Goal: Task Accomplishment & Management: Manage account settings

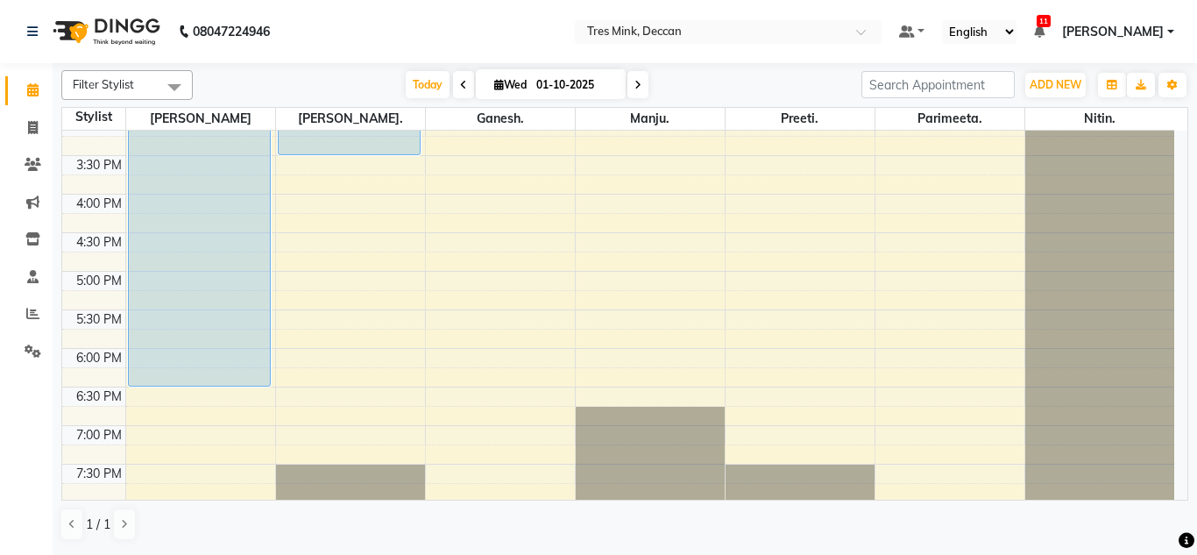
scroll to position [554, 0]
click at [324, 199] on div "8:00 AM 8:30 AM 9:00 AM 9:30 AM 10:00 AM 10:30 AM 11:00 AM 11:30 AM 12:00 PM 12…" at bounding box center [618, 77] width 1112 height 1001
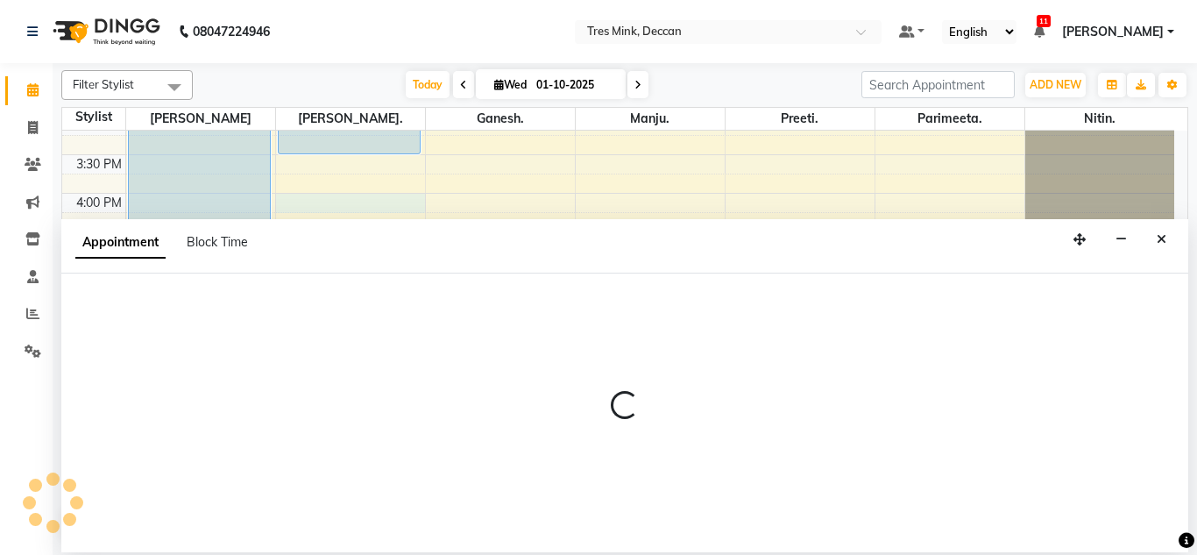
click at [178, 265] on div "Appointment Block Time" at bounding box center [172, 245] width 194 height 39
select select "59499"
select select "960"
select select "tentative"
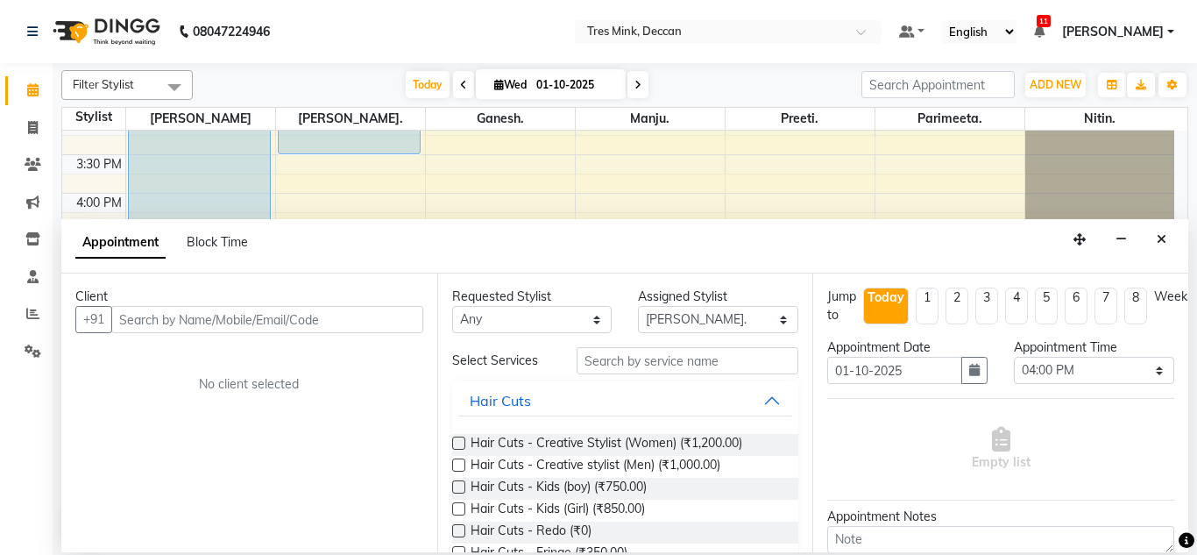
click at [322, 309] on input "text" at bounding box center [267, 319] width 312 height 27
type input "8975519678"
click at [405, 323] on span "Add Client" at bounding box center [386, 319] width 59 height 16
select select "22"
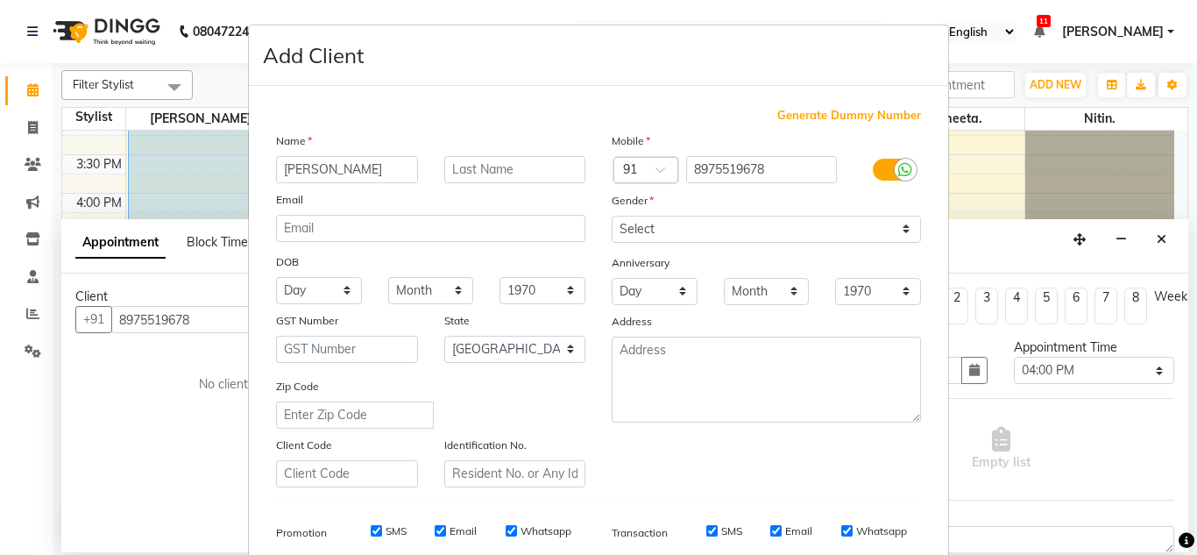
type input "[PERSON_NAME]"
click at [487, 166] on input "text" at bounding box center [515, 169] width 142 height 27
type input "Raut"
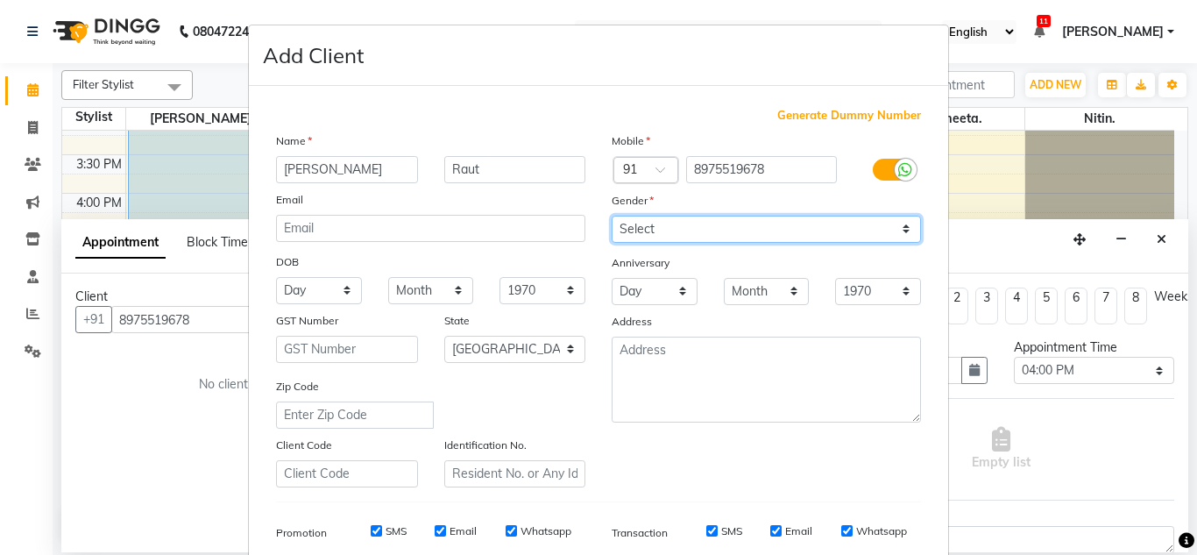
click at [649, 230] on select "Select Male Female Other Prefer Not To Say" at bounding box center [766, 229] width 309 height 27
select select "[DEMOGRAPHIC_DATA]"
click at [612, 216] on select "Select Male Female Other Prefer Not To Say" at bounding box center [766, 229] width 309 height 27
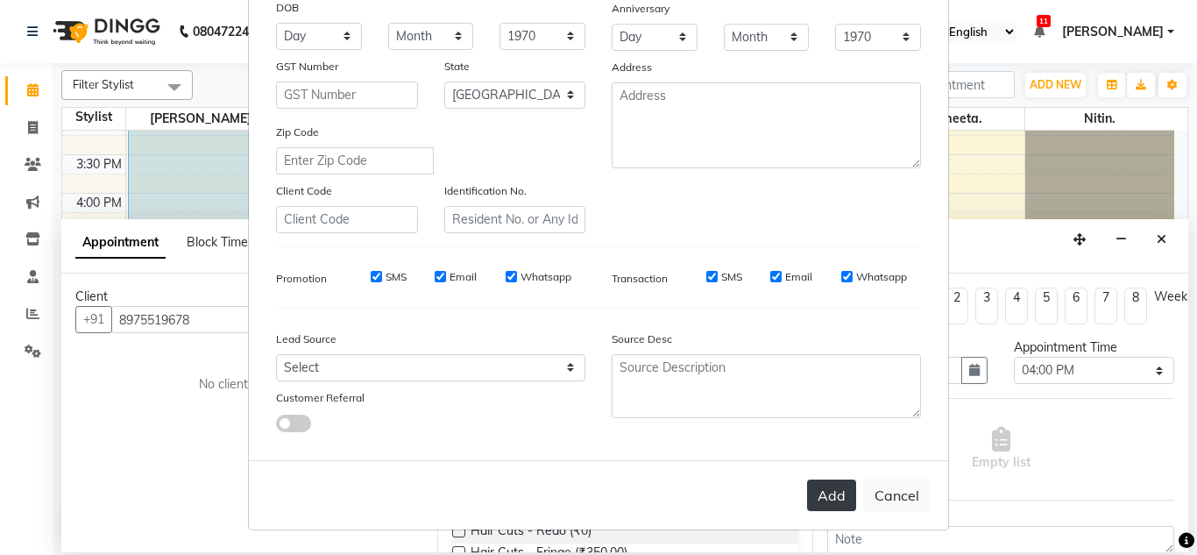
click at [818, 499] on button "Add" at bounding box center [831, 495] width 49 height 32
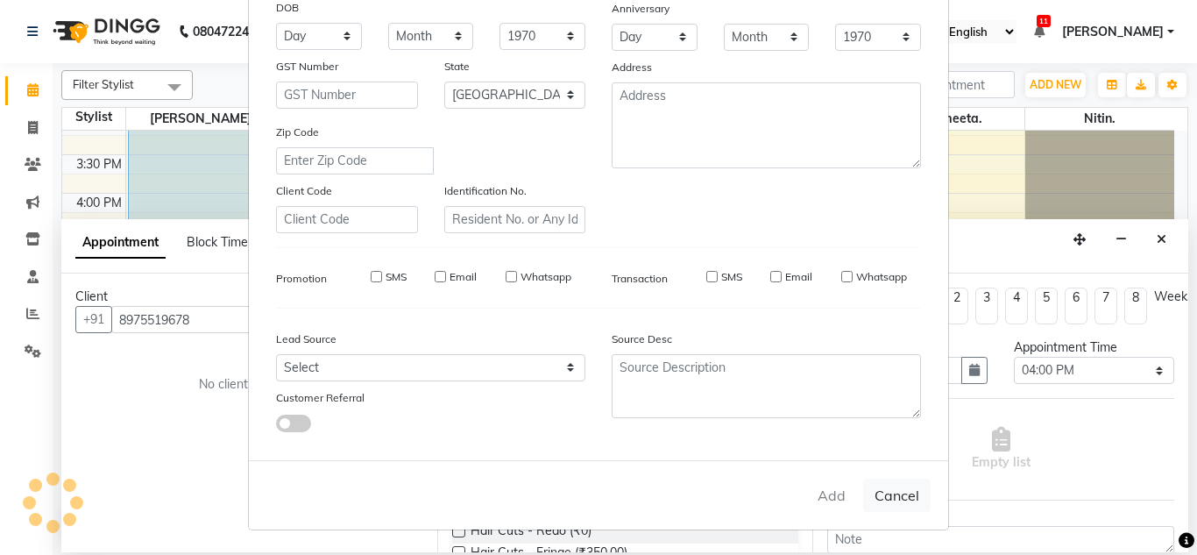
select select
select select "null"
select select
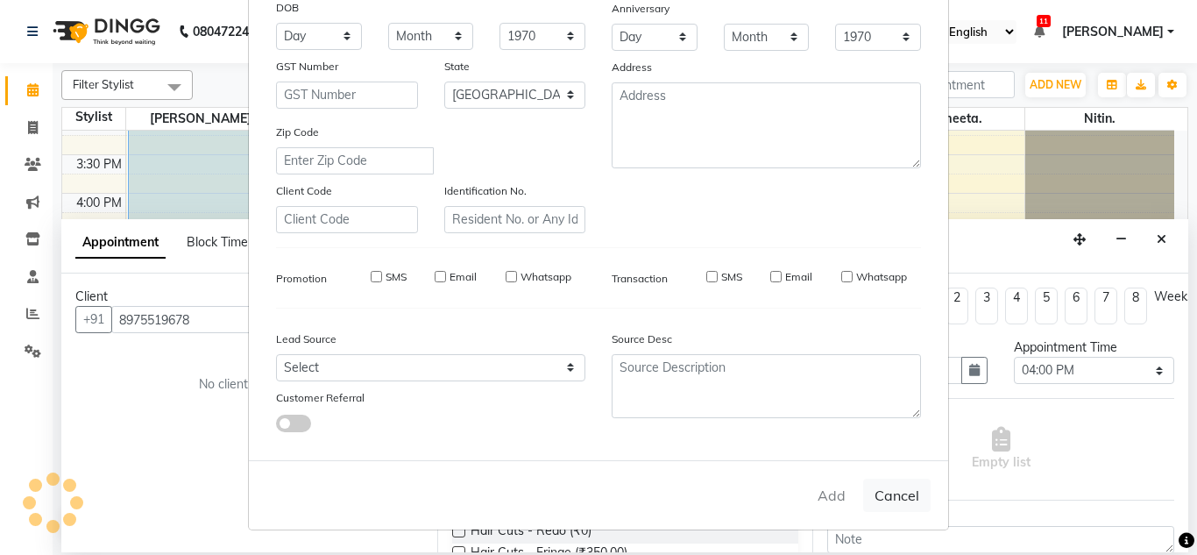
select select
checkbox input "false"
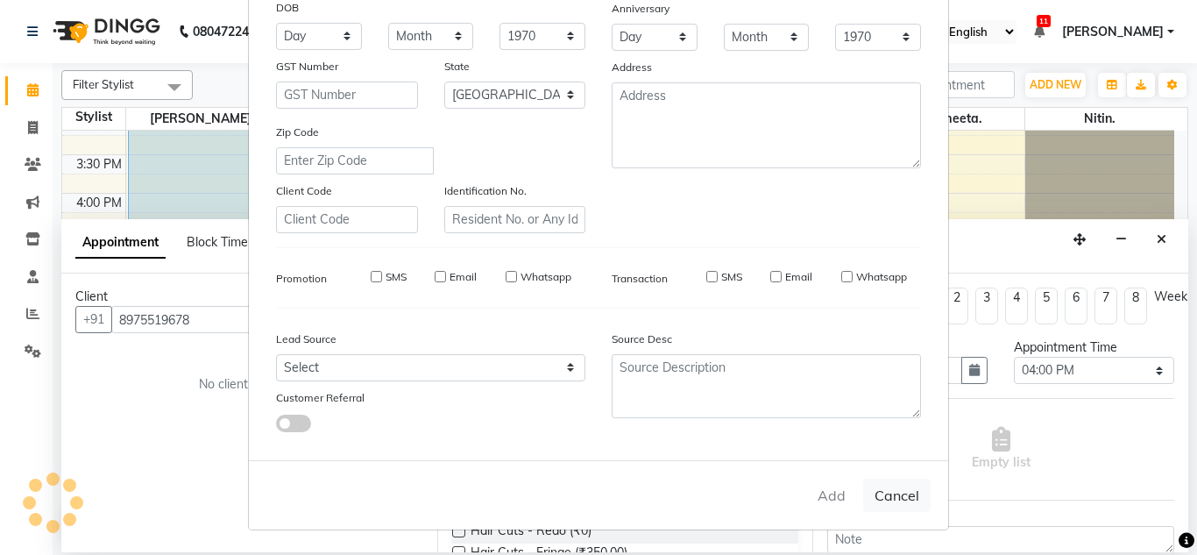
checkbox input "false"
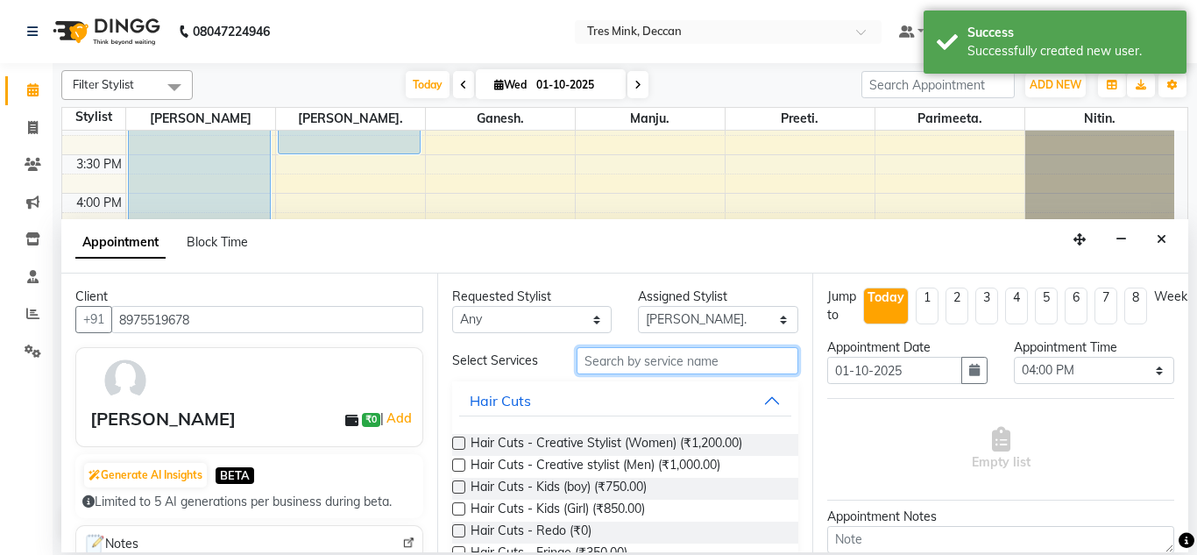
click at [663, 358] on input "text" at bounding box center [687, 360] width 223 height 27
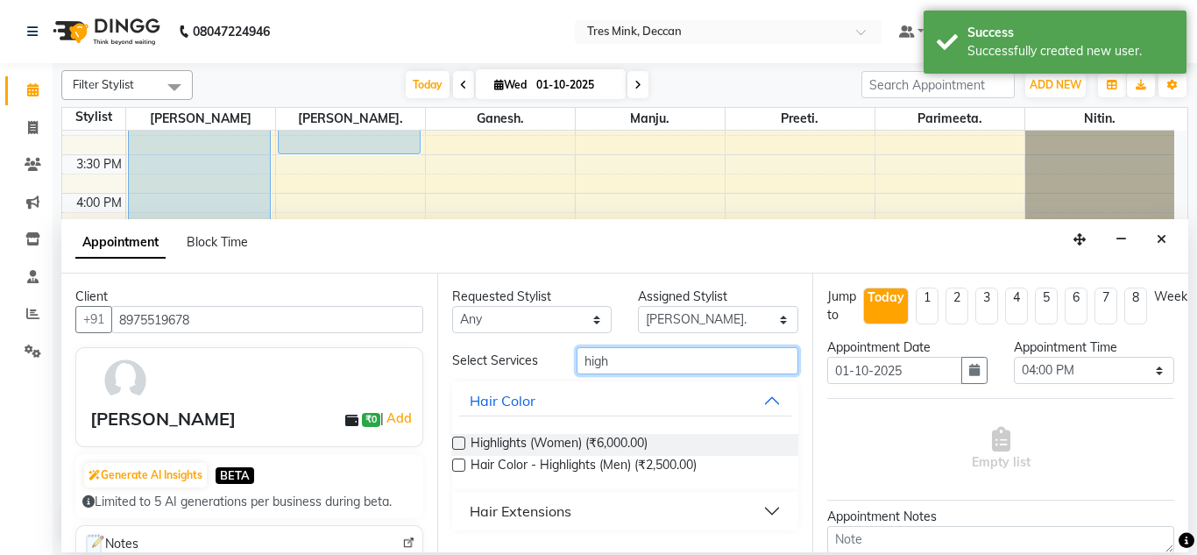
type input "high"
click at [457, 439] on label at bounding box center [458, 442] width 13 height 13
click at [457, 439] on input "checkbox" at bounding box center [457, 444] width 11 height 11
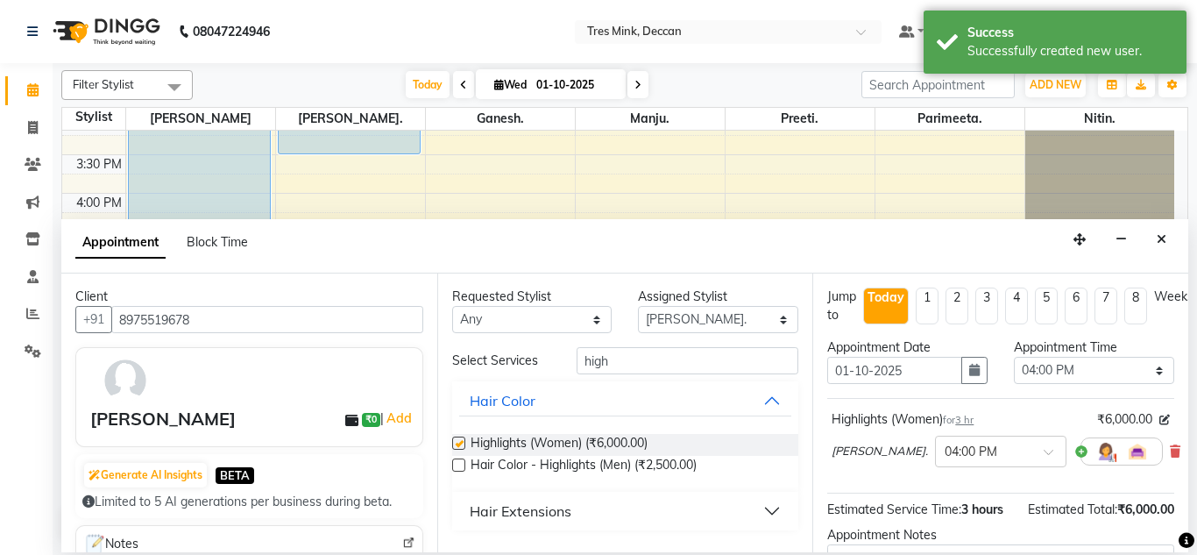
checkbox input "false"
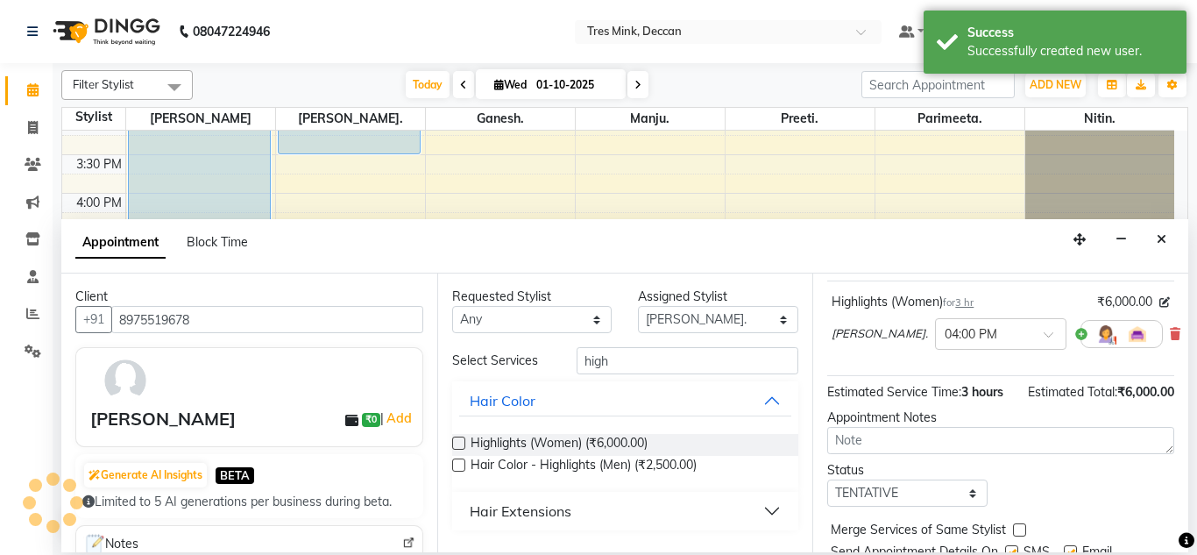
scroll to position [117, 0]
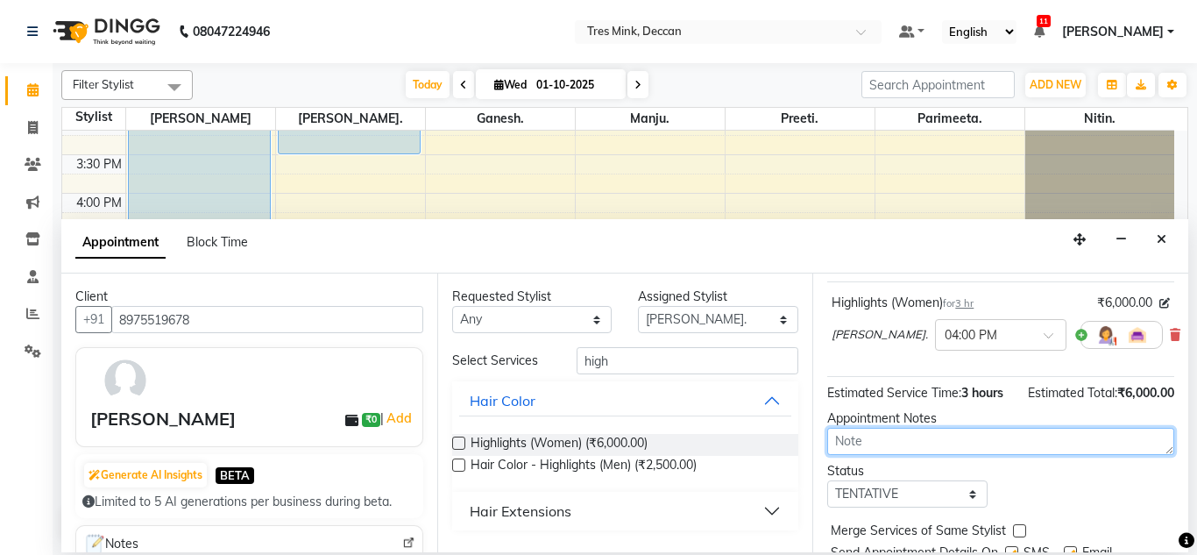
click at [961, 455] on textarea at bounding box center [1000, 441] width 347 height 27
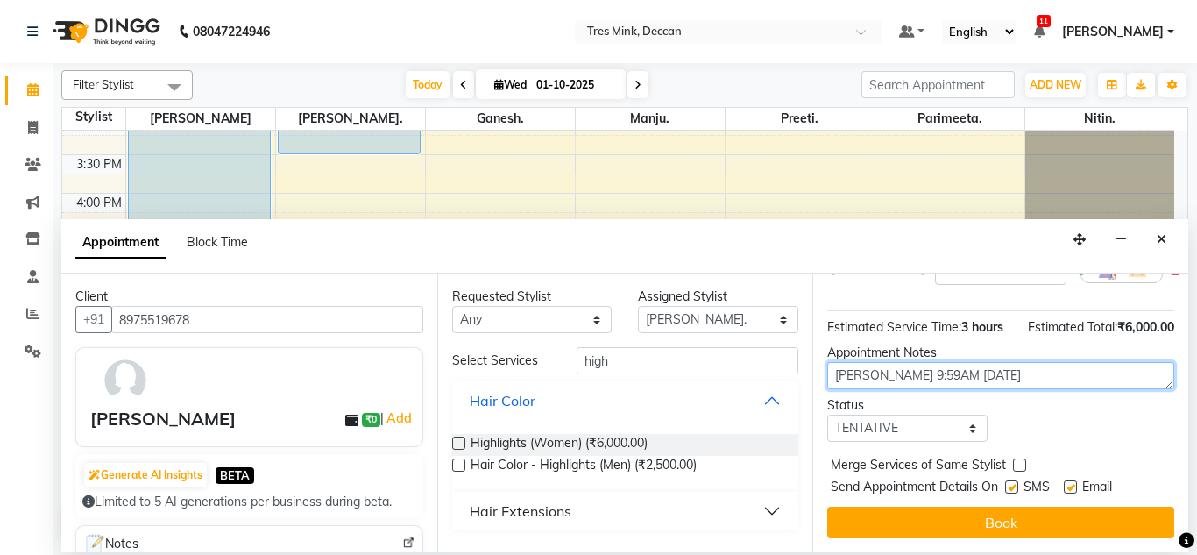
type textarea "Gunjan 9:59AM 10/1/25"
drag, startPoint x: 898, startPoint y: 400, endPoint x: 901, endPoint y: 414, distance: 14.3
click at [901, 414] on div "Status Select TENTATIVE CONFIRM CHECK-IN UPCOMING" at bounding box center [907, 419] width 187 height 46
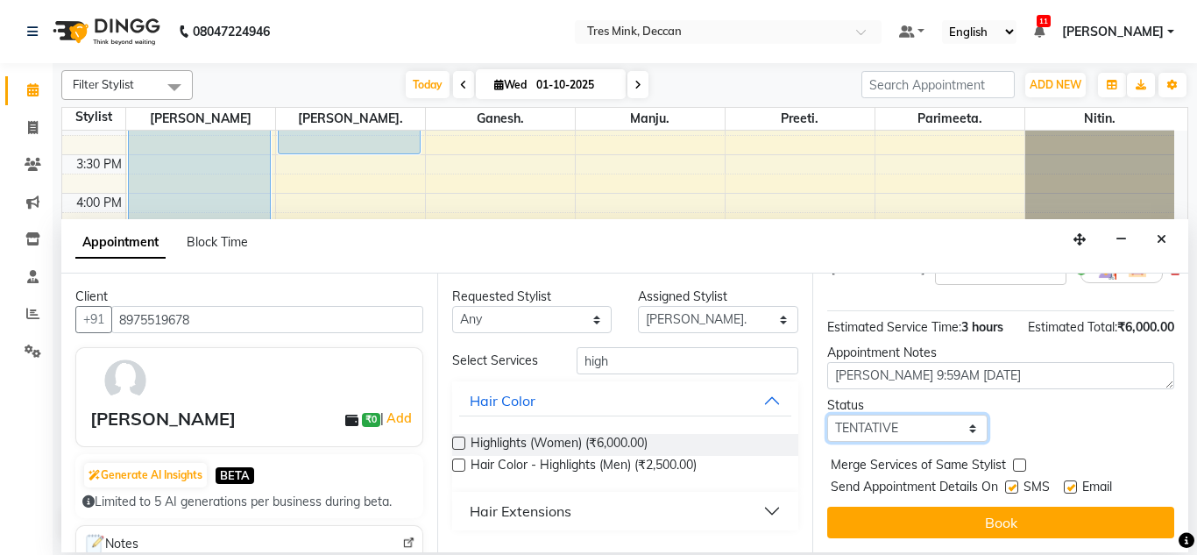
click at [901, 414] on select "Select TENTATIVE CONFIRM CHECK-IN UPCOMING" at bounding box center [907, 427] width 160 height 27
select select "confirm booking"
click at [827, 414] on select "Select TENTATIVE CONFIRM CHECK-IN UPCOMING" at bounding box center [907, 427] width 160 height 27
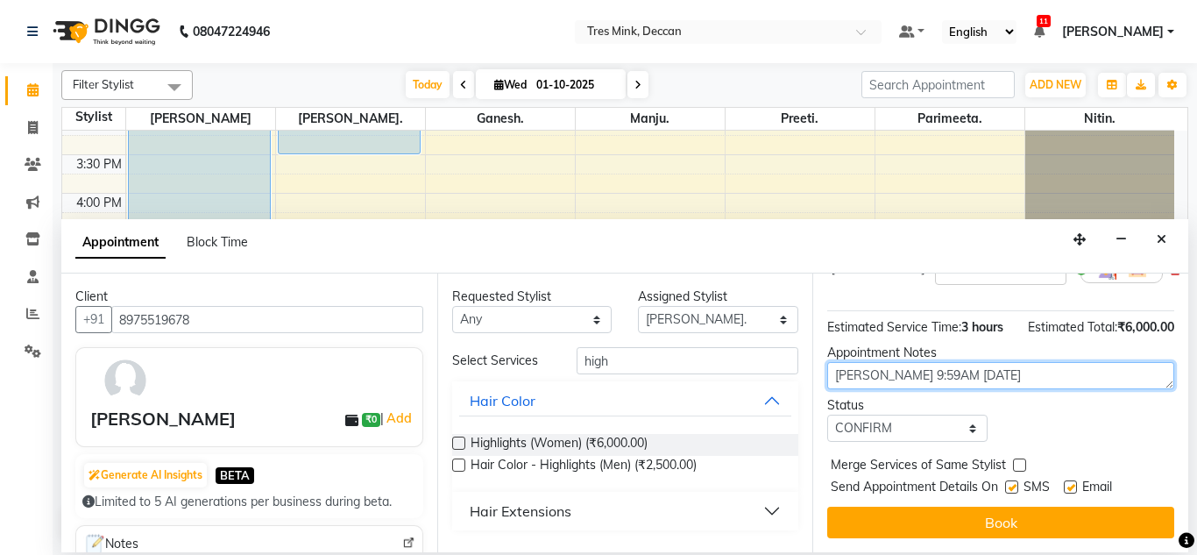
click at [1008, 362] on textarea "Gunjan 9:59AM 10/1/25" at bounding box center [1000, 375] width 347 height 27
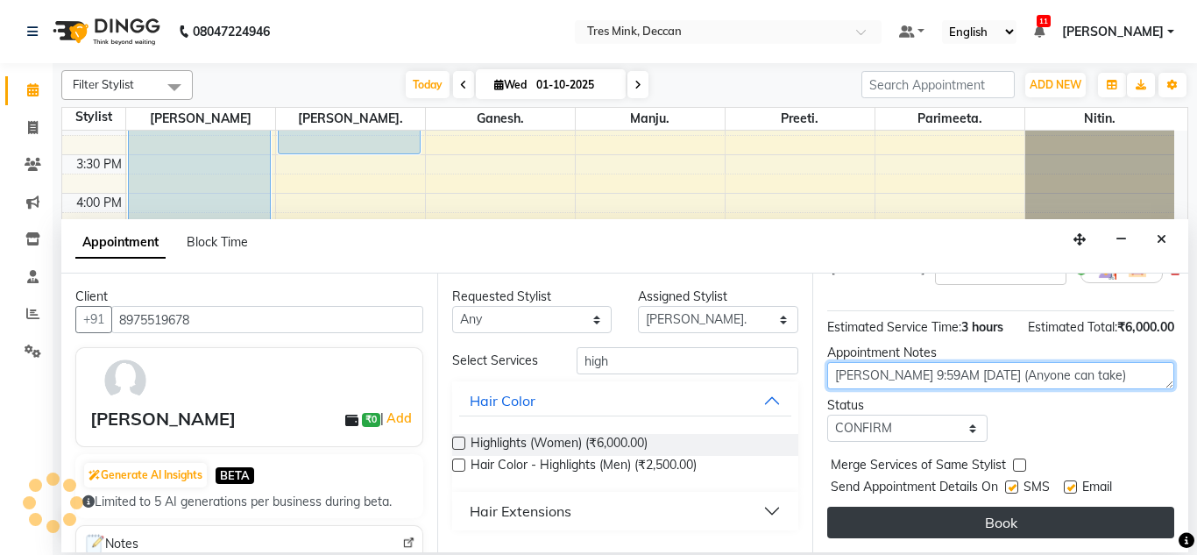
type textarea "Gunjan 9:59AM 10/1/25 (Anyone can take)"
click at [936, 507] on button "Book" at bounding box center [1000, 522] width 347 height 32
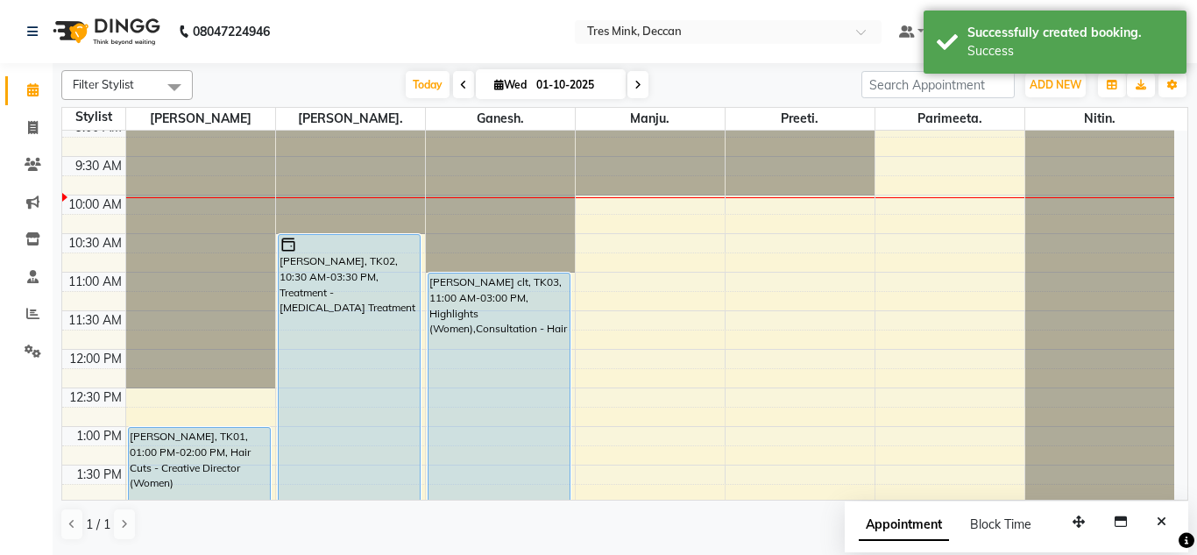
scroll to position [61, 0]
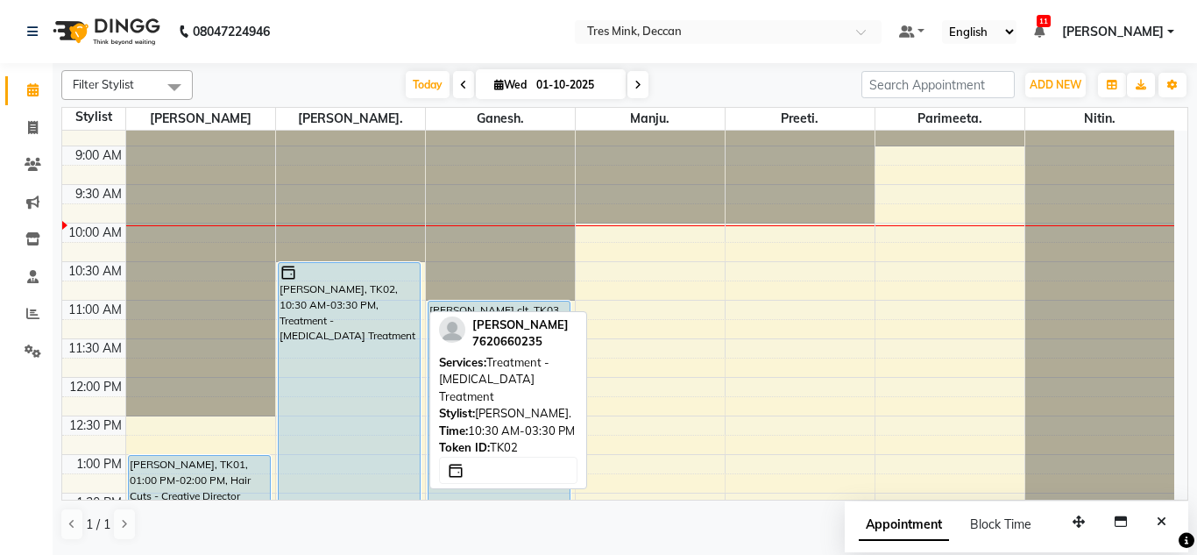
click at [357, 335] on div "Khushboo K, TK02, 10:30 AM-03:30 PM, Treatment - Botox Treatment" at bounding box center [350, 454] width 142 height 383
select select "5"
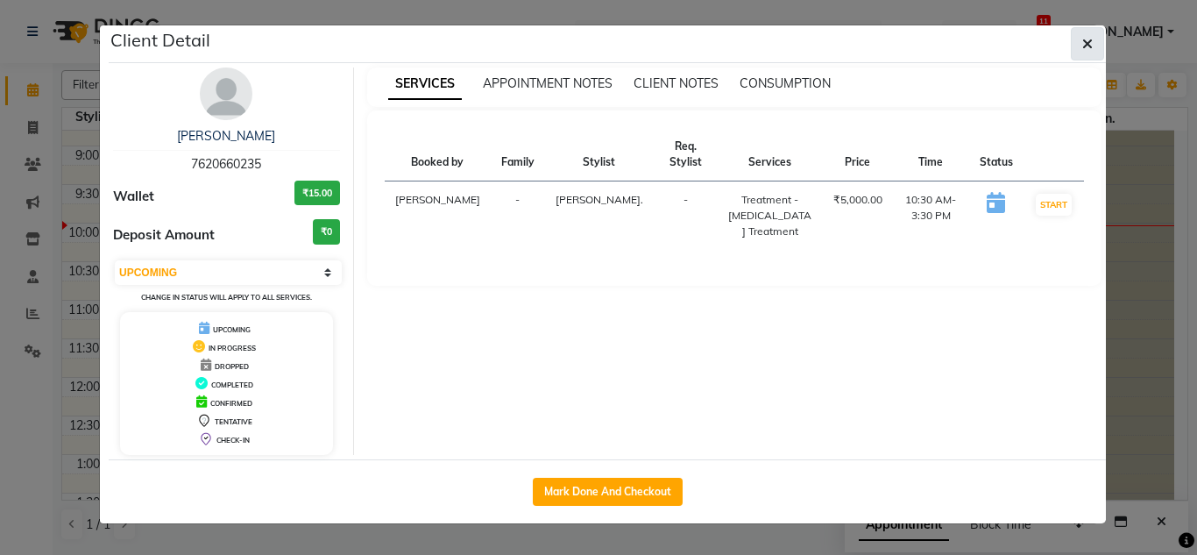
click at [1096, 47] on button "button" at bounding box center [1087, 43] width 33 height 33
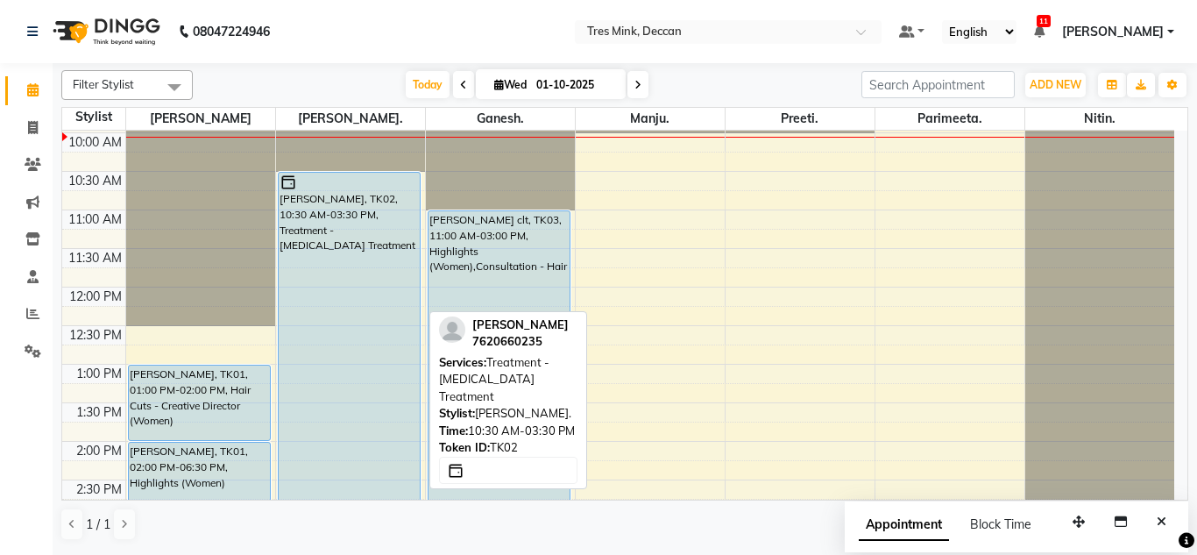
scroll to position [151, 0]
click at [396, 357] on div "Khushboo K, TK02, 10:30 AM-03:30 PM, Treatment - Botox Treatment" at bounding box center [350, 364] width 142 height 383
select select "5"
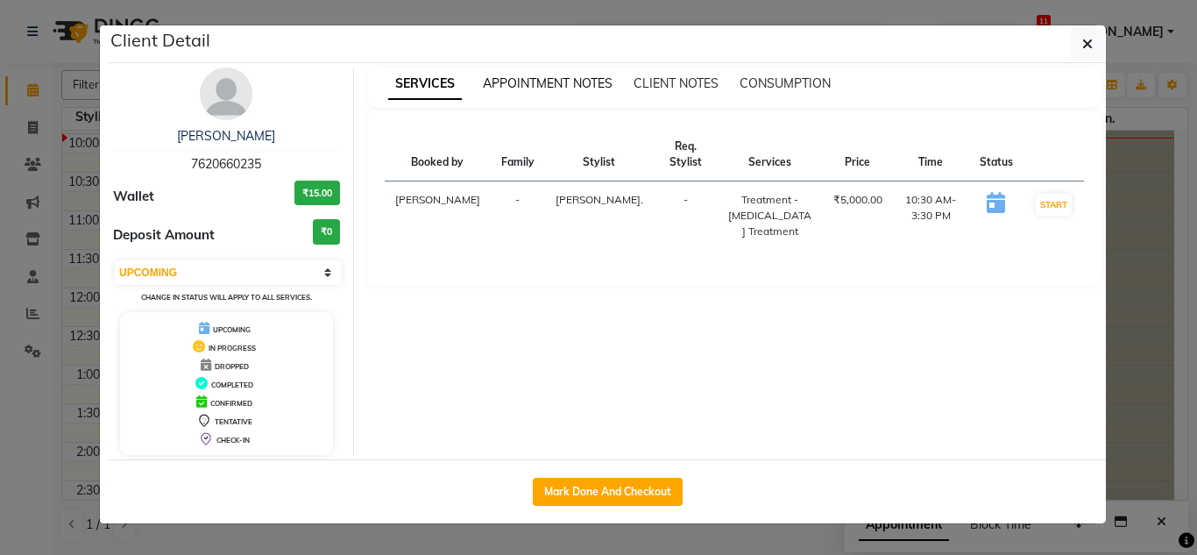
click at [552, 81] on span "APPOINTMENT NOTES" at bounding box center [548, 83] width 130 height 16
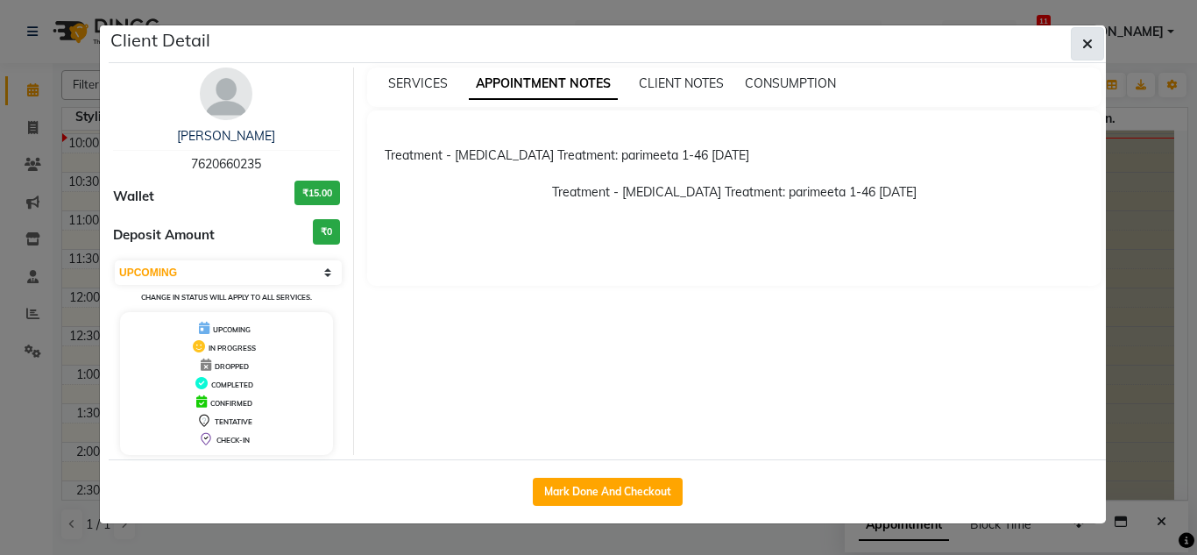
click at [1093, 49] on button "button" at bounding box center [1087, 43] width 33 height 33
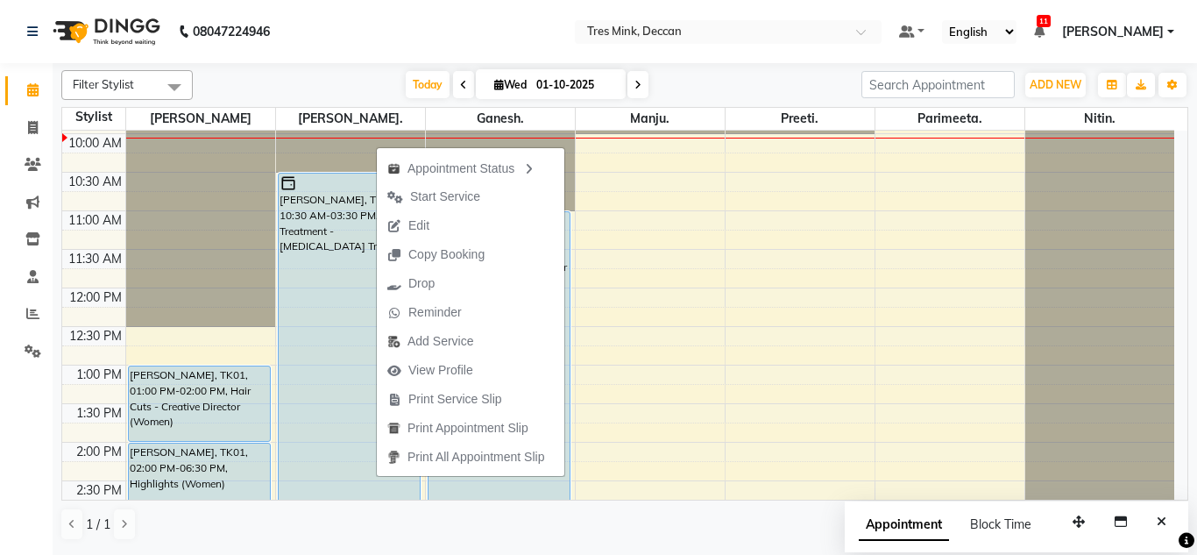
click at [345, 81] on div "[DATE] [DATE]" at bounding box center [527, 85] width 651 height 26
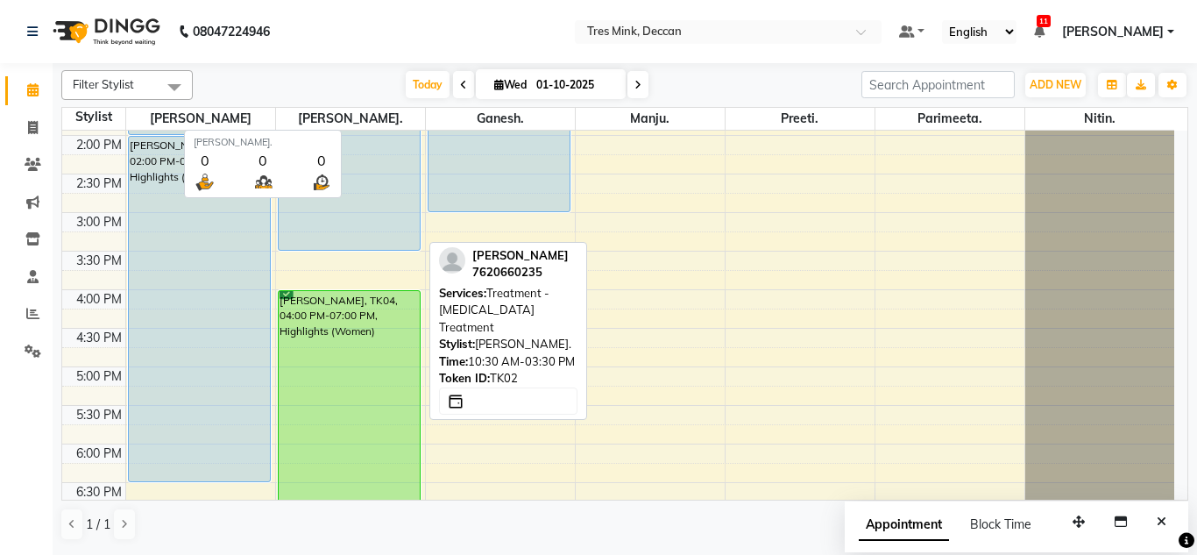
scroll to position [448, 0]
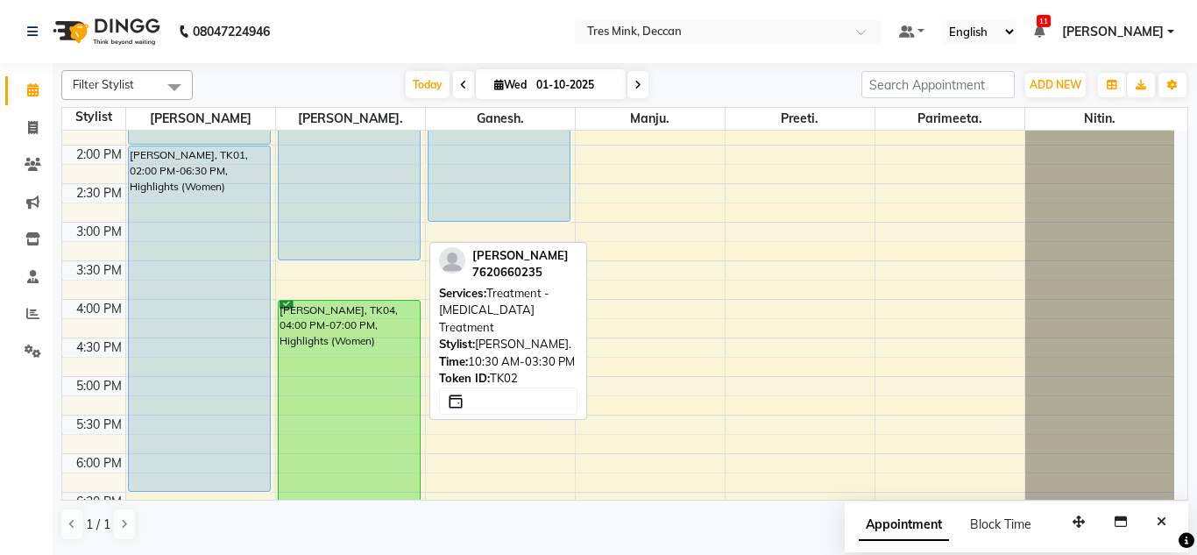
drag, startPoint x: 334, startPoint y: 248, endPoint x: 355, endPoint y: 101, distance: 148.7
click at [355, 101] on div "Filter Stylist Select All Revati Karandikar Gunjan. Ganesh. Manju. Preeti. Pari…" at bounding box center [624, 305] width 1127 height 484
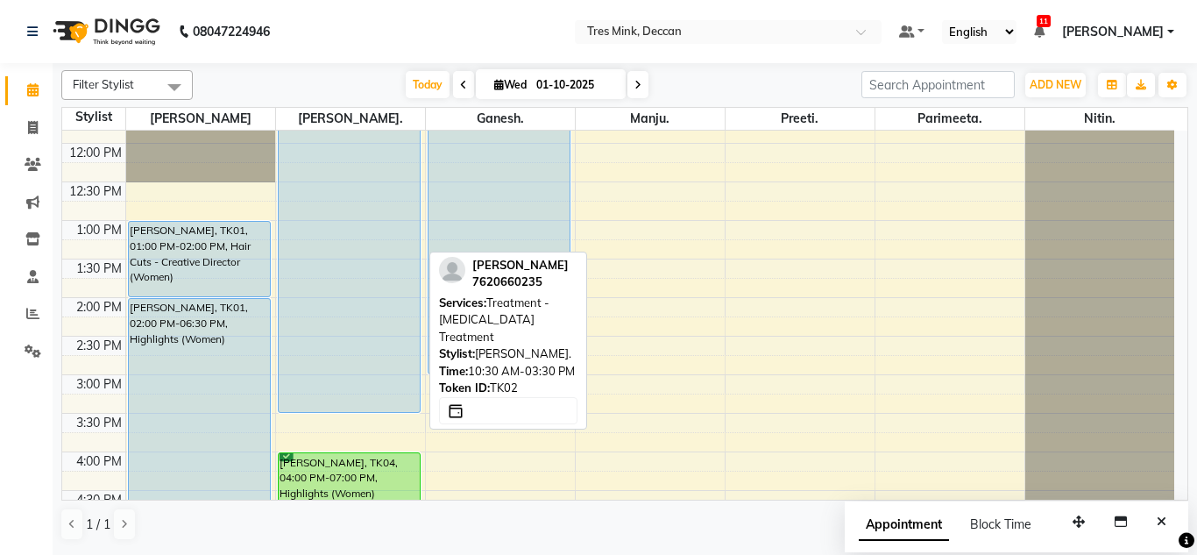
scroll to position [294, 0]
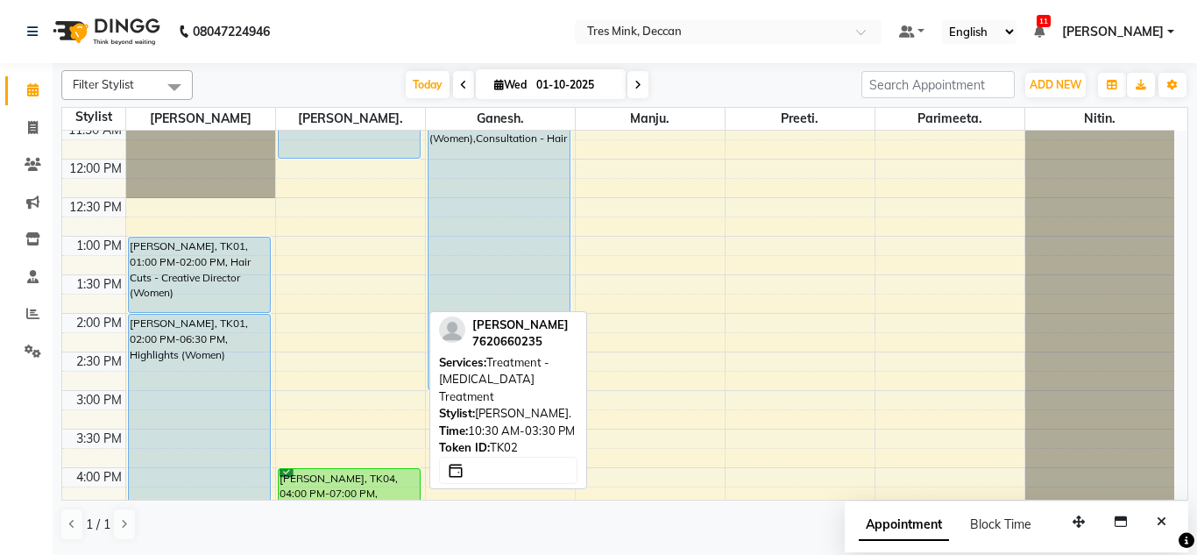
drag, startPoint x: 333, startPoint y: 409, endPoint x: 352, endPoint y: 152, distance: 258.3
click at [352, 152] on div "Khushboo K, TK02, 10:30 AM-03:30 PM, Treatment - Botox Treatment Komal Raut, TK…" at bounding box center [350, 351] width 149 height 1001
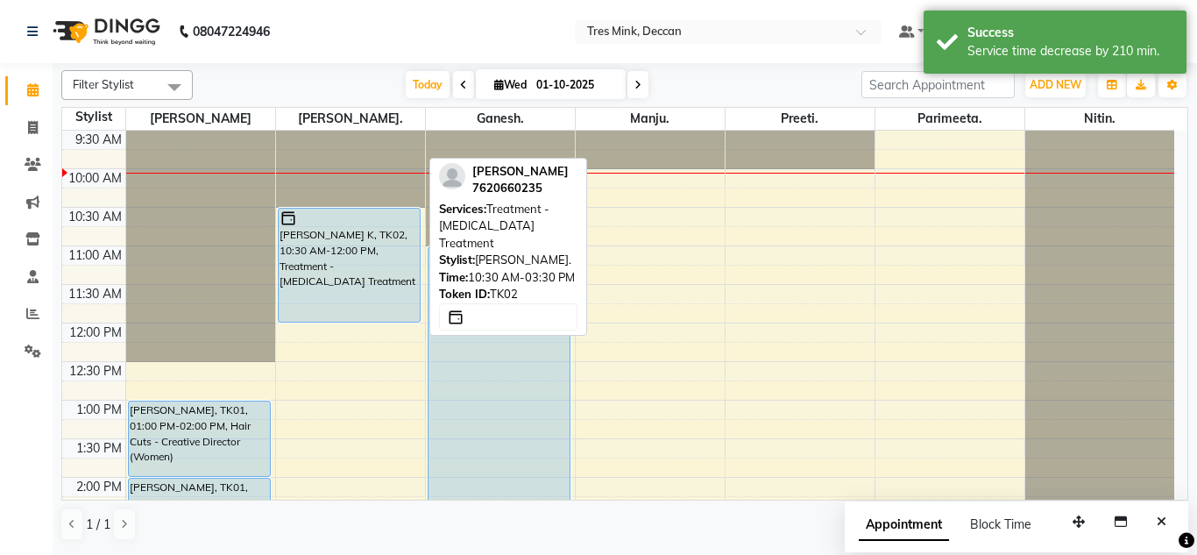
scroll to position [115, 0]
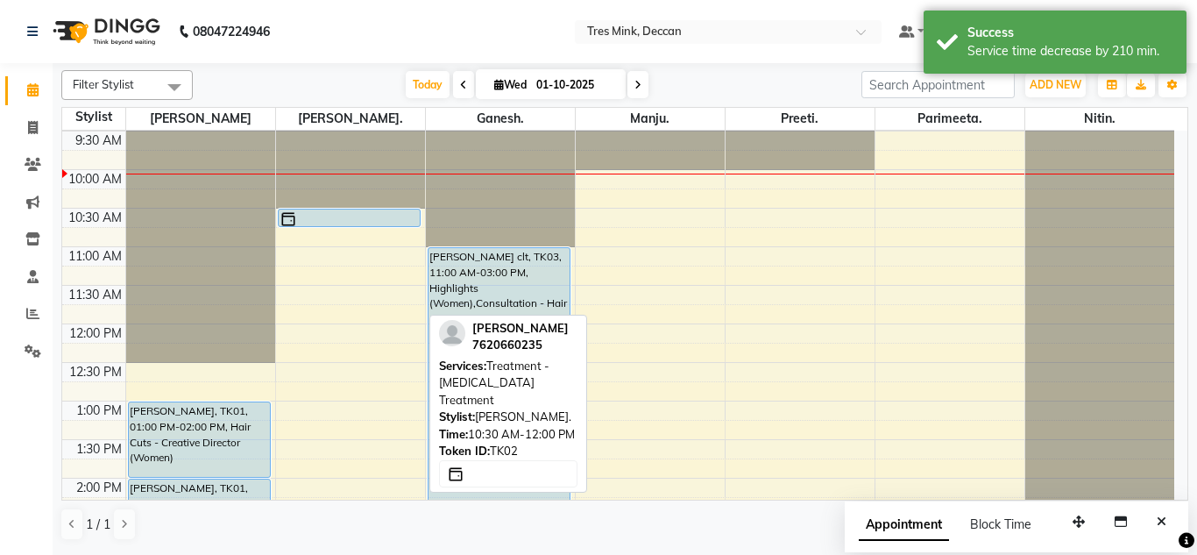
drag, startPoint x: 343, startPoint y: 321, endPoint x: 343, endPoint y: 219, distance: 101.6
click at [343, 219] on div "Khushboo K, TK02, 10:30 AM-12:00 PM, Treatment - Botox Treatment Komal Raut, TK…" at bounding box center [350, 516] width 149 height 1001
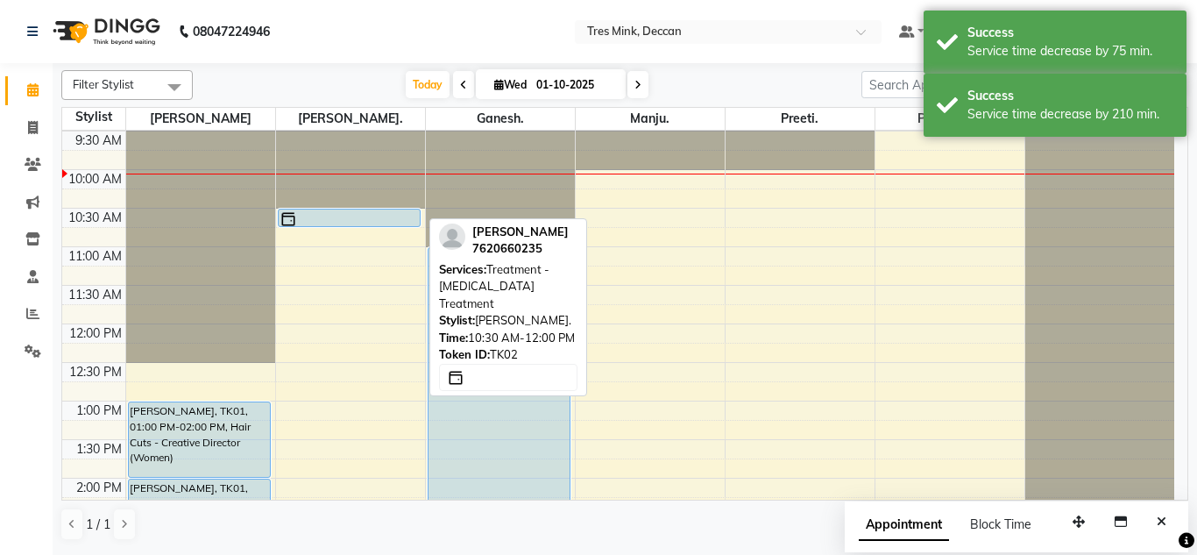
click at [343, 219] on div at bounding box center [349, 219] width 140 height 18
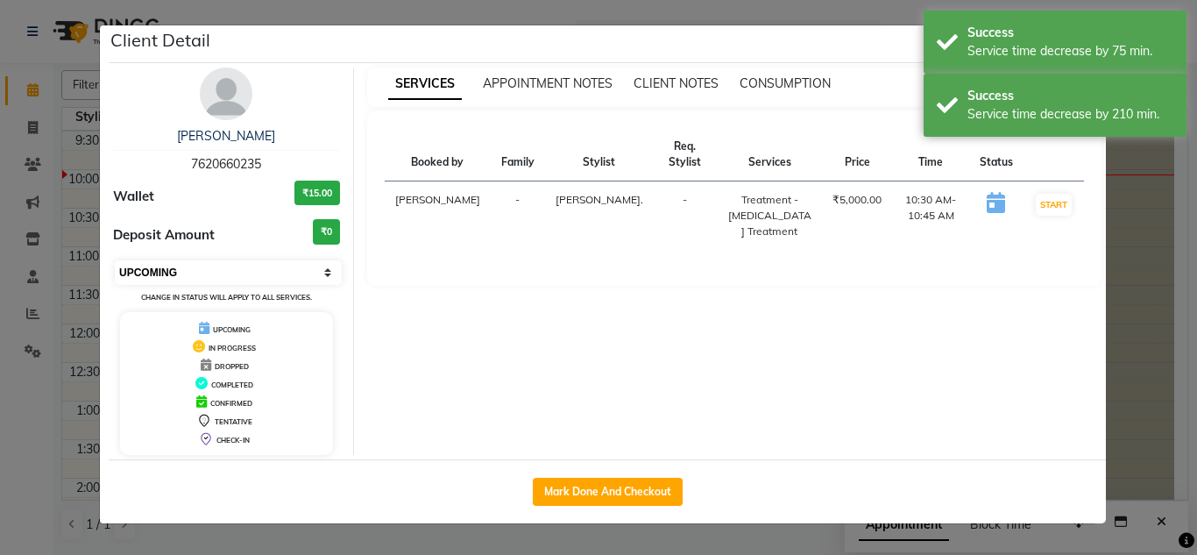
click at [279, 261] on select "Select IN SERVICE CONFIRMED TENTATIVE CHECK IN MARK DONE DROPPED UPCOMING" at bounding box center [228, 272] width 227 height 25
select select "2"
click at [115, 260] on select "Select IN SERVICE CONFIRMED TENTATIVE CHECK IN MARK DONE DROPPED UPCOMING" at bounding box center [228, 272] width 227 height 25
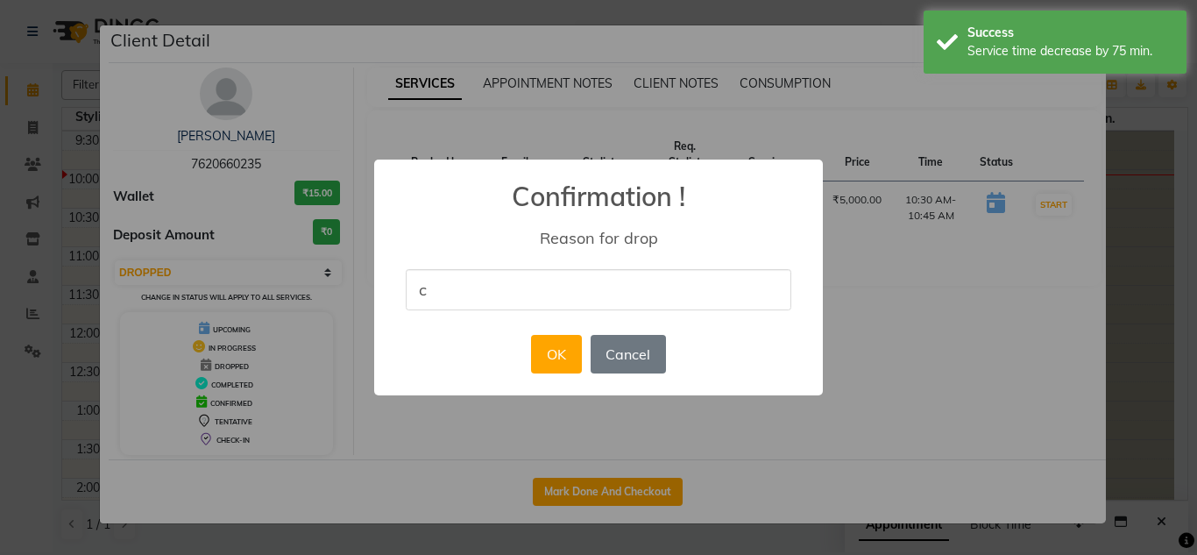
type input "Cancelled"
click at [538, 349] on button "OK" at bounding box center [556, 354] width 50 height 39
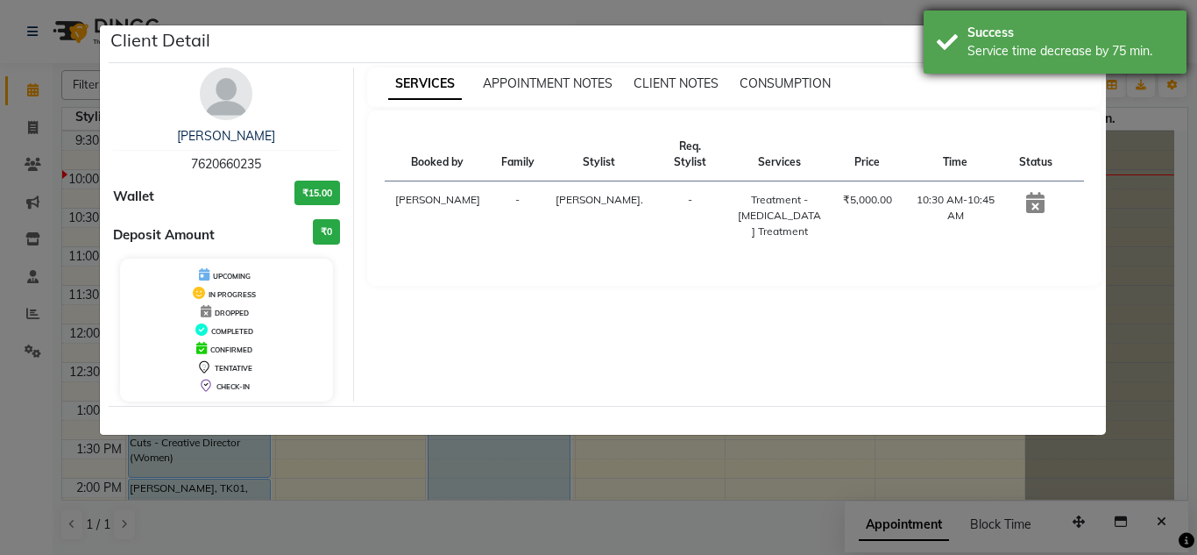
click at [1083, 44] on div "Service time decrease by 75 min." at bounding box center [1070, 51] width 206 height 18
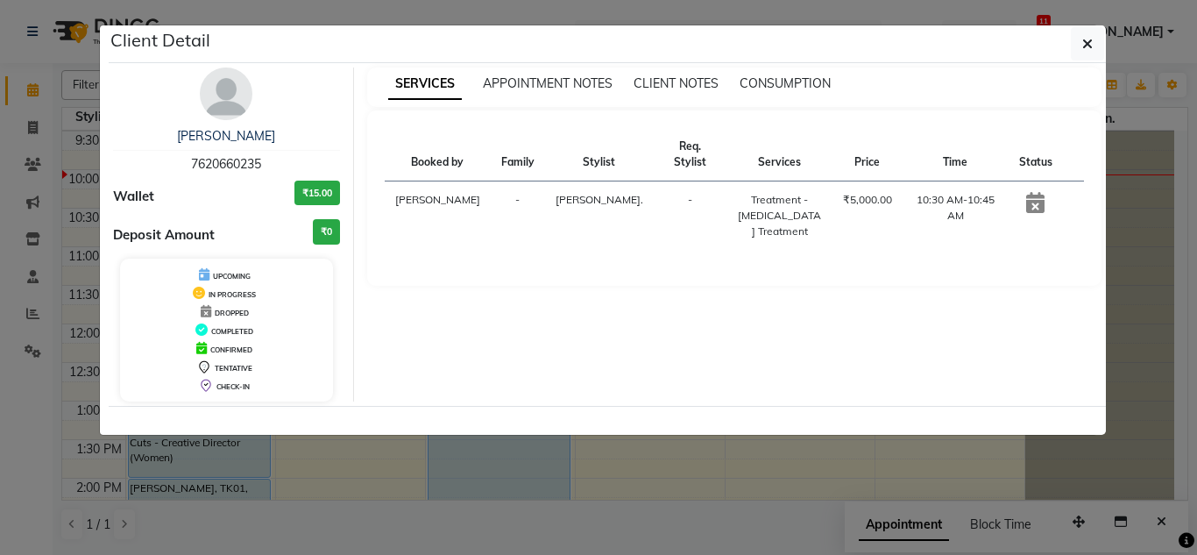
click at [1083, 44] on div "Service time decrease by 75 min." at bounding box center [1070, 51] width 206 height 18
click at [1083, 44] on icon "button" at bounding box center [1087, 44] width 11 height 14
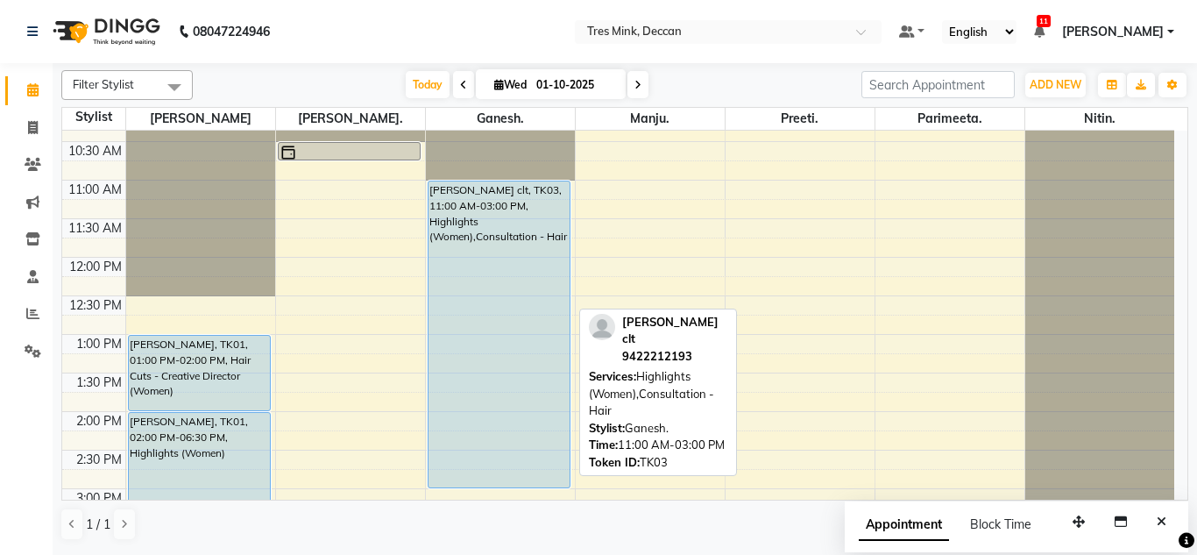
scroll to position [180, 0]
click at [523, 272] on div "sujata clt, TK03, 11:00 AM-03:00 PM, Highlights (Women),Consultation - Hair" at bounding box center [499, 336] width 142 height 306
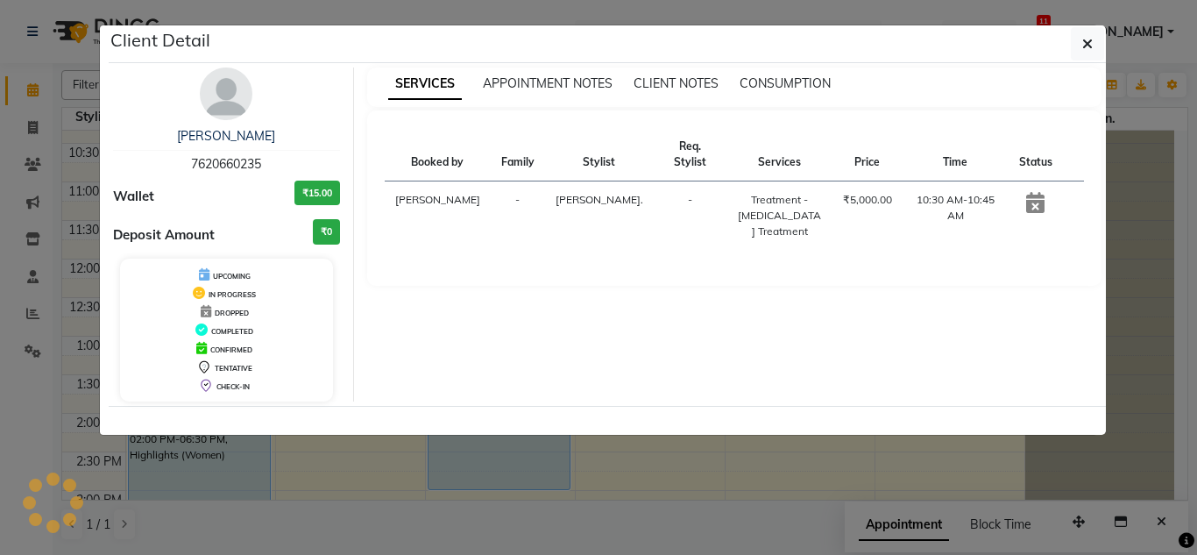
select select "5"
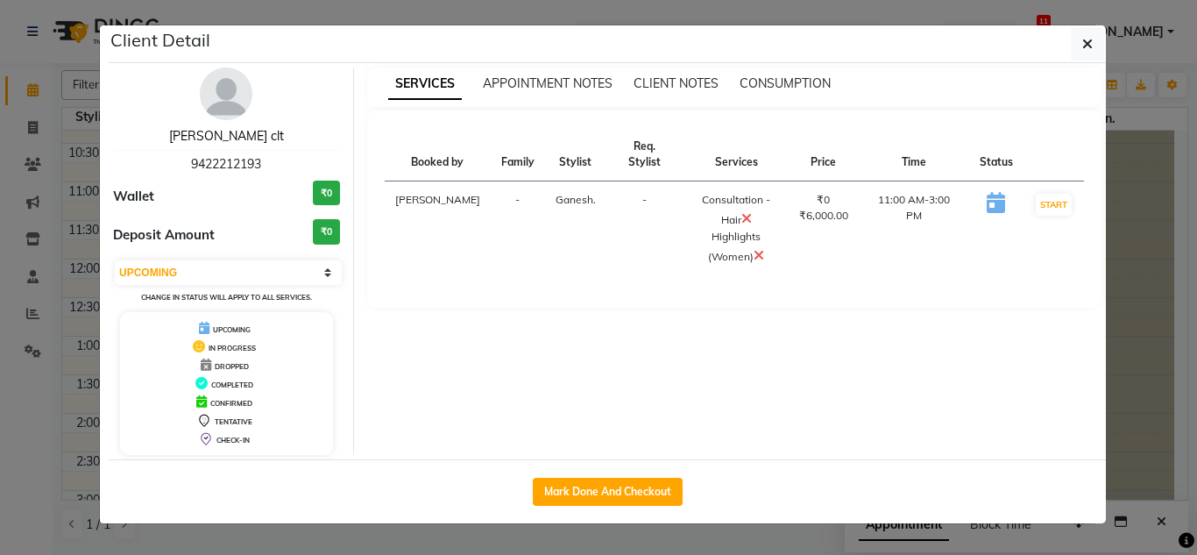
click at [239, 139] on link "[PERSON_NAME] clt" at bounding box center [226, 136] width 115 height 16
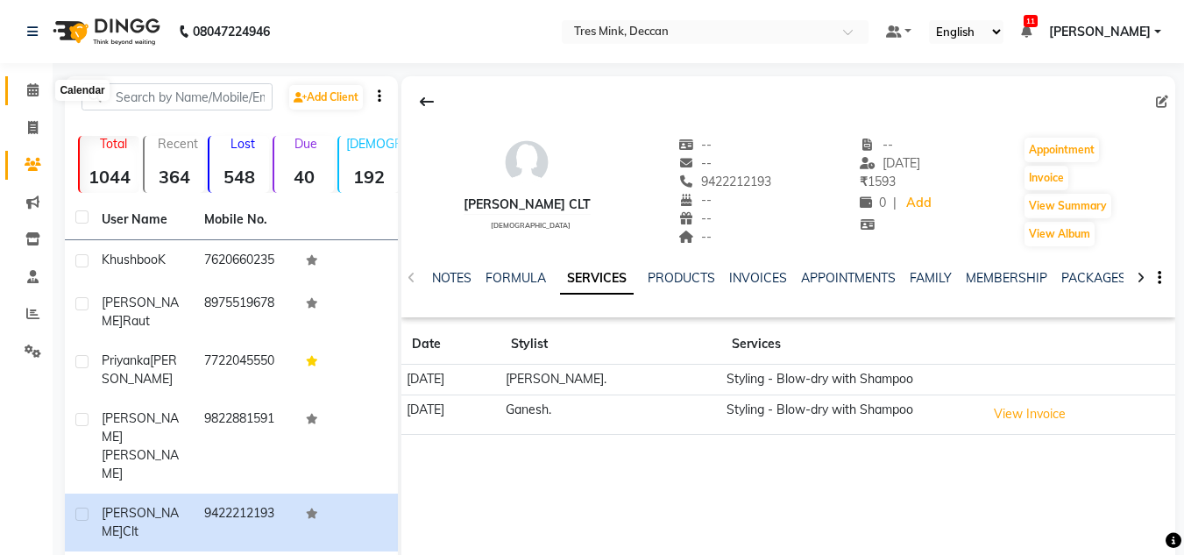
click at [25, 92] on span at bounding box center [33, 91] width 31 height 20
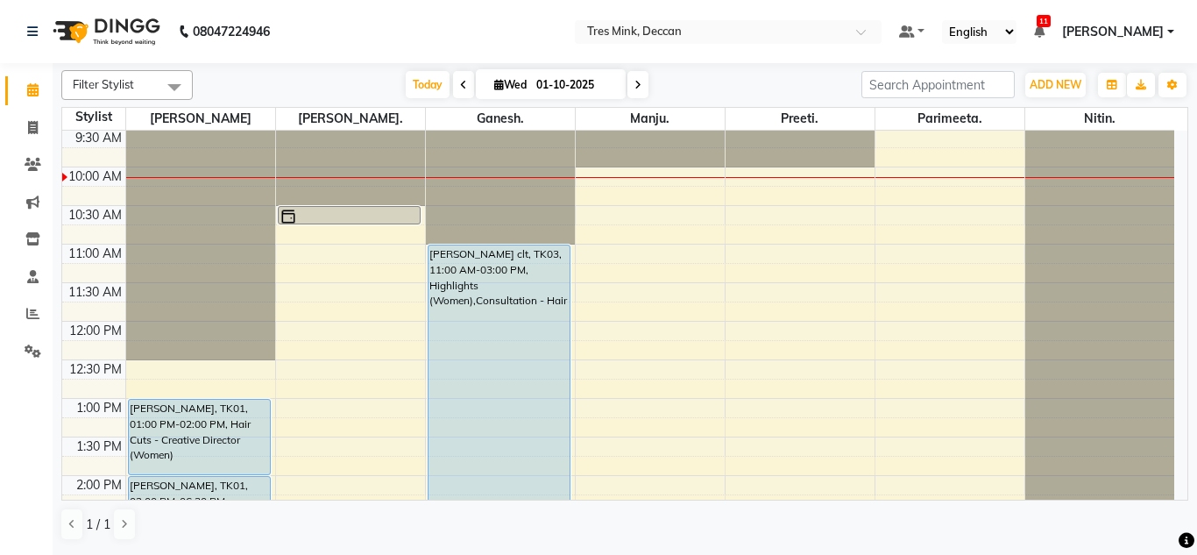
scroll to position [118, 0]
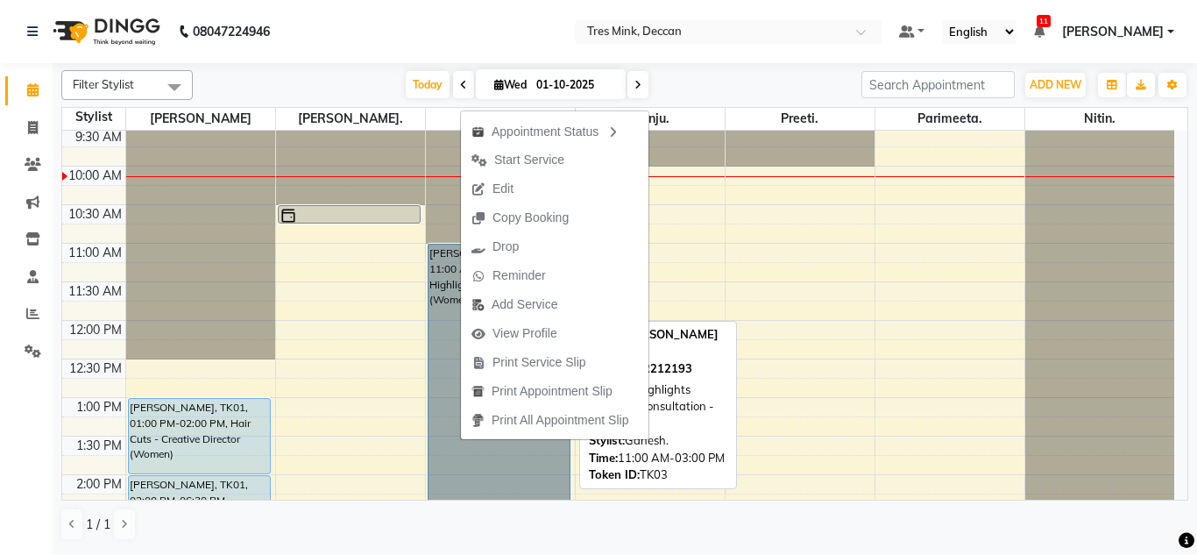
click at [431, 304] on link "sujata clt, TK03, 11:00 AM-03:00 PM, Highlights (Women),Consultation - Hair" at bounding box center [500, 398] width 144 height 308
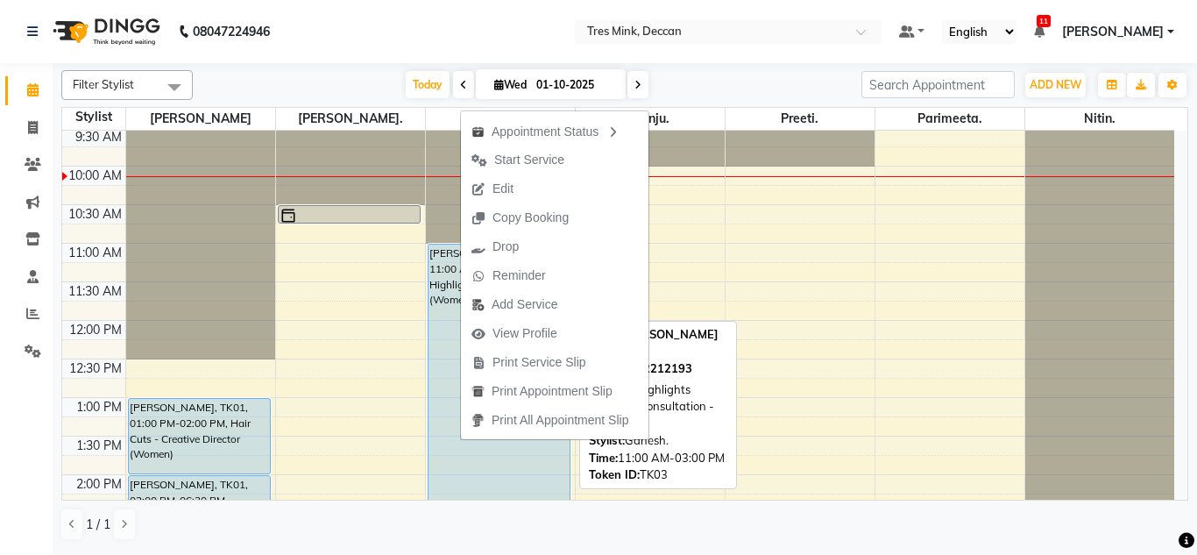
select select "5"
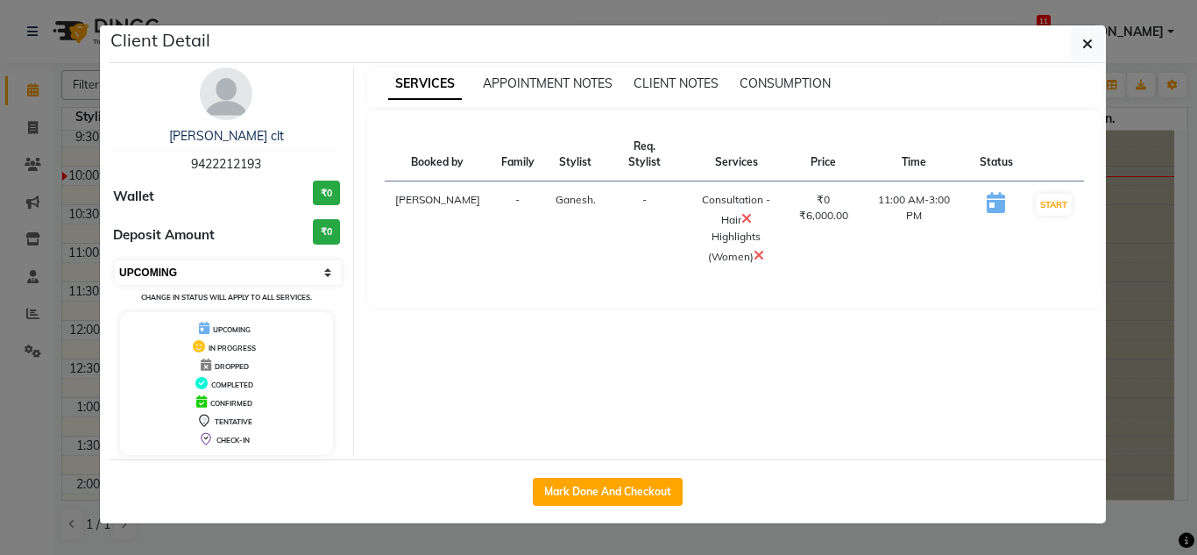
click at [263, 272] on select "Select IN SERVICE CONFIRMED TENTATIVE CHECK IN MARK DONE DROPPED UPCOMING" at bounding box center [228, 272] width 227 height 25
click at [1080, 42] on button "button" at bounding box center [1087, 43] width 33 height 33
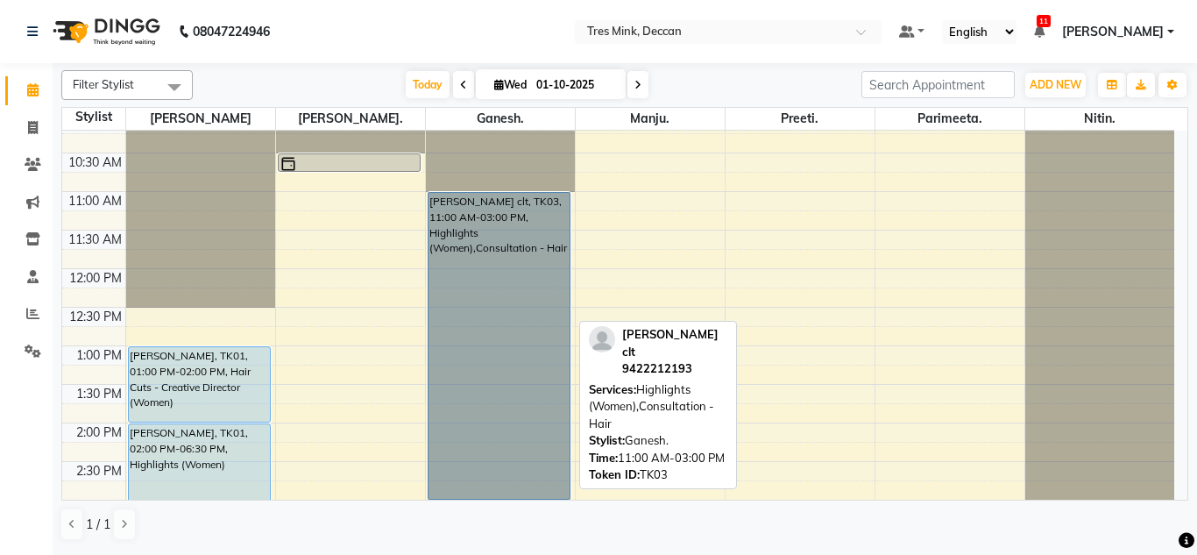
click at [511, 332] on link "sujata clt, TK03, 11:00 AM-03:00 PM, Highlights (Women),Consultation - Hair" at bounding box center [500, 346] width 144 height 308
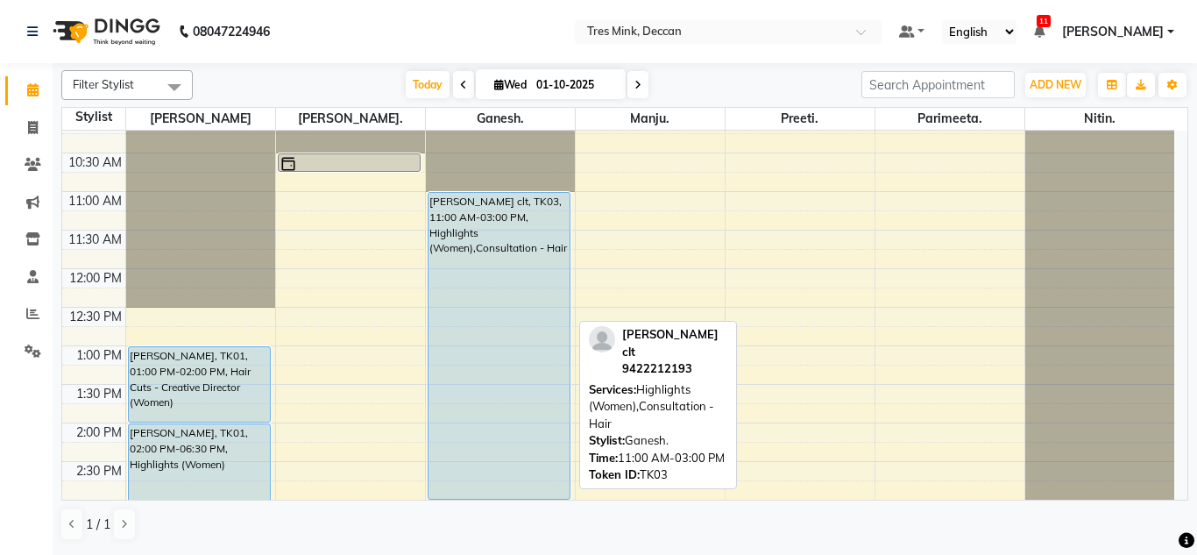
select select "5"
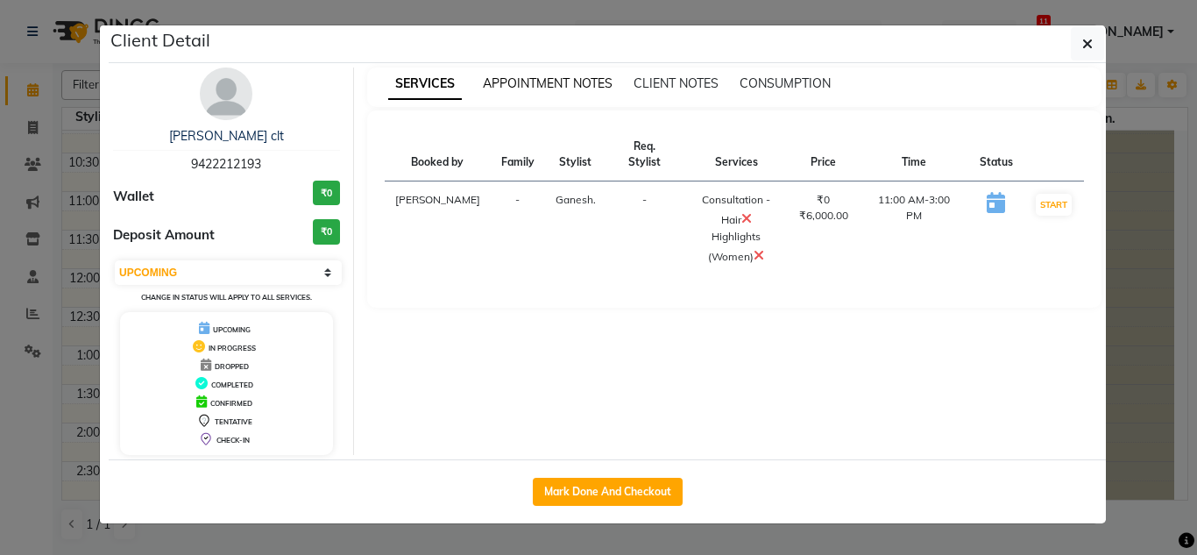
click at [544, 76] on span "APPOINTMENT NOTES" at bounding box center [548, 83] width 130 height 16
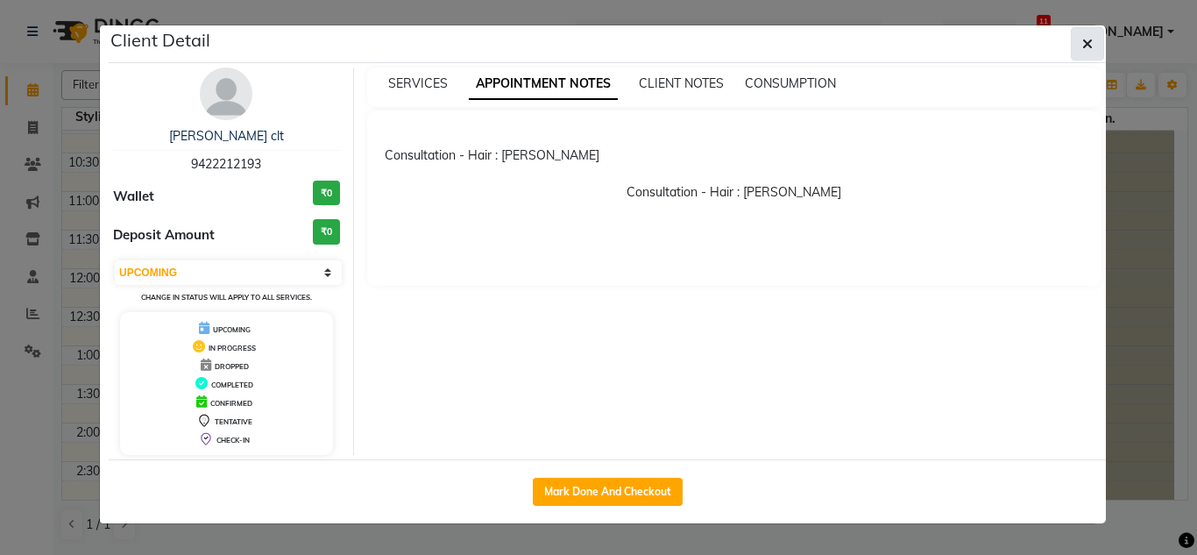
click at [1089, 40] on icon "button" at bounding box center [1087, 44] width 11 height 14
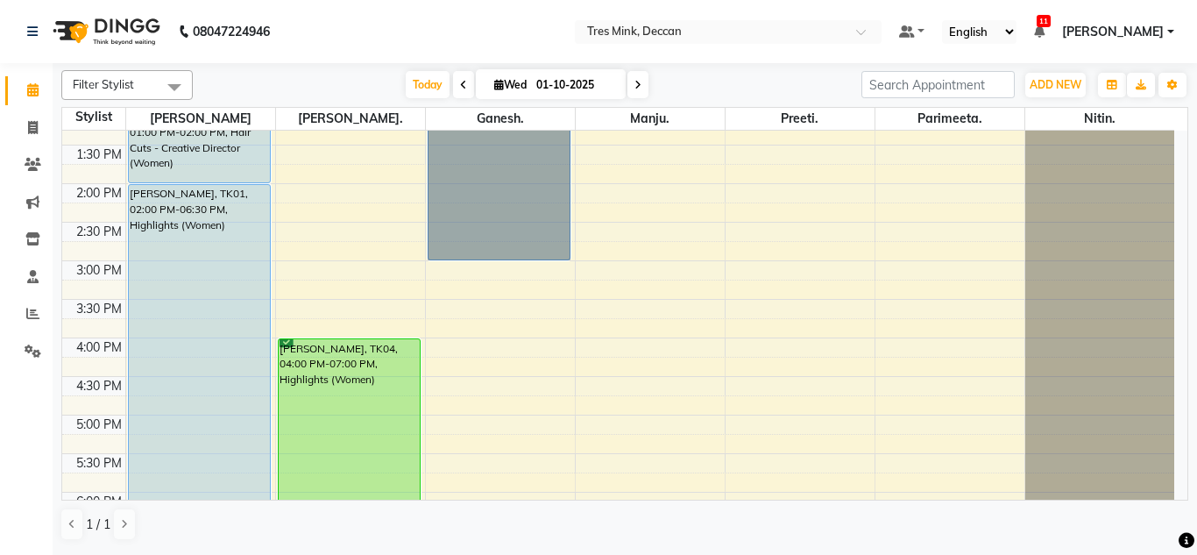
scroll to position [411, 0]
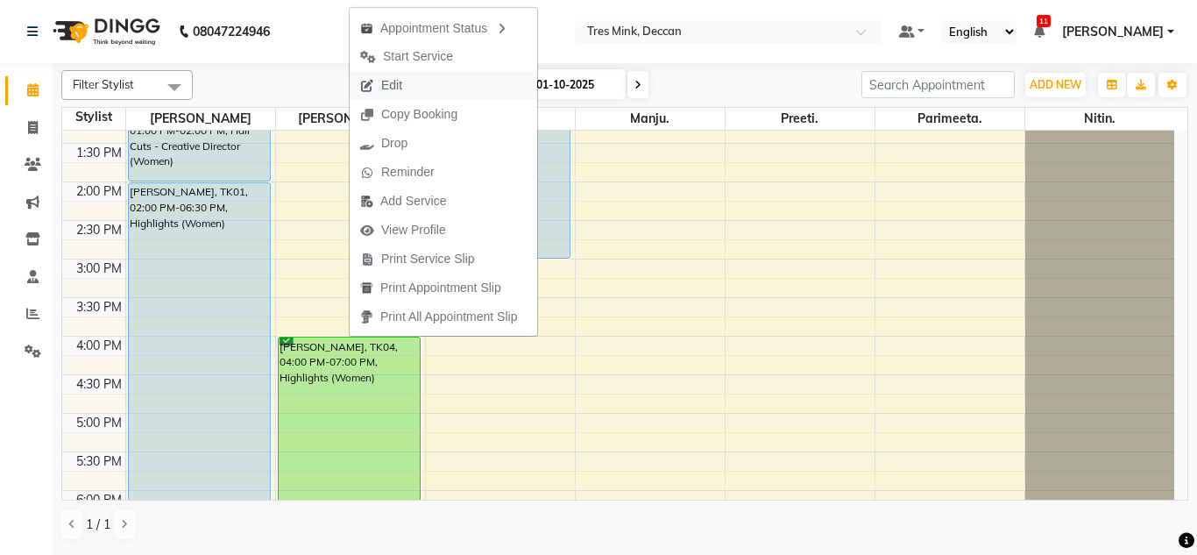
click at [485, 89] on button "Edit" at bounding box center [443, 85] width 187 height 29
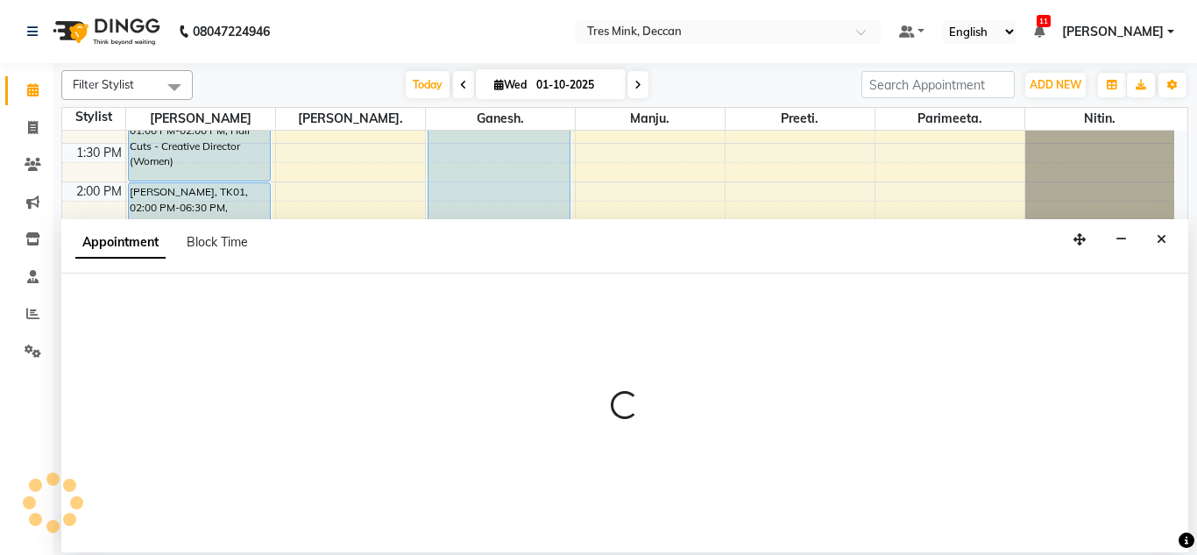
select select "tentative"
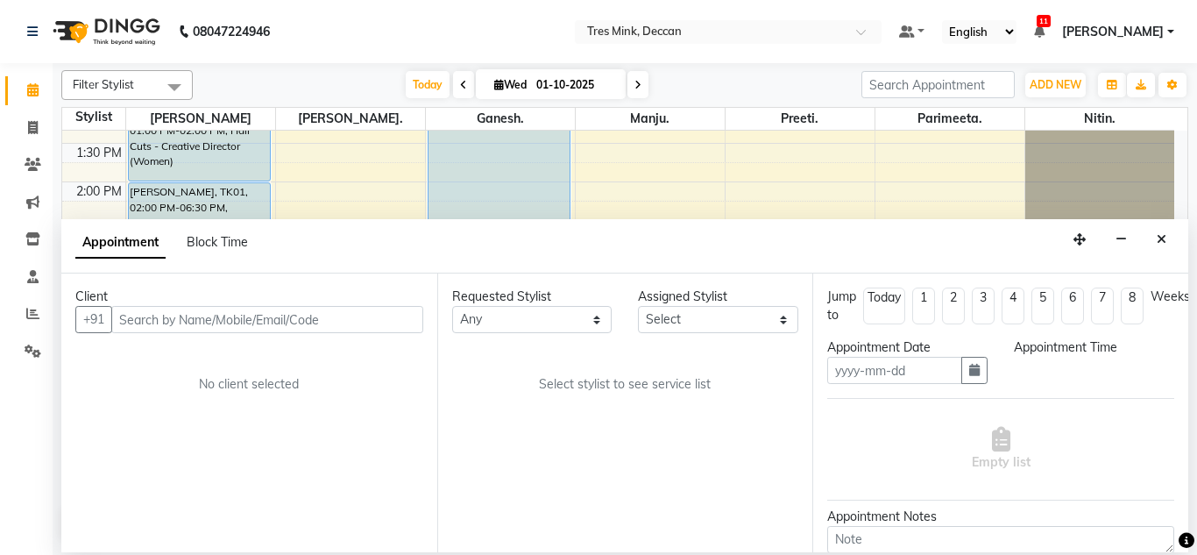
type input "01-10-2025"
type textarea "Gunjan 9:59AM 10/1/25 (Anyone can take)"
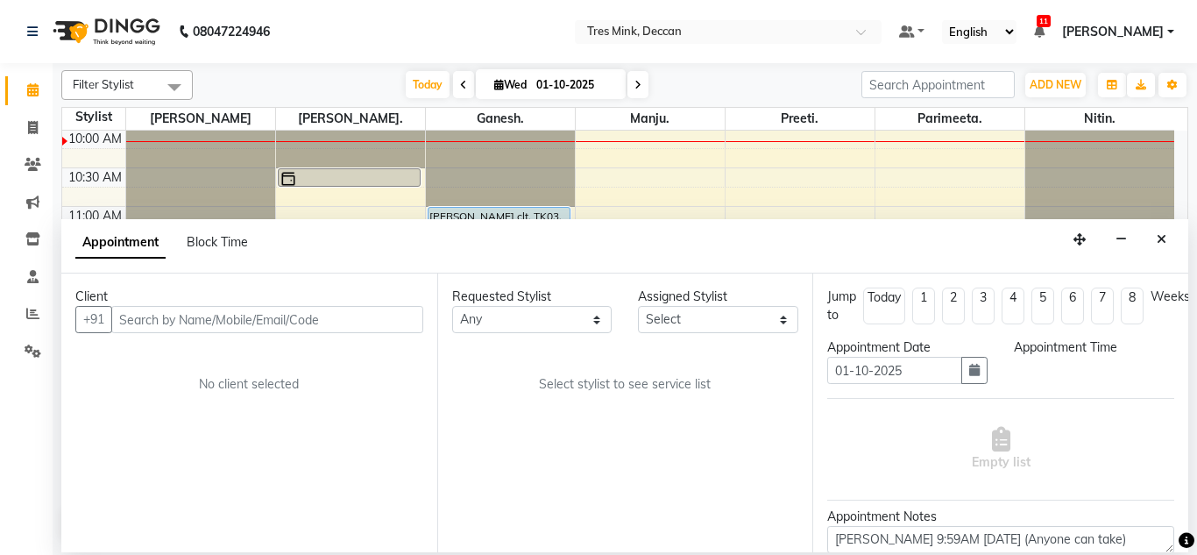
select select "59499"
select select "confirm booking"
select select "960"
select select "3564"
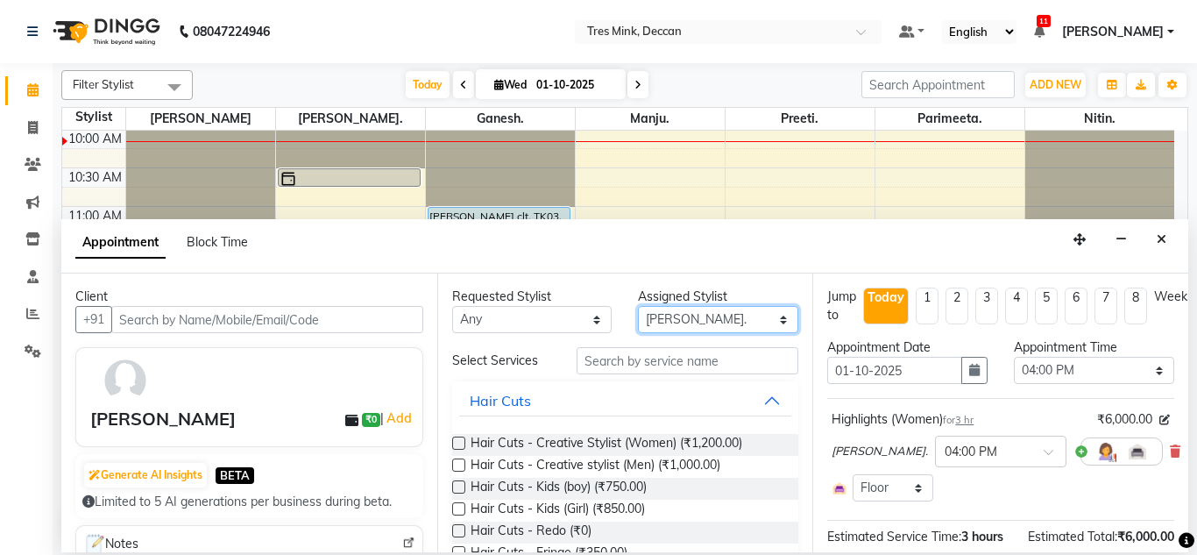
click at [722, 318] on select "Select Ganesh. Gunjan. Manju. Nitin. Parimeeta. Preeti. Revati Karandikar" at bounding box center [718, 319] width 160 height 27
click at [638, 306] on select "Select Ganesh. Gunjan. Manju. Nitin. Parimeeta. Preeti. Revati Karandikar" at bounding box center [718, 319] width 160 height 27
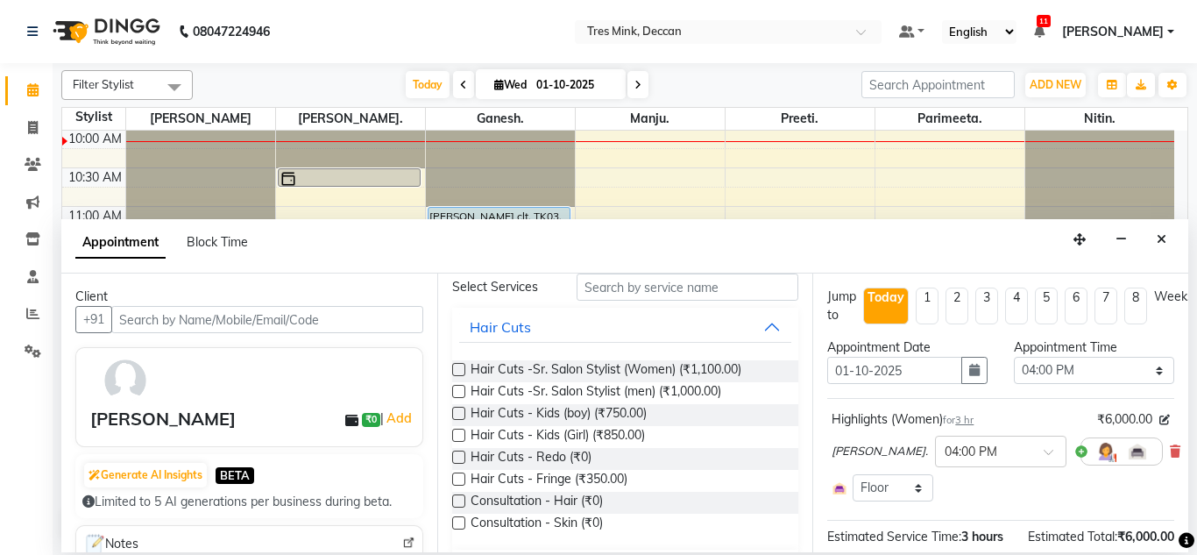
scroll to position [0, 0]
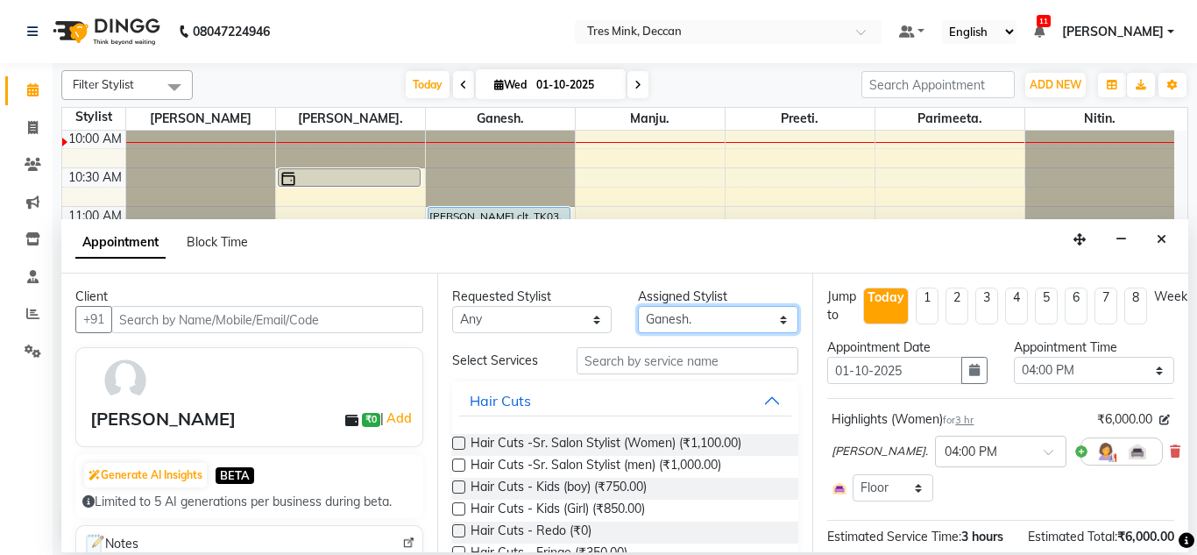
click at [674, 322] on select "Select Ganesh. Gunjan. Manju. Nitin. Parimeeta. Preeti. Revati Karandikar" at bounding box center [718, 319] width 160 height 27
click at [638, 306] on select "Select Ganesh. Gunjan. Manju. Nitin. Parimeeta. Preeti. Revati Karandikar" at bounding box center [718, 319] width 160 height 27
click at [704, 315] on select "Select Ganesh. Gunjan. Manju. Nitin. Parimeeta. Preeti. Revati Karandikar" at bounding box center [718, 319] width 160 height 27
select select "59501"
click at [638, 306] on select "Select Ganesh. Gunjan. Manju. Nitin. Parimeeta. Preeti. Revati Karandikar" at bounding box center [718, 319] width 160 height 27
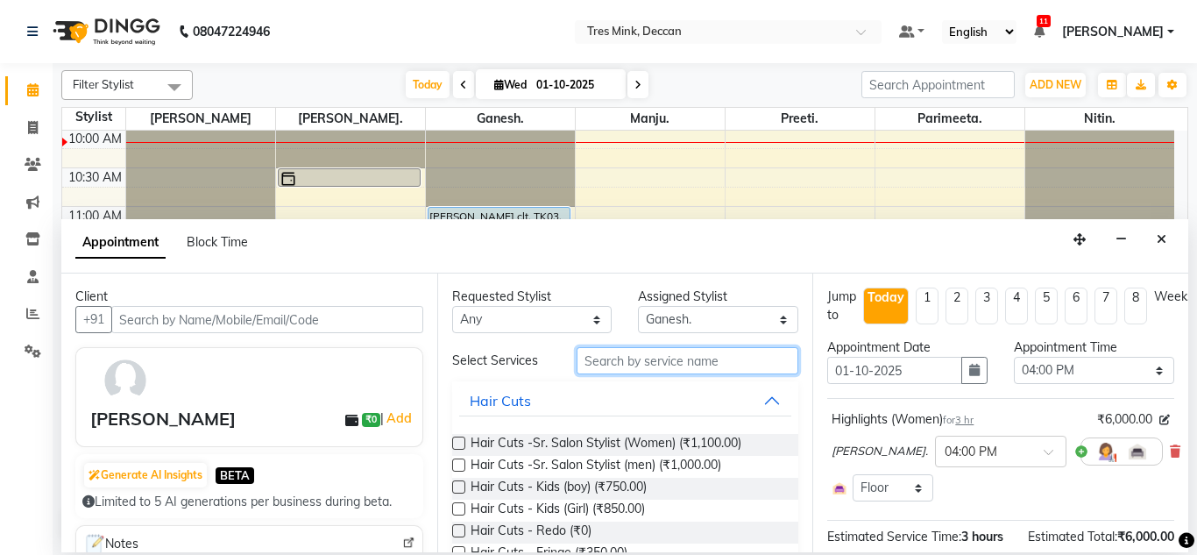
click at [643, 351] on input "text" at bounding box center [687, 360] width 223 height 27
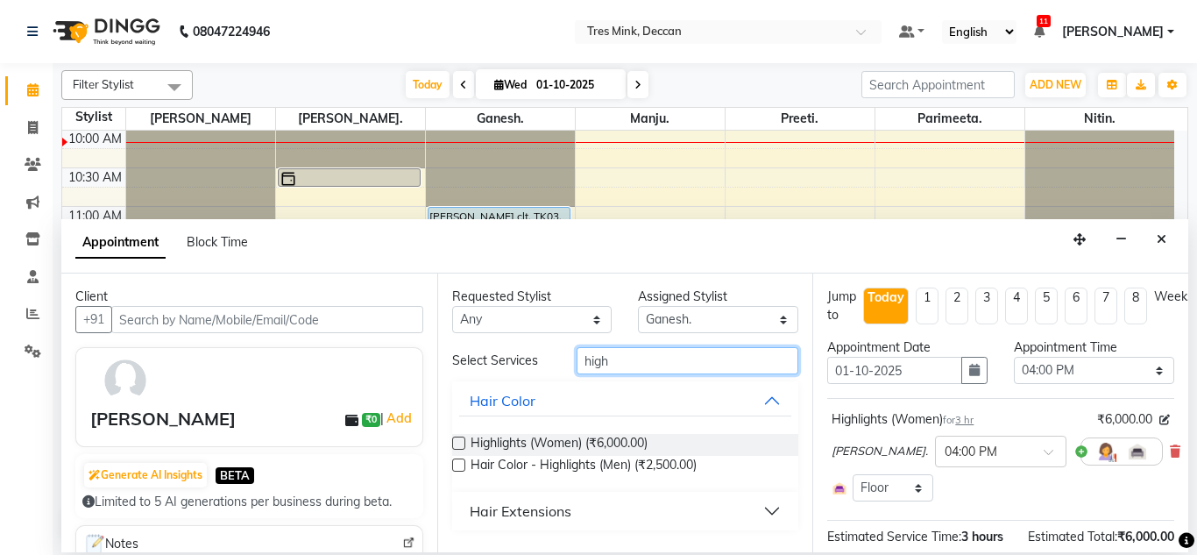
type input "high"
click at [463, 442] on label at bounding box center [458, 442] width 13 height 13
click at [463, 442] on input "checkbox" at bounding box center [457, 444] width 11 height 11
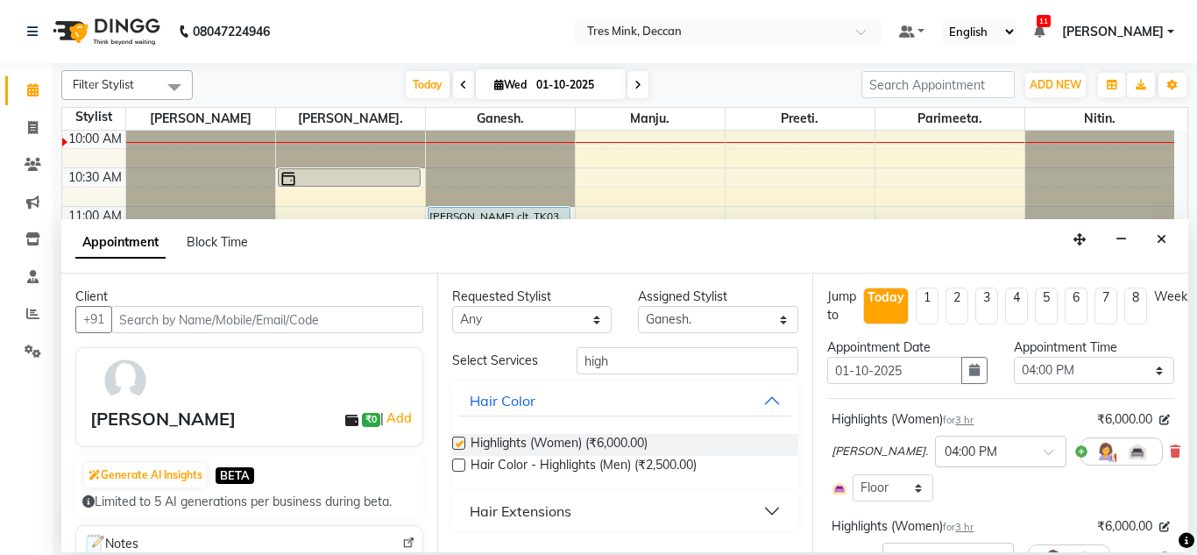
checkbox input "false"
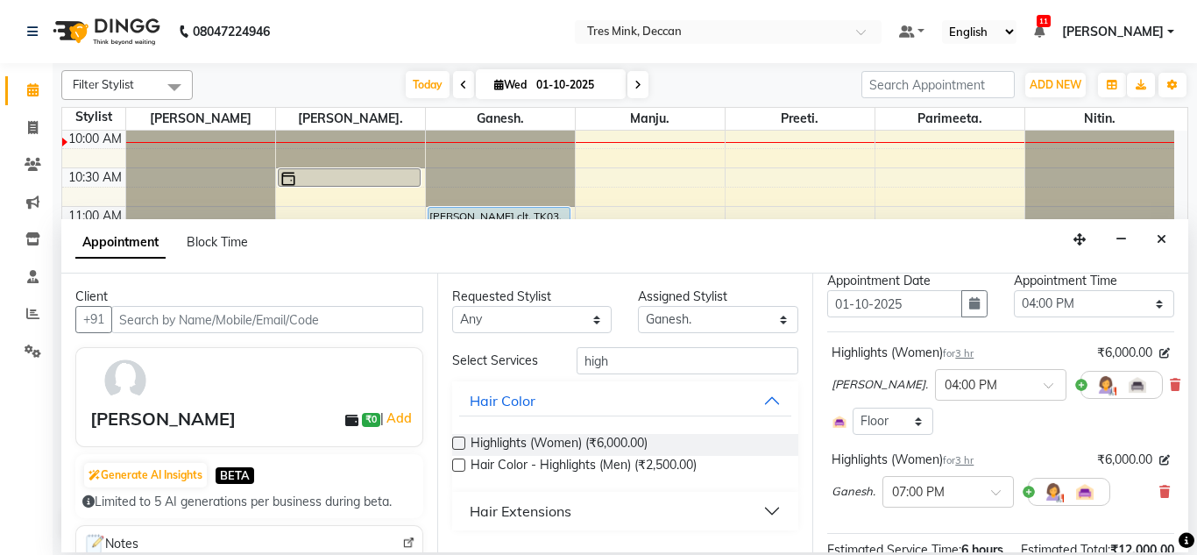
scroll to position [66, 0]
click at [1159, 491] on icon at bounding box center [1164, 492] width 11 height 12
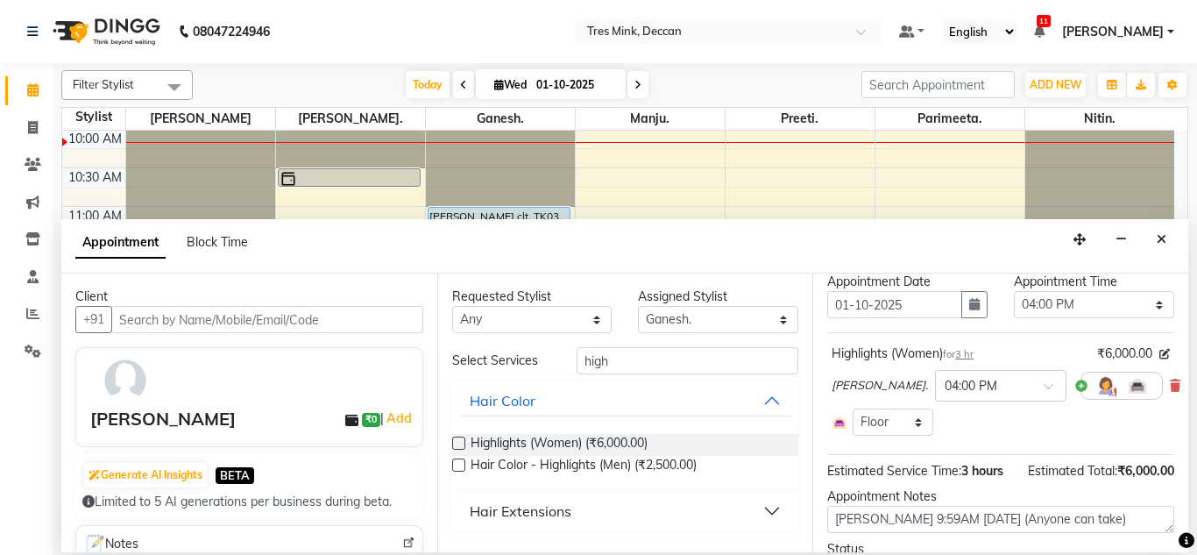
scroll to position [190, 0]
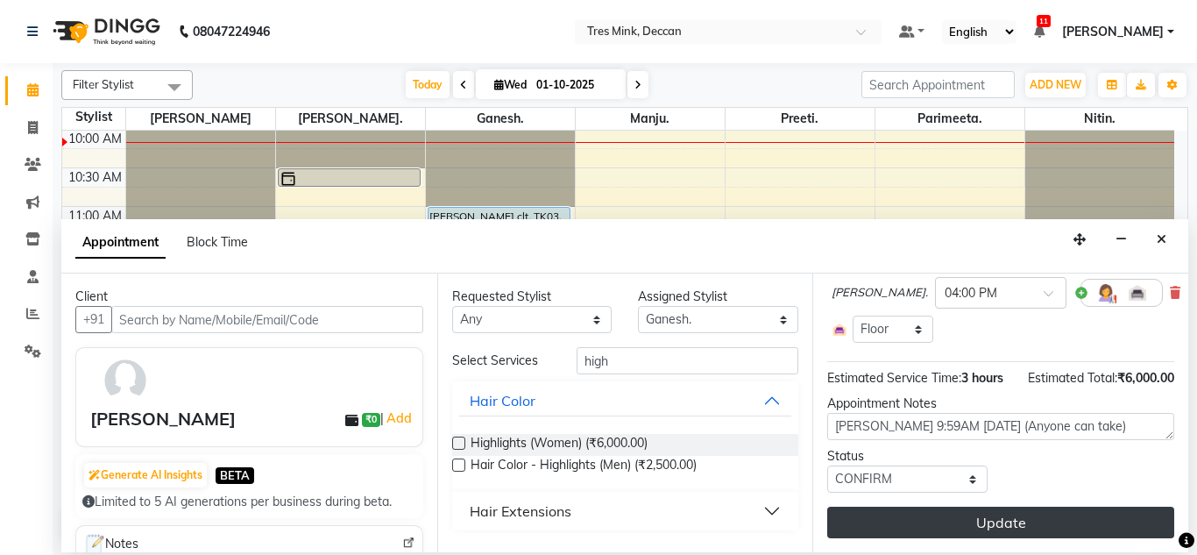
click at [935, 506] on button "Update" at bounding box center [1000, 522] width 347 height 32
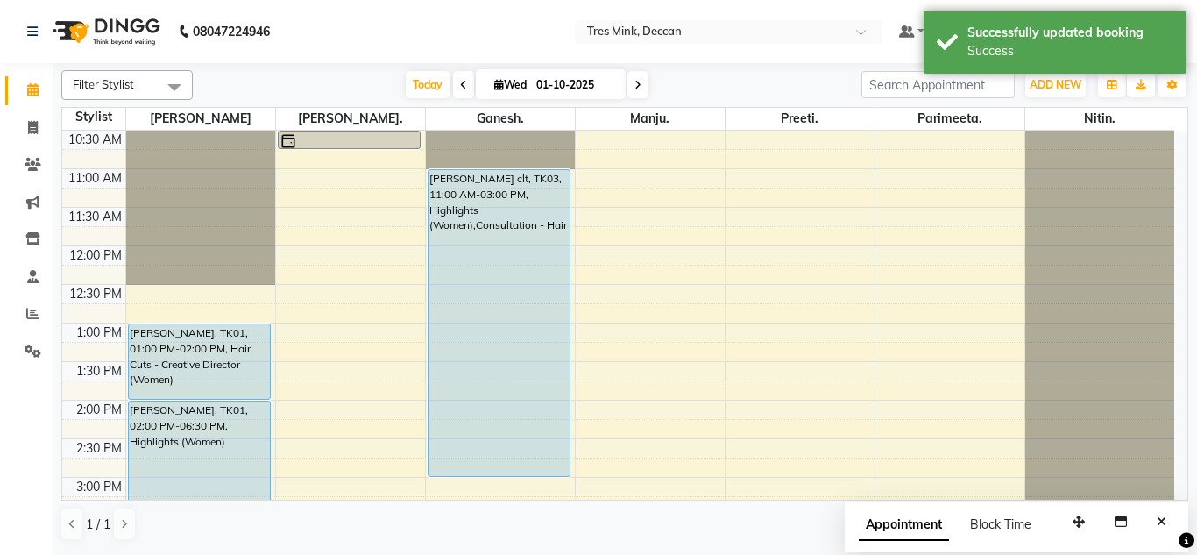
scroll to position [192, 0]
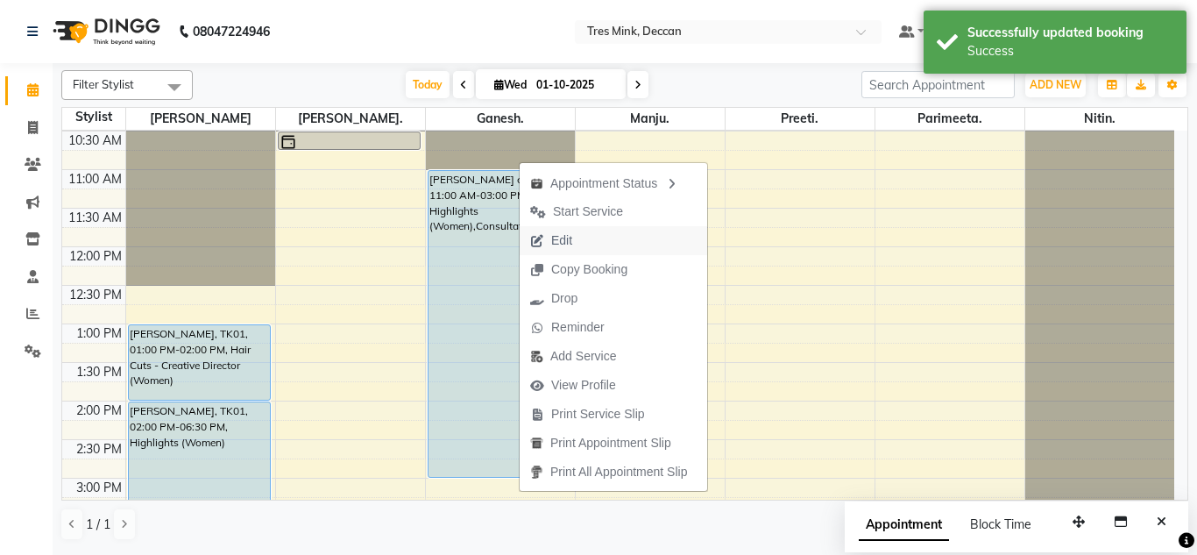
click at [589, 243] on button "Edit" at bounding box center [613, 240] width 187 height 29
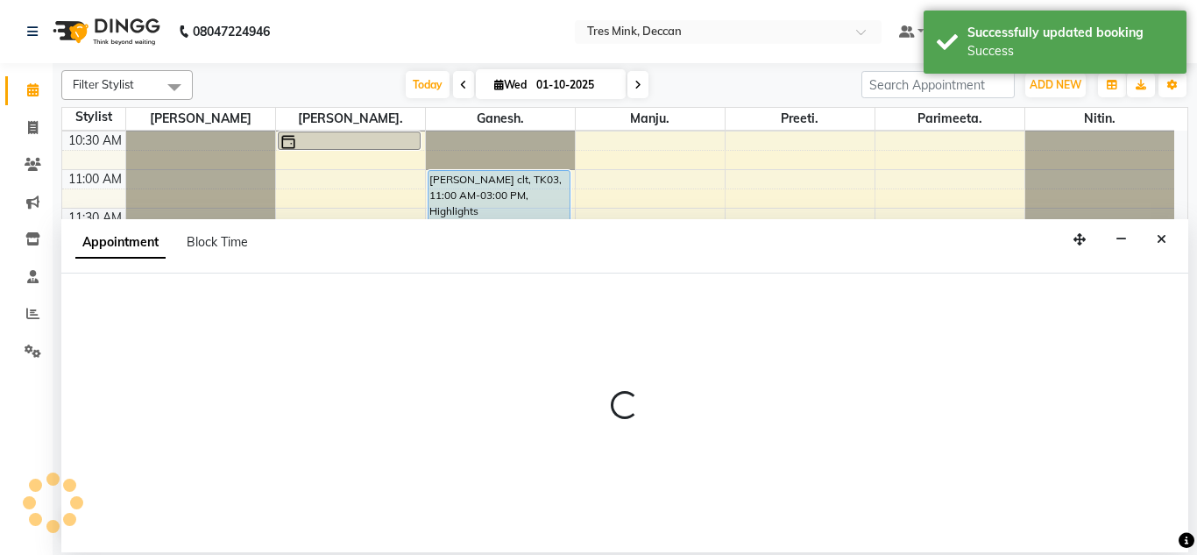
select select "tentative"
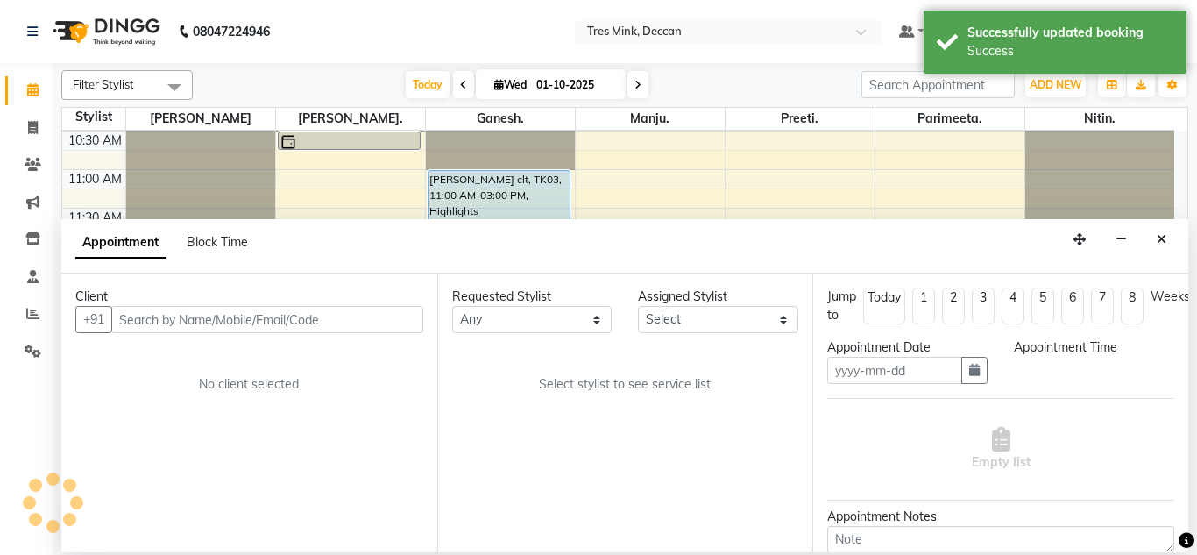
type input "01-10-2025"
type textarea "ganesh"
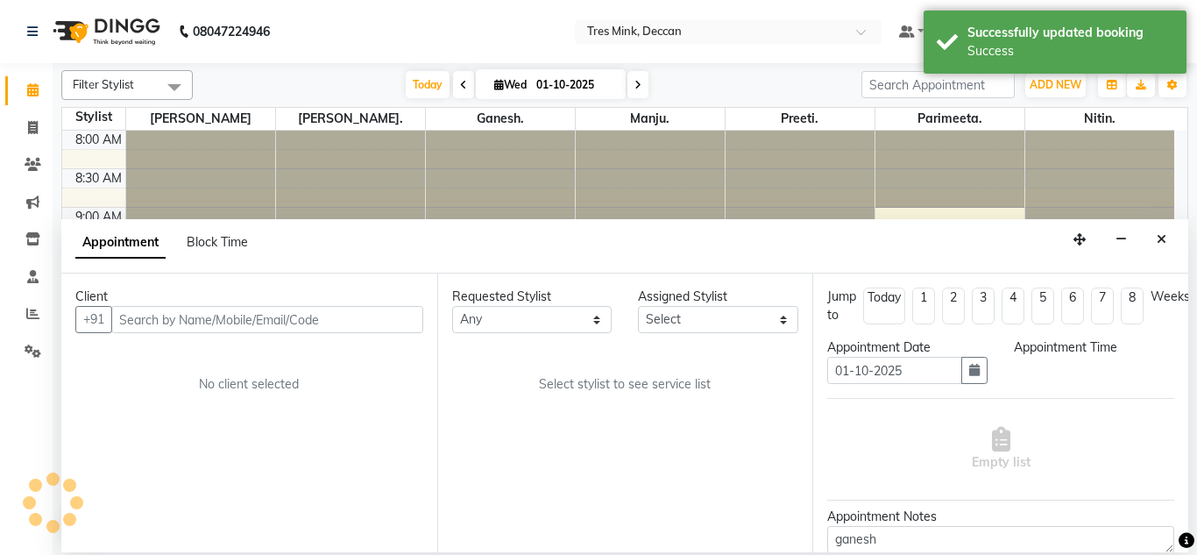
select select "59501"
select select "upcoming"
select select "660"
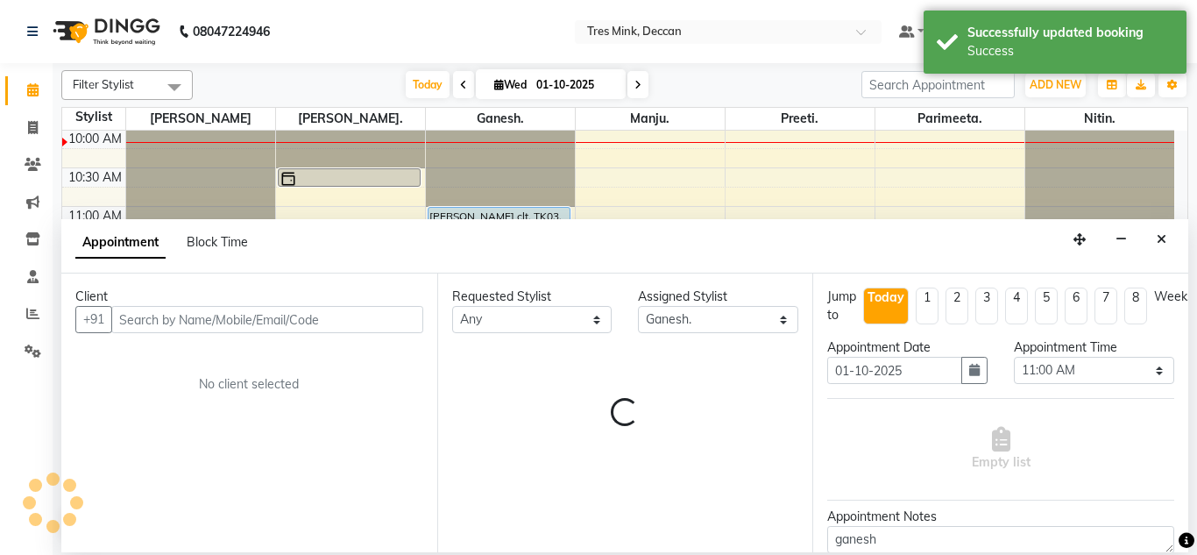
select select "3564"
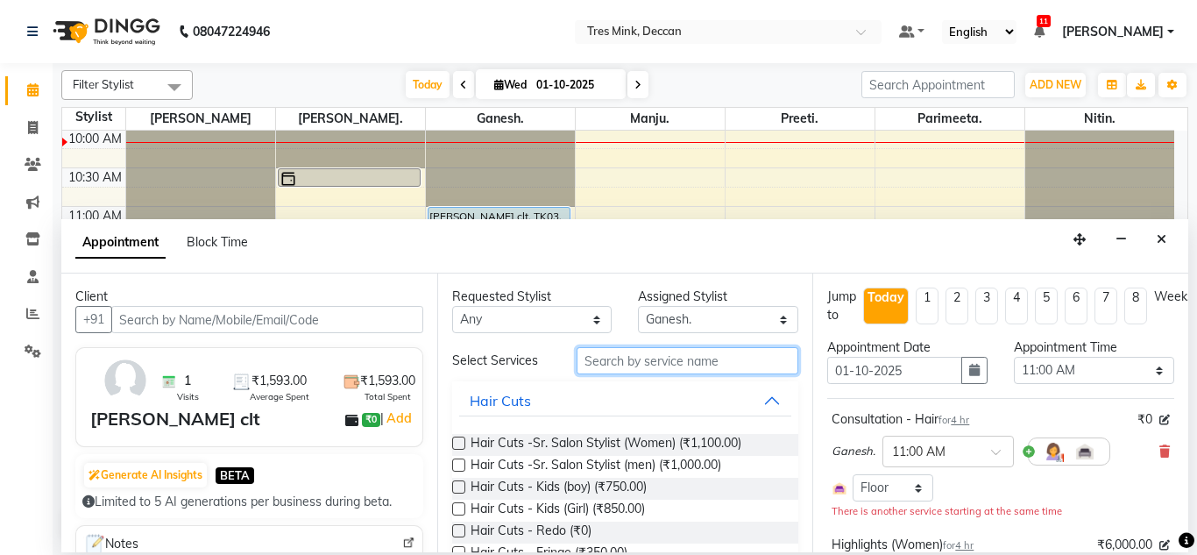
click at [642, 364] on input "text" at bounding box center [687, 360] width 223 height 27
click at [667, 369] on input "text" at bounding box center [687, 360] width 223 height 27
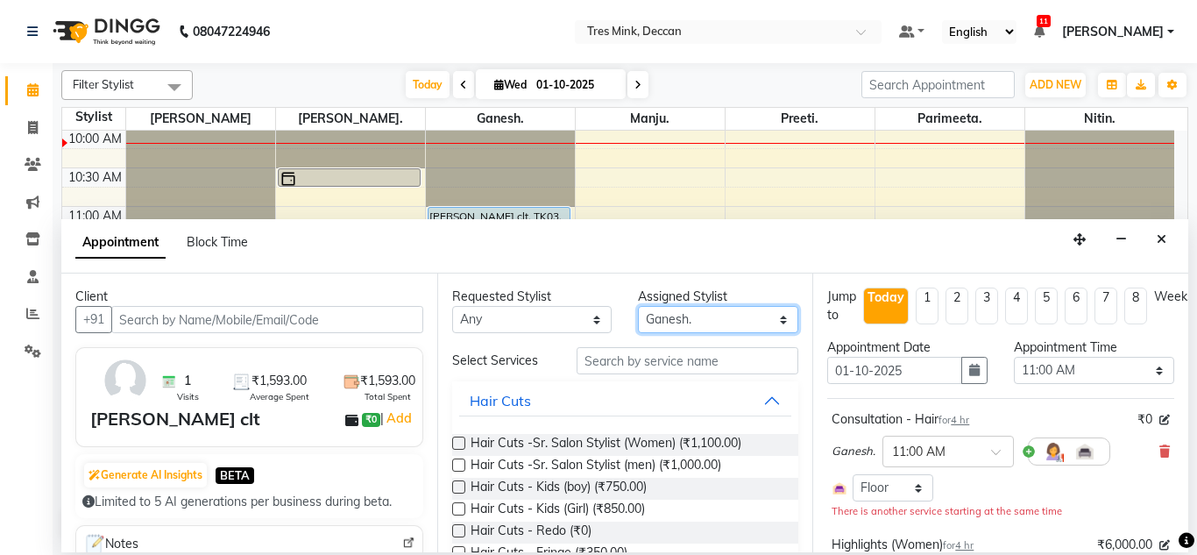
drag, startPoint x: 709, startPoint y: 321, endPoint x: 702, endPoint y: 392, distance: 72.2
click at [702, 392] on div "Requested Stylist Any Ganesh. Gunjan. Manju. Nitin. Parimeeta. Preeti. Revati K…" at bounding box center [625, 412] width 376 height 279
select select "59499"
click at [638, 306] on select "Select Ganesh. Gunjan. Manju. Nitin. Parimeeta. Preeti. Revati Karandikar" at bounding box center [718, 319] width 160 height 27
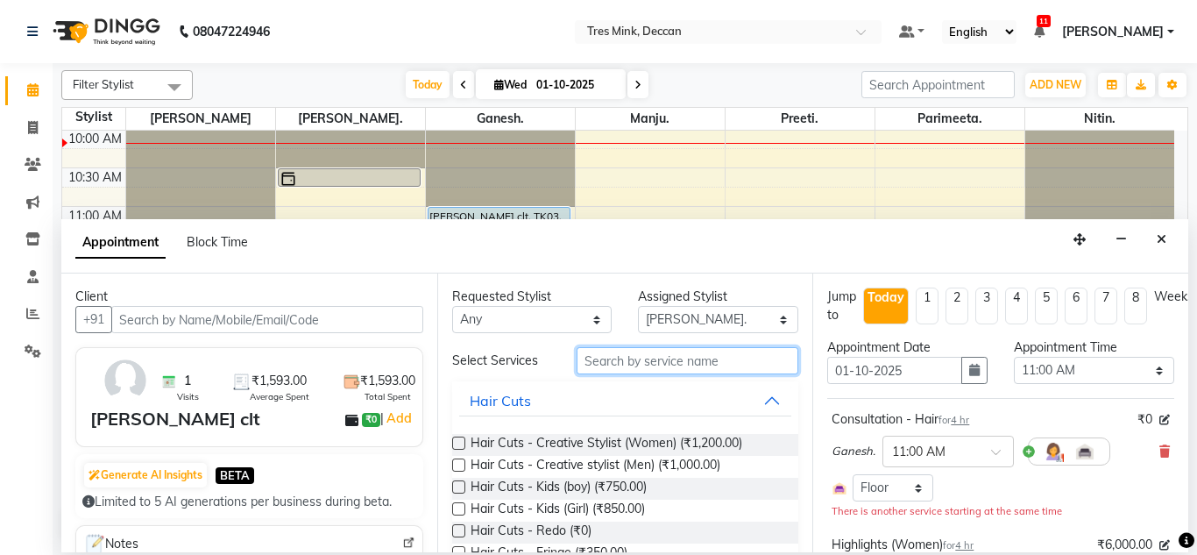
click at [682, 372] on input "text" at bounding box center [687, 360] width 223 height 27
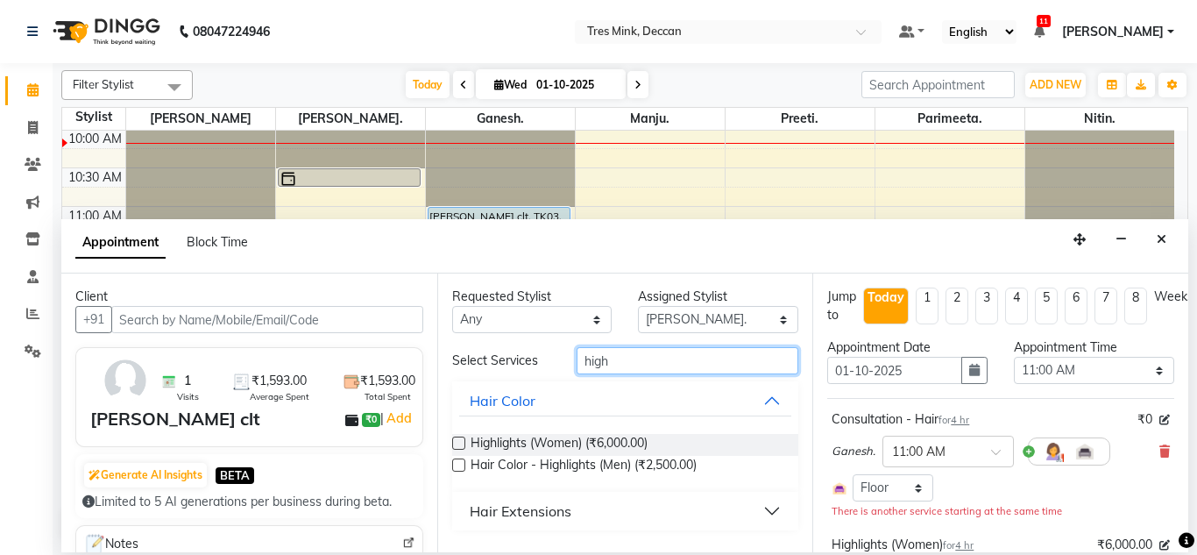
type input "high"
click at [456, 442] on label at bounding box center [458, 442] width 13 height 13
click at [456, 442] on input "checkbox" at bounding box center [457, 444] width 11 height 11
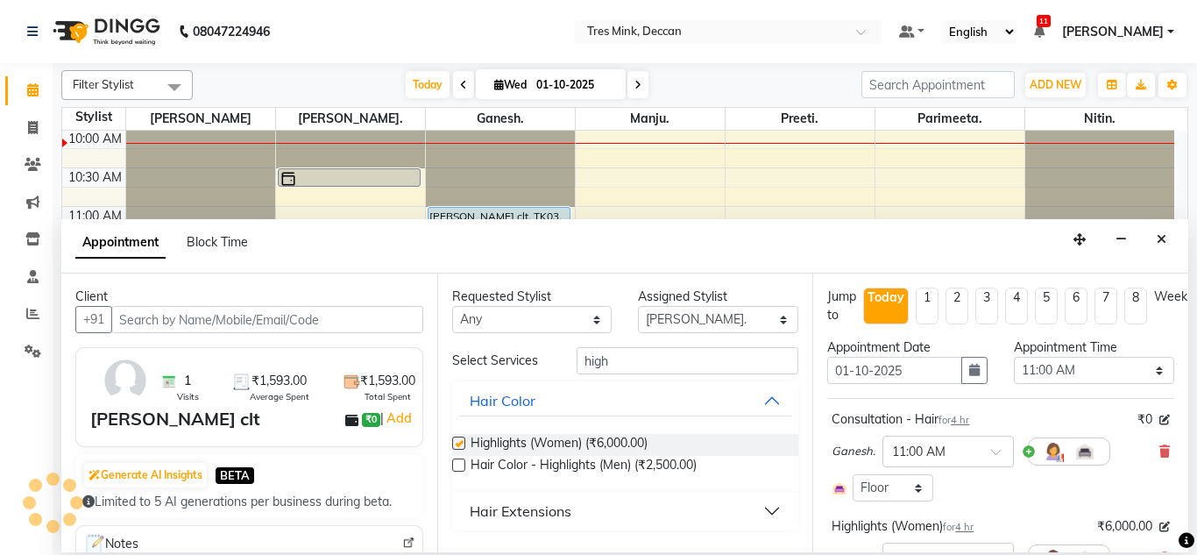
checkbox input "false"
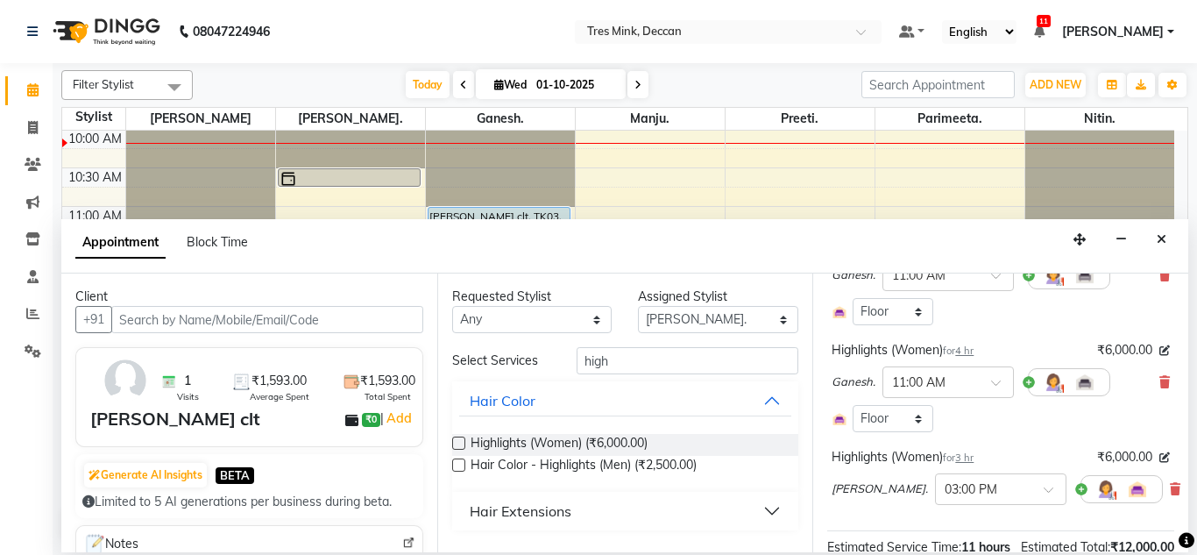
scroll to position [178, 0]
click at [1143, 381] on div "Ganesh. × 11:00 AM" at bounding box center [1000, 380] width 338 height 46
click at [1159, 381] on icon at bounding box center [1164, 380] width 11 height 12
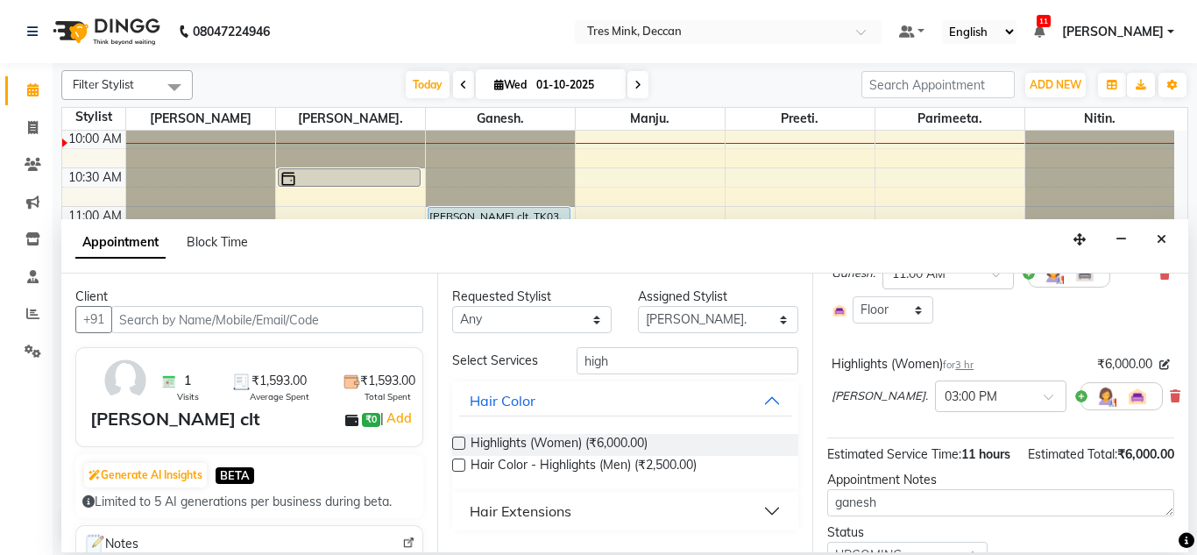
scroll to position [286, 0]
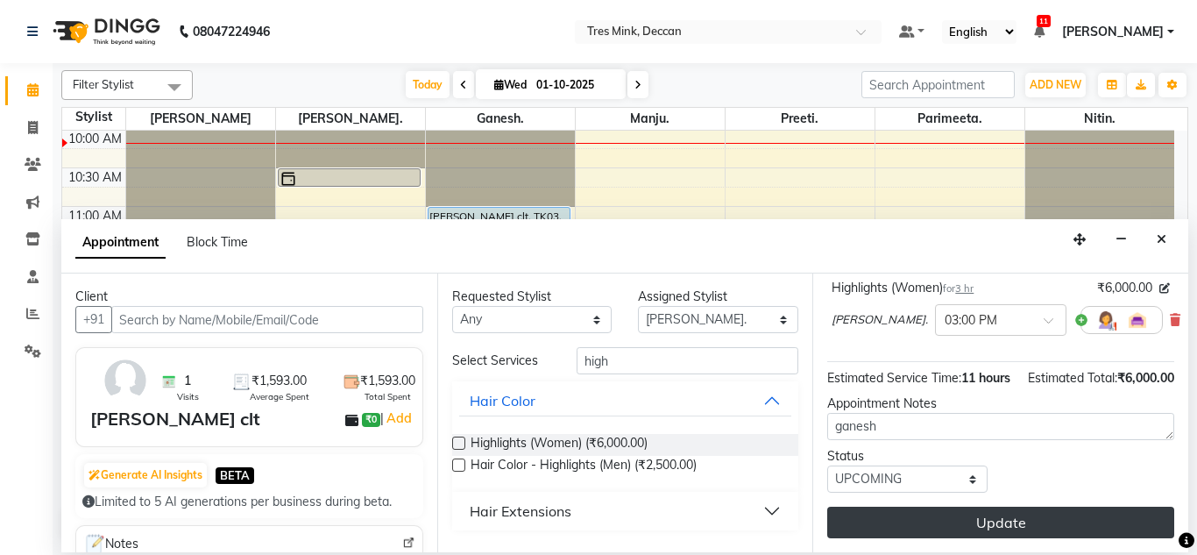
click at [916, 521] on button "Update" at bounding box center [1000, 522] width 347 height 32
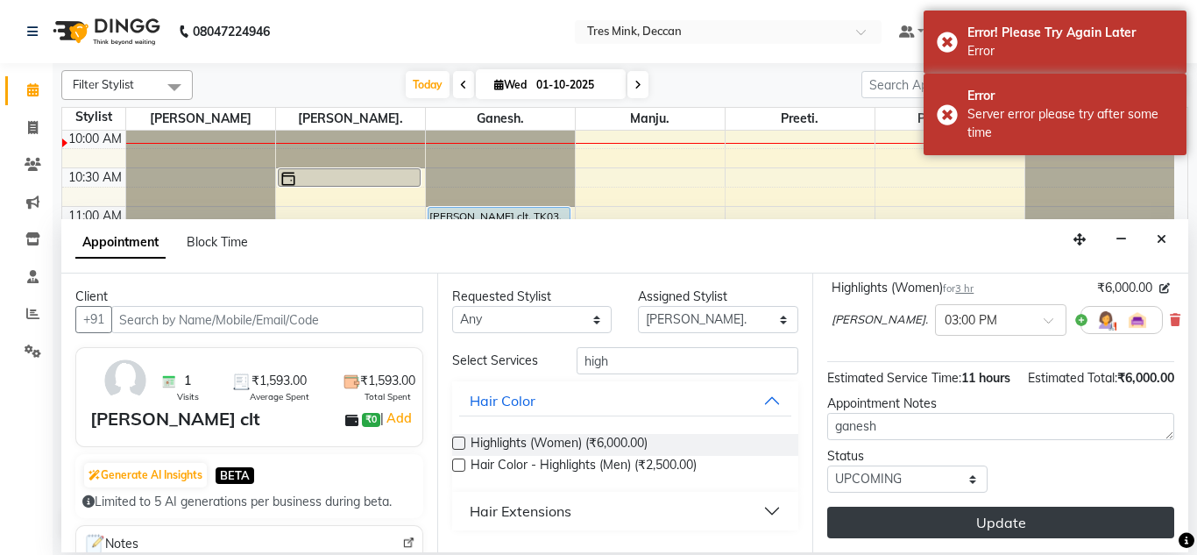
click at [937, 511] on button "Update" at bounding box center [1000, 522] width 347 height 32
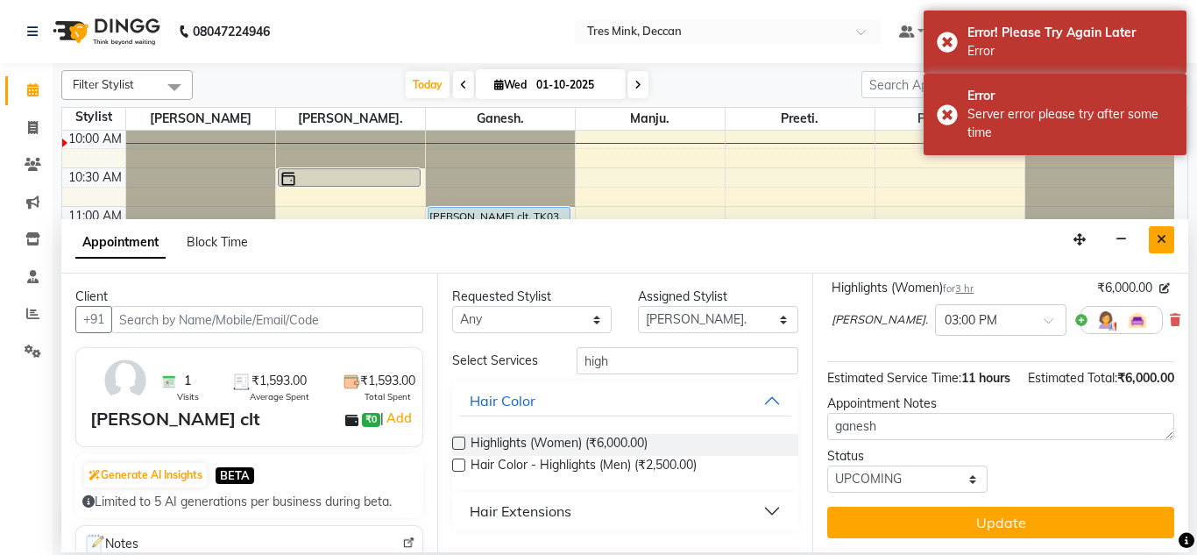
click at [1155, 241] on button "Close" at bounding box center [1161, 239] width 25 height 27
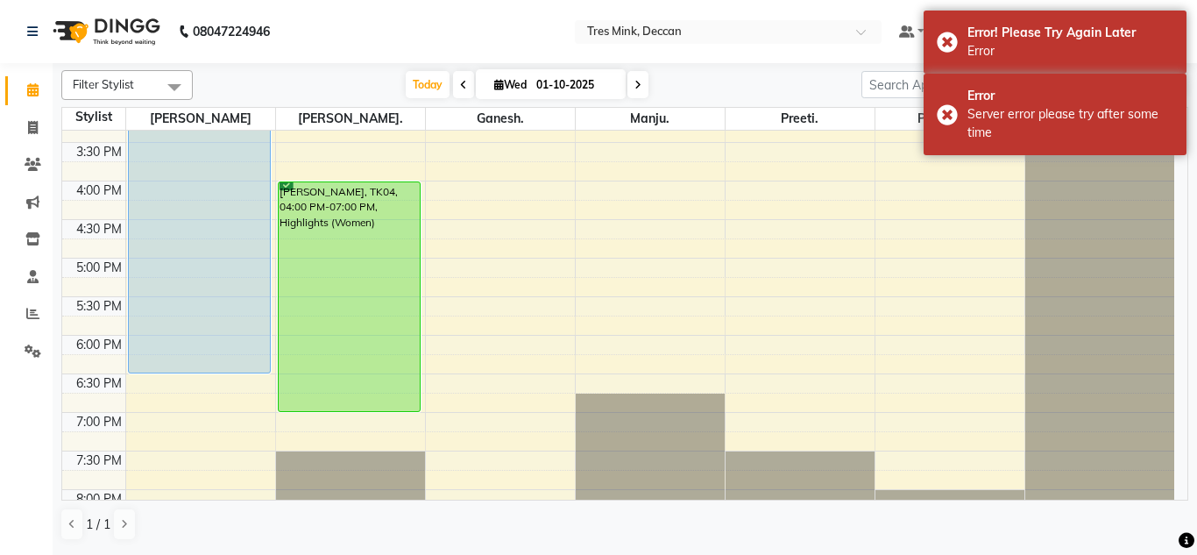
scroll to position [568, 0]
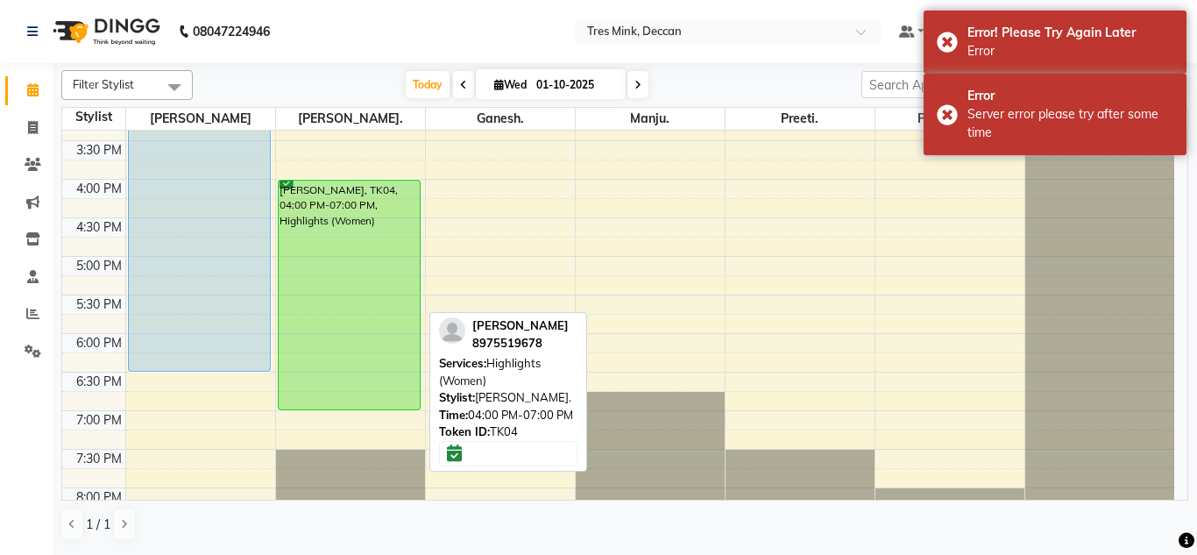
click at [357, 233] on div "[PERSON_NAME], TK04, 04:00 PM-07:00 PM, Highlights (Women)" at bounding box center [350, 294] width 142 height 229
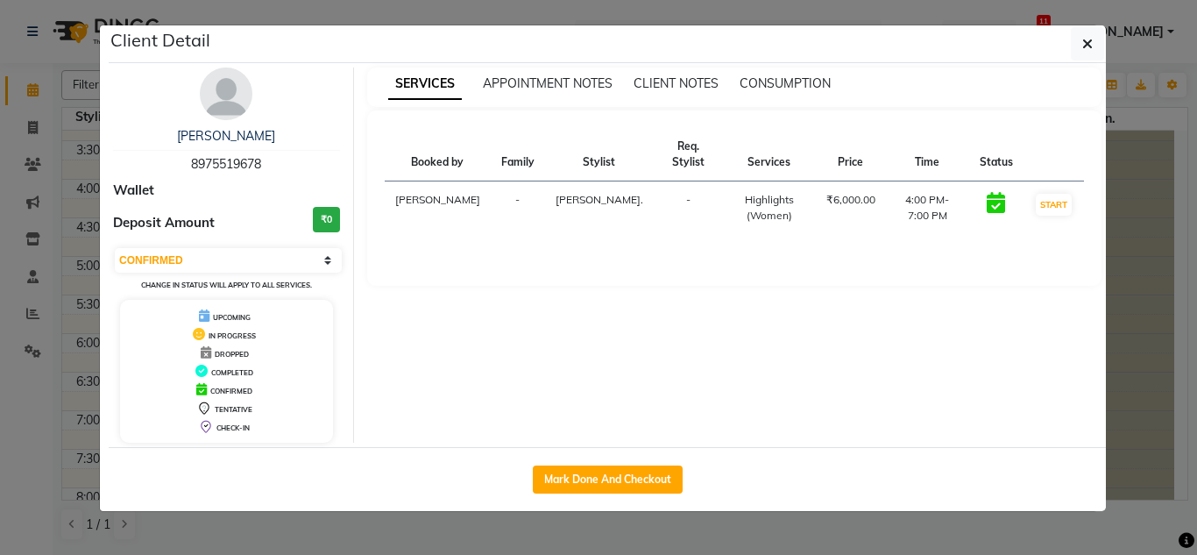
drag, startPoint x: 178, startPoint y: 260, endPoint x: 194, endPoint y: 425, distance: 165.5
click at [194, 425] on div "Komal Raut 8975519678 Wallet Deposit Amount ₹0 Select IN SERVICE CONFIRMED TENT…" at bounding box center [227, 254] width 254 height 375
select select "5"
click at [115, 248] on select "Select IN SERVICE CONFIRMED TENTATIVE CHECK IN MARK DONE DROPPED UPCOMING" at bounding box center [228, 260] width 227 height 25
click at [1086, 38] on icon "button" at bounding box center [1087, 44] width 11 height 14
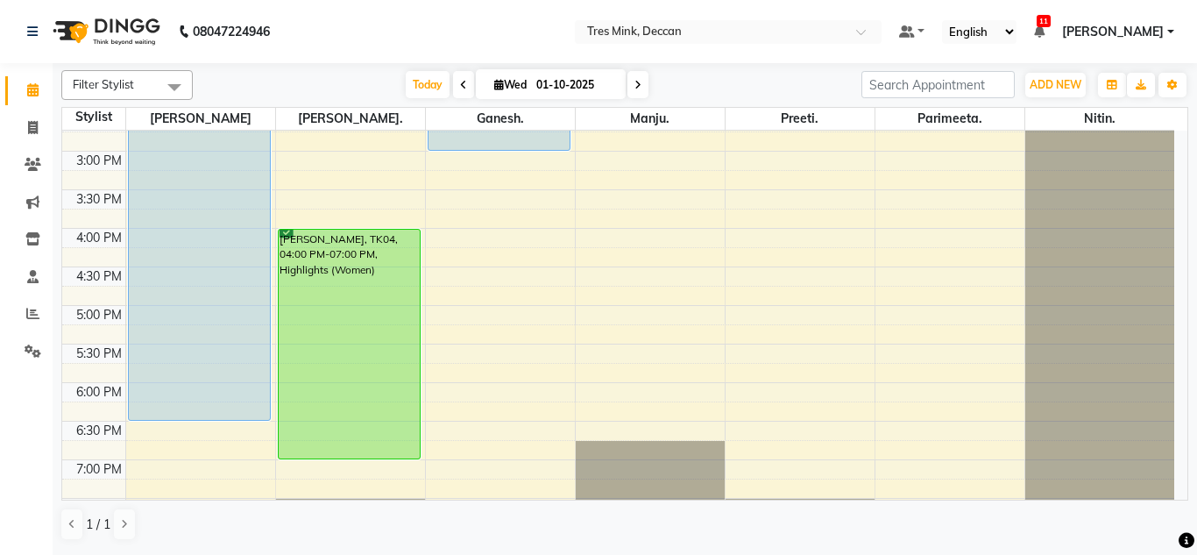
scroll to position [518, 0]
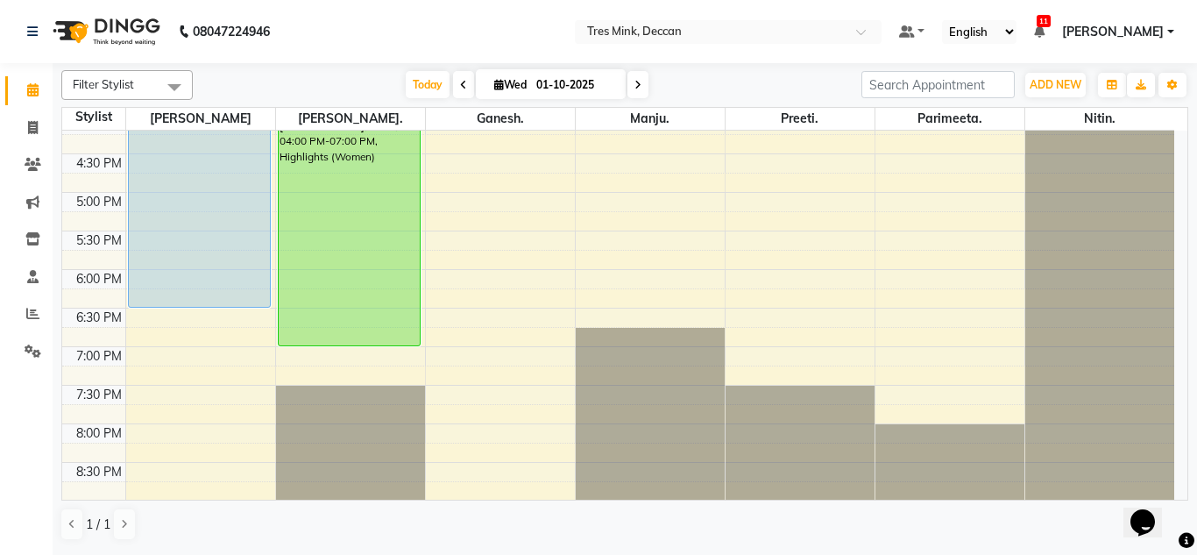
scroll to position [633, 0]
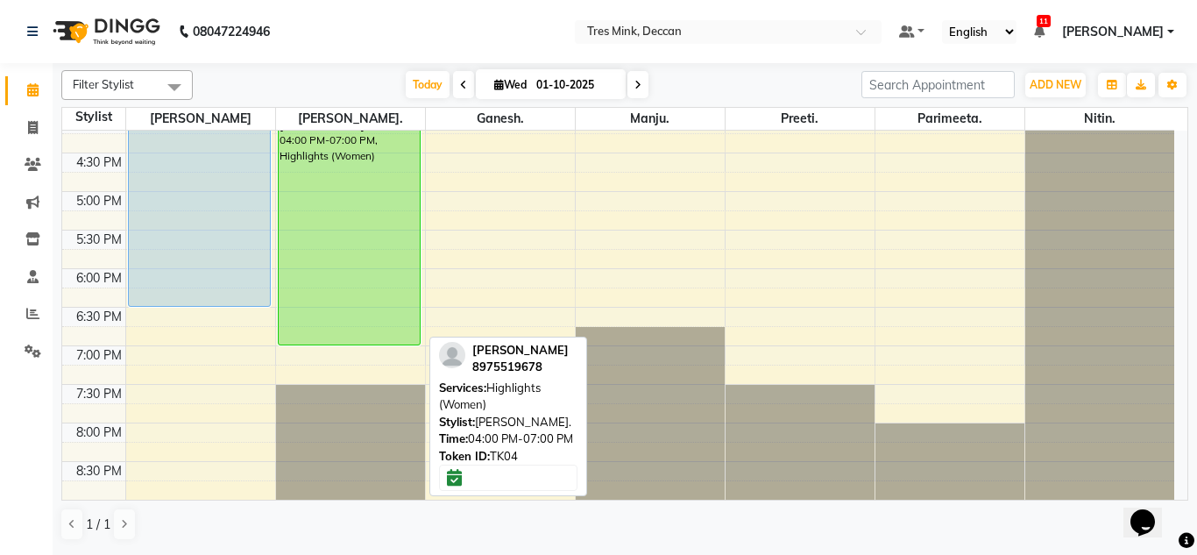
click at [354, 302] on div "[PERSON_NAME], TK04, 04:00 PM-07:00 PM, Highlights (Women)" at bounding box center [350, 230] width 142 height 229
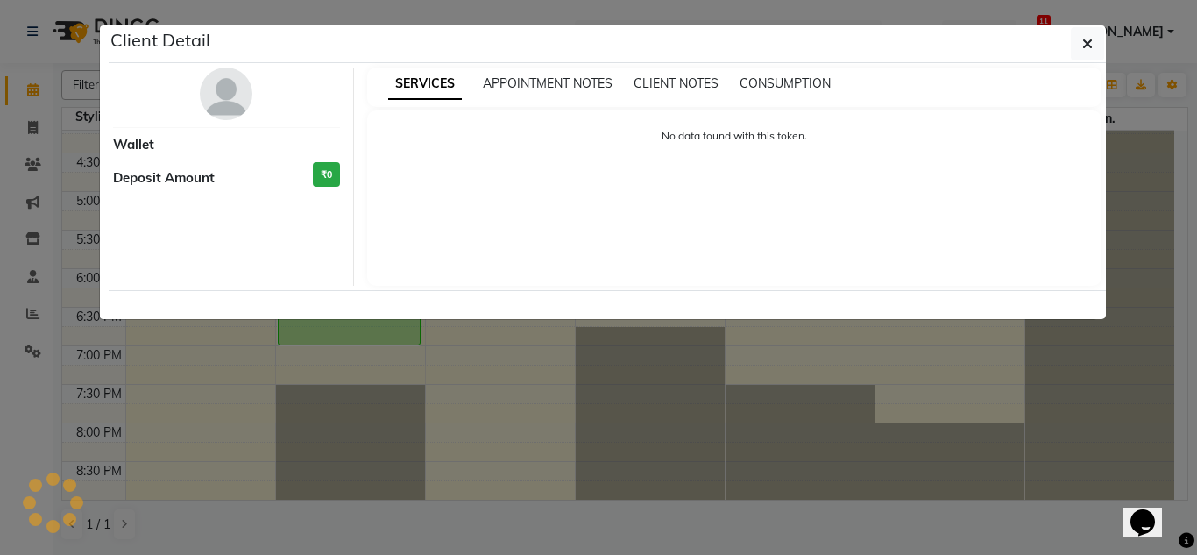
select select "6"
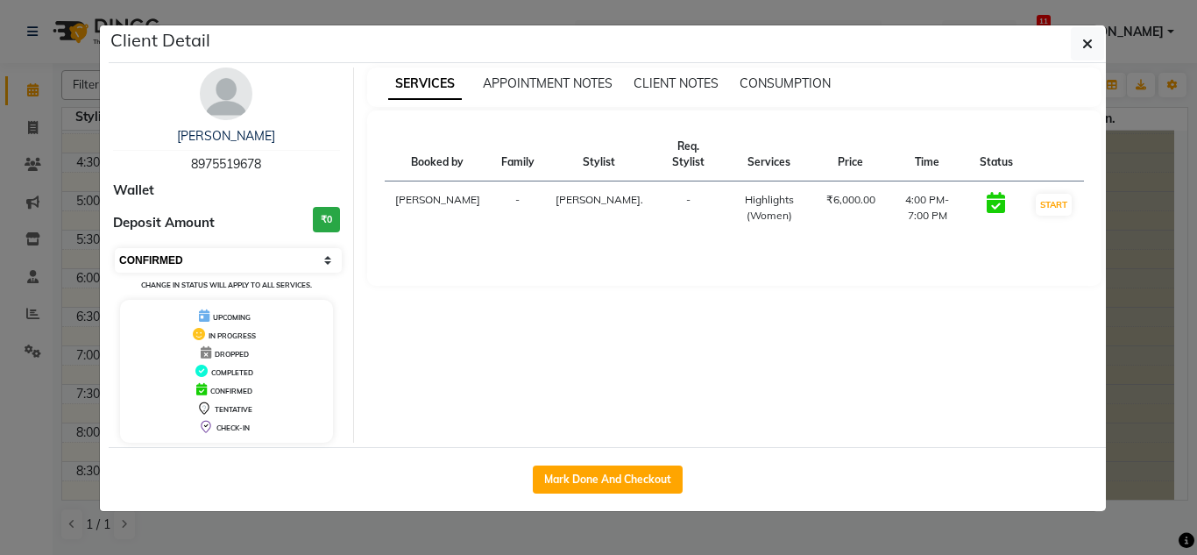
click at [266, 257] on select "Select IN SERVICE CONFIRMED TENTATIVE CHECK IN MARK DONE DROPPED UPCOMING" at bounding box center [228, 260] width 227 height 25
click at [1093, 38] on button "button" at bounding box center [1087, 43] width 33 height 33
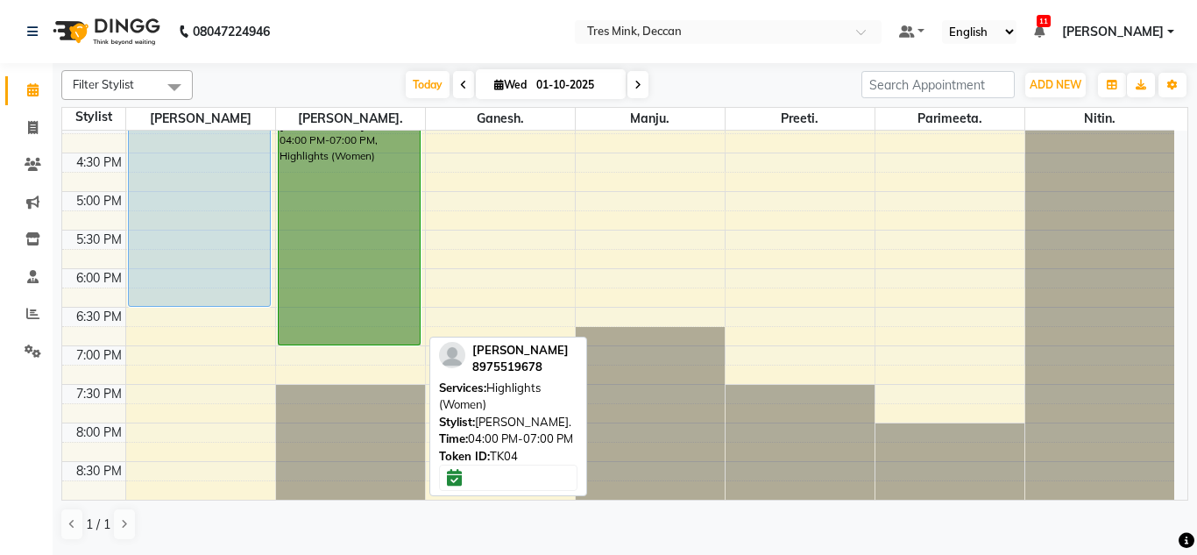
click at [363, 226] on link "[PERSON_NAME], TK04, 04:00 PM-07:00 PM, Highlights (Women)" at bounding box center [350, 230] width 144 height 230
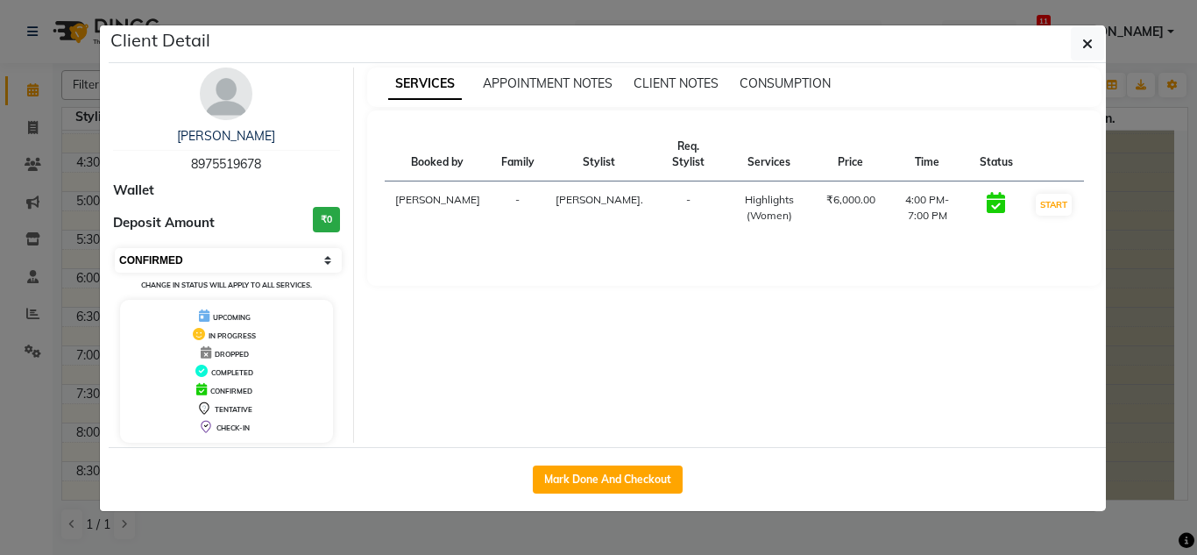
drag, startPoint x: 363, startPoint y: 226, endPoint x: 273, endPoint y: 254, distance: 93.7
click at [273, 254] on select "Select IN SERVICE CONFIRMED TENTATIVE CHECK IN MARK DONE DROPPED UPCOMING" at bounding box center [228, 260] width 227 height 25
select select "5"
click at [115, 248] on select "Select IN SERVICE CONFIRMED TENTATIVE CHECK IN MARK DONE DROPPED UPCOMING" at bounding box center [228, 260] width 227 height 25
click at [1088, 48] on icon "button" at bounding box center [1087, 44] width 11 height 14
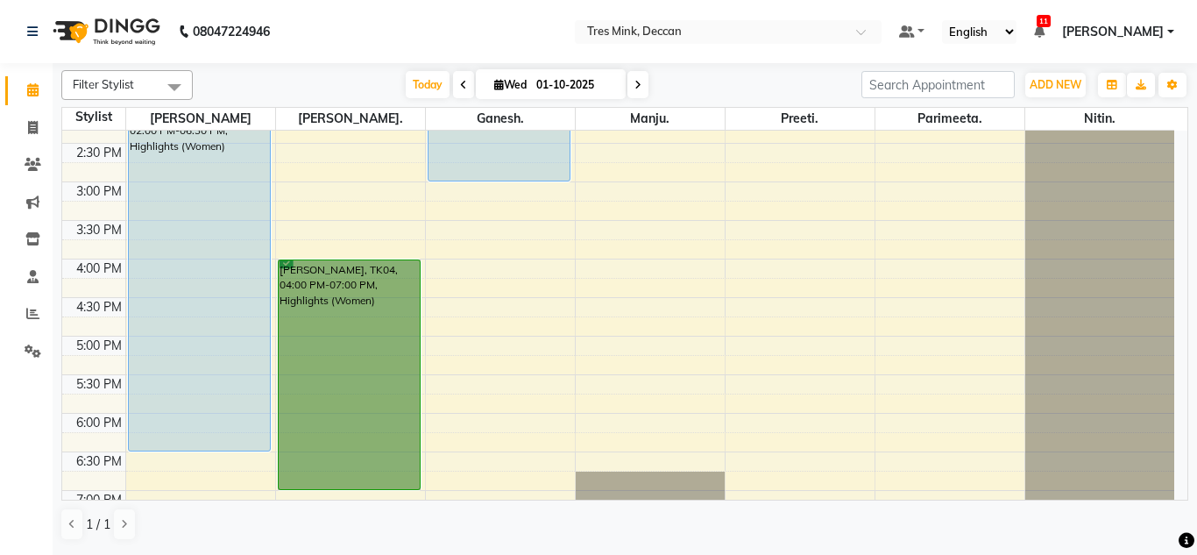
scroll to position [485, 0]
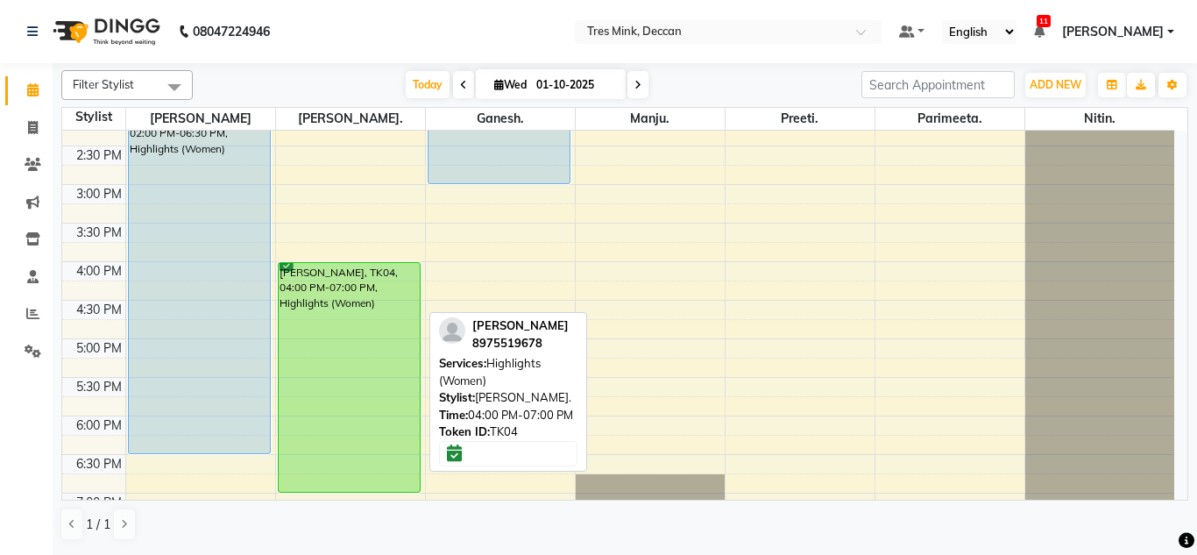
drag, startPoint x: 447, startPoint y: 386, endPoint x: 364, endPoint y: 406, distance: 85.4
click at [364, 406] on div "[PERSON_NAME], TK04, 04:00 PM-07:00 PM, Highlights (Women)" at bounding box center [350, 377] width 142 height 229
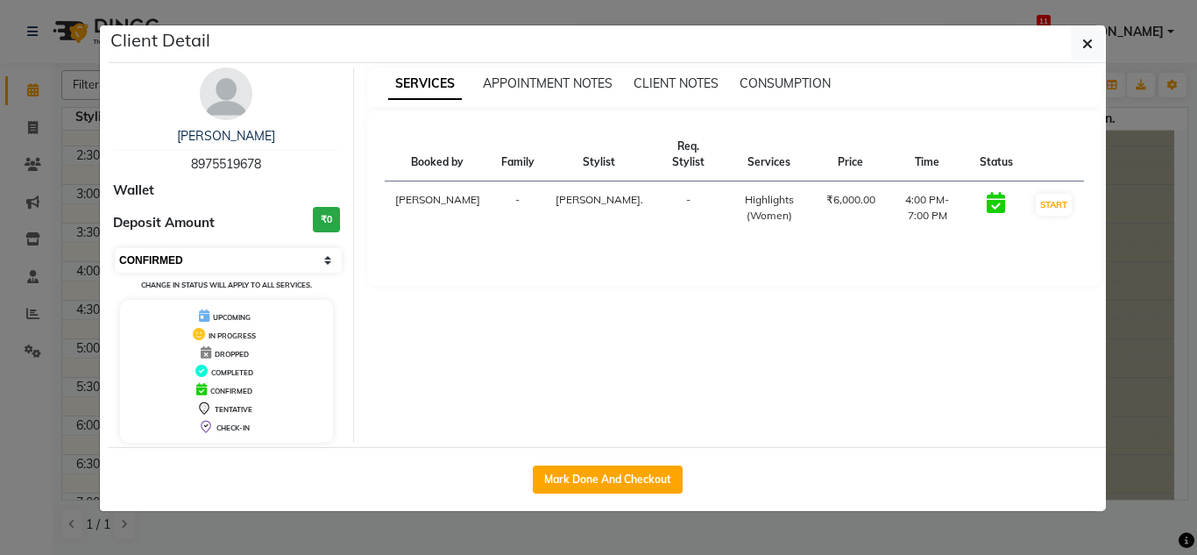
click at [249, 254] on select "Select IN SERVICE CONFIRMED TENTATIVE CHECK IN MARK DONE DROPPED UPCOMING" at bounding box center [228, 260] width 227 height 25
select select "7"
click at [115, 248] on select "Select IN SERVICE CONFIRMED TENTATIVE CHECK IN MARK DONE DROPPED UPCOMING" at bounding box center [228, 260] width 227 height 25
click at [1090, 43] on icon "button" at bounding box center [1087, 44] width 11 height 14
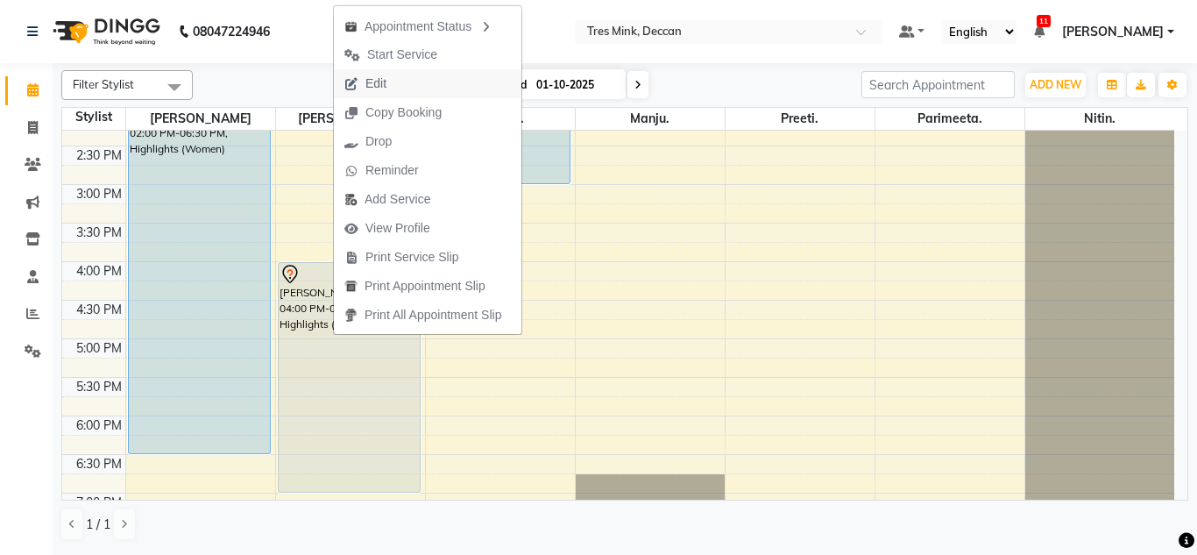
click at [401, 81] on button "Edit" at bounding box center [427, 83] width 187 height 29
select select "tentative"
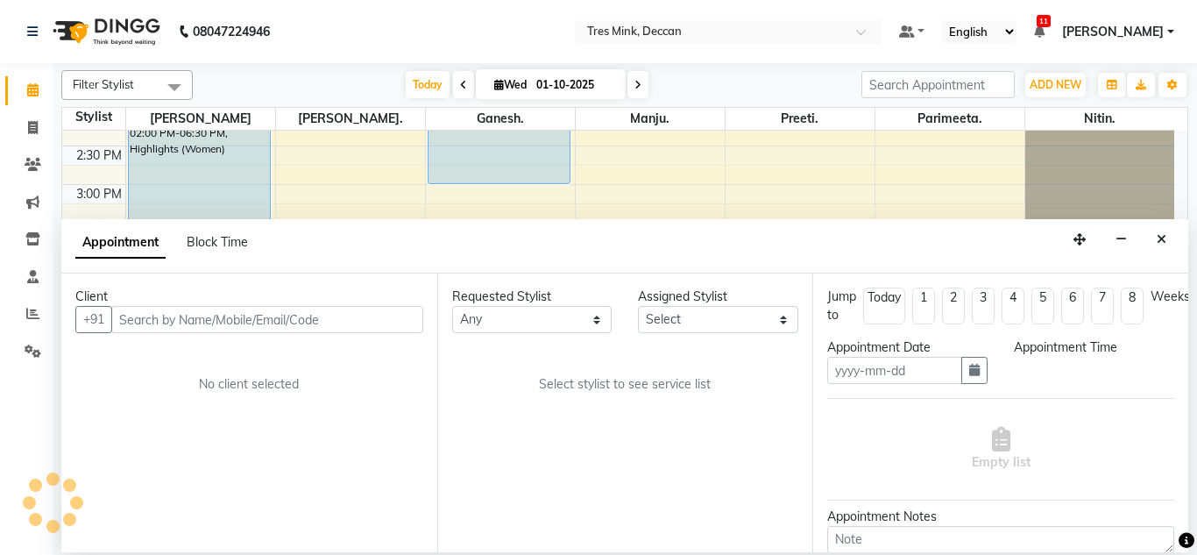
type input "01-10-2025"
type textarea "Gunjan 9:59AM 10/1/25 (Anyone can take)"
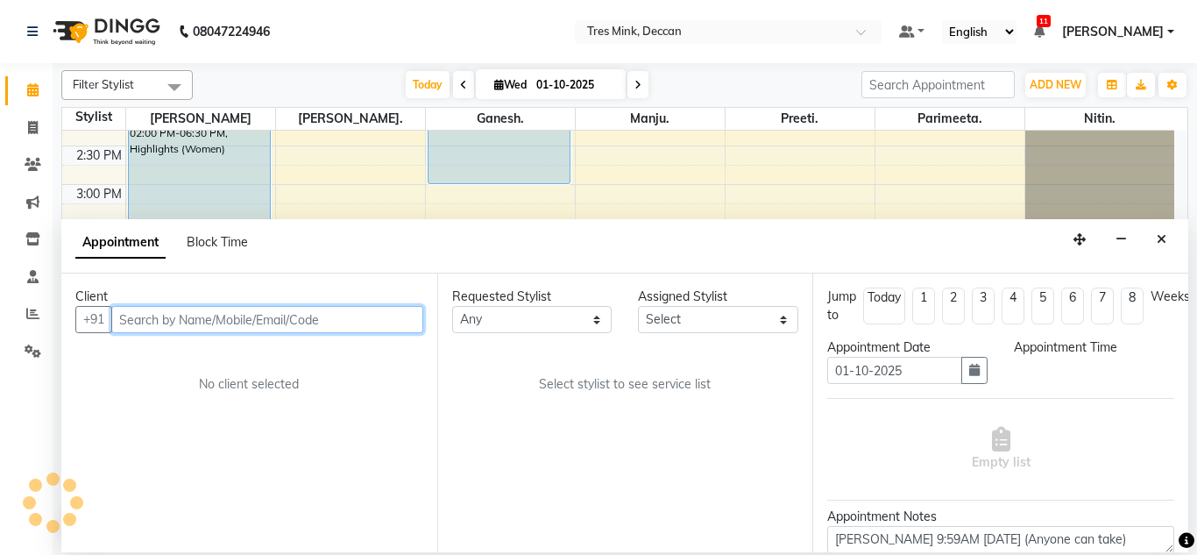
scroll to position [0, 0]
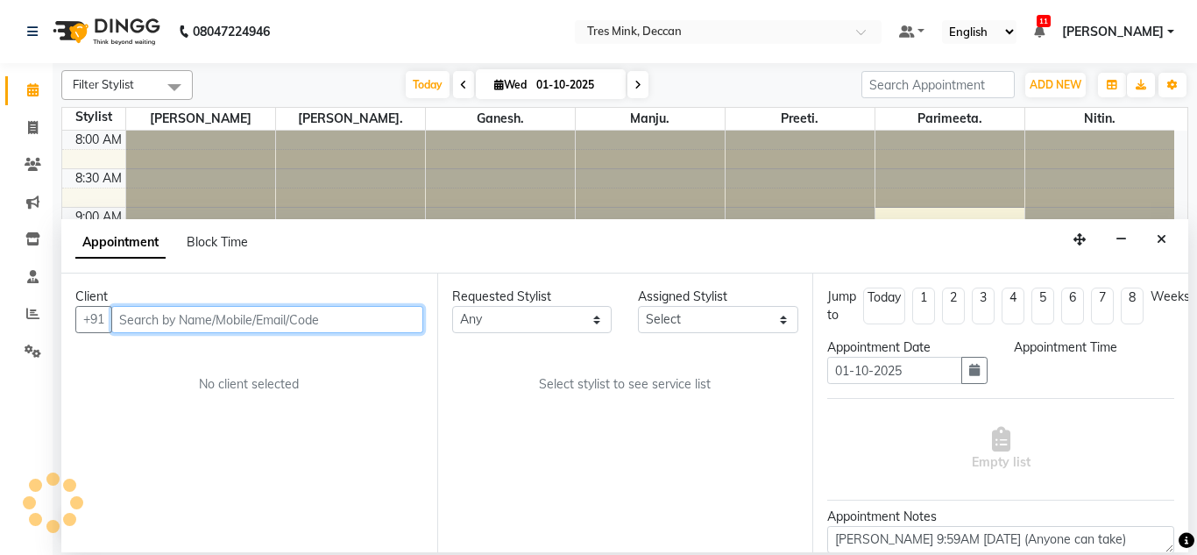
select select "960"
select select "59499"
select select "3564"
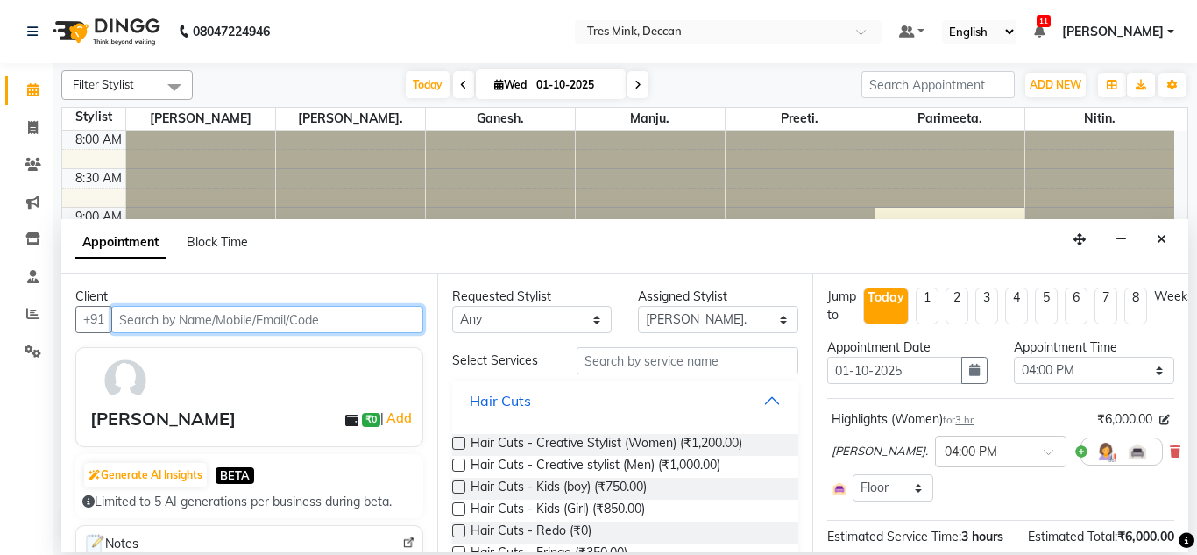
scroll to position [155, 0]
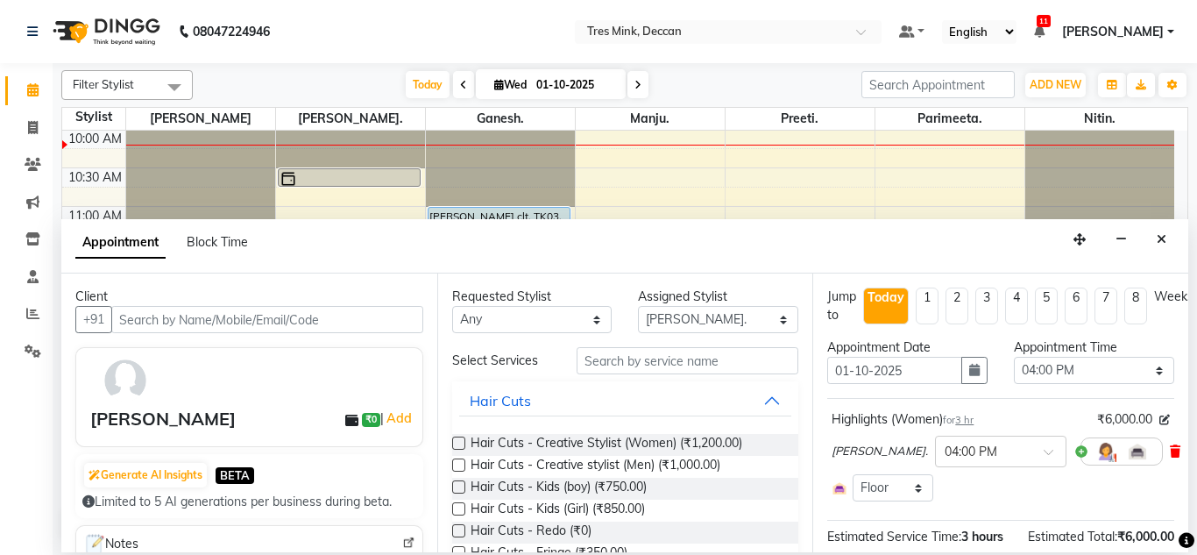
click at [1170, 449] on icon at bounding box center [1175, 451] width 11 height 12
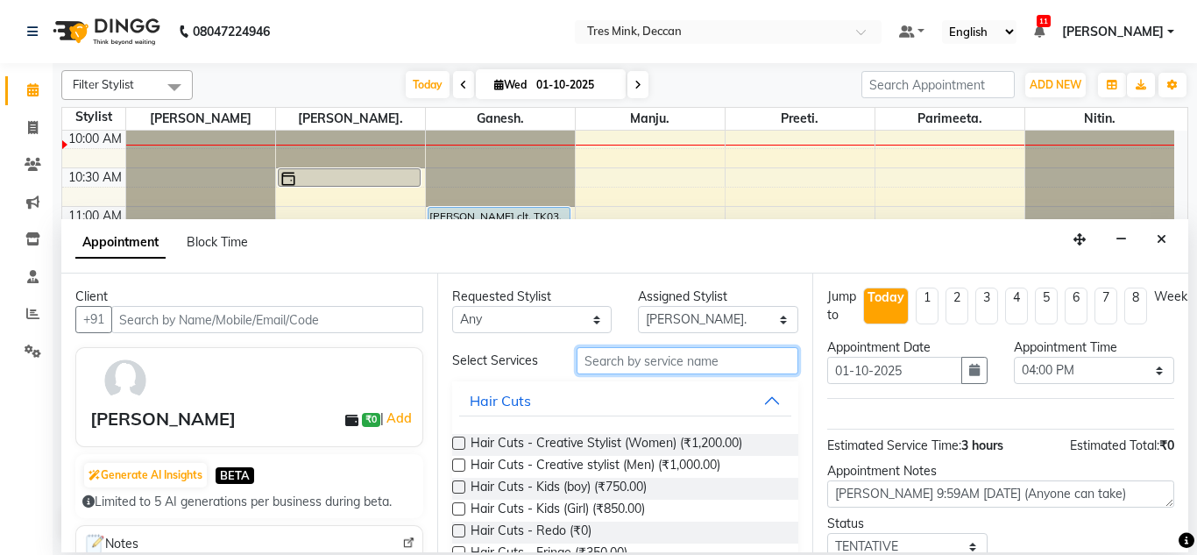
click at [709, 356] on input "text" at bounding box center [687, 360] width 223 height 27
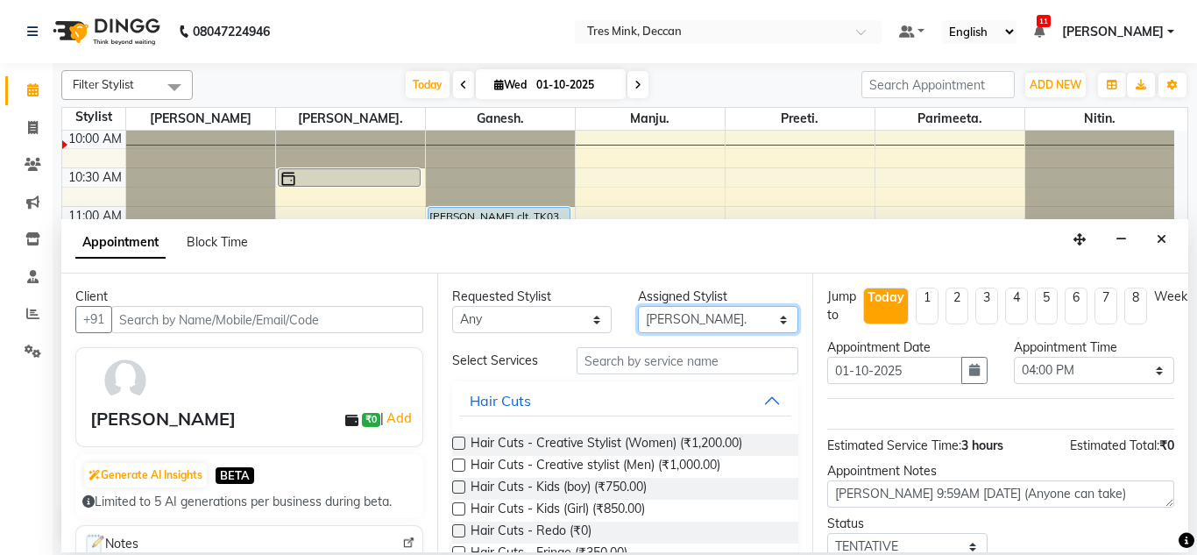
click at [727, 320] on select "Select Ganesh. Gunjan. Manju. Nitin. Parimeeta. Preeti. Revati Karandikar" at bounding box center [718, 319] width 160 height 27
select select "59501"
click at [638, 306] on select "Select Ganesh. Gunjan. Manju. Nitin. Parimeeta. Preeti. Revati Karandikar" at bounding box center [718, 319] width 160 height 27
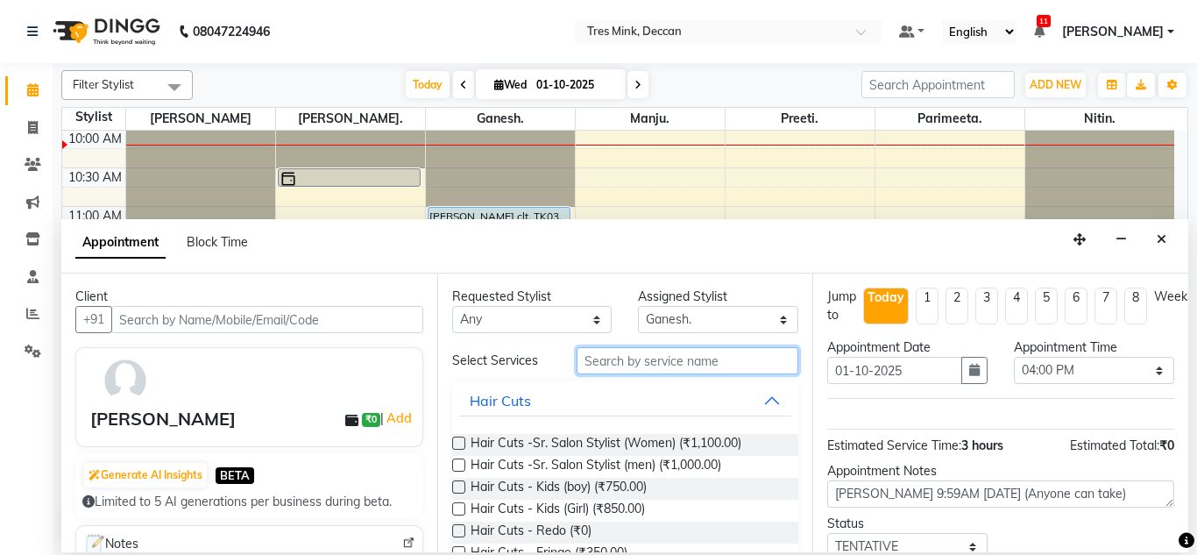
click at [659, 359] on input "text" at bounding box center [687, 360] width 223 height 27
type input "g"
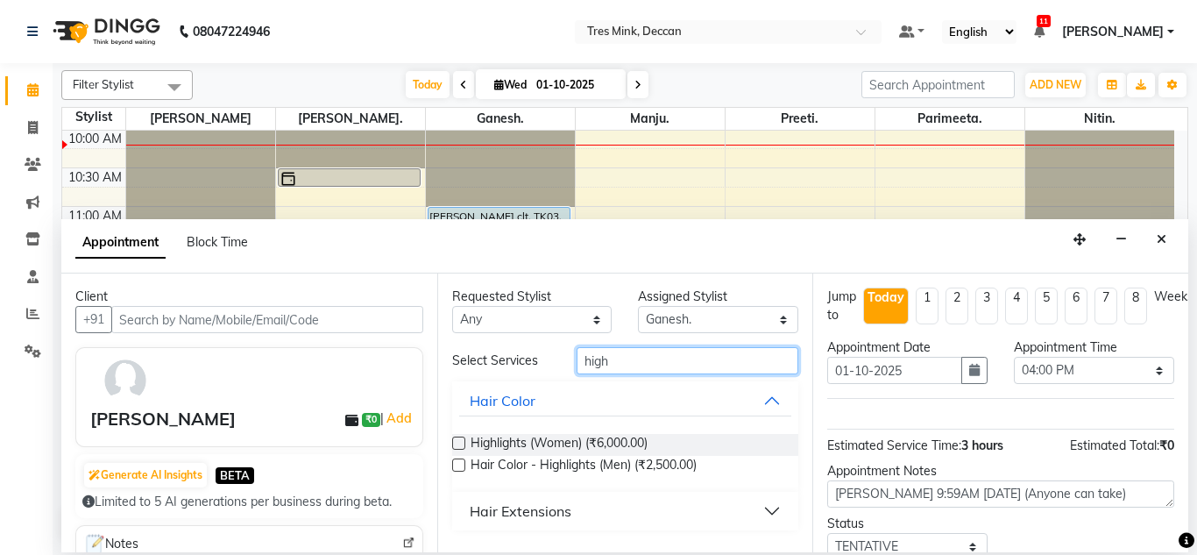
type input "high"
click at [456, 444] on label at bounding box center [458, 442] width 13 height 13
click at [456, 444] on input "checkbox" at bounding box center [457, 444] width 11 height 11
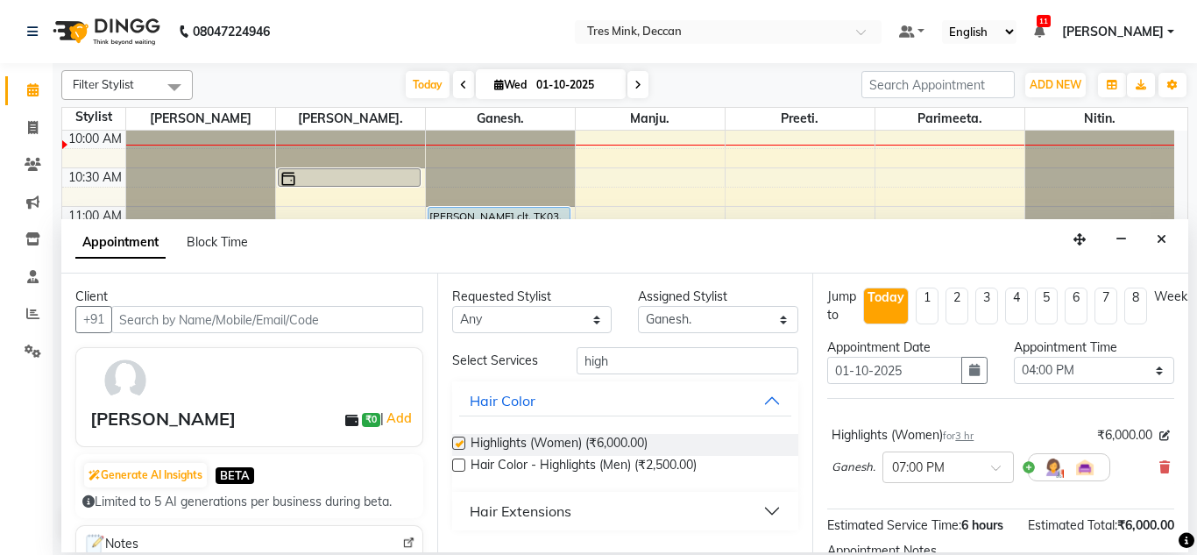
checkbox input "false"
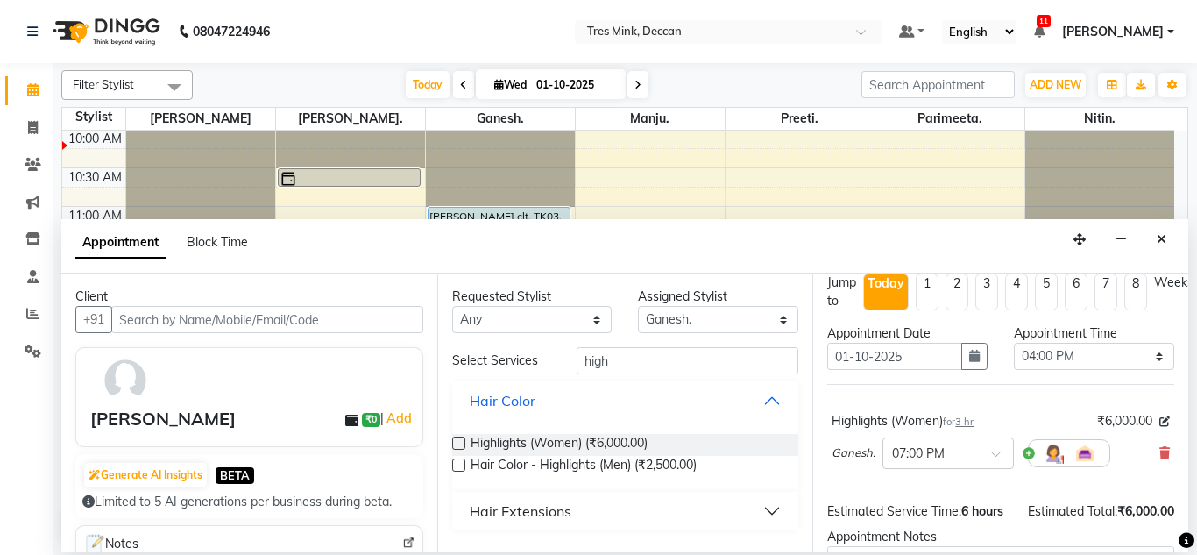
scroll to position [47, 0]
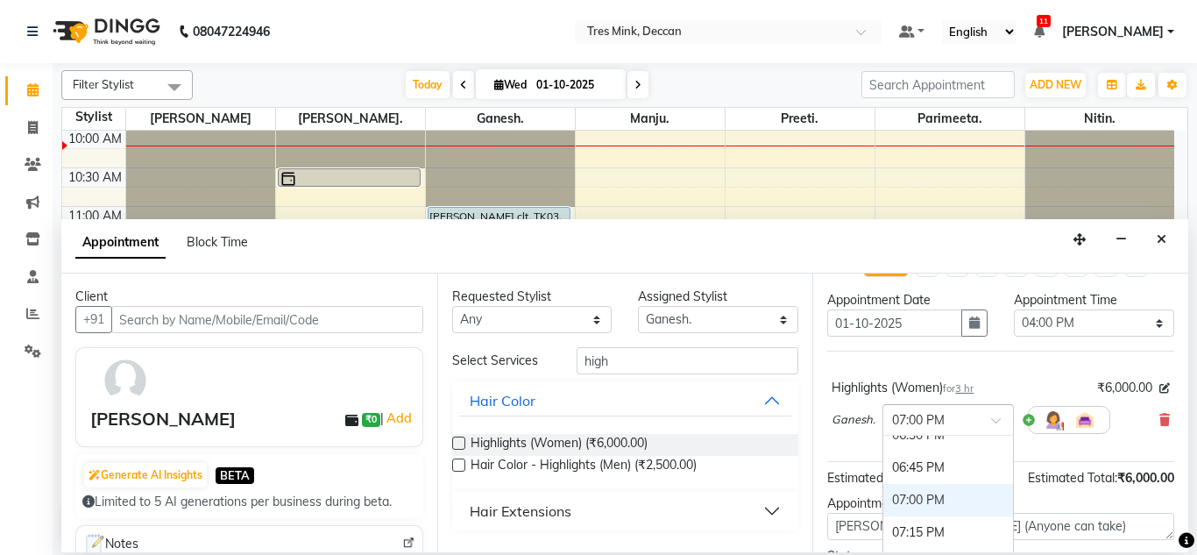
click at [996, 417] on span at bounding box center [1002, 425] width 22 height 18
click at [927, 474] on div "04:00 PM" at bounding box center [948, 472] width 130 height 32
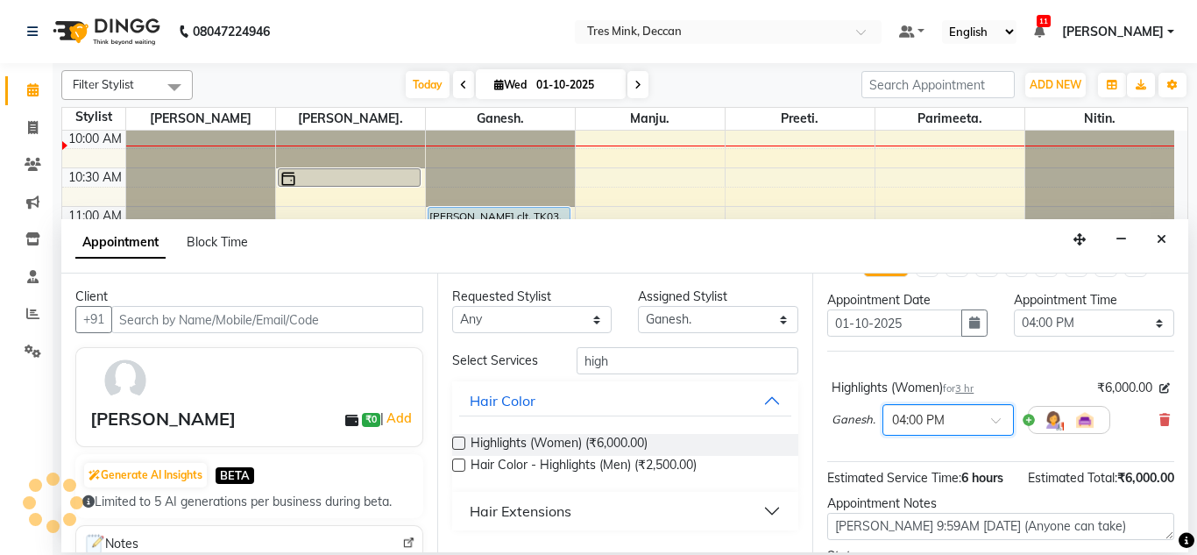
scroll to position [179, 0]
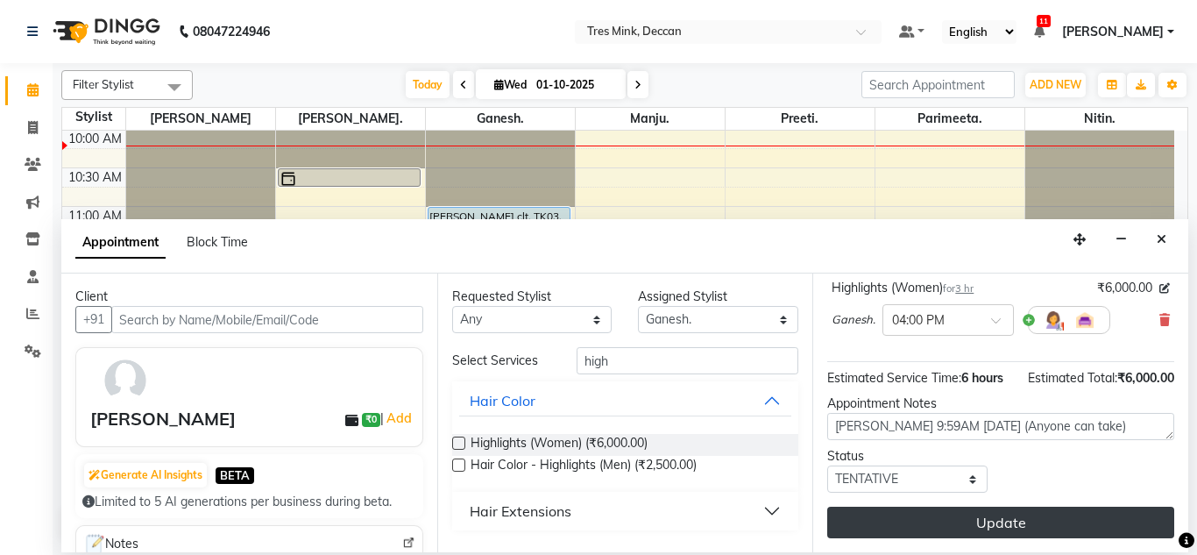
click at [898, 511] on button "Update" at bounding box center [1000, 522] width 347 height 32
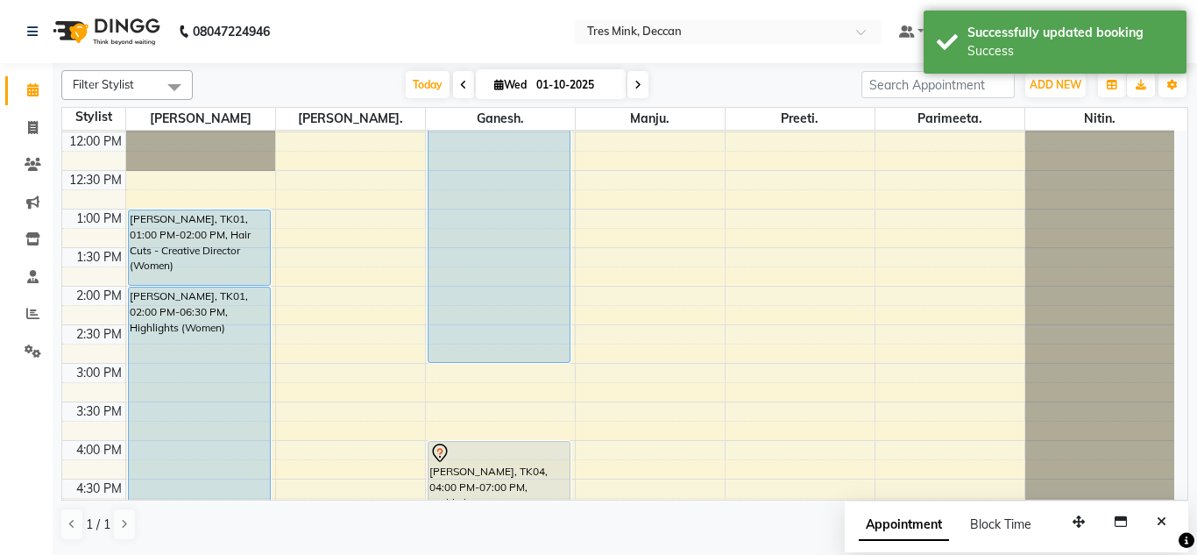
scroll to position [304, 0]
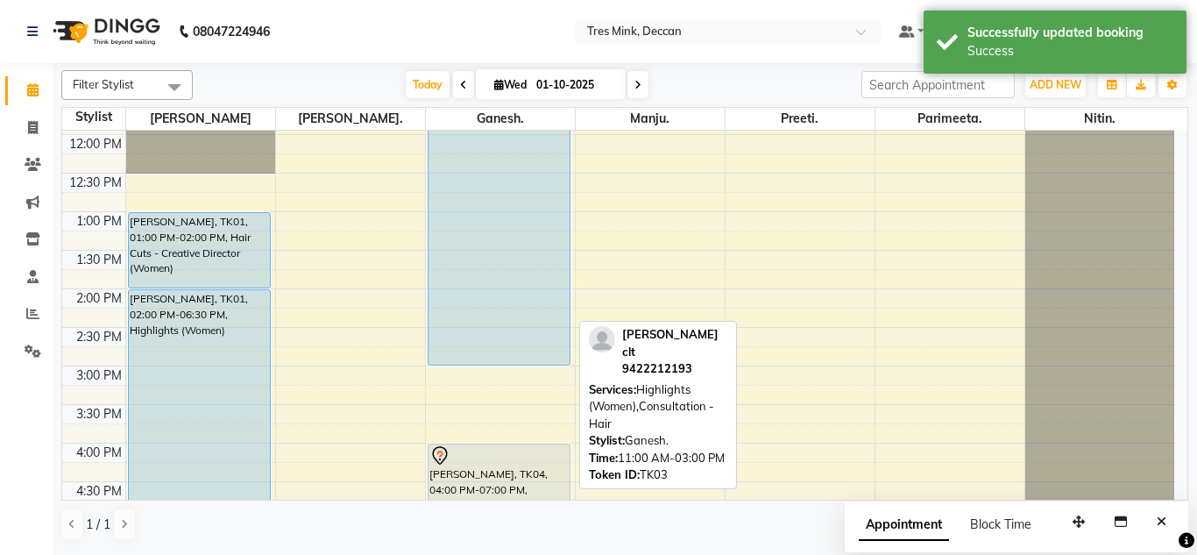
click at [476, 276] on div "sujata clt, TK03, 11:00 AM-03:00 PM, Highlights (Women),Consultation - Hair" at bounding box center [499, 212] width 142 height 306
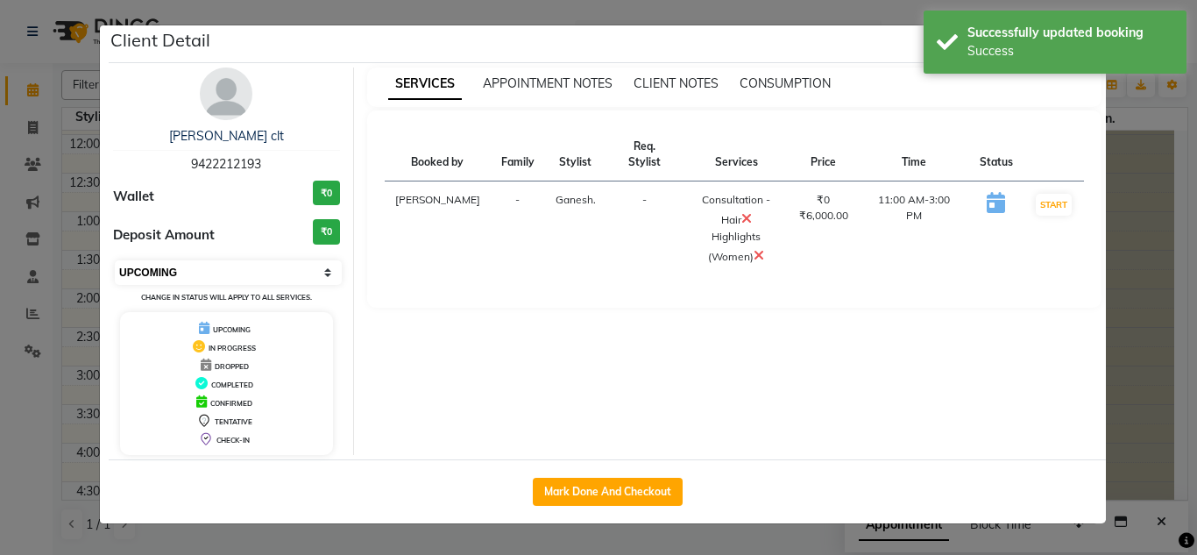
click at [290, 267] on select "Select IN SERVICE CONFIRMED TENTATIVE CHECK IN MARK DONE DROPPED UPCOMING" at bounding box center [228, 272] width 227 height 25
select select "7"
click at [115, 260] on select "Select IN SERVICE CONFIRMED TENTATIVE CHECK IN MARK DONE DROPPED UPCOMING" at bounding box center [228, 272] width 227 height 25
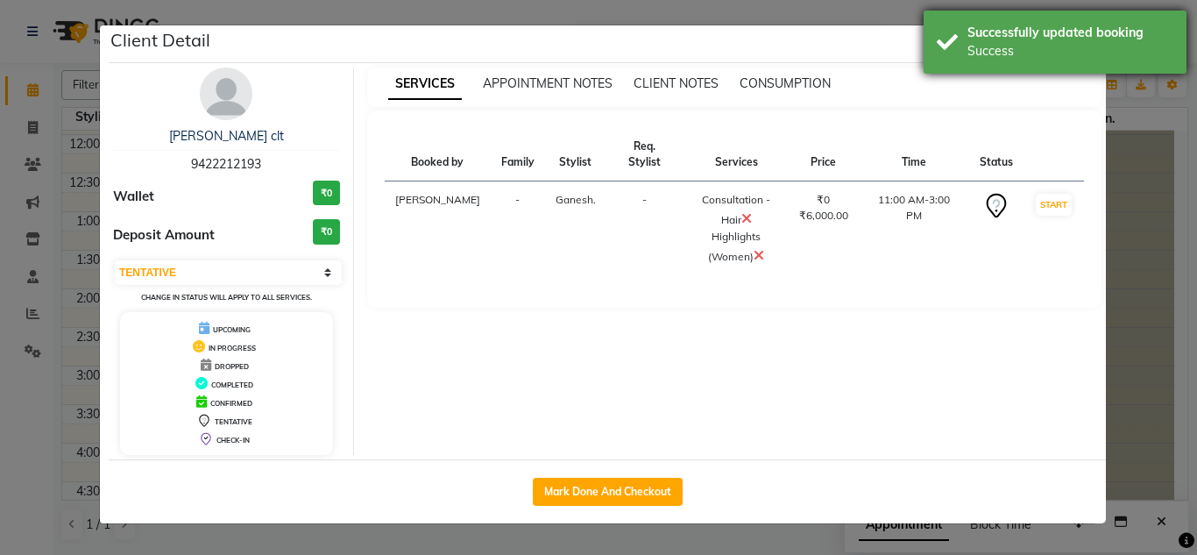
click at [1079, 39] on div "Successfully updated booking" at bounding box center [1070, 33] width 206 height 18
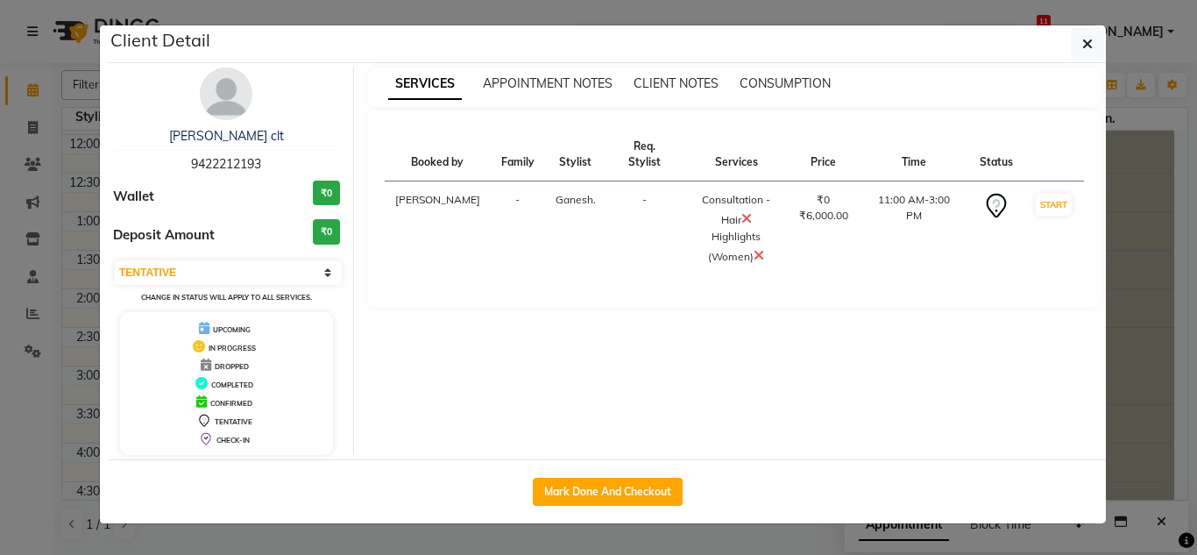
click at [1079, 39] on div "Successfully updated booking" at bounding box center [1070, 33] width 206 height 18
click at [1079, 39] on button "button" at bounding box center [1087, 43] width 33 height 33
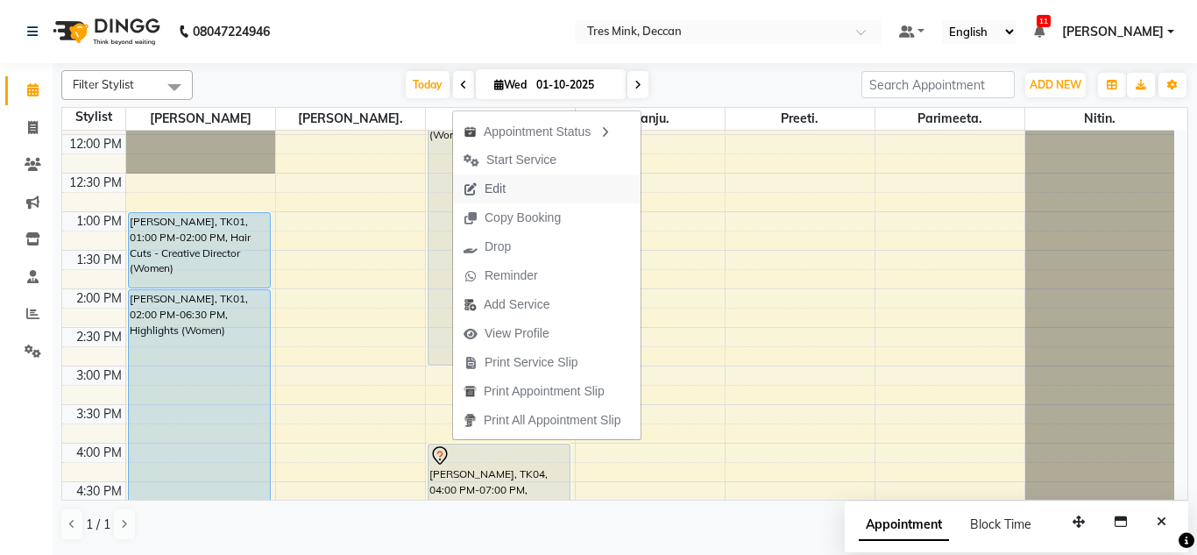
click at [543, 201] on button "Edit" at bounding box center [546, 188] width 187 height 29
select select "tentative"
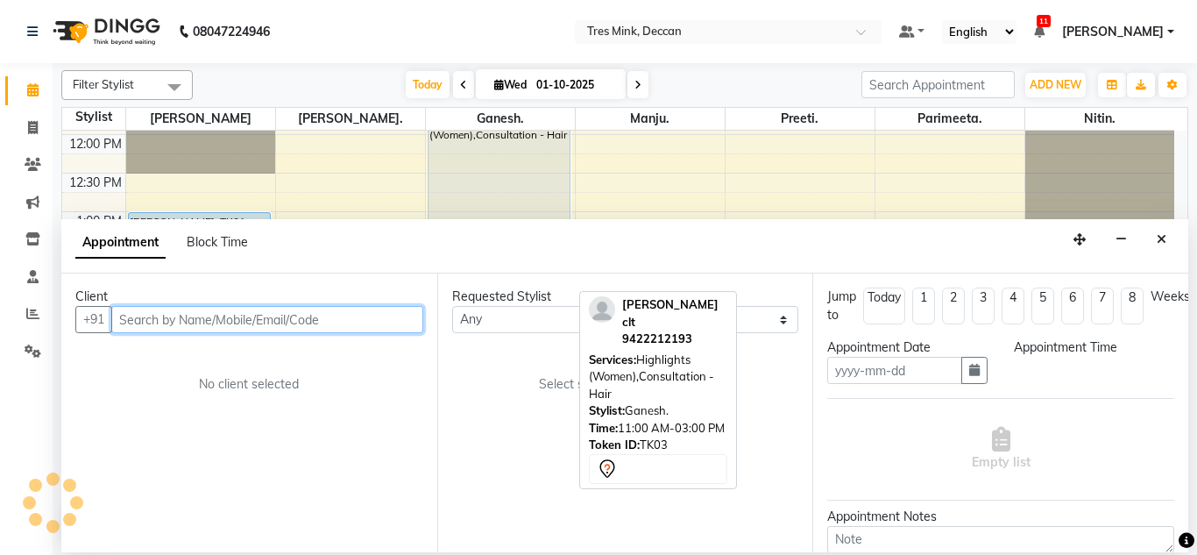
type input "01-10-2025"
type textarea "ganesh"
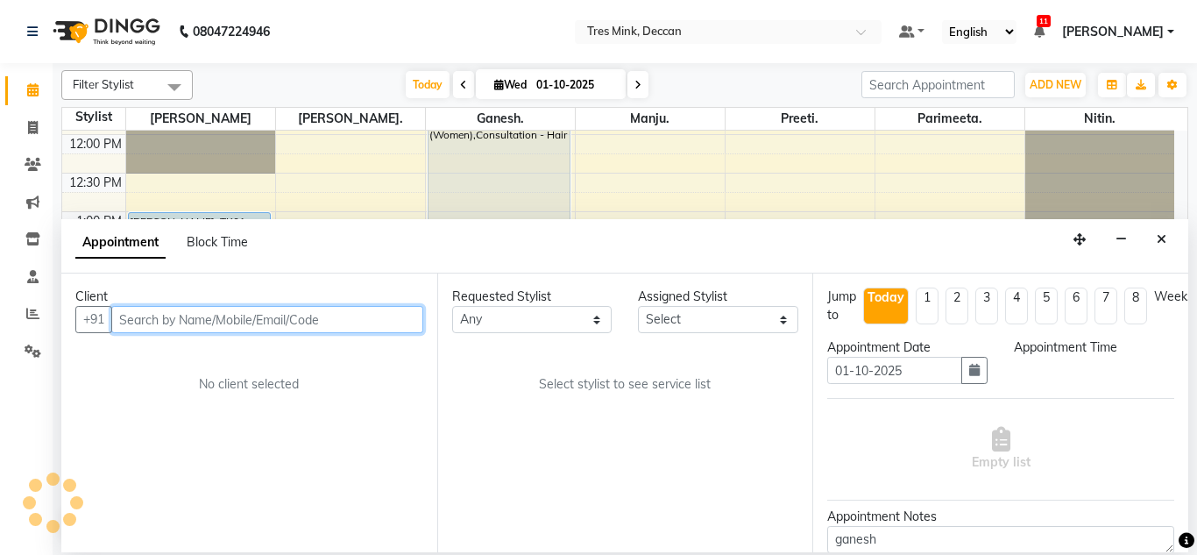
select select "59501"
select select "660"
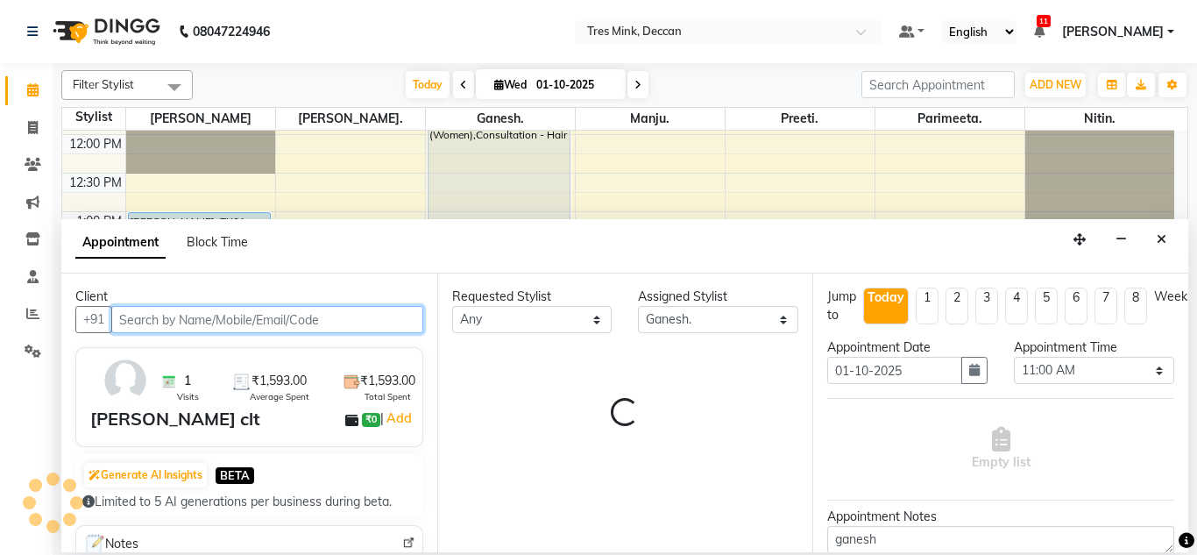
scroll to position [155, 0]
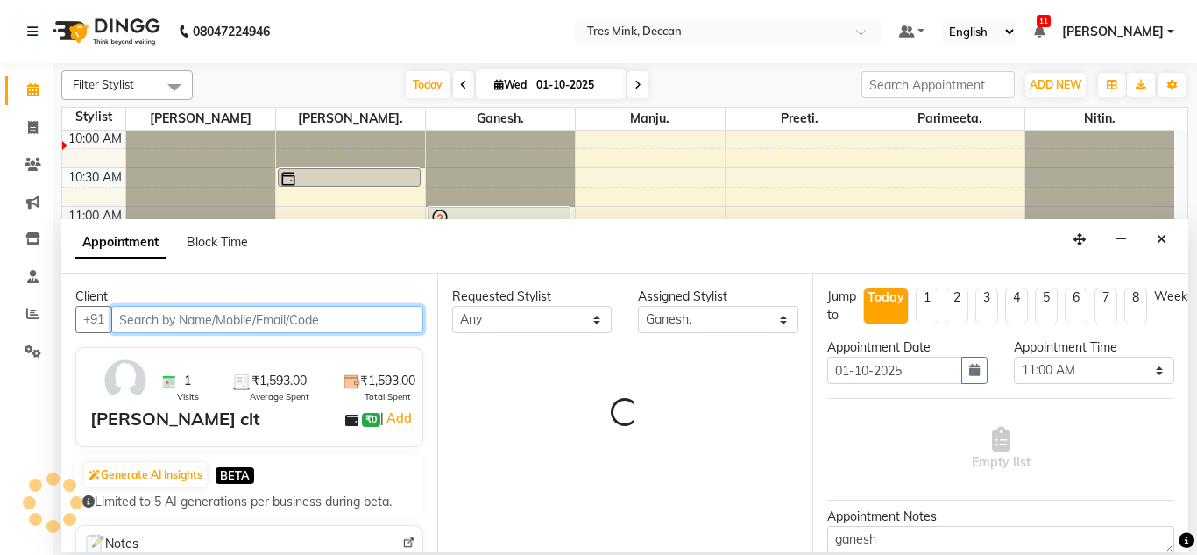
select select "3564"
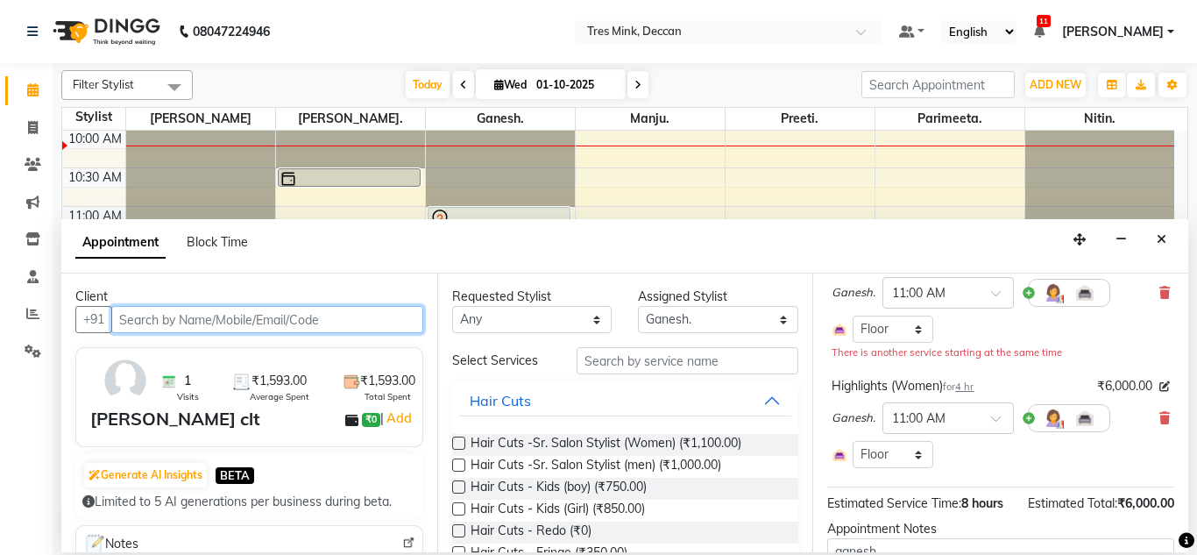
scroll to position [160, 0]
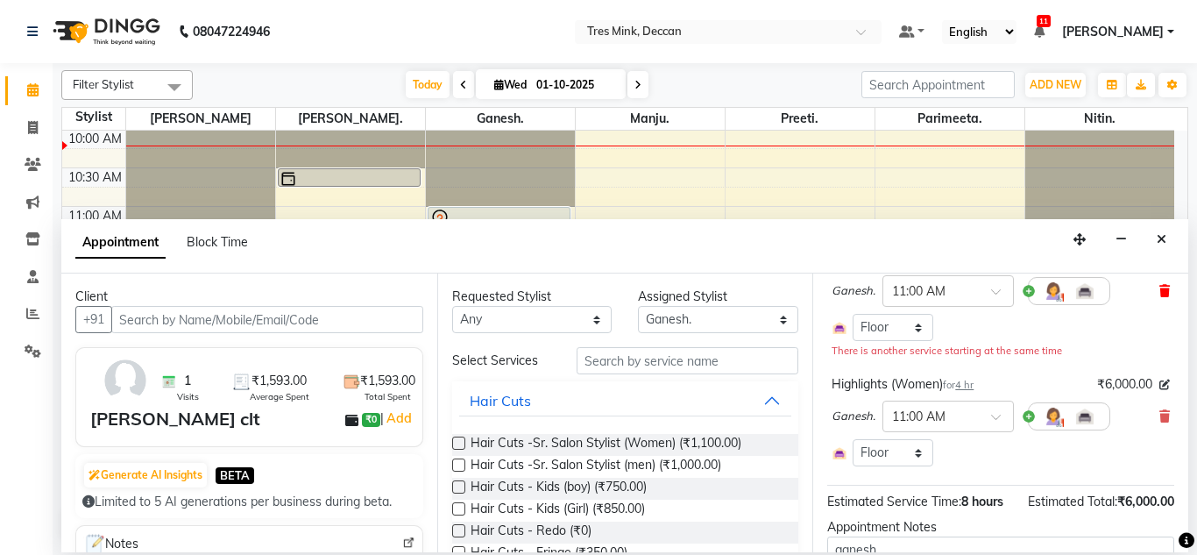
click at [1159, 289] on icon at bounding box center [1164, 291] width 11 height 12
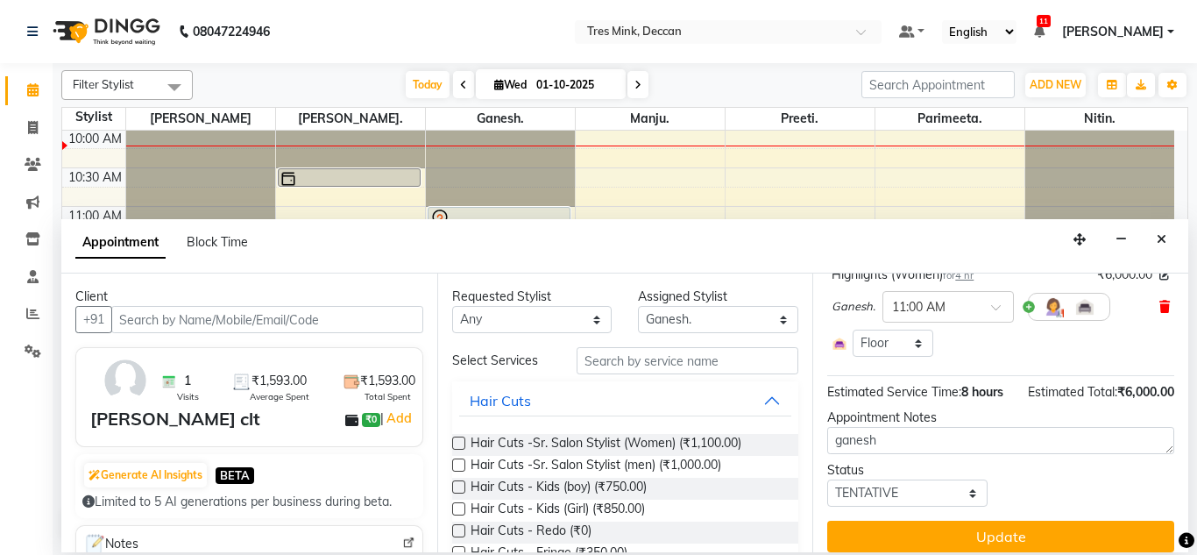
click at [1159, 303] on icon at bounding box center [1164, 307] width 11 height 12
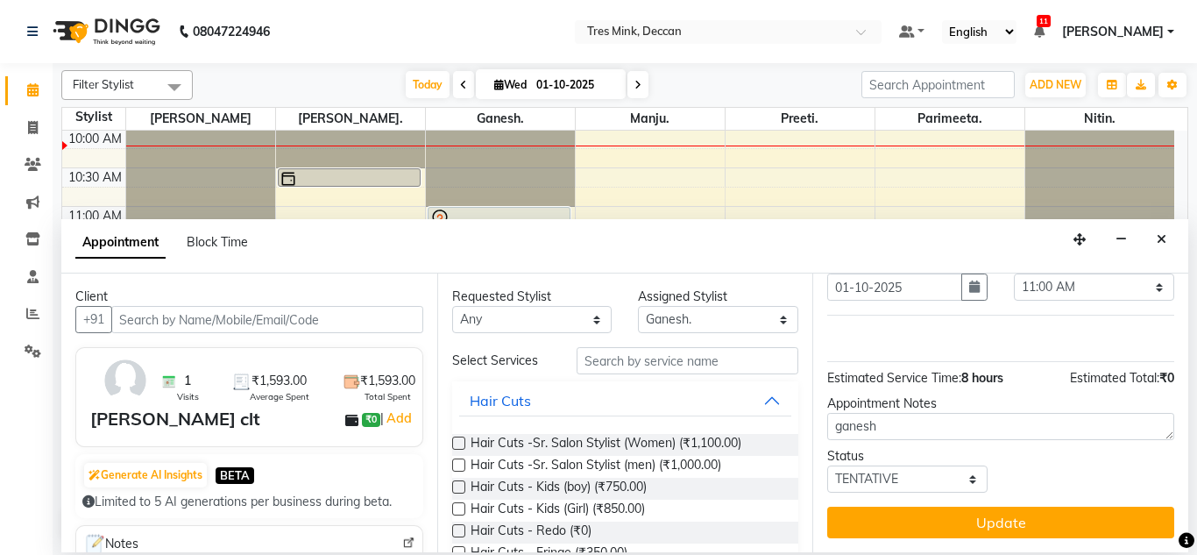
scroll to position [0, 0]
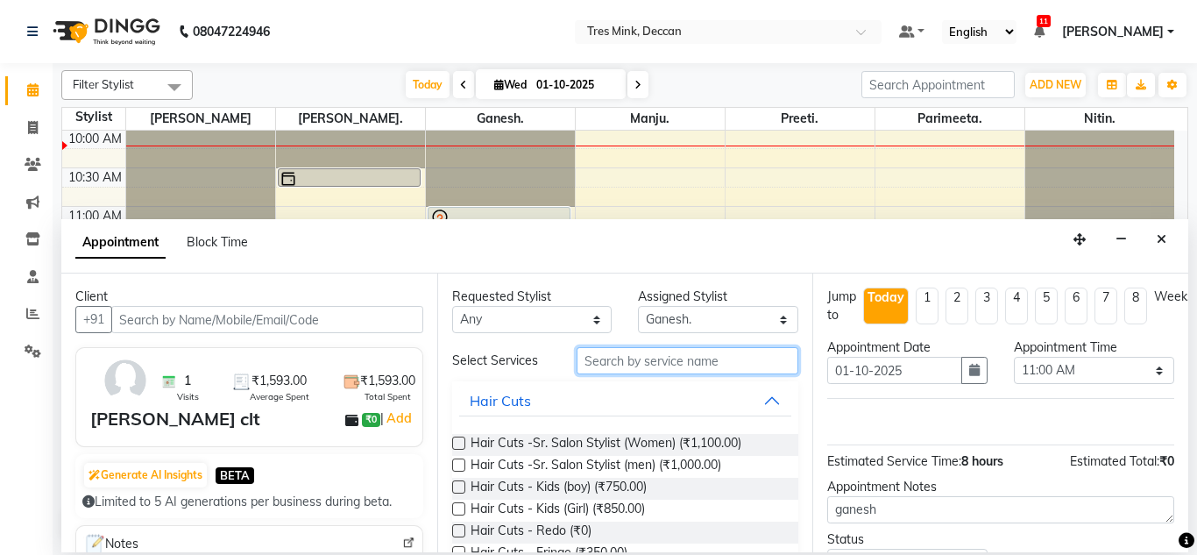
click at [644, 363] on input "text" at bounding box center [687, 360] width 223 height 27
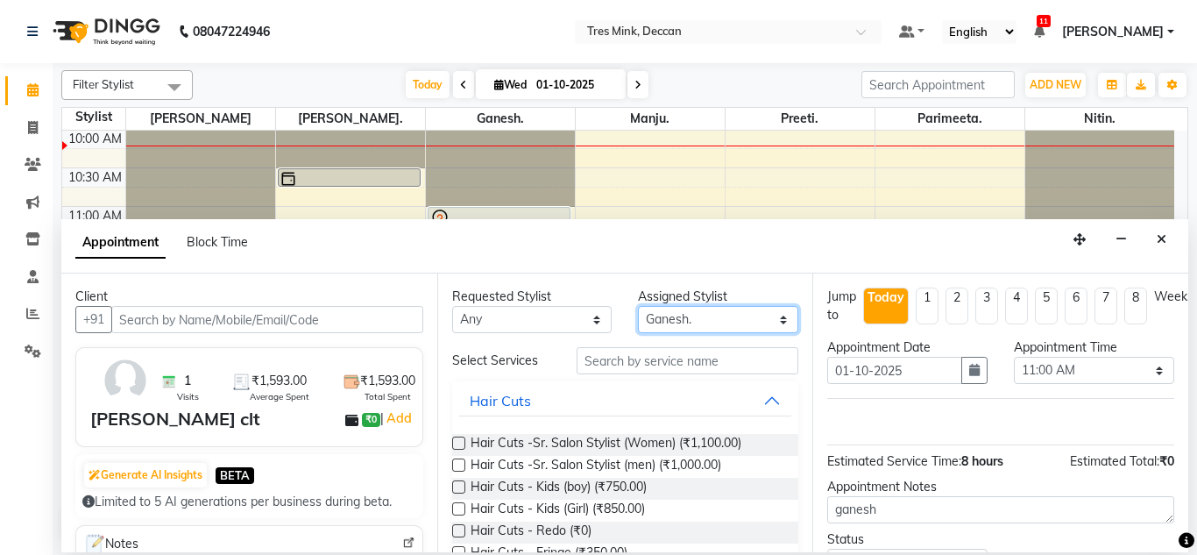
drag, startPoint x: 693, startPoint y: 322, endPoint x: 687, endPoint y: 392, distance: 69.5
click at [687, 392] on div "Requested Stylist Any Ganesh. Gunjan. Manju. Nitin. Parimeeta. Preeti. Revati K…" at bounding box center [625, 412] width 376 height 279
select select "59499"
click at [638, 306] on select "Select Ganesh. Gunjan. Manju. Nitin. Parimeeta. Preeti. Revati Karandikar" at bounding box center [718, 319] width 160 height 27
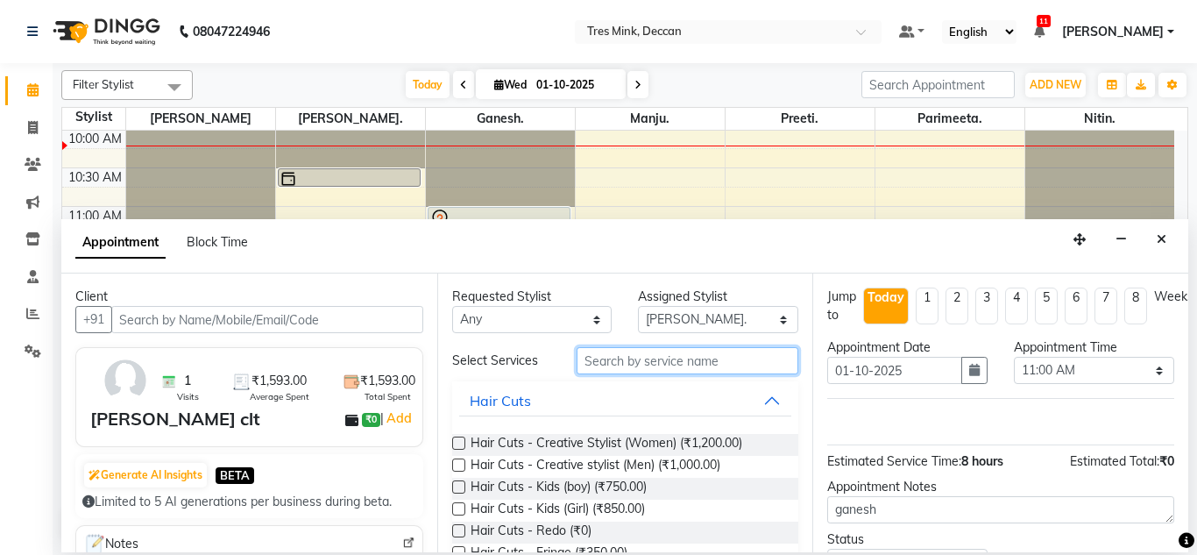
click at [654, 364] on input "text" at bounding box center [687, 360] width 223 height 27
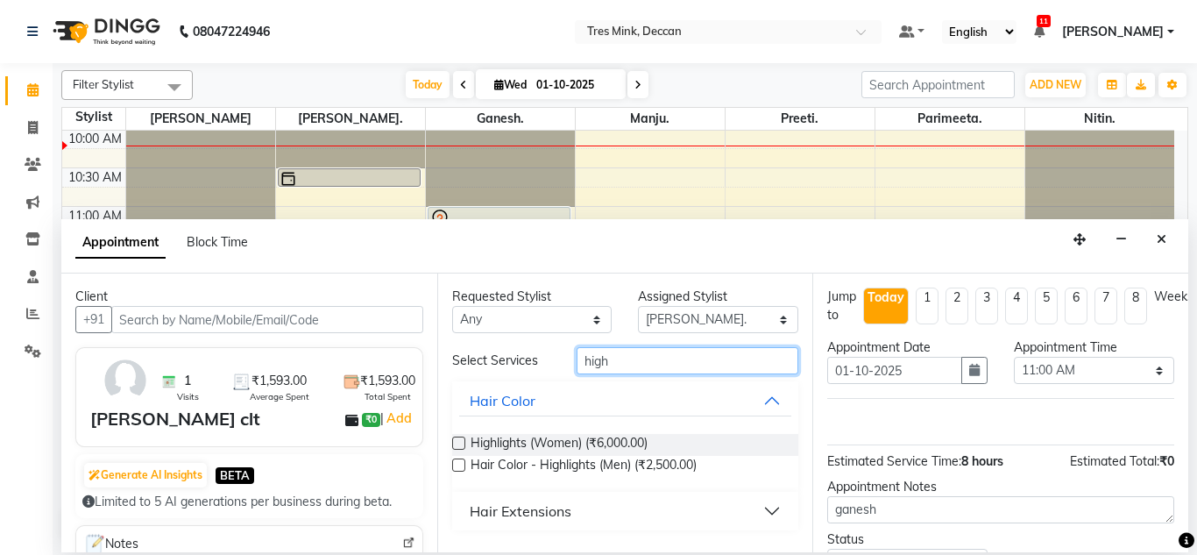
type input "high"
click at [458, 438] on label at bounding box center [458, 442] width 13 height 13
click at [458, 439] on input "checkbox" at bounding box center [457, 444] width 11 height 11
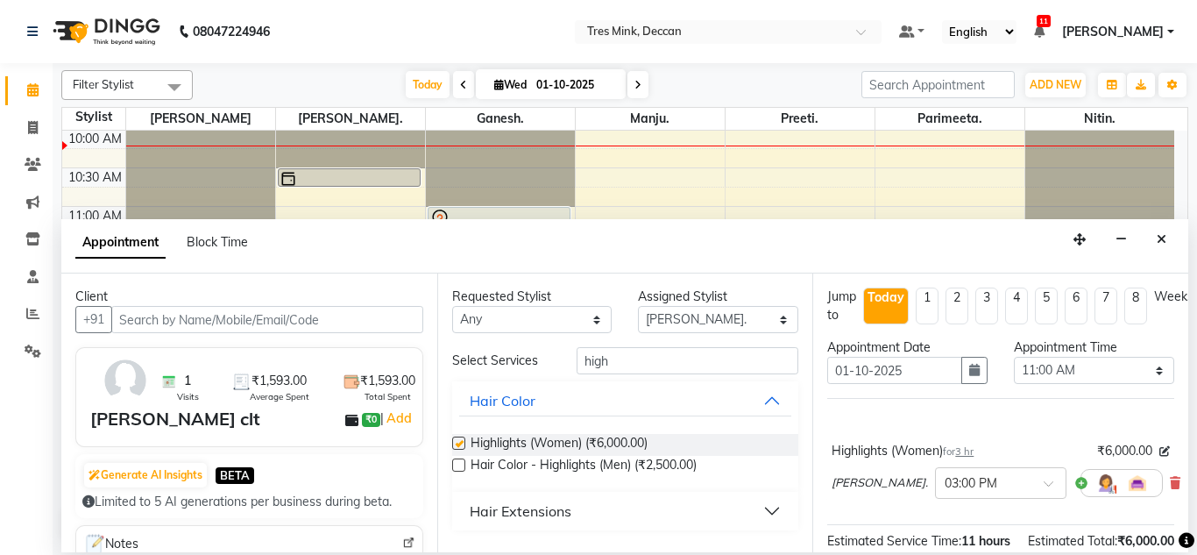
checkbox input "false"
click at [818, 481] on div "Jump to Today 1 2 3 4 5 6 7 8 Weeks Appointment Date 01-10-2025 Appointment Tim…" at bounding box center [1000, 412] width 376 height 279
click at [944, 481] on input "text" at bounding box center [982, 481] width 77 height 18
click at [936, 515] on div "11:00 AM" at bounding box center [1001, 517] width 130 height 32
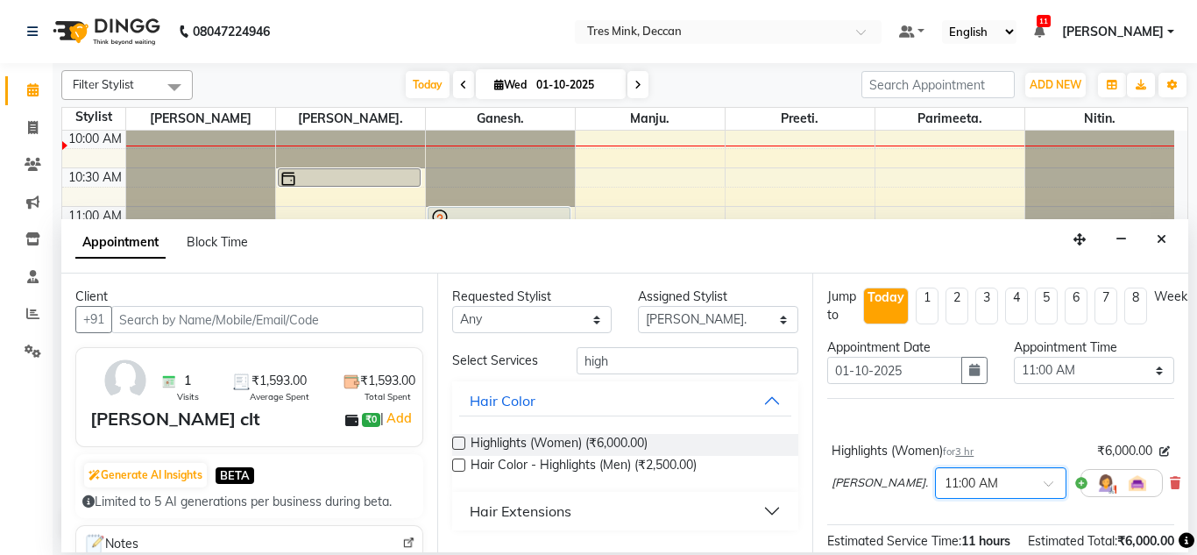
scroll to position [194, 0]
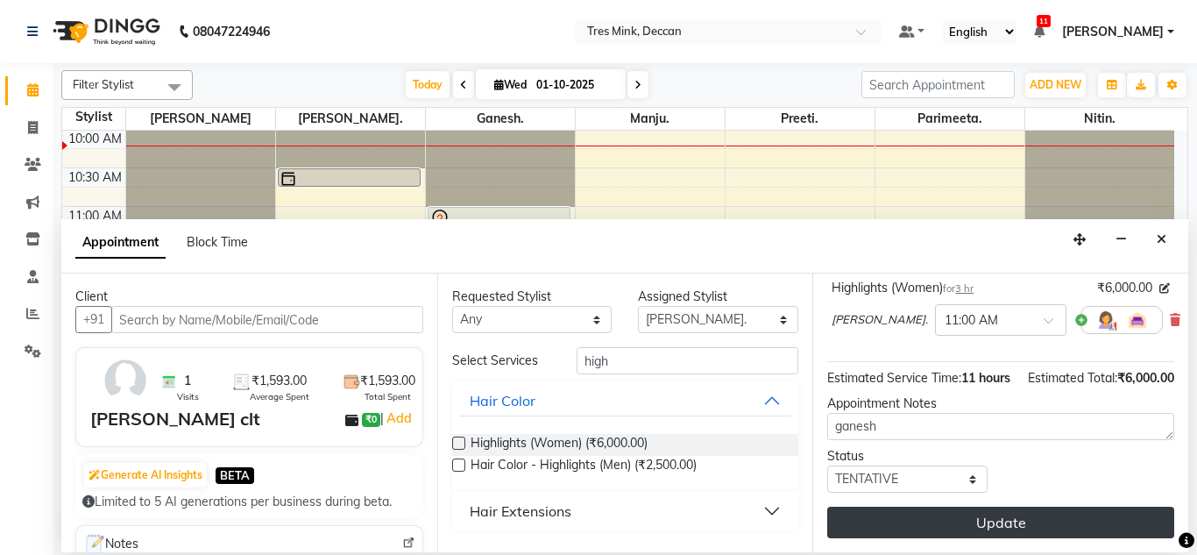
click at [888, 506] on button "Update" at bounding box center [1000, 522] width 347 height 32
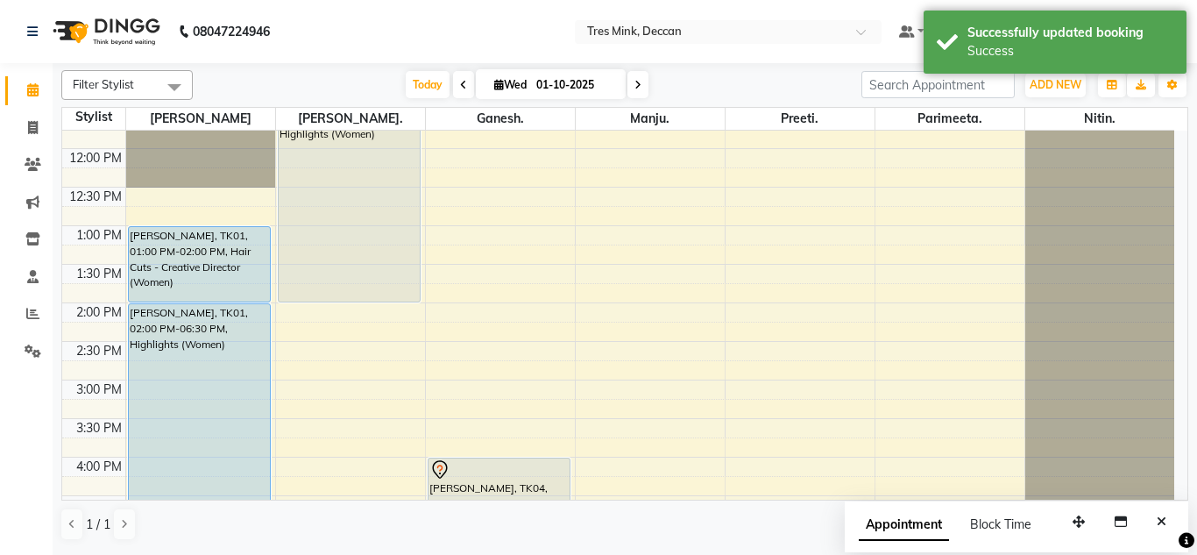
scroll to position [289, 0]
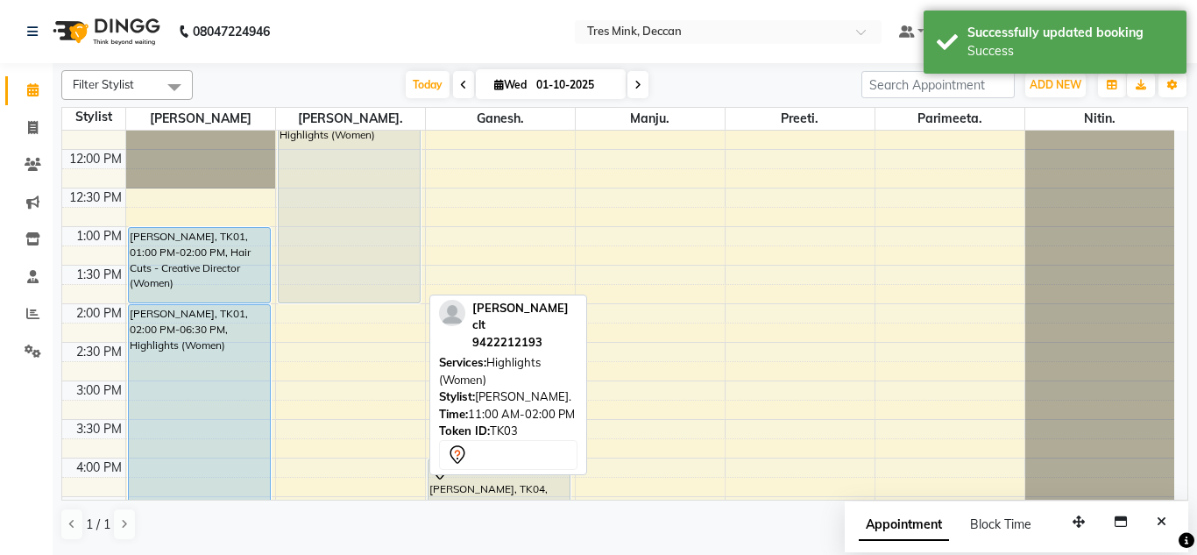
click at [322, 249] on div "[PERSON_NAME] clt, TK03, 11:00 AM-02:00 PM, Highlights (Women)" at bounding box center [350, 188] width 142 height 229
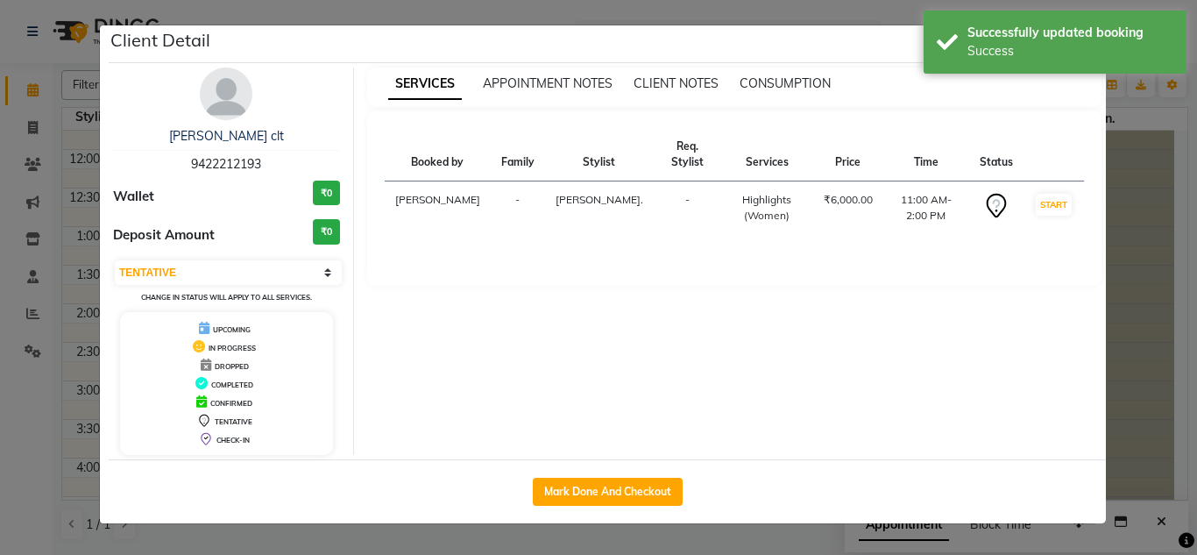
drag, startPoint x: 209, startPoint y: 272, endPoint x: 206, endPoint y: 327, distance: 54.4
click at [206, 327] on div "sujata clt 9422212193 Wallet ₹0 Deposit Amount ₹0 Select IN SERVICE CONFIRMED T…" at bounding box center [227, 260] width 254 height 387
select select "6"
click at [115, 260] on select "Select IN SERVICE CONFIRMED TENTATIVE CHECK IN MARK DONE DROPPED UPCOMING" at bounding box center [228, 272] width 227 height 25
click at [209, 337] on div "IN PROGRESS" at bounding box center [226, 346] width 199 height 18
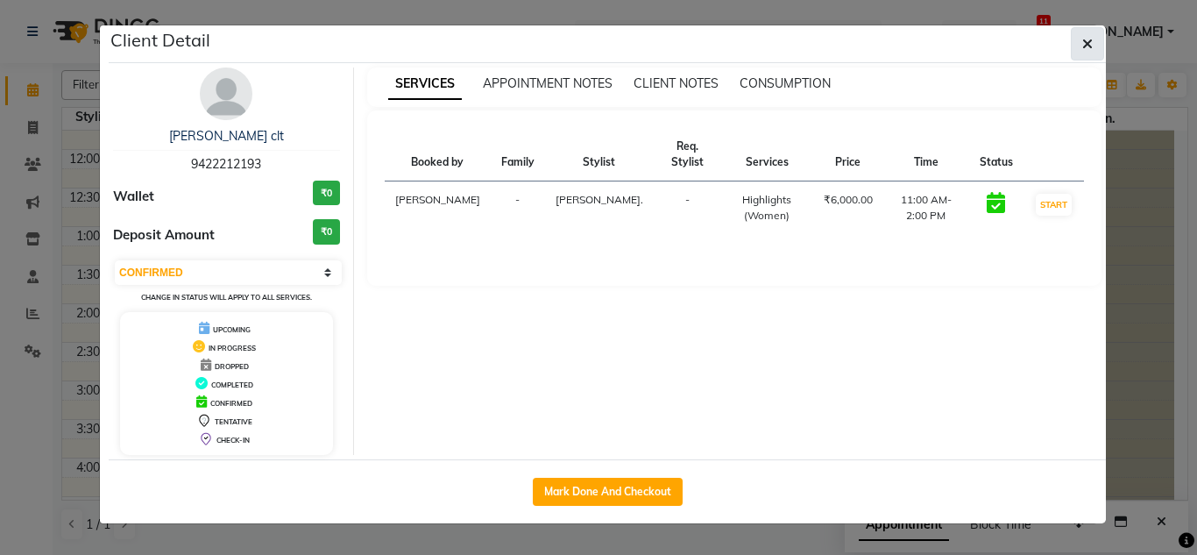
click at [1090, 39] on icon "button" at bounding box center [1087, 44] width 11 height 14
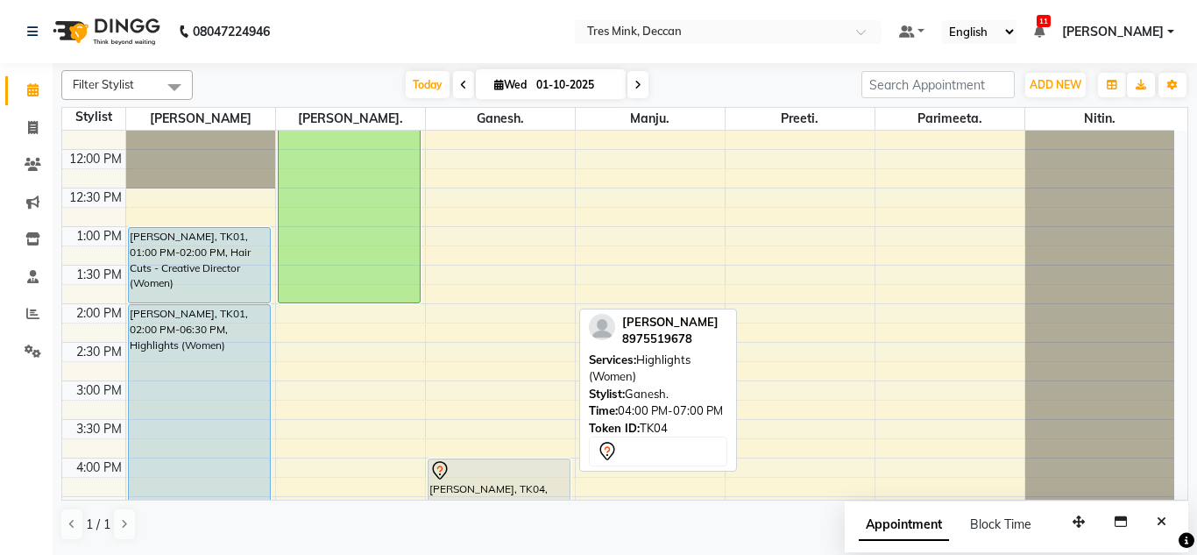
click at [511, 460] on div at bounding box center [499, 470] width 140 height 21
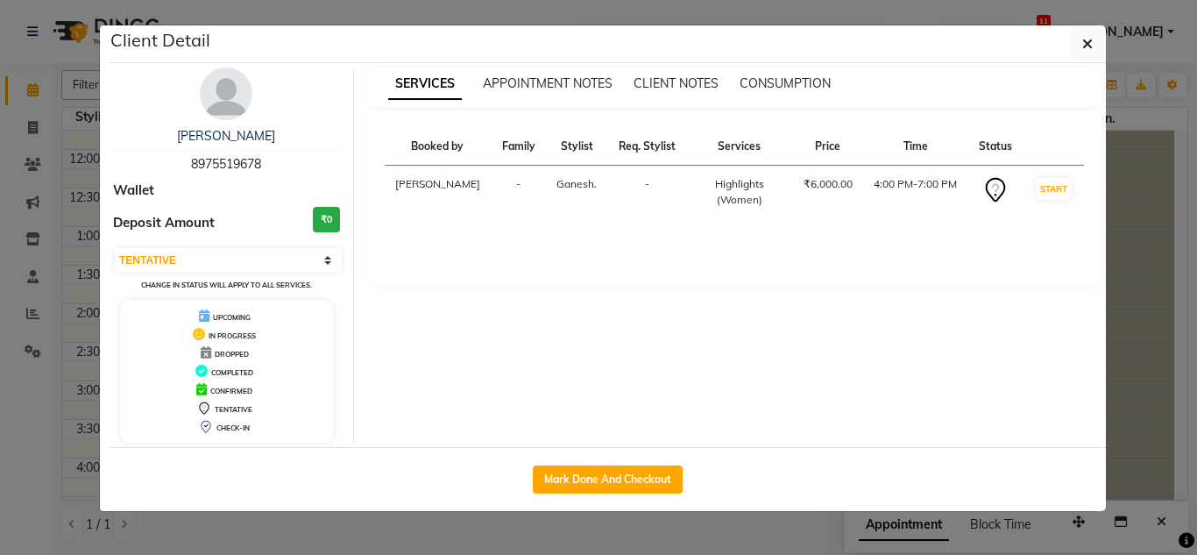
click at [270, 272] on div "Select IN SERVICE CONFIRMED TENTATIVE CHECK IN MARK DONE DROPPED UPCOMING Chang…" at bounding box center [226, 269] width 227 height 46
click at [277, 268] on select "Select IN SERVICE CONFIRMED TENTATIVE CHECK IN MARK DONE DROPPED UPCOMING" at bounding box center [228, 260] width 227 height 25
select select "6"
click at [115, 248] on select "Select IN SERVICE CONFIRMED TENTATIVE CHECK IN MARK DONE DROPPED UPCOMING" at bounding box center [228, 260] width 227 height 25
click at [1091, 46] on icon "button" at bounding box center [1087, 44] width 11 height 14
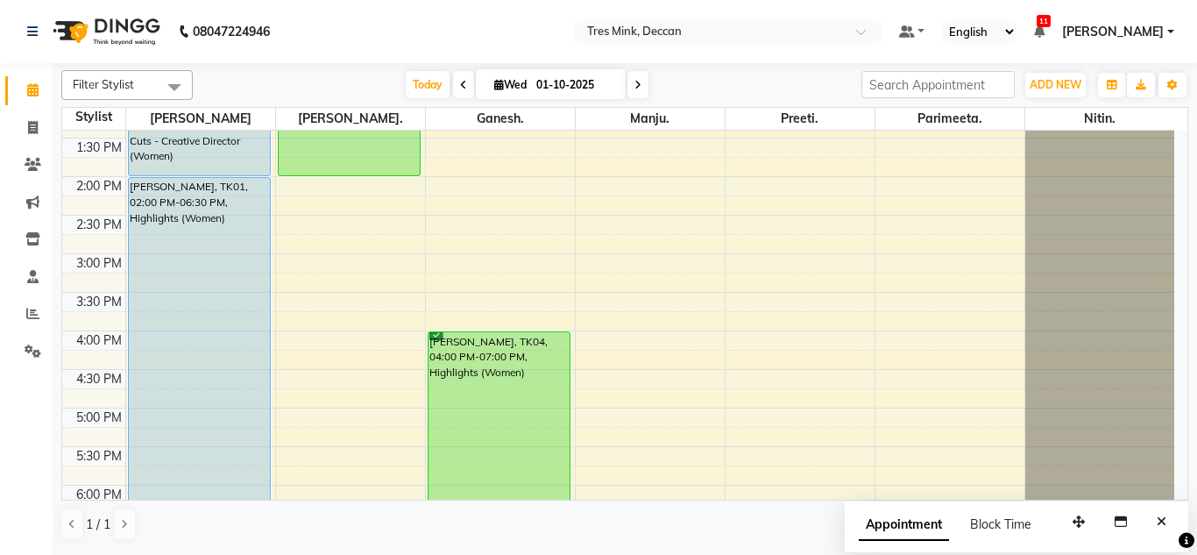
scroll to position [418, 0]
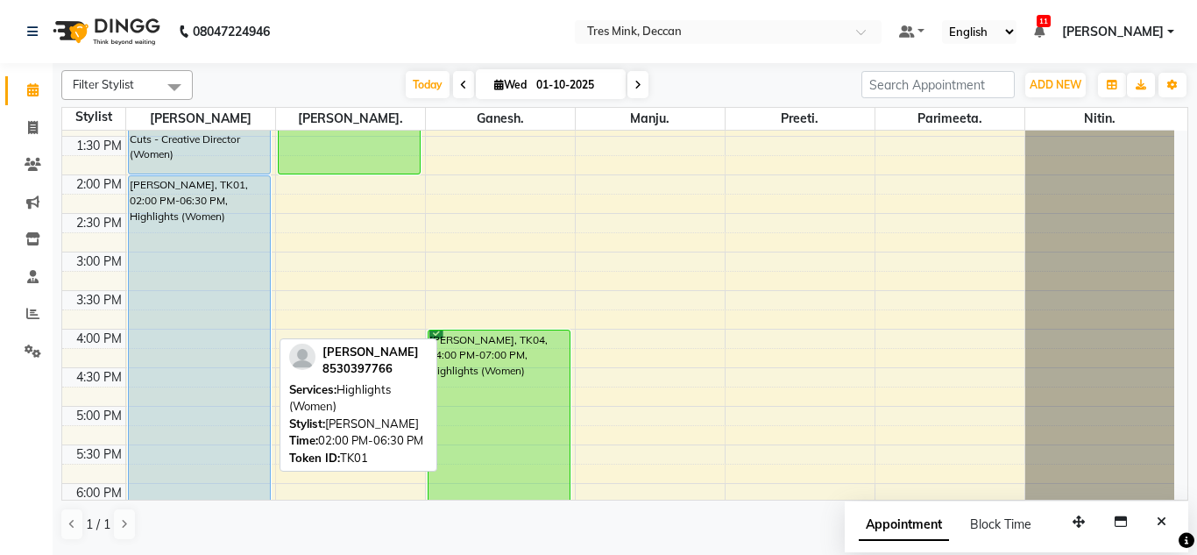
click at [233, 228] on div "[PERSON_NAME], TK01, 02:00 PM-06:30 PM, Highlights (Women)" at bounding box center [200, 348] width 142 height 344
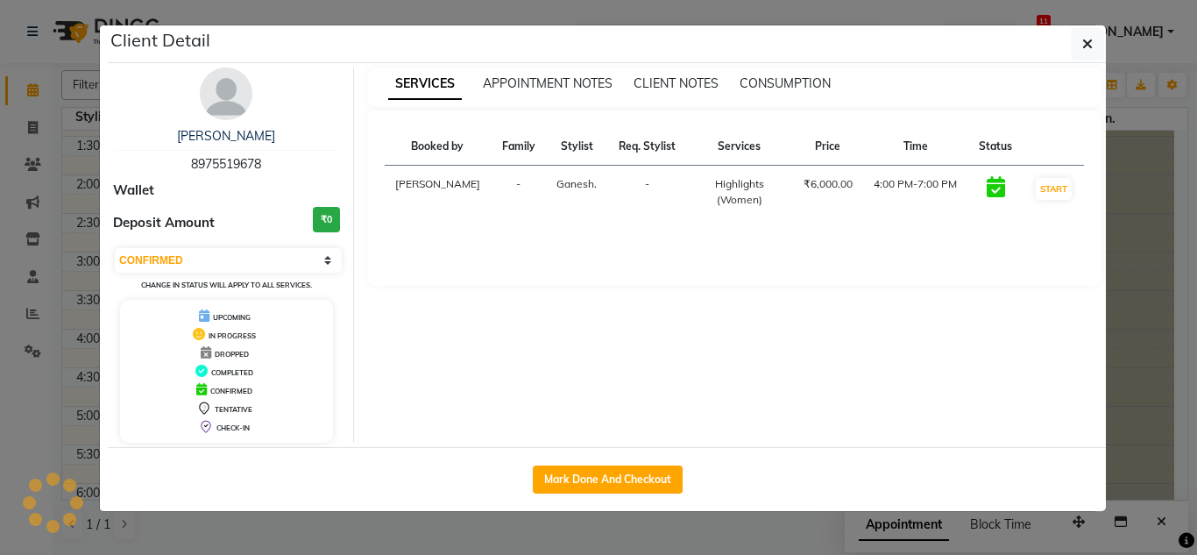
select select "5"
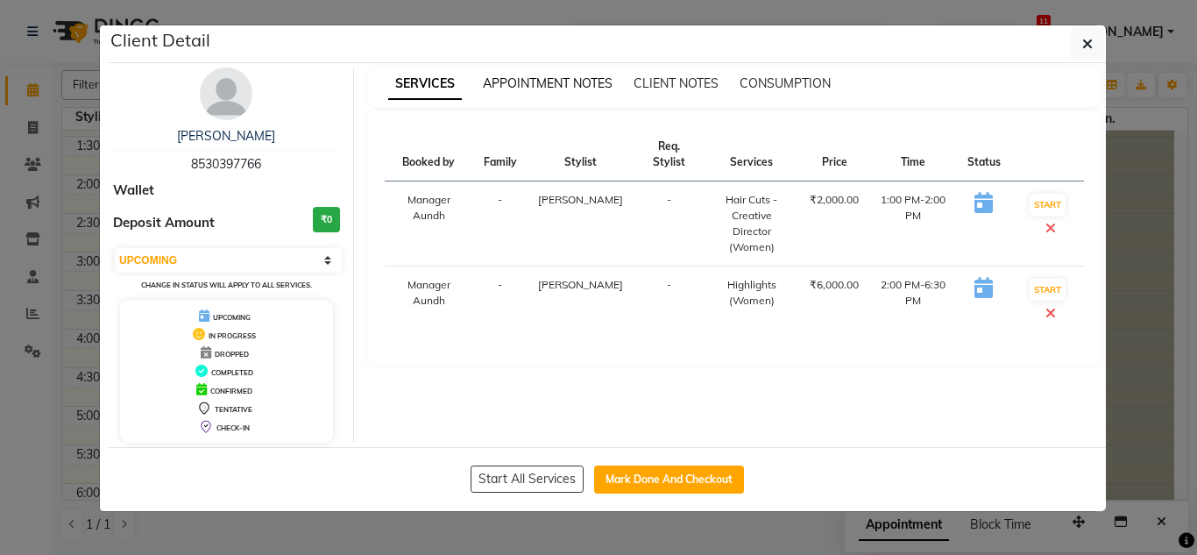
click at [557, 80] on span "APPOINTMENT NOTES" at bounding box center [548, 83] width 130 height 16
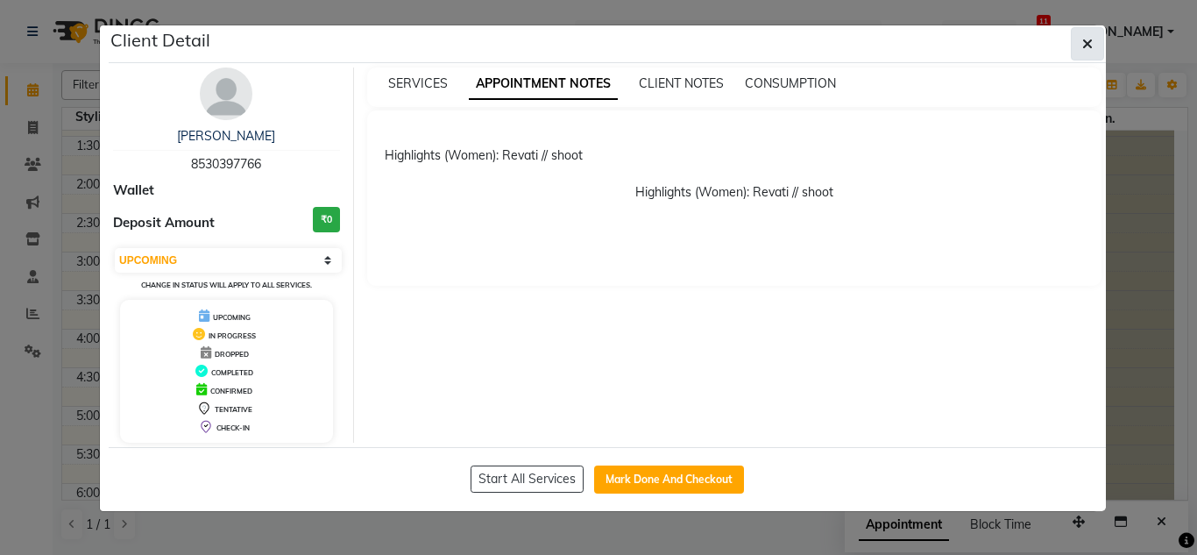
click at [1093, 31] on button "button" at bounding box center [1087, 43] width 33 height 33
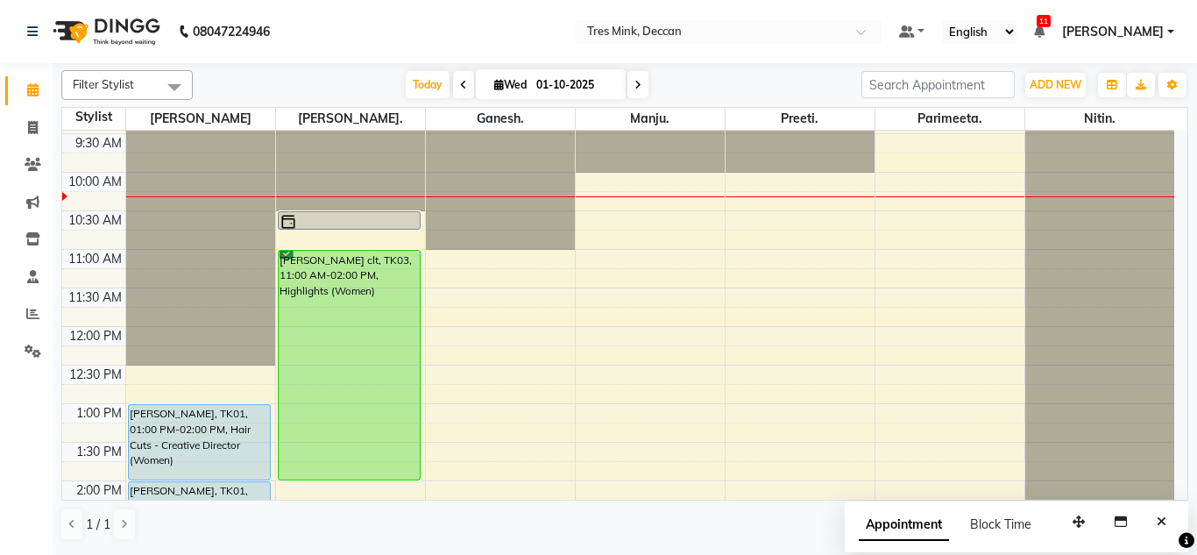
scroll to position [0, 0]
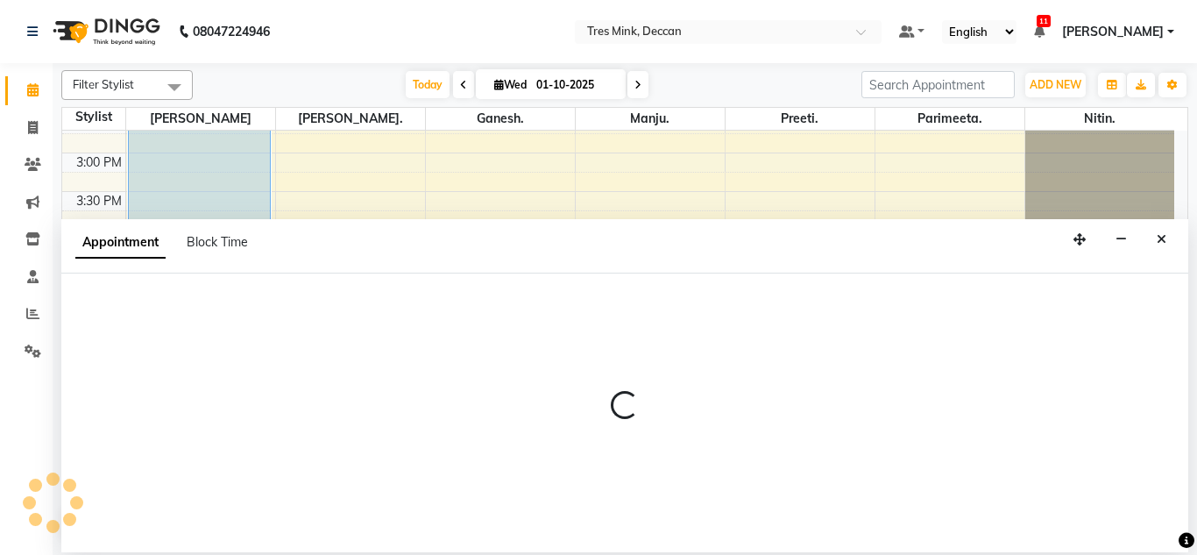
select select "83853"
select select "tentative"
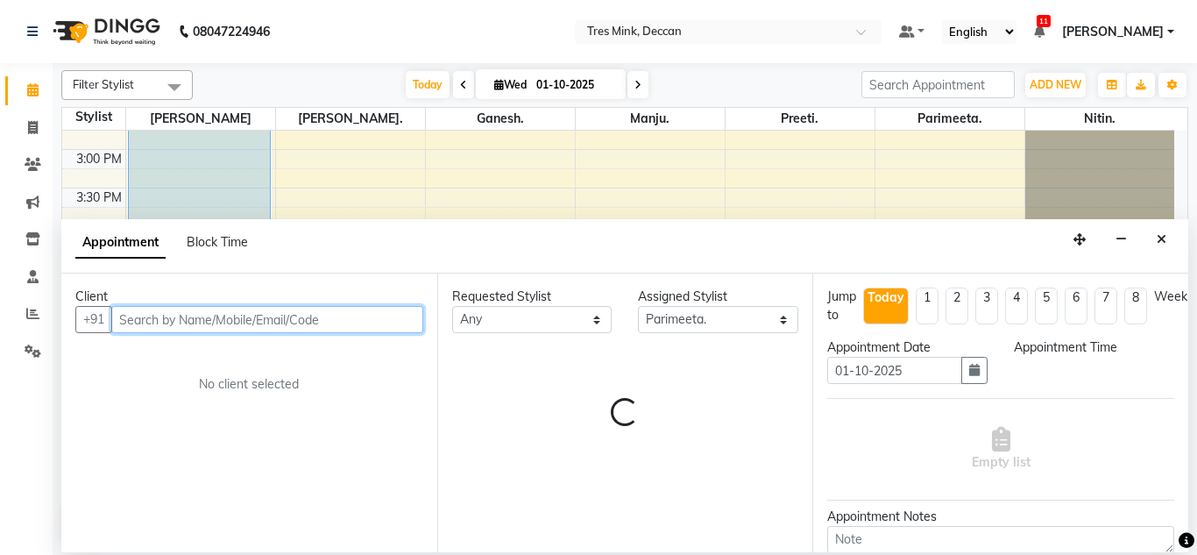
scroll to position [46, 0]
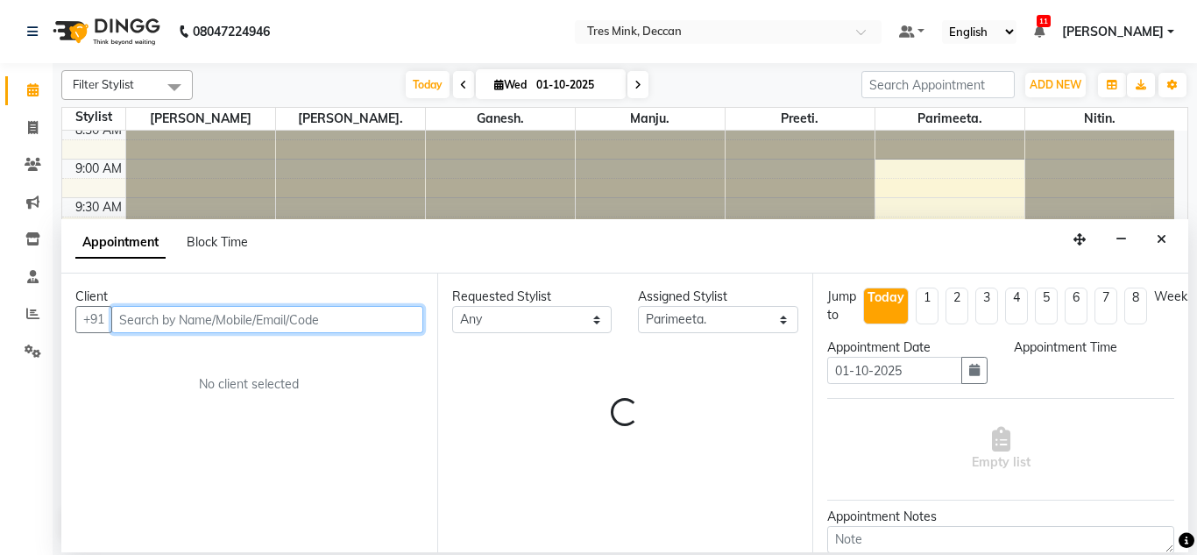
select select "630"
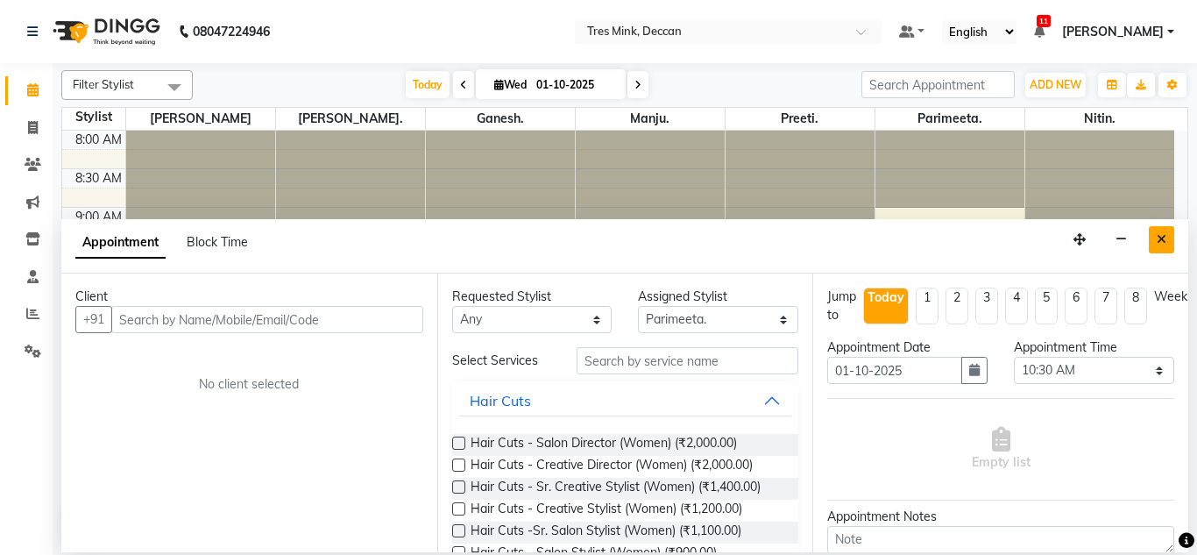
click at [1159, 244] on icon "Close" at bounding box center [1161, 239] width 10 height 12
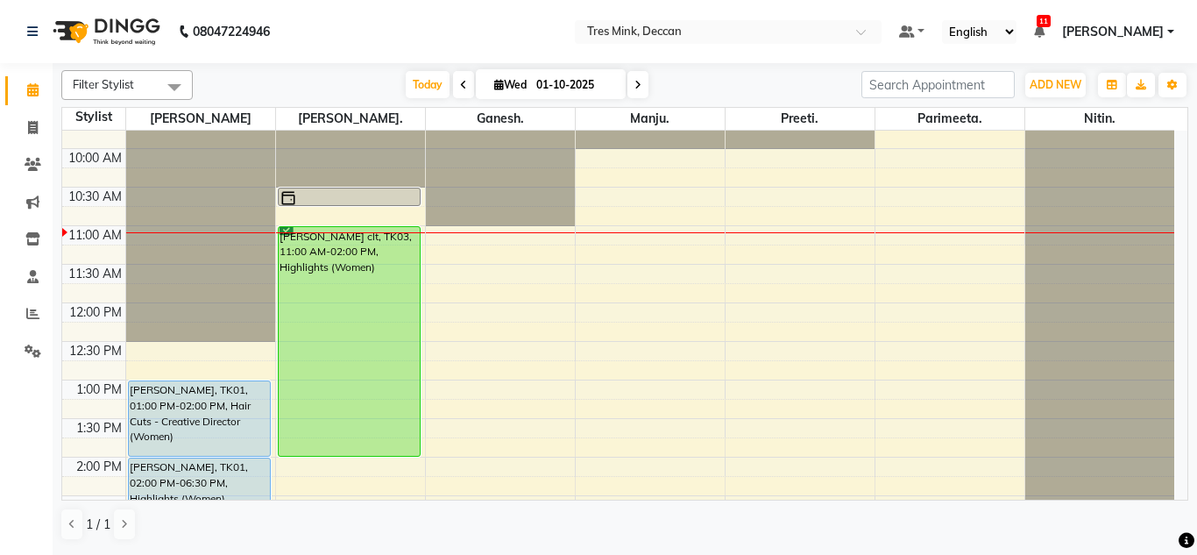
scroll to position [378, 0]
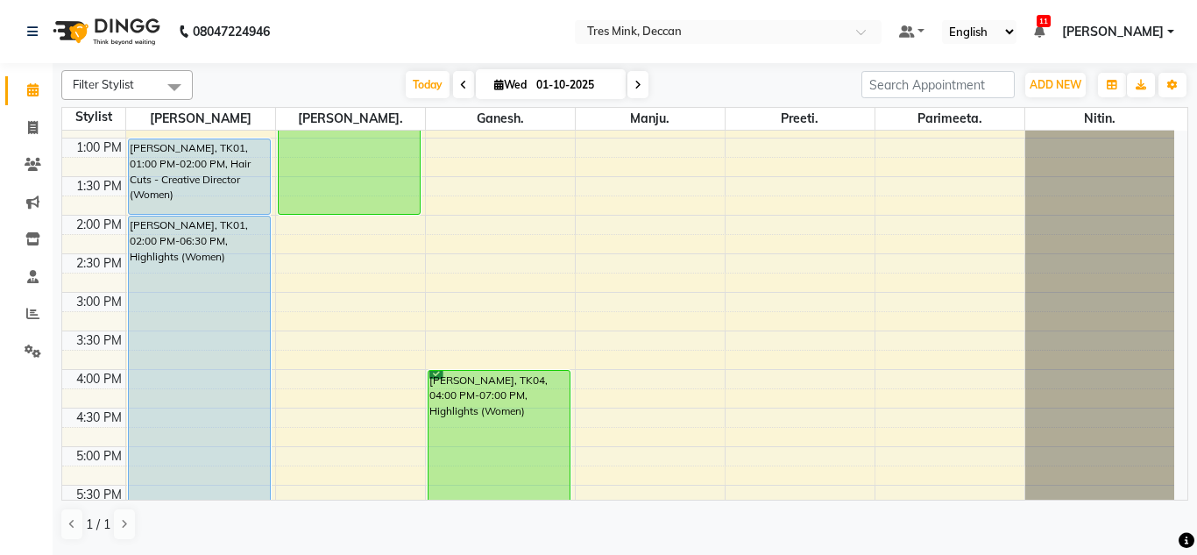
click at [638, 74] on span at bounding box center [637, 84] width 21 height 27
type input "02-10-2025"
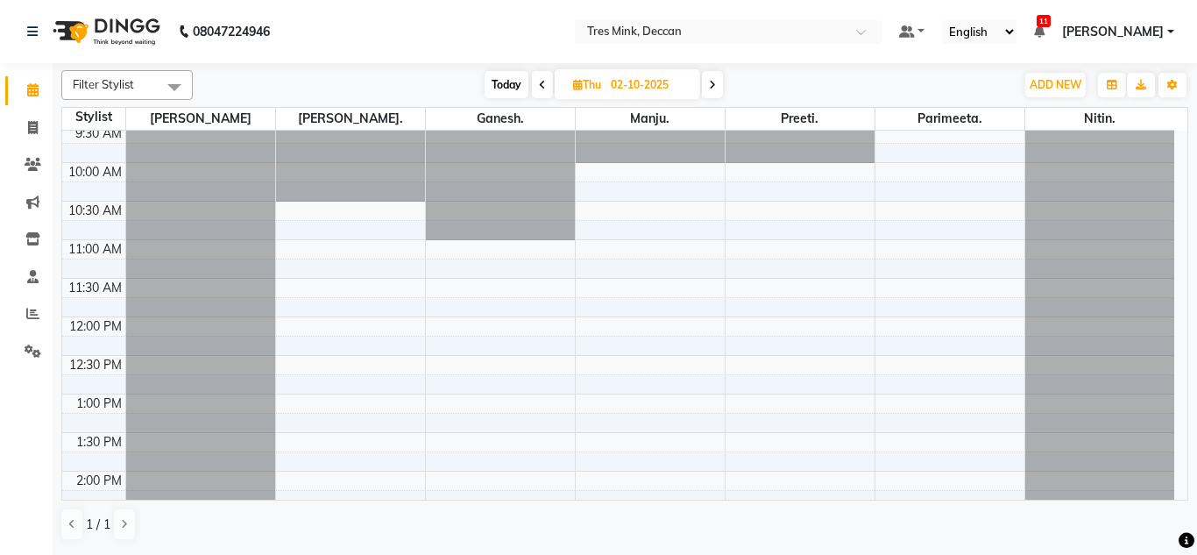
scroll to position [124, 0]
click at [456, 256] on div "8:00 AM 8:30 AM 9:00 AM 9:30 AM 10:00 AM 10:30 AM 11:00 AM 11:30 AM 12:00 PM 12…" at bounding box center [618, 507] width 1112 height 1001
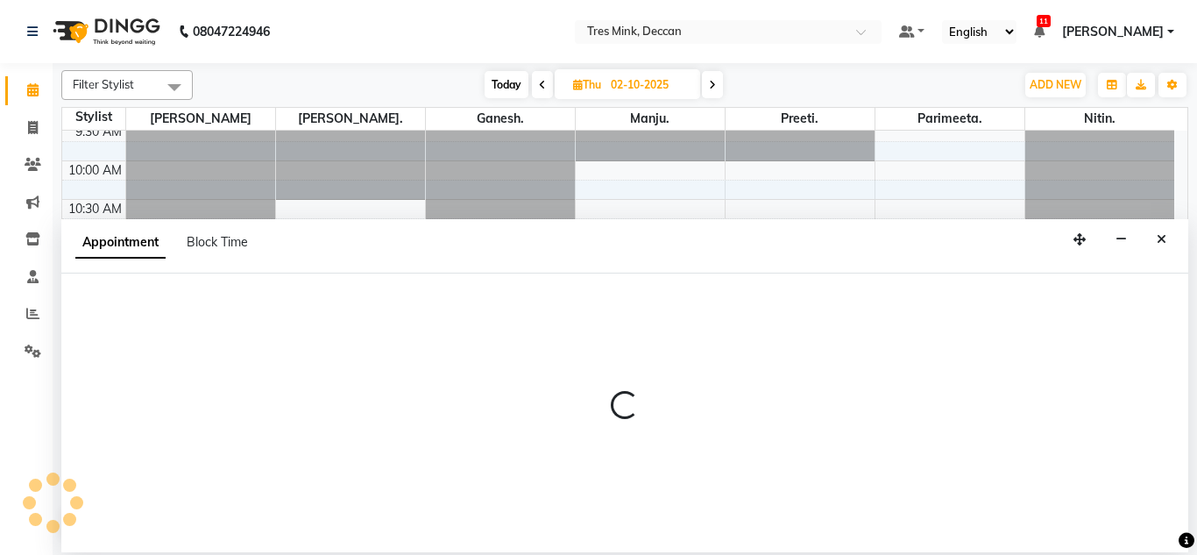
select select "59501"
select select "660"
select select "tentative"
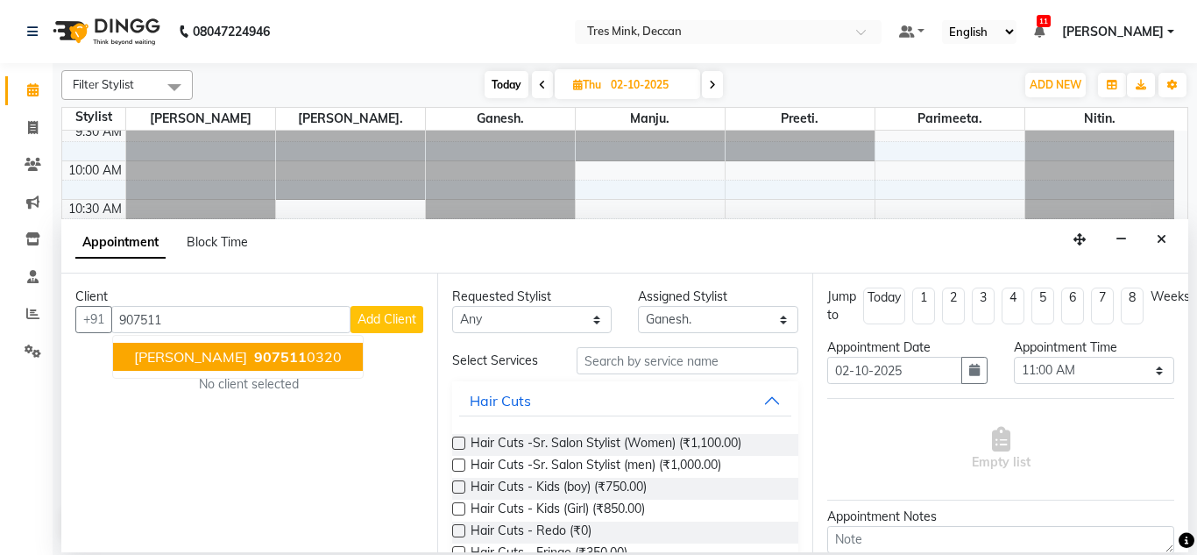
click at [254, 350] on span "907511" at bounding box center [280, 357] width 53 height 18
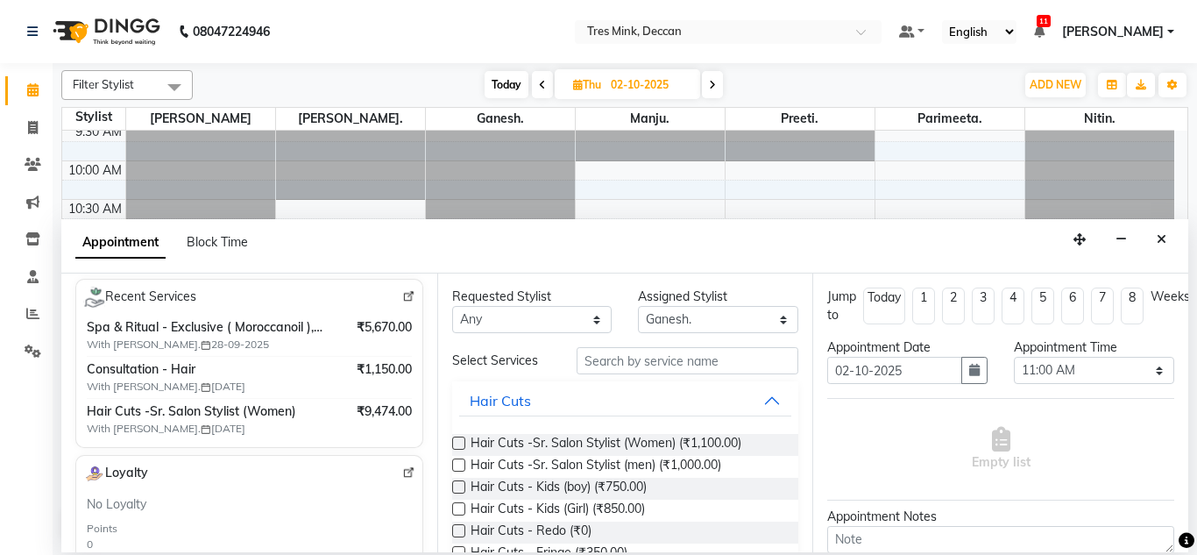
scroll to position [316, 0]
type input "9075110320"
click at [646, 354] on input "text" at bounding box center [687, 360] width 223 height 27
click at [464, 440] on label at bounding box center [458, 442] width 13 height 13
click at [463, 440] on input "checkbox" at bounding box center [457, 444] width 11 height 11
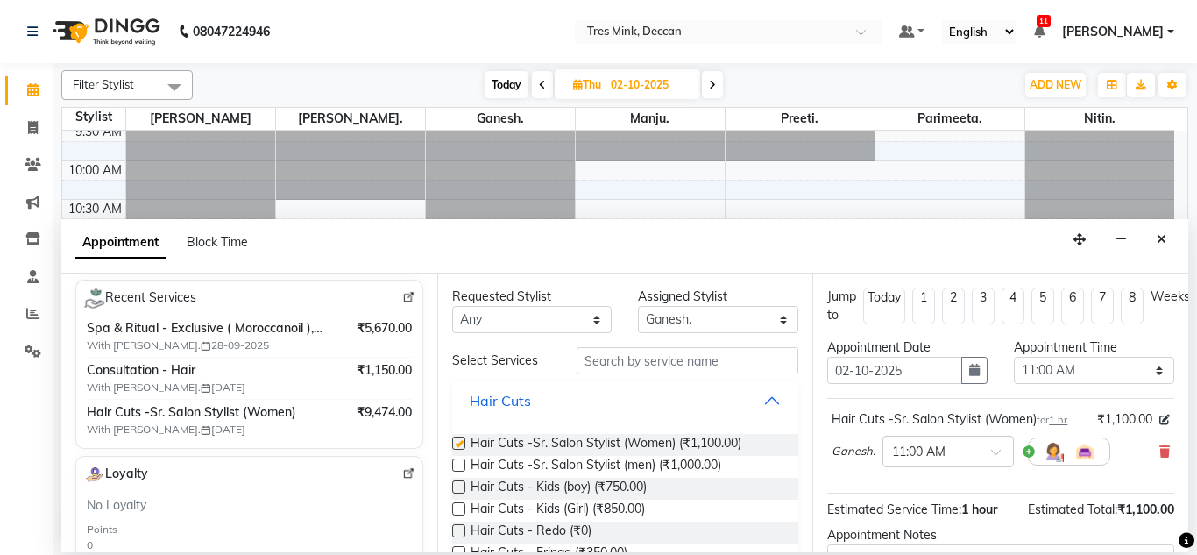
checkbox input "false"
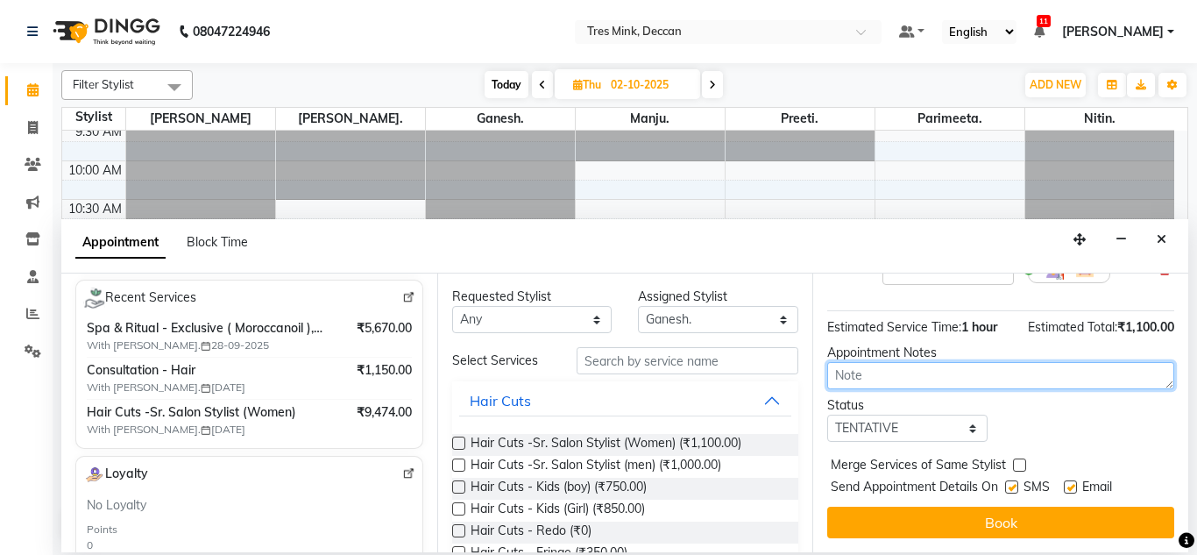
click at [965, 367] on textarea at bounding box center [1000, 375] width 347 height 27
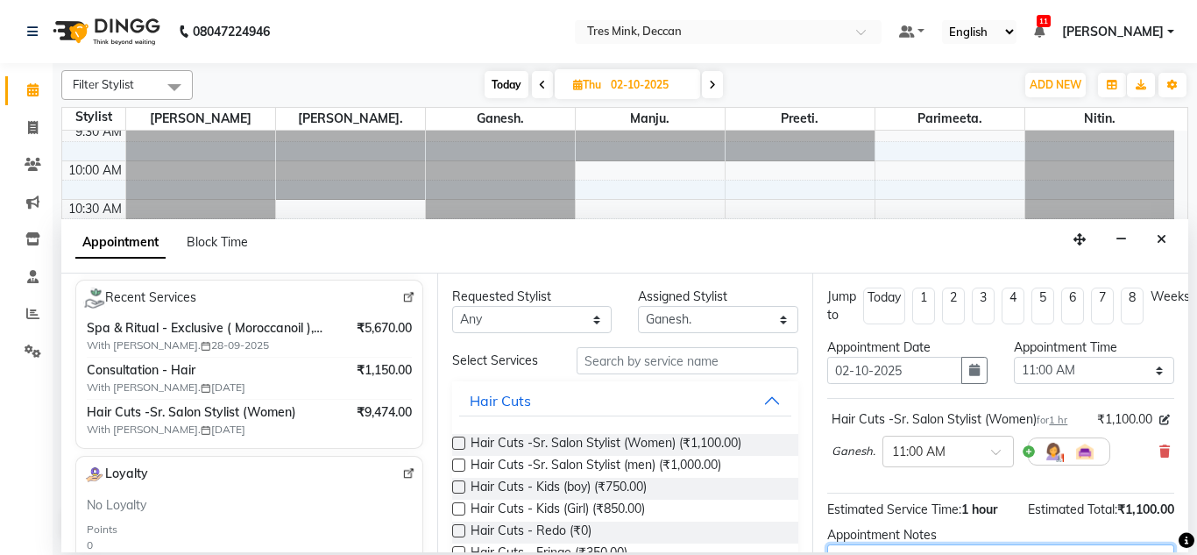
scroll to position [4, 0]
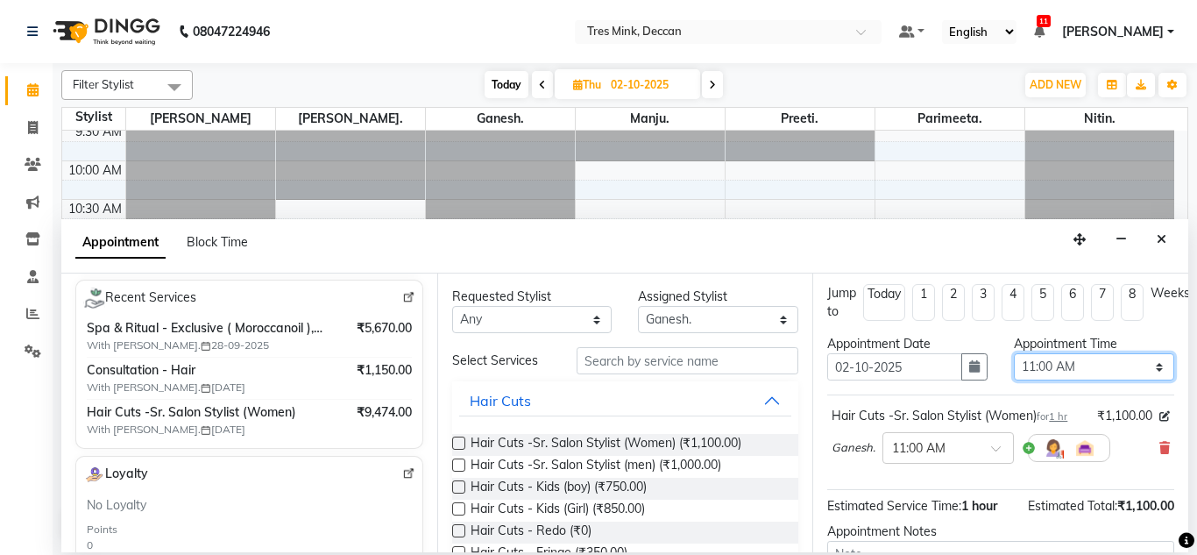
click at [1060, 365] on select "Select 09:00 AM 09:15 AM 09:30 AM 09:45 AM 10:00 AM 10:15 AM 10:30 AM 10:45 AM …" at bounding box center [1094, 366] width 160 height 27
select select "690"
click at [1014, 353] on select "Select 09:00 AM 09:15 AM 09:30 AM 09:45 AM 10:00 AM 10:15 AM 10:30 AM 10:45 AM …" at bounding box center [1094, 366] width 160 height 27
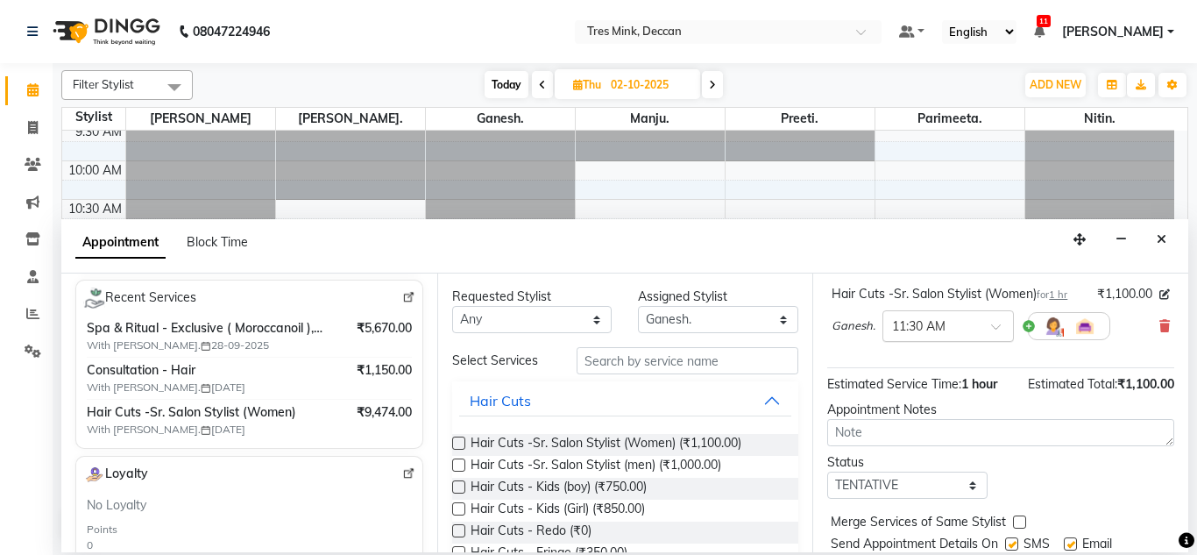
scroll to position [126, 0]
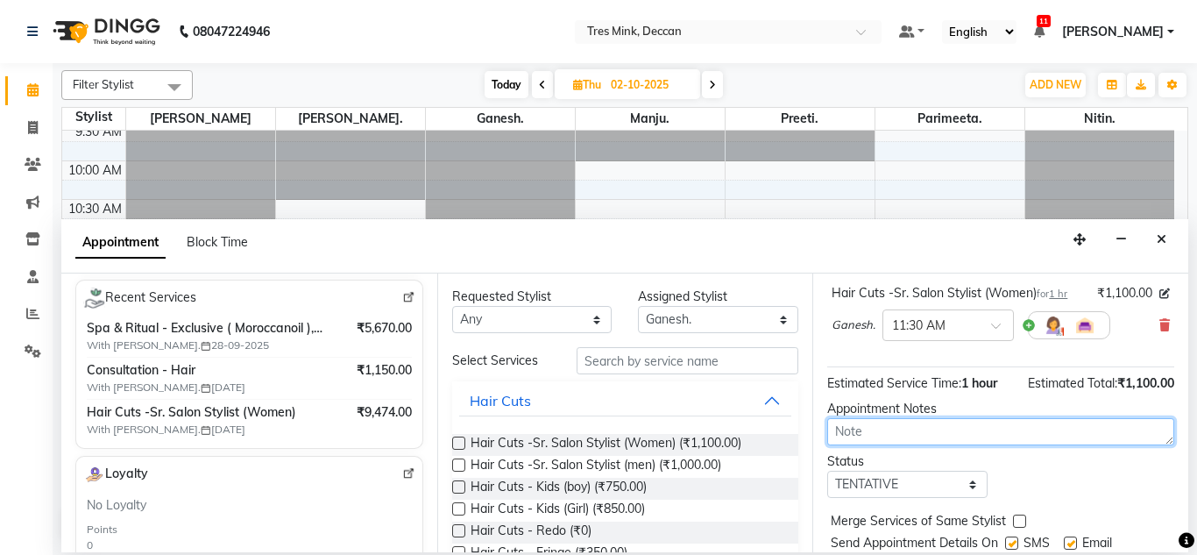
click at [939, 440] on textarea at bounding box center [1000, 431] width 347 height 27
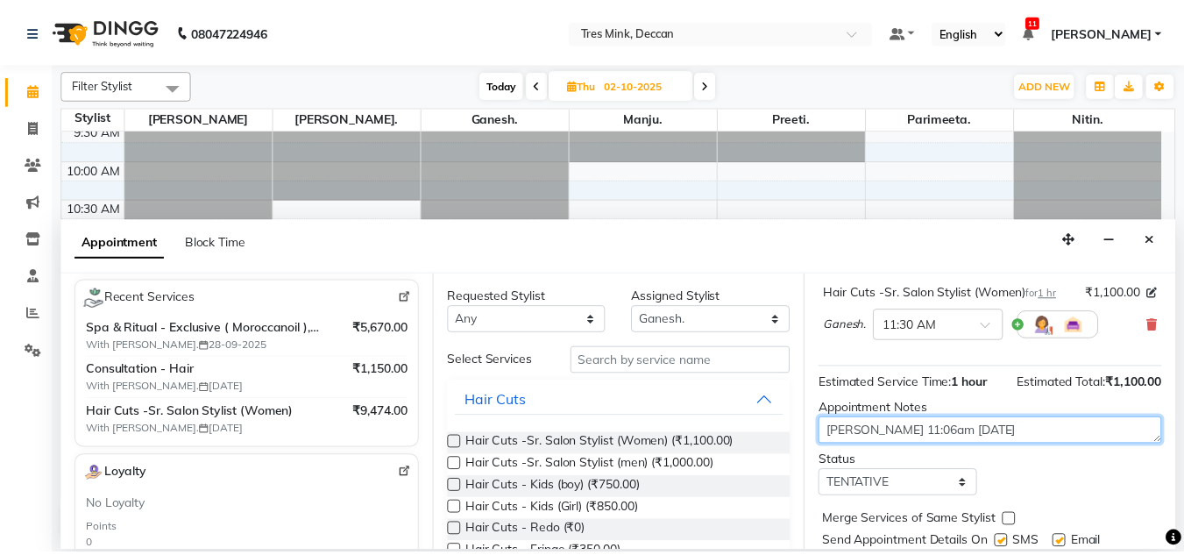
scroll to position [195, 0]
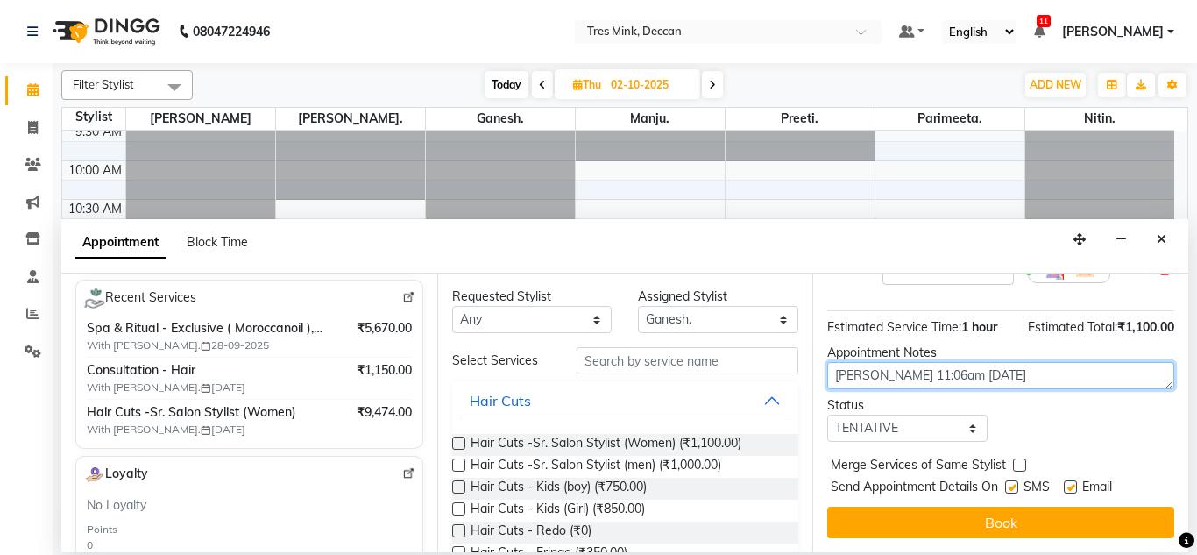
type textarea "Gunjan 11:06am 1/10/25"
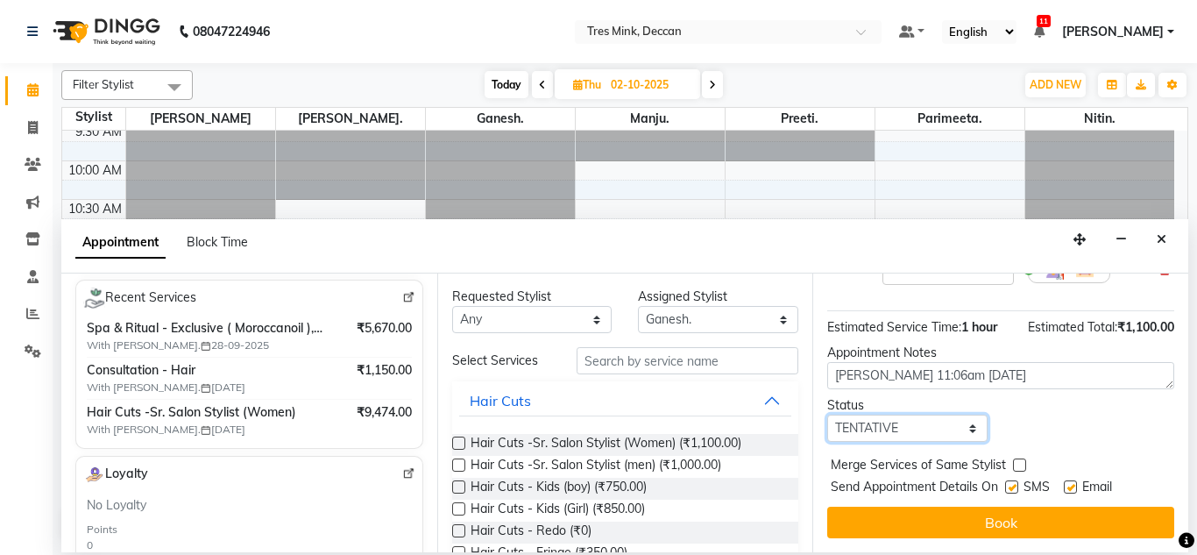
drag, startPoint x: 862, startPoint y: 408, endPoint x: 877, endPoint y: 485, distance: 78.5
click at [877, 485] on div "Jump to Today 1 2 3 4 5 6 7 8 Weeks Appointment Date 02-10-2025 Appointment Tim…" at bounding box center [1000, 412] width 376 height 279
select select "confirm booking"
click at [827, 414] on select "Select TENTATIVE CONFIRM UPCOMING" at bounding box center [907, 427] width 160 height 27
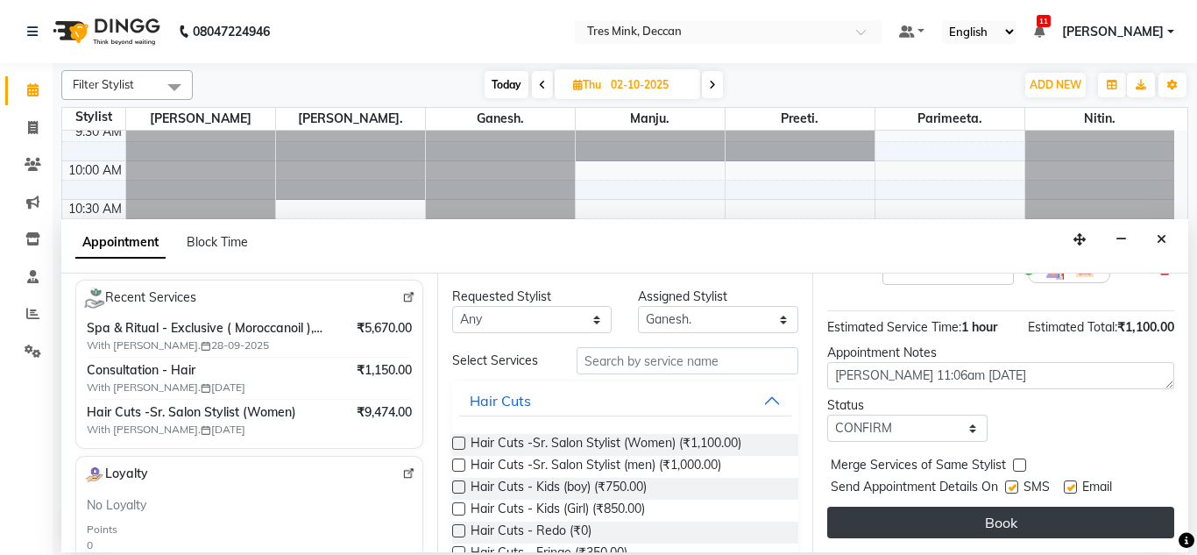
click at [940, 510] on button "Book" at bounding box center [1000, 522] width 347 height 32
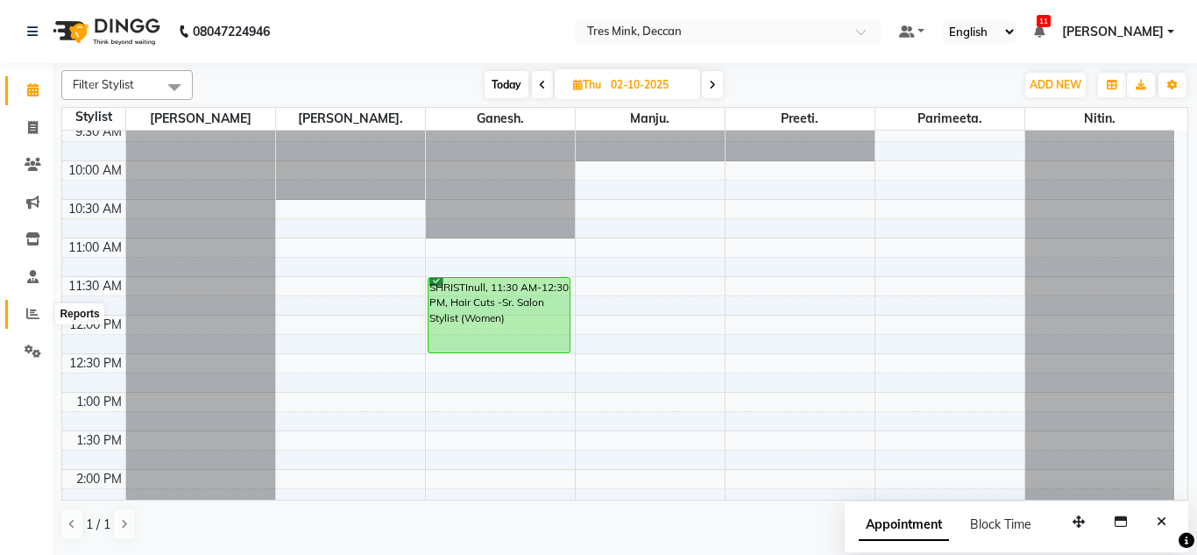
click at [27, 310] on icon at bounding box center [32, 313] width 13 height 13
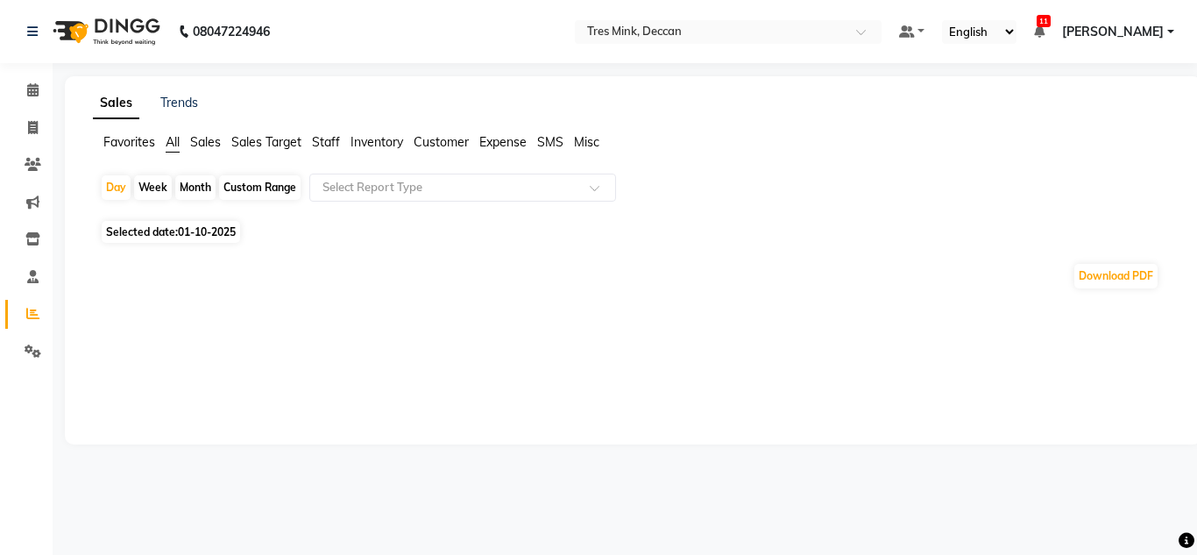
click at [196, 183] on div "Month" at bounding box center [195, 187] width 40 height 25
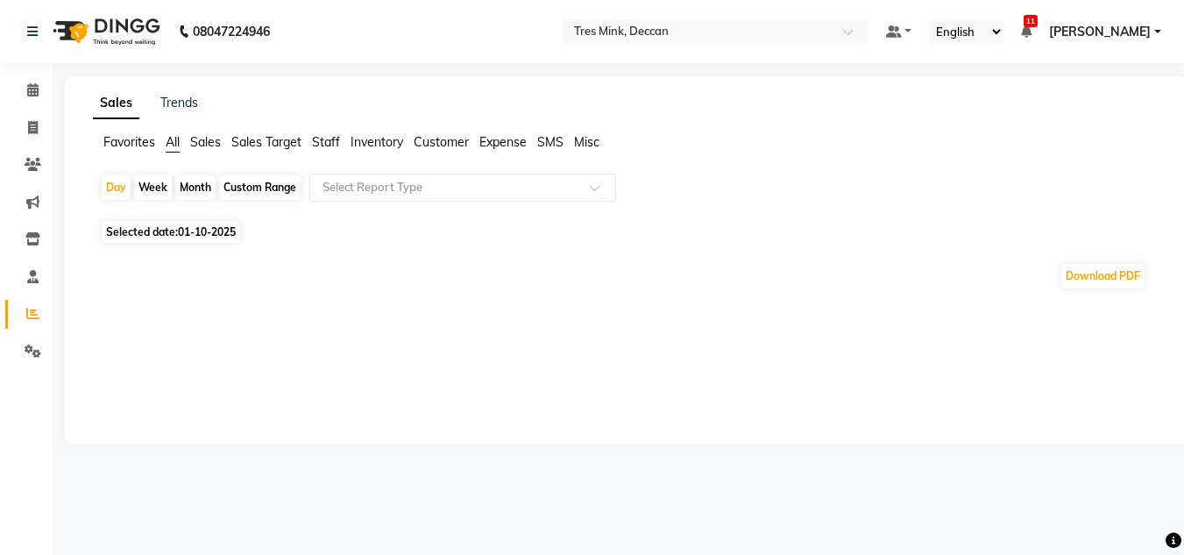
select select "10"
select select "2025"
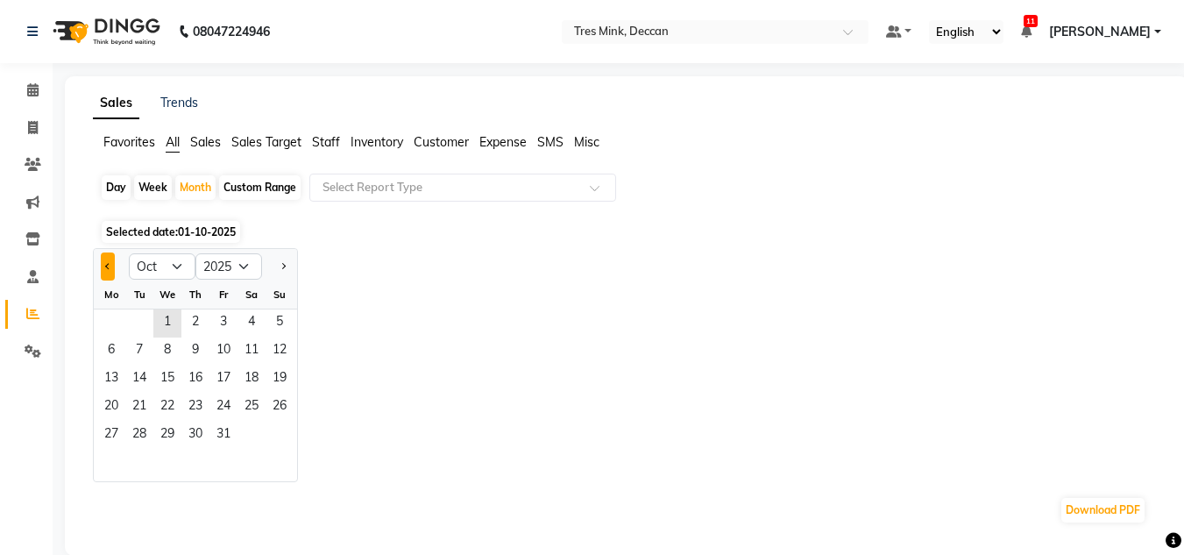
click at [111, 272] on button "Previous month" at bounding box center [108, 266] width 14 height 28
select select "9"
click at [104, 324] on span "1" at bounding box center [111, 323] width 28 height 28
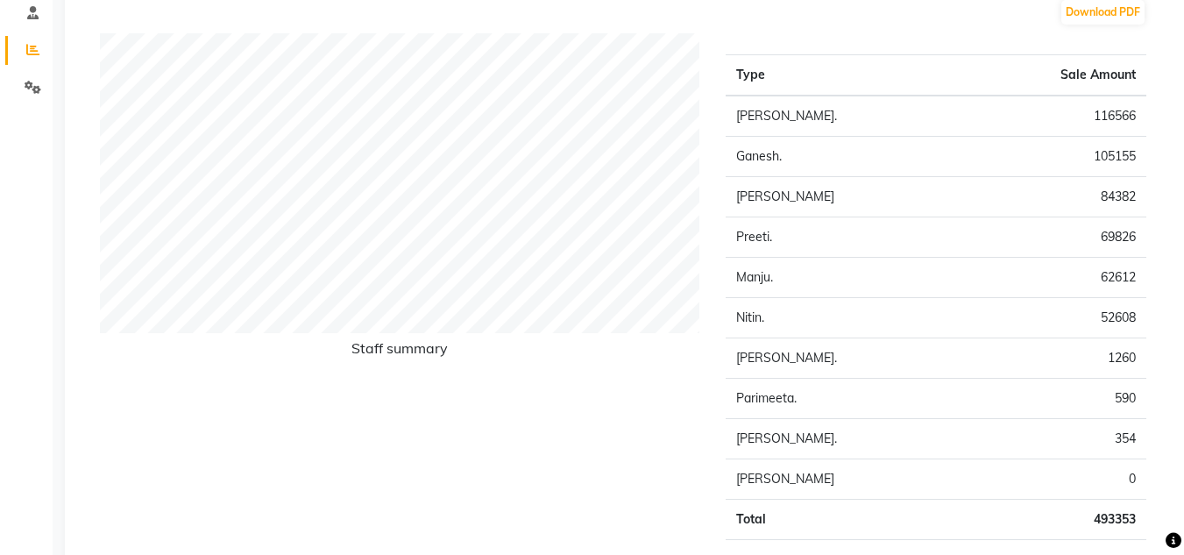
scroll to position [265, 0]
drag, startPoint x: 1093, startPoint y: 152, endPoint x: 1138, endPoint y: 151, distance: 45.6
click at [1138, 151] on td "105155" at bounding box center [1053, 156] width 186 height 40
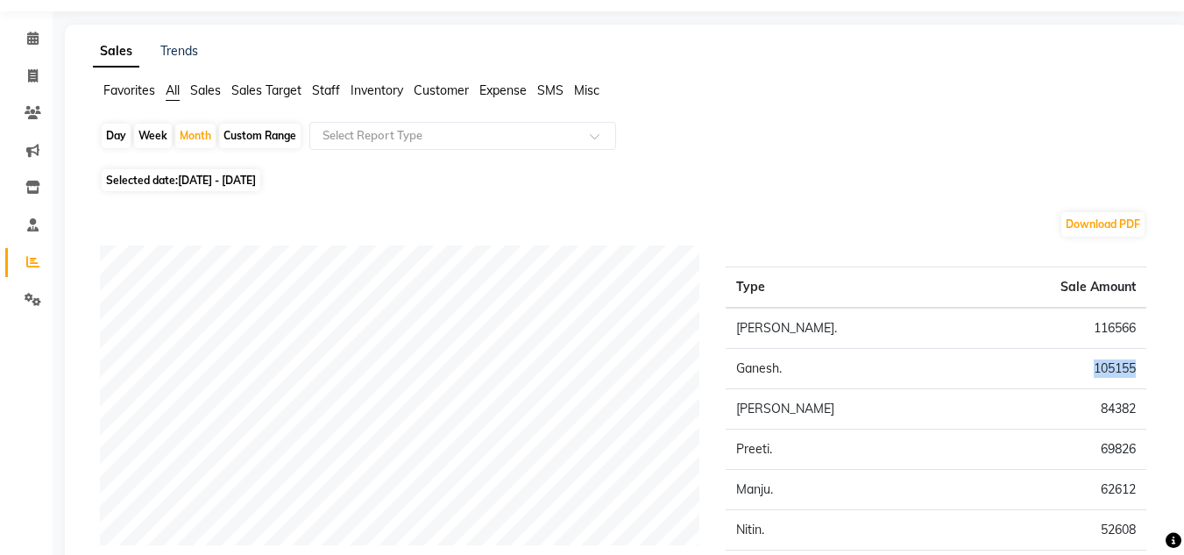
scroll to position [0, 0]
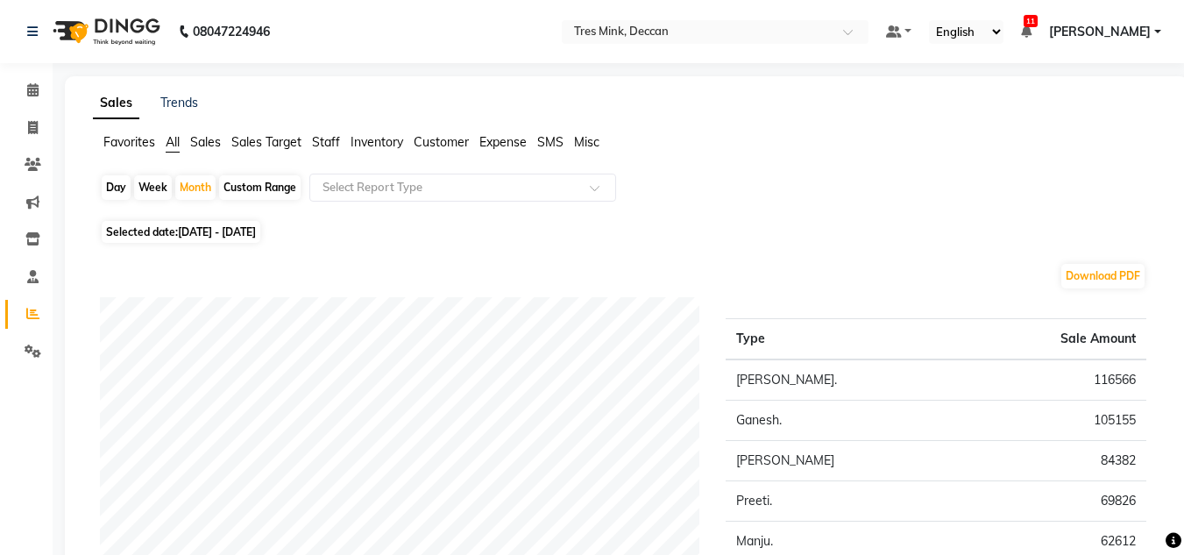
click at [824, 286] on div "Download PDF" at bounding box center [623, 276] width 1046 height 28
click at [29, 92] on icon at bounding box center [32, 89] width 11 height 13
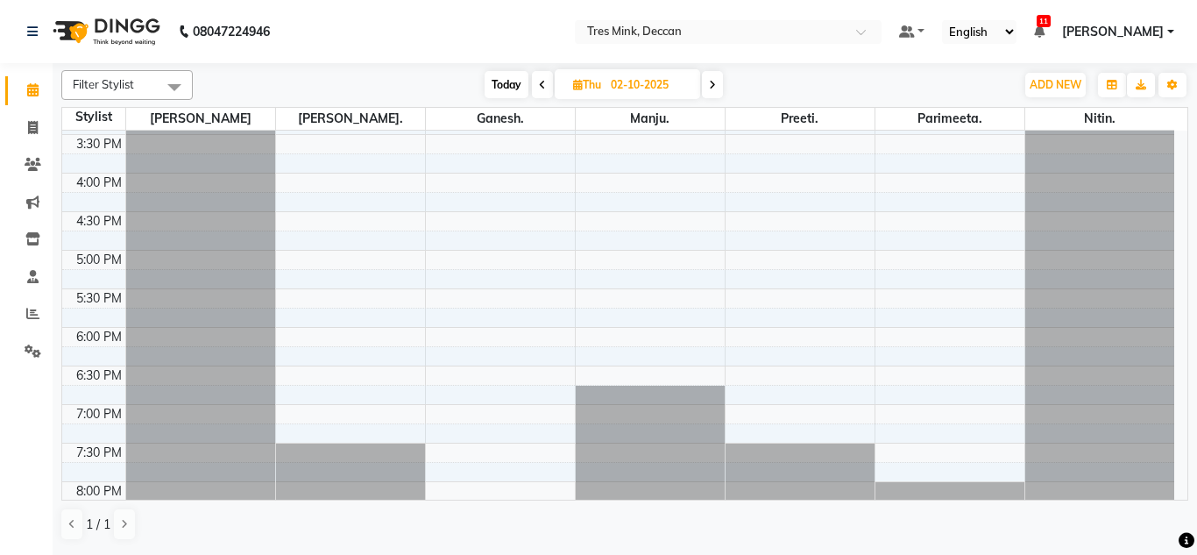
scroll to position [633, 0]
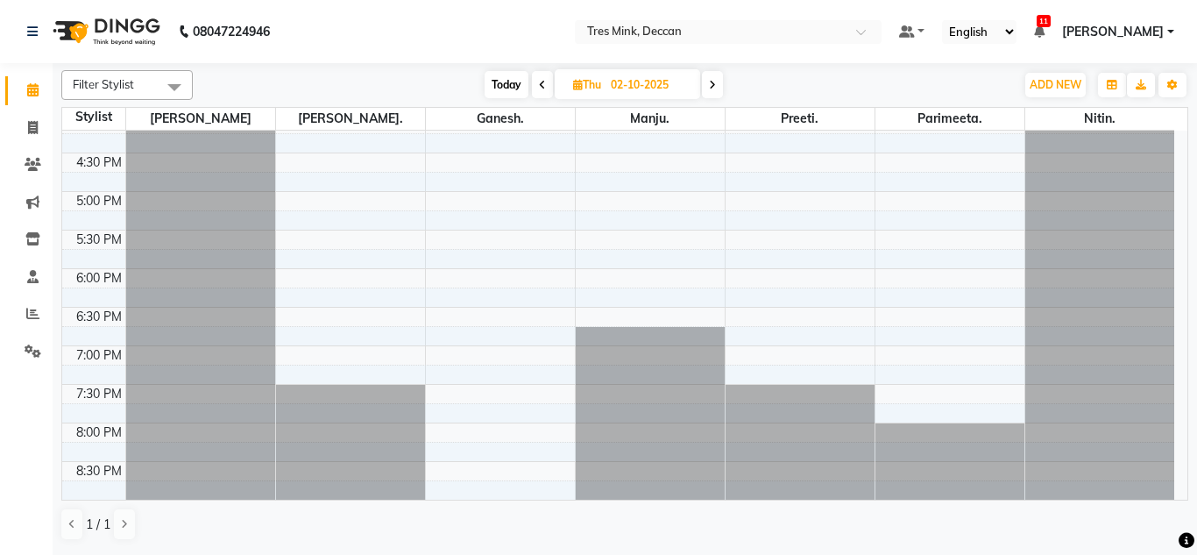
click at [517, 84] on span "Today" at bounding box center [506, 84] width 44 height 27
type input "01-10-2025"
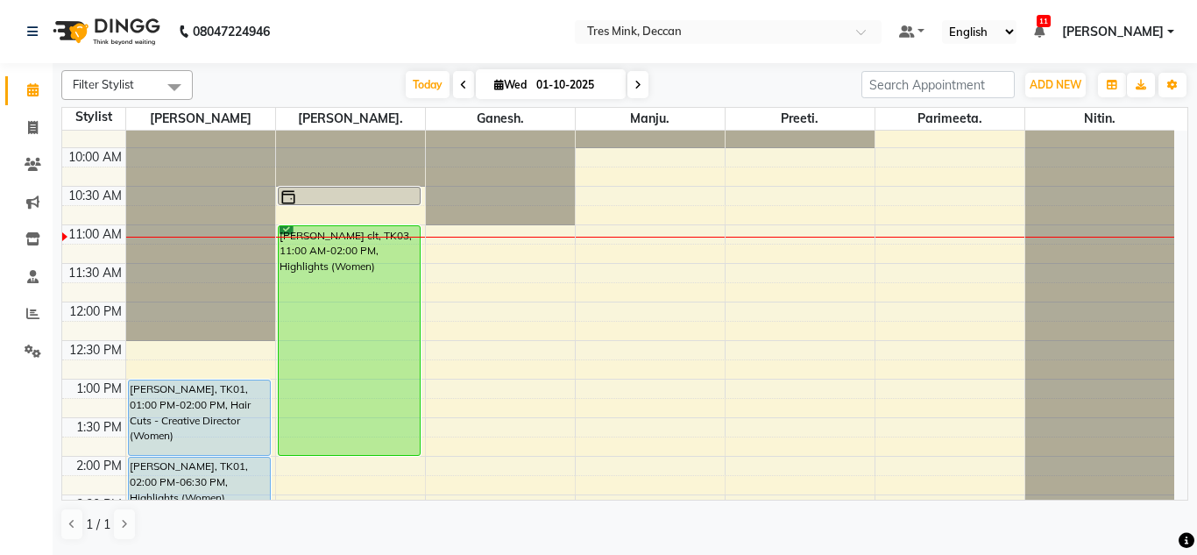
scroll to position [137, 0]
click at [487, 343] on div "8:00 AM 8:30 AM 9:00 AM 9:30 AM 10:00 AM 10:30 AM 11:00 AM 11:30 AM 12:00 PM 12…" at bounding box center [618, 494] width 1112 height 1001
select select "59501"
select select "tentative"
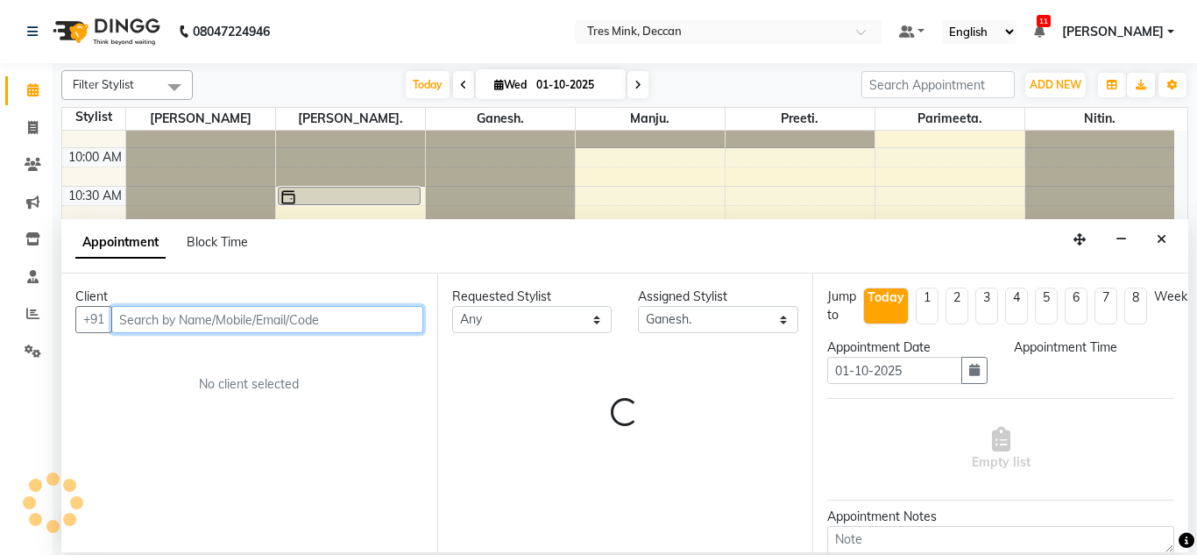
select select "750"
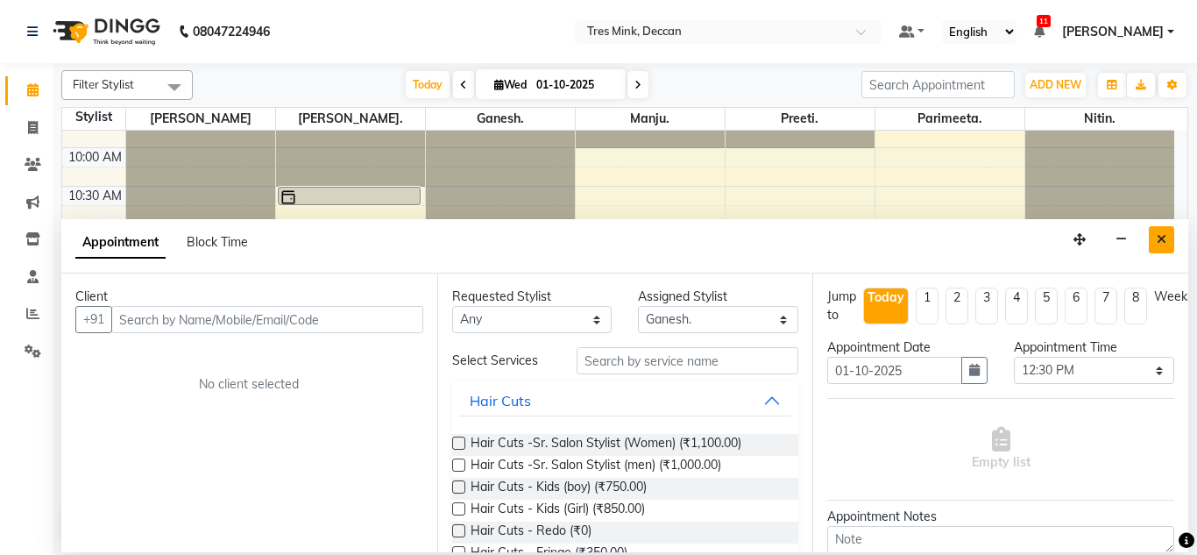
click at [1168, 237] on button "Close" at bounding box center [1161, 239] width 25 height 27
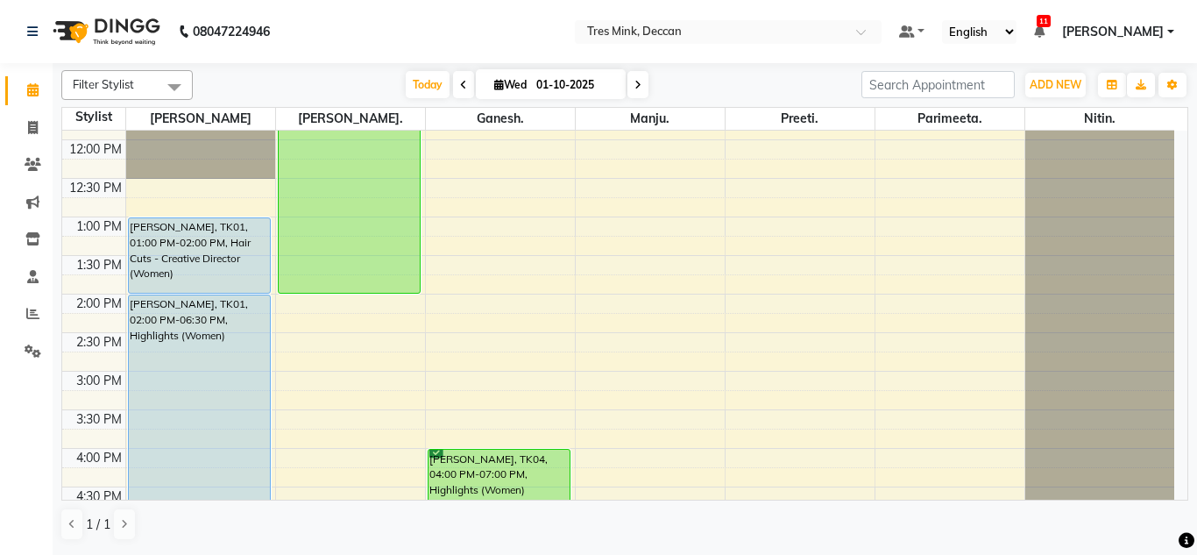
scroll to position [619, 0]
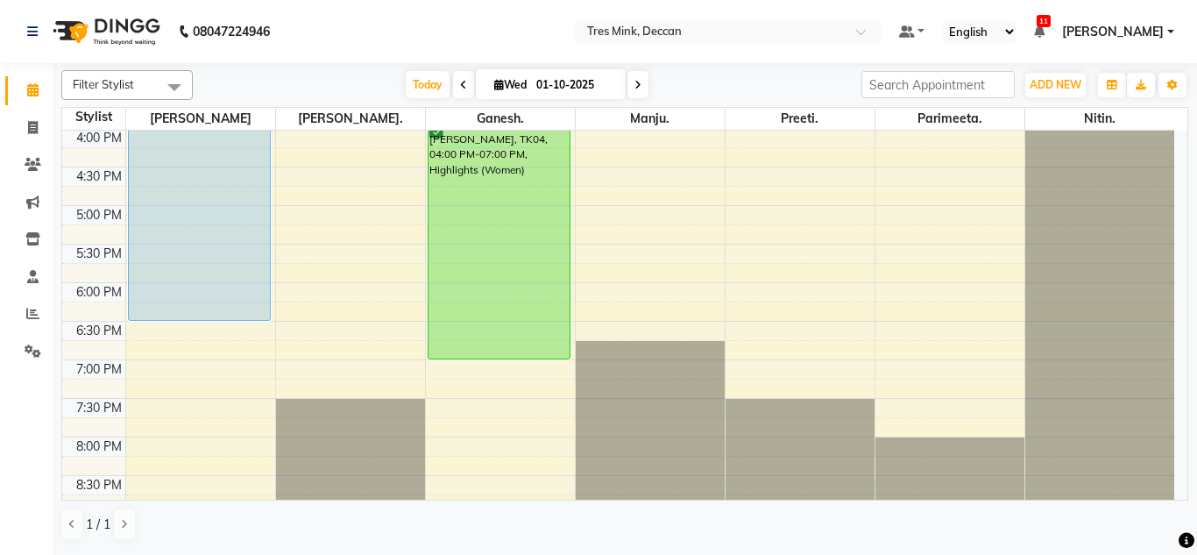
click at [589, 72] on input "01-10-2025" at bounding box center [575, 85] width 88 height 26
select select "10"
select select "2025"
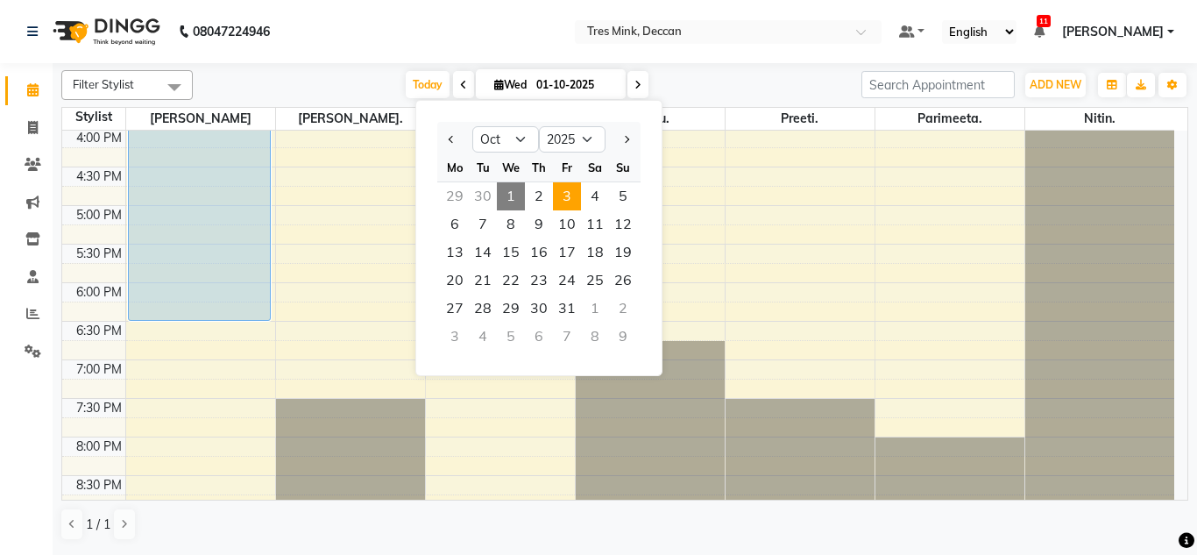
click at [576, 196] on span "3" at bounding box center [567, 196] width 28 height 28
type input "03-10-2025"
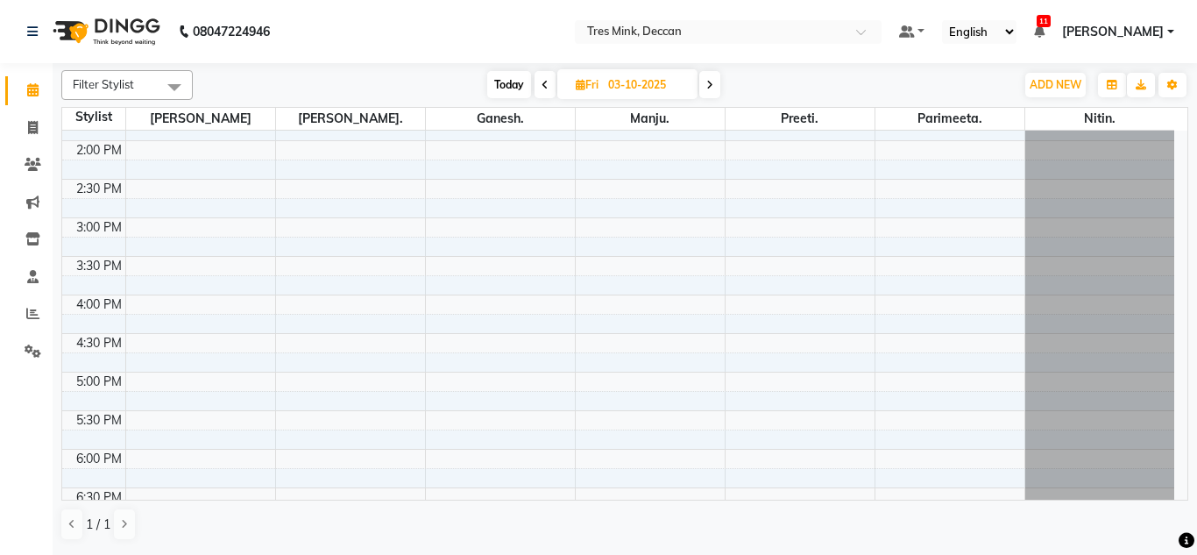
scroll to position [449, 0]
click at [338, 301] on div "8:00 AM 8:30 AM 9:00 AM 9:30 AM 10:00 AM 10:30 AM 11:00 AM 11:30 AM 12:00 PM 12…" at bounding box center [618, 181] width 1112 height 1001
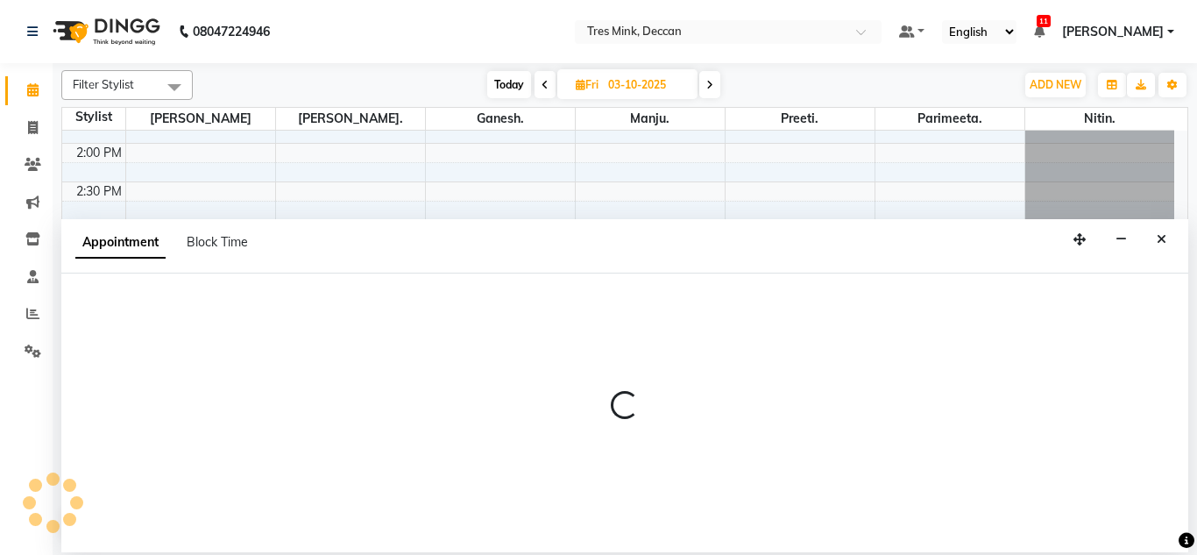
select select "59499"
select select "960"
select select "tentative"
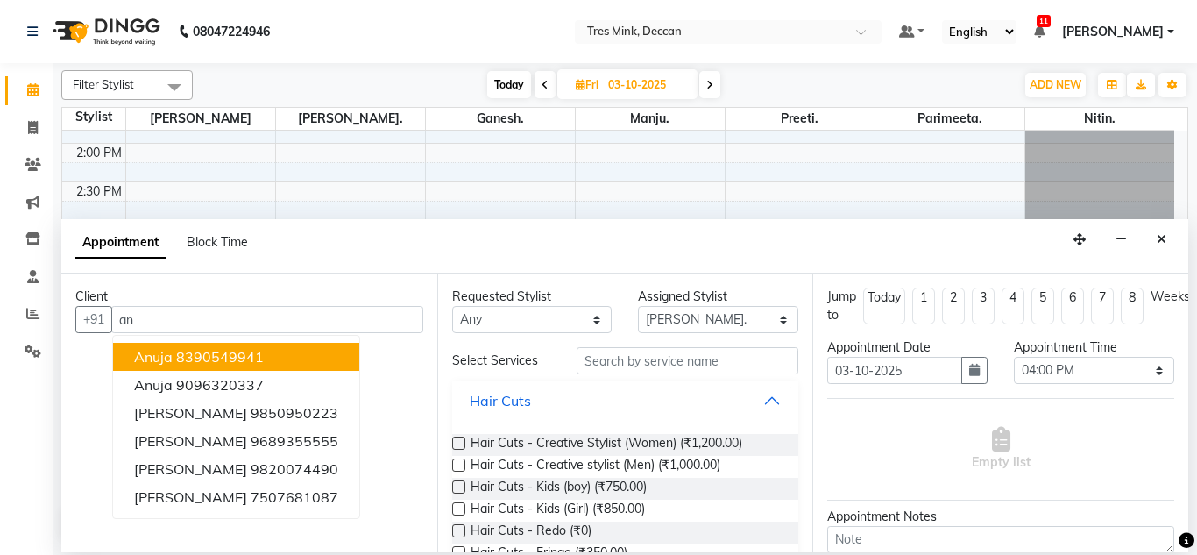
type input "a"
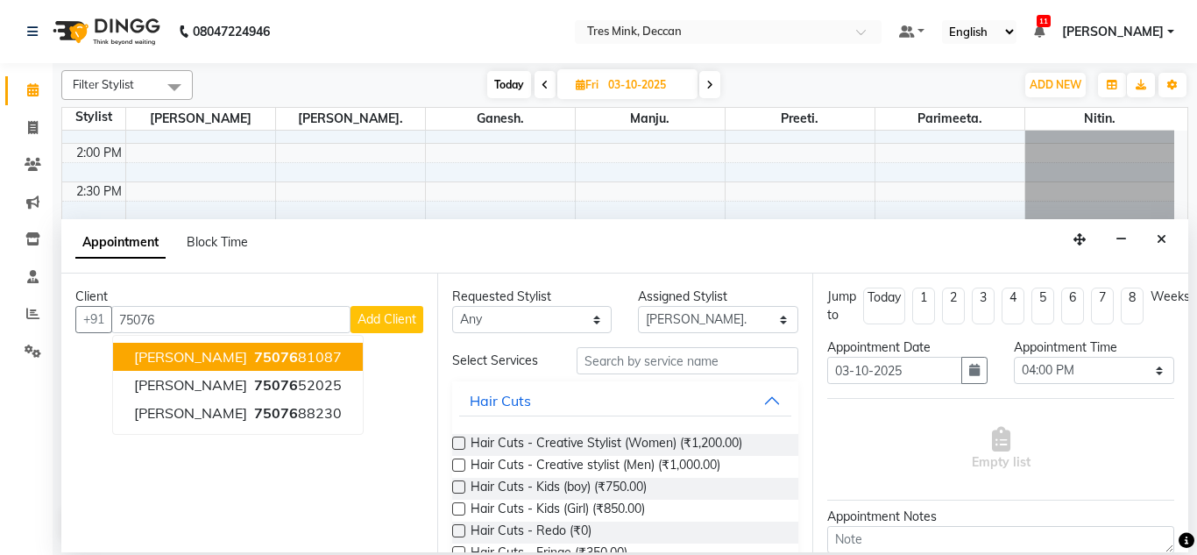
click at [303, 366] on button "ANUJA 75076 81087" at bounding box center [238, 357] width 250 height 28
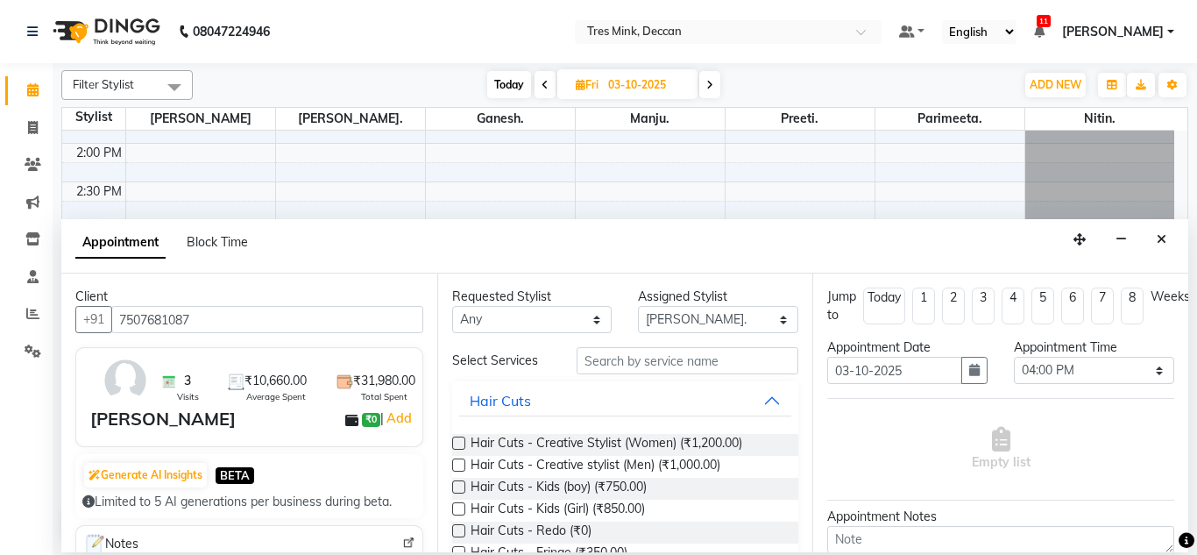
type input "7507681087"
click at [710, 358] on input "text" at bounding box center [687, 360] width 223 height 27
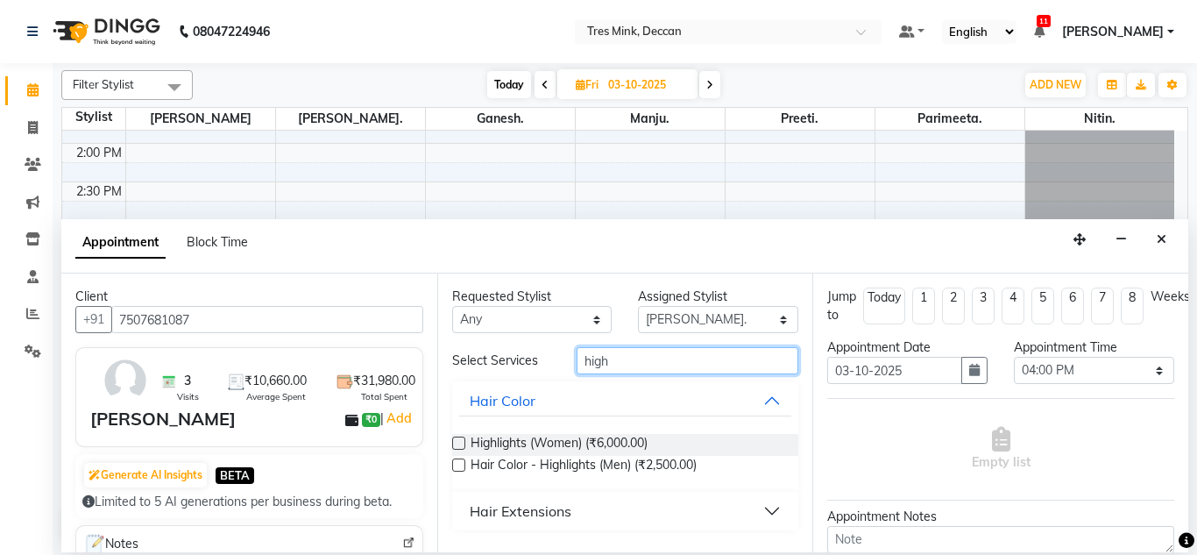
type input "high"
click at [457, 442] on label at bounding box center [458, 442] width 13 height 13
click at [457, 442] on input "checkbox" at bounding box center [457, 444] width 11 height 11
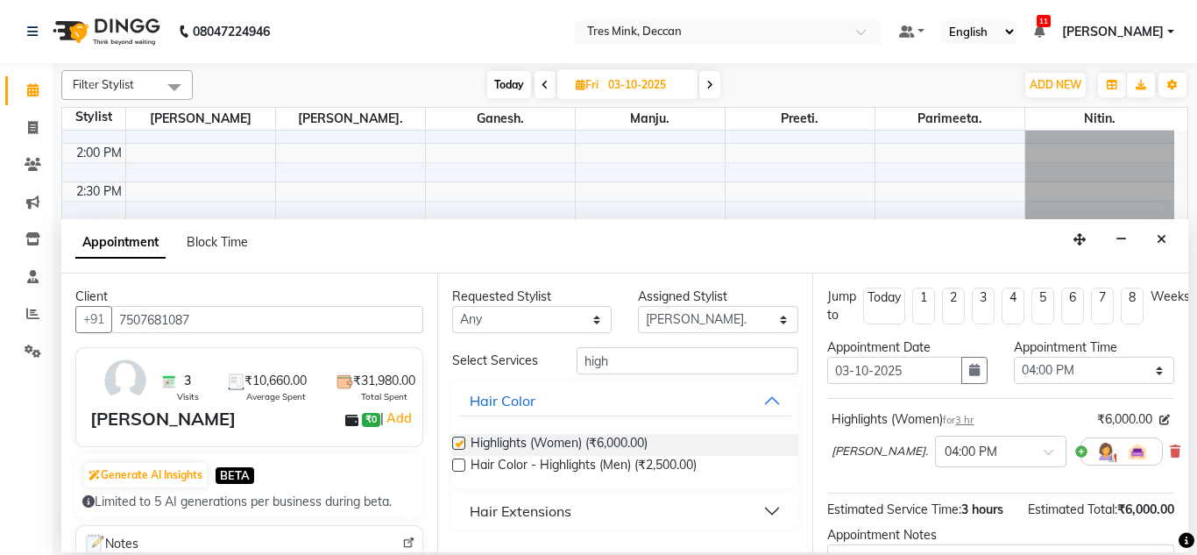
checkbox input "false"
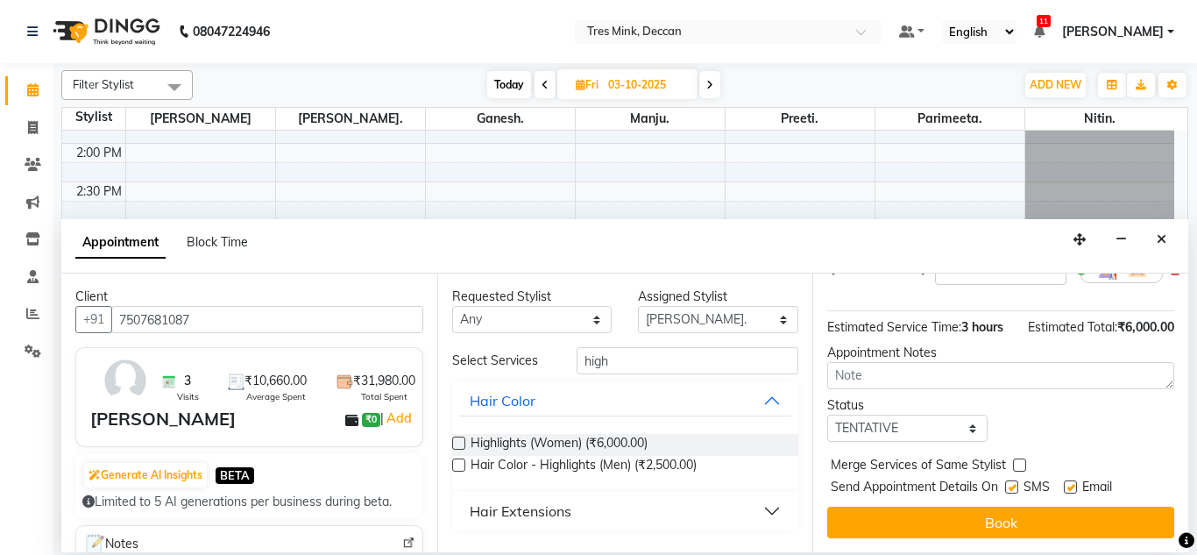
scroll to position [211, 0]
click at [935, 362] on textarea at bounding box center [1000, 375] width 347 height 27
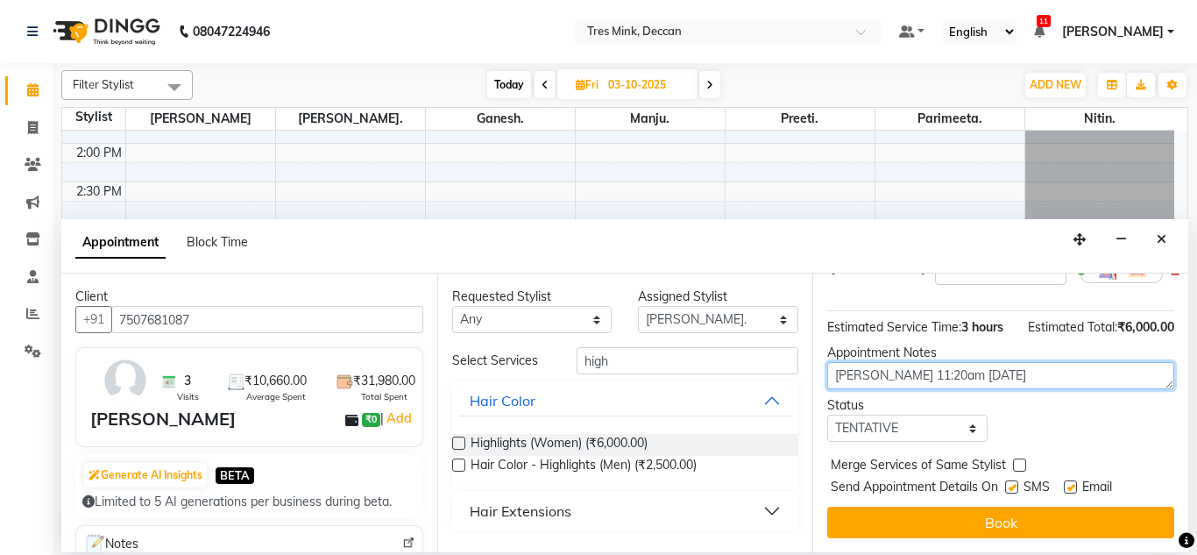
type textarea "Gunjan 11:20am 10/1/25"
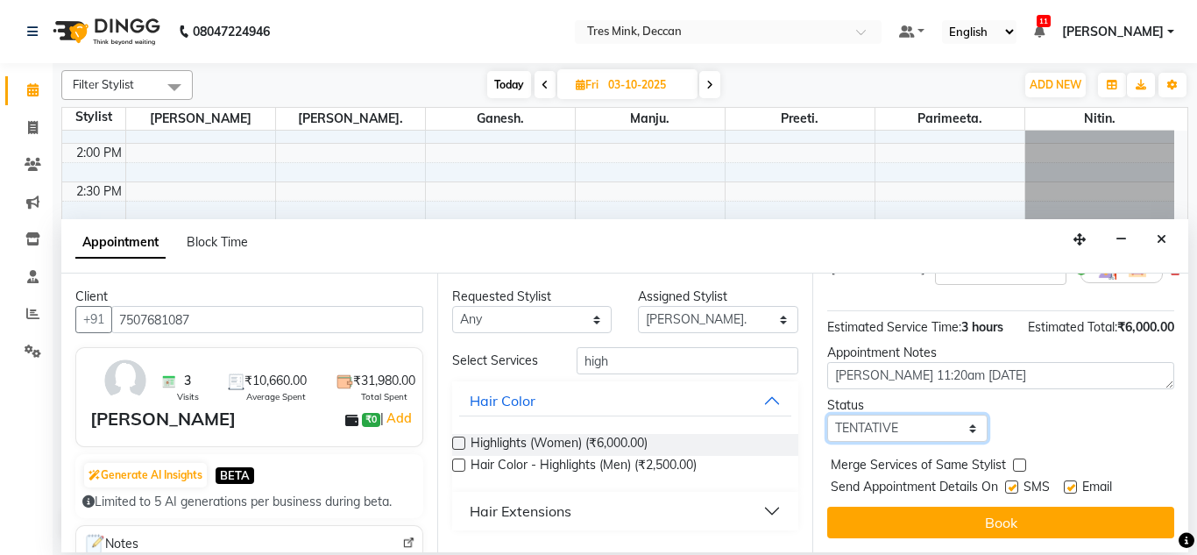
drag, startPoint x: 875, startPoint y: 424, endPoint x: 886, endPoint y: 492, distance: 69.1
click at [886, 492] on div "Jump to Today 1 2 3 4 5 6 7 8 Weeks Appointment Date 03-10-2025 Appointment Tim…" at bounding box center [1000, 412] width 376 height 279
click at [827, 414] on select "Select TENTATIVE CONFIRM UPCOMING" at bounding box center [907, 427] width 160 height 27
click at [940, 426] on select "Select TENTATIVE CONFIRM UPCOMING" at bounding box center [907, 427] width 160 height 27
select select "upcoming"
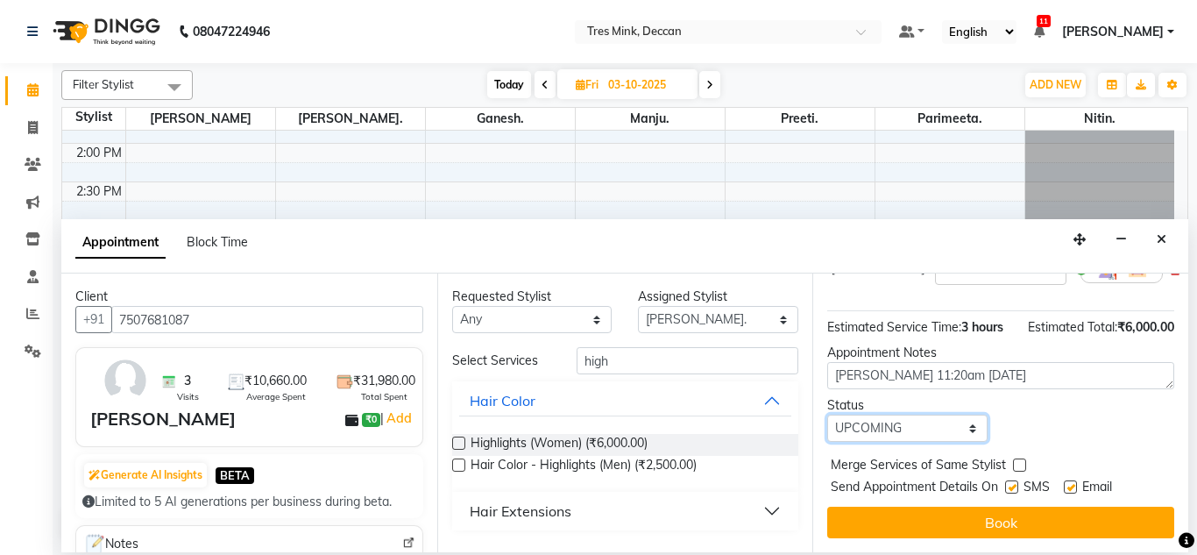
click at [827, 414] on select "Select TENTATIVE CONFIRM UPCOMING" at bounding box center [907, 427] width 160 height 27
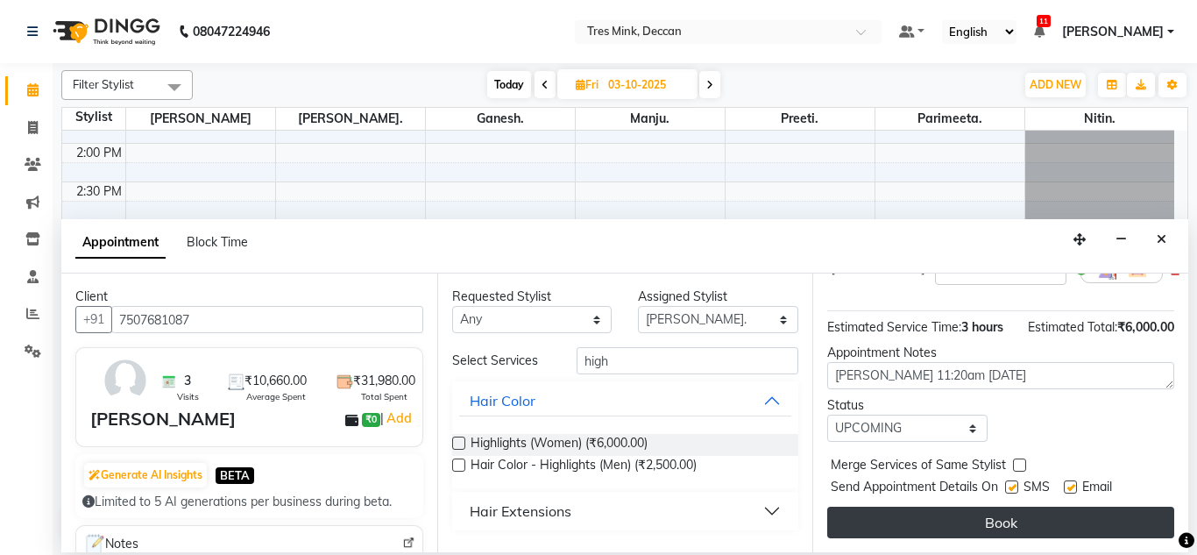
click at [885, 513] on button "Book" at bounding box center [1000, 522] width 347 height 32
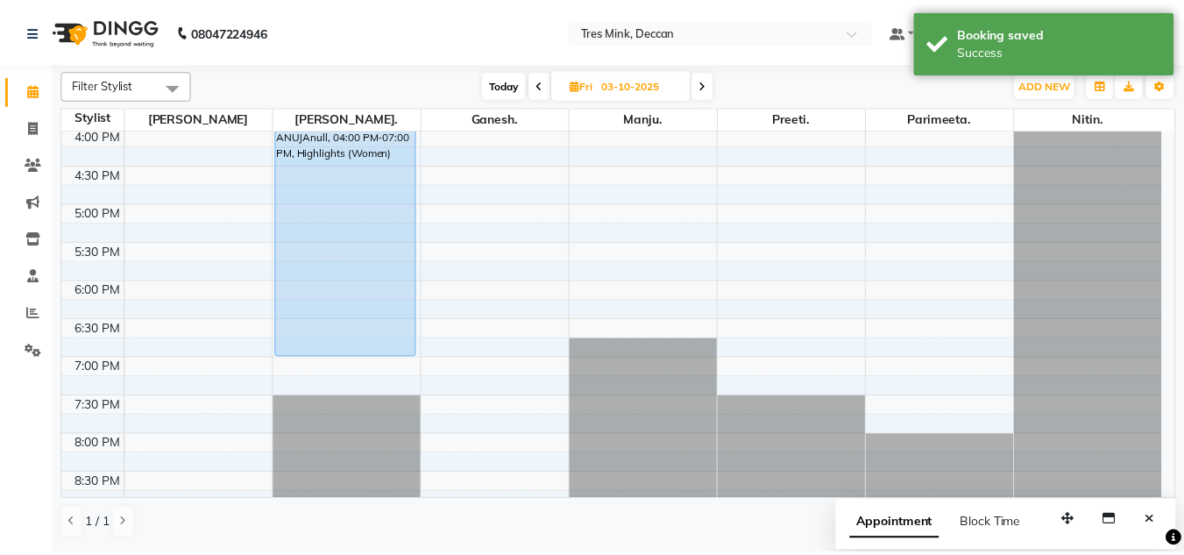
scroll to position [593, 0]
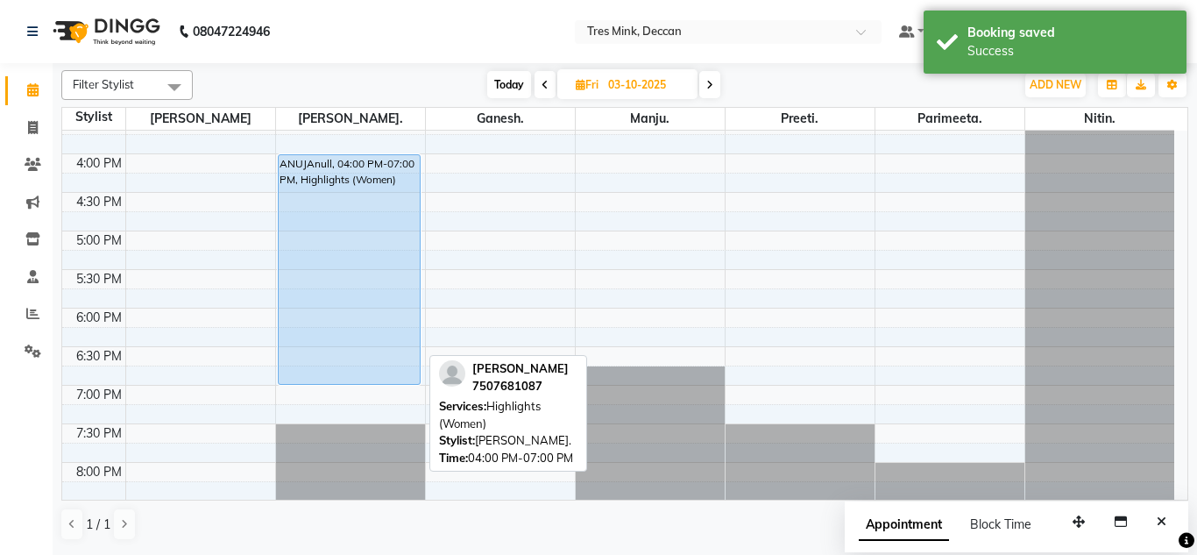
click at [301, 294] on div "ANUJAnull, 04:00 PM-07:00 PM, Highlights (Women)" at bounding box center [350, 269] width 142 height 229
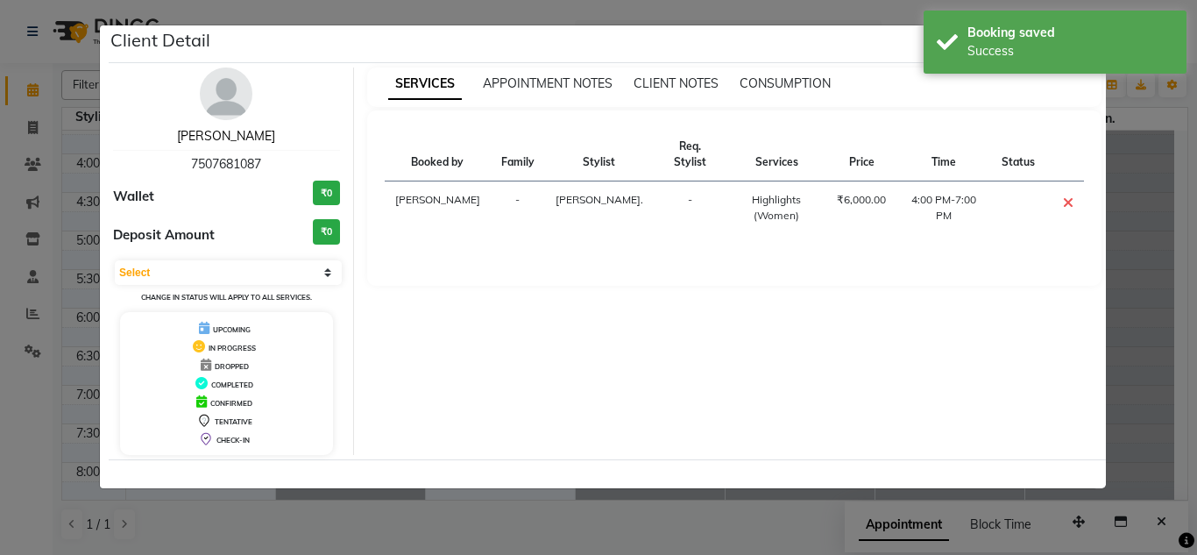
click at [237, 137] on link "[PERSON_NAME]" at bounding box center [226, 136] width 98 height 16
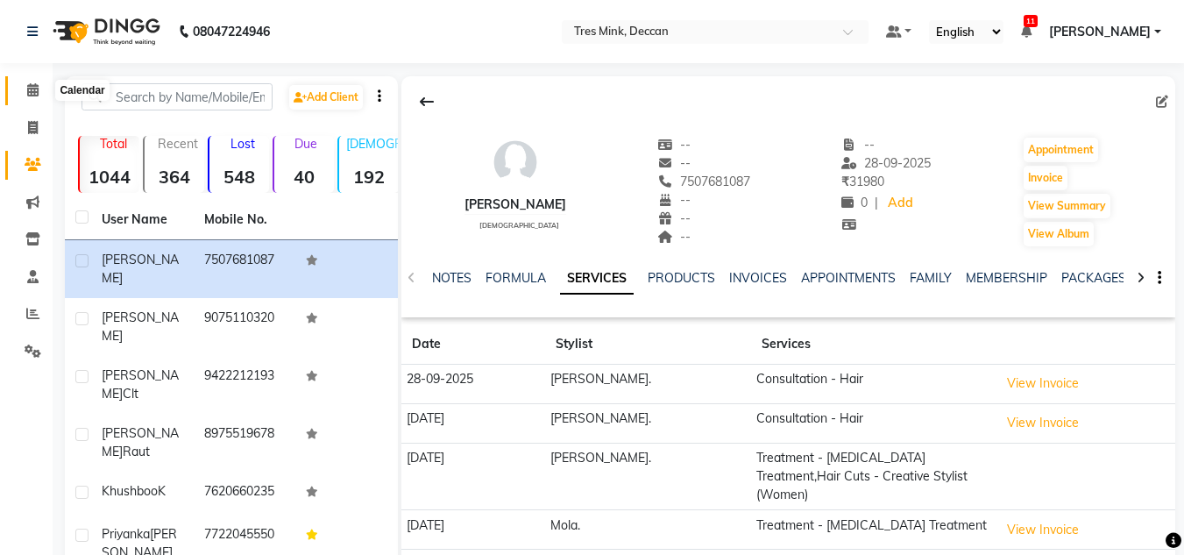
click at [34, 90] on icon at bounding box center [32, 89] width 11 height 13
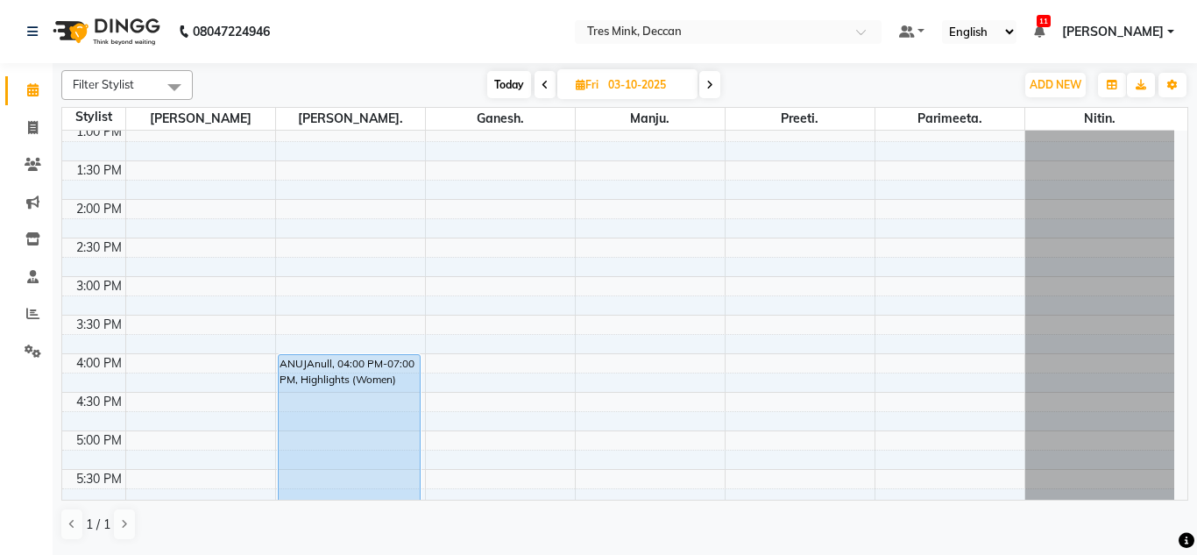
scroll to position [394, 0]
click at [514, 86] on span "Today" at bounding box center [509, 84] width 44 height 27
type input "01-10-2025"
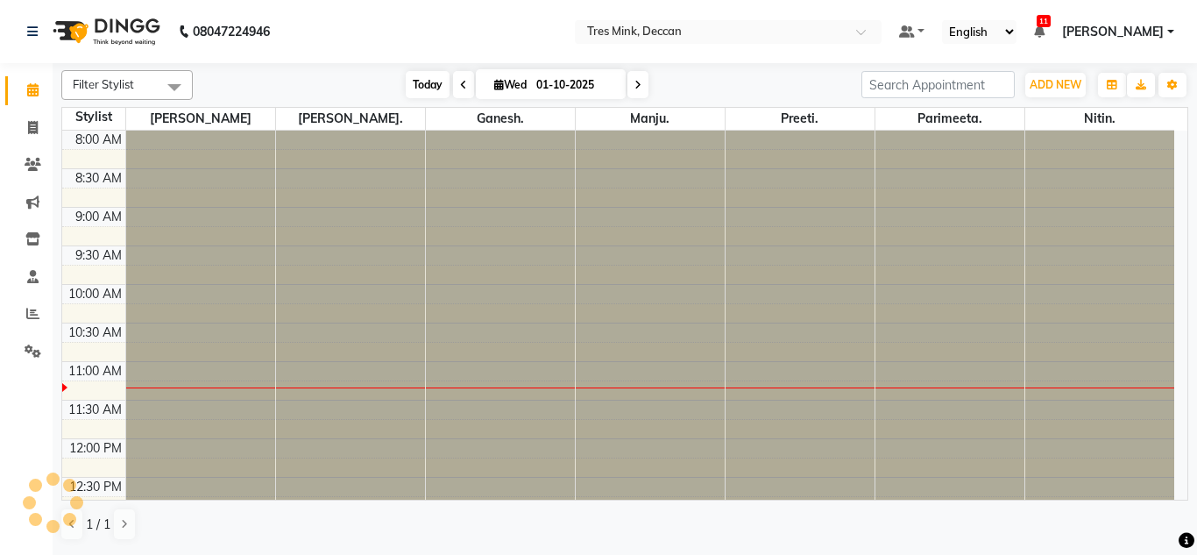
scroll to position [232, 0]
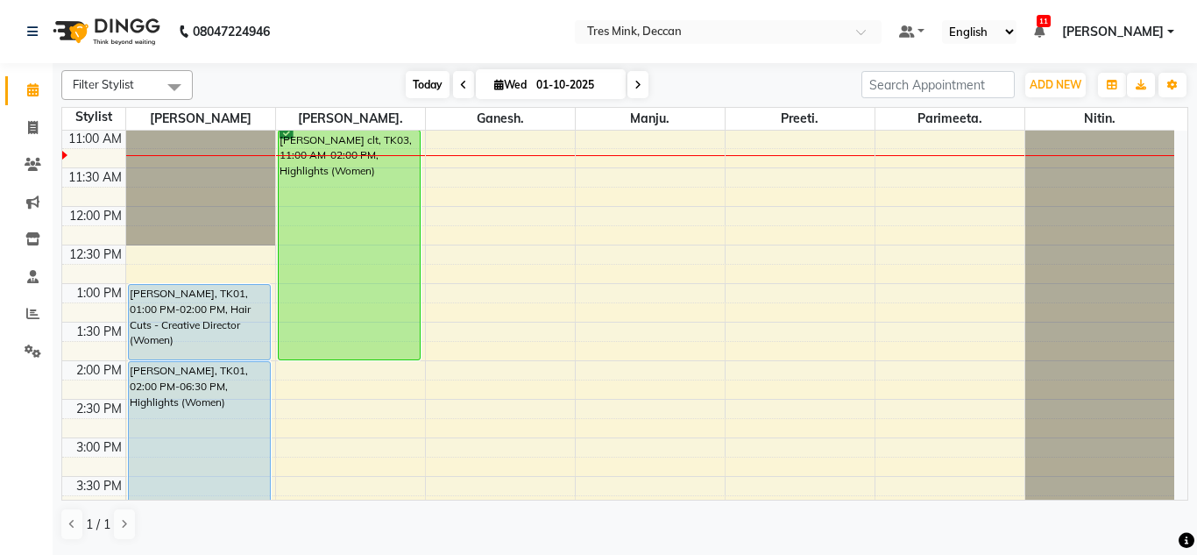
click at [514, 86] on span "Wed" at bounding box center [510, 84] width 41 height 13
select select "10"
select select "2025"
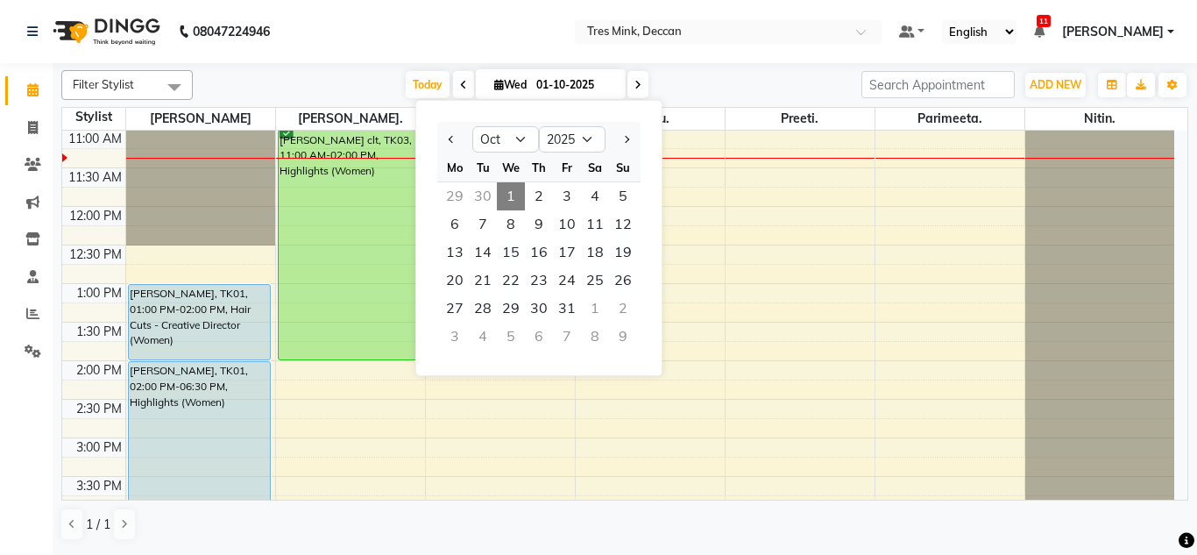
click at [359, 64] on div "Filter Stylist Select All Revati Karandikar Gunjan. Ganesh. Manju. Preeti. Pari…" at bounding box center [624, 305] width 1127 height 484
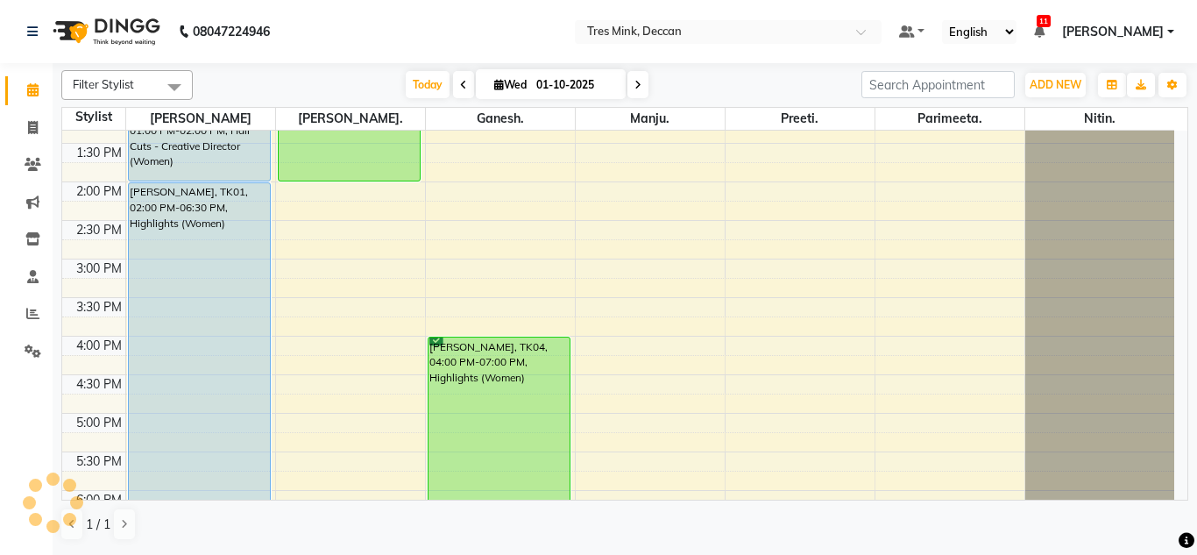
scroll to position [412, 0]
click at [350, 209] on div "8:00 AM 8:30 AM 9:00 AM 9:30 AM 10:00 AM 10:30 AM 11:00 AM 11:30 AM 12:00 PM 12…" at bounding box center [618, 219] width 1112 height 1001
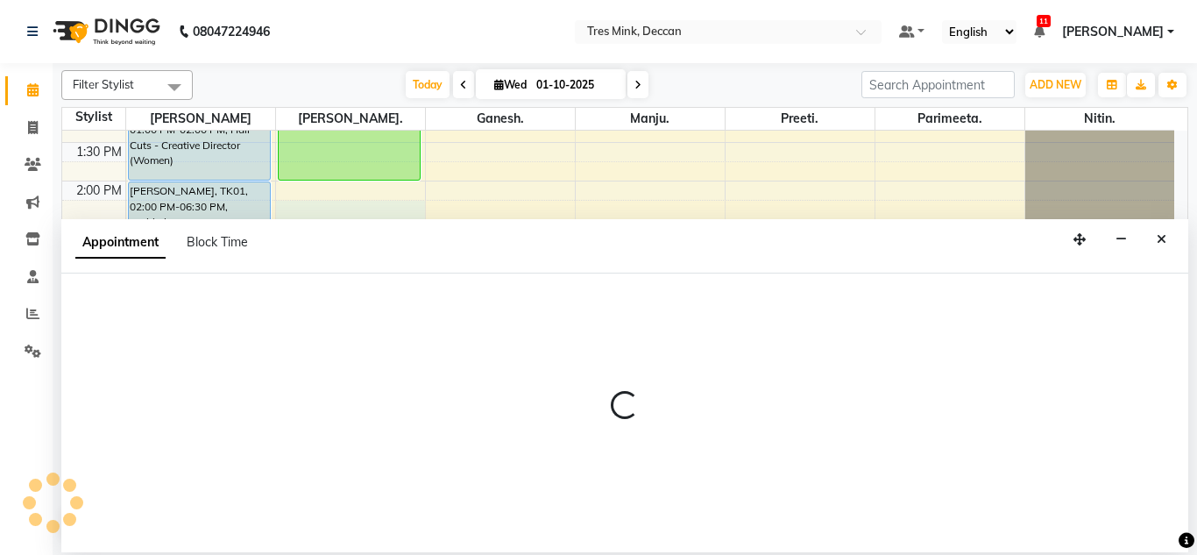
select select "855"
select select "tentative"
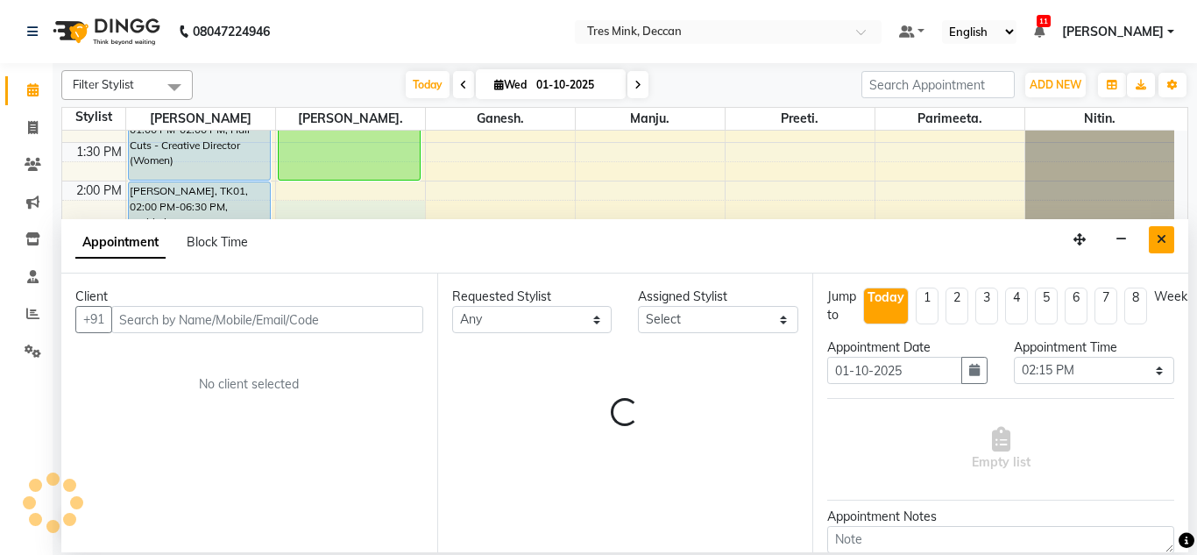
click at [1166, 239] on button "Close" at bounding box center [1161, 239] width 25 height 27
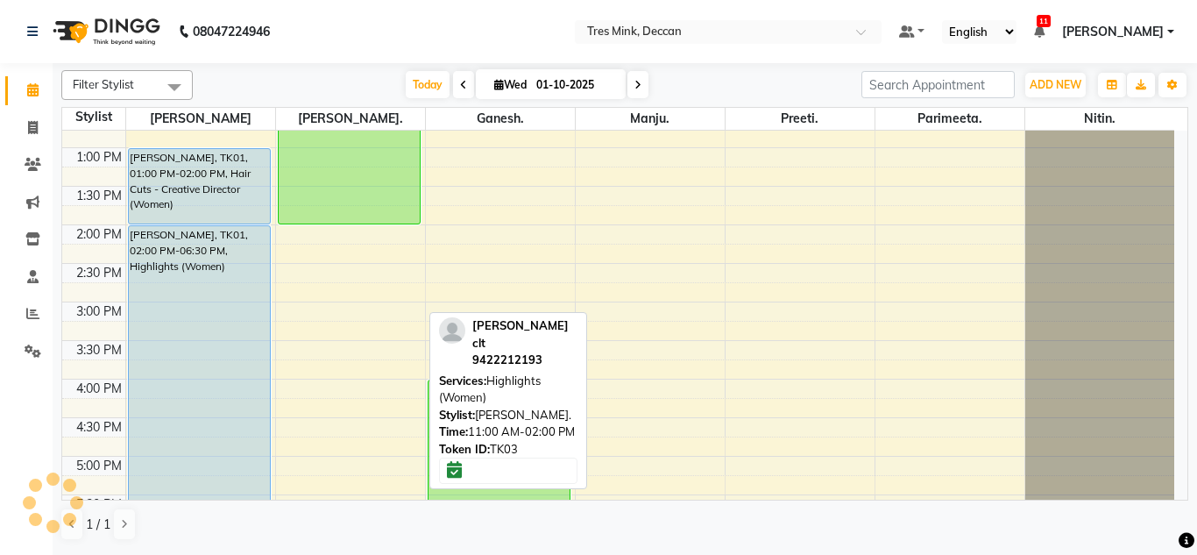
scroll to position [369, 0]
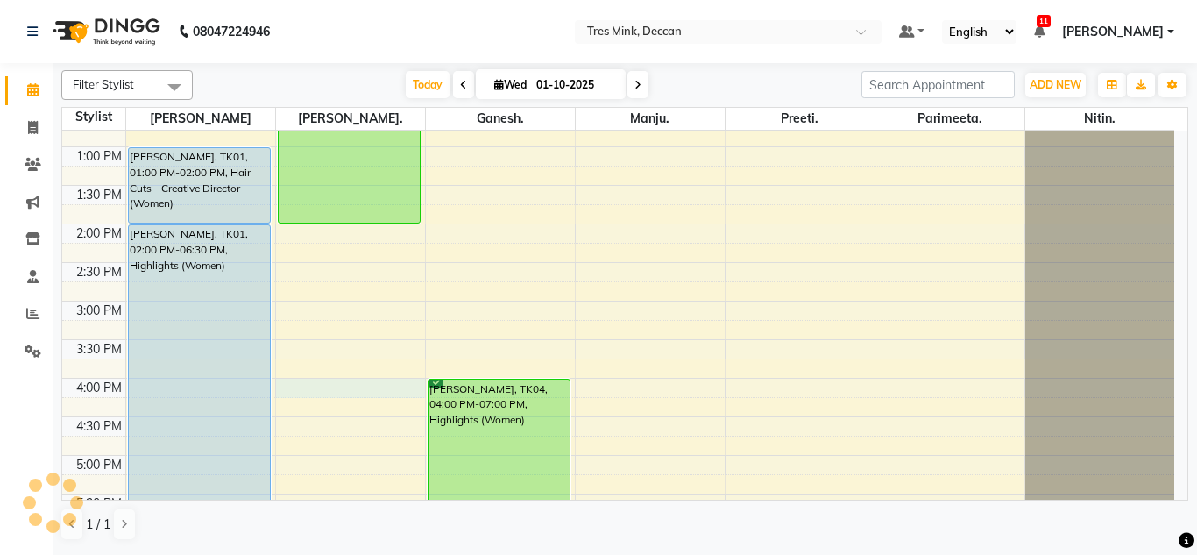
click at [343, 388] on div "8:00 AM 8:30 AM 9:00 AM 9:30 AM 10:00 AM 10:30 AM 11:00 AM 11:30 AM 12:00 PM 12…" at bounding box center [618, 262] width 1112 height 1001
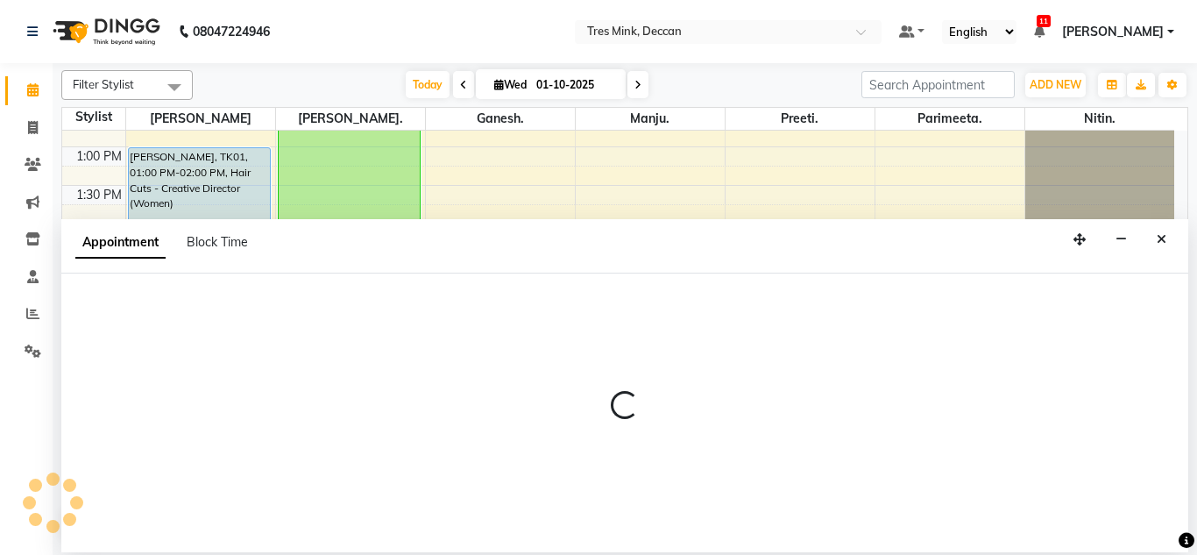
select select "59499"
select select "960"
select select "tentative"
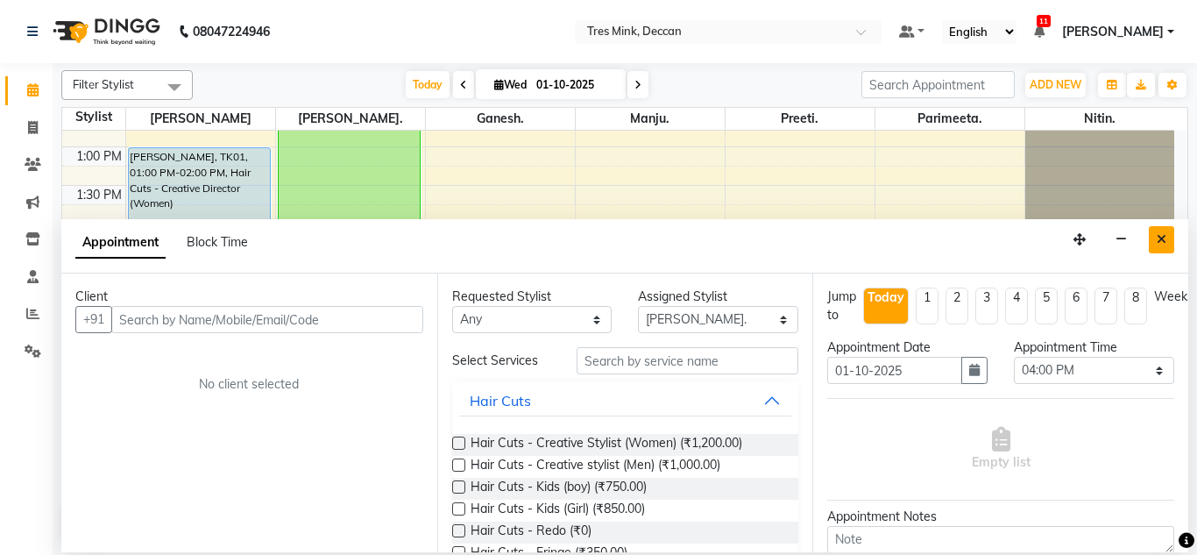
click at [1166, 234] on button "Close" at bounding box center [1161, 239] width 25 height 27
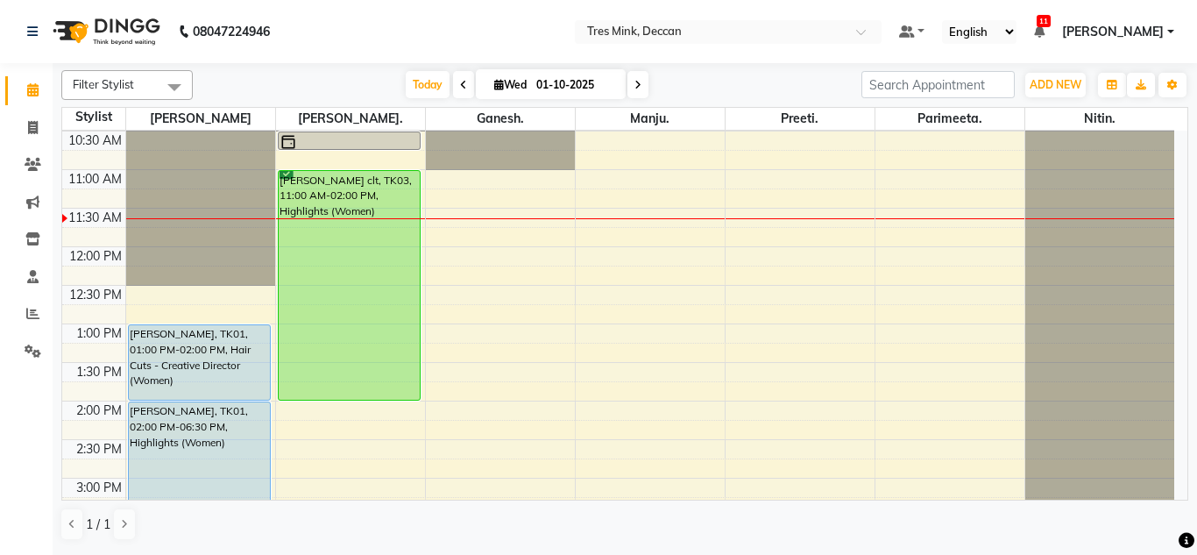
scroll to position [321, 0]
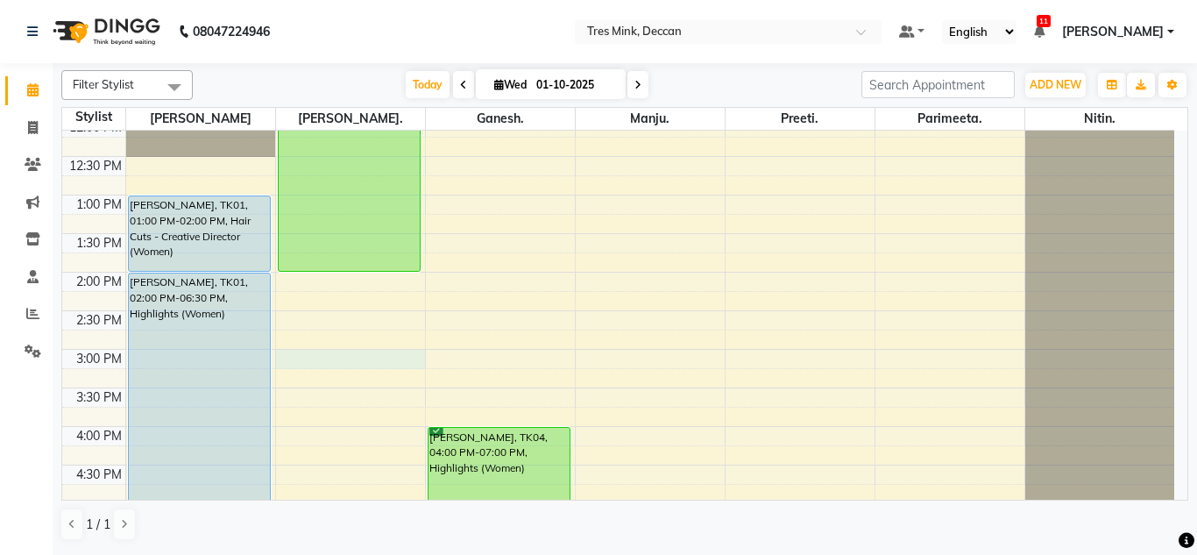
click at [331, 357] on div "8:00 AM 8:30 AM 9:00 AM 9:30 AM 10:00 AM 10:30 AM 11:00 AM 11:30 AM 12:00 PM 12…" at bounding box center [618, 310] width 1112 height 1001
select select "59499"
select select "900"
select select "tentative"
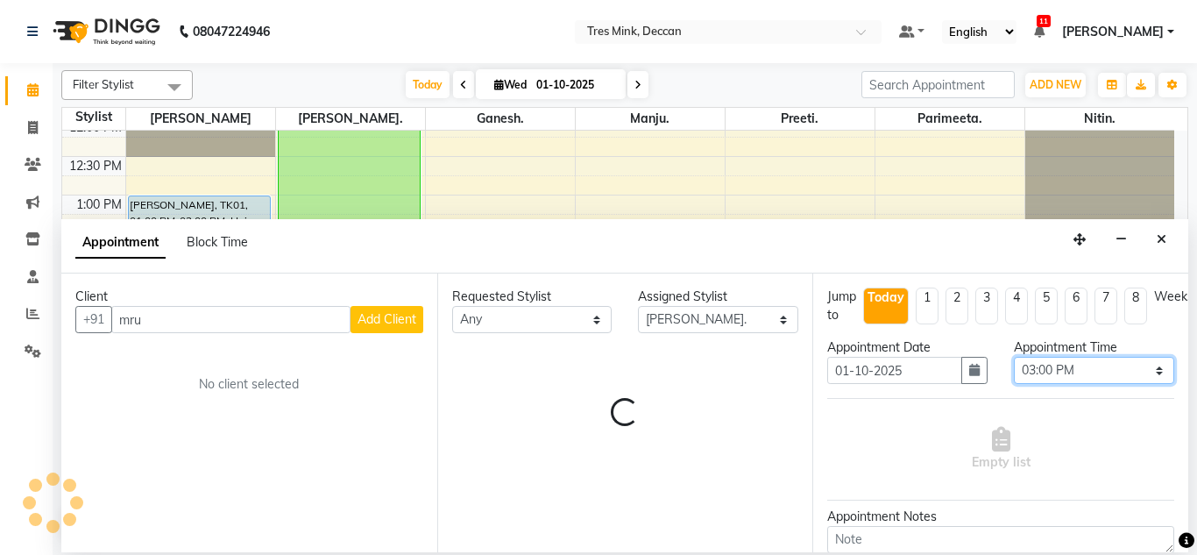
click at [1077, 363] on select "Select 09:00 AM 09:15 AM 09:30 AM 09:45 AM 10:00 AM 10:15 AM 10:30 AM 10:45 AM …" at bounding box center [1094, 370] width 160 height 27
click at [1014, 357] on select "Select 09:00 AM 09:15 AM 09:30 AM 09:45 AM 10:00 AM 10:15 AM 10:30 AM 10:45 AM …" at bounding box center [1094, 370] width 160 height 27
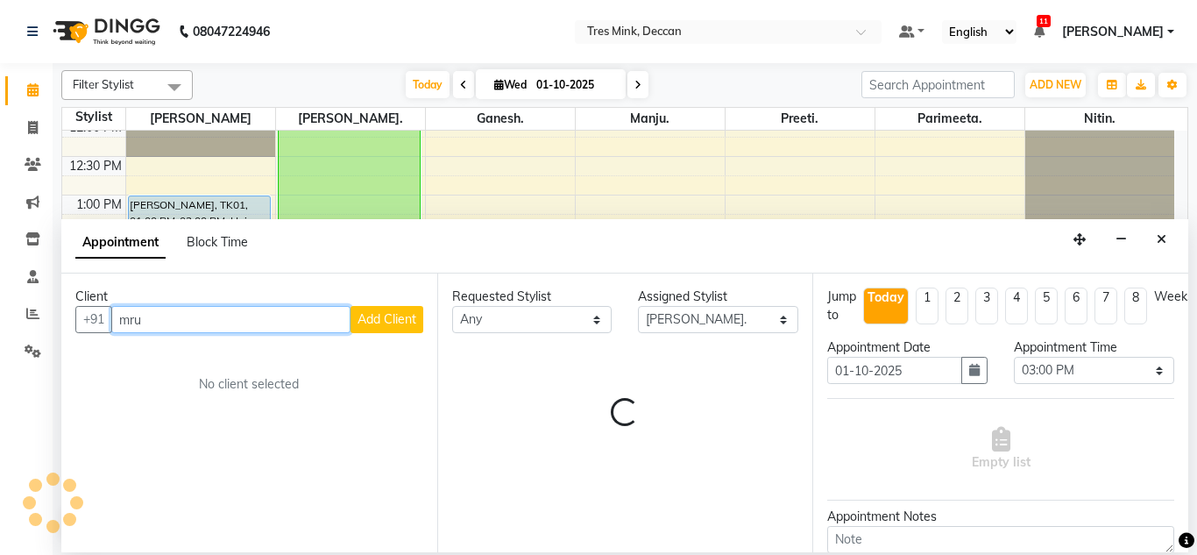
click at [255, 322] on input "mru" at bounding box center [230, 319] width 239 height 27
type input "m"
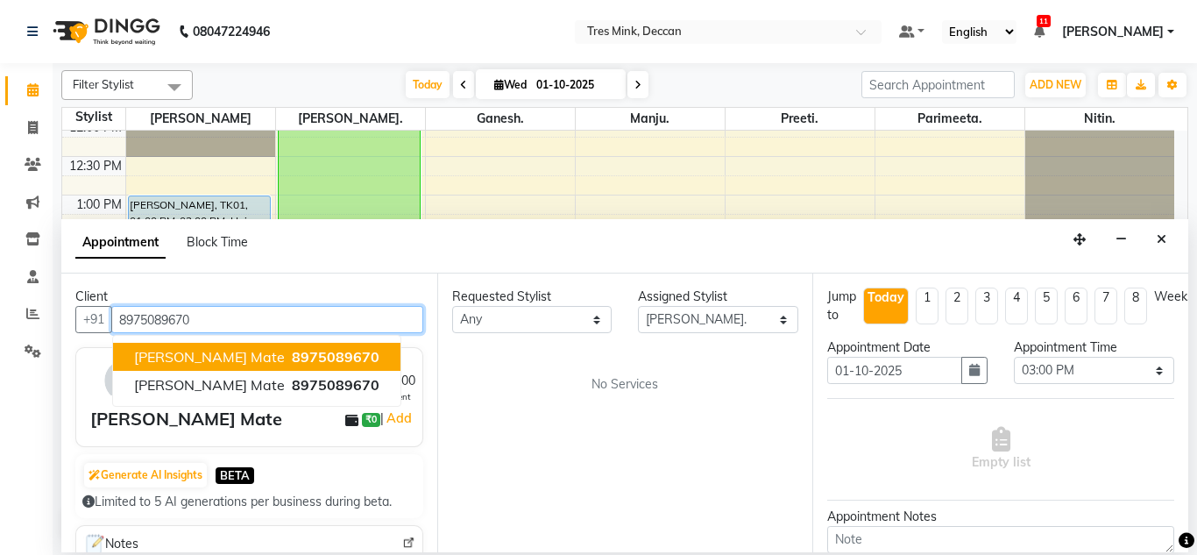
click at [292, 360] on span "8975089670" at bounding box center [336, 357] width 88 height 18
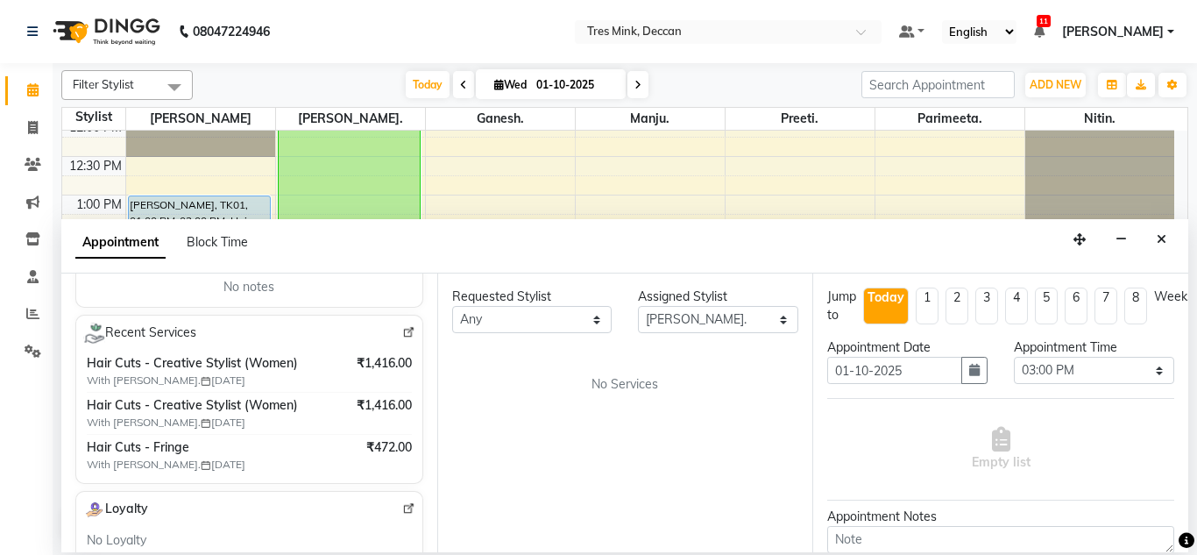
scroll to position [282, 0]
type input "8975089670"
click at [700, 332] on select "Select Ganesh. Gunjan. Manju. Nitin. Parimeeta. Preeti. Revati Karandikar" at bounding box center [718, 319] width 160 height 27
click at [638, 306] on select "Select Ganesh. Gunjan. Manju. Nitin. Parimeeta. Preeti. Revati Karandikar" at bounding box center [718, 319] width 160 height 27
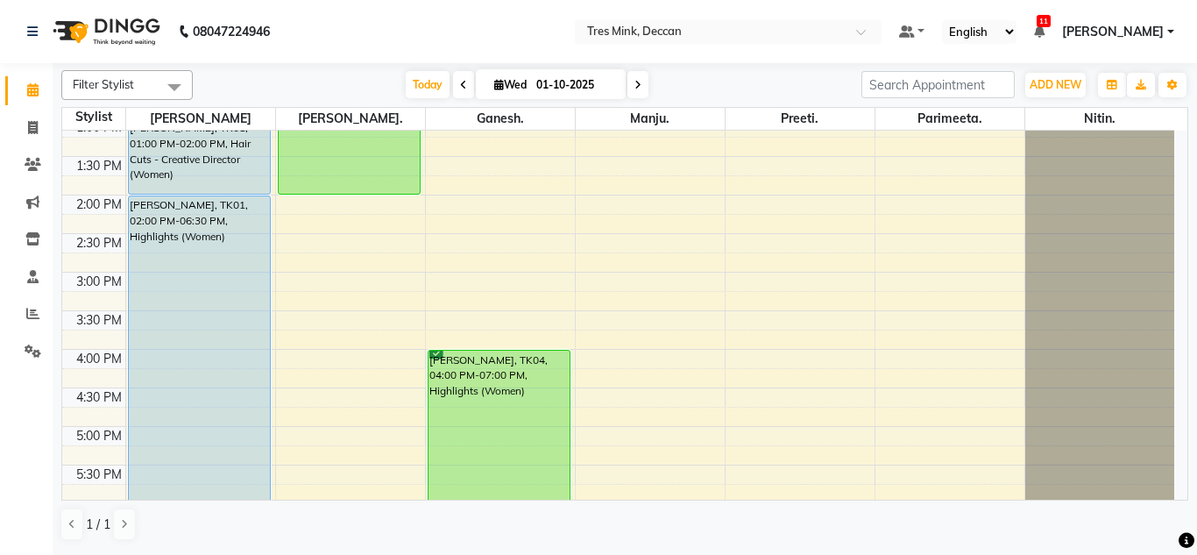
scroll to position [397, 0]
click at [354, 322] on div "8:00 AM 8:30 AM 9:00 AM 9:30 AM 10:00 AM 10:30 AM 11:00 AM 11:30 AM 12:00 PM 12…" at bounding box center [618, 234] width 1112 height 1001
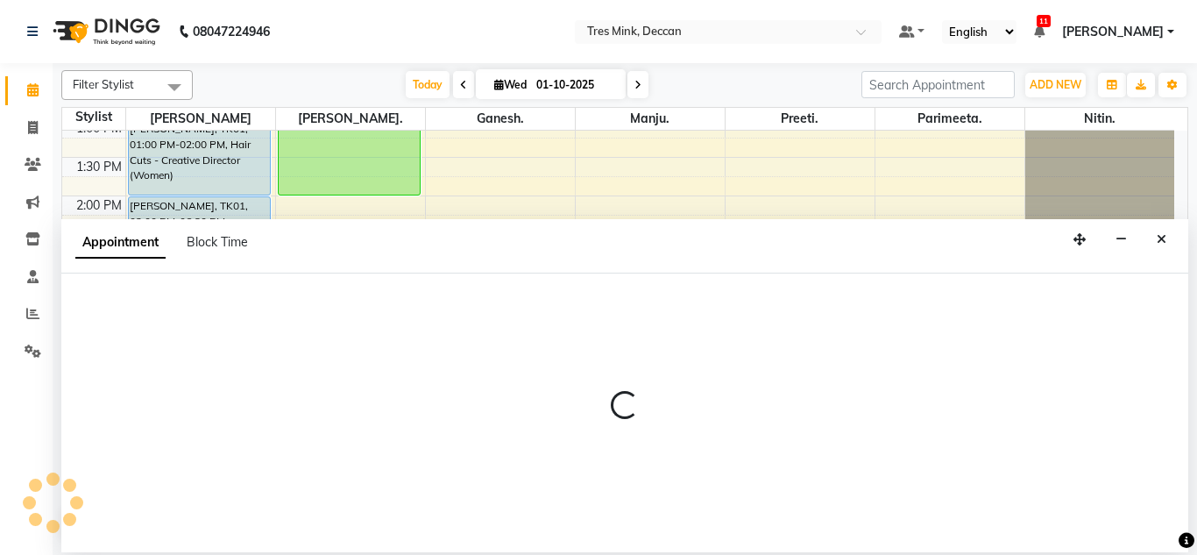
select select "59499"
select select "tentative"
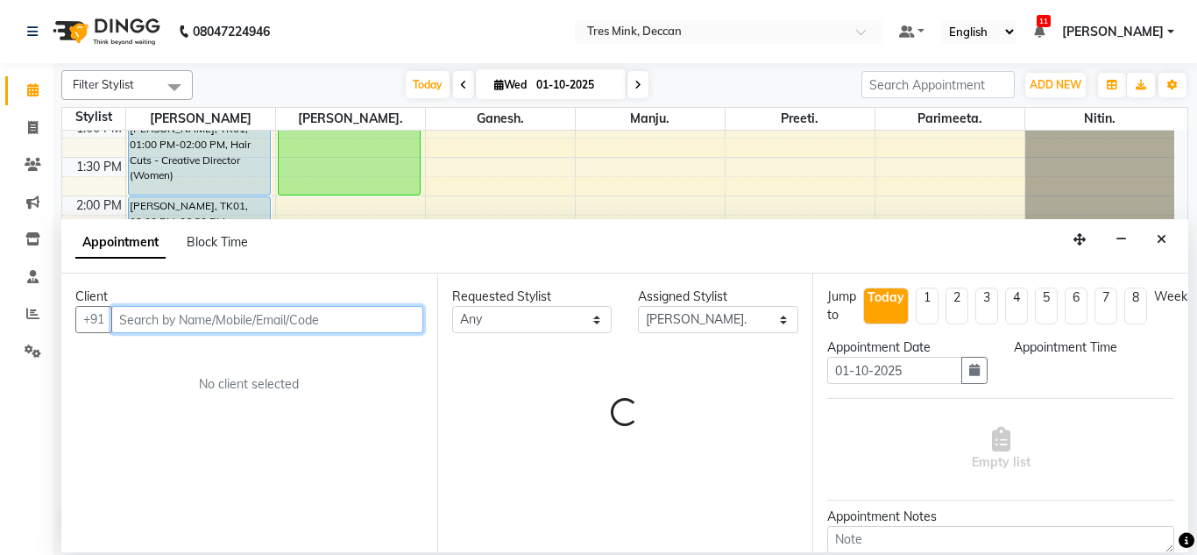
select select "930"
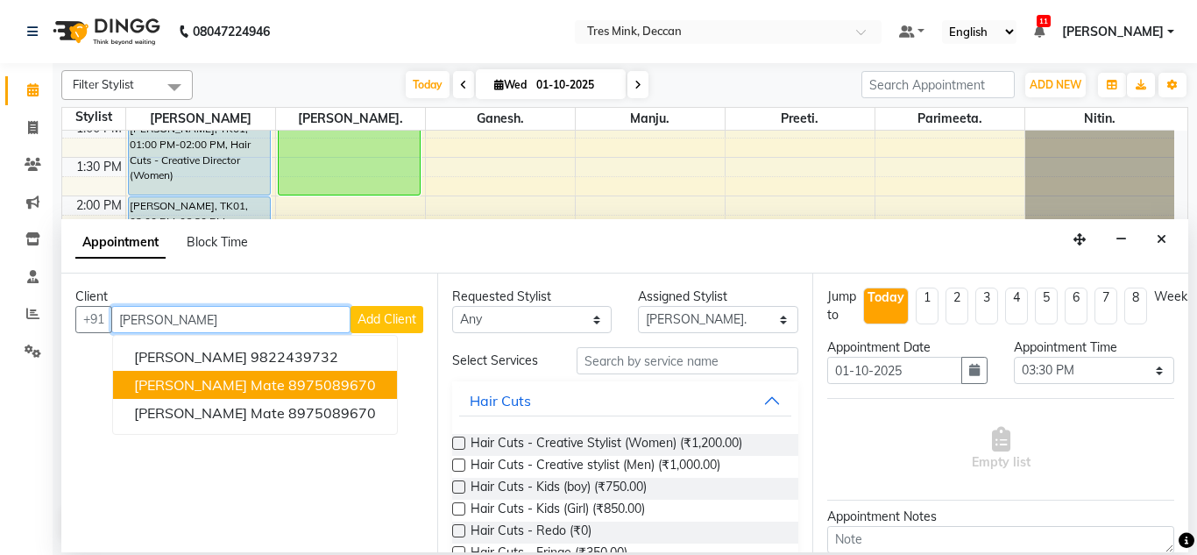
click at [214, 378] on span "[PERSON_NAME] Mate" at bounding box center [209, 385] width 151 height 18
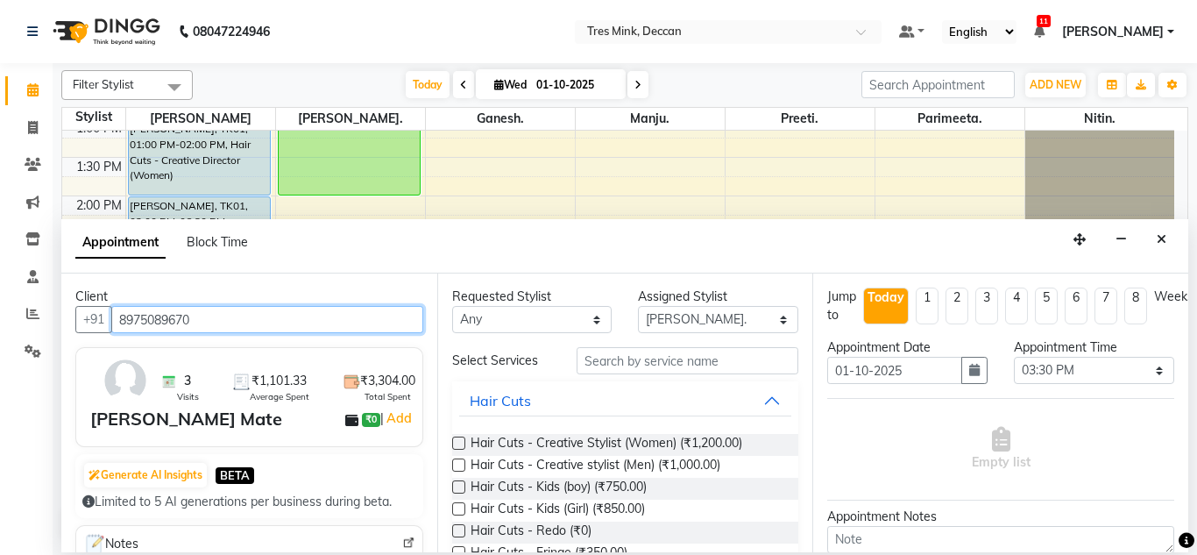
type input "8975089670"
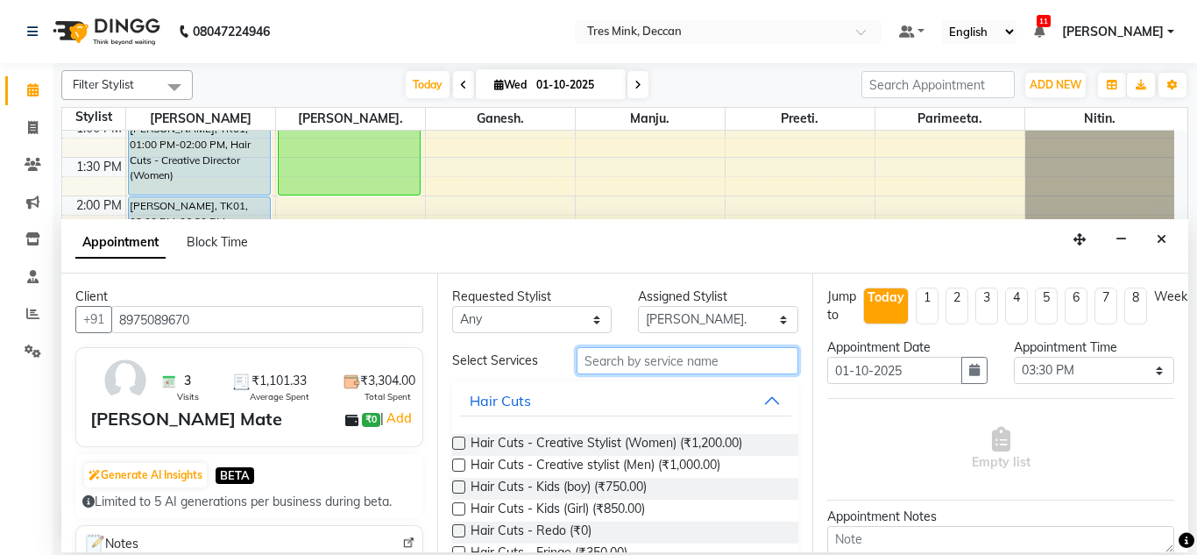
click at [635, 368] on input "text" at bounding box center [687, 360] width 223 height 27
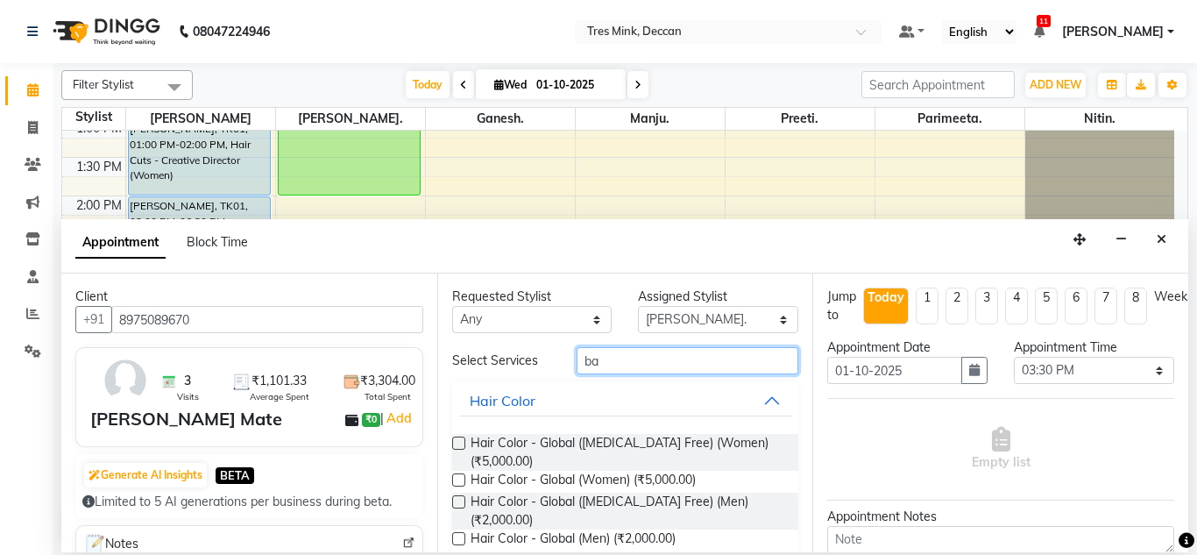
type input "b"
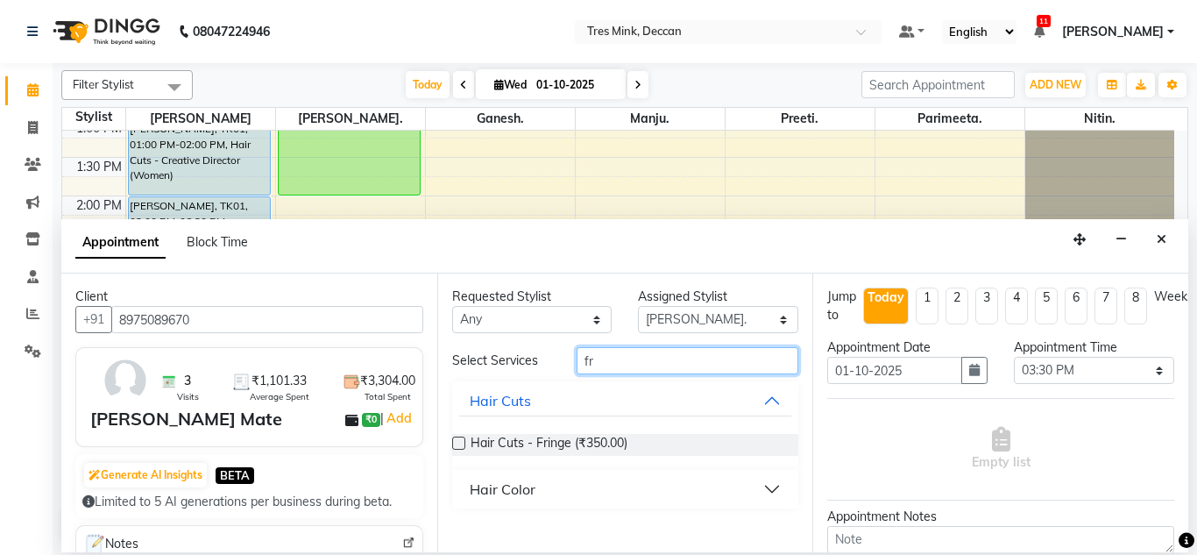
type input "fr"
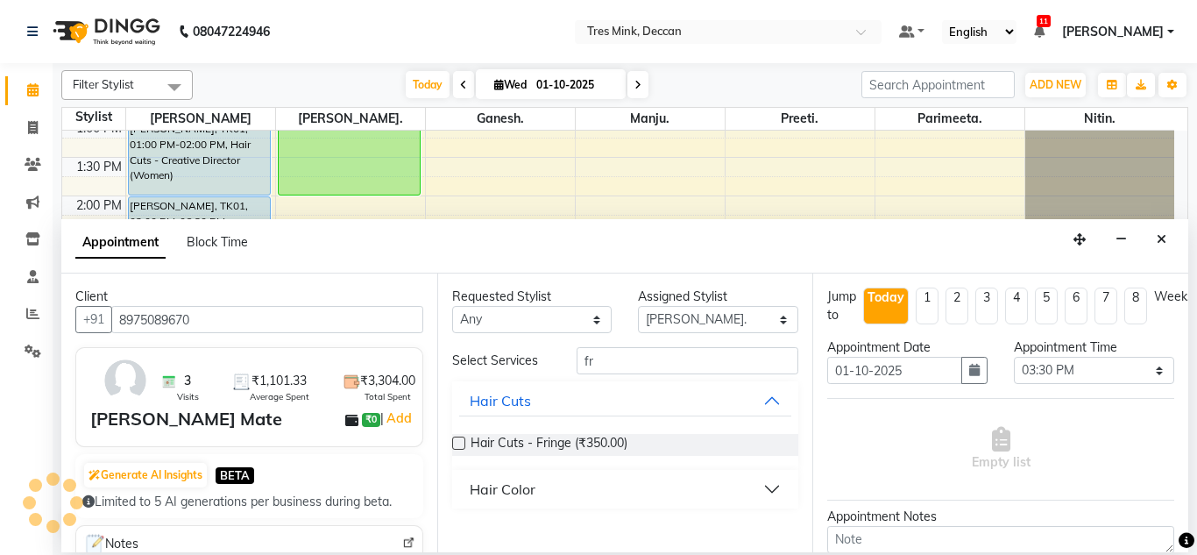
click at [459, 444] on label at bounding box center [458, 442] width 13 height 13
click at [459, 444] on input "checkbox" at bounding box center [457, 444] width 11 height 11
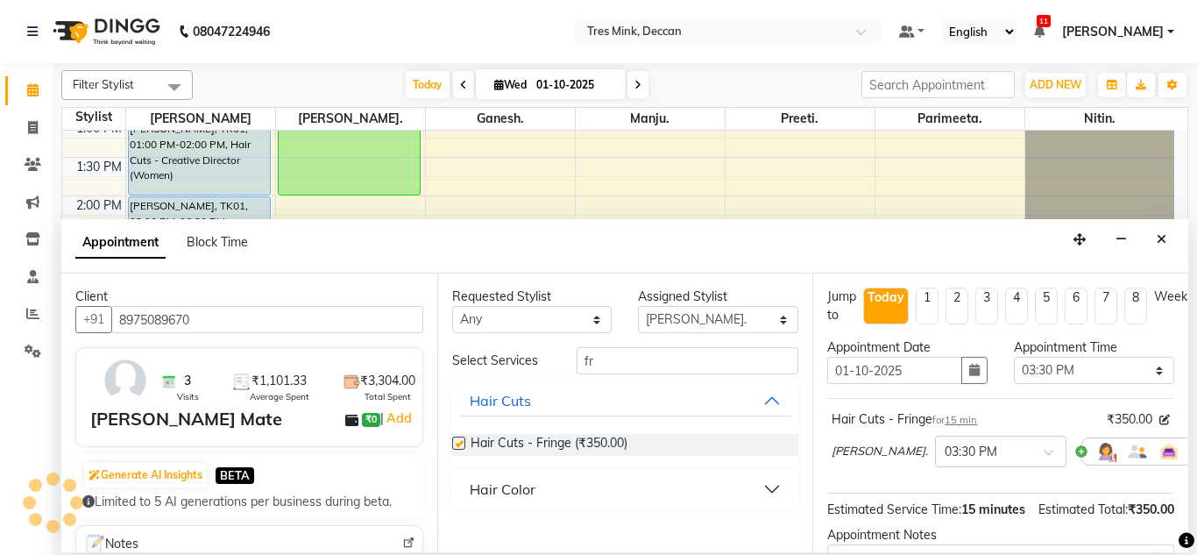
checkbox input "false"
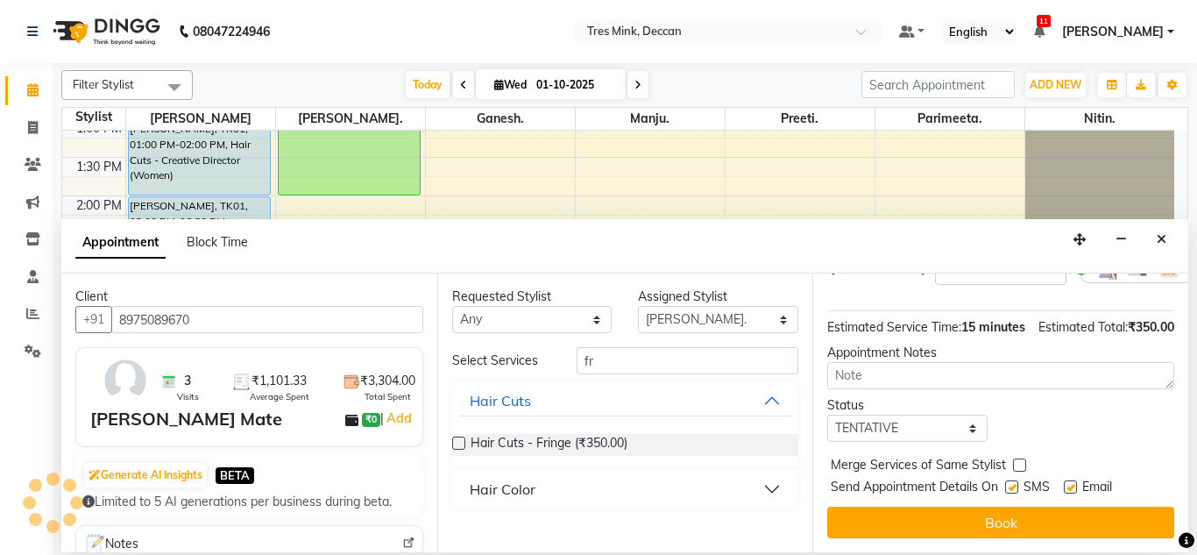
scroll to position [195, 0]
click at [986, 376] on textarea at bounding box center [1000, 375] width 347 height 27
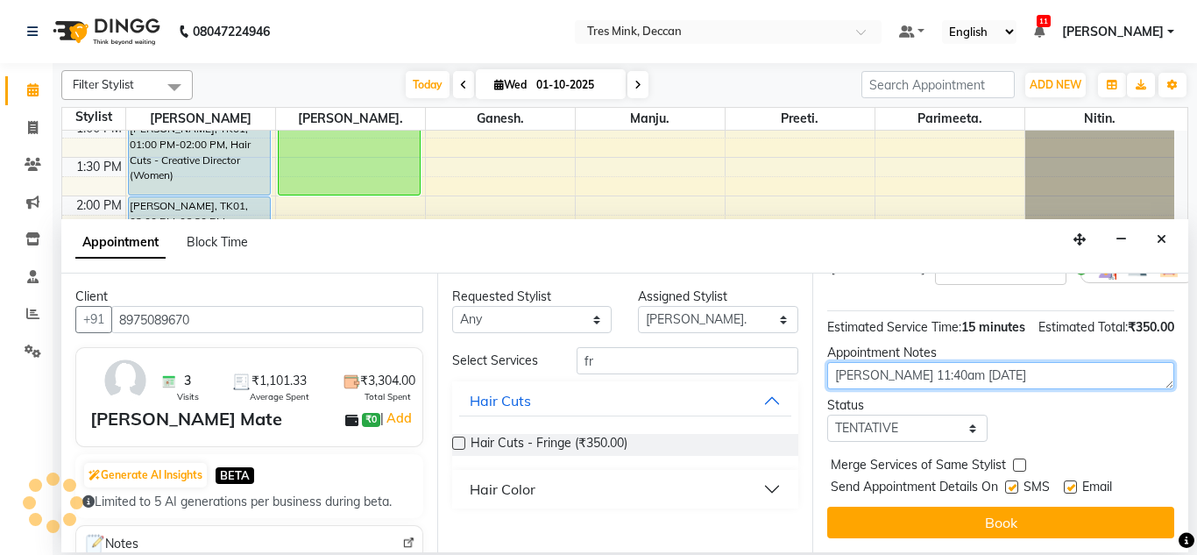
type textarea "[PERSON_NAME] 11:40am [DATE]"
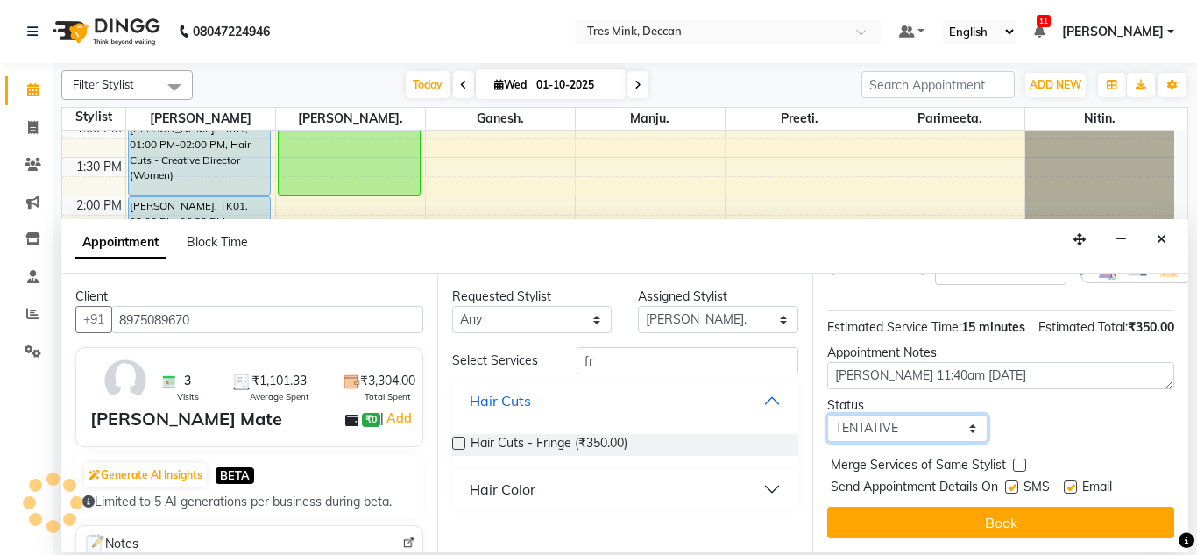
click at [893, 433] on select "Select TENTATIVE CONFIRM CHECK-IN UPCOMING" at bounding box center [907, 427] width 160 height 27
select select "confirm booking"
click at [827, 420] on select "Select TENTATIVE CONFIRM CHECK-IN UPCOMING" at bounding box center [907, 427] width 160 height 27
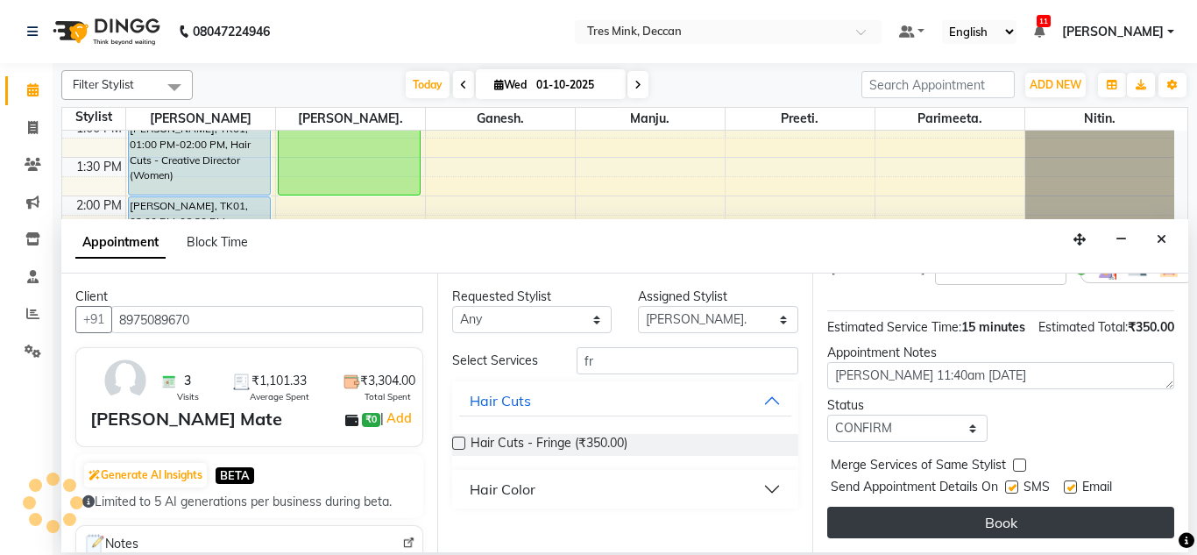
click at [872, 506] on button "Book" at bounding box center [1000, 522] width 347 height 32
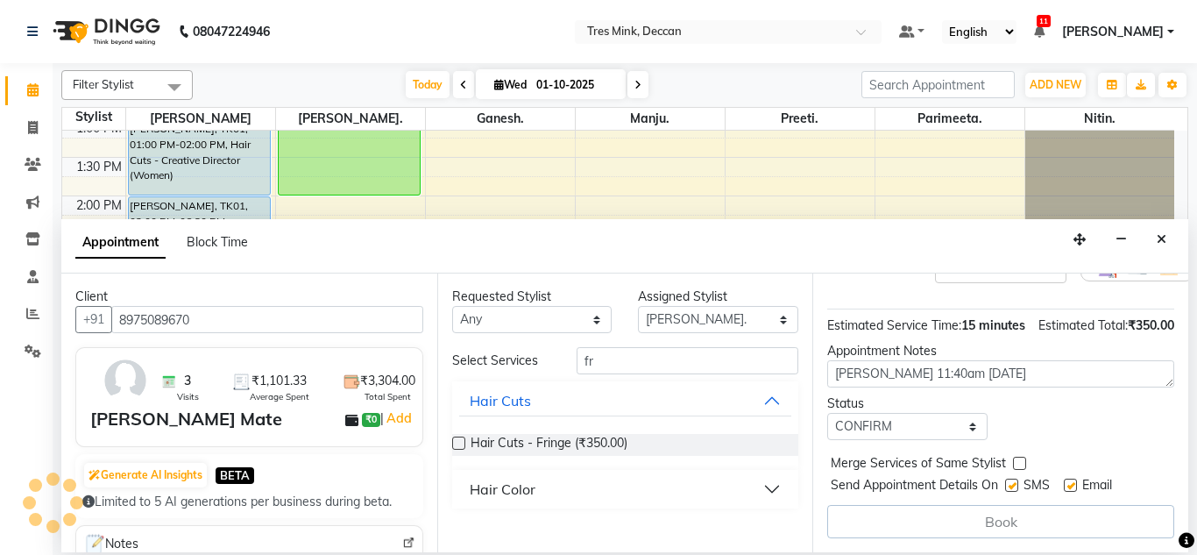
click at [704, 87] on div "[DATE] [DATE]" at bounding box center [527, 85] width 651 height 26
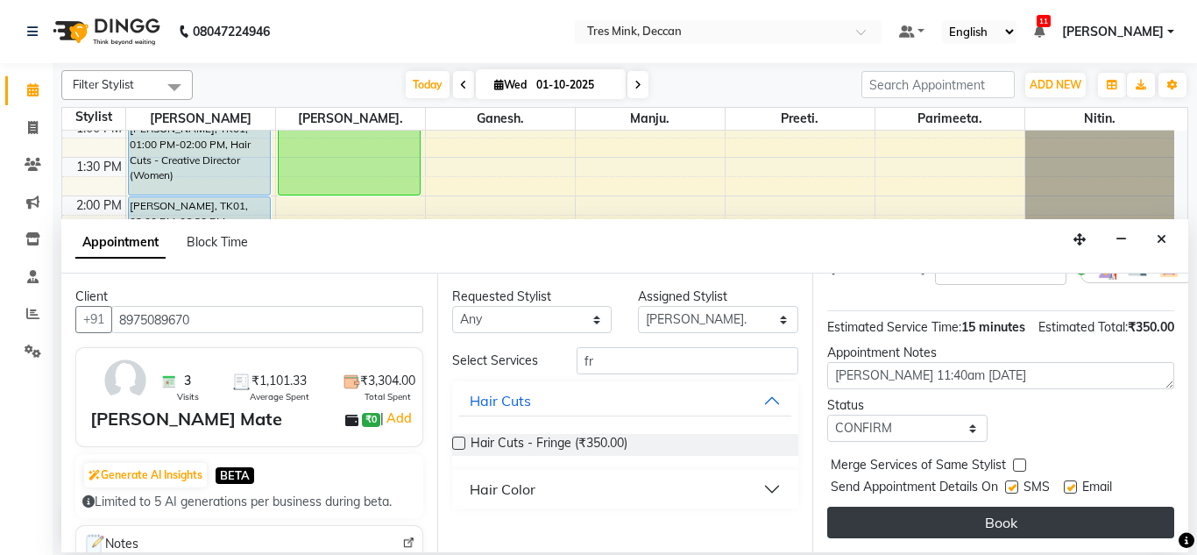
click at [883, 506] on button "Book" at bounding box center [1000, 522] width 347 height 32
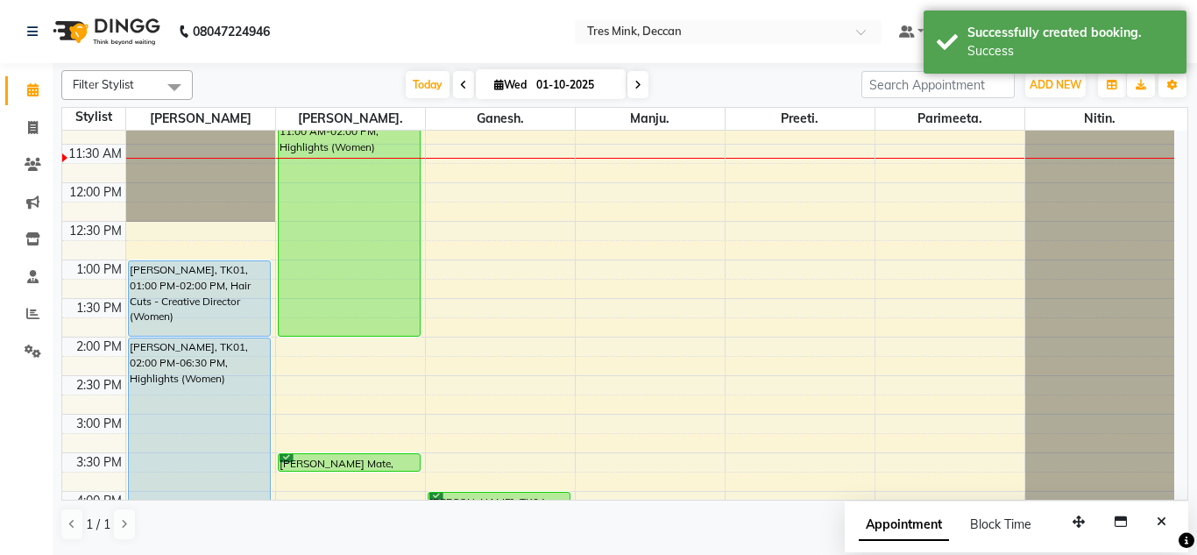
scroll to position [385, 0]
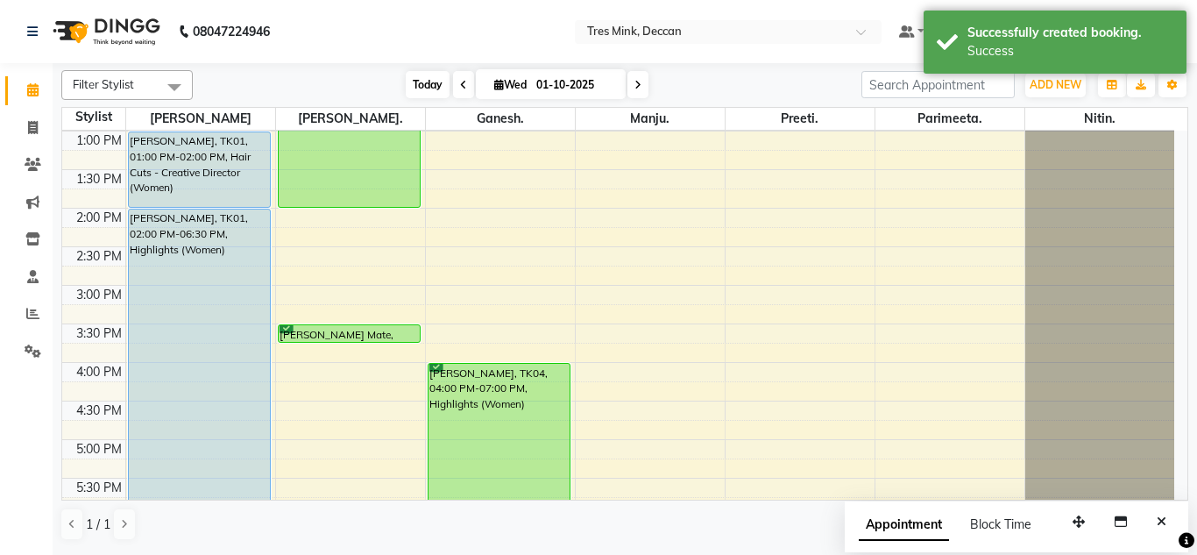
click at [433, 88] on span "Today" at bounding box center [428, 84] width 44 height 27
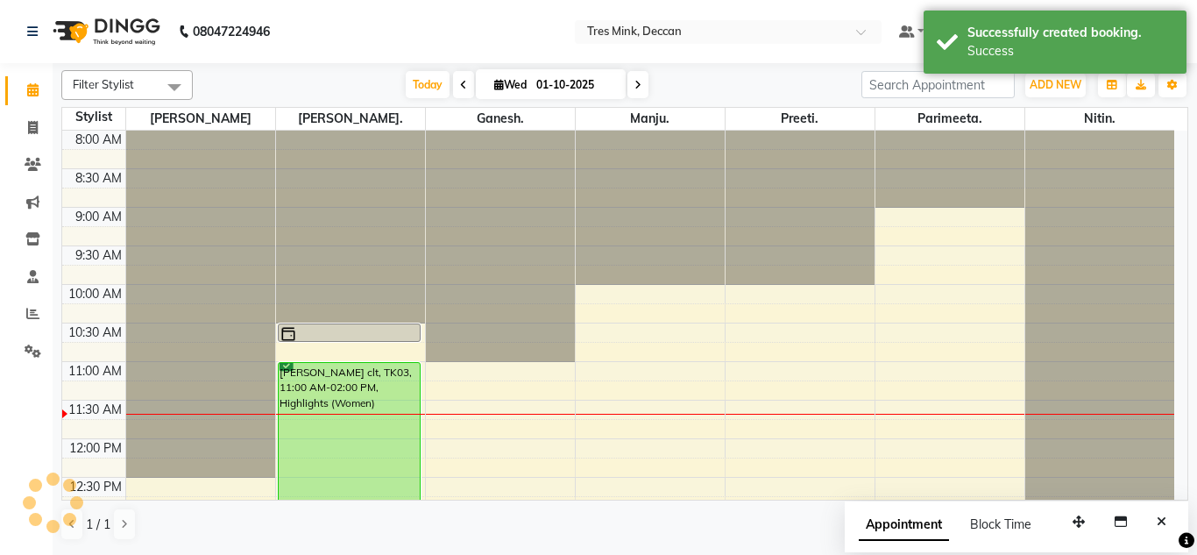
click at [386, 89] on div "[DATE] [DATE]" at bounding box center [527, 85] width 651 height 26
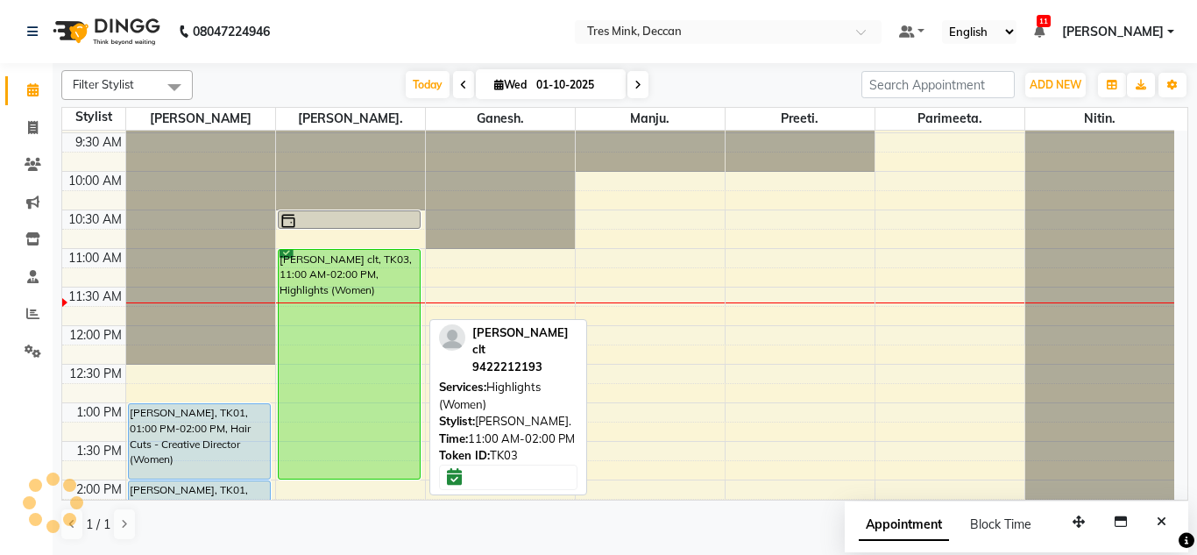
scroll to position [112, 0]
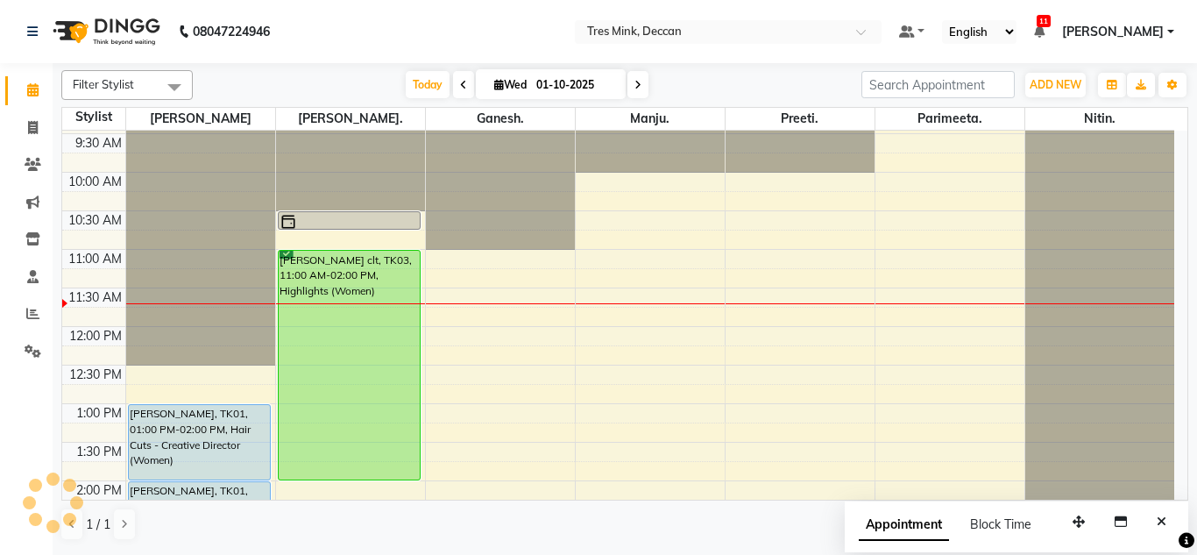
click at [287, 79] on div "[DATE] [DATE]" at bounding box center [527, 85] width 651 height 26
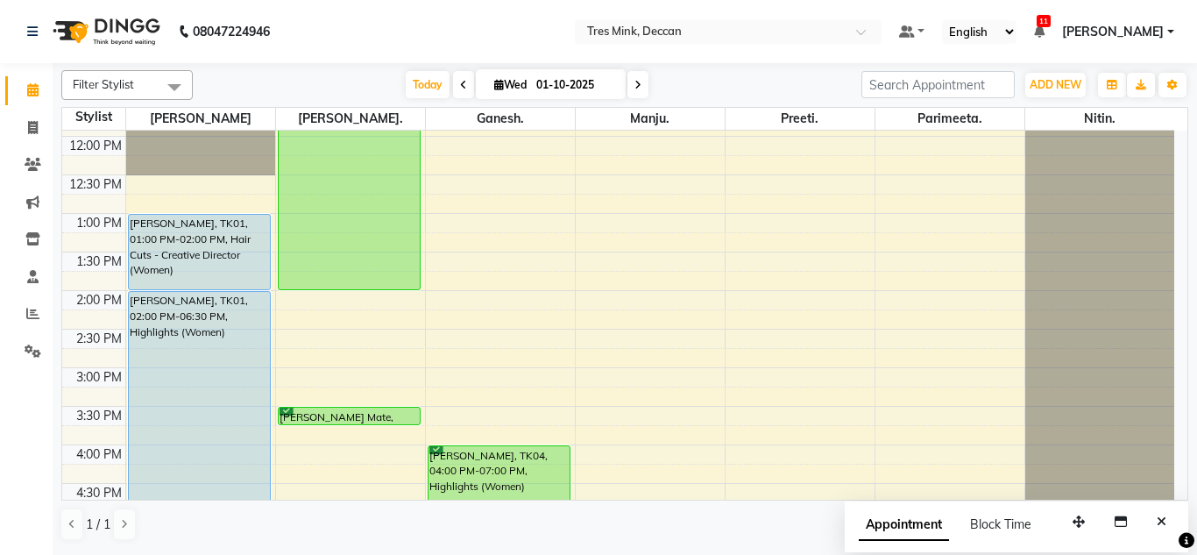
scroll to position [263, 0]
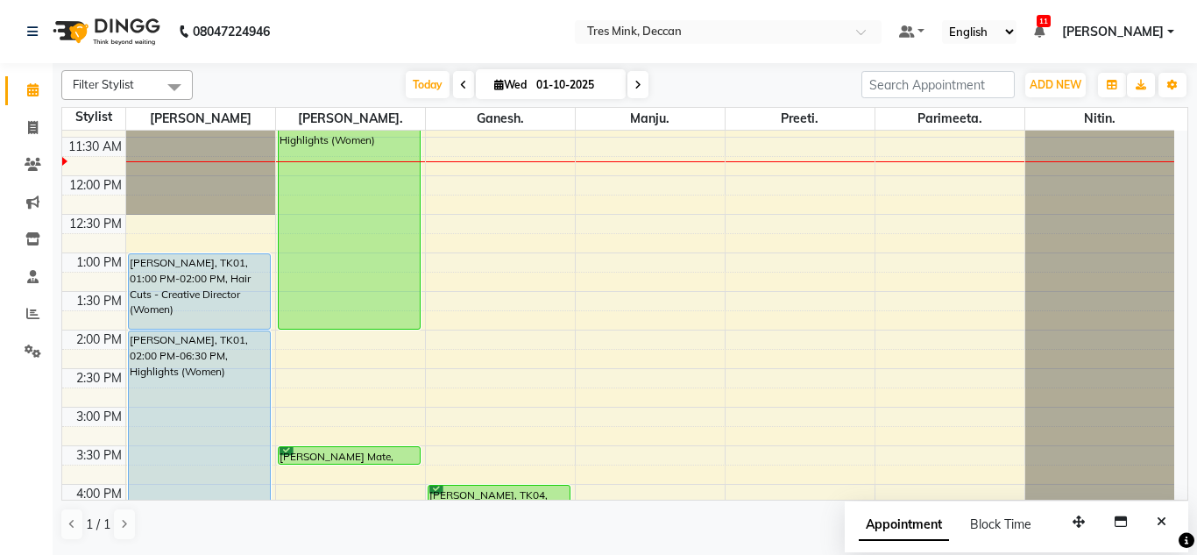
click at [642, 81] on span at bounding box center [637, 84] width 21 height 27
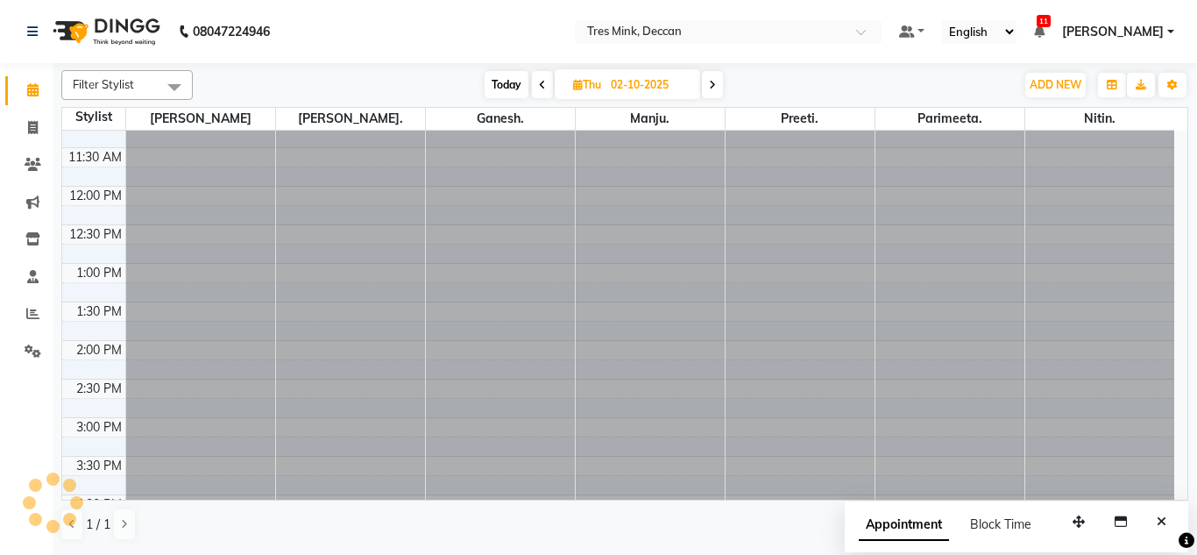
scroll to position [0, 0]
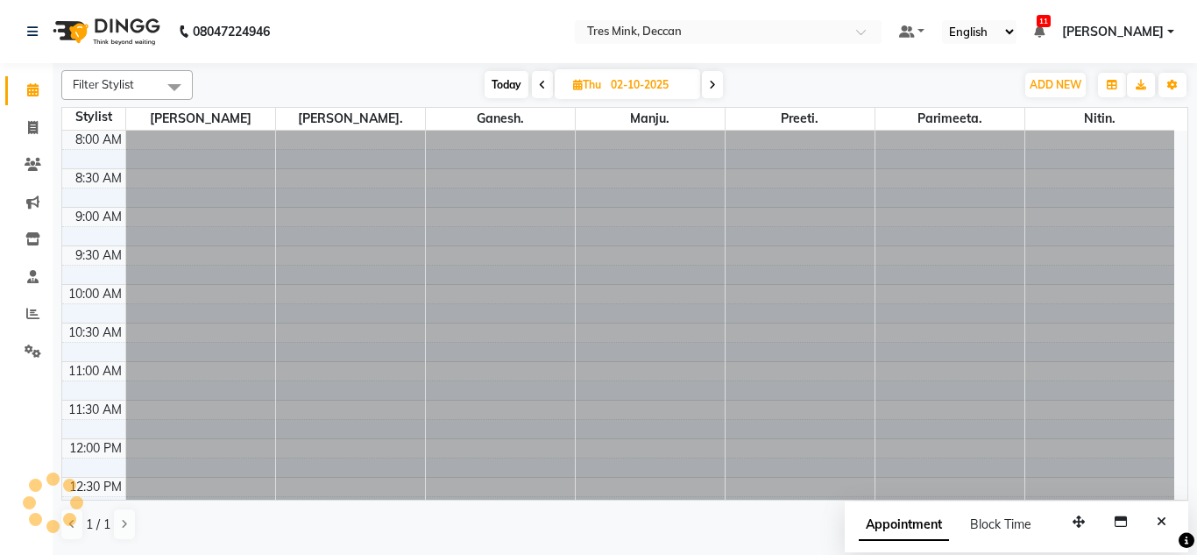
click at [544, 90] on span at bounding box center [542, 84] width 21 height 27
type input "01-10-2025"
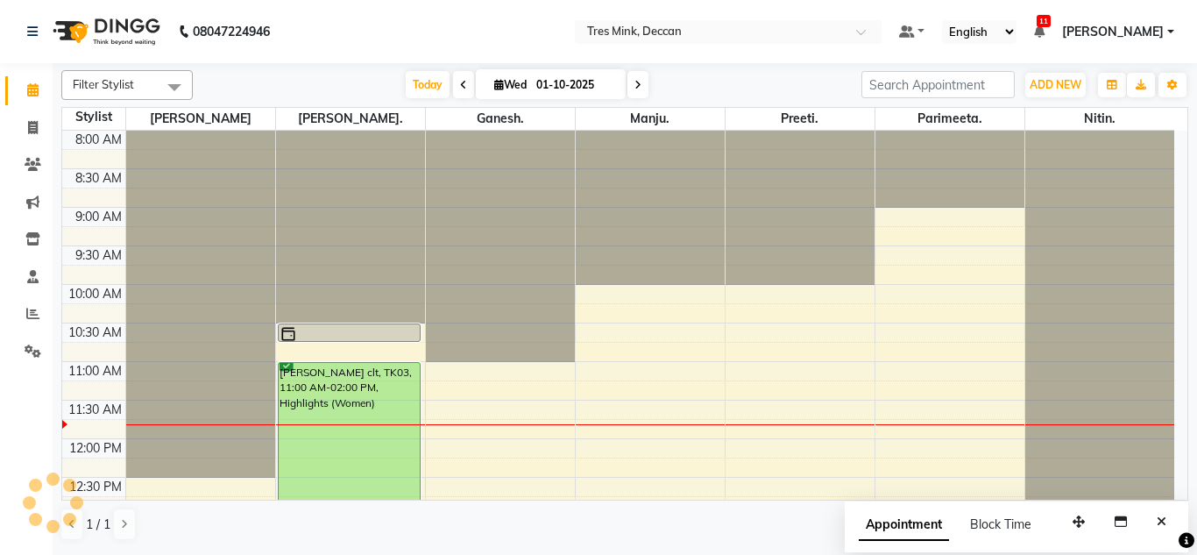
scroll to position [232, 0]
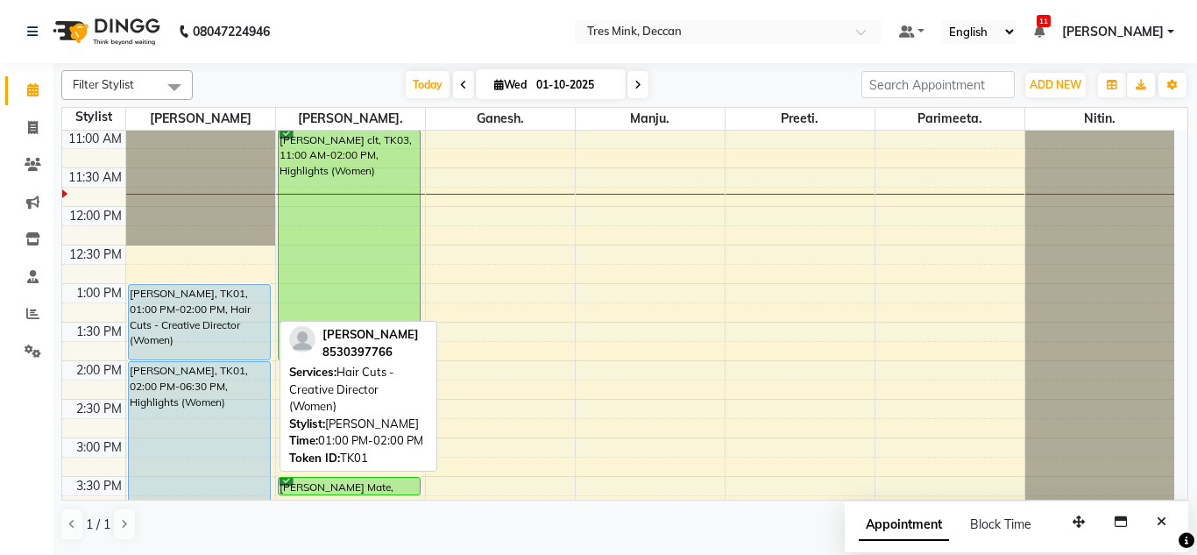
click at [193, 328] on div "[PERSON_NAME], TK01, 01:00 PM-02:00 PM, Hair Cuts - Creative Director (Women)" at bounding box center [200, 322] width 142 height 74
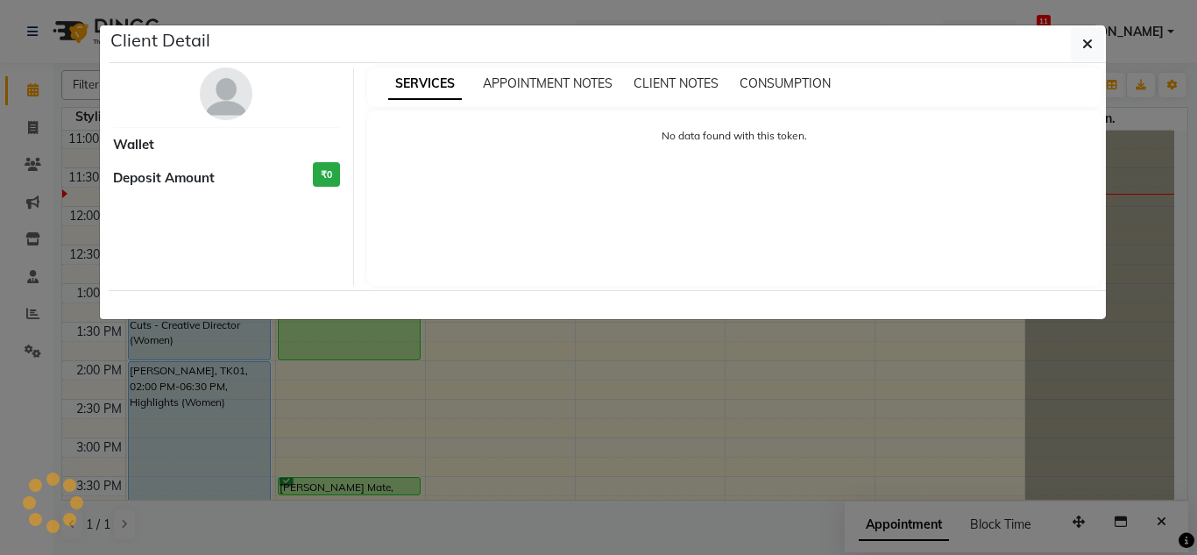
select select "5"
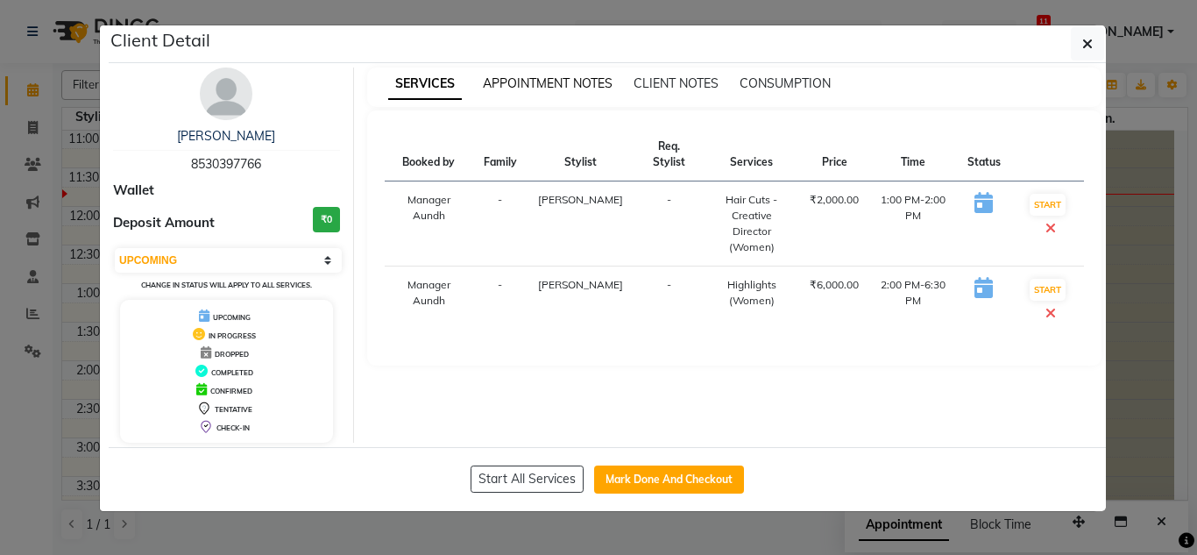
click at [522, 77] on span "APPOINTMENT NOTES" at bounding box center [548, 83] width 130 height 16
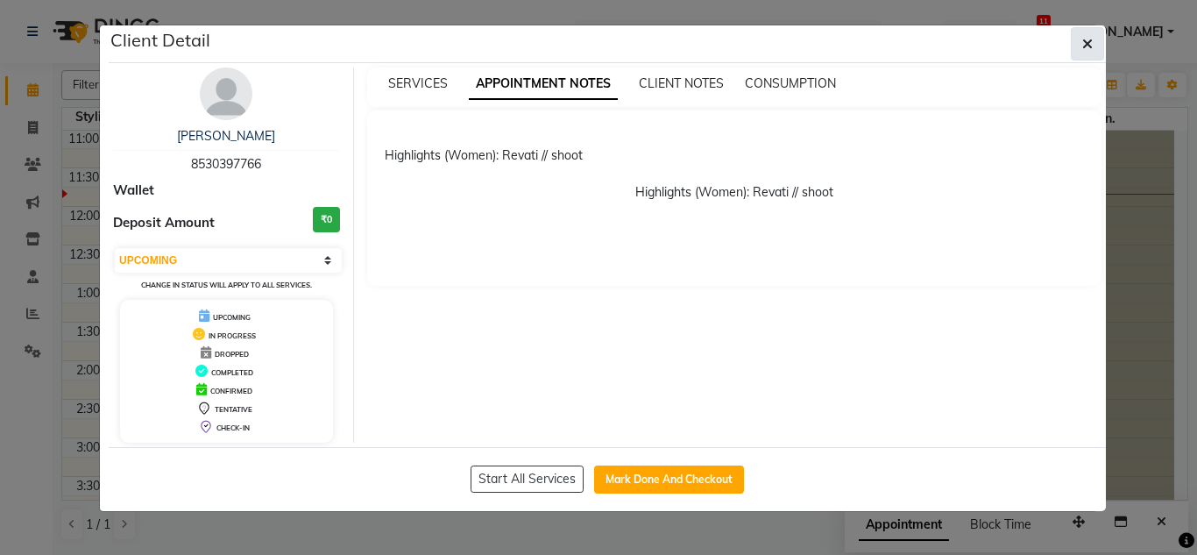
click at [1085, 32] on button "button" at bounding box center [1087, 43] width 33 height 33
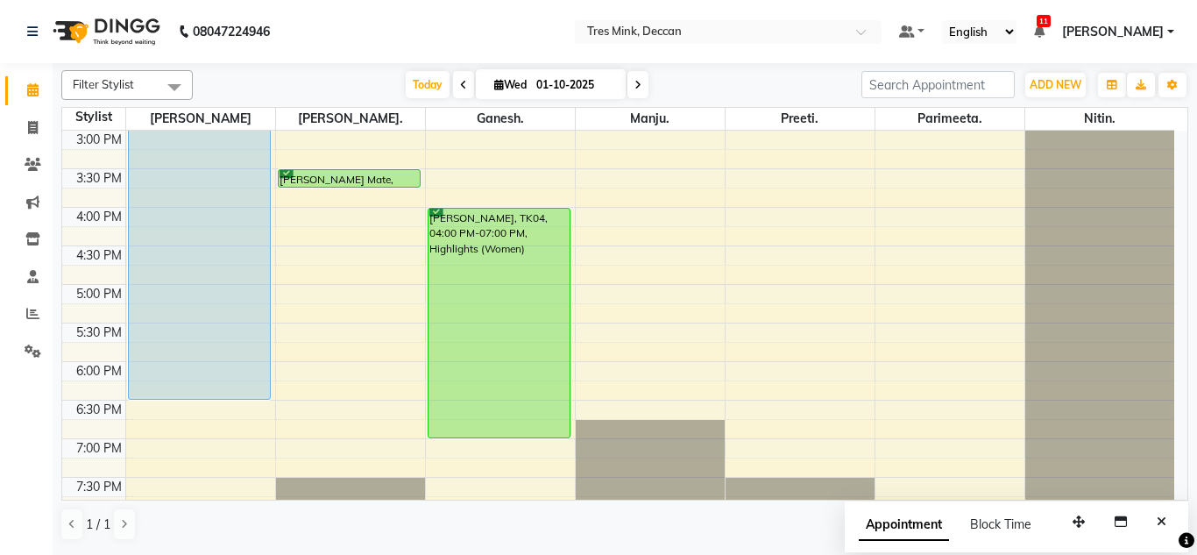
scroll to position [457, 0]
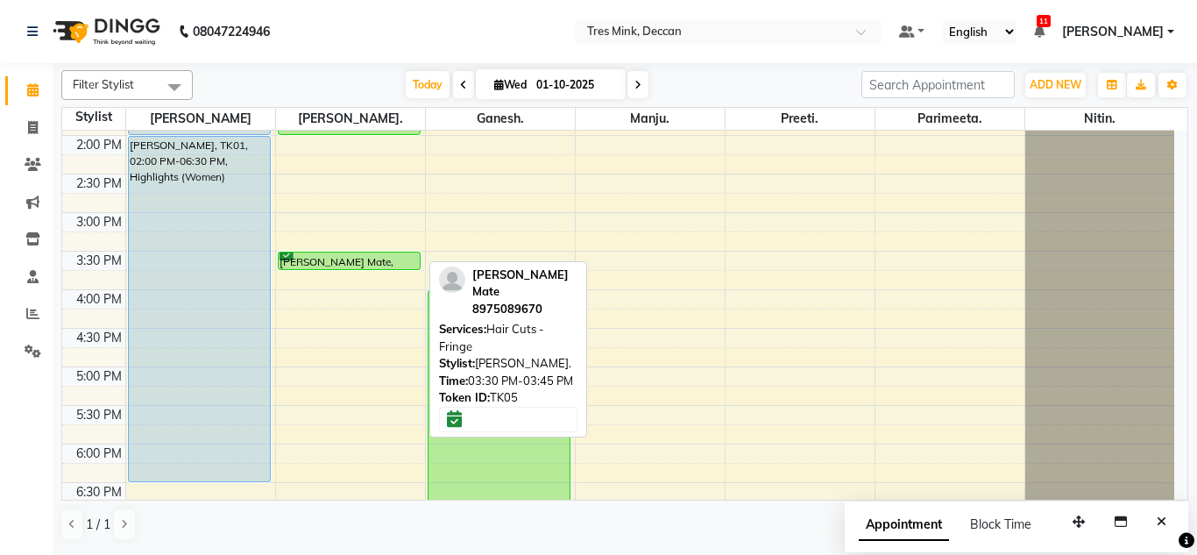
click at [344, 259] on div "[PERSON_NAME] Mate, TK05, 03:30 PM-03:45 PM, Hair Cuts - Fringe" at bounding box center [350, 260] width 142 height 17
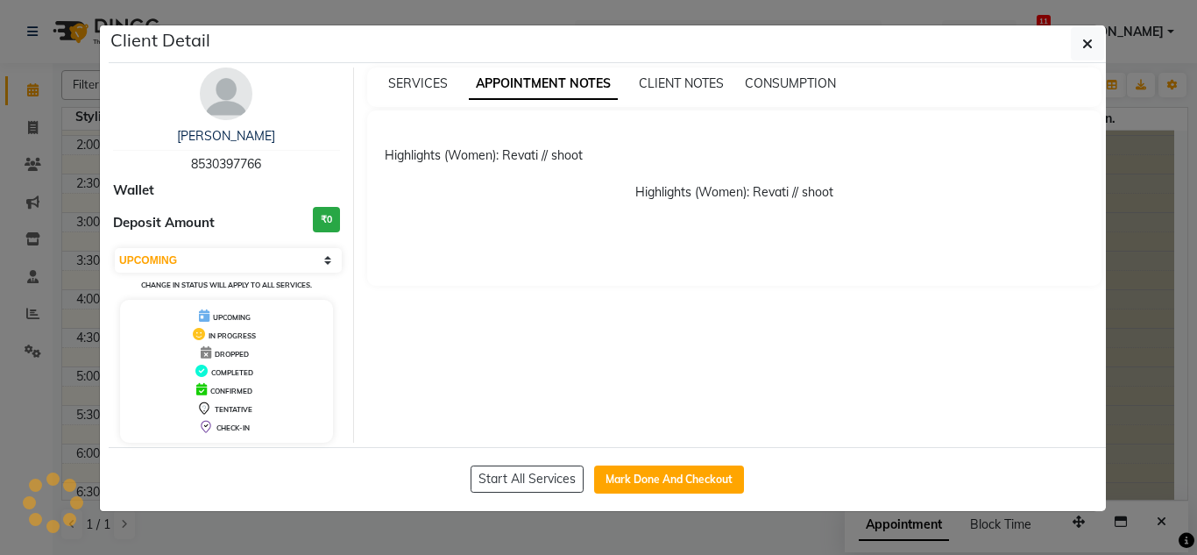
select select "6"
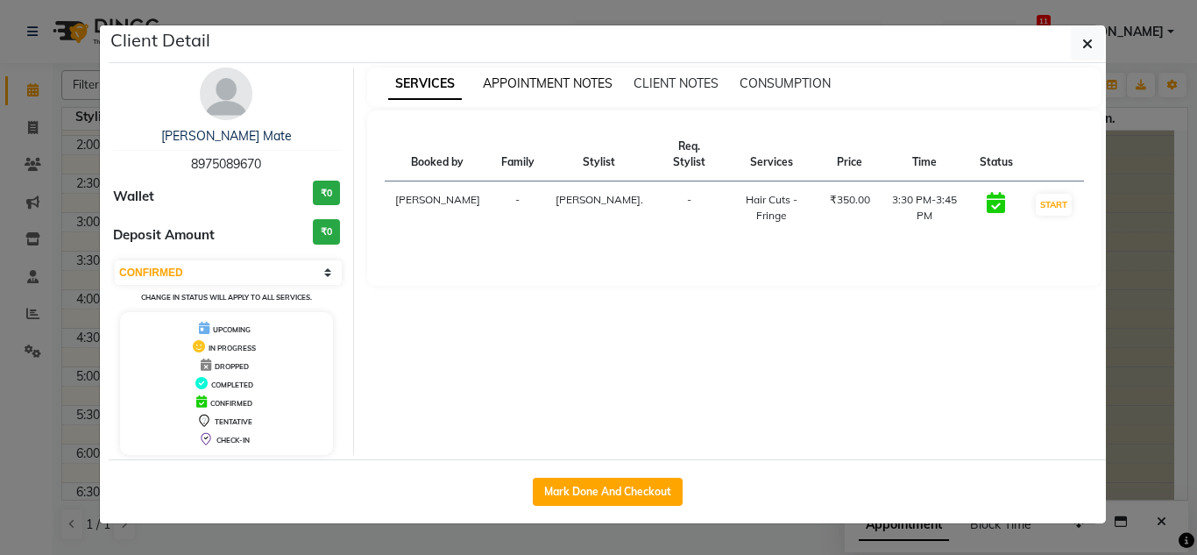
click at [520, 86] on span "APPOINTMENT NOTES" at bounding box center [548, 83] width 130 height 16
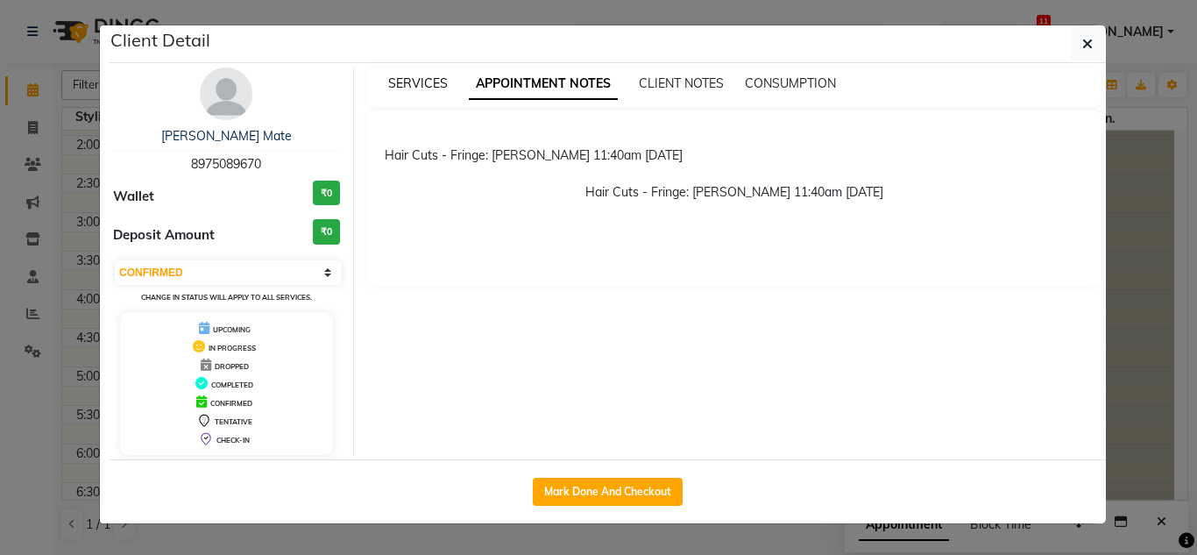
click at [429, 82] on span "SERVICES" at bounding box center [418, 83] width 60 height 16
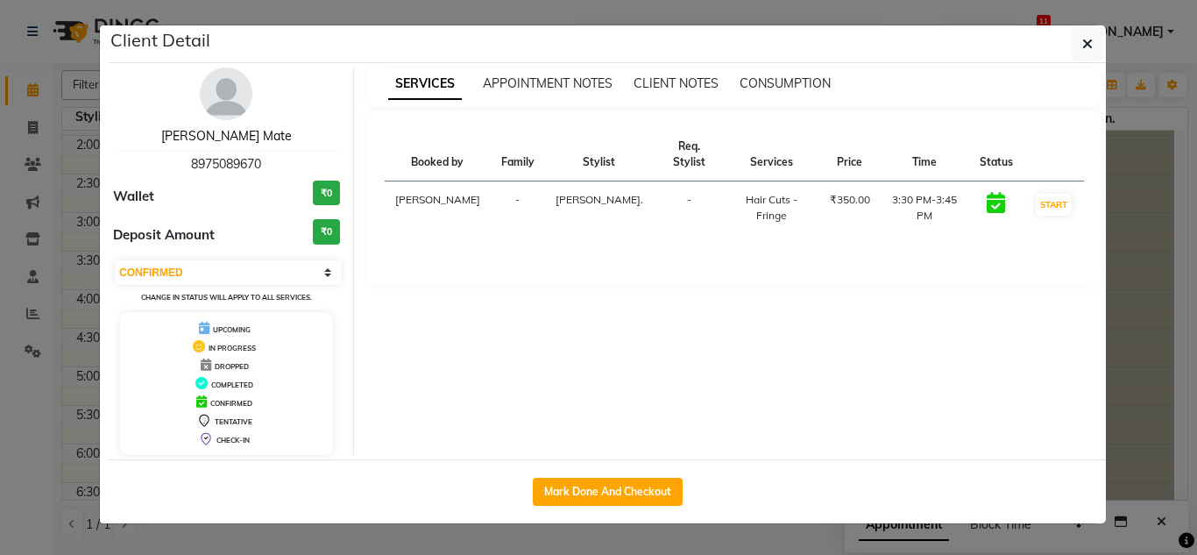
click at [227, 130] on link "[PERSON_NAME] Mate" at bounding box center [226, 136] width 131 height 16
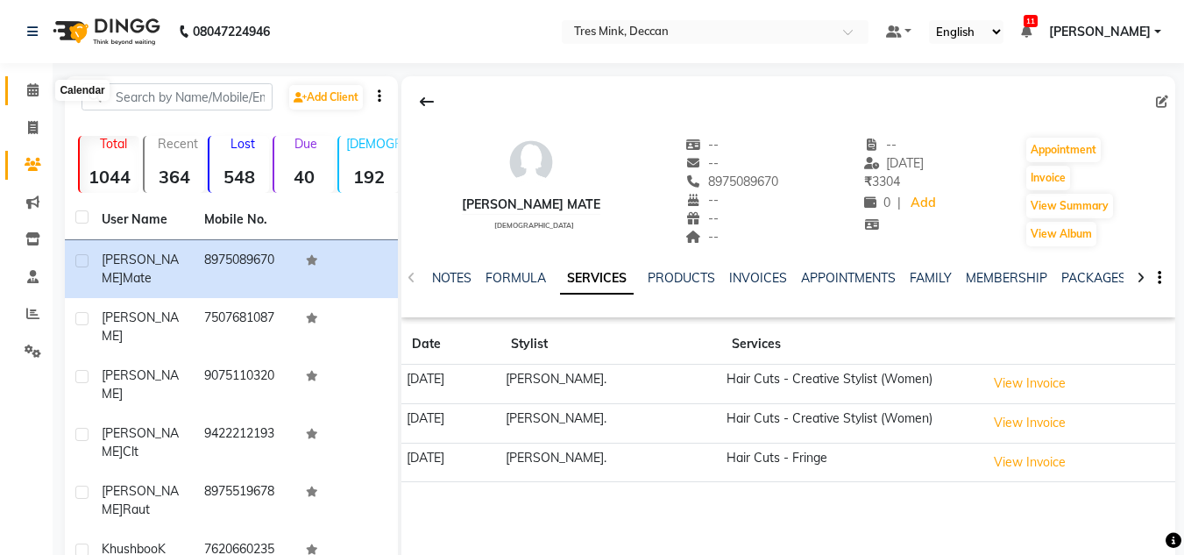
click at [31, 91] on icon at bounding box center [32, 89] width 11 height 13
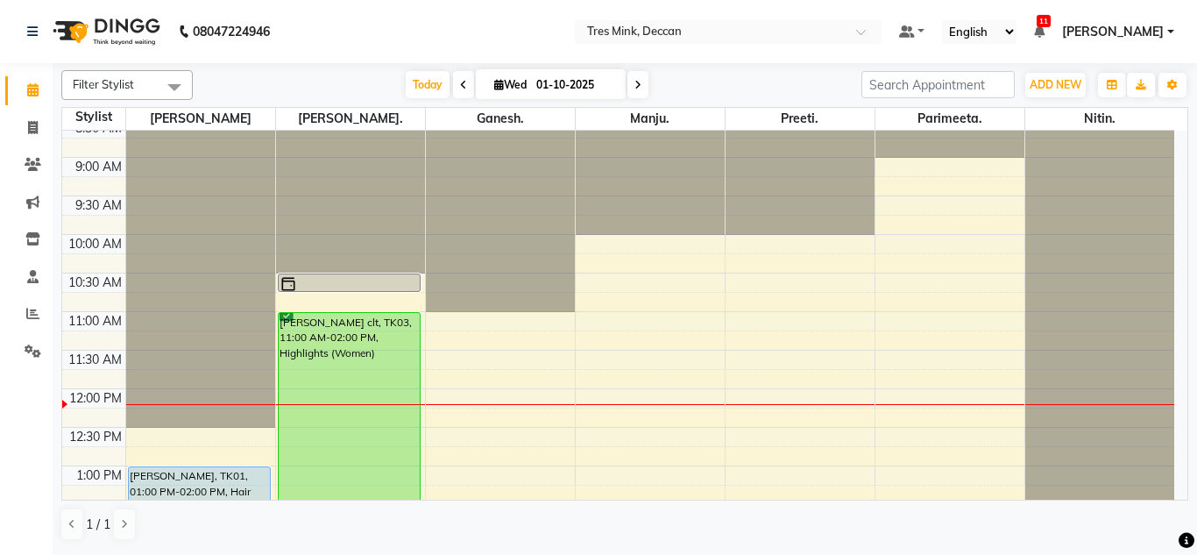
scroll to position [19, 0]
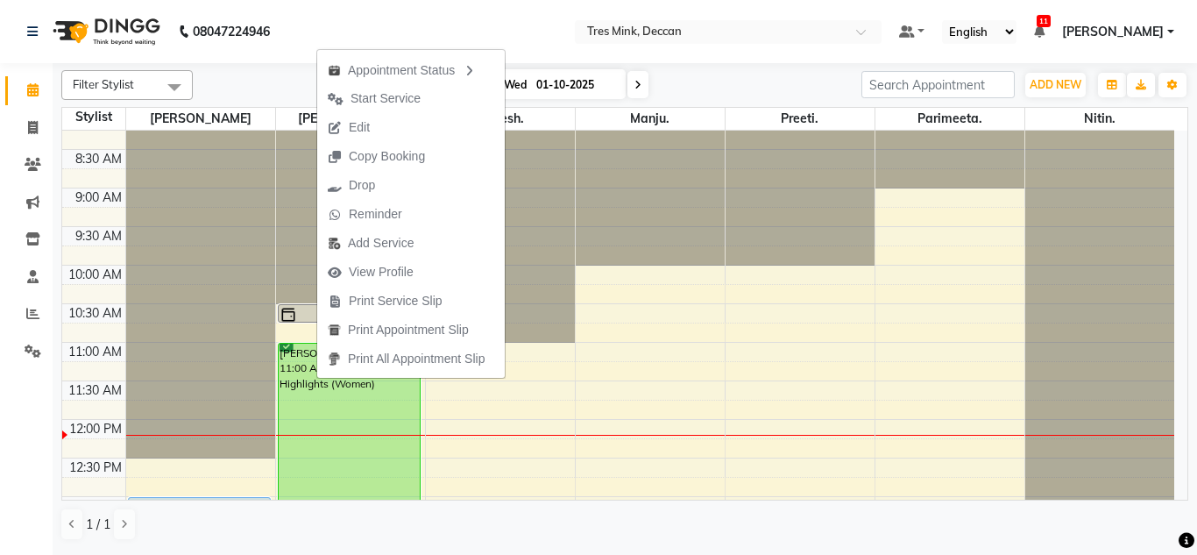
click at [385, 97] on span "Start Service" at bounding box center [385, 98] width 70 height 18
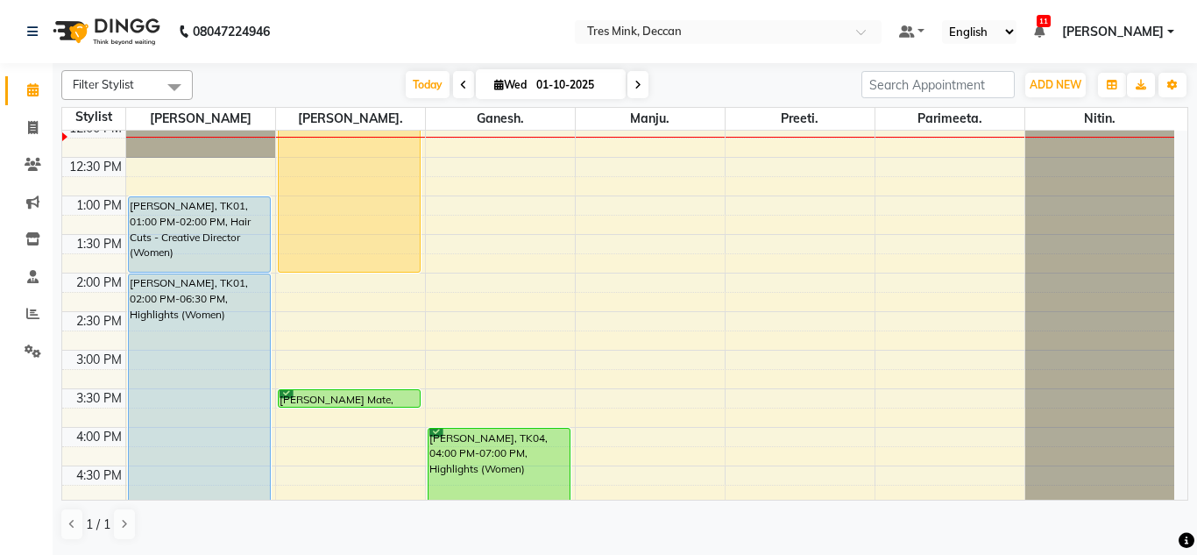
scroll to position [350, 0]
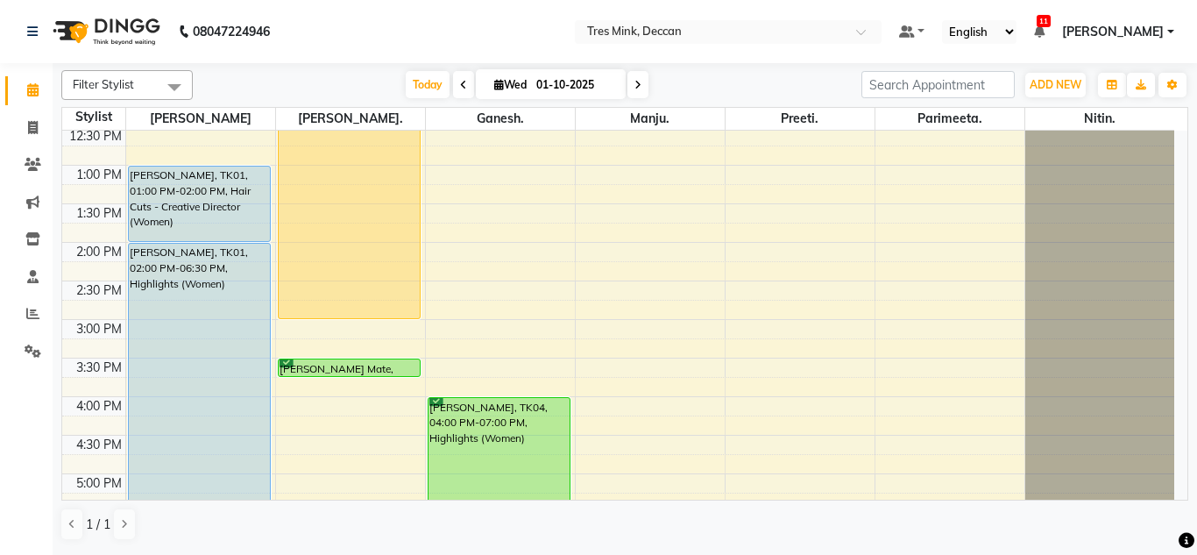
drag, startPoint x: 317, startPoint y: 238, endPoint x: 315, endPoint y: 307, distance: 68.4
click at [315, 307] on div "[PERSON_NAME] K, TK02, 10:30 AM-10:45 AM, Treatment - [MEDICAL_DATA] Treatment …" at bounding box center [350, 280] width 149 height 1001
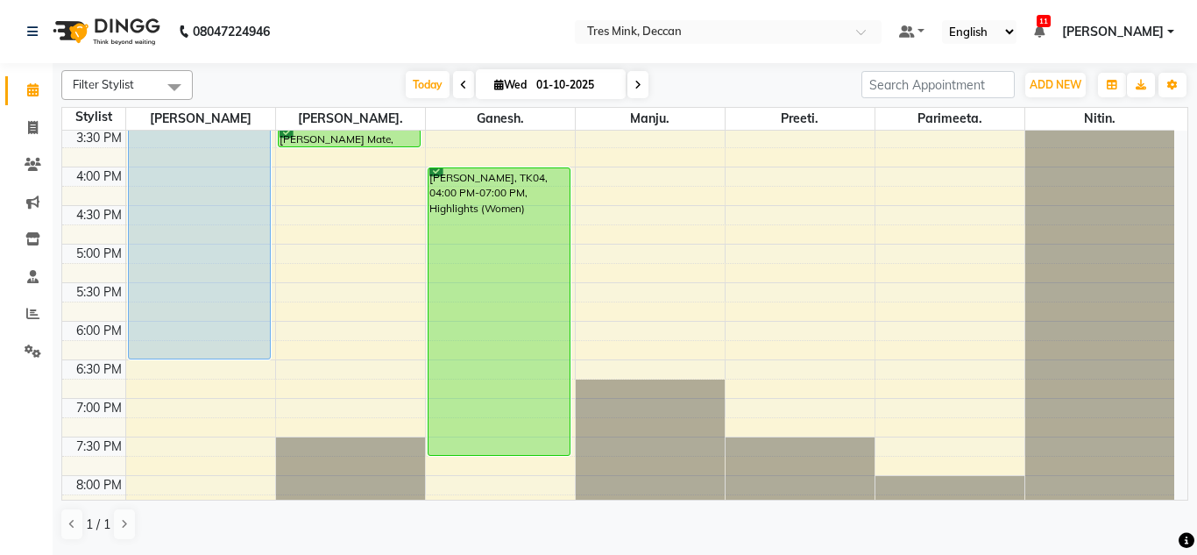
scroll to position [580, 0]
drag, startPoint x: 492, startPoint y: 449, endPoint x: 509, endPoint y: 424, distance: 30.4
click at [509, 424] on div "[PERSON_NAME], TK04, 04:00 PM-07:00 PM, Highlights (Women) [PERSON_NAME], TK04,…" at bounding box center [500, 51] width 149 height 1001
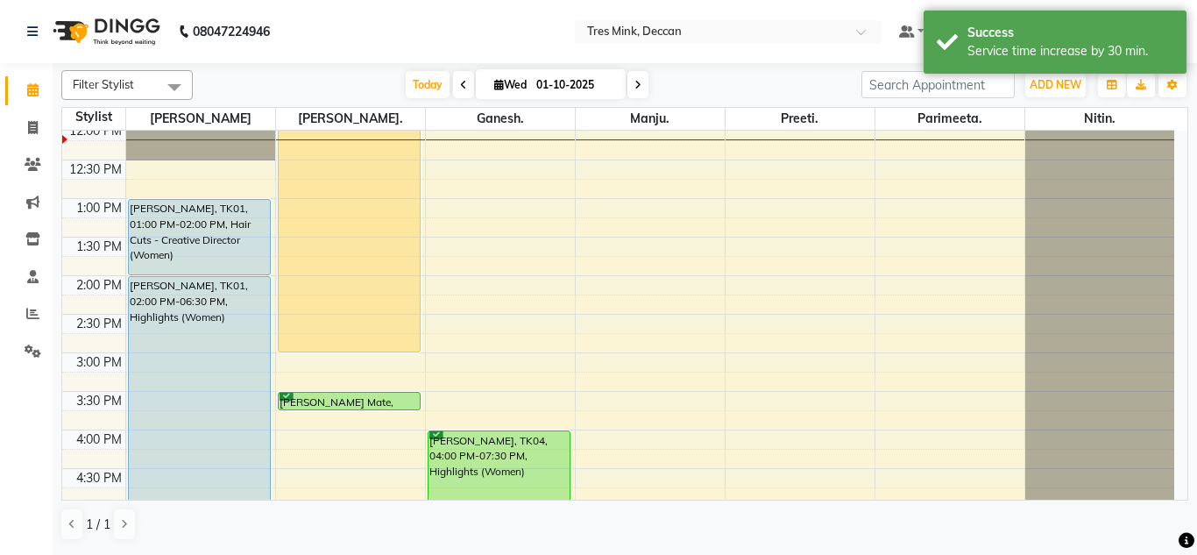
scroll to position [230, 0]
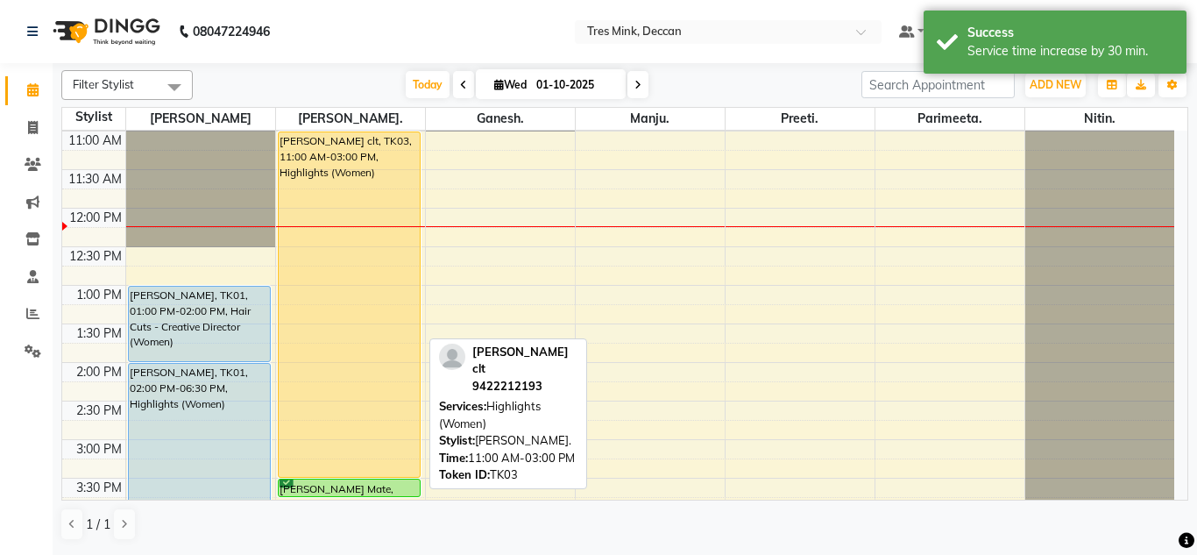
drag, startPoint x: 331, startPoint y: 436, endPoint x: 329, endPoint y: 461, distance: 24.7
click at [329, 461] on div "[PERSON_NAME] K, TK02, 10:30 AM-10:45 AM, Treatment - [MEDICAL_DATA] Treatment …" at bounding box center [350, 400] width 149 height 1001
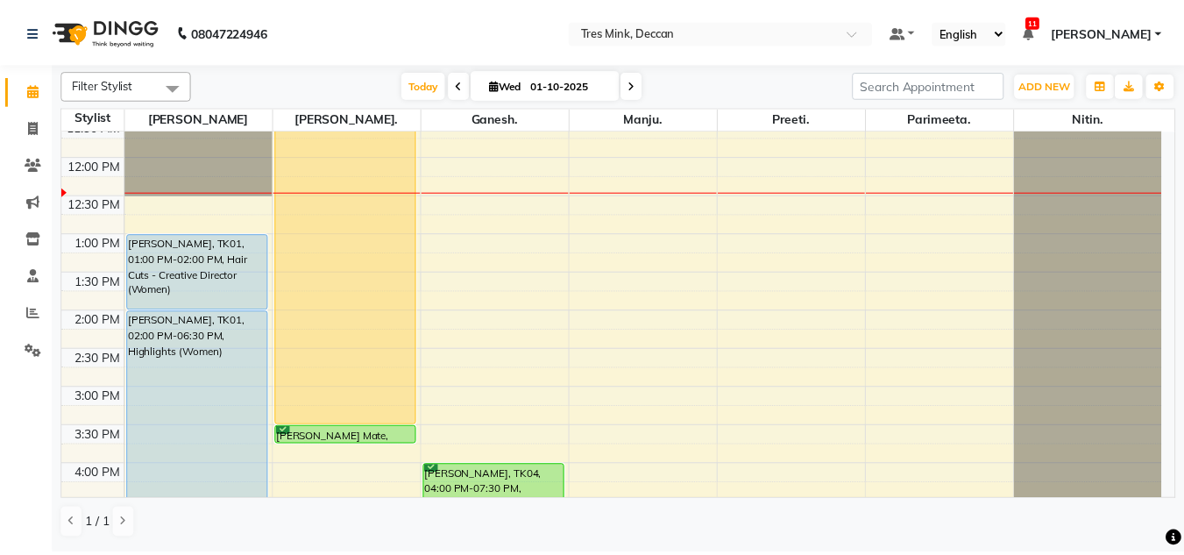
scroll to position [633, 0]
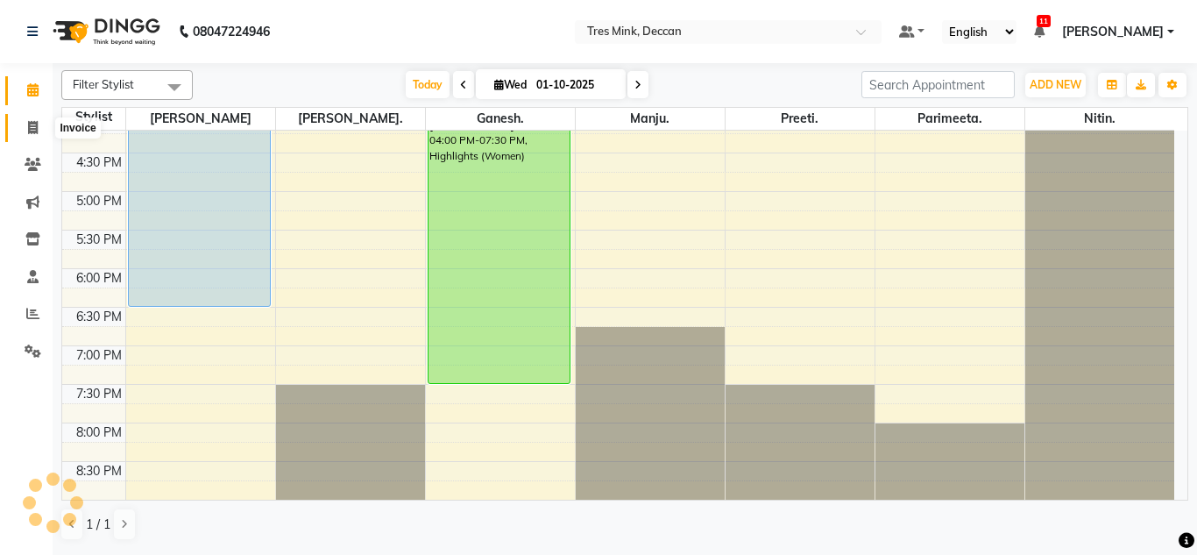
click at [32, 121] on icon at bounding box center [33, 127] width 10 height 13
select select "service"
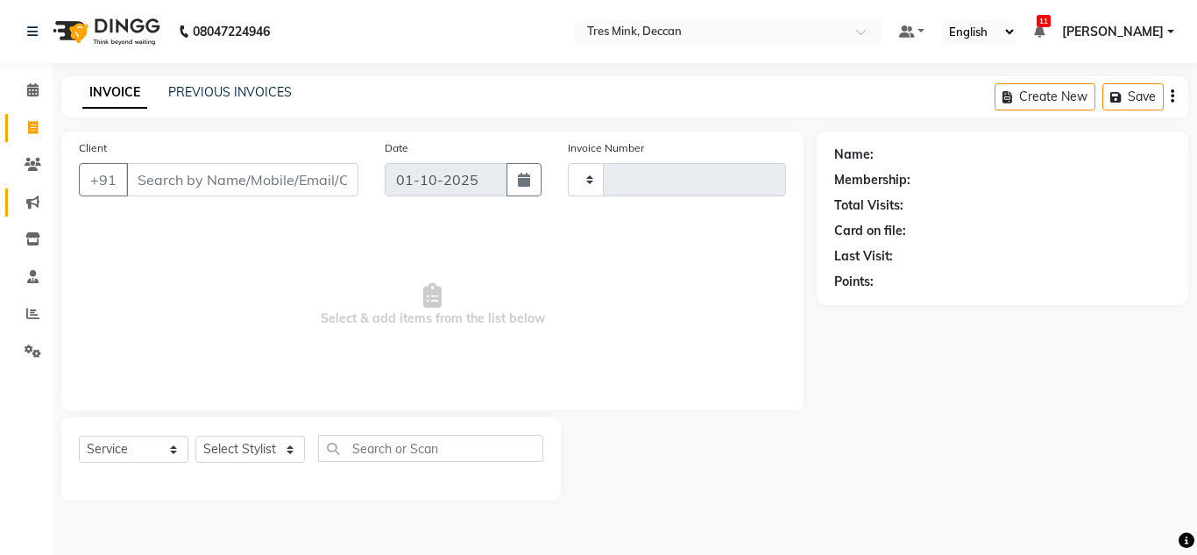
type input "1130"
select select "8055"
click at [29, 321] on span at bounding box center [33, 314] width 31 height 20
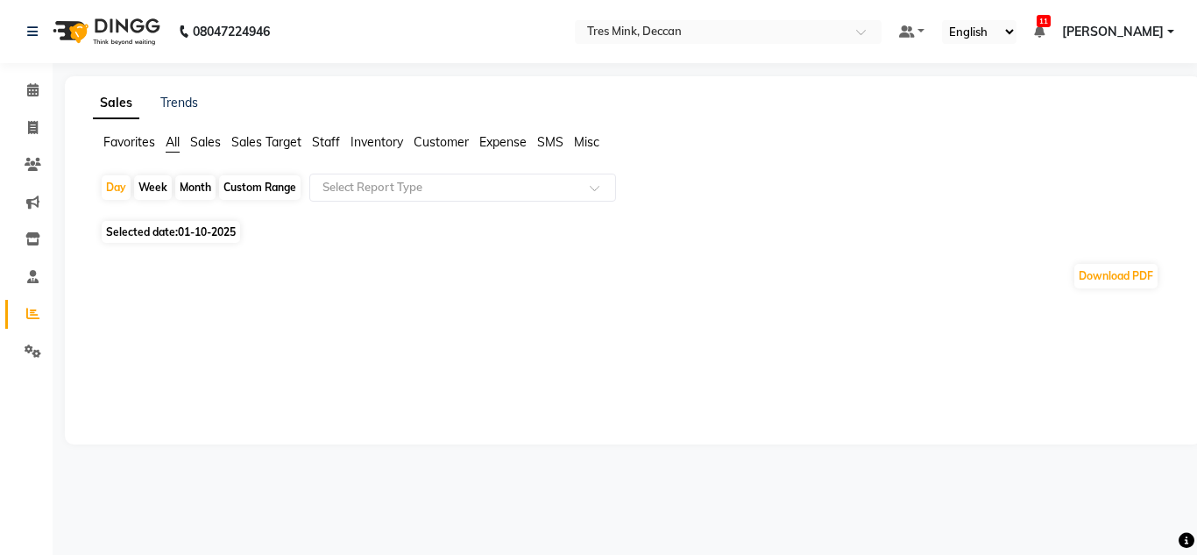
click at [193, 184] on div "Month" at bounding box center [195, 187] width 40 height 25
select select "10"
select select "2025"
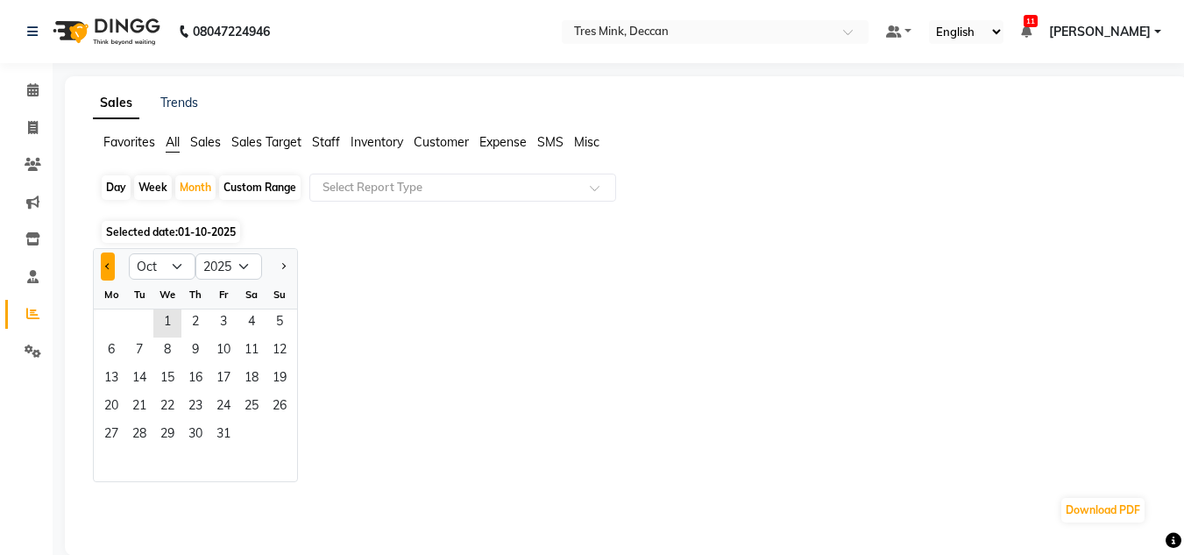
click at [114, 262] on button "Previous month" at bounding box center [108, 266] width 14 height 28
select select "9"
click at [152, 265] on select "Jan Feb Mar Apr May Jun [DATE] Aug Sep Oct Nov Dec" at bounding box center [162, 266] width 67 height 26
click at [129, 253] on select "Jan Feb Mar Apr May Jun [DATE] Aug Sep Oct Nov Dec" at bounding box center [162, 266] width 67 height 26
click at [114, 318] on span "1" at bounding box center [111, 323] width 28 height 28
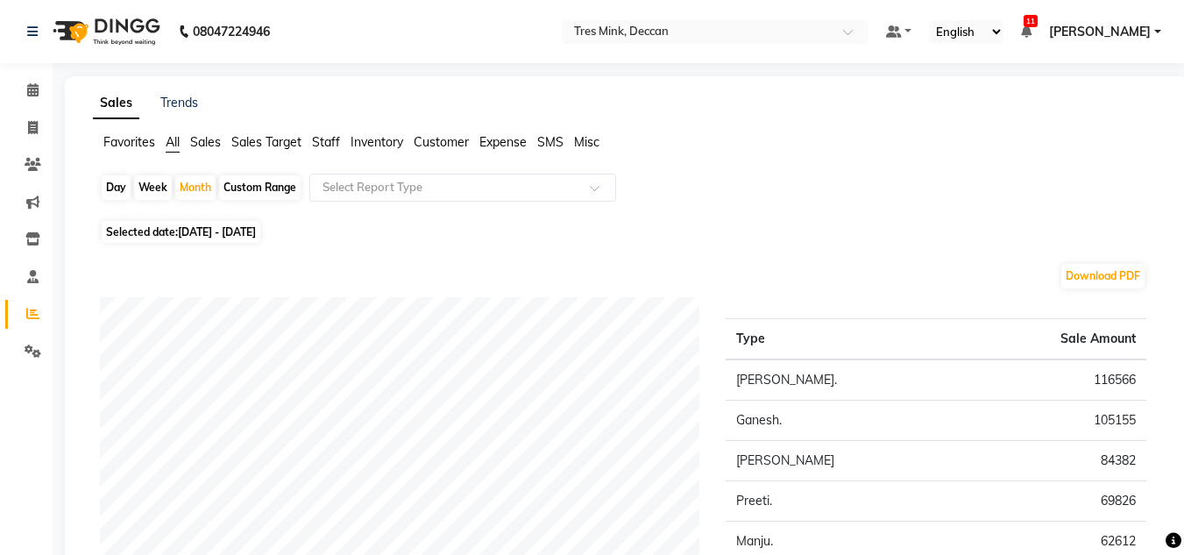
click at [321, 140] on span "Staff" at bounding box center [326, 142] width 28 height 16
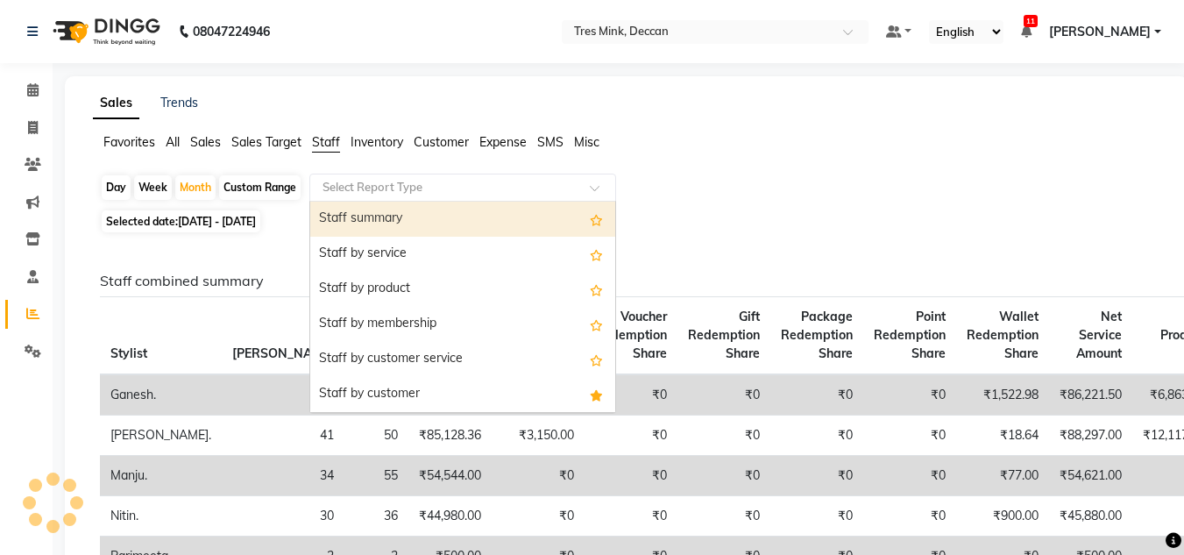
click at [355, 195] on input "text" at bounding box center [445, 188] width 252 height 18
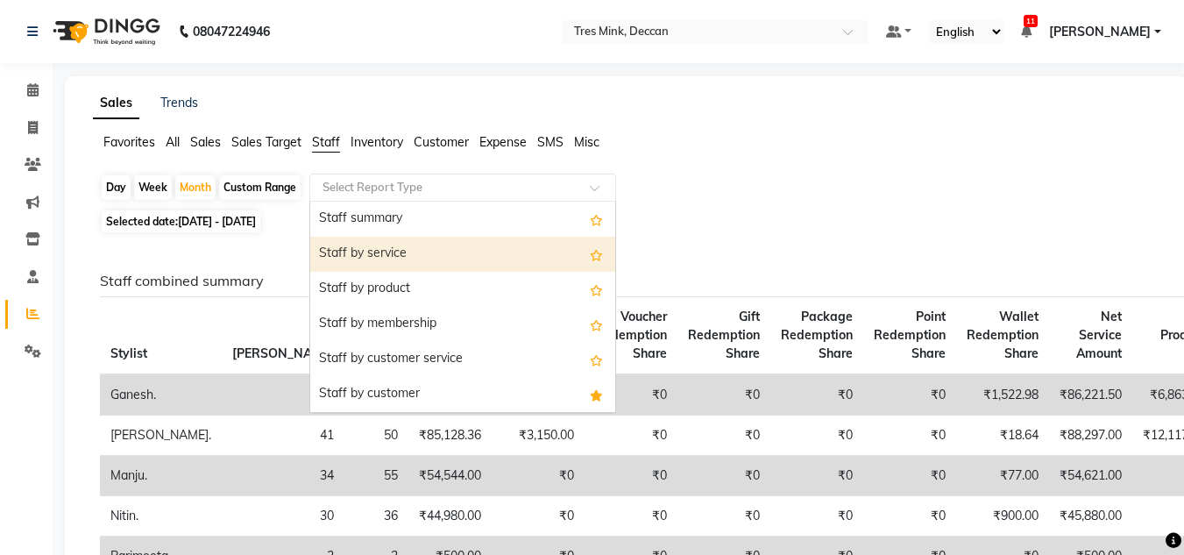
click at [358, 252] on div "Staff by service" at bounding box center [462, 254] width 305 height 35
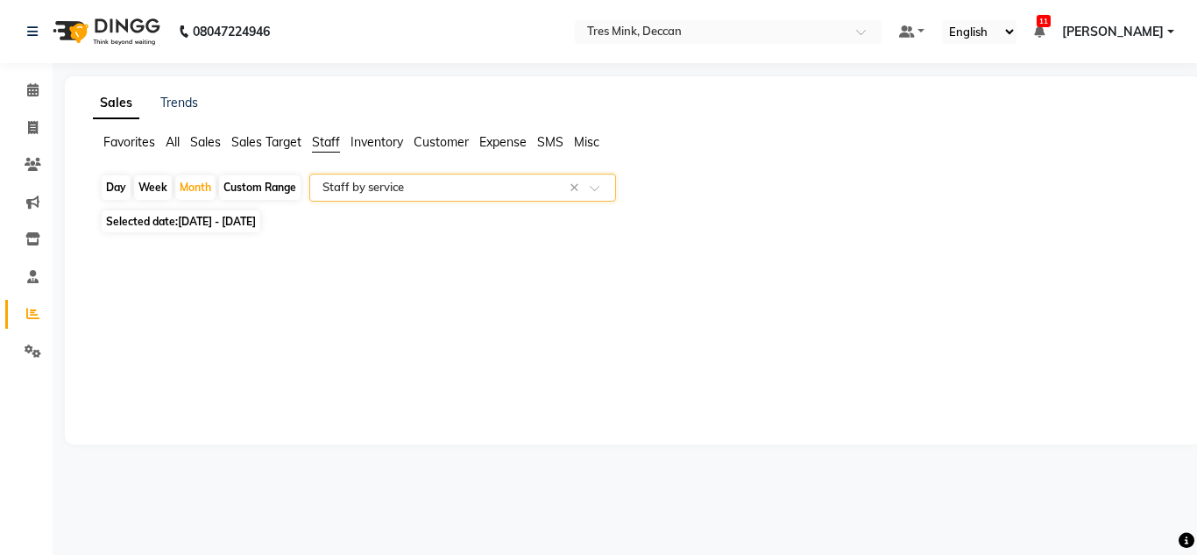
select select "filtered_report"
select select "pdf"
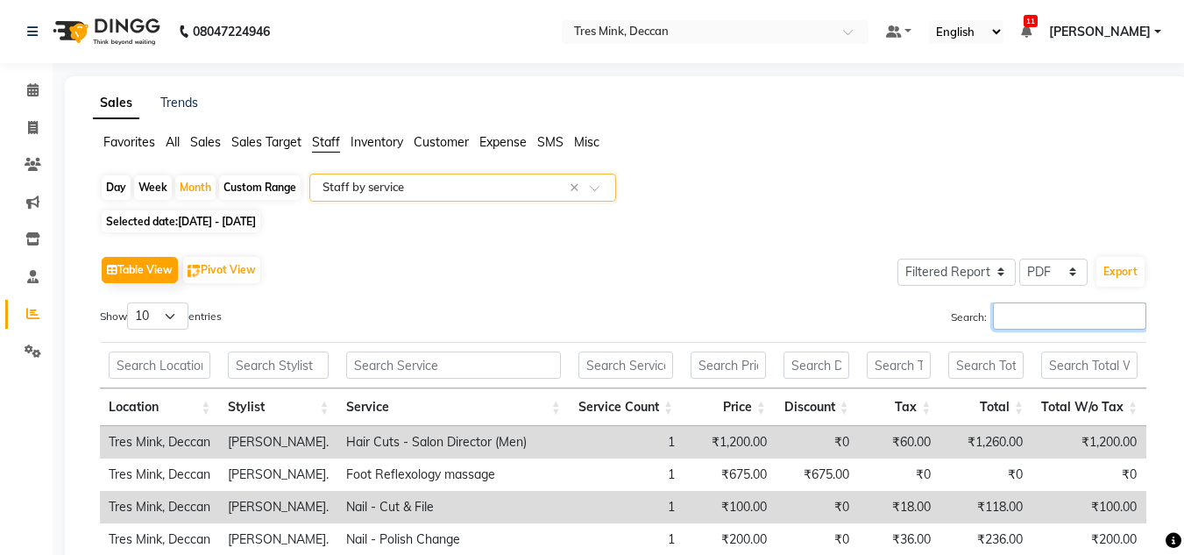
click at [1057, 307] on input "Search:" at bounding box center [1069, 315] width 153 height 27
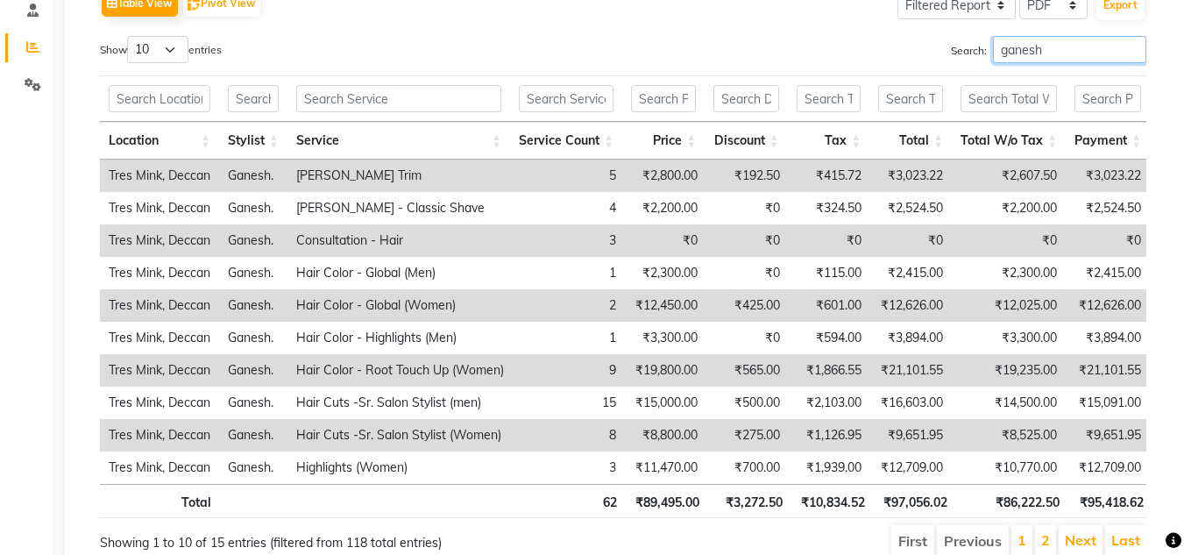
scroll to position [4, 0]
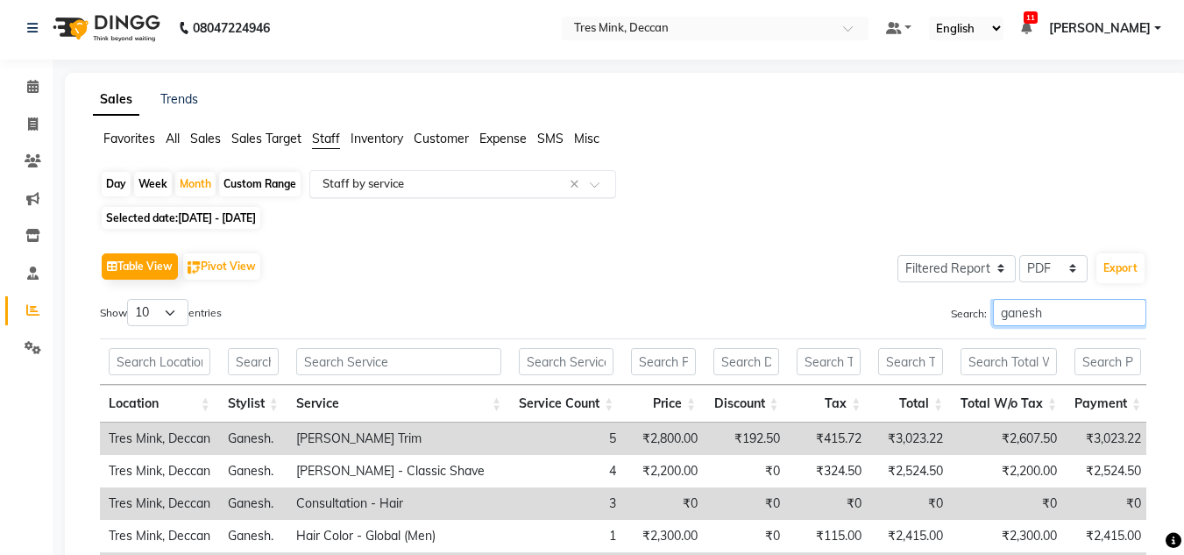
type input "ganesh"
click at [341, 182] on input "text" at bounding box center [445, 184] width 252 height 18
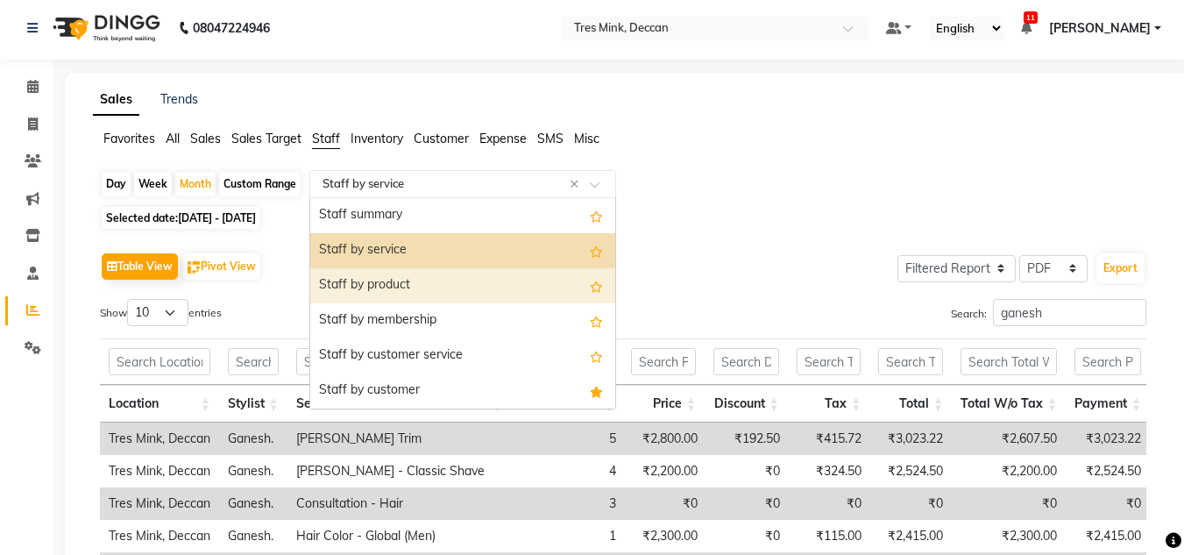
click at [358, 276] on div "Staff by product" at bounding box center [462, 285] width 305 height 35
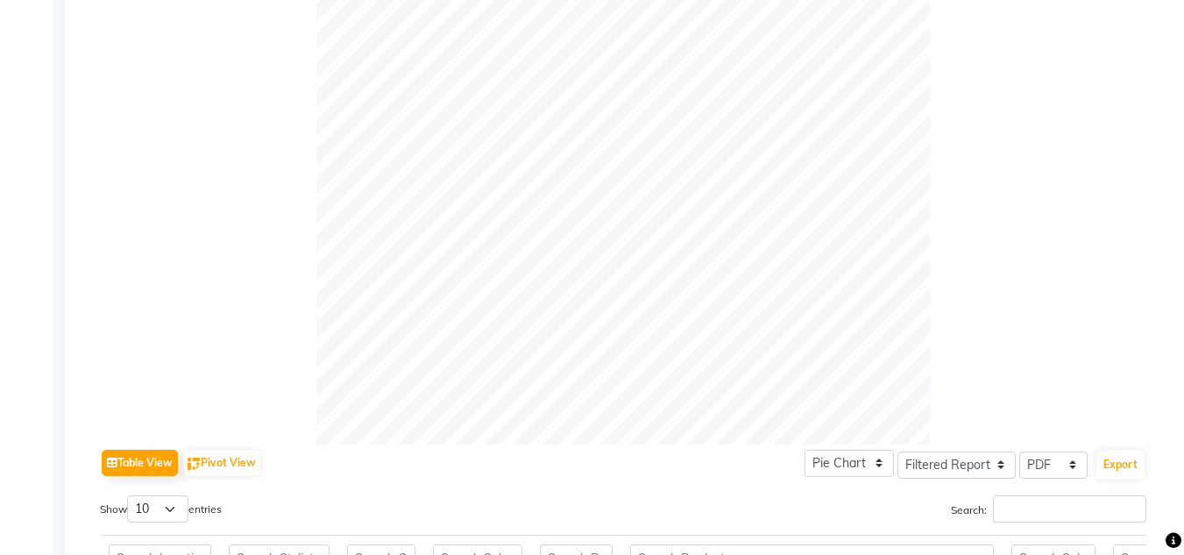
scroll to position [880, 0]
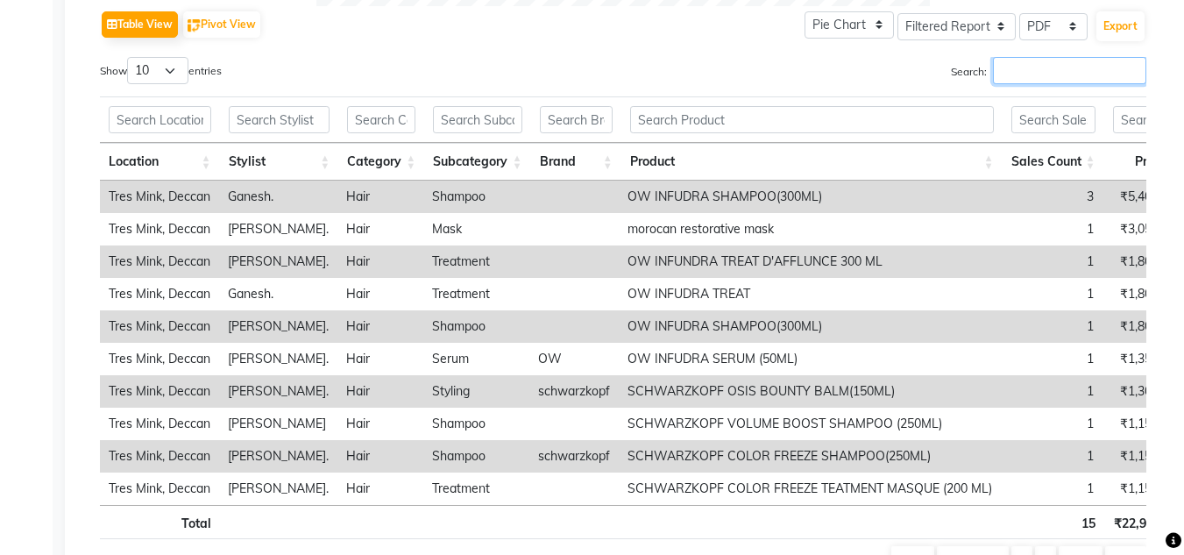
click at [1027, 75] on input "Search:" at bounding box center [1069, 70] width 153 height 27
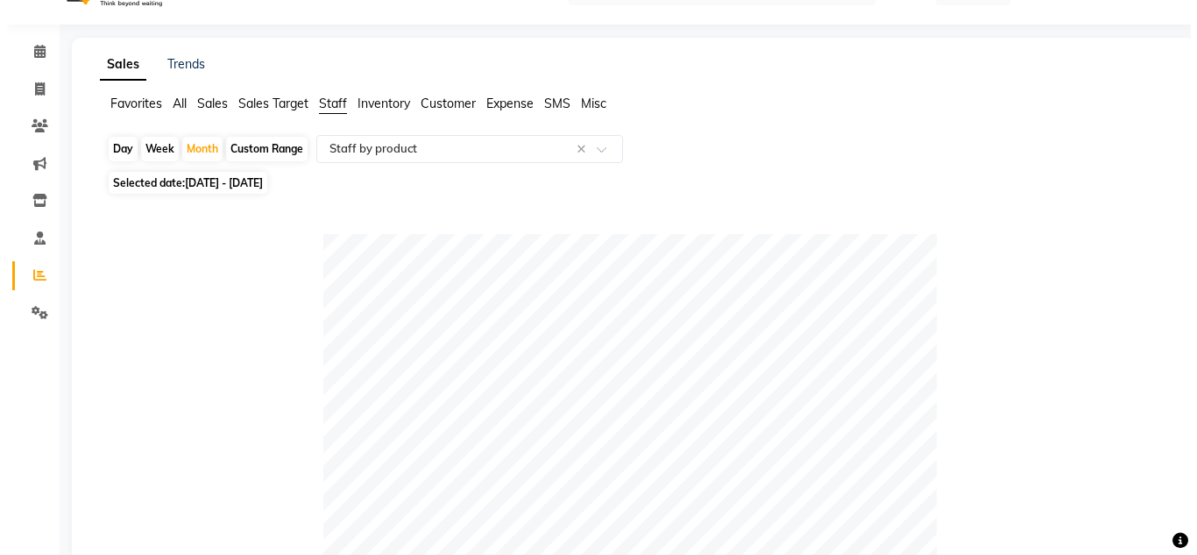
scroll to position [0, 0]
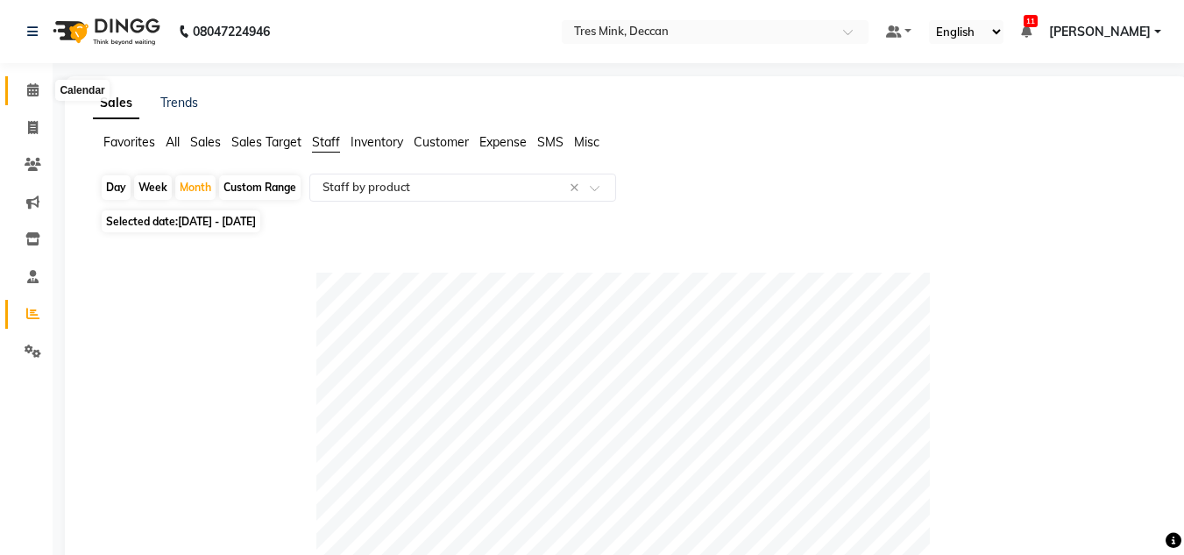
type input "ganesh"
click at [29, 89] on icon at bounding box center [32, 89] width 11 height 13
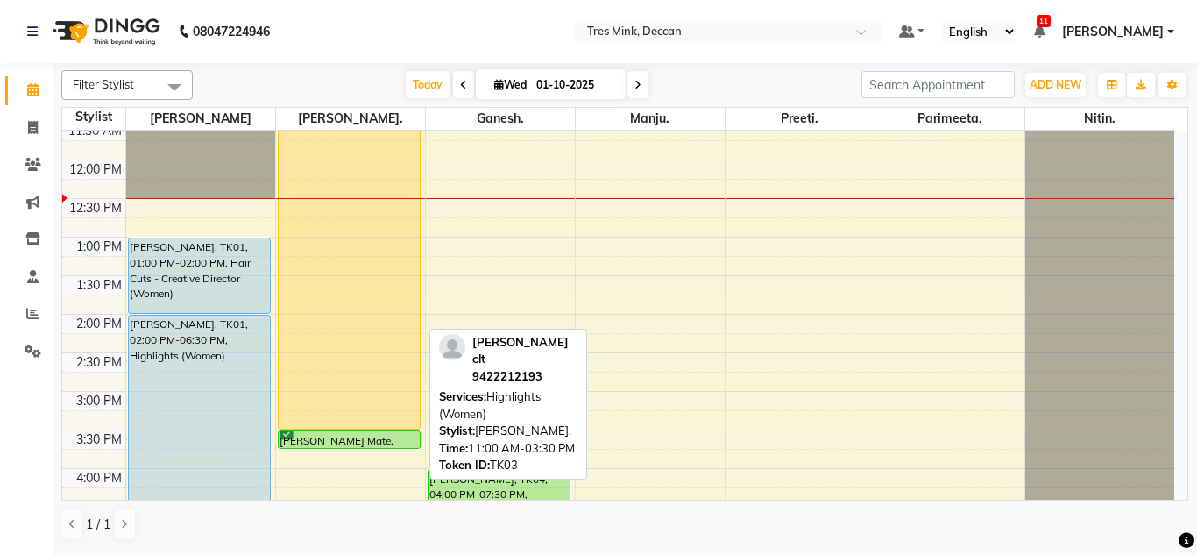
scroll to position [194, 0]
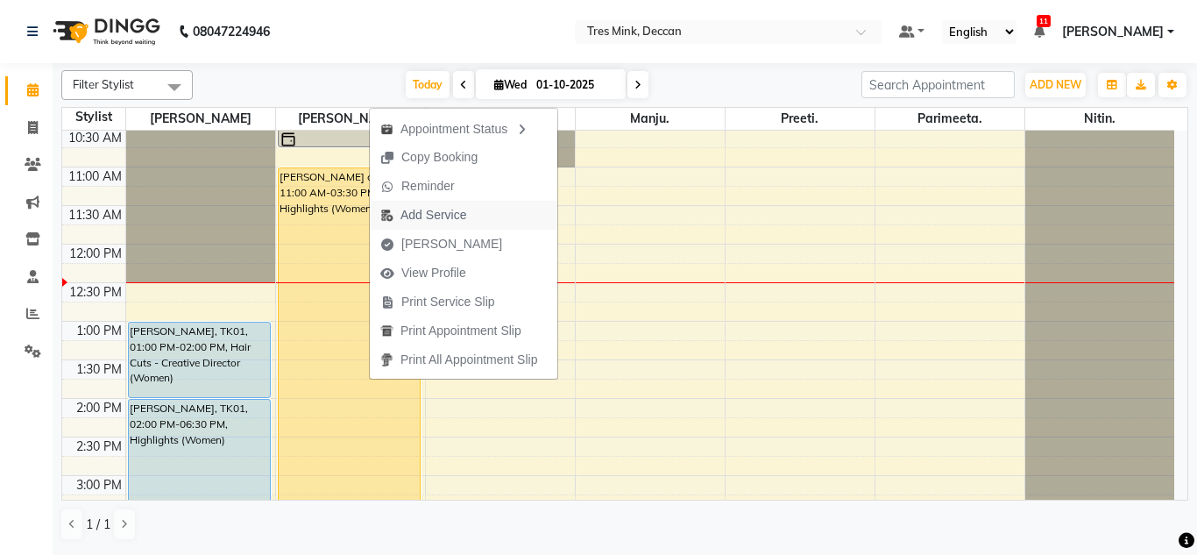
click at [434, 208] on span "Add Service" at bounding box center [433, 215] width 66 height 18
select select "59499"
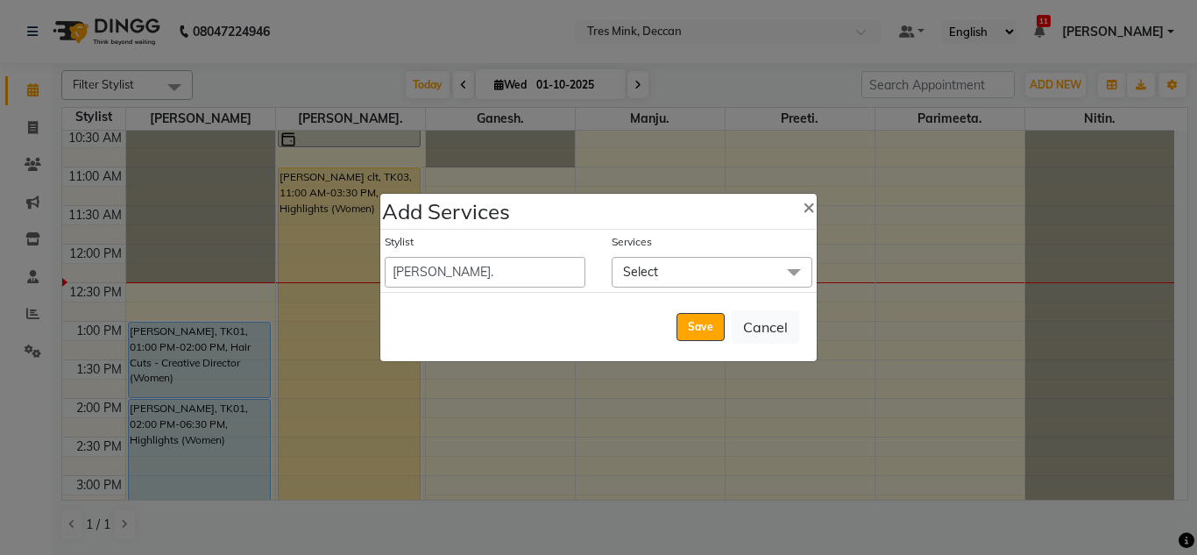
click at [662, 265] on span "Select" at bounding box center [712, 272] width 201 height 31
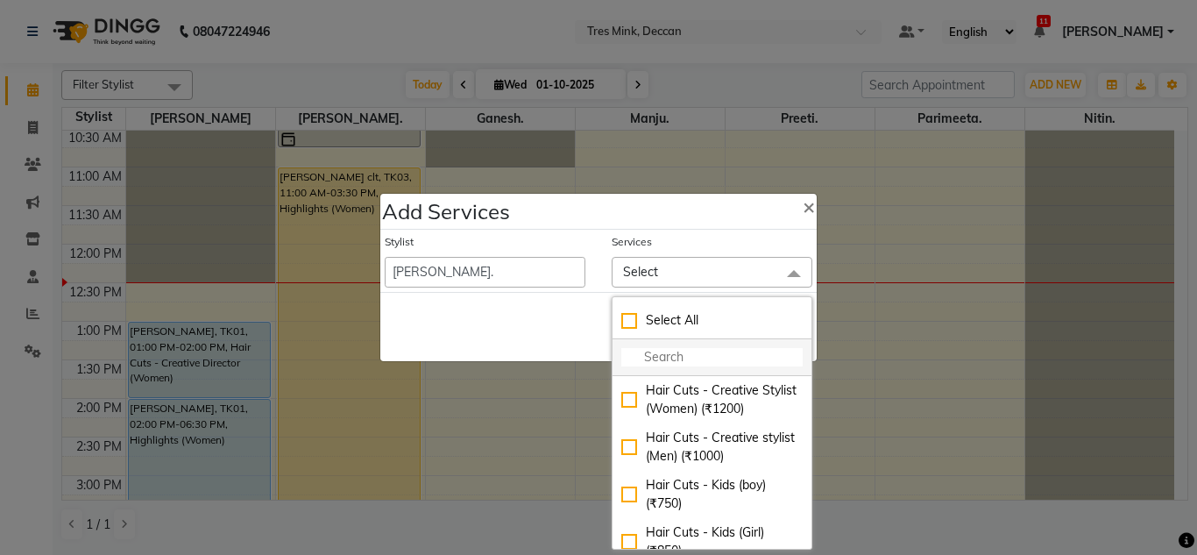
click at [689, 359] on input "multiselect-search" at bounding box center [711, 357] width 181 height 18
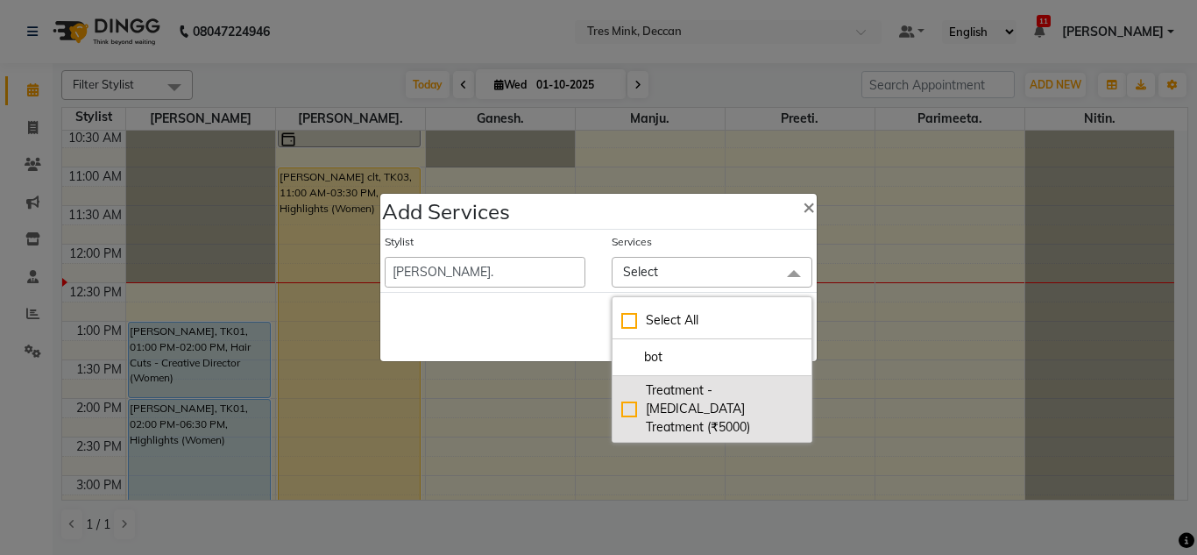
type input "bot"
click at [619, 396] on li "Treatment - [MEDICAL_DATA] Treatment (₹5000)" at bounding box center [711, 409] width 199 height 66
checkbox input "true"
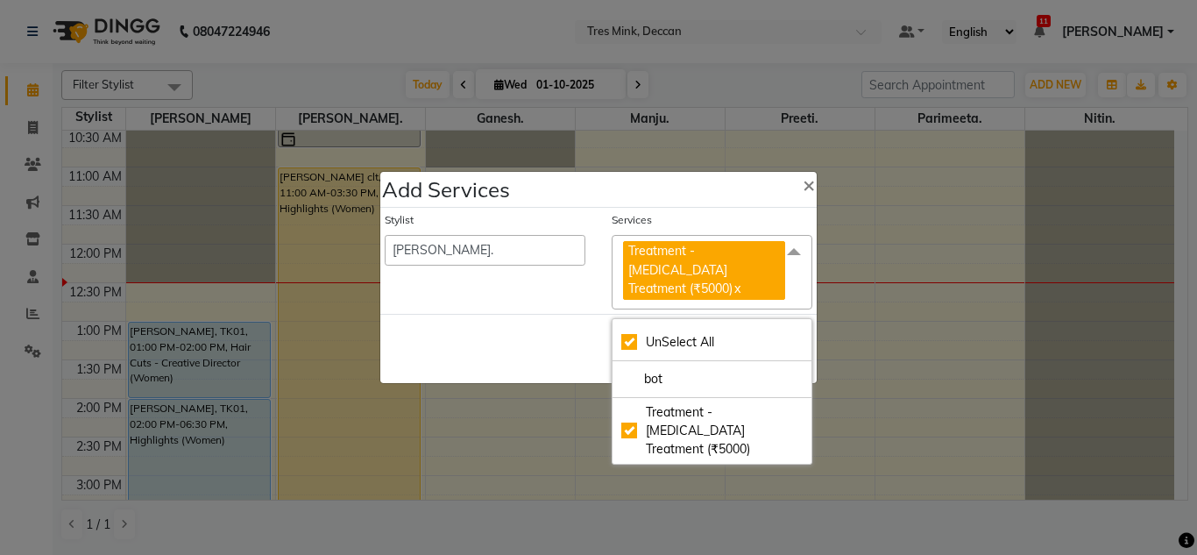
click at [574, 356] on div "Save Cancel" at bounding box center [598, 348] width 436 height 69
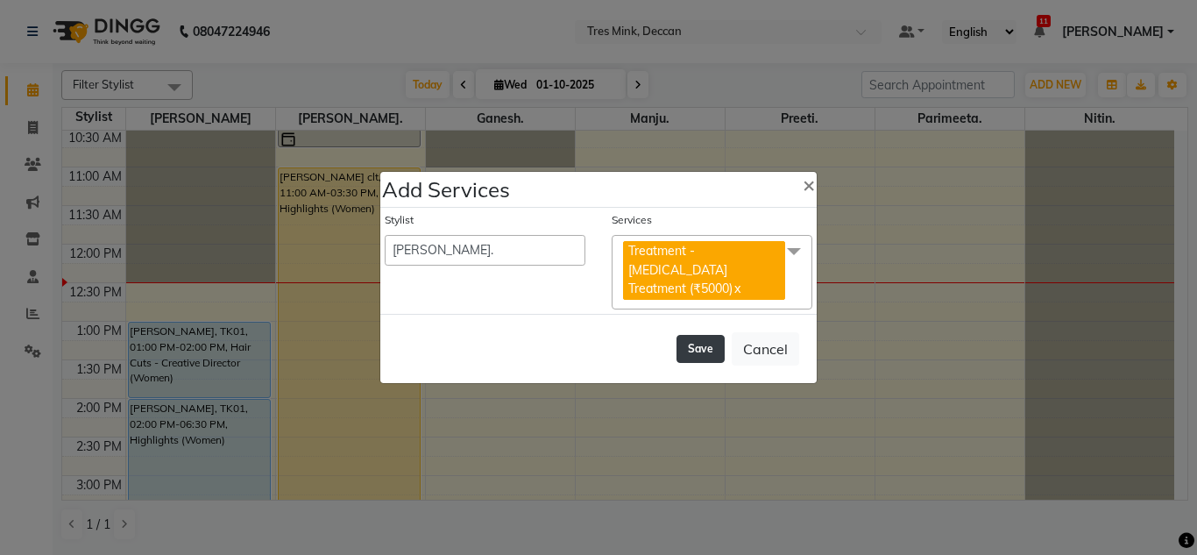
click at [709, 340] on button "Save" at bounding box center [700, 349] width 48 height 28
select select "80330"
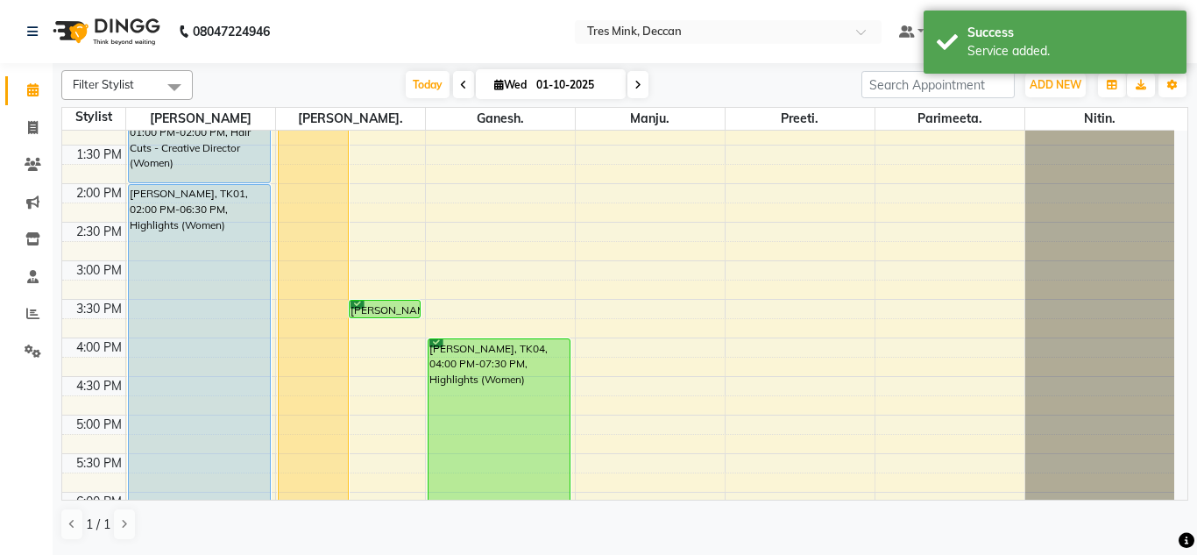
scroll to position [545, 0]
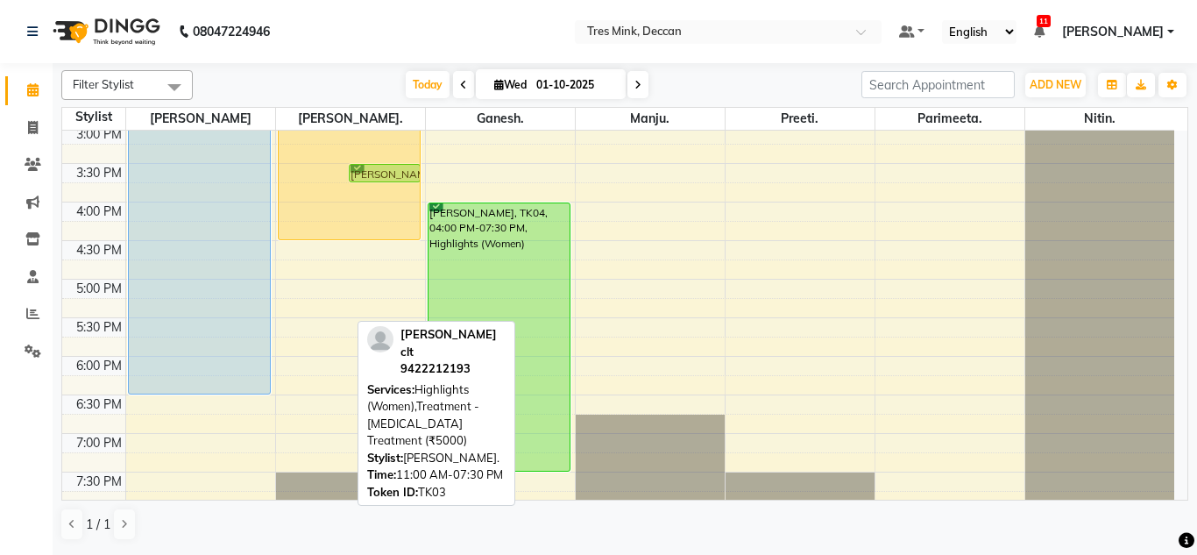
drag, startPoint x: 319, startPoint y: 470, endPoint x: 357, endPoint y: 231, distance: 242.1
click at [357, 231] on div "[PERSON_NAME] clt, TK03, 11:00 AM-07:30 PM, Highlights (Women),Treatment - [MED…" at bounding box center [350, 86] width 149 height 1001
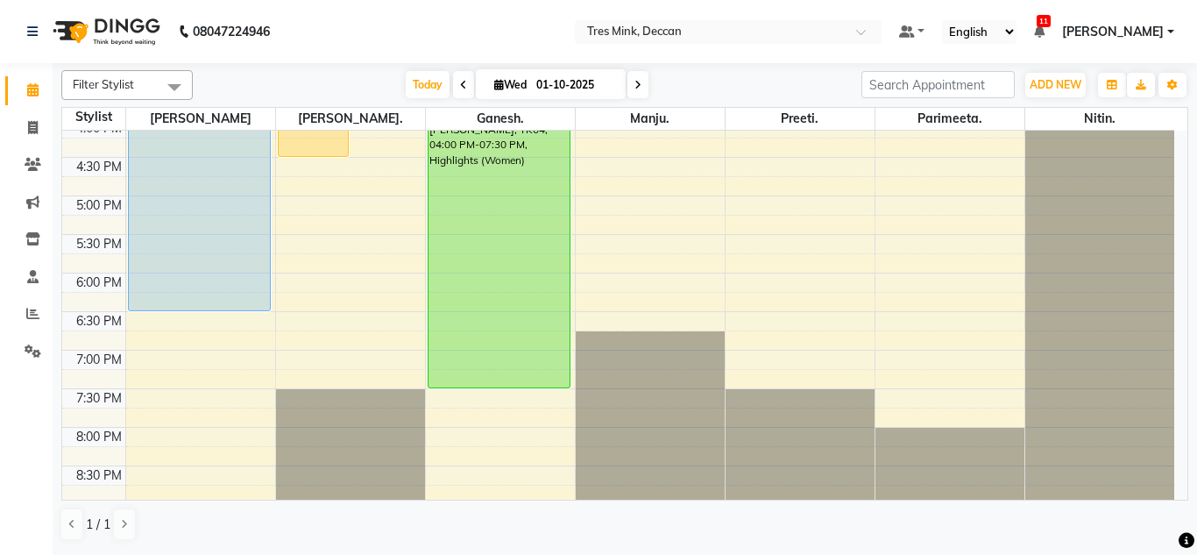
scroll to position [629, 0]
click at [323, 211] on div "8:00 AM 8:30 AM 9:00 AM 9:30 AM 10:00 AM 10:30 AM 11:00 AM 11:30 AM 12:00 PM 12…" at bounding box center [618, 1] width 1112 height 1001
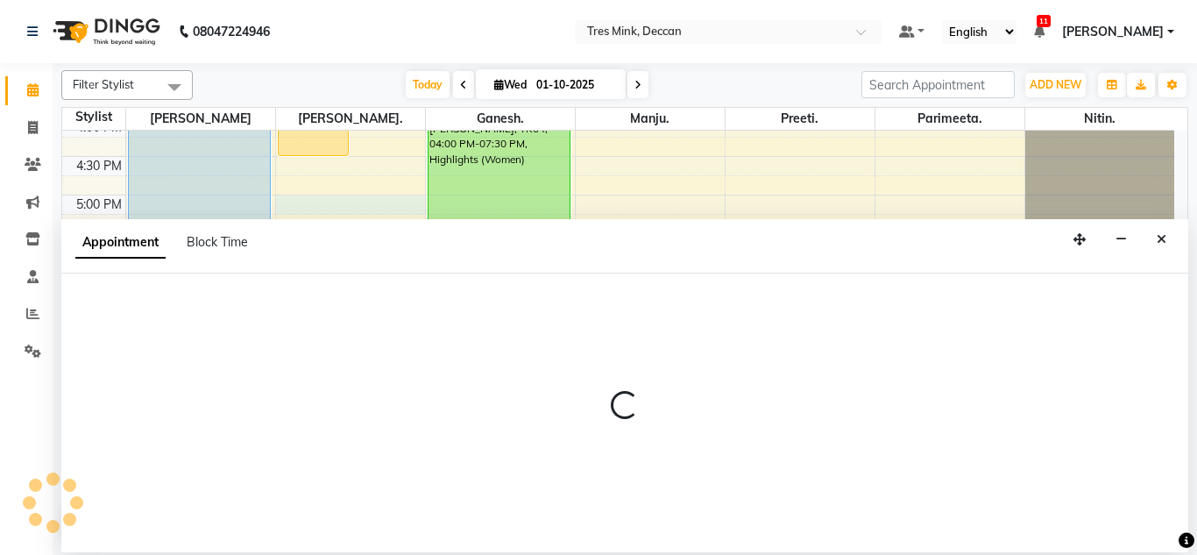
select select "59499"
select select "1020"
select select "tentative"
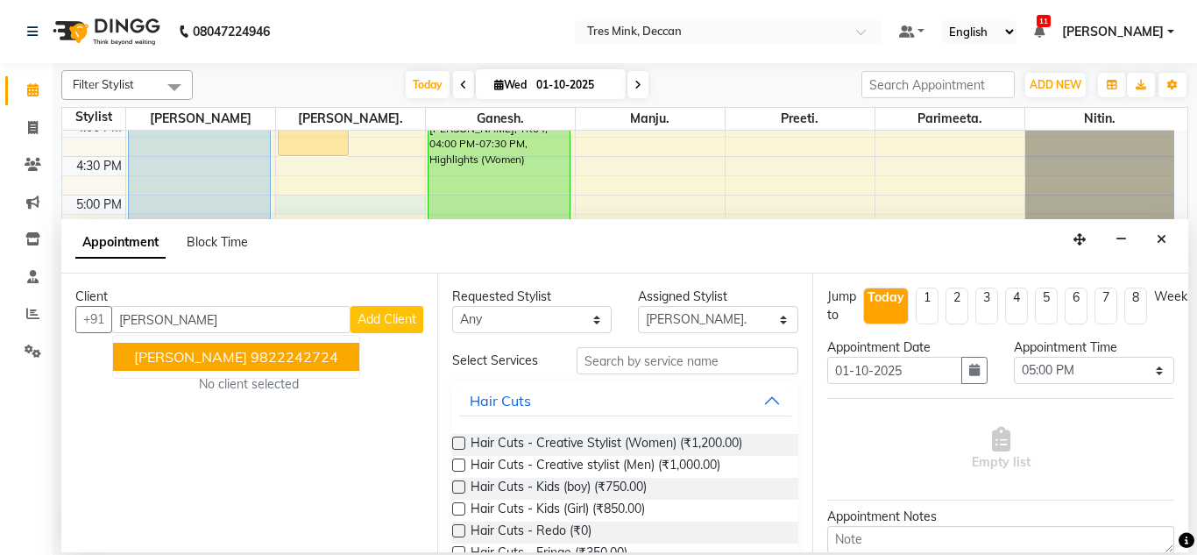
click at [168, 325] on input "[PERSON_NAME]" at bounding box center [230, 319] width 239 height 27
type input "s"
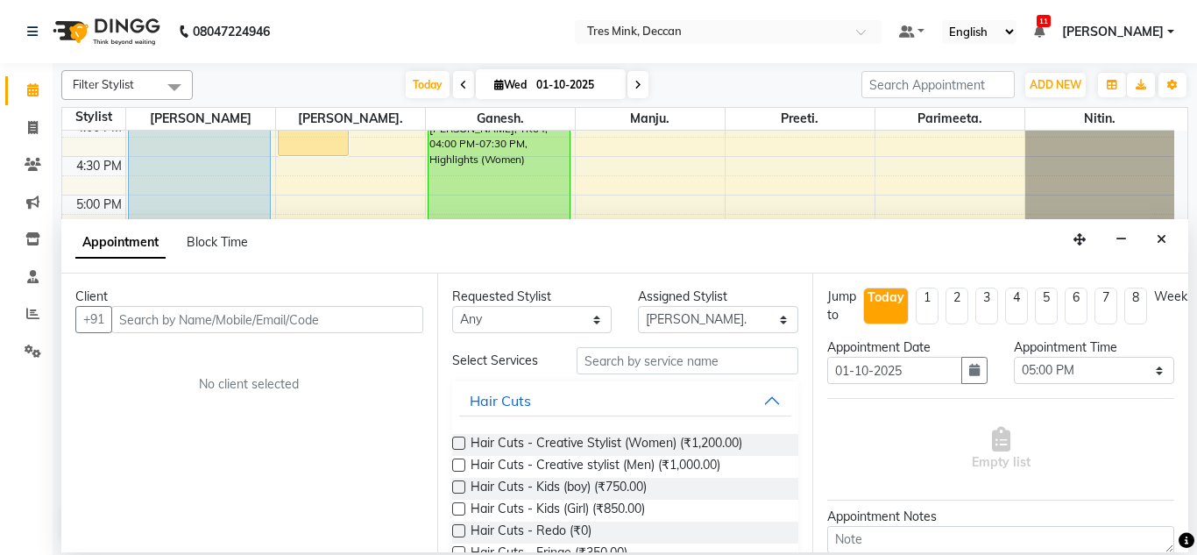
type input "p"
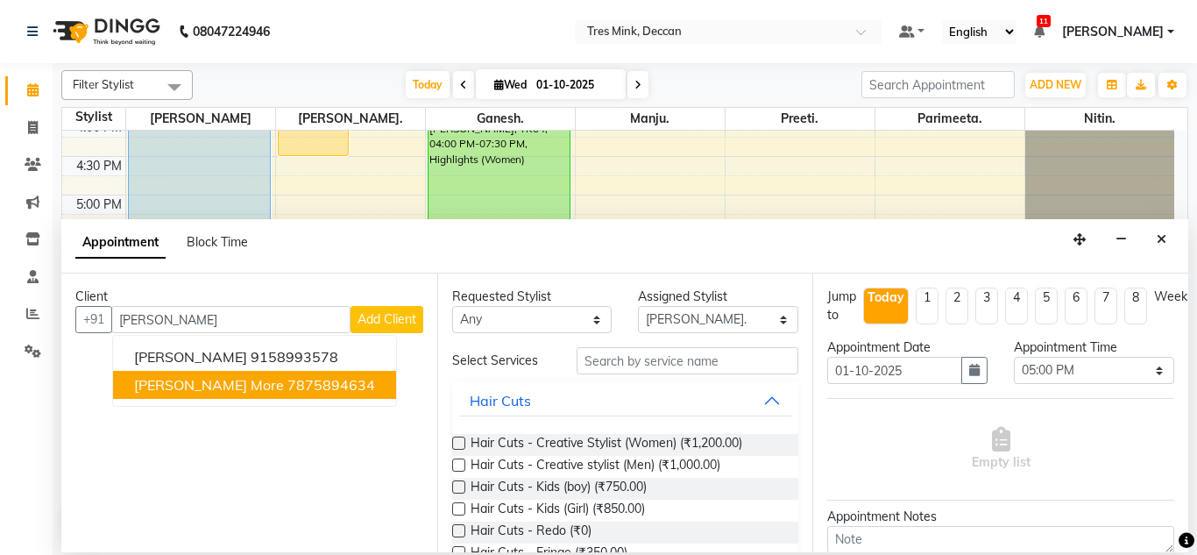
click at [286, 395] on button "[PERSON_NAME] More 7875894634" at bounding box center [254, 385] width 283 height 28
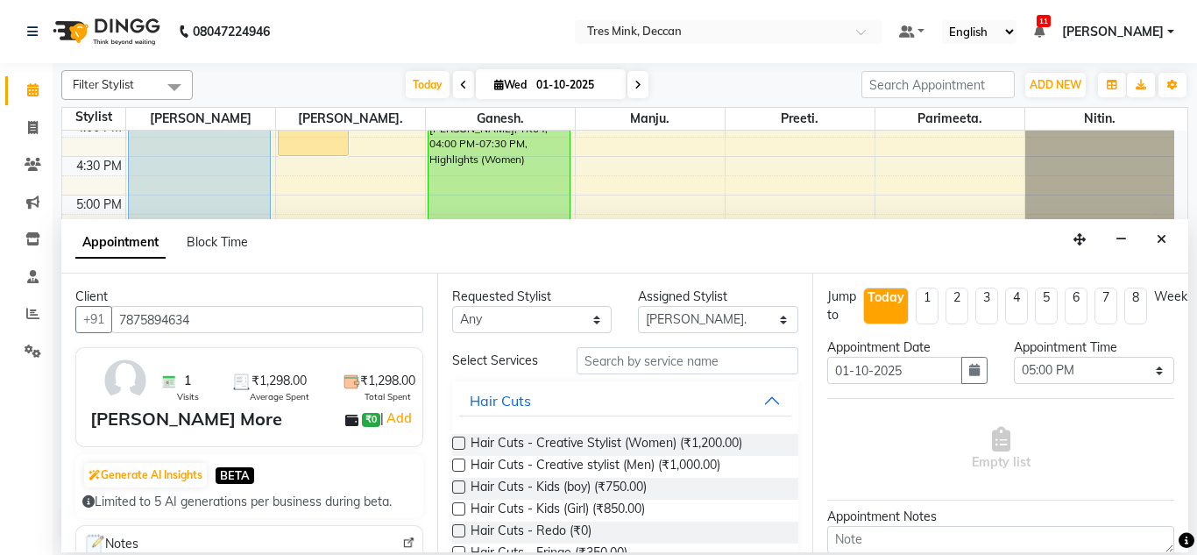
type input "7875894634"
click at [644, 364] on input "text" at bounding box center [687, 360] width 223 height 27
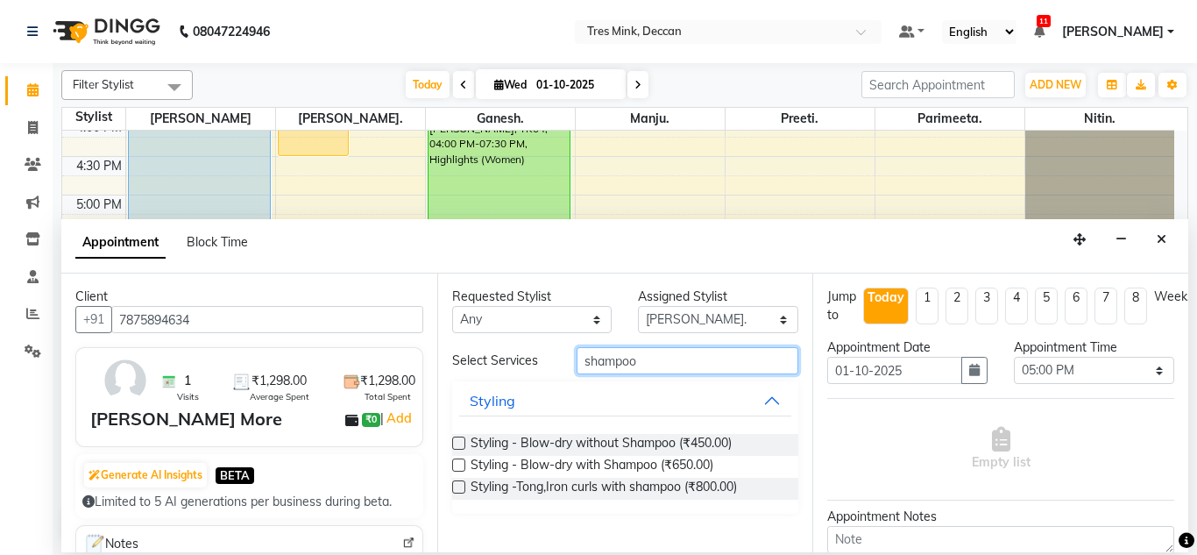
type input "shampoo"
click at [459, 466] on label at bounding box center [458, 464] width 13 height 13
click at [459, 466] on input "checkbox" at bounding box center [457, 466] width 11 height 11
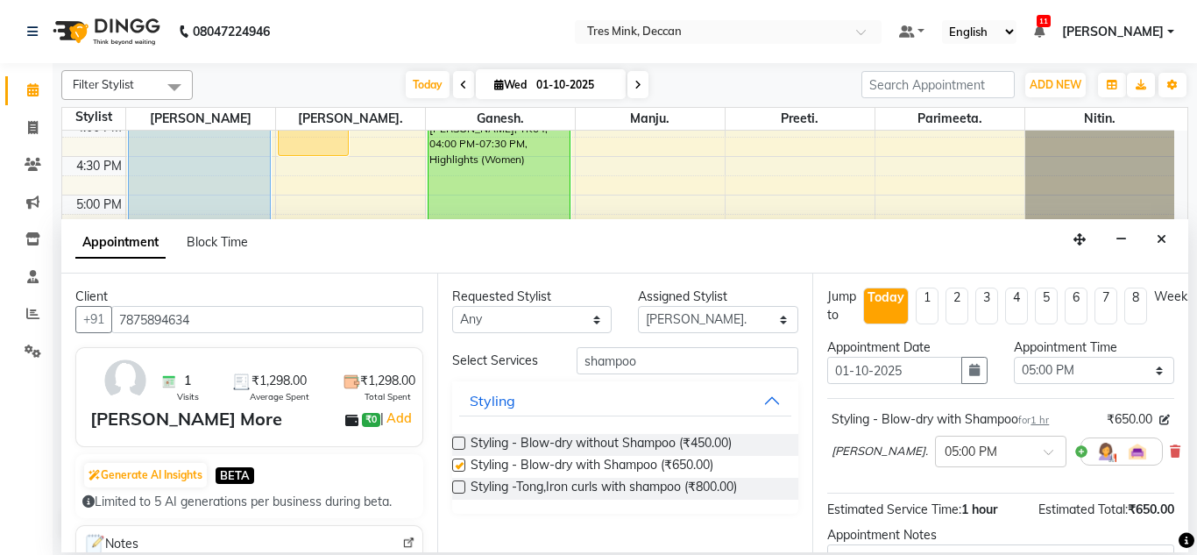
checkbox input "false"
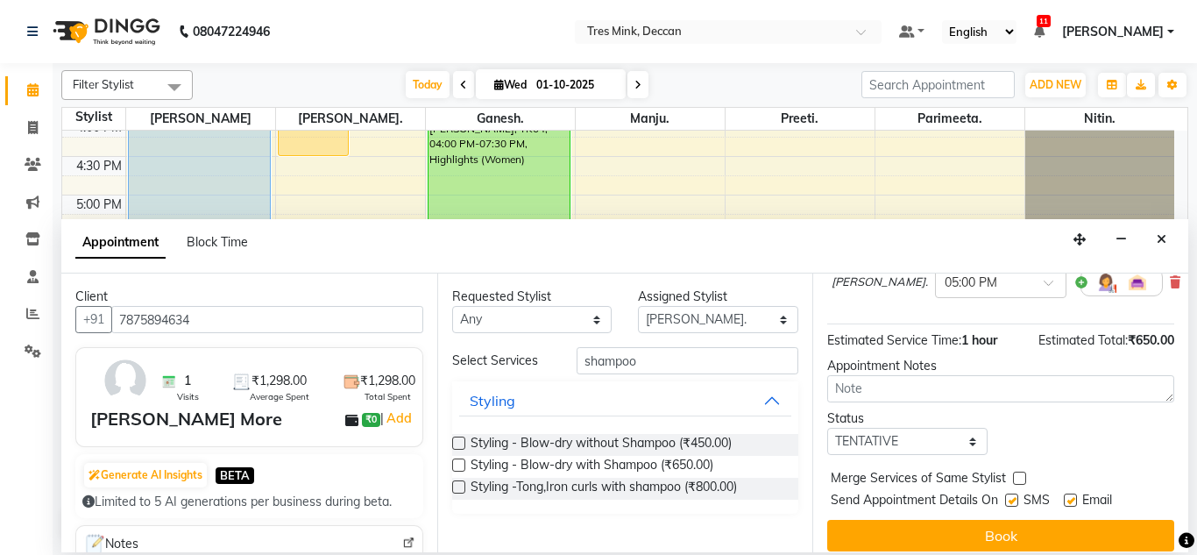
scroll to position [170, 0]
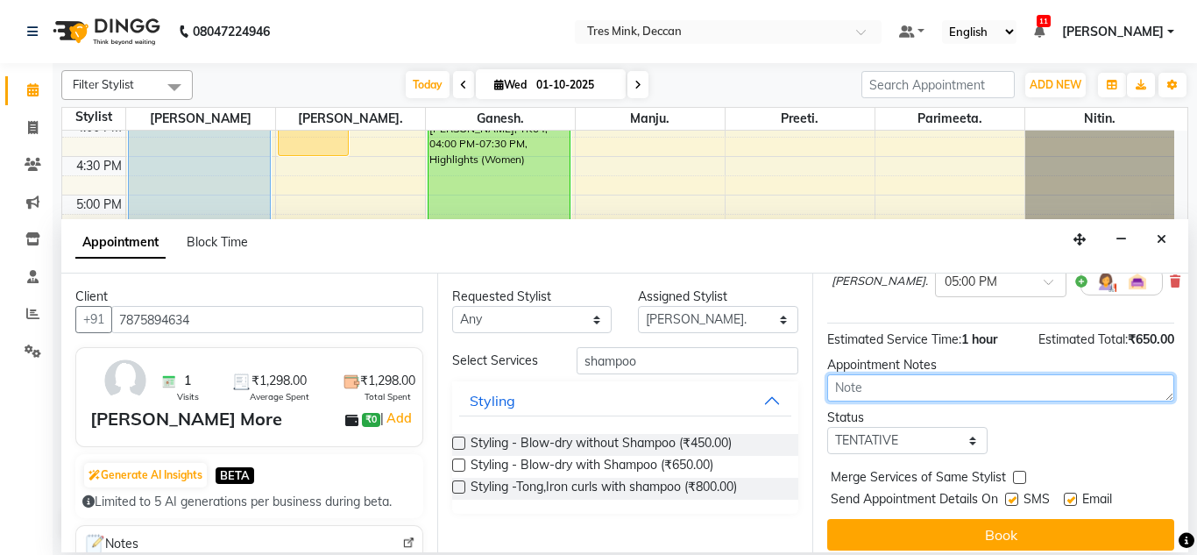
click at [947, 388] on textarea at bounding box center [1000, 387] width 347 height 27
type textarea "[PERSON_NAME] 1:28pm 1/1025"
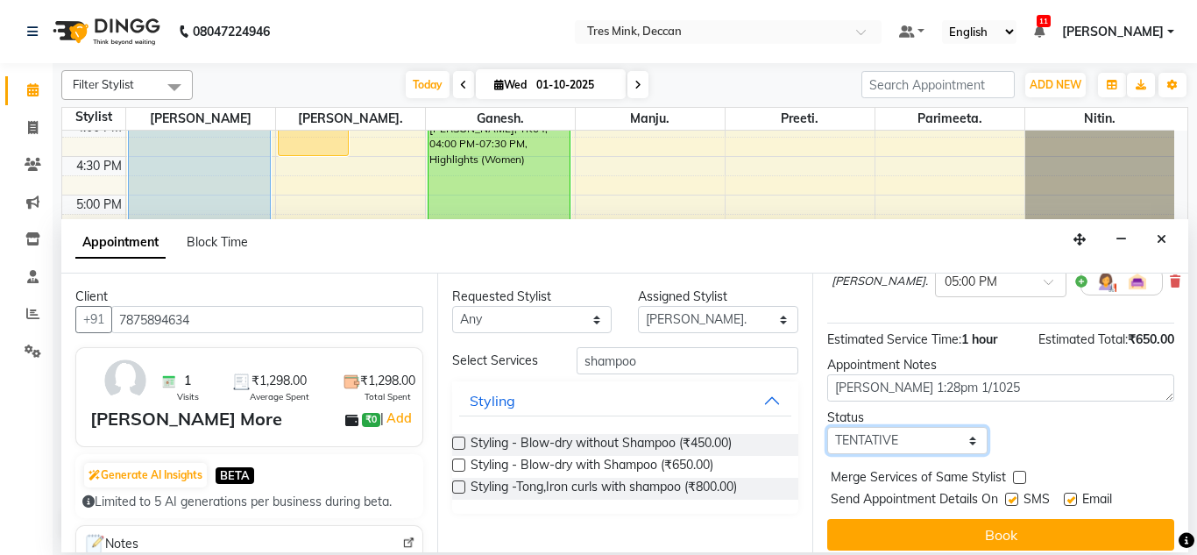
drag, startPoint x: 864, startPoint y: 443, endPoint x: 909, endPoint y: 369, distance: 86.8
click at [909, 369] on div "Jump to [DATE] 1 2 3 4 5 6 7 8 Weeks Appointment Date [DATE] Appointment Time S…" at bounding box center [1000, 412] width 376 height 279
select select "confirm booking"
click at [827, 427] on select "Select TENTATIVE CONFIRM CHECK-IN UPCOMING" at bounding box center [907, 440] width 160 height 27
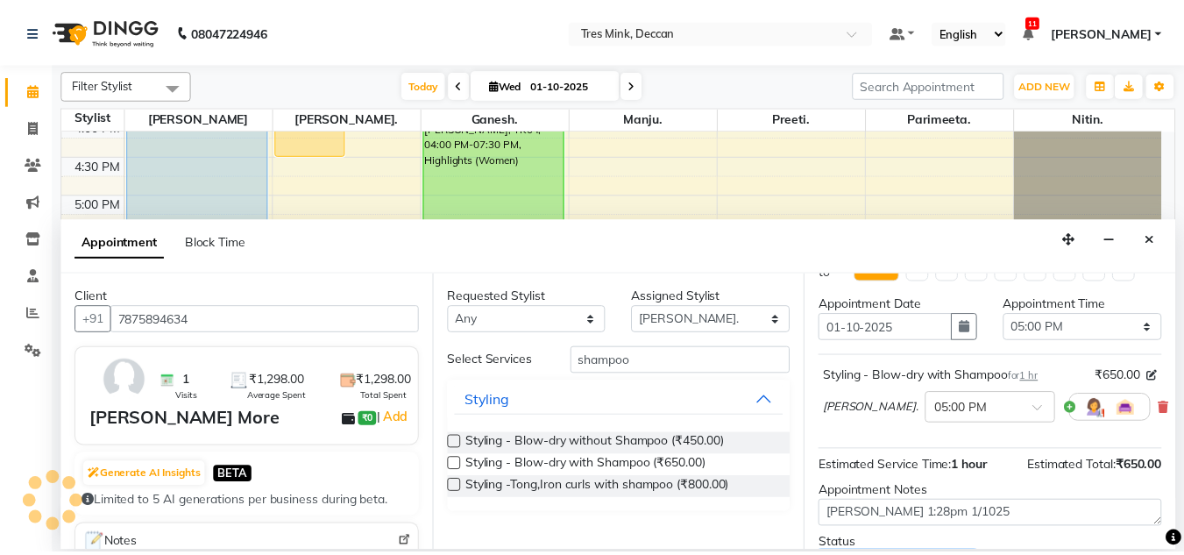
scroll to position [195, 0]
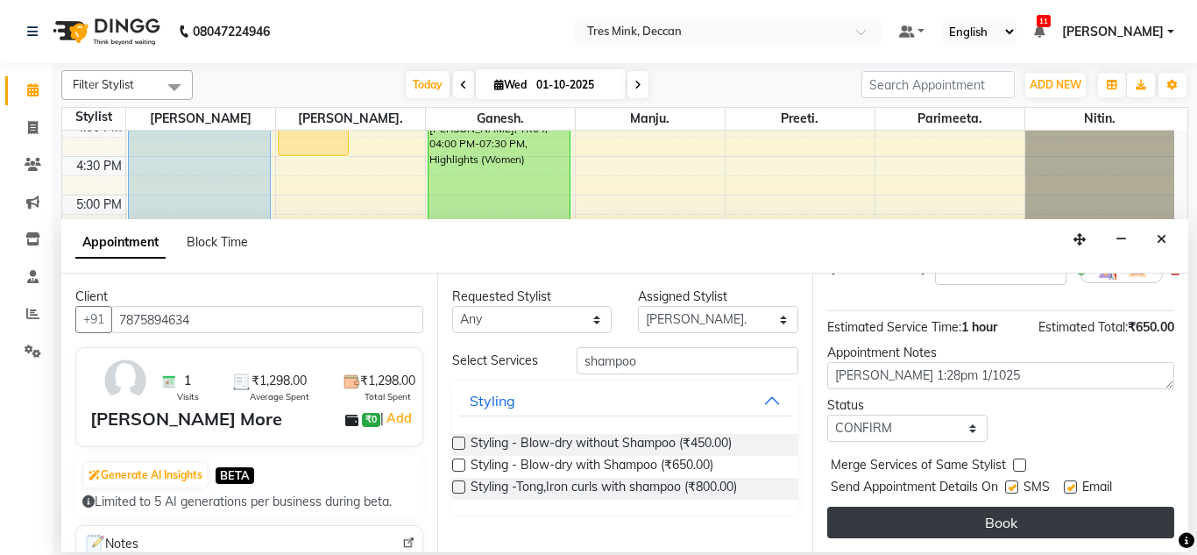
click at [933, 519] on button "Book" at bounding box center [1000, 522] width 347 height 32
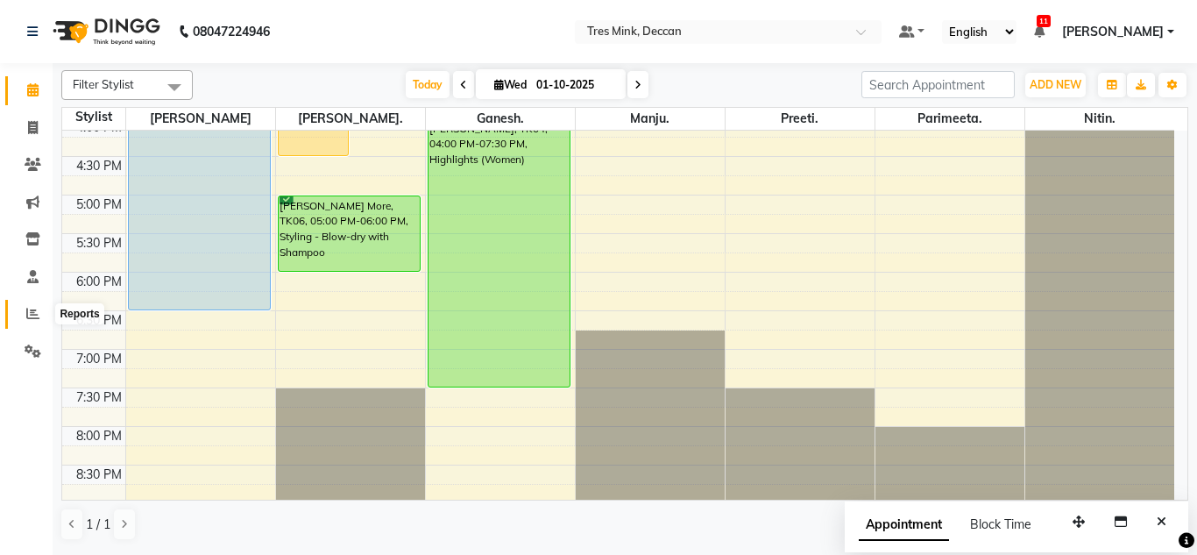
click at [39, 315] on icon at bounding box center [32, 313] width 13 height 13
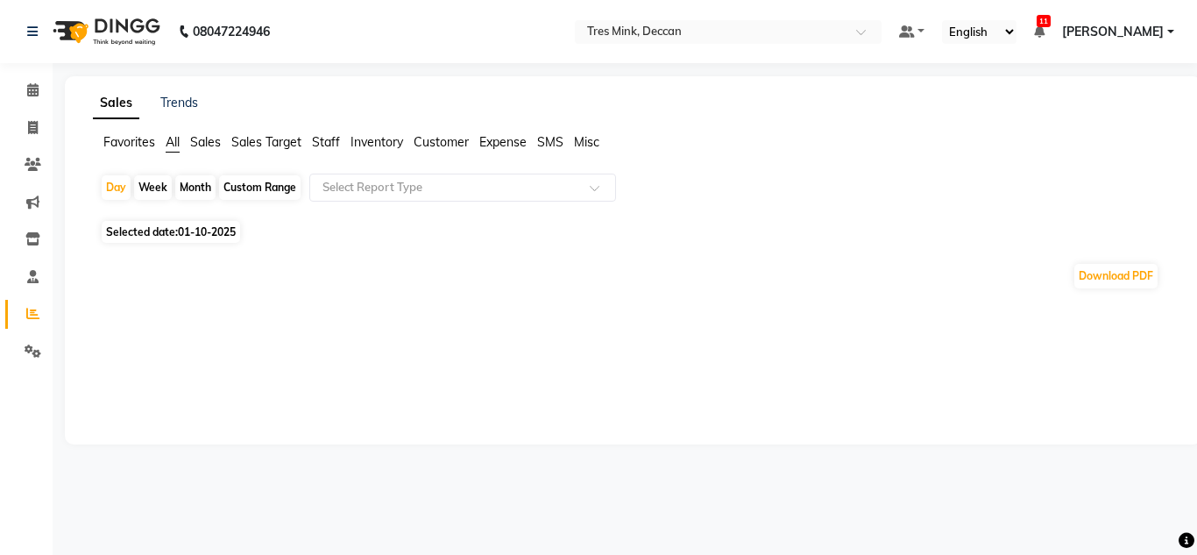
click at [190, 196] on div "Month" at bounding box center [195, 187] width 40 height 25
select select "10"
select select "2025"
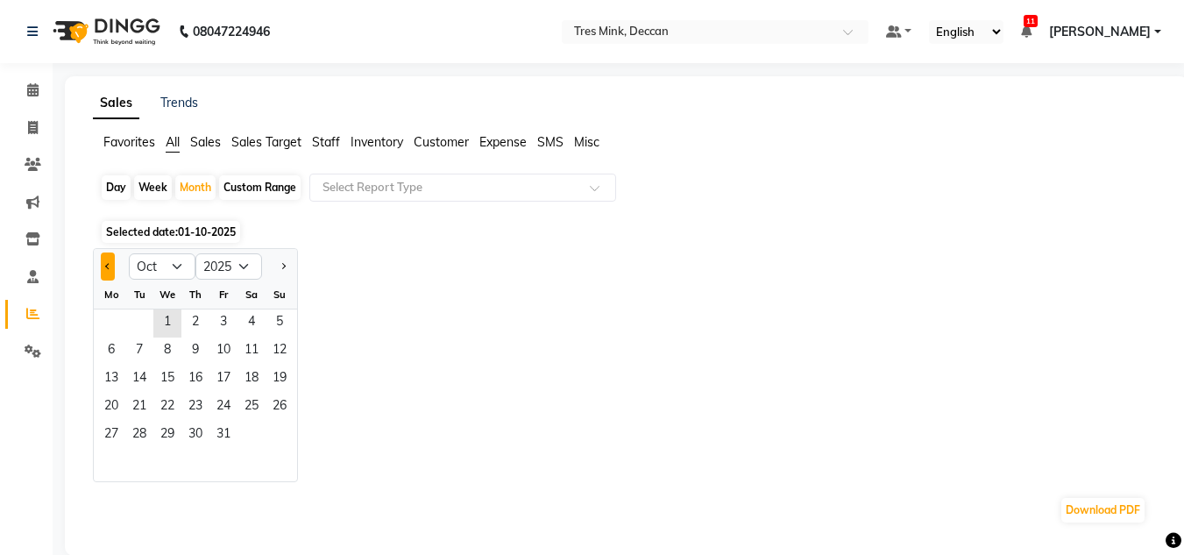
click at [106, 269] on button "Previous month" at bounding box center [108, 266] width 14 height 28
select select "9"
click at [114, 320] on span "1" at bounding box center [111, 323] width 28 height 28
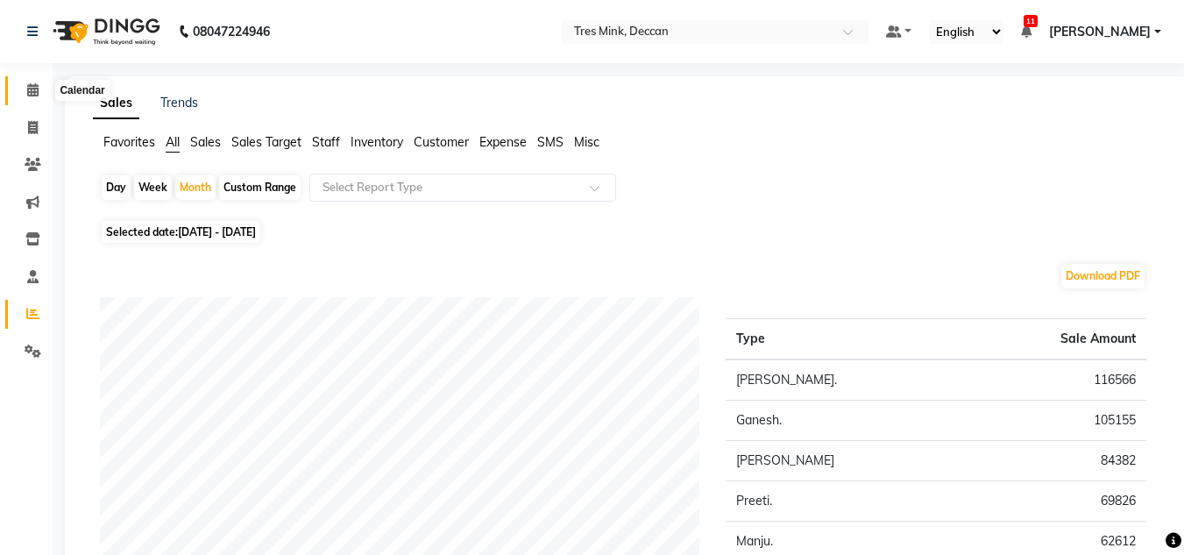
click at [32, 85] on icon at bounding box center [32, 89] width 11 height 13
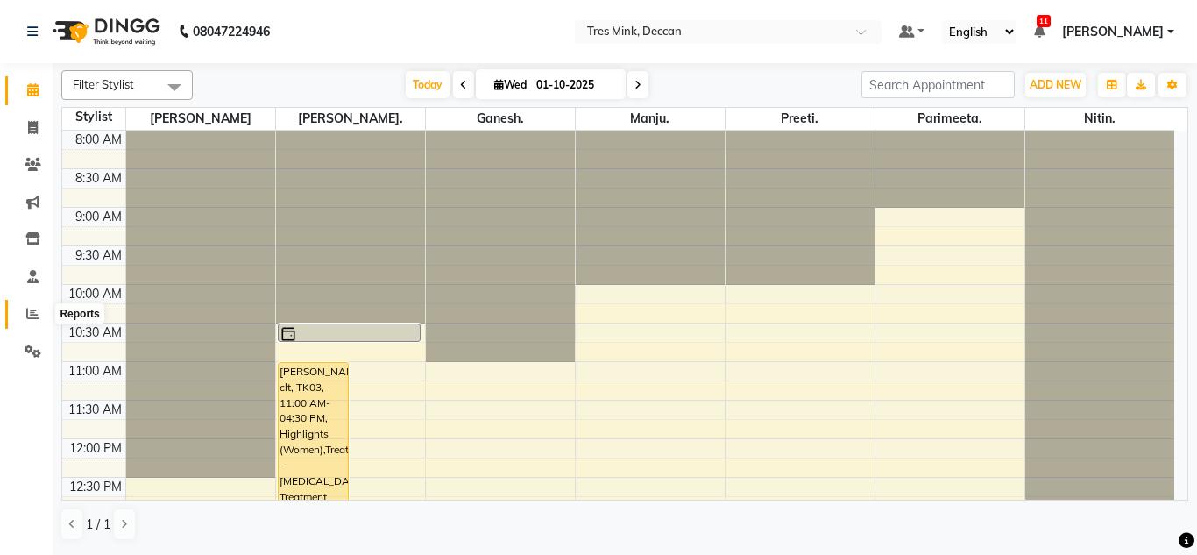
click at [28, 310] on icon at bounding box center [32, 313] width 13 height 13
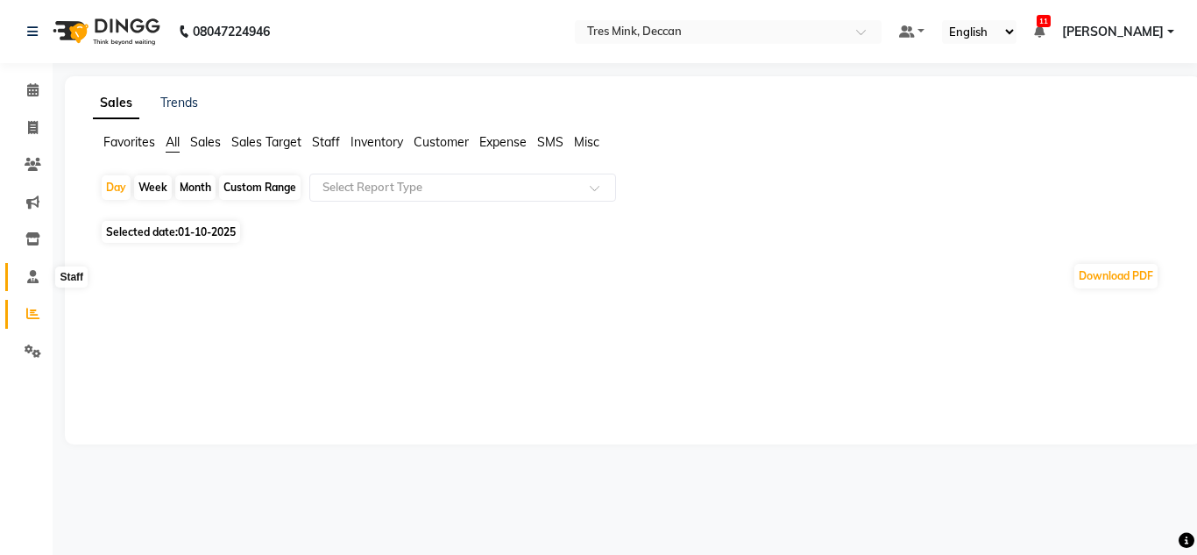
click at [36, 278] on icon at bounding box center [32, 276] width 11 height 13
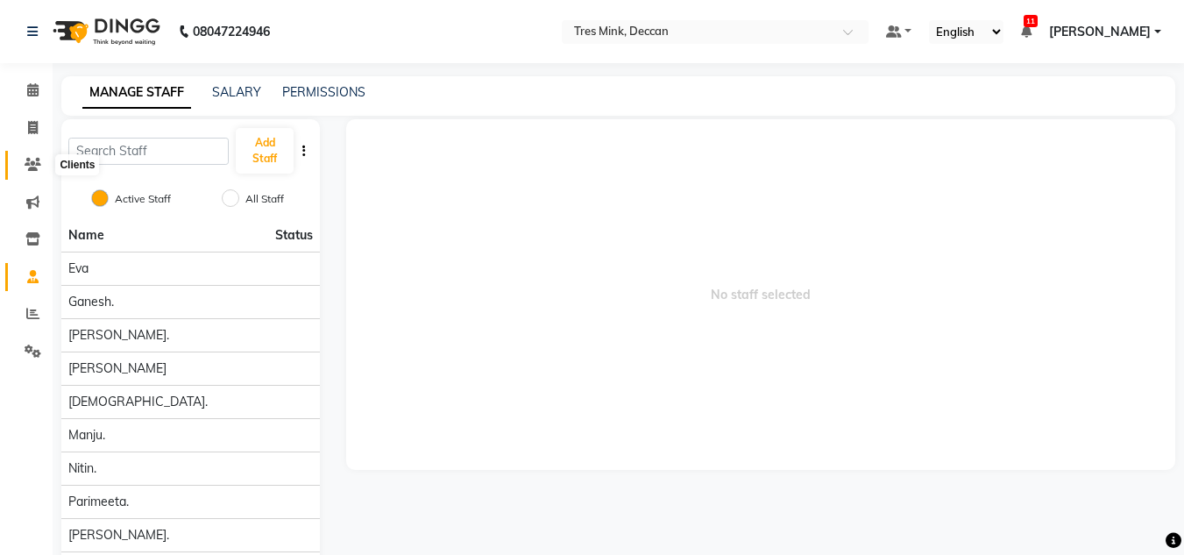
click at [32, 162] on icon at bounding box center [33, 164] width 17 height 13
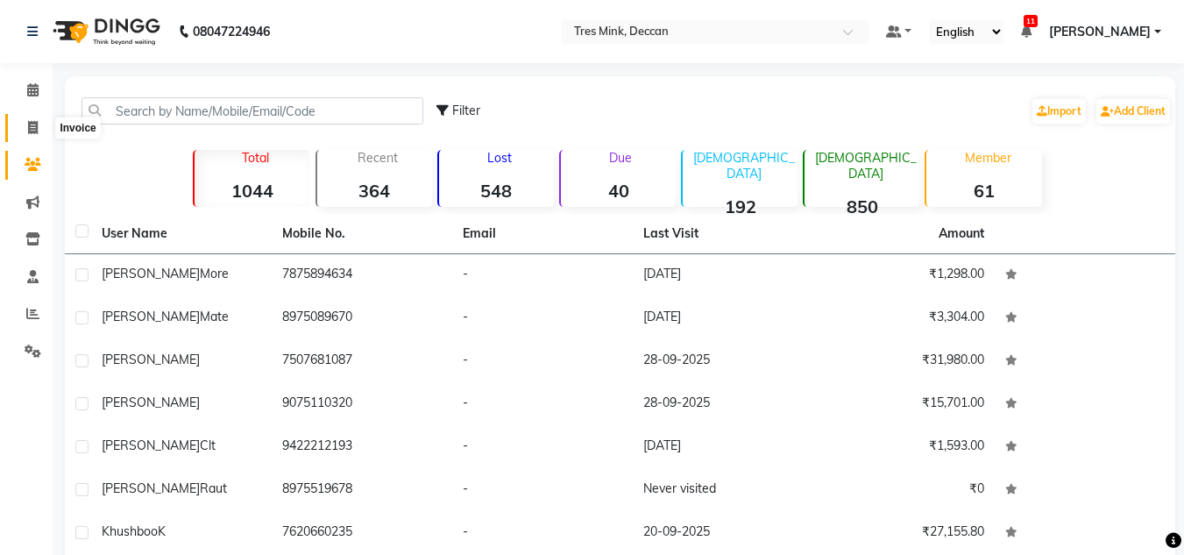
click at [32, 136] on span at bounding box center [33, 128] width 31 height 20
select select "service"
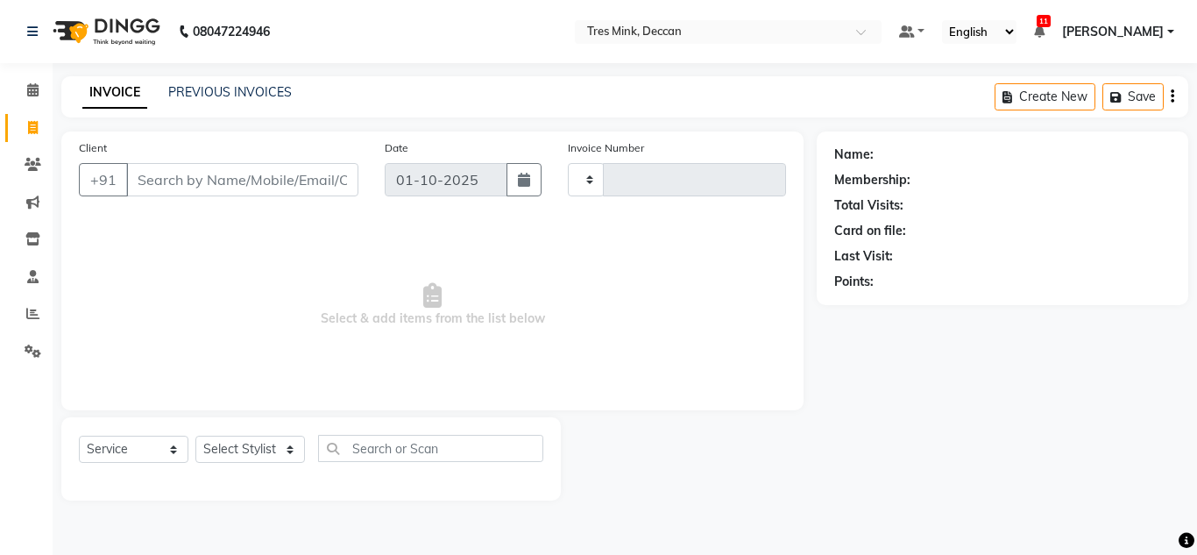
type input "1130"
select select "8055"
click at [251, 97] on link "PREVIOUS INVOICES" at bounding box center [230, 92] width 124 height 16
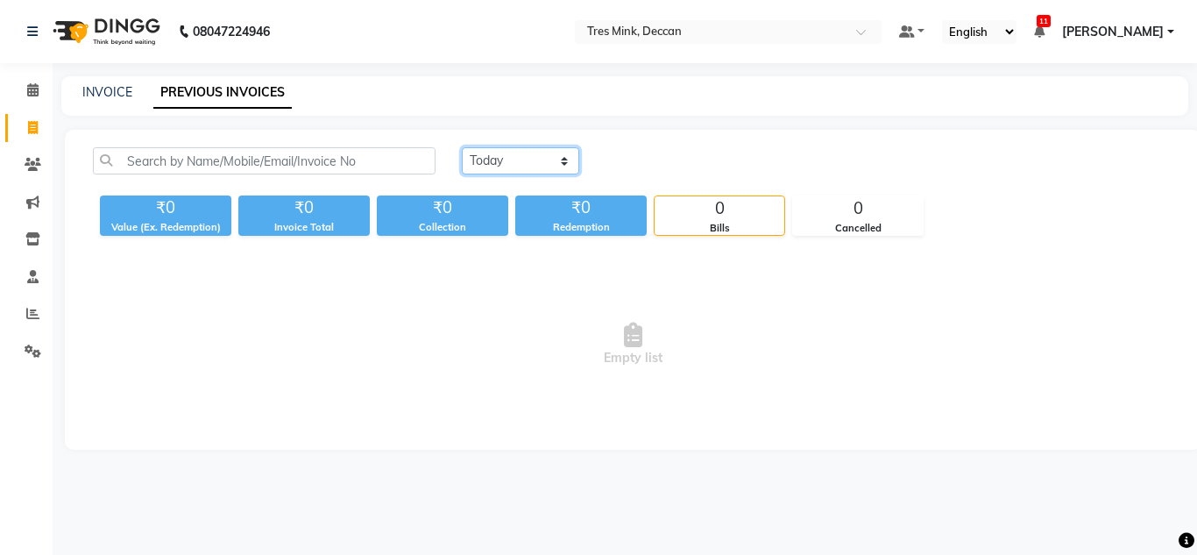
click at [531, 152] on select "[DATE] [DATE] Custom Range" at bounding box center [520, 160] width 117 height 27
select select "range"
click at [462, 147] on select "[DATE] [DATE] Custom Range" at bounding box center [520, 160] width 117 height 27
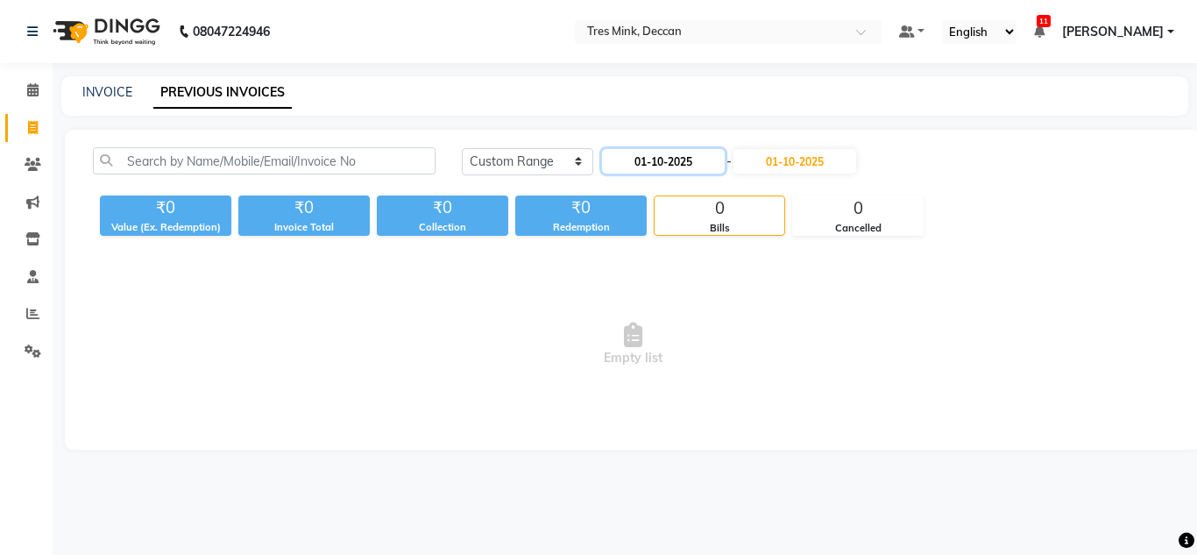
click at [677, 161] on input "01-10-2025" at bounding box center [663, 161] width 123 height 25
select select "10"
select select "2025"
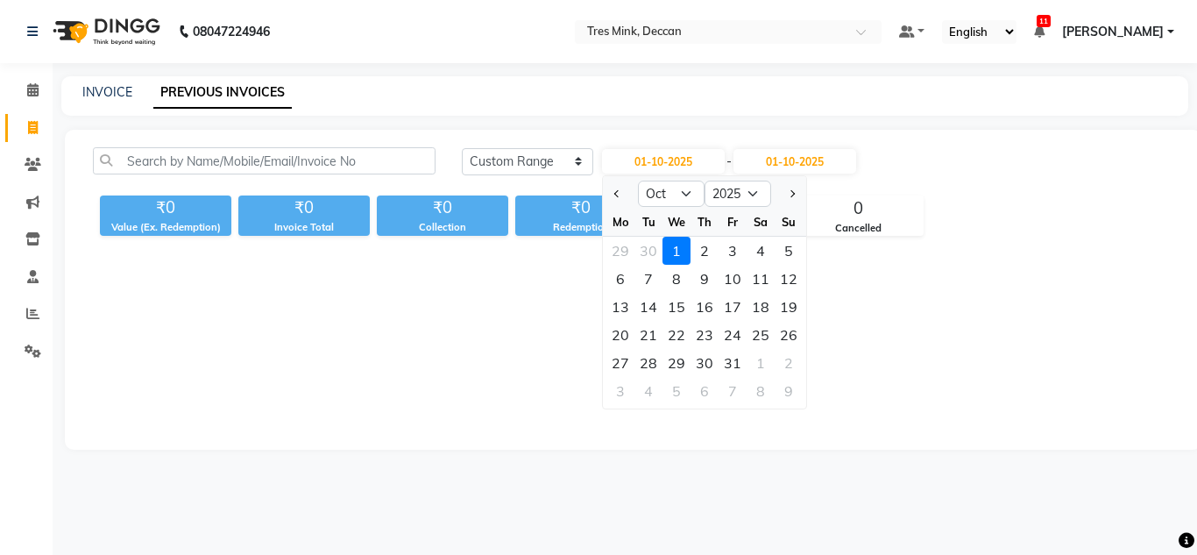
click at [677, 260] on div "1" at bounding box center [676, 251] width 28 height 28
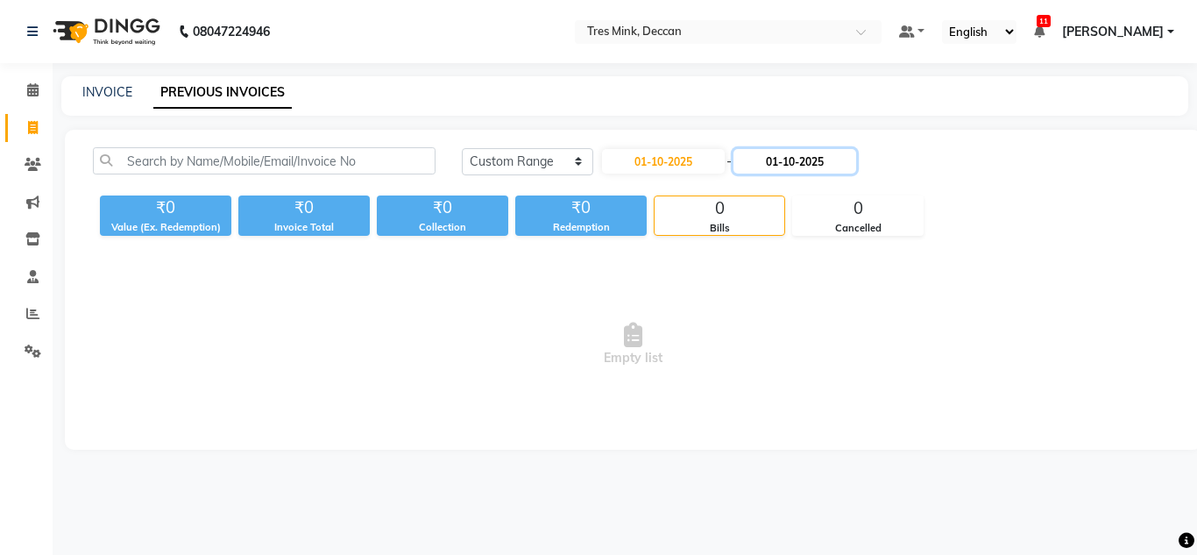
click at [815, 166] on input "01-10-2025" at bounding box center [794, 161] width 123 height 25
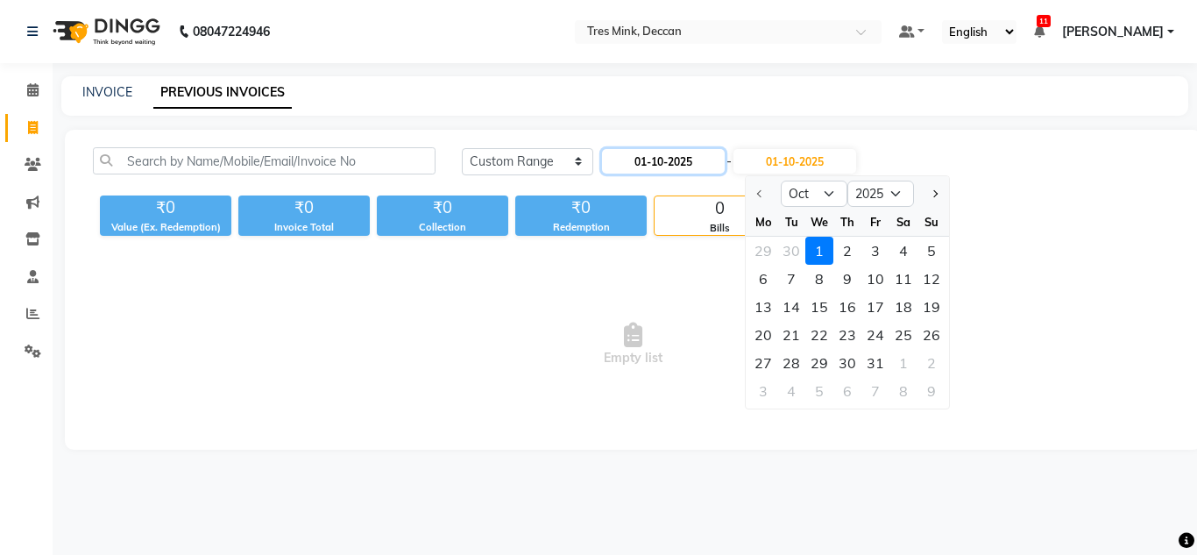
click at [664, 171] on input "01-10-2025" at bounding box center [663, 161] width 123 height 25
select select "10"
select select "2025"
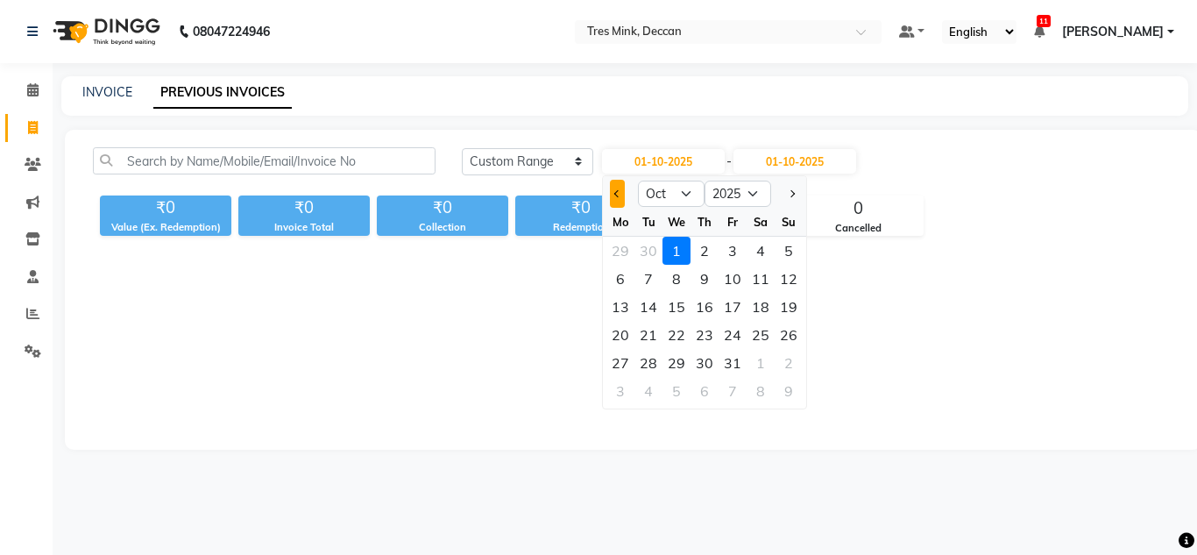
click at [621, 184] on button "Previous month" at bounding box center [617, 194] width 15 height 28
select select "9"
click at [632, 256] on div "1" at bounding box center [620, 251] width 28 height 28
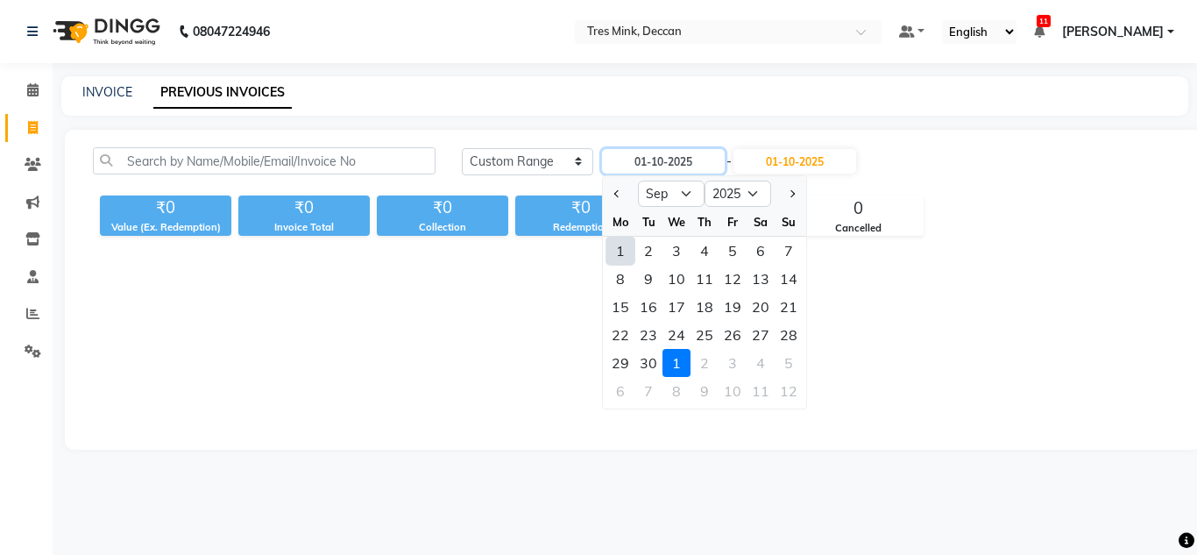
type input "01-09-2025"
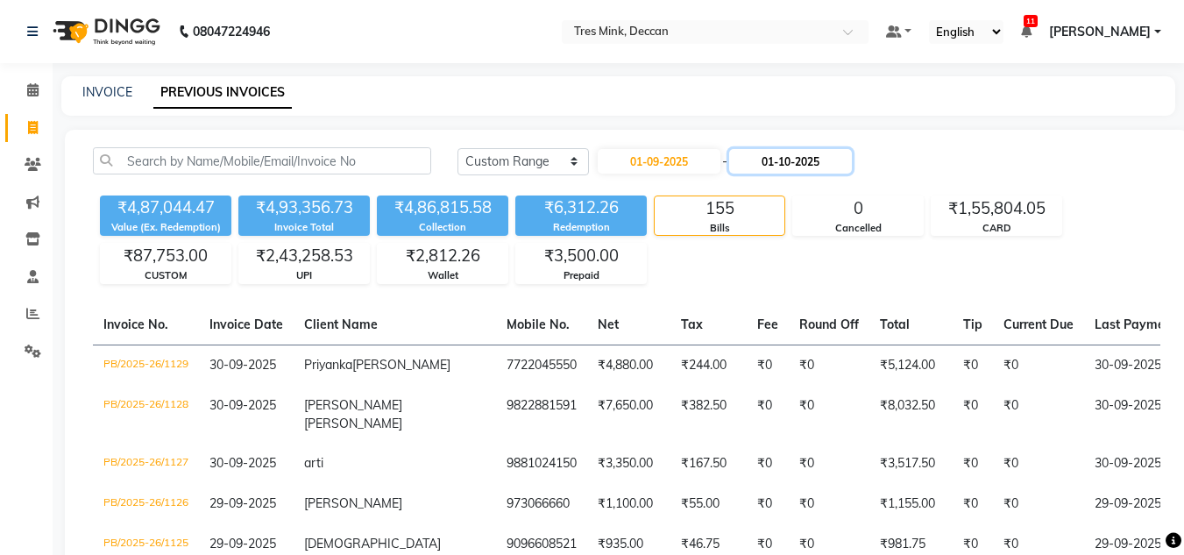
click at [811, 152] on input "01-10-2025" at bounding box center [790, 161] width 123 height 25
select select "10"
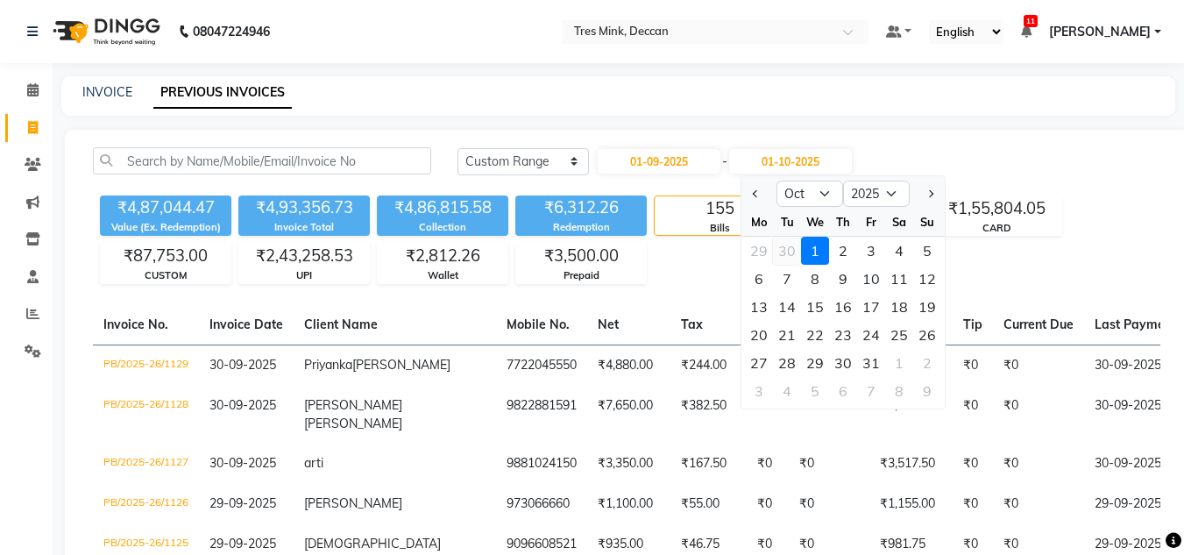
click at [781, 254] on div "30" at bounding box center [787, 251] width 28 height 28
type input "30-09-2025"
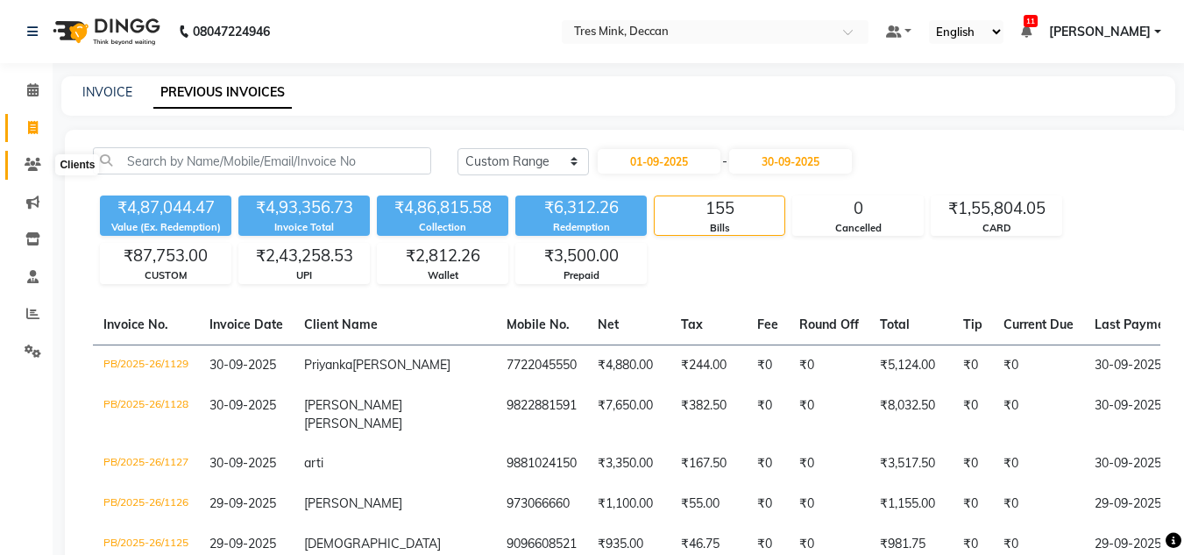
click at [36, 156] on span at bounding box center [33, 165] width 31 height 20
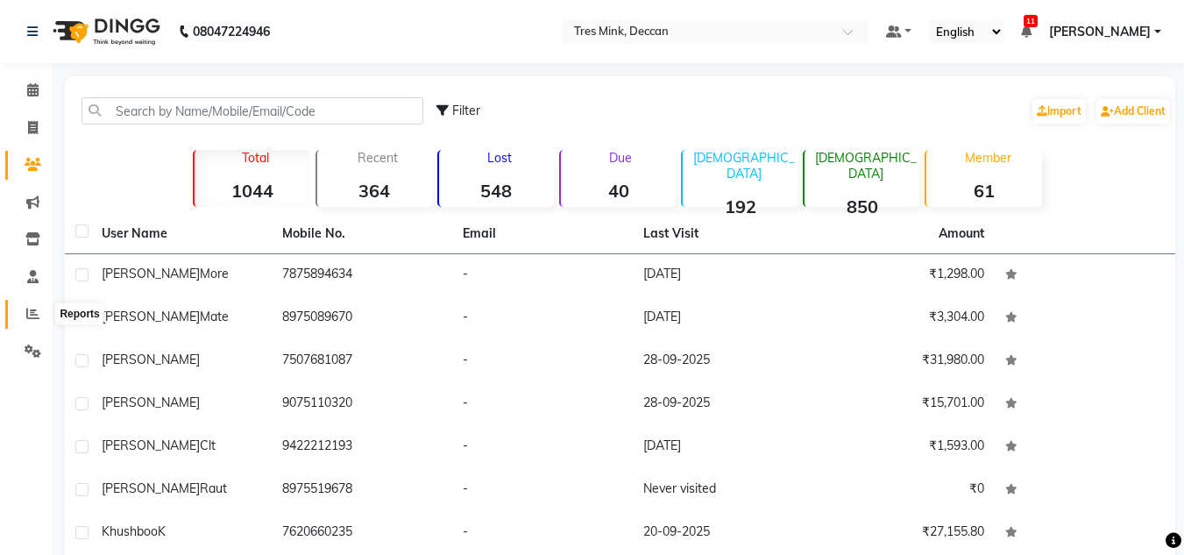
click at [23, 315] on span at bounding box center [33, 314] width 31 height 20
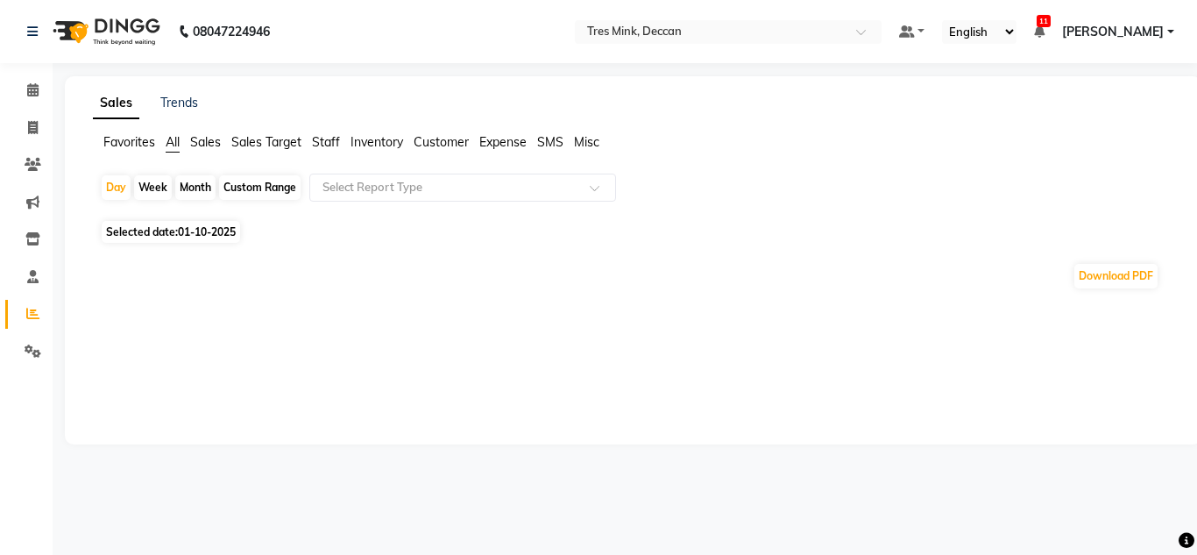
click at [189, 179] on div "Month" at bounding box center [195, 187] width 40 height 25
select select "10"
select select "2025"
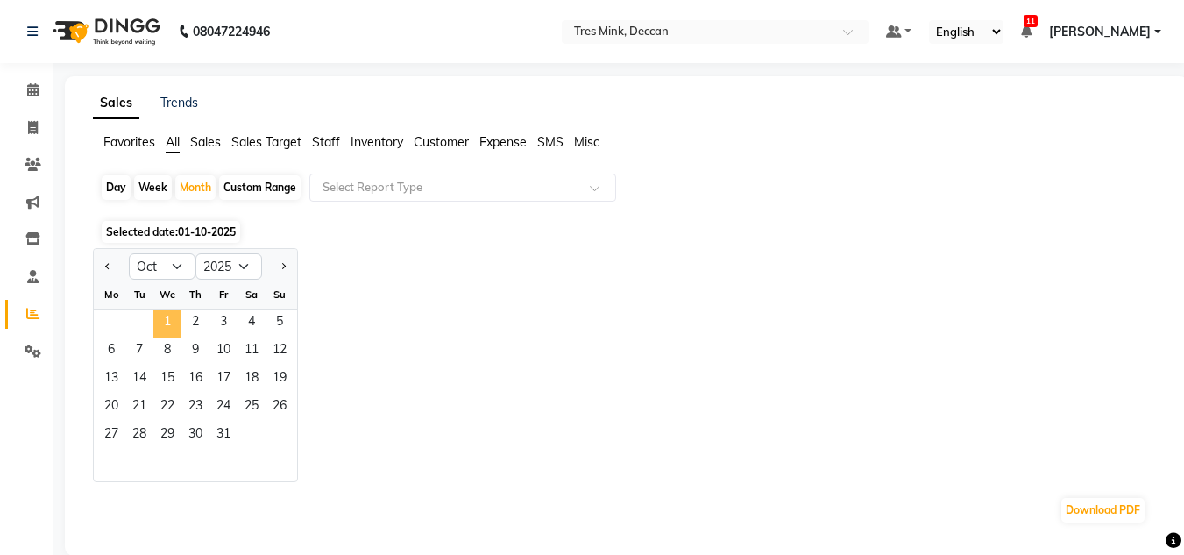
click at [170, 328] on span "1" at bounding box center [167, 323] width 28 height 28
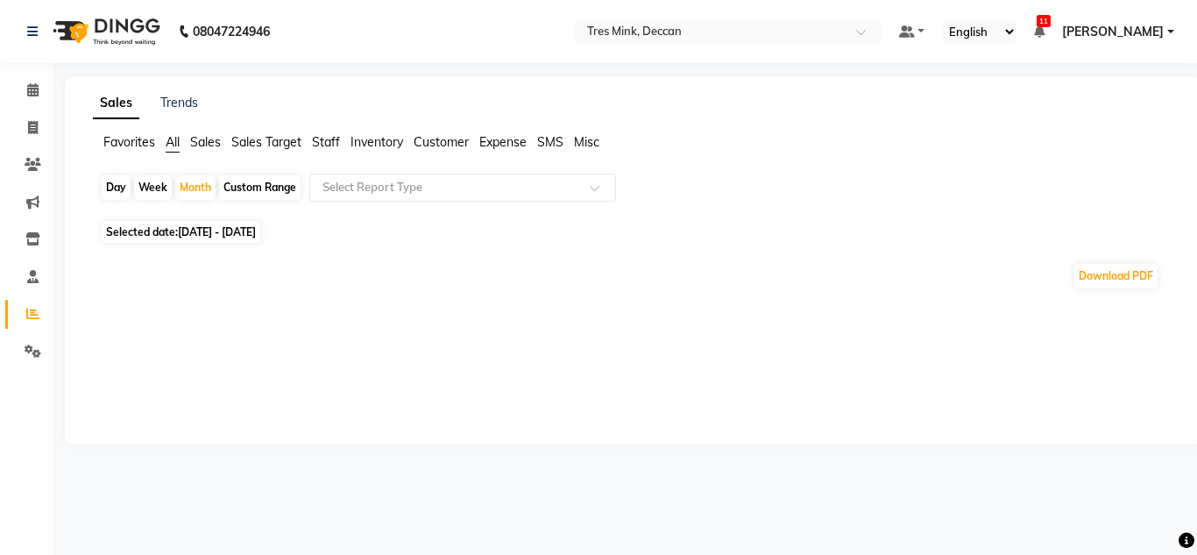
click at [187, 237] on span "[DATE] - [DATE]" at bounding box center [217, 231] width 78 height 13
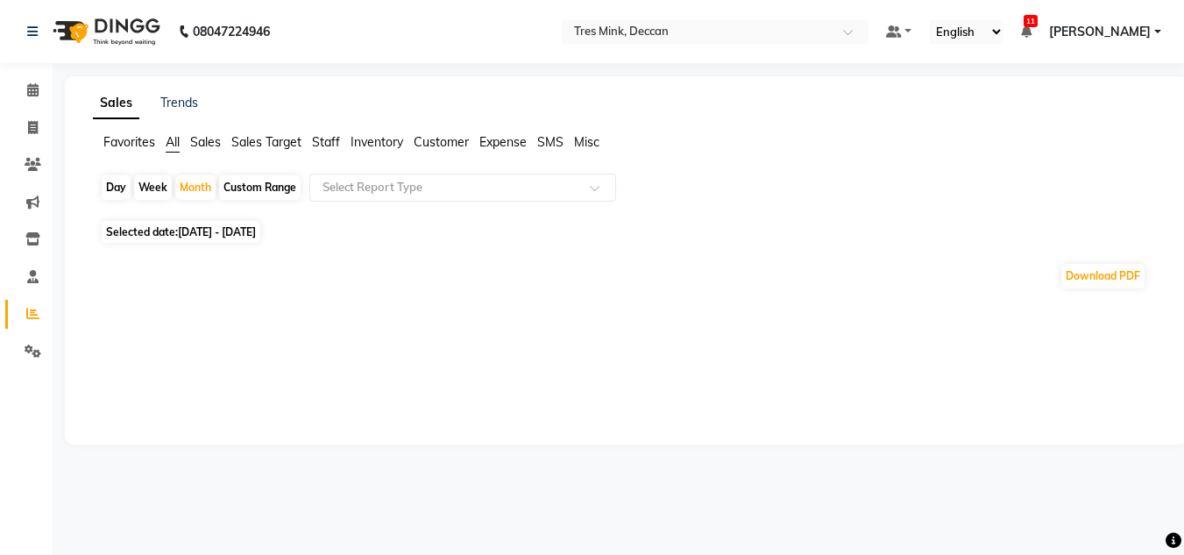
select select "10"
select select "2025"
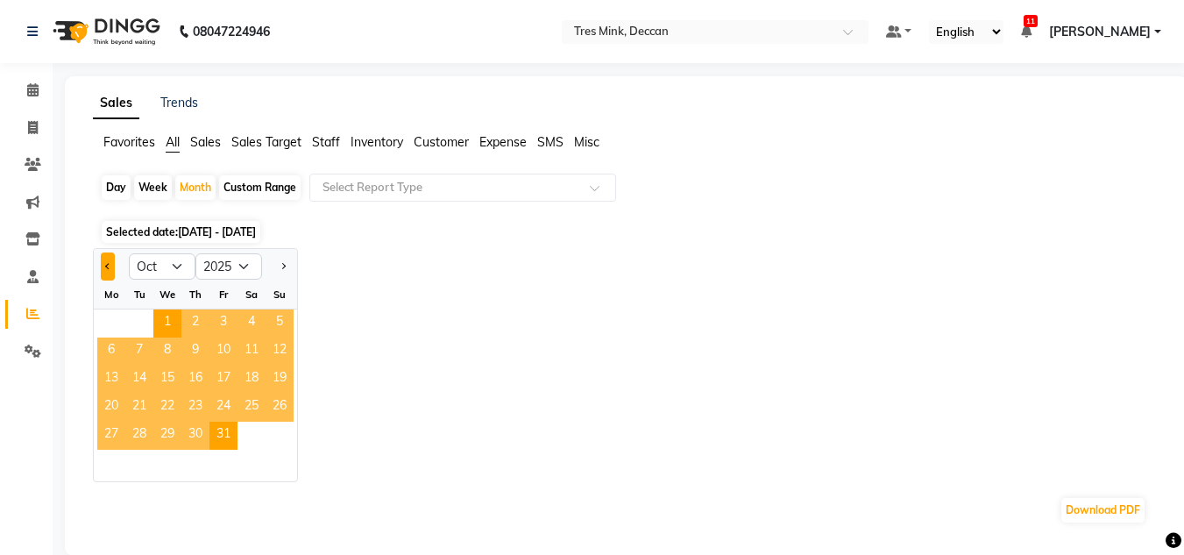
drag, startPoint x: 116, startPoint y: 268, endPoint x: 103, endPoint y: 268, distance: 13.1
click at [103, 268] on div at bounding box center [111, 266] width 35 height 28
click at [103, 268] on button "Previous month" at bounding box center [108, 266] width 14 height 28
select select "9"
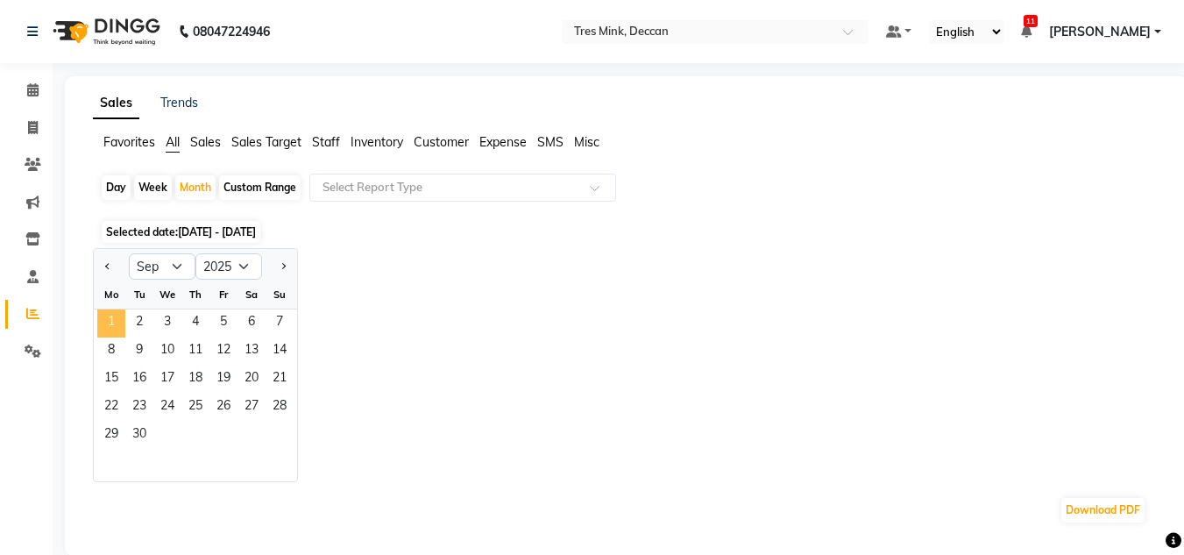
click at [110, 324] on span "1" at bounding box center [111, 323] width 28 height 28
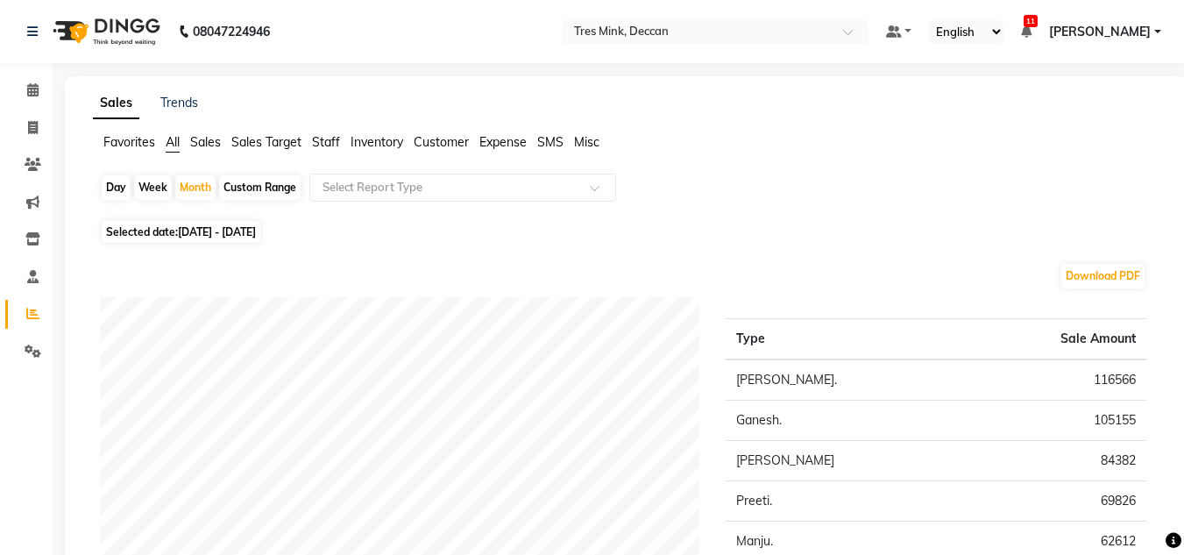
click at [383, 141] on span "Inventory" at bounding box center [376, 142] width 53 height 16
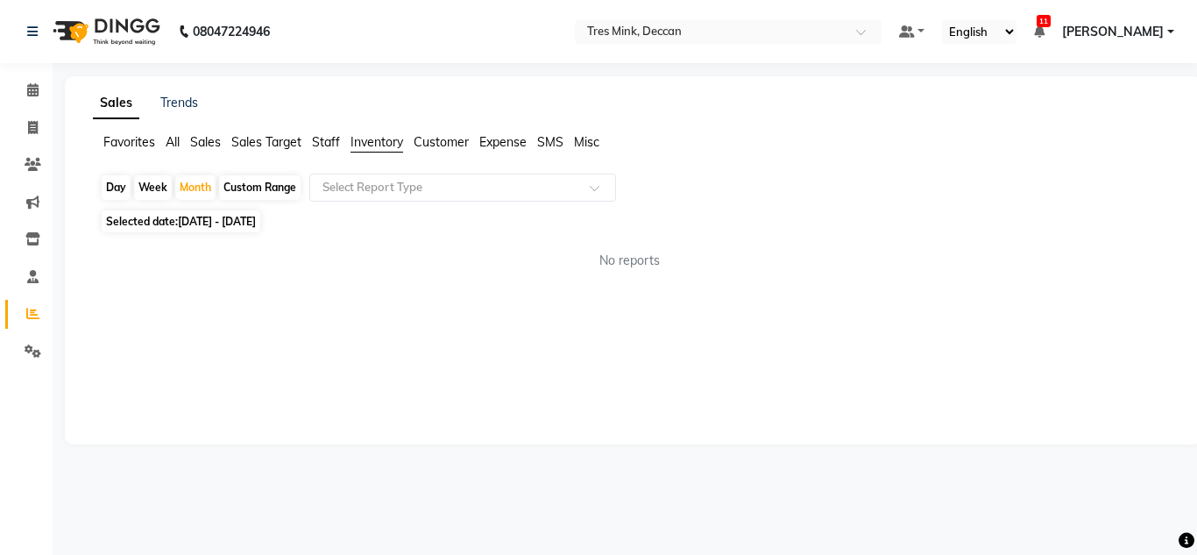
click at [428, 143] on span "Customer" at bounding box center [441, 142] width 55 height 16
click at [180, 101] on link "Trends" at bounding box center [179, 103] width 38 height 16
select select "by_client"
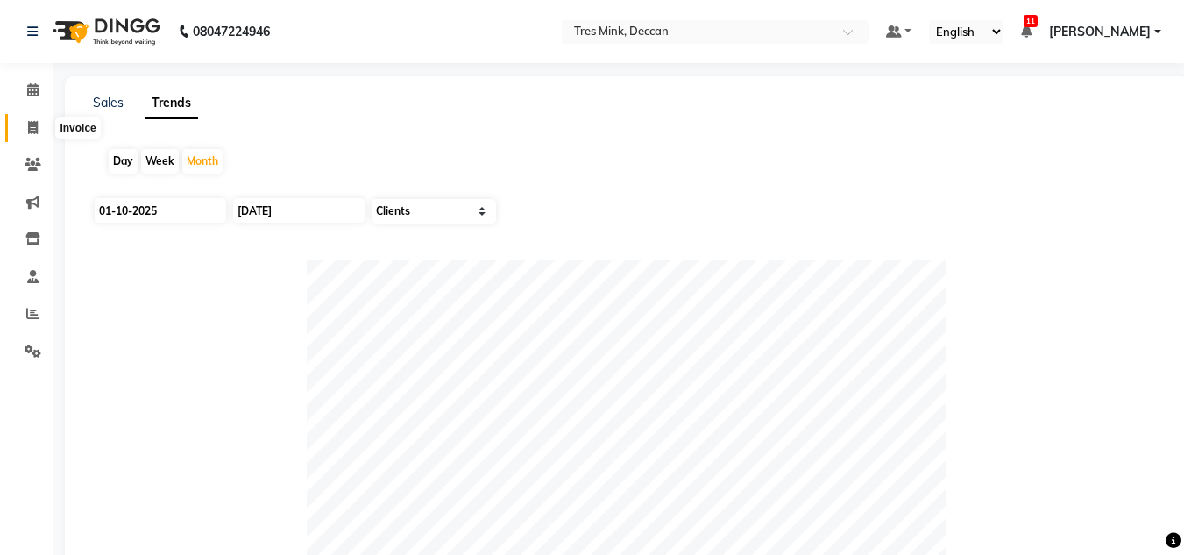
click at [37, 128] on icon at bounding box center [33, 127] width 10 height 13
select select "service"
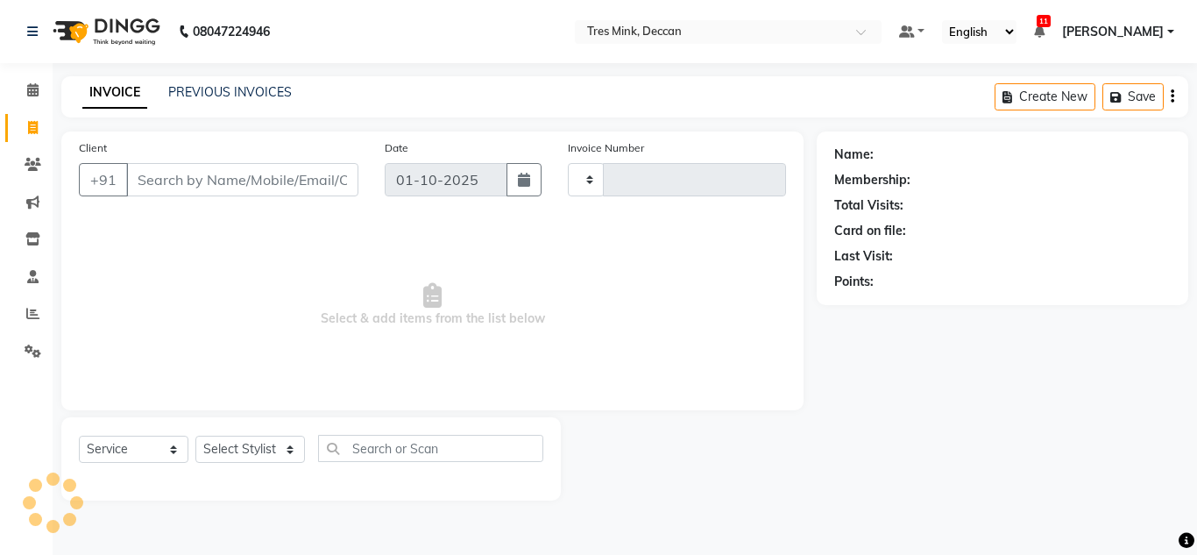
type input "1130"
select select "8055"
click at [38, 340] on link "Settings" at bounding box center [26, 351] width 42 height 29
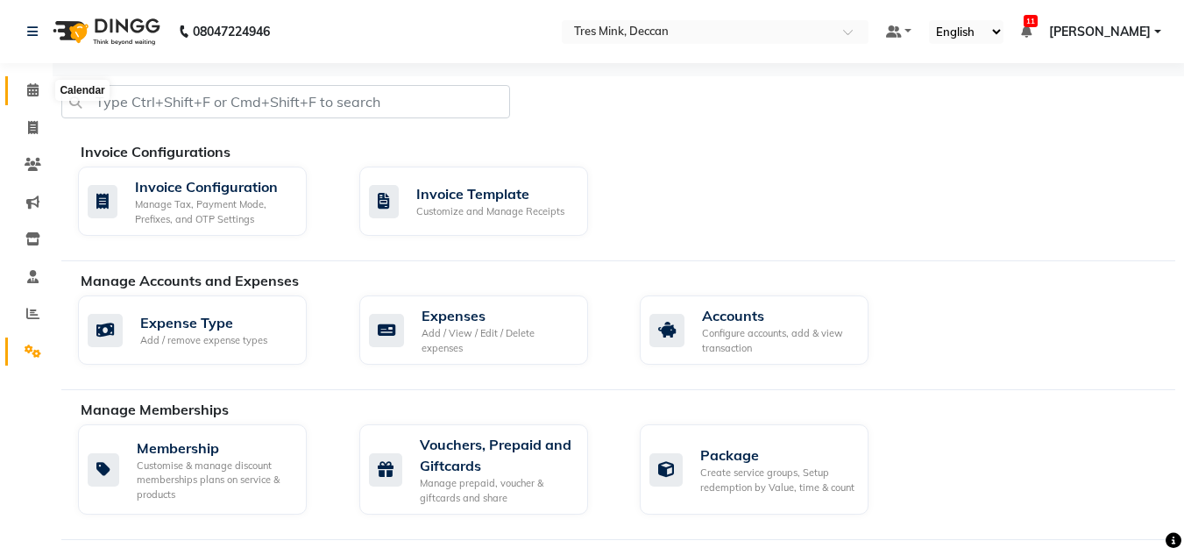
click at [37, 89] on icon at bounding box center [32, 89] width 11 height 13
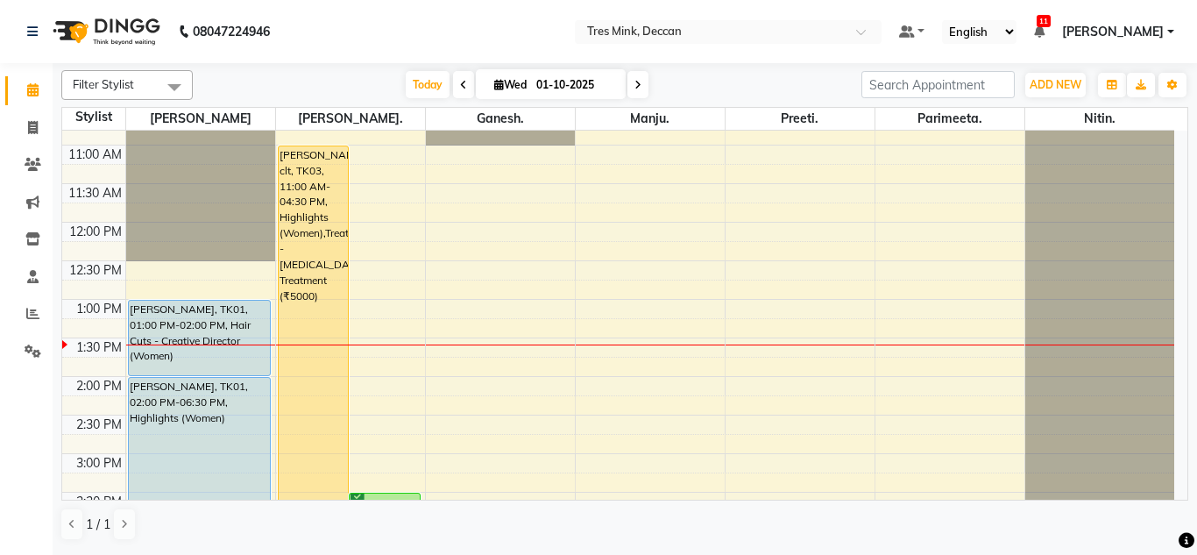
scroll to position [216, 0]
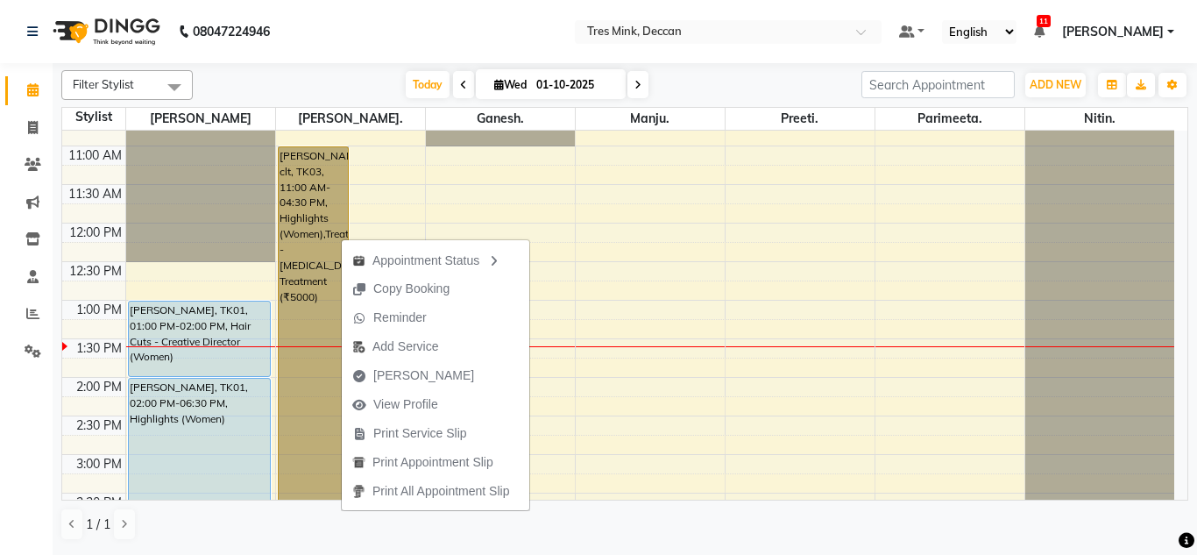
click at [301, 266] on link "[PERSON_NAME] clt, TK03, 11:00 AM-04:30 PM, Highlights (Women),Treatment - [MED…" at bounding box center [314, 357] width 72 height 423
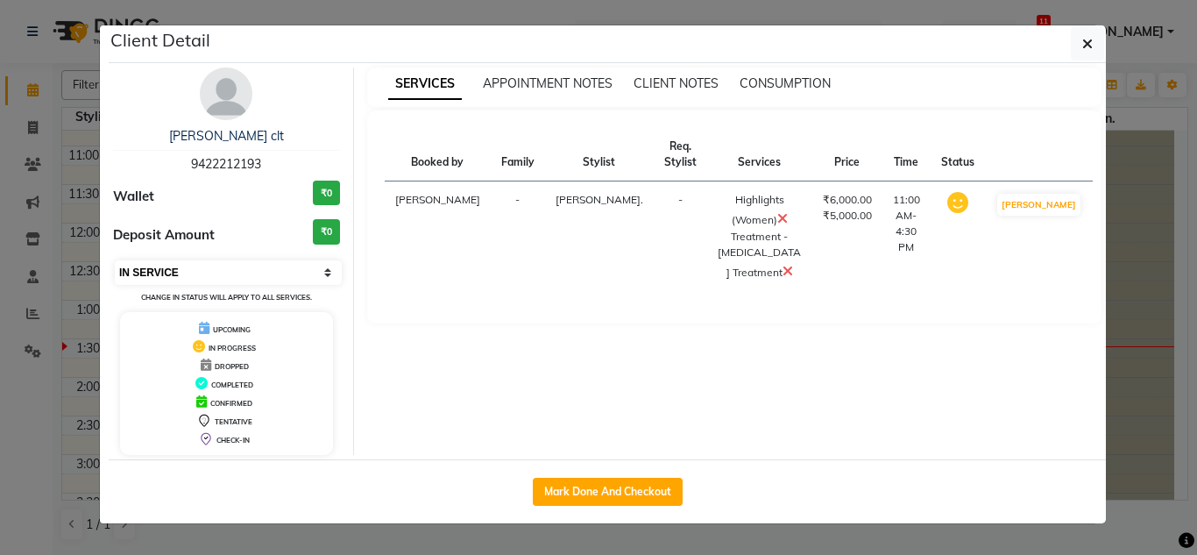
click at [196, 272] on select "Select IN SERVICE CONFIRMED TENTATIVE CHECK IN MARK DONE DROPPED UPCOMING" at bounding box center [228, 272] width 227 height 25
select select "5"
click at [115, 260] on select "Select IN SERVICE CONFIRMED TENTATIVE CHECK IN MARK DONE DROPPED UPCOMING" at bounding box center [228, 272] width 227 height 25
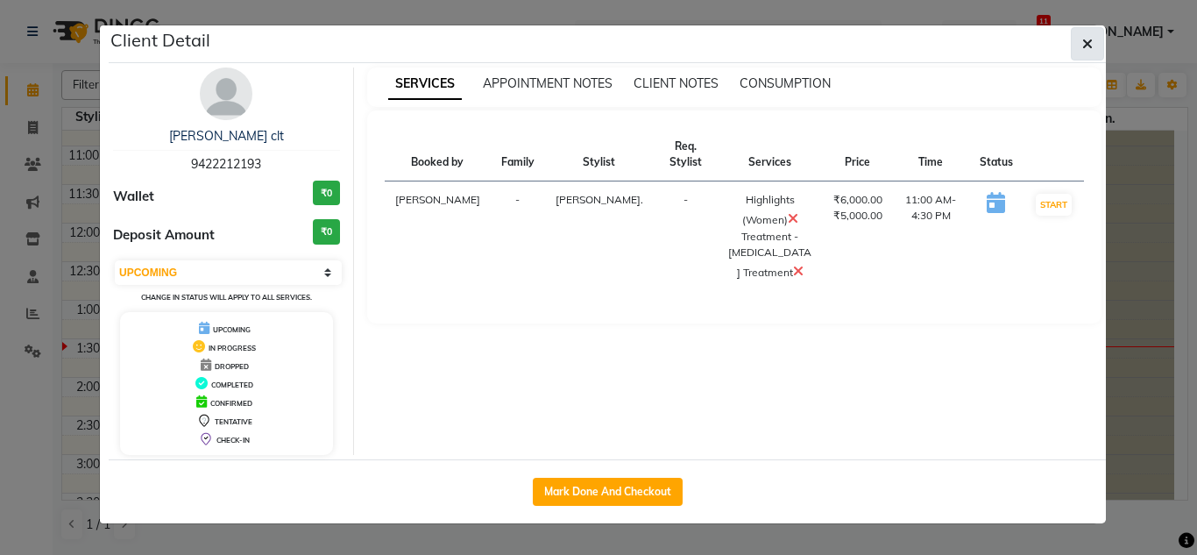
click at [1083, 51] on span "button" at bounding box center [1087, 44] width 11 height 18
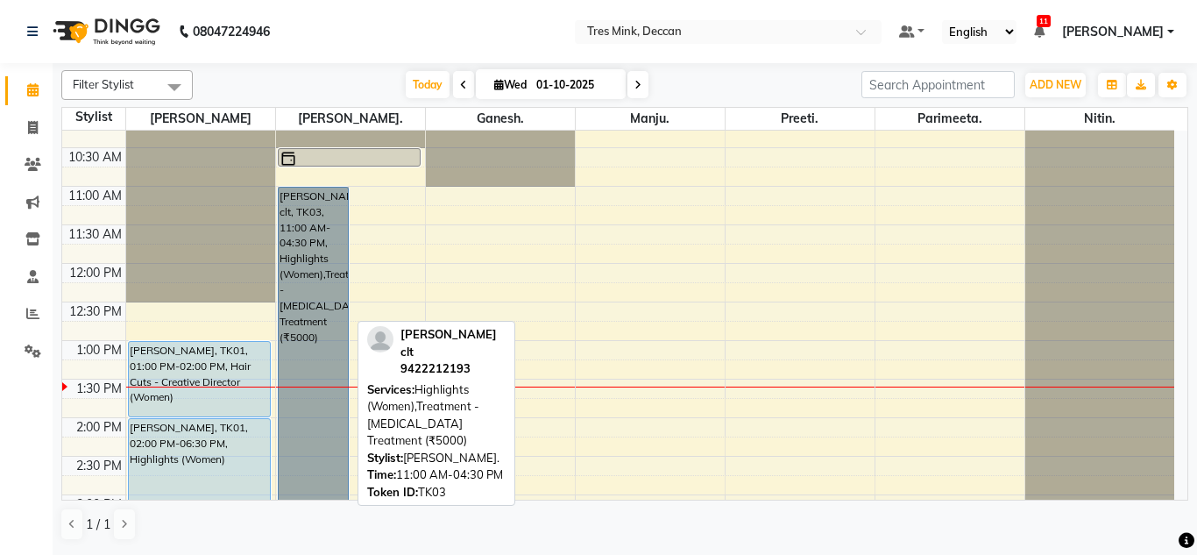
scroll to position [174, 0]
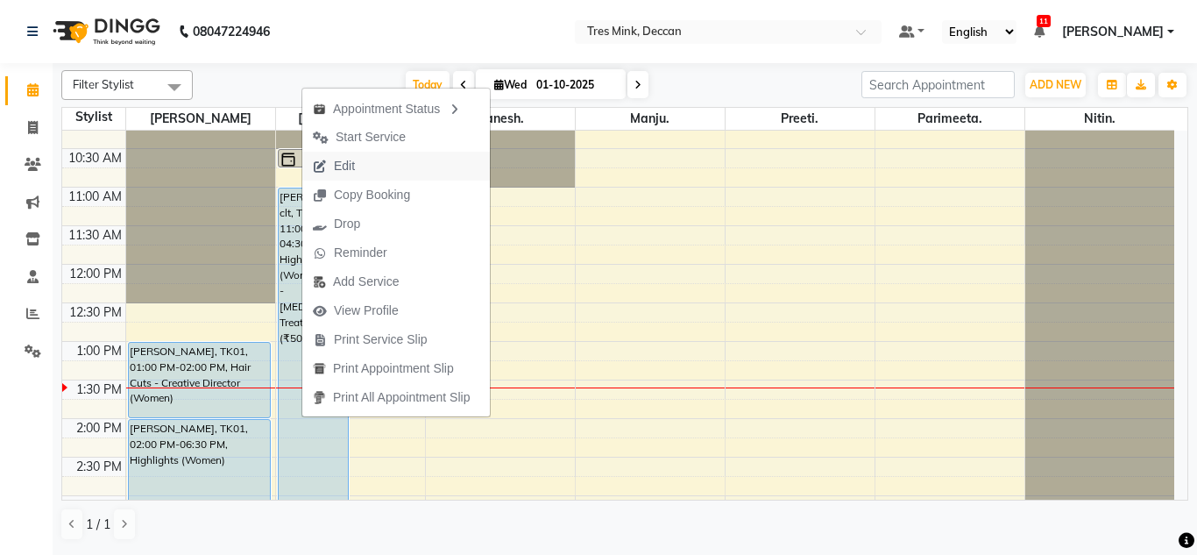
click at [403, 166] on button "Edit" at bounding box center [395, 166] width 187 height 29
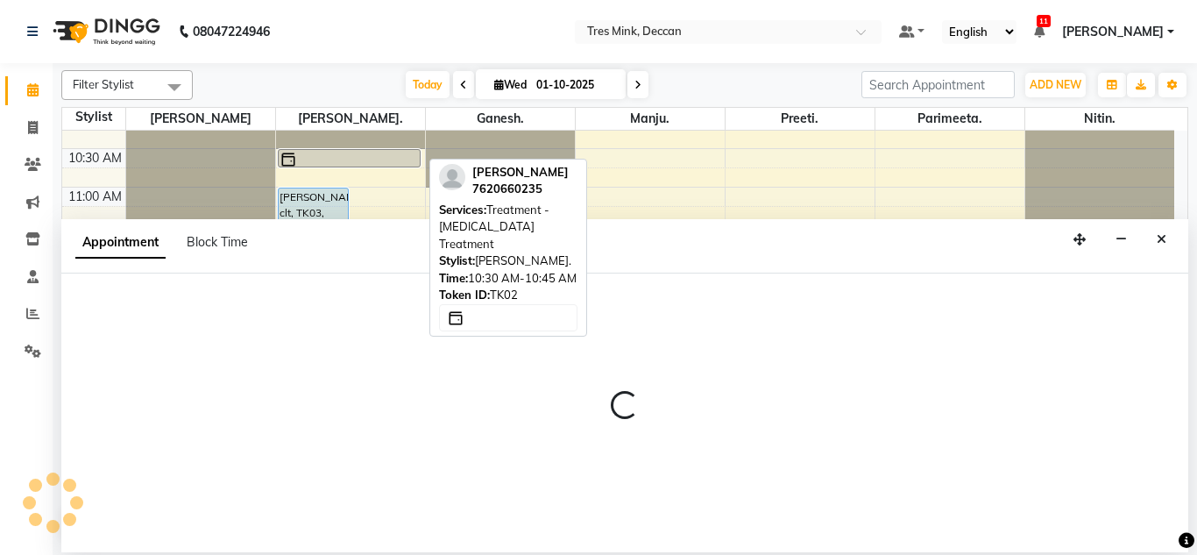
select select "tentative"
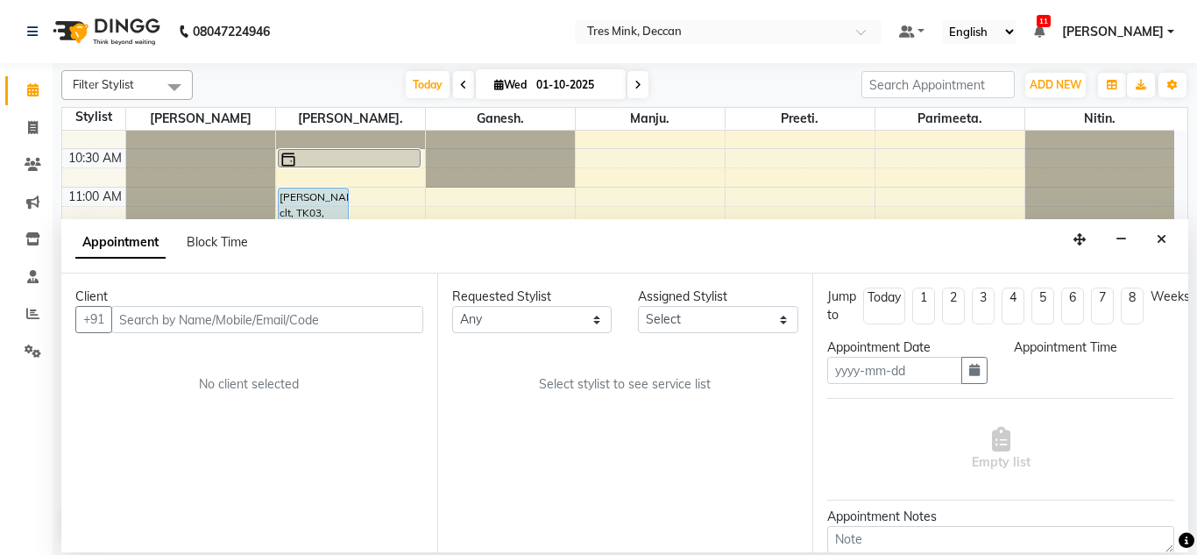
type input "01-10-2025"
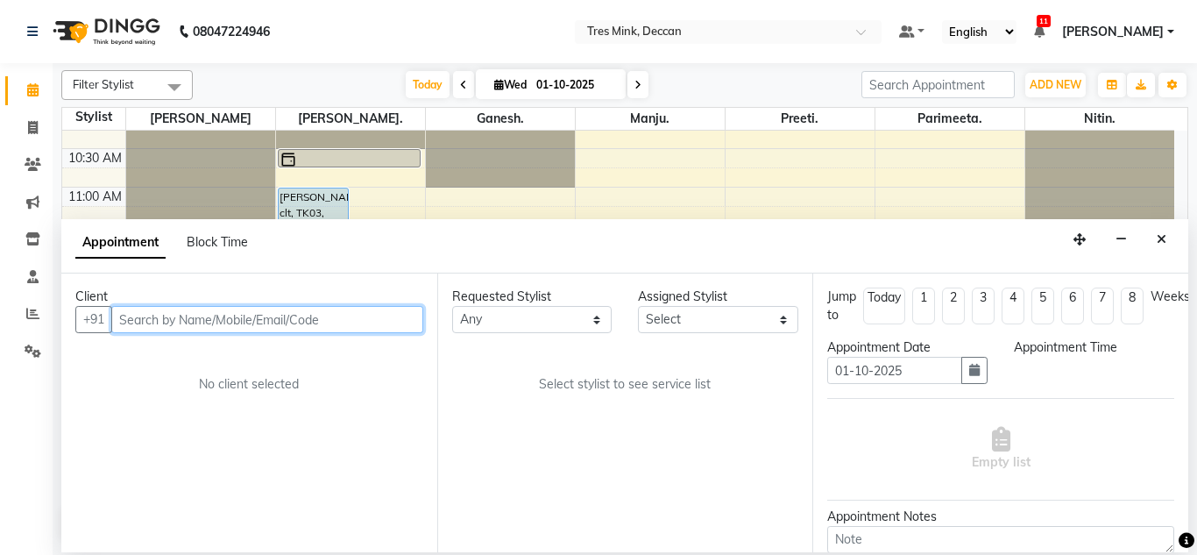
scroll to position [0, 0]
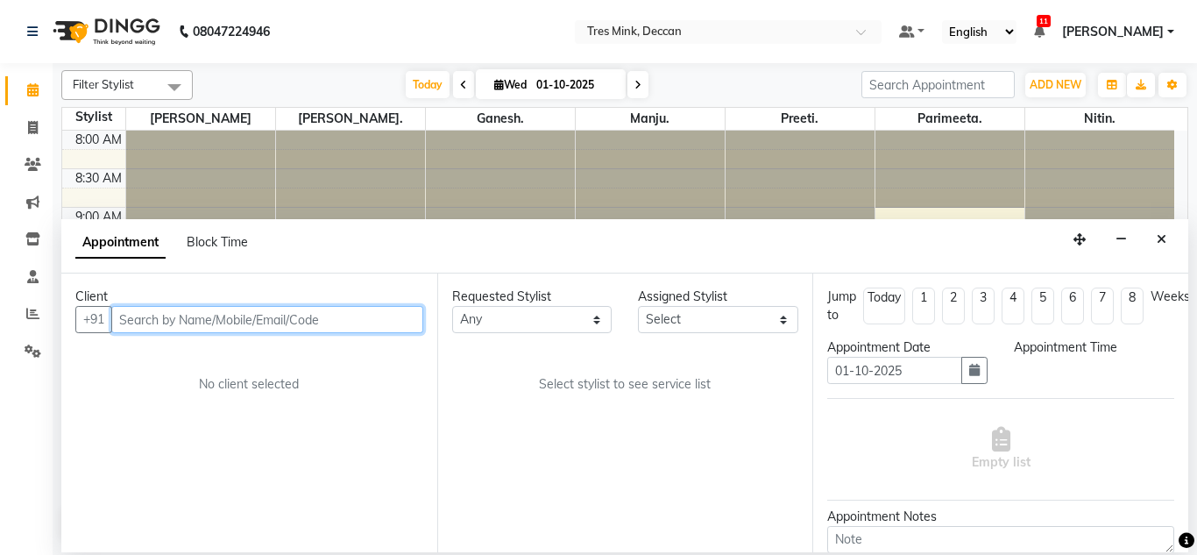
select select "upcoming"
select select "660"
select select "59499"
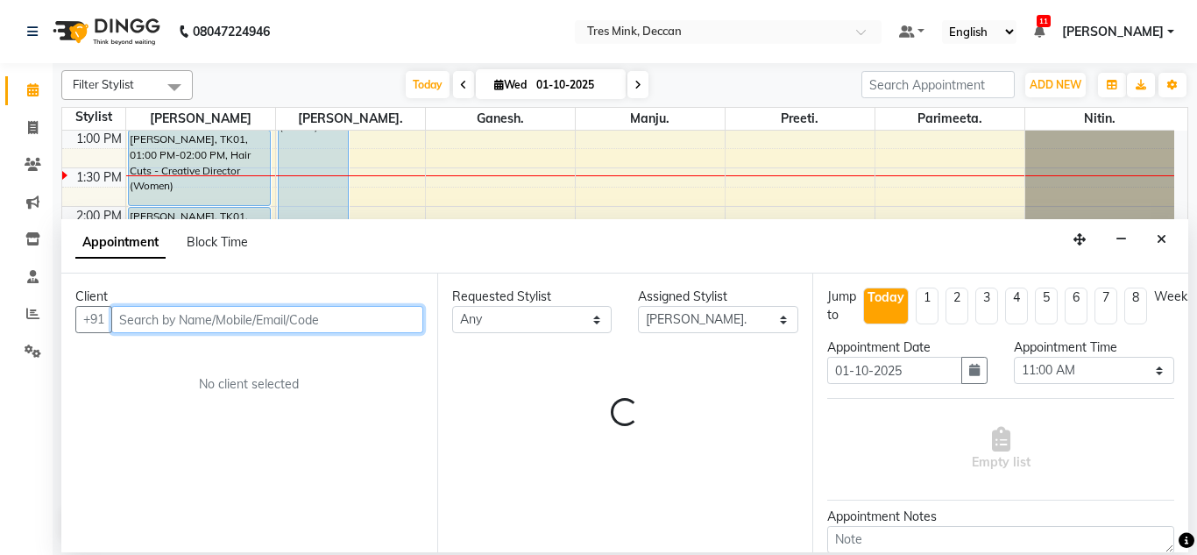
select select "3564"
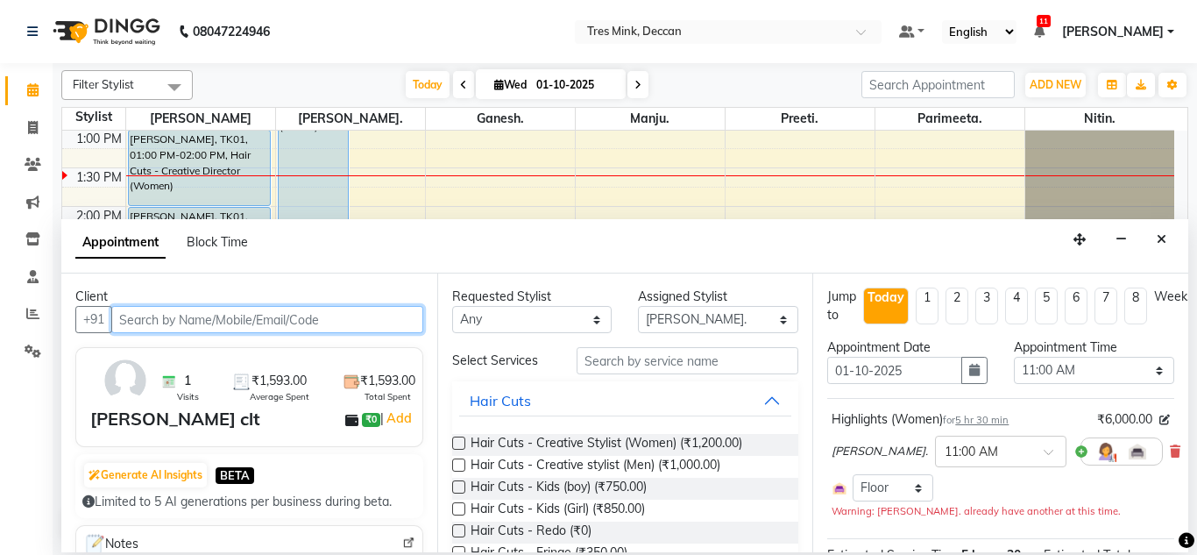
select select "3564"
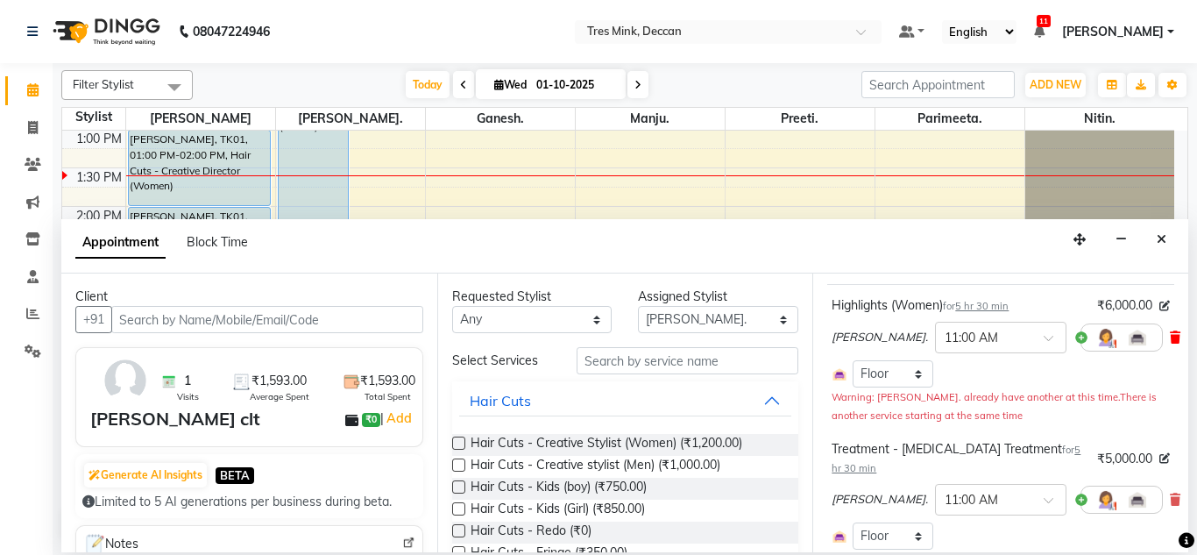
click at [1170, 342] on icon at bounding box center [1175, 337] width 11 height 12
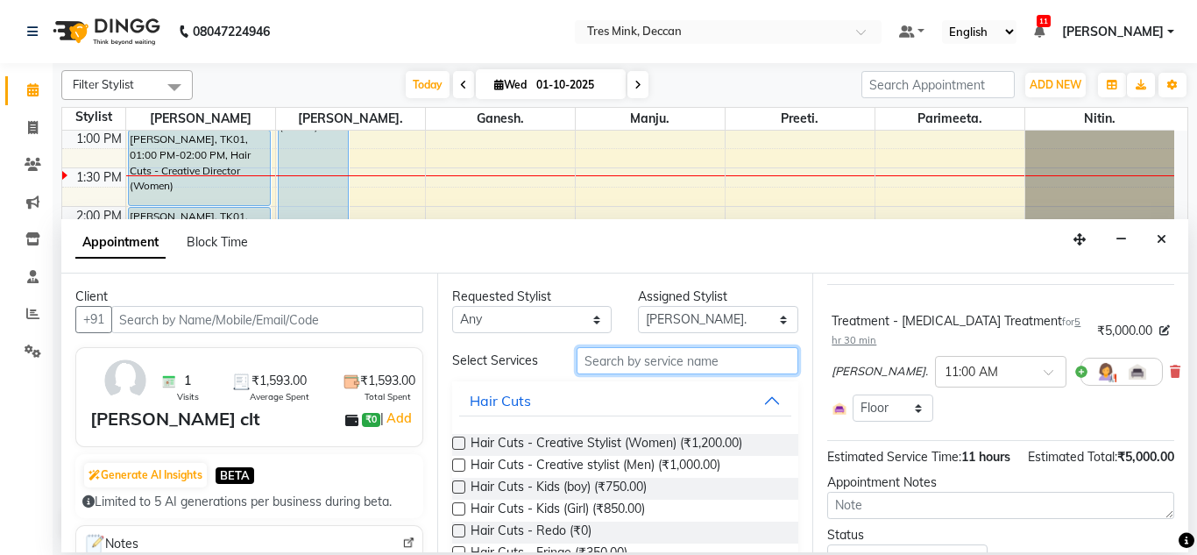
click at [686, 363] on input "text" at bounding box center [687, 360] width 223 height 27
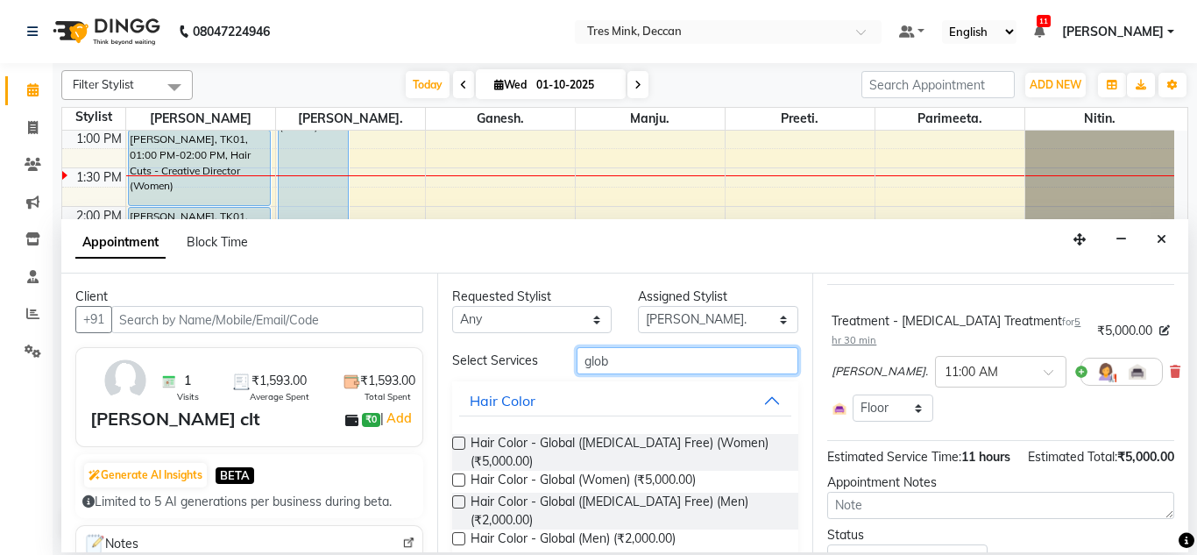
type input "glob"
click at [455, 480] on label at bounding box center [458, 479] width 13 height 13
click at [455, 480] on input "checkbox" at bounding box center [457, 481] width 11 height 11
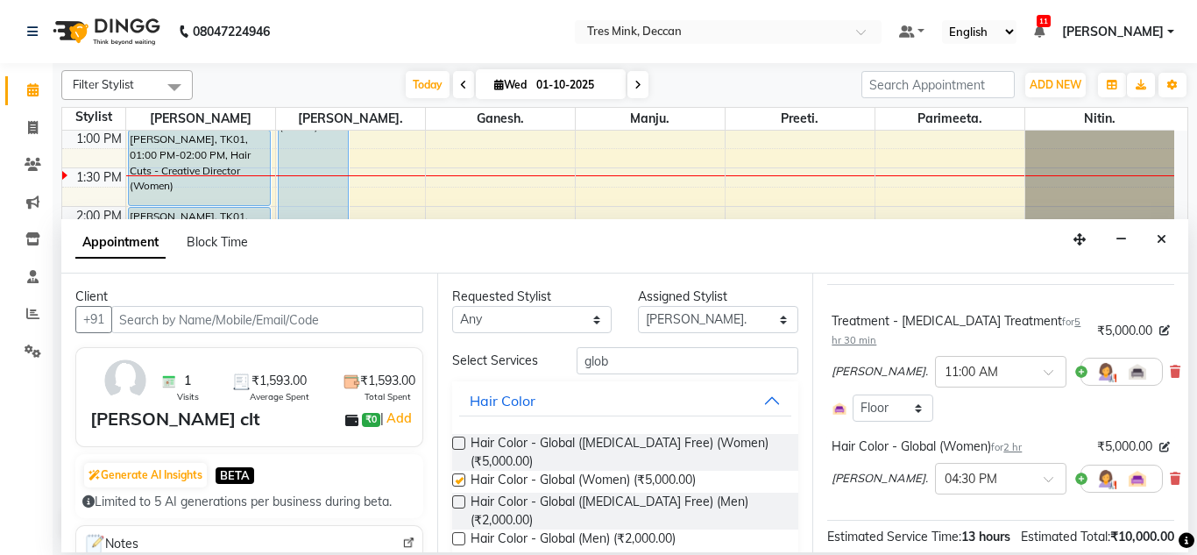
checkbox input "false"
click at [944, 468] on input "text" at bounding box center [982, 477] width 77 height 18
click at [936, 516] on div "11:30 AM" at bounding box center [1001, 532] width 130 height 32
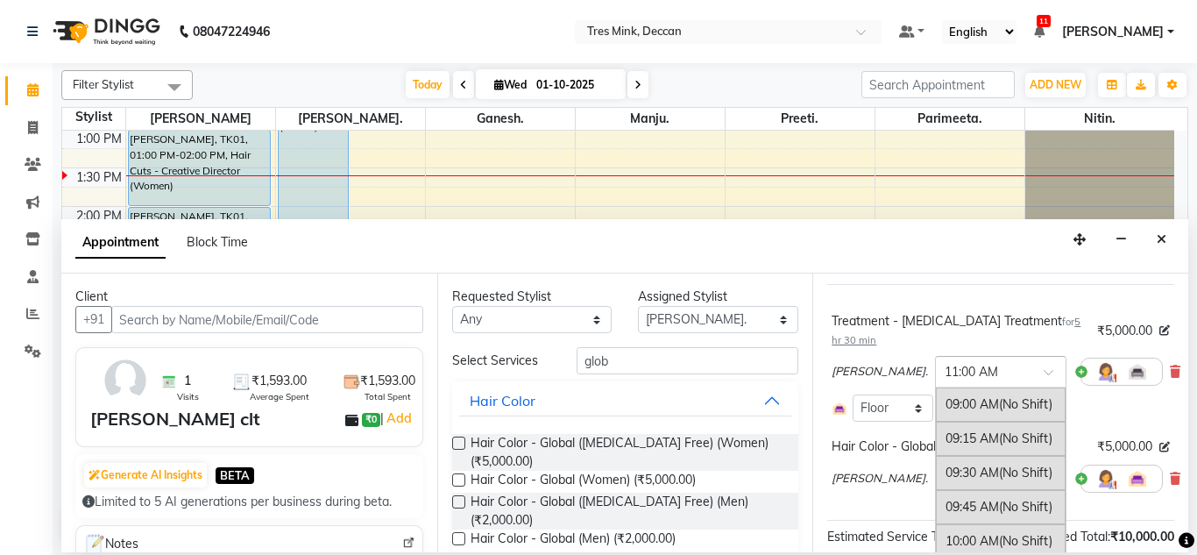
click at [944, 361] on input "text" at bounding box center [982, 370] width 77 height 18
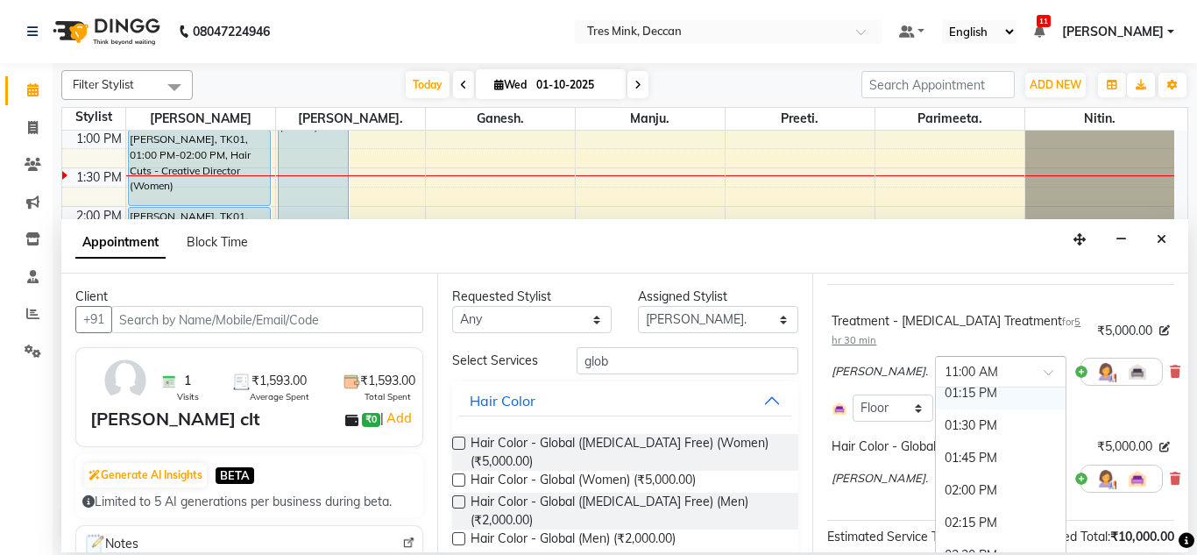
scroll to position [596, 0]
click at [936, 450] on div "02:00 PM" at bounding box center [1001, 466] width 130 height 32
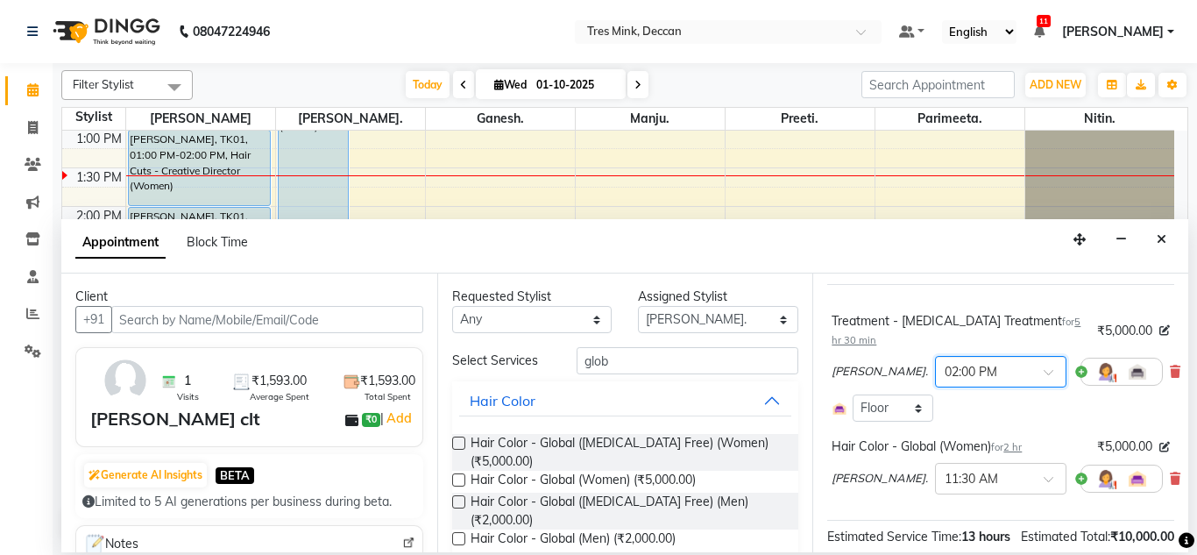
scroll to position [286, 0]
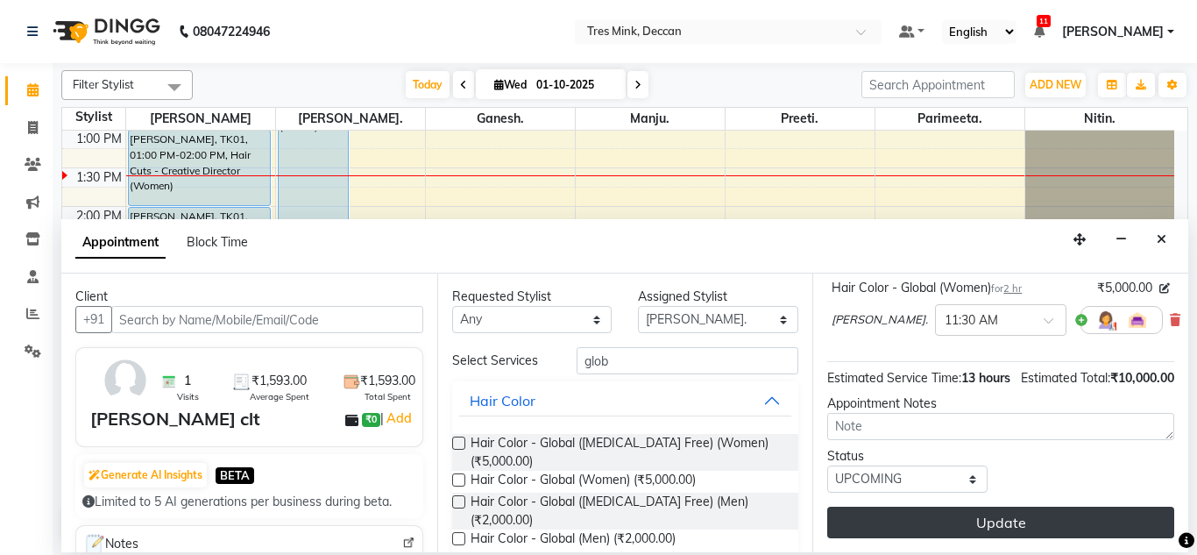
click at [890, 506] on button "Update" at bounding box center [1000, 522] width 347 height 32
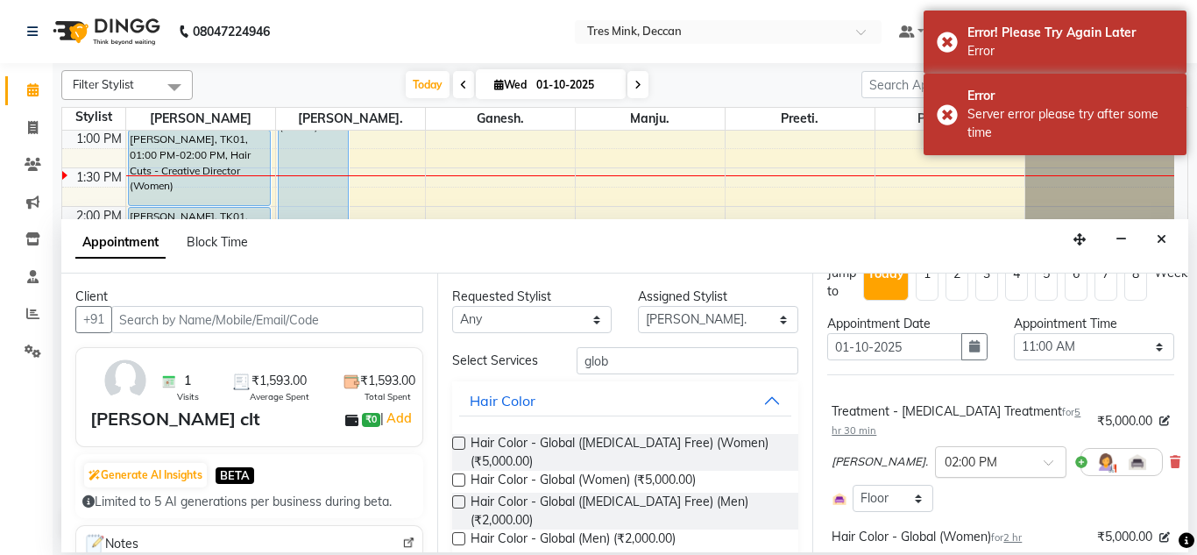
scroll to position [23, 0]
click at [1059, 357] on select "Select 09:00 AM 09:15 AM 09:30 AM 09:45 AM 10:00 AM 10:15 AM 10:30 AM 10:45 AM …" at bounding box center [1094, 347] width 160 height 27
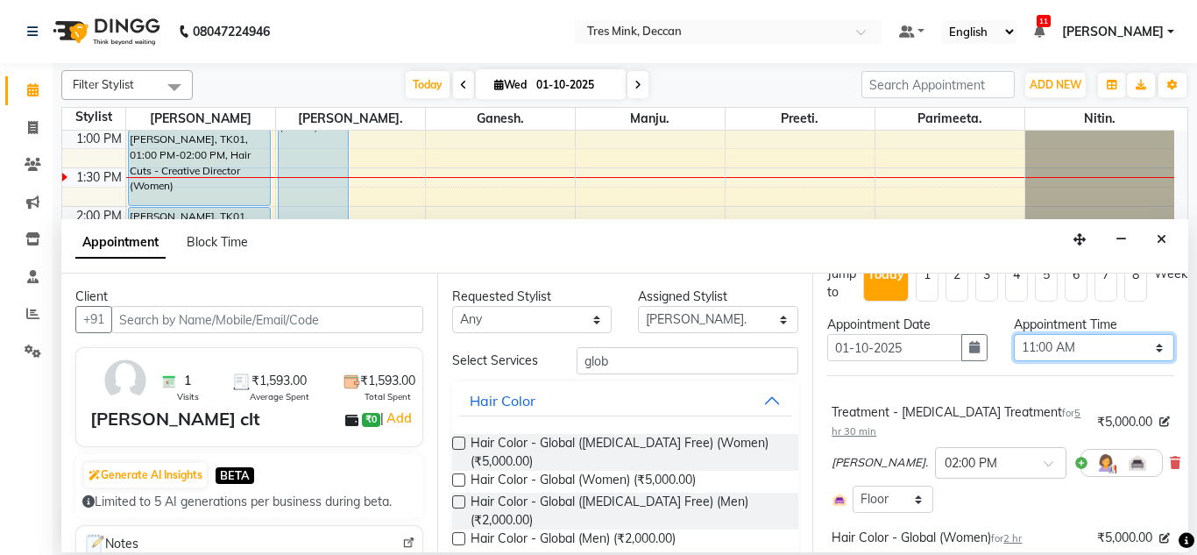
select select "690"
click at [1014, 334] on select "Select 09:00 AM 09:15 AM 09:30 AM 09:45 AM 10:00 AM 10:15 AM 10:30 AM 10:45 AM …" at bounding box center [1094, 347] width 160 height 27
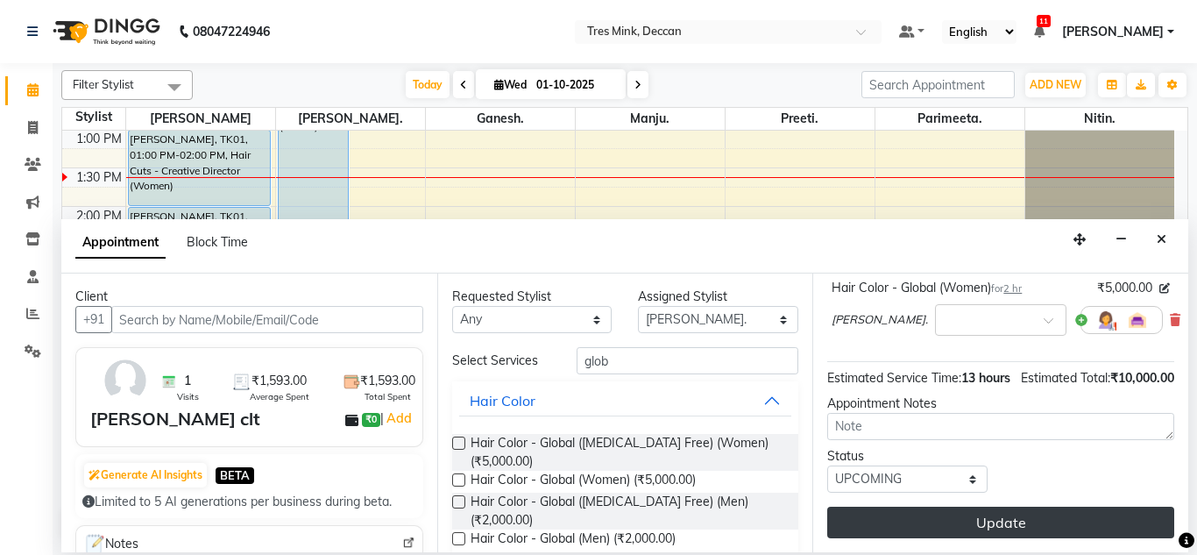
click at [916, 508] on button "Update" at bounding box center [1000, 522] width 347 height 32
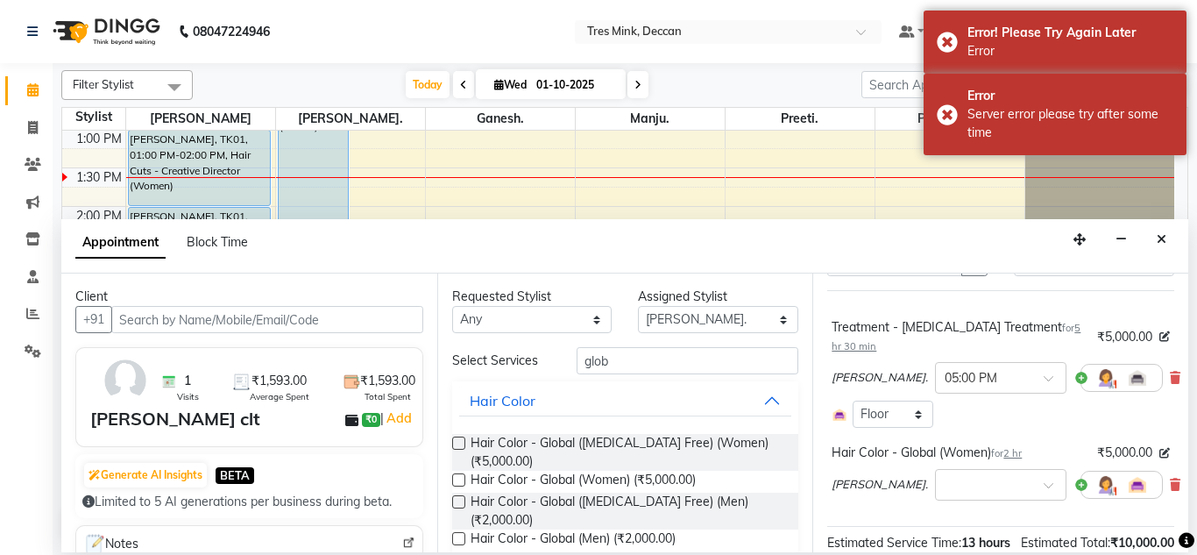
scroll to position [107, 0]
click at [970, 475] on div at bounding box center [1001, 484] width 130 height 18
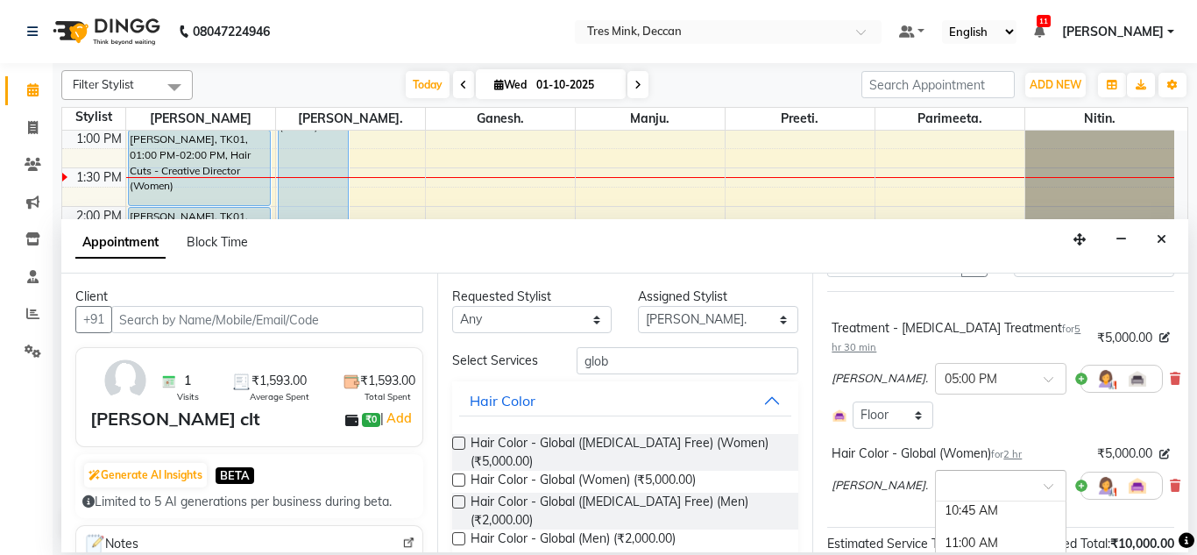
scroll to position [245, 0]
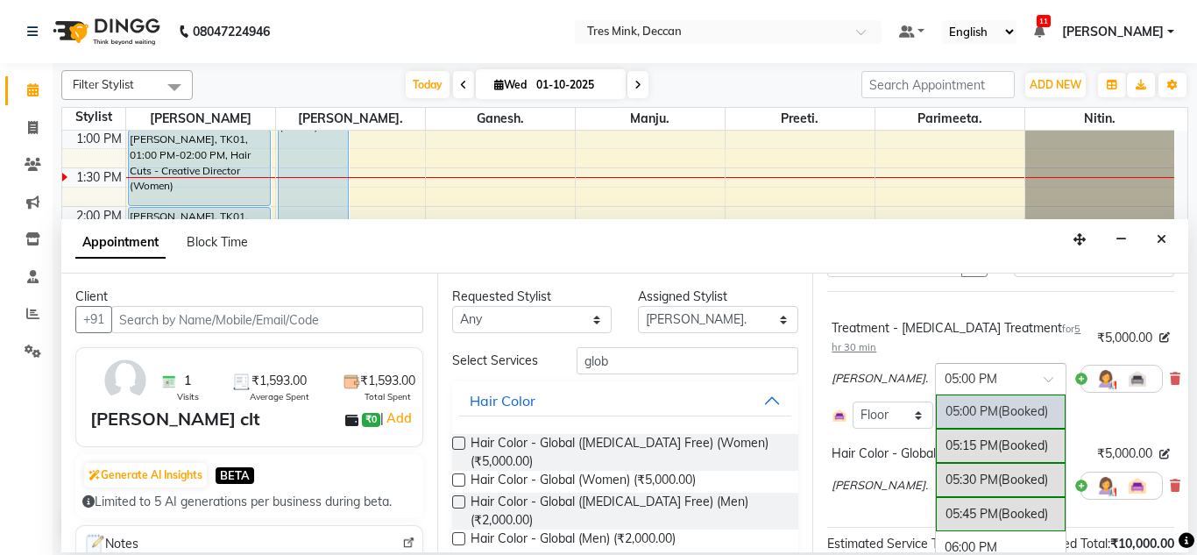
click at [1043, 375] on span at bounding box center [1054, 384] width 22 height 18
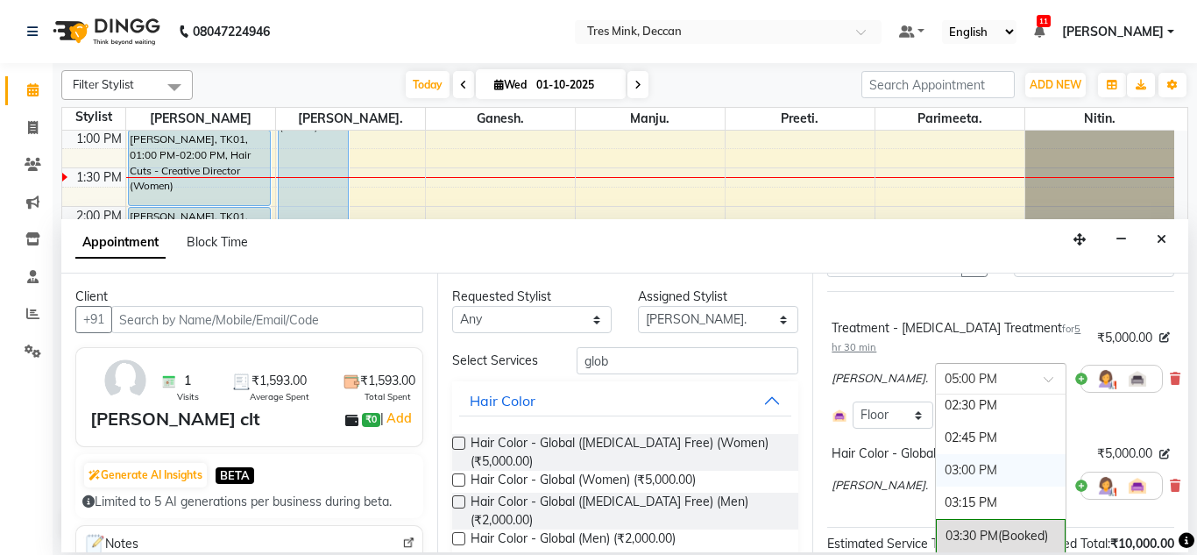
scroll to position [693, 0]
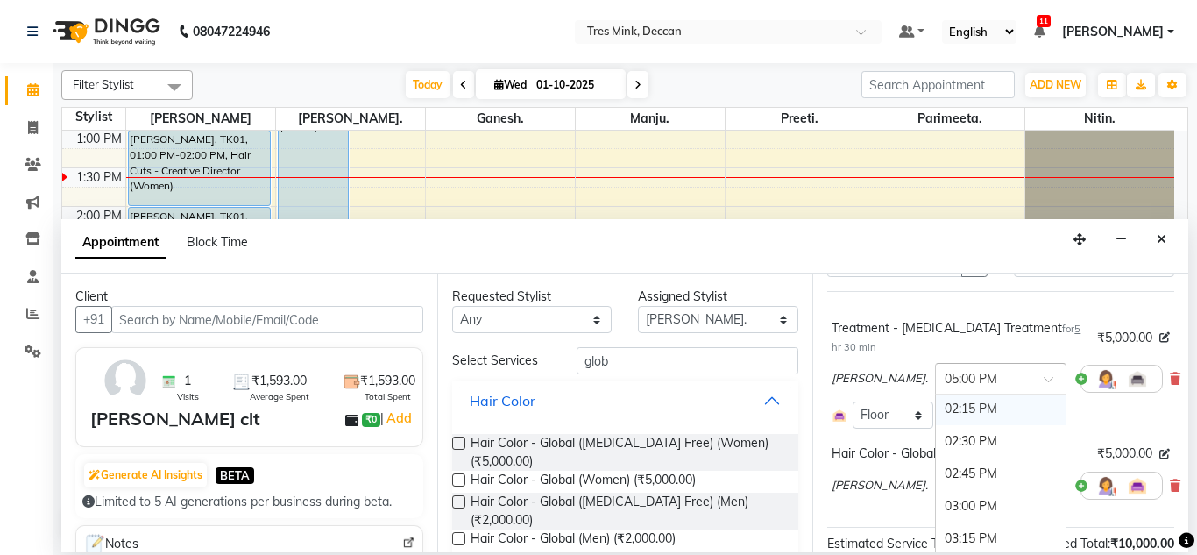
click at [961, 392] on div "02:15 PM" at bounding box center [1001, 408] width 130 height 32
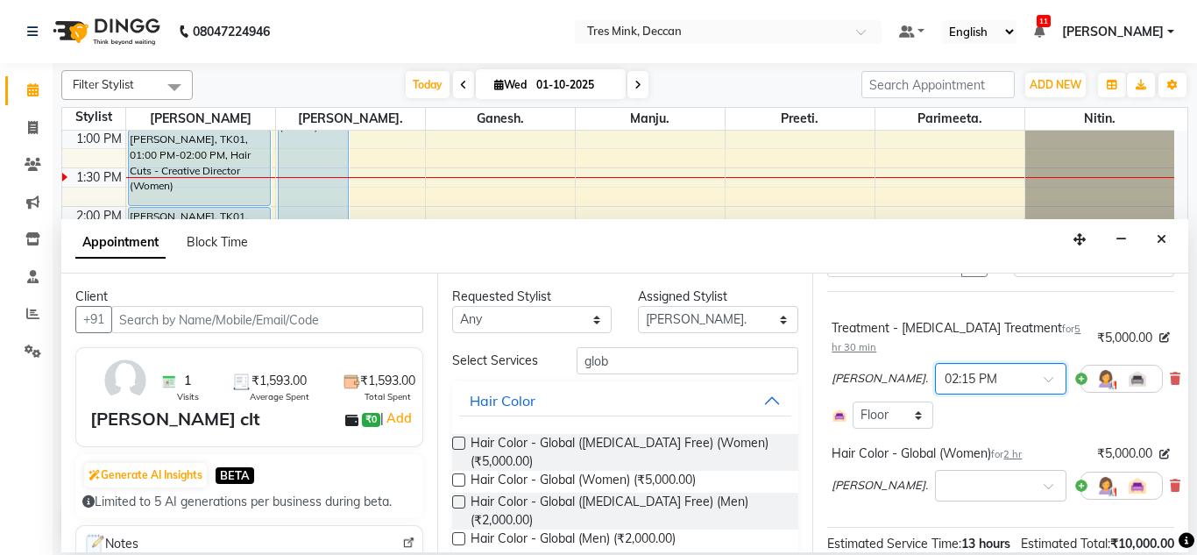
scroll to position [177, 0]
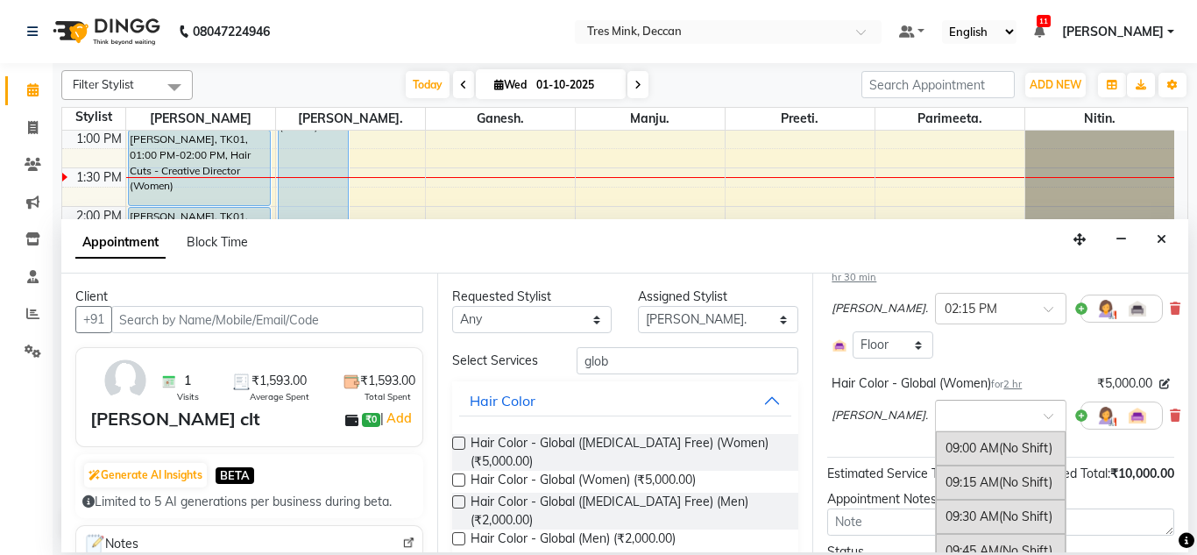
click at [948, 405] on input "text" at bounding box center [982, 414] width 77 height 18
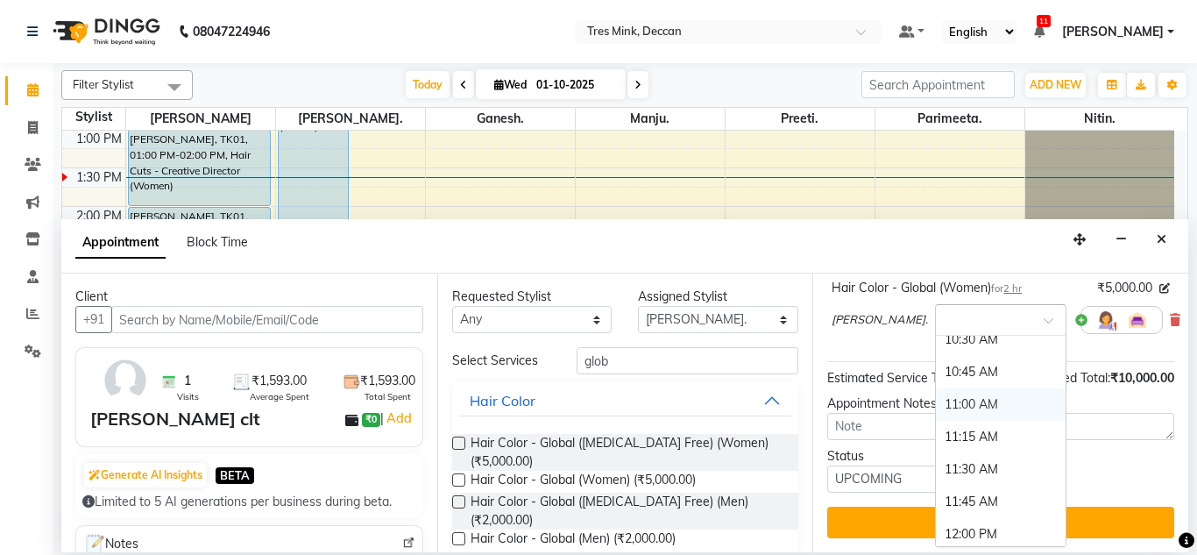
scroll to position [219, 0]
click at [936, 451] on div "11:30 AM" at bounding box center [1001, 467] width 130 height 32
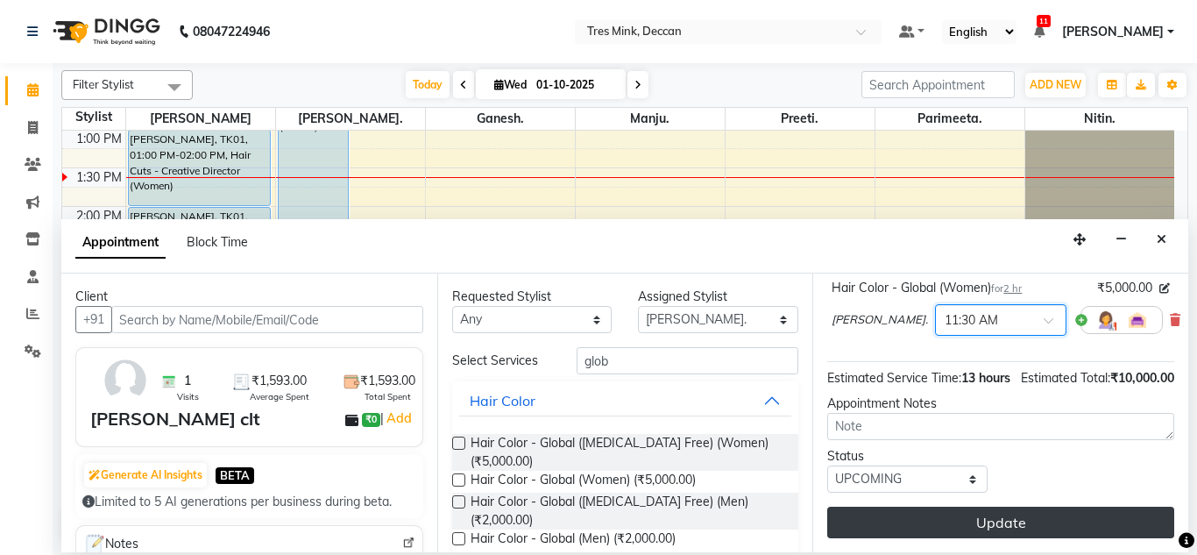
click at [895, 506] on button "Update" at bounding box center [1000, 522] width 347 height 32
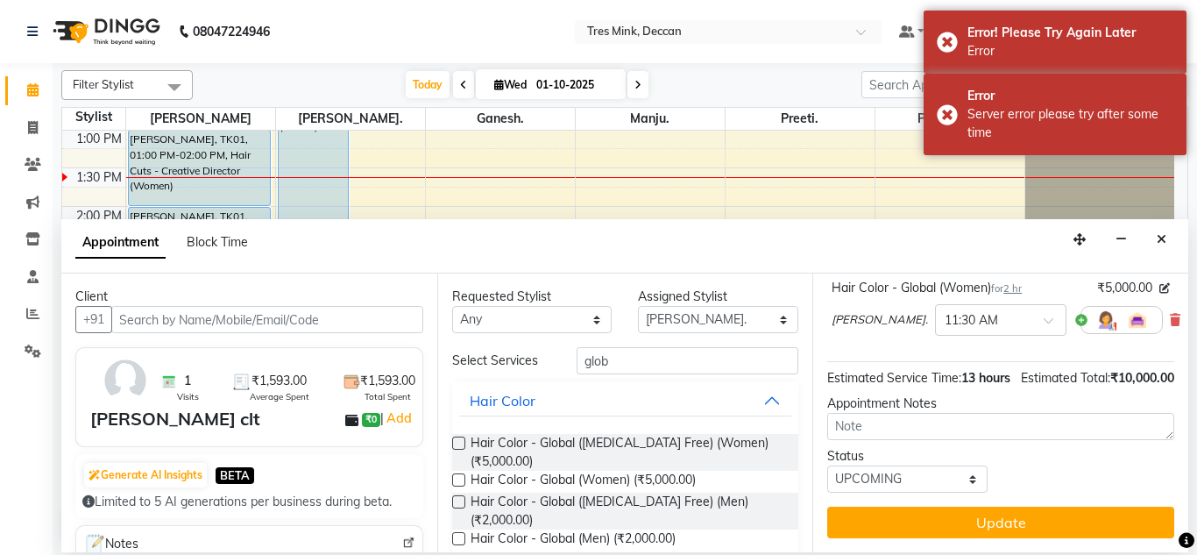
scroll to position [0, 0]
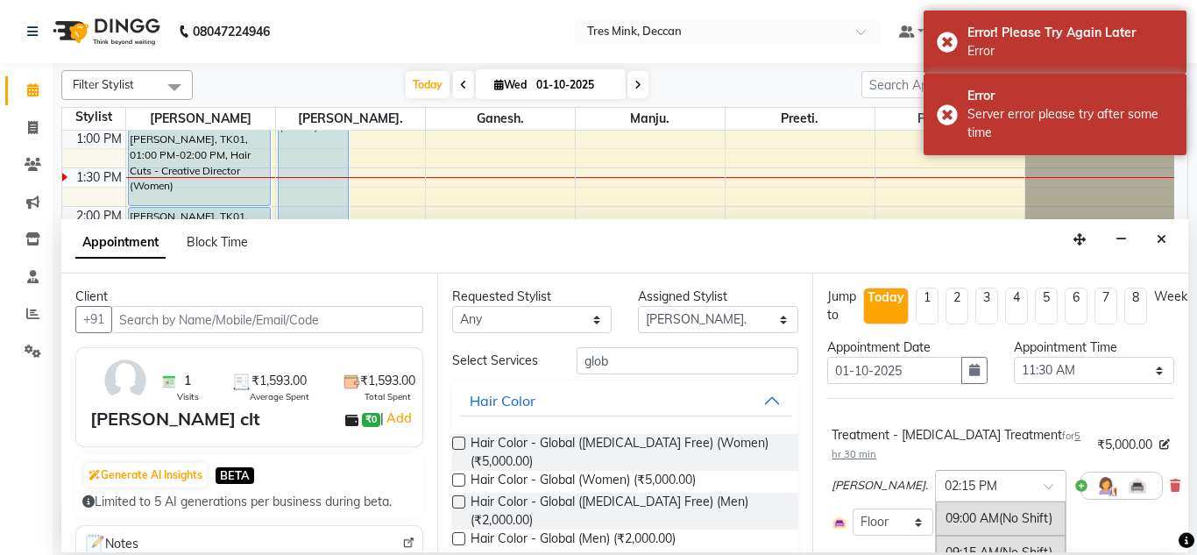
click at [944, 475] on input "text" at bounding box center [982, 484] width 77 height 18
click at [936, 519] on div "10:30 AM" at bounding box center [1001, 535] width 130 height 32
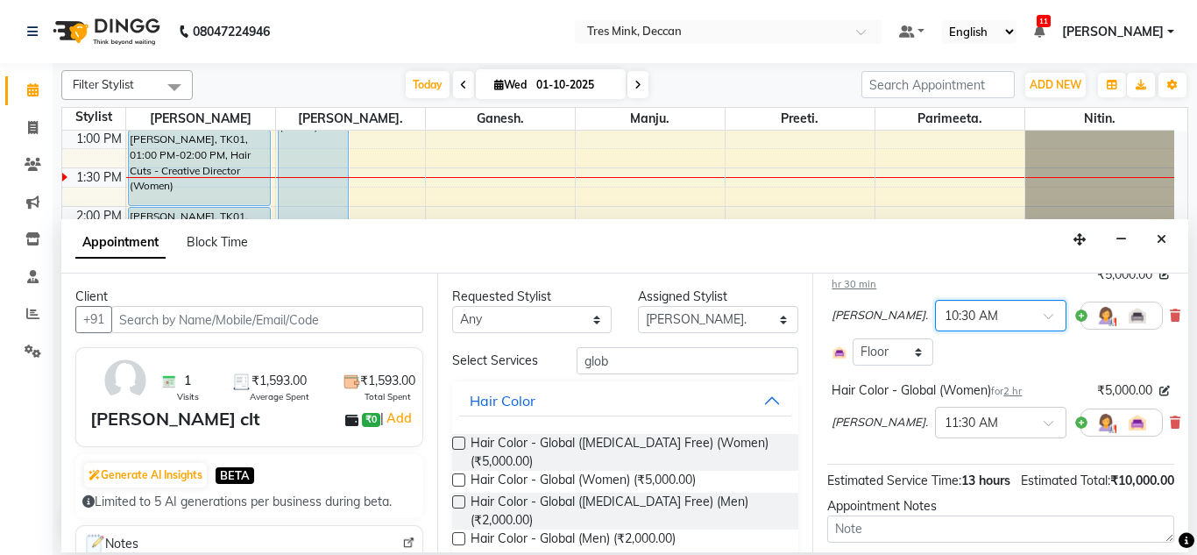
scroll to position [170, 0]
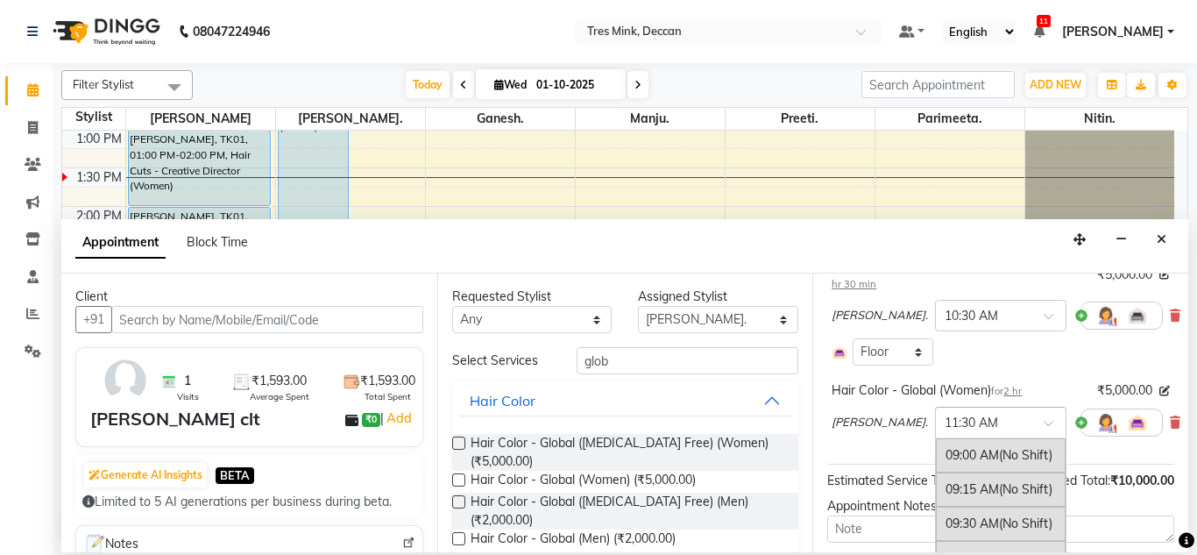
click at [949, 412] on input "text" at bounding box center [982, 421] width 77 height 18
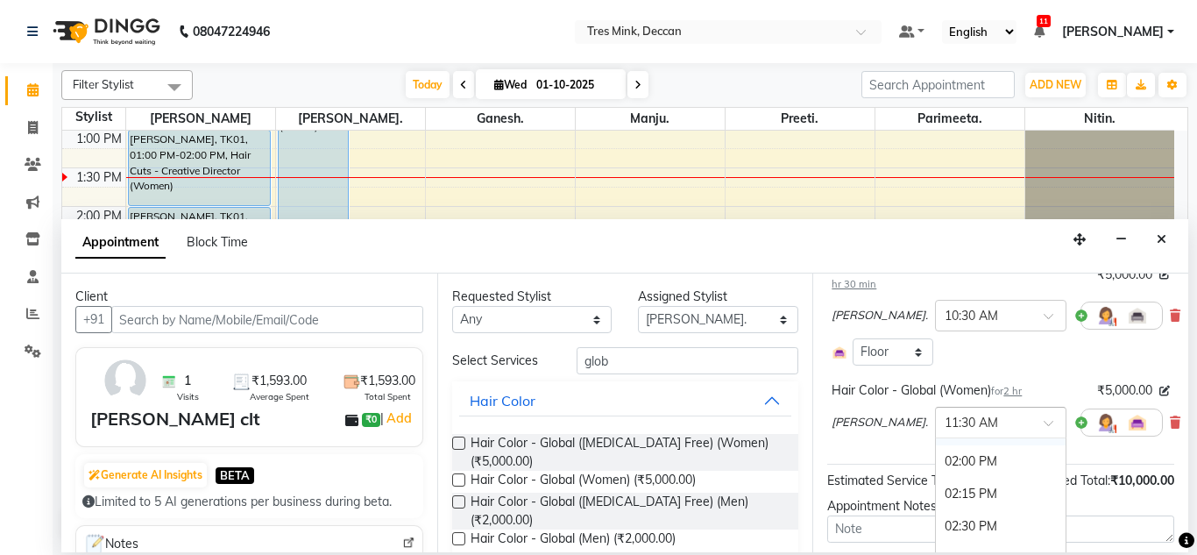
scroll to position [653, 0]
click at [936, 477] on div "02:15 PM" at bounding box center [1001, 493] width 130 height 32
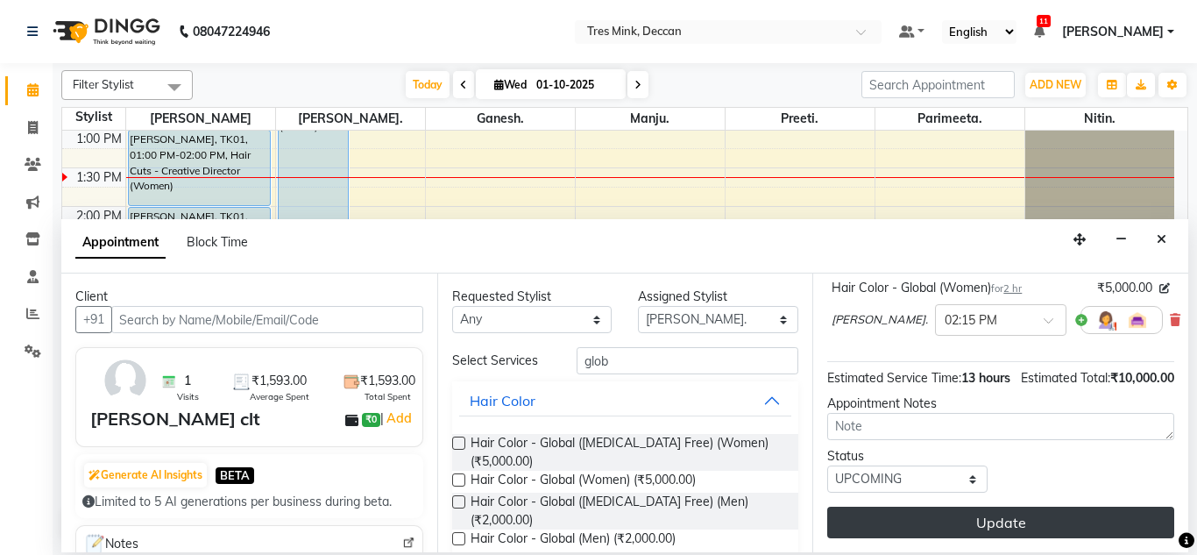
click at [911, 506] on button "Update" at bounding box center [1000, 522] width 347 height 32
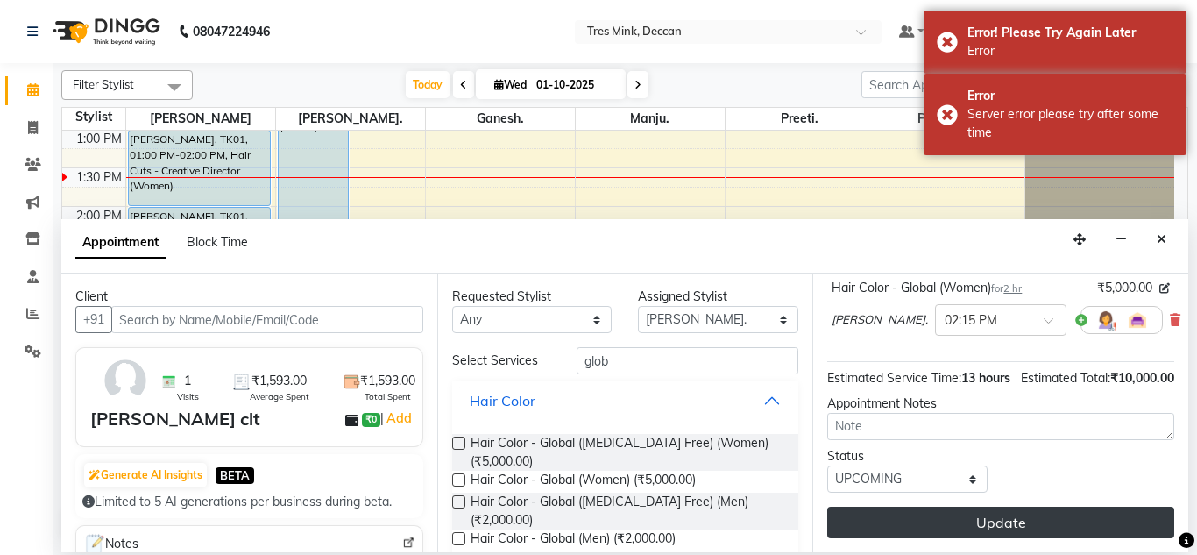
click at [926, 513] on button "Update" at bounding box center [1000, 522] width 347 height 32
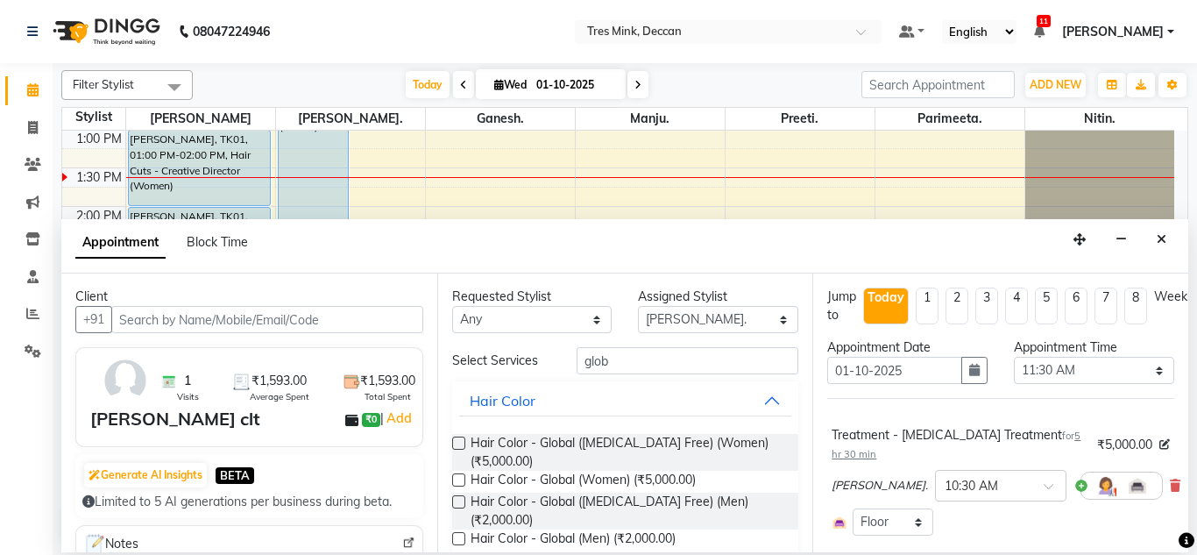
scroll to position [0, 0]
click at [944, 475] on input "text" at bounding box center [982, 484] width 77 height 18
click at [936, 508] on div "11:30 AM" at bounding box center [1001, 524] width 130 height 32
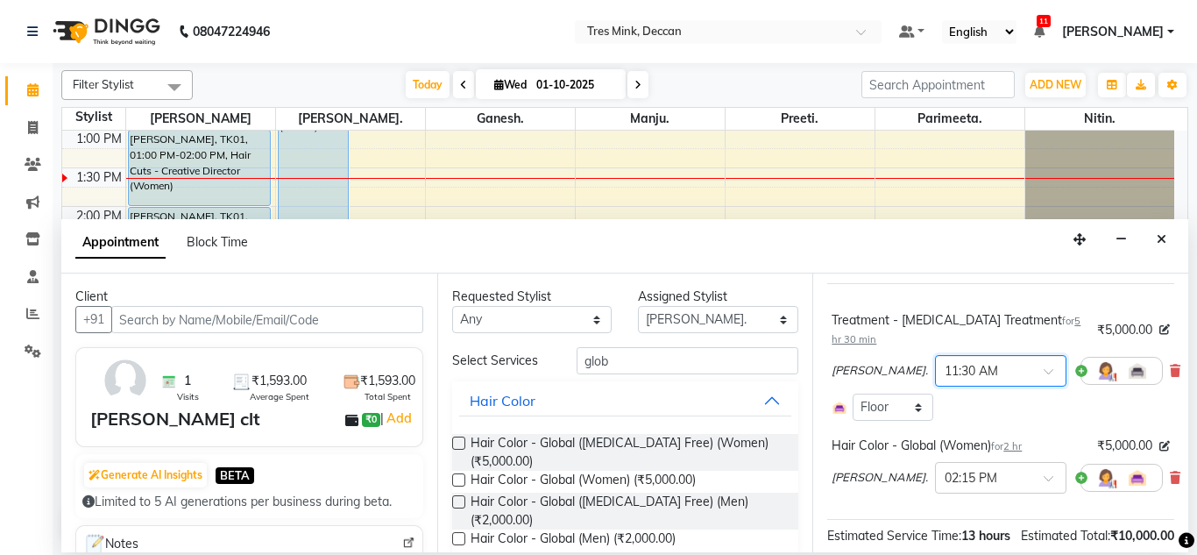
scroll to position [132, 0]
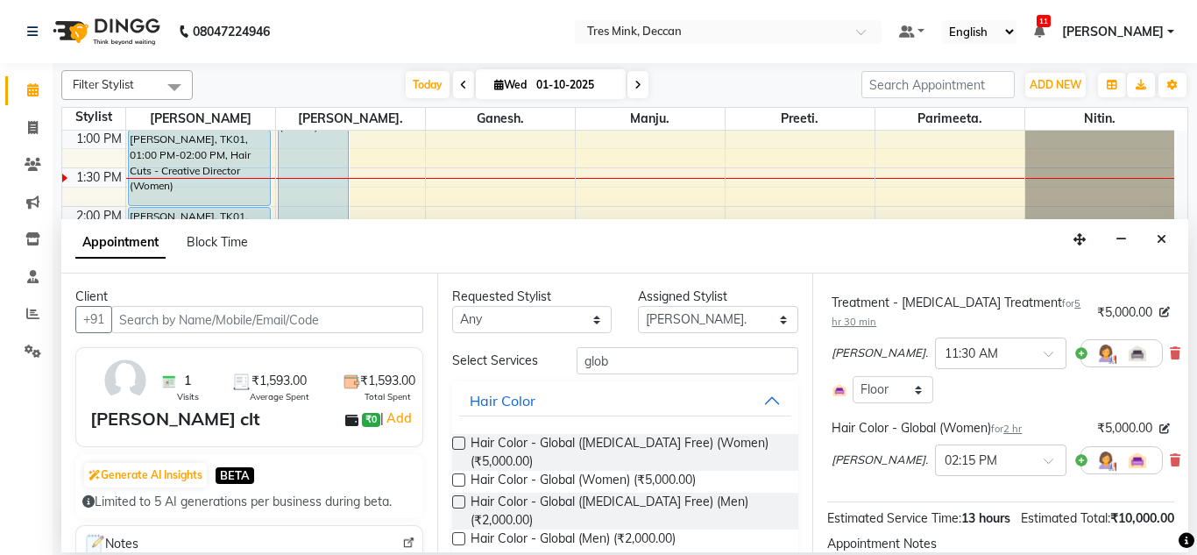
click at [935, 474] on div "Treatment - [MEDICAL_DATA] Treatment for 5 hr 30 min ₹5,000.00 [PERSON_NAME]. ×…" at bounding box center [1000, 383] width 347 height 237
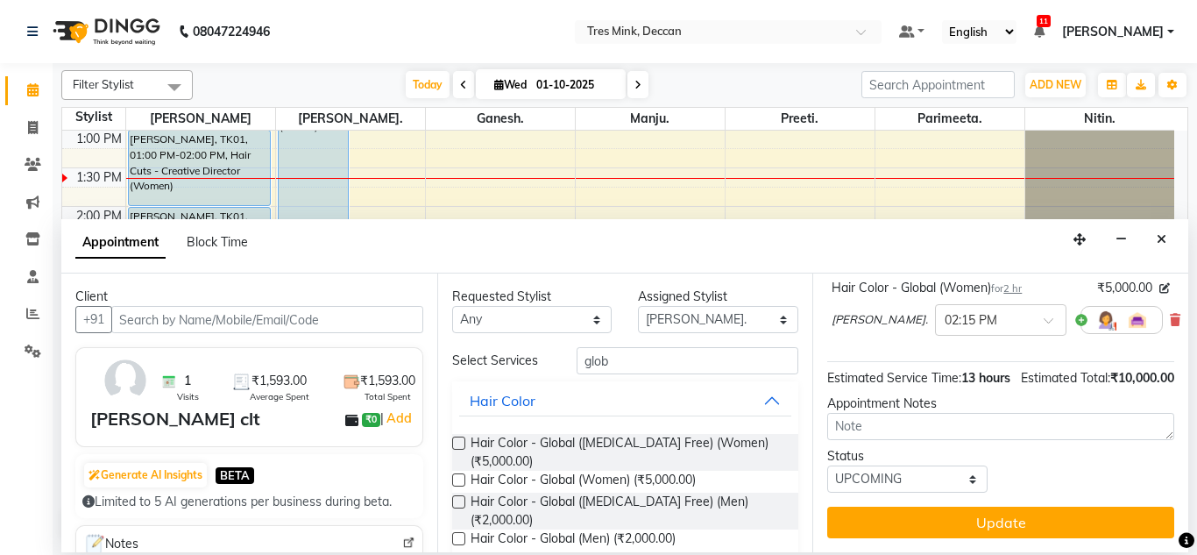
scroll to position [283, 0]
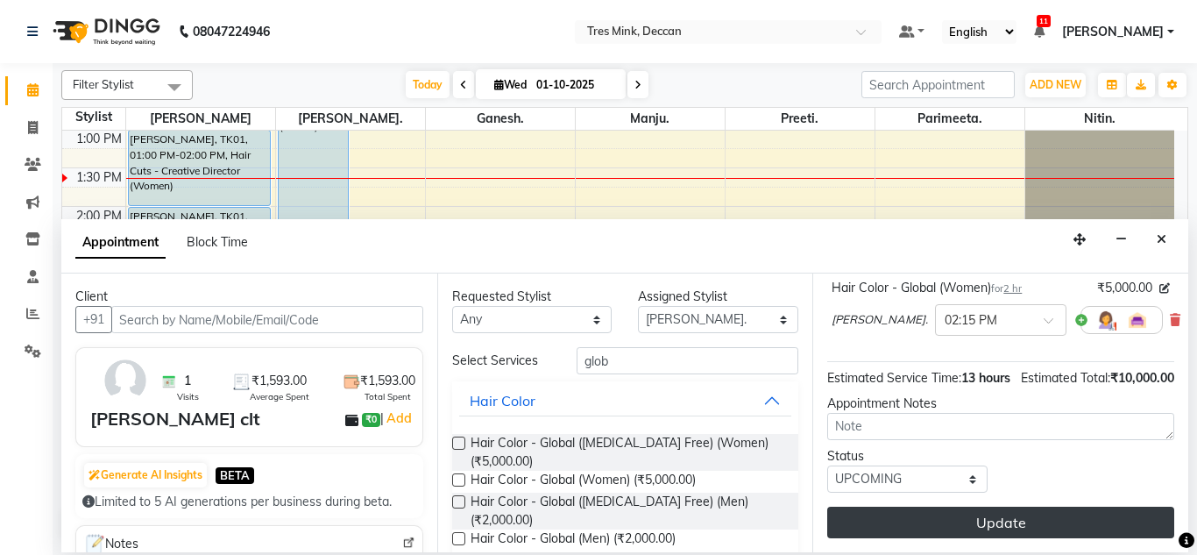
click at [929, 506] on button "Update" at bounding box center [1000, 522] width 347 height 32
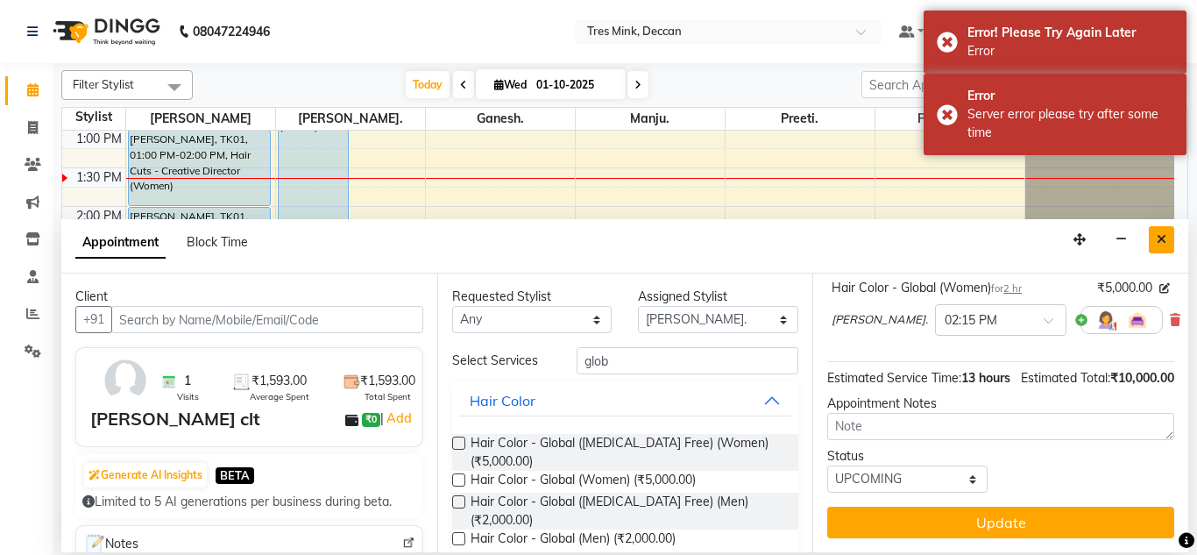
click at [1154, 244] on button "Close" at bounding box center [1161, 239] width 25 height 27
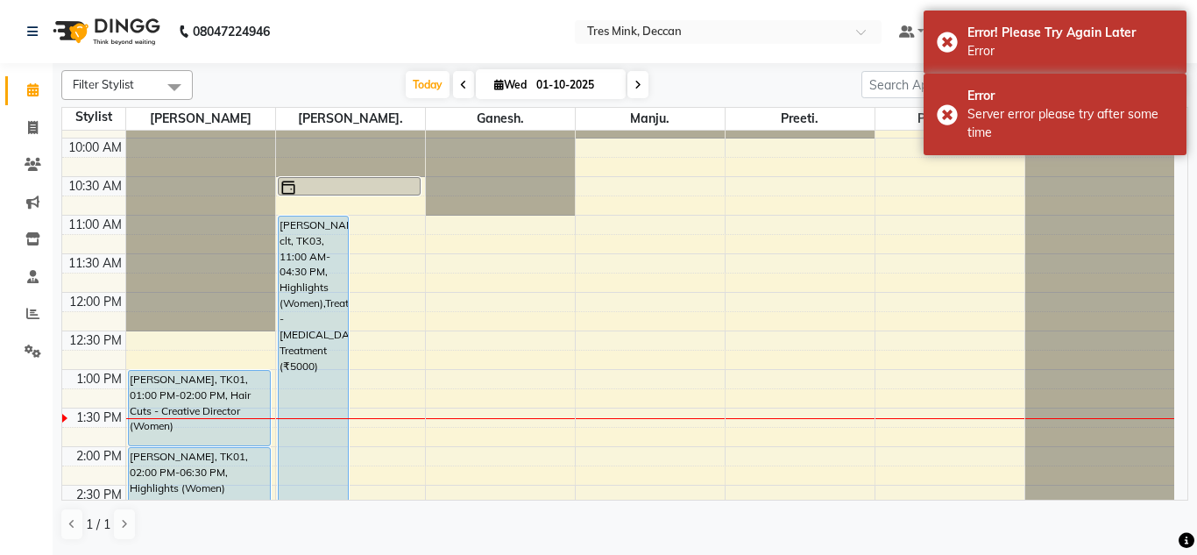
scroll to position [147, 0]
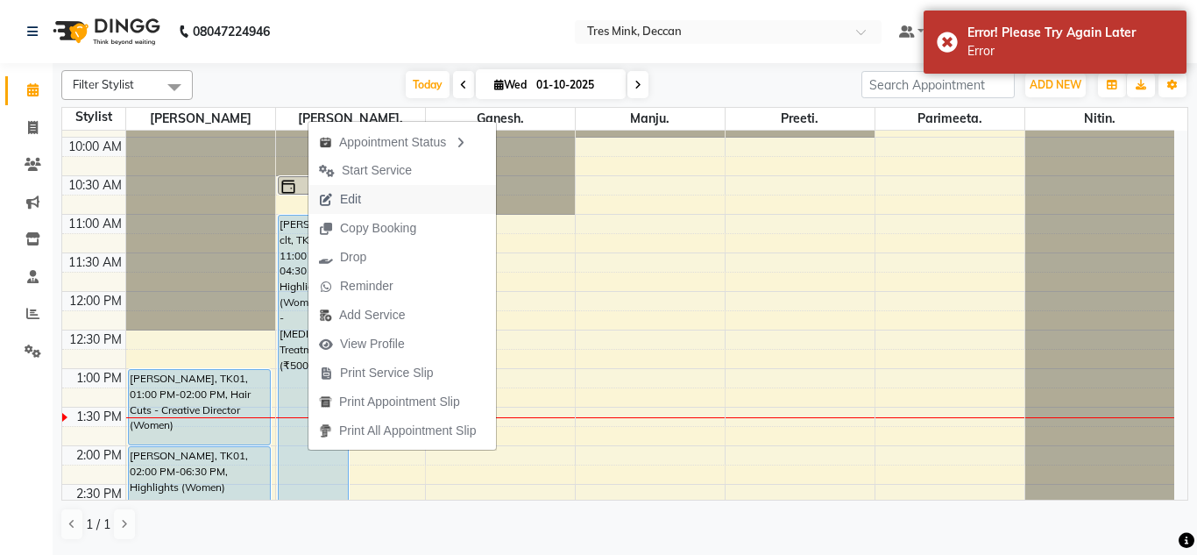
click at [400, 204] on button "Edit" at bounding box center [401, 199] width 187 height 29
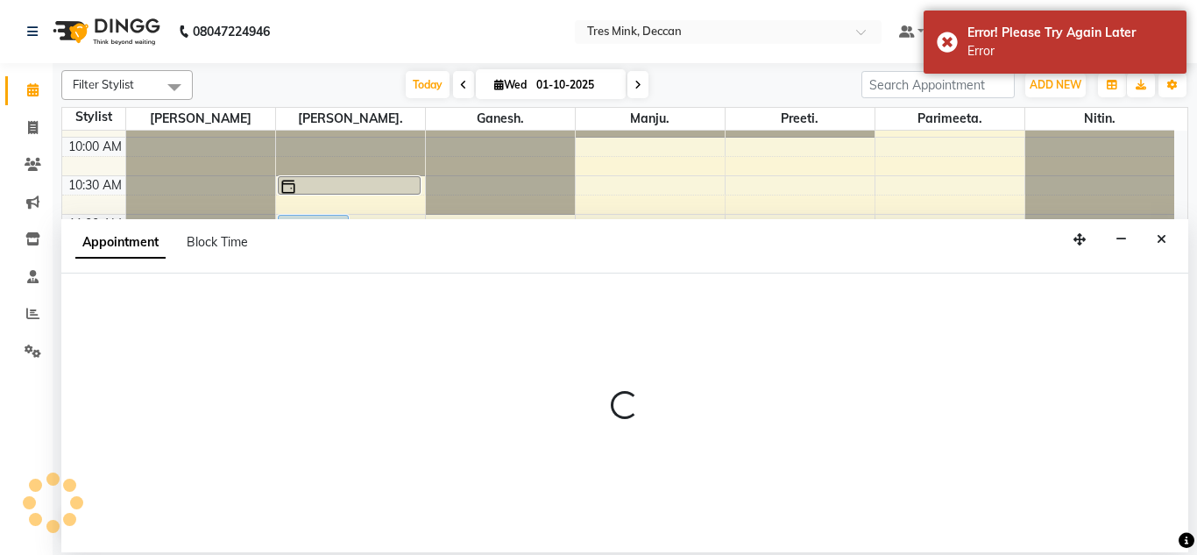
select select "upcoming"
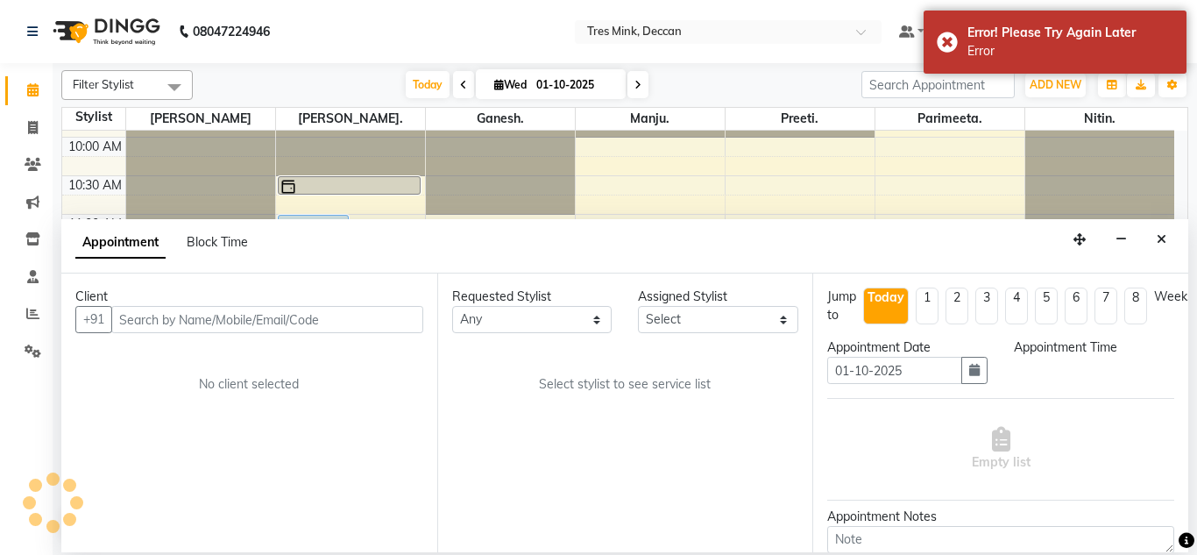
scroll to position [0, 0]
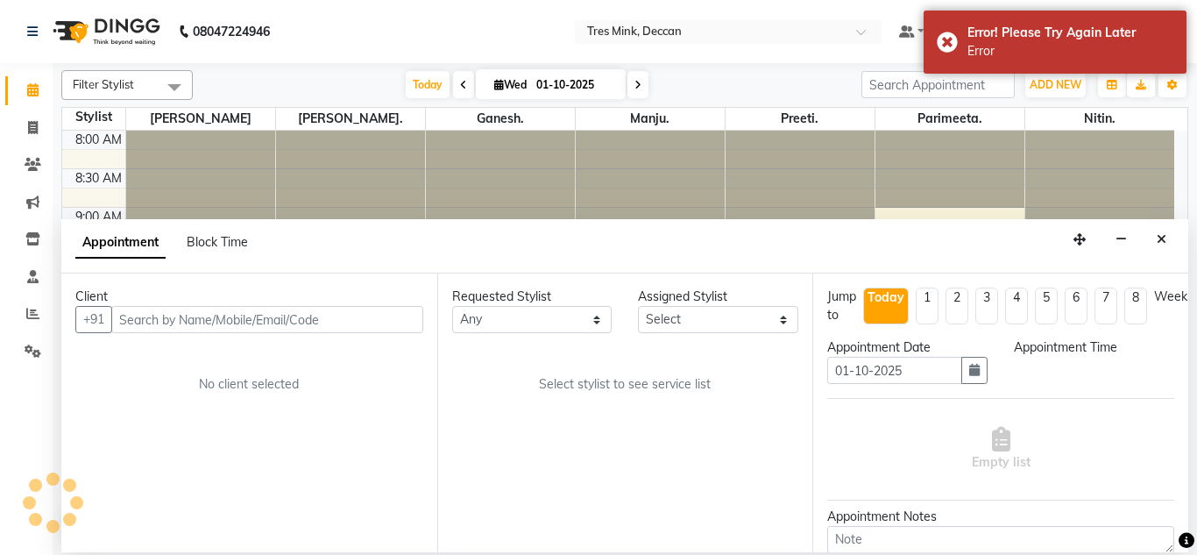
select select "660"
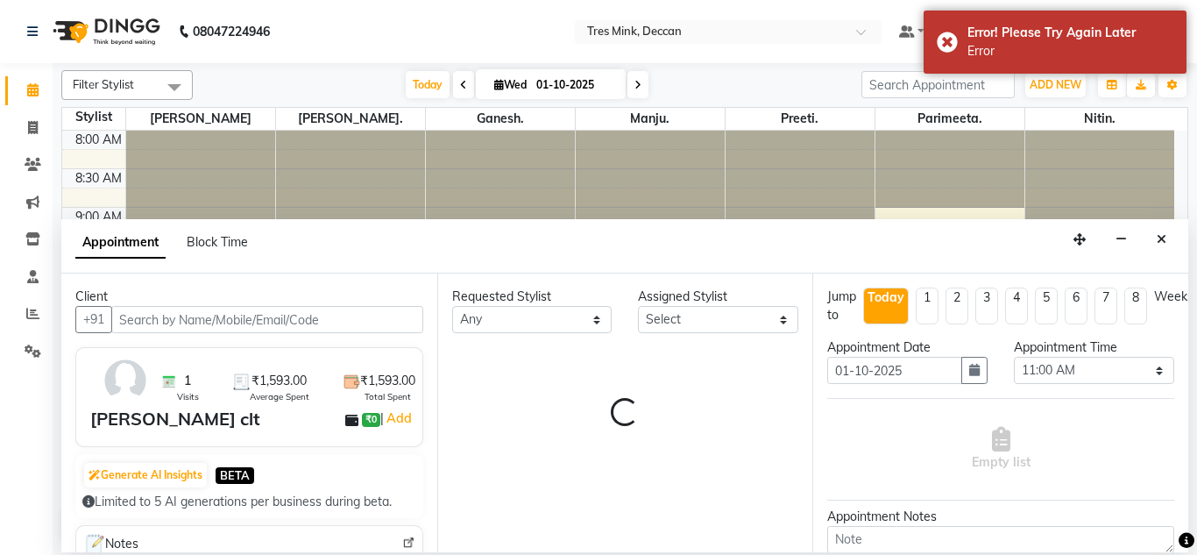
select select "59499"
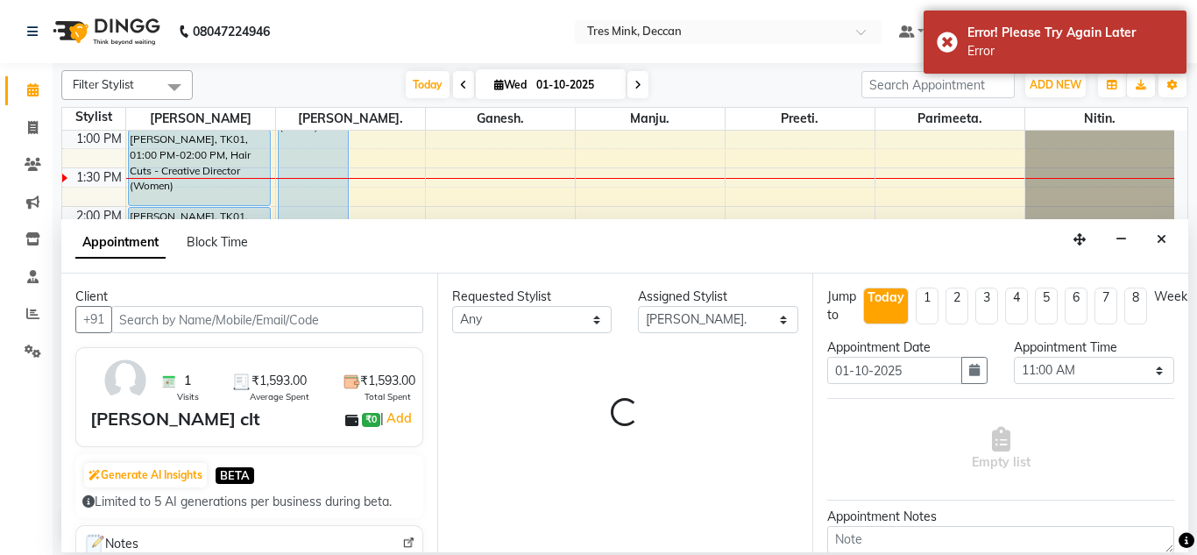
select select "3564"
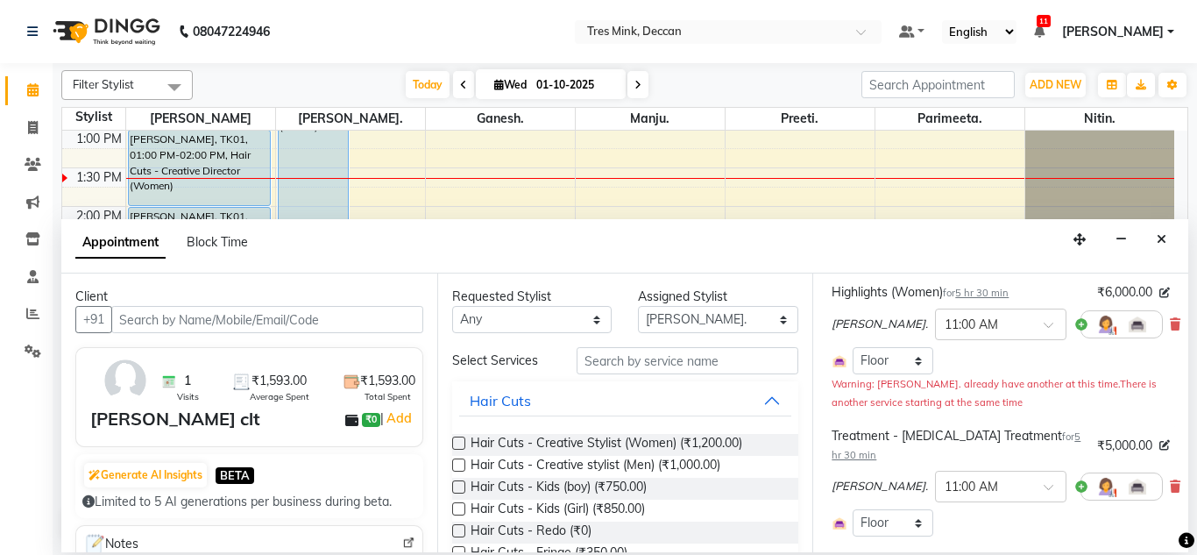
scroll to position [126, 0]
click at [718, 369] on input "text" at bounding box center [687, 360] width 223 height 27
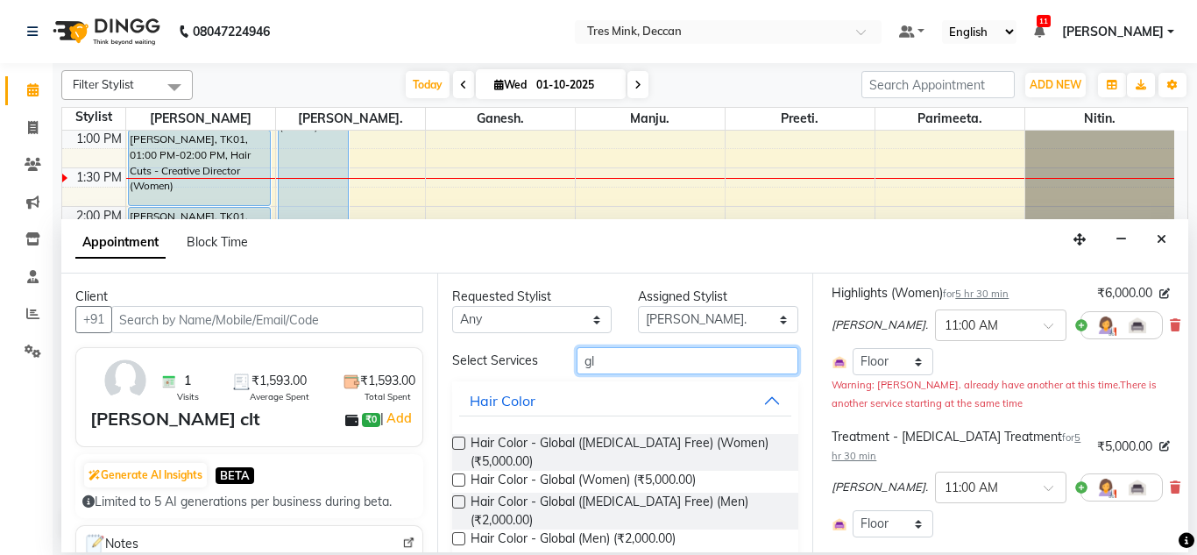
type input "gl"
click at [461, 478] on label at bounding box center [458, 479] width 13 height 13
click at [461, 478] on input "checkbox" at bounding box center [457, 481] width 11 height 11
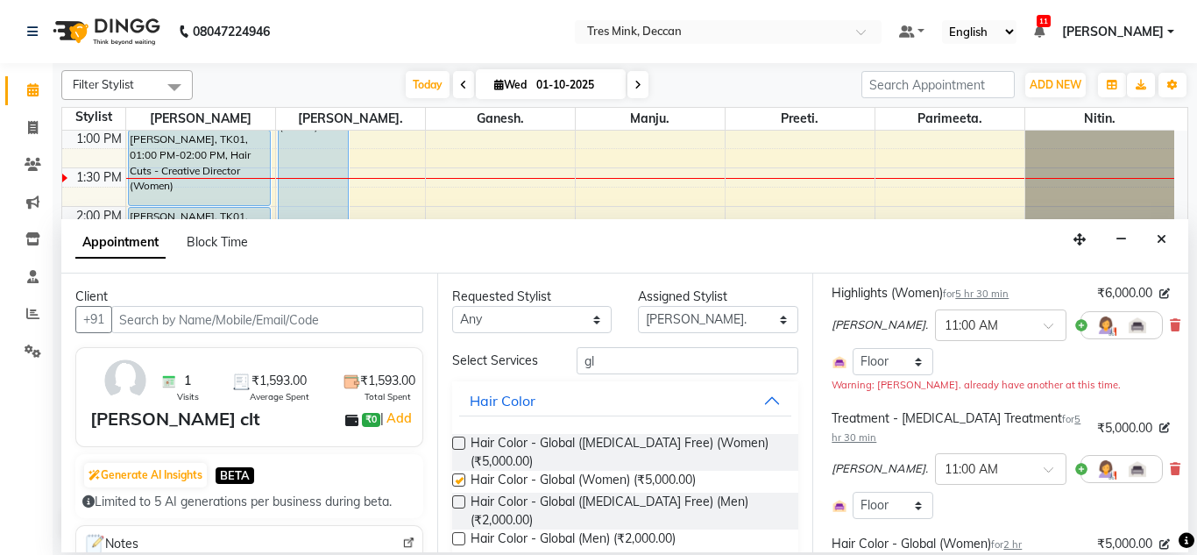
checkbox input "false"
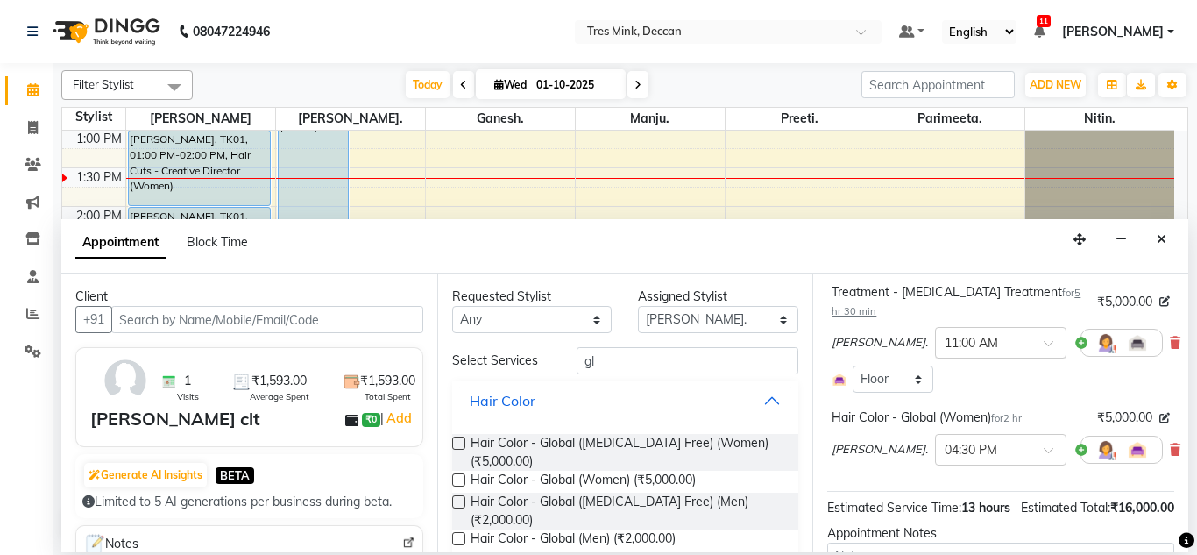
scroll to position [254, 0]
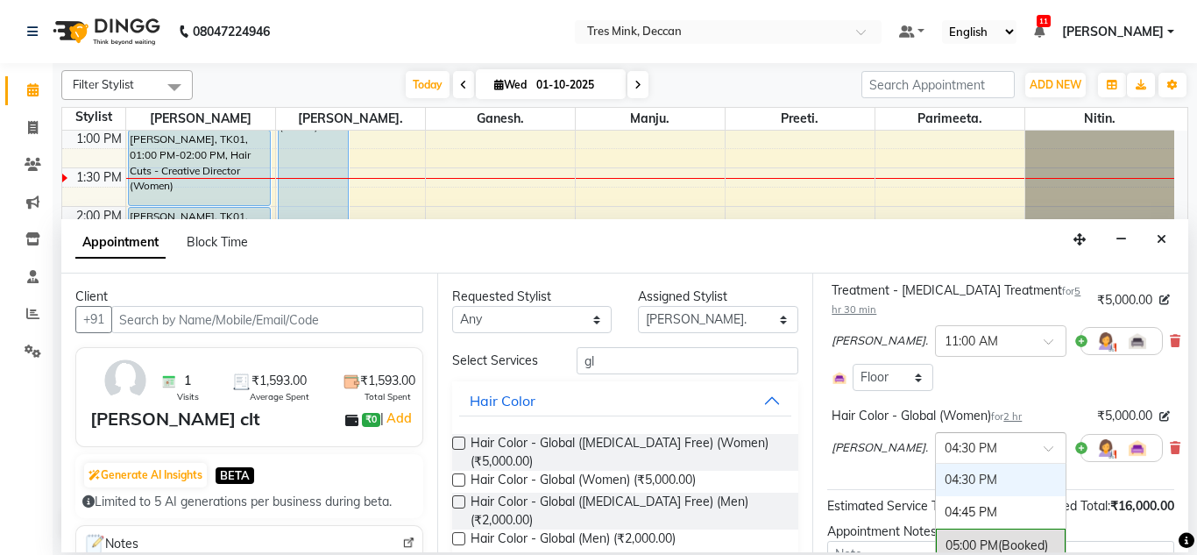
click at [944, 437] on input "text" at bounding box center [982, 446] width 77 height 18
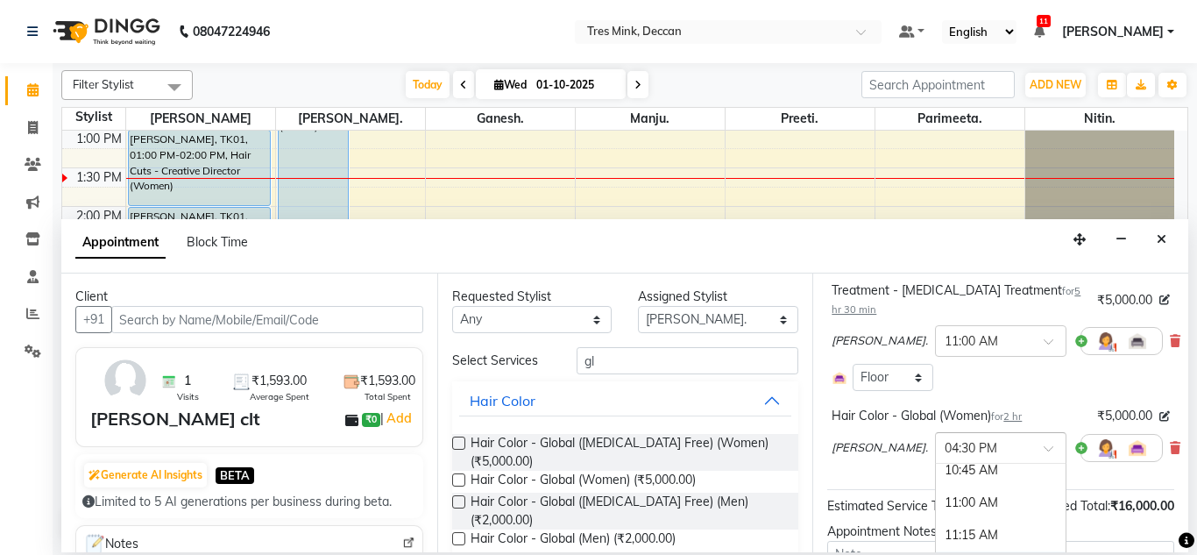
scroll to position [246, 0]
click at [936, 487] on div "11:00 AM" at bounding box center [1001, 503] width 130 height 32
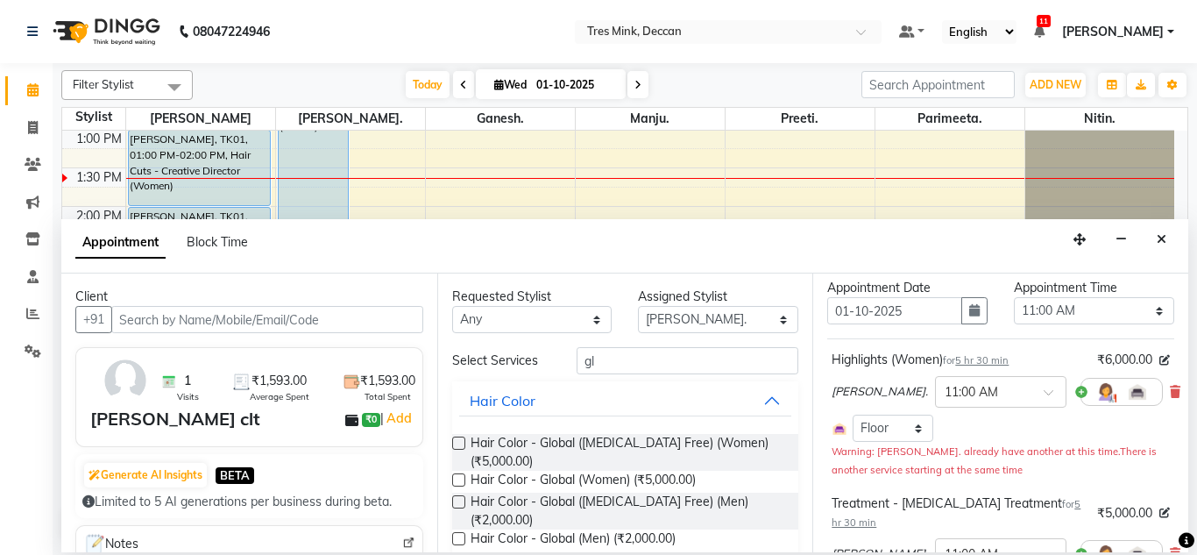
scroll to position [59, 0]
click at [1170, 389] on icon at bounding box center [1175, 392] width 11 height 12
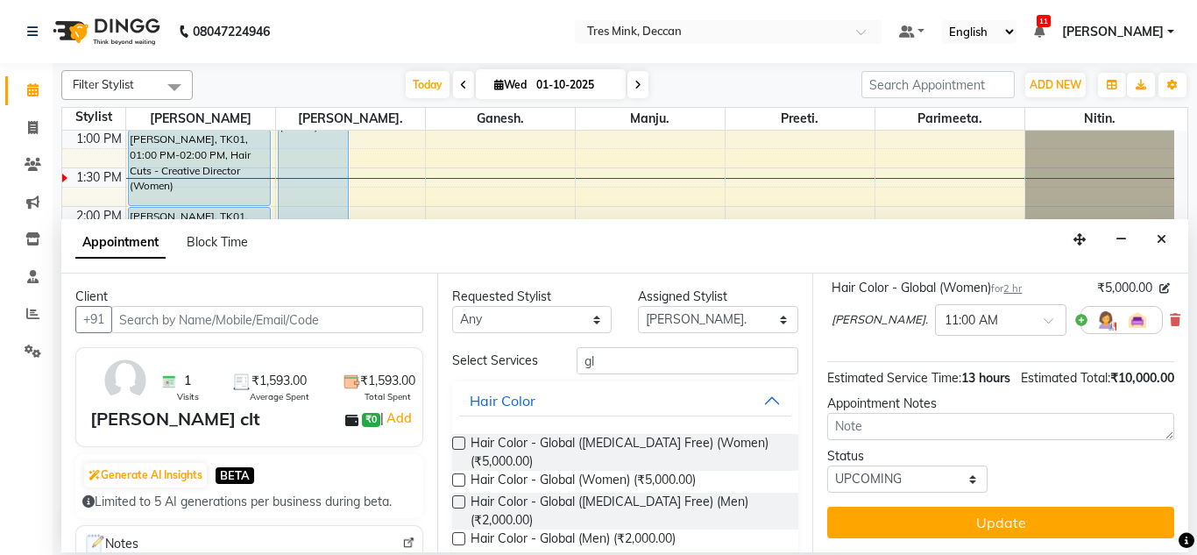
scroll to position [283, 0]
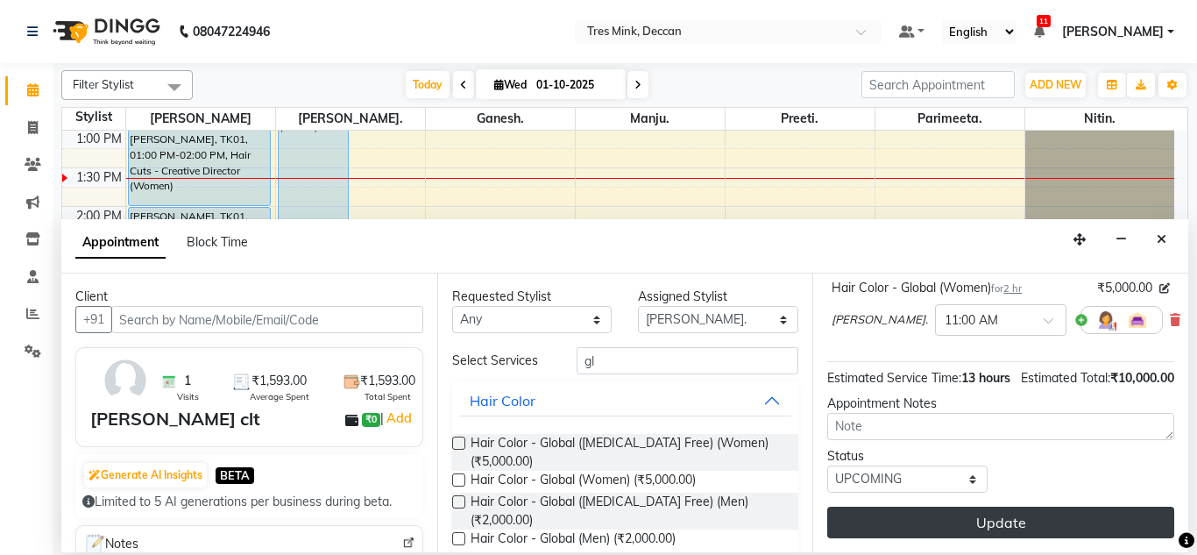
click at [911, 509] on button "Update" at bounding box center [1000, 522] width 347 height 32
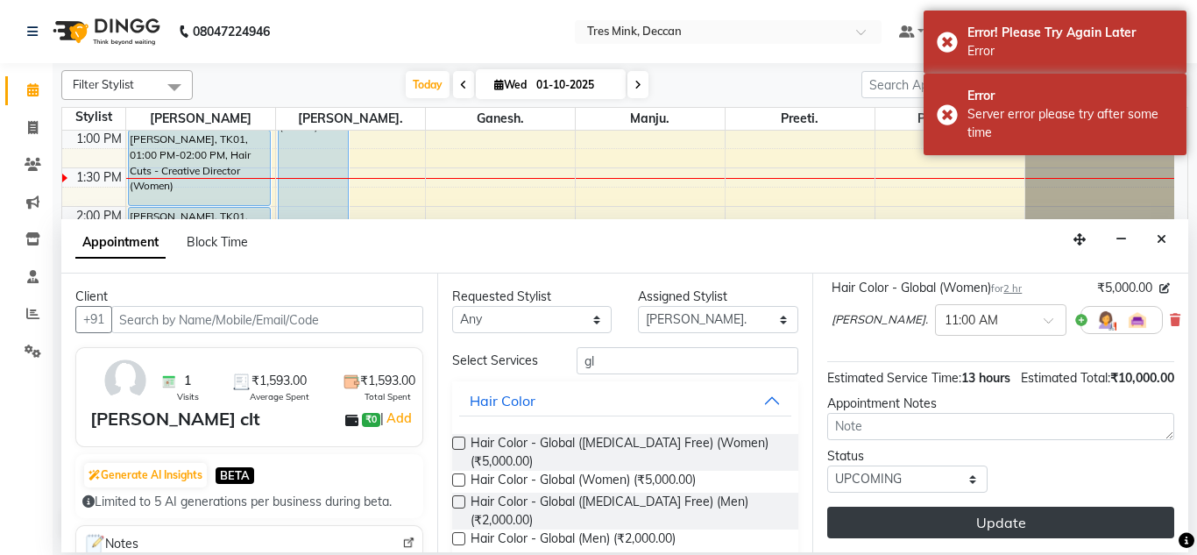
click at [911, 509] on button "Update" at bounding box center [1000, 522] width 347 height 32
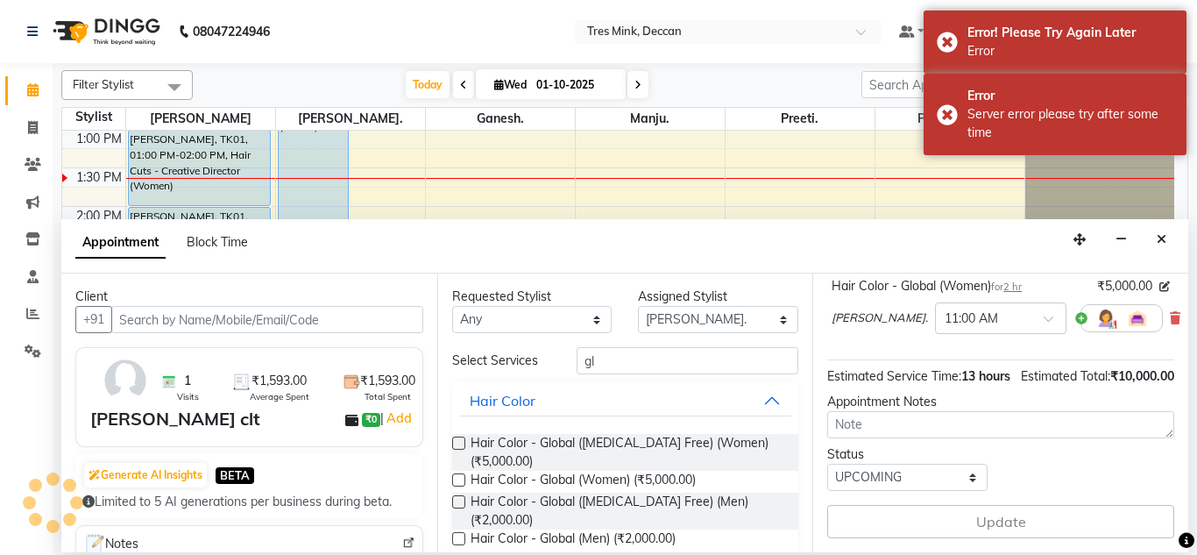
click at [911, 509] on div "Update" at bounding box center [1000, 521] width 347 height 33
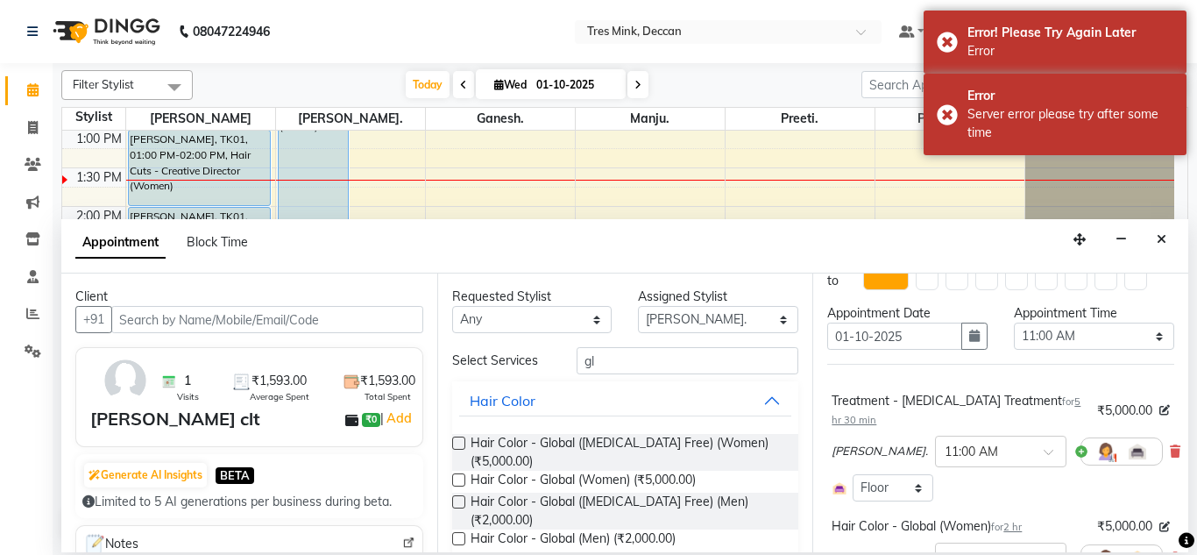
scroll to position [33, 0]
click at [1170, 446] on icon at bounding box center [1175, 452] width 11 height 12
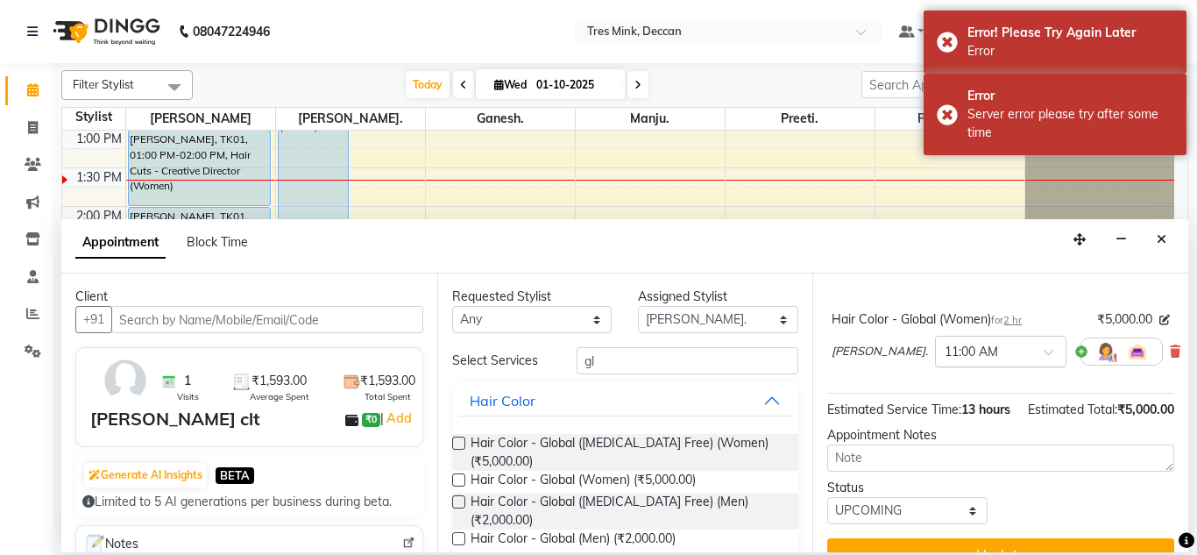
scroll to position [194, 0]
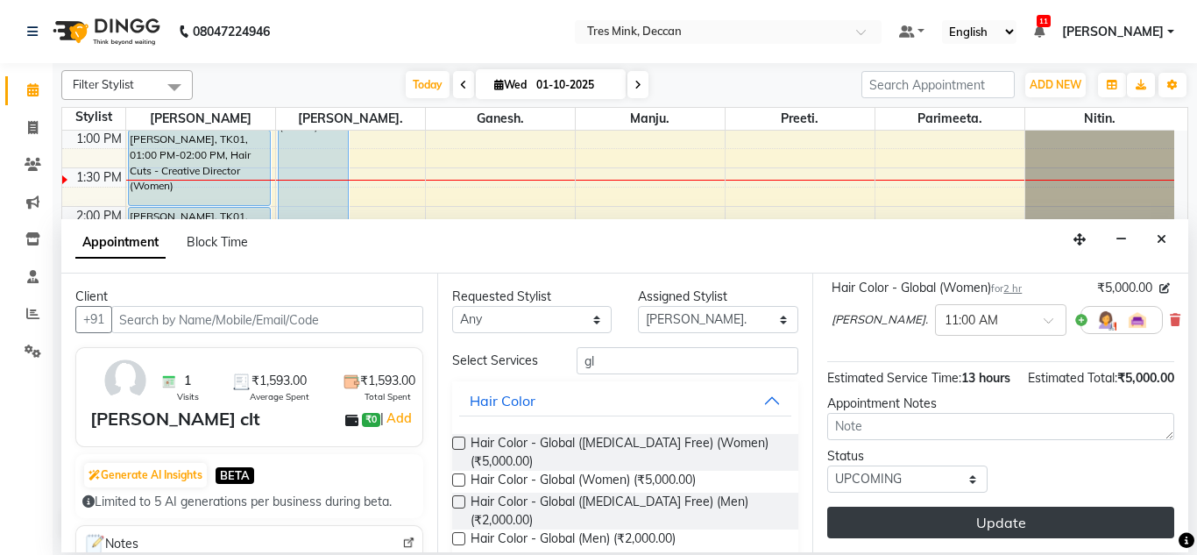
click at [916, 506] on button "Update" at bounding box center [1000, 522] width 347 height 32
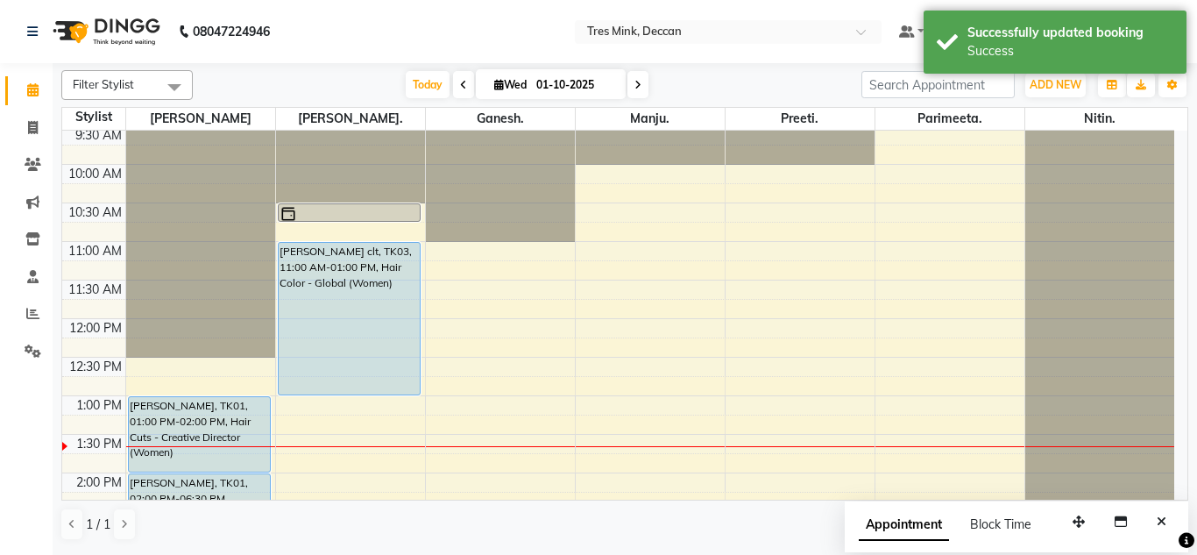
scroll to position [119, 0]
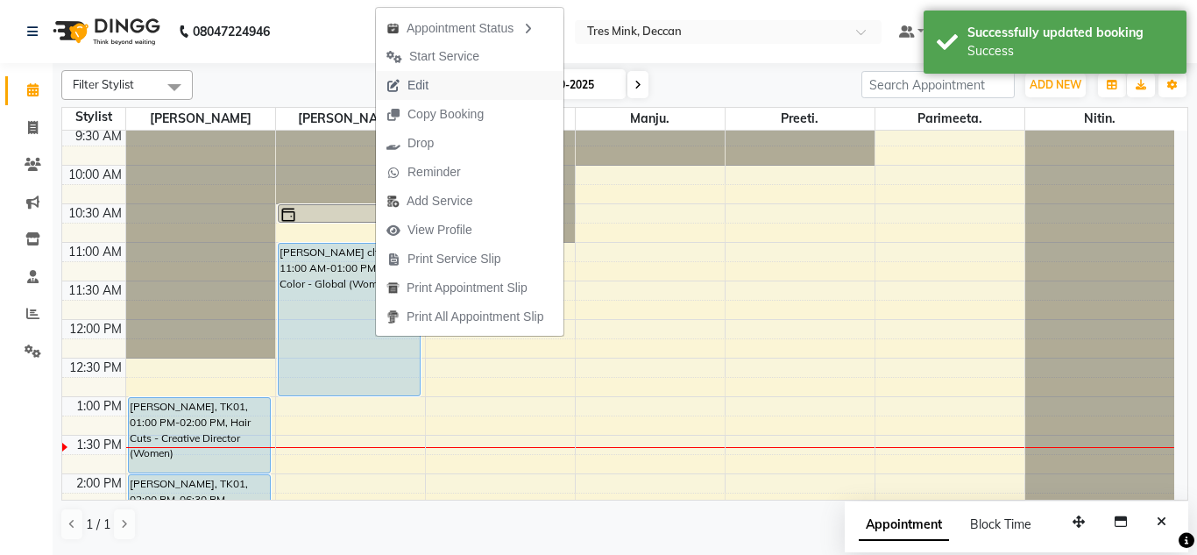
click at [441, 83] on button "Edit" at bounding box center [469, 85] width 187 height 29
select select "tentative"
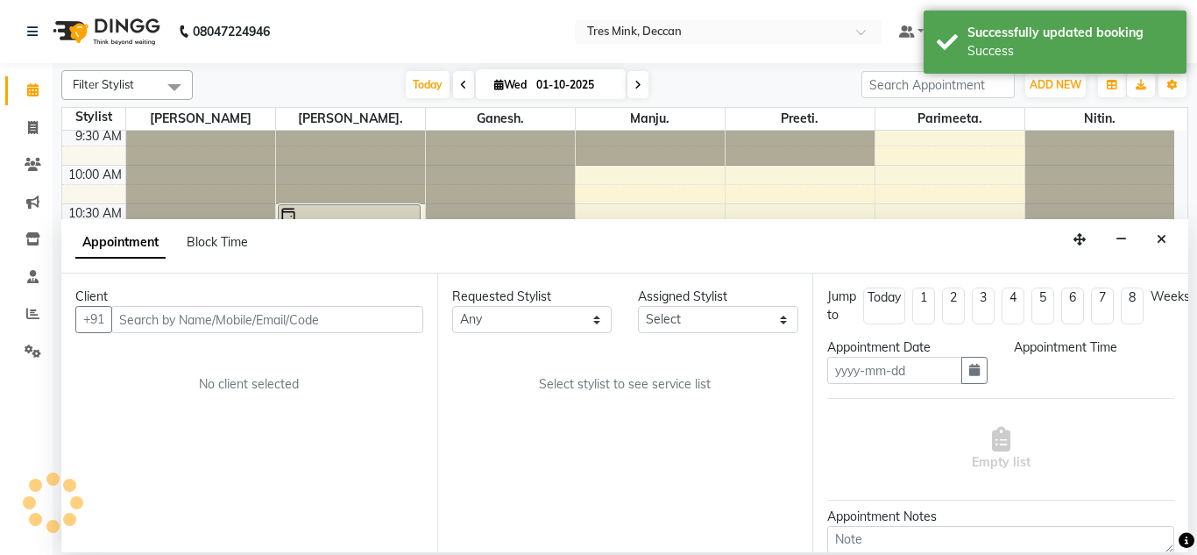
type input "01-10-2025"
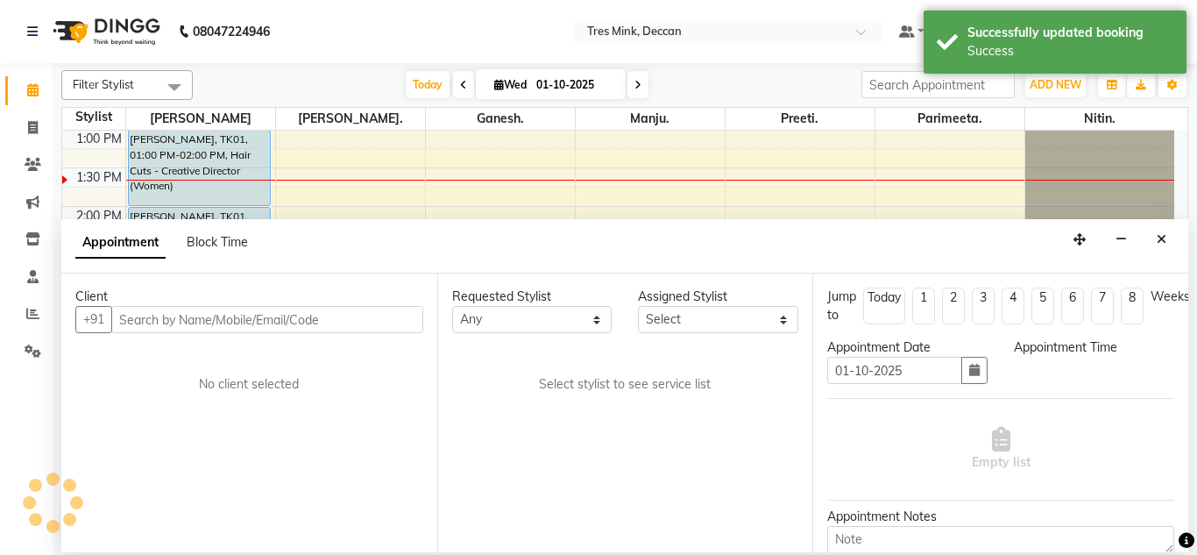
select select "59499"
select select "upcoming"
select select "660"
select select "3564"
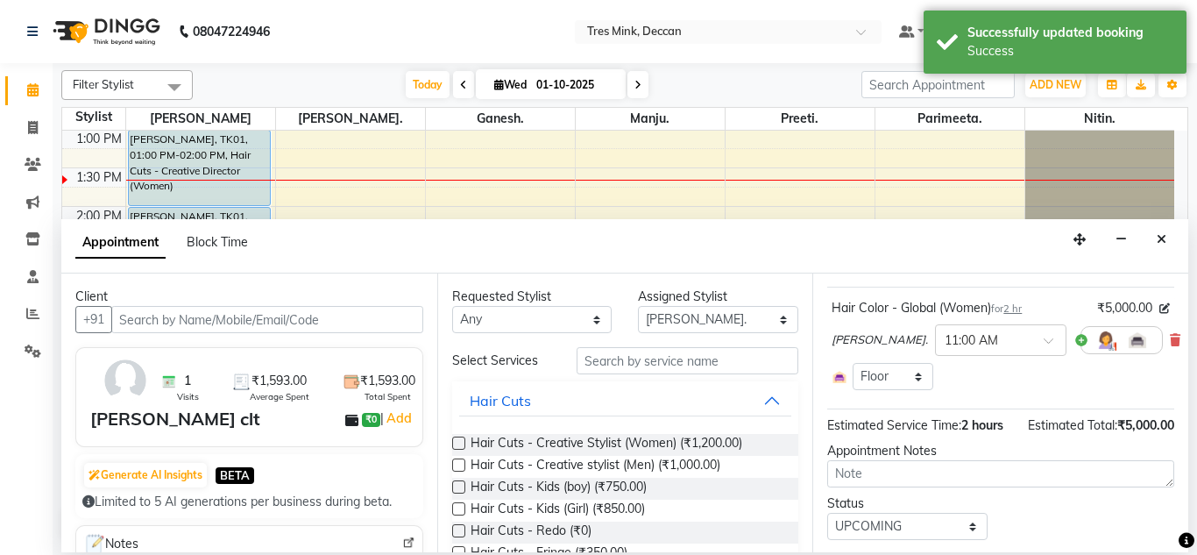
scroll to position [112, 0]
click at [681, 372] on input "text" at bounding box center [687, 360] width 223 height 27
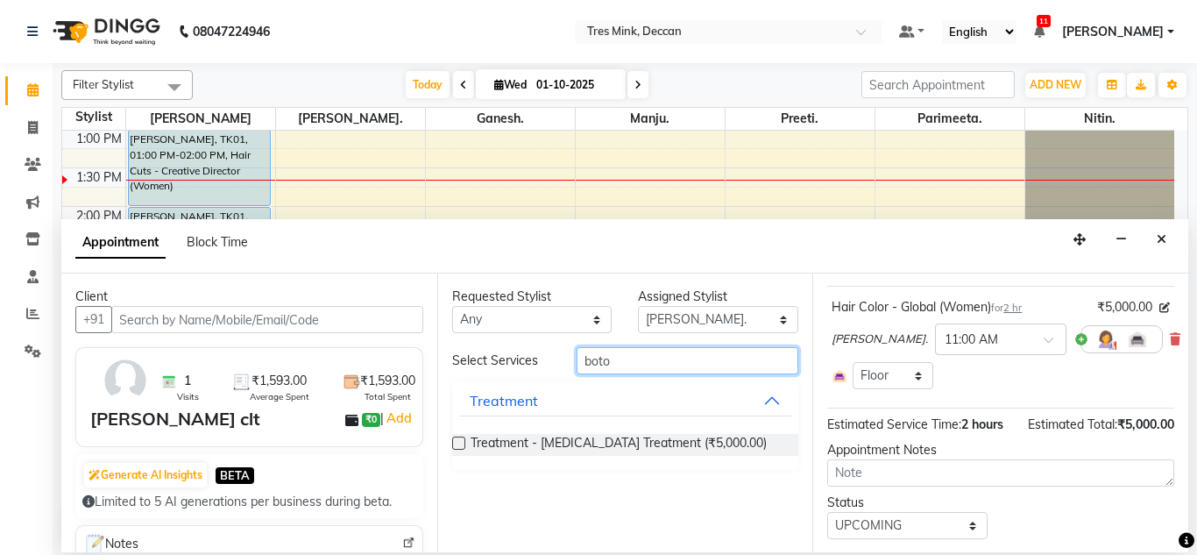
type input "boto"
click at [458, 443] on label at bounding box center [458, 442] width 13 height 13
click at [458, 443] on input "checkbox" at bounding box center [457, 444] width 11 height 11
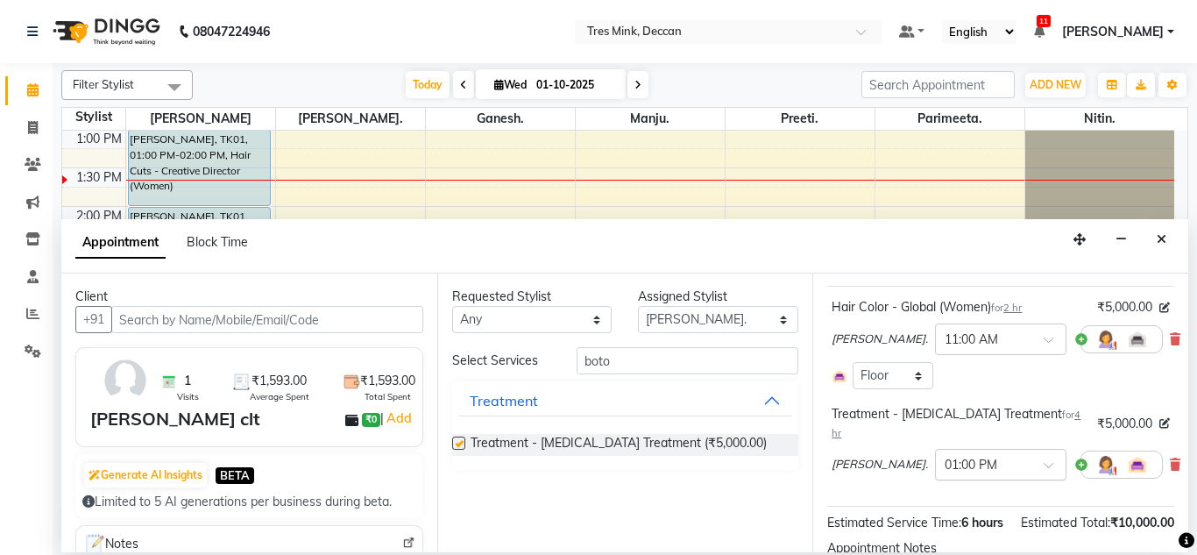
checkbox input "false"
click at [1043, 461] on span at bounding box center [1054, 470] width 22 height 18
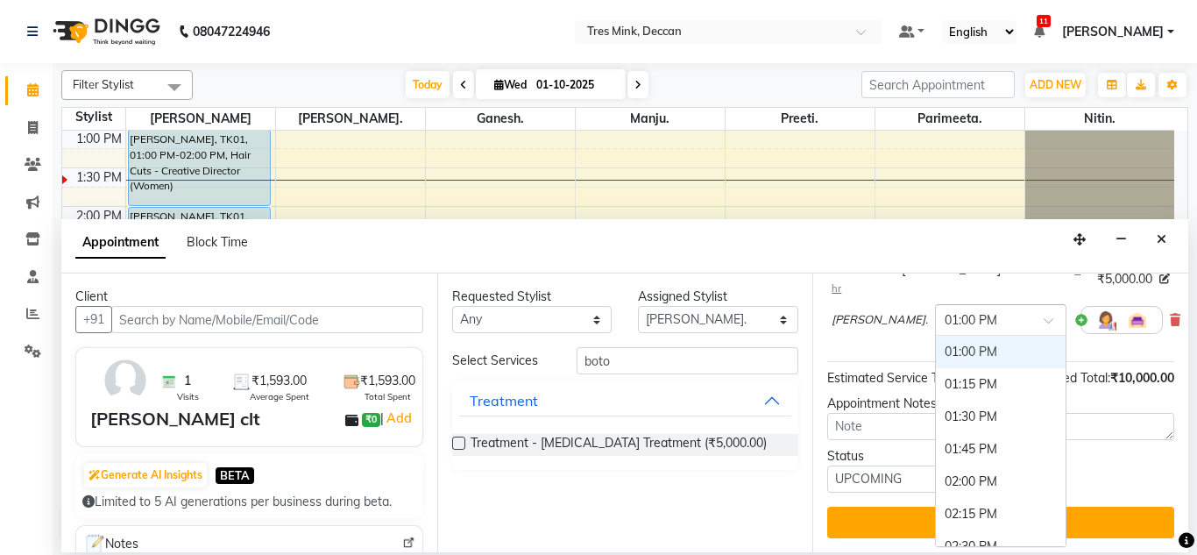
scroll to position [589, 0]
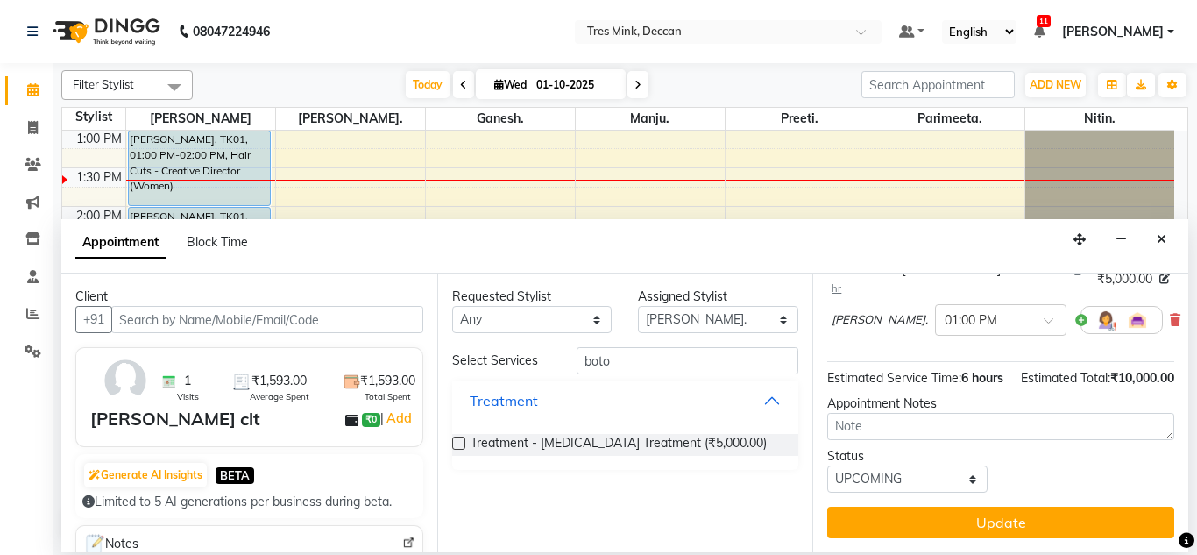
click at [1094, 491] on div "Status Select TENTATIVE CONFIRM CHECK-IN UPCOMING" at bounding box center [1000, 470] width 373 height 46
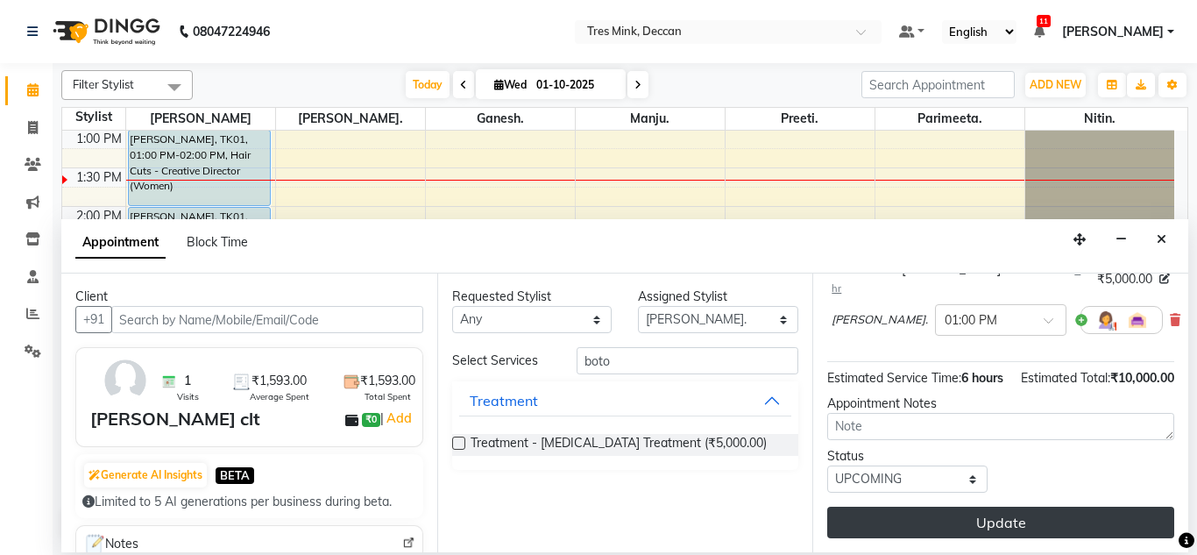
click at [955, 507] on button "Update" at bounding box center [1000, 522] width 347 height 32
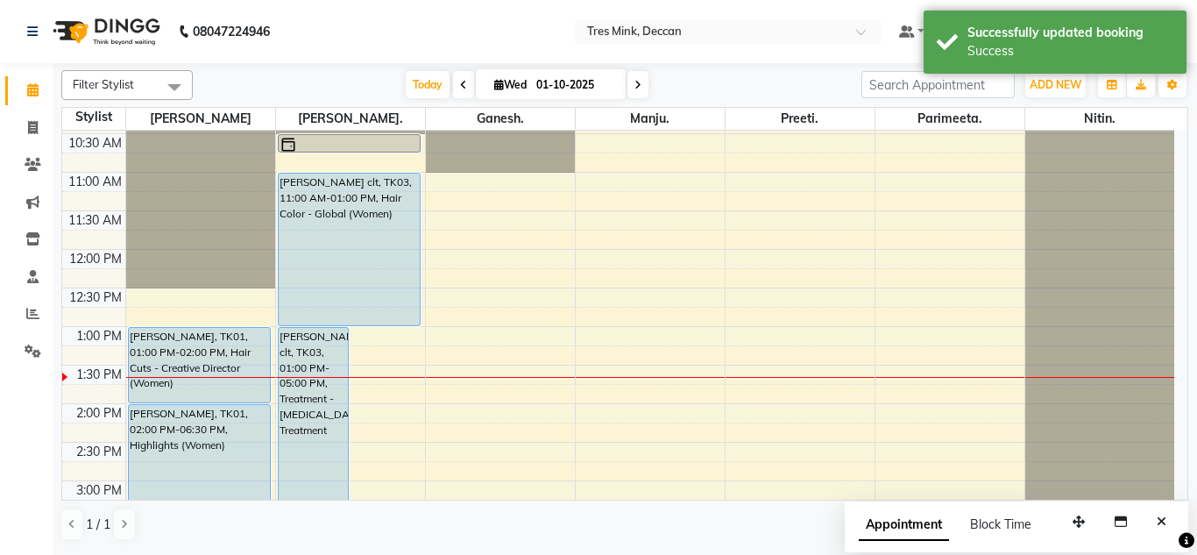
scroll to position [188, 0]
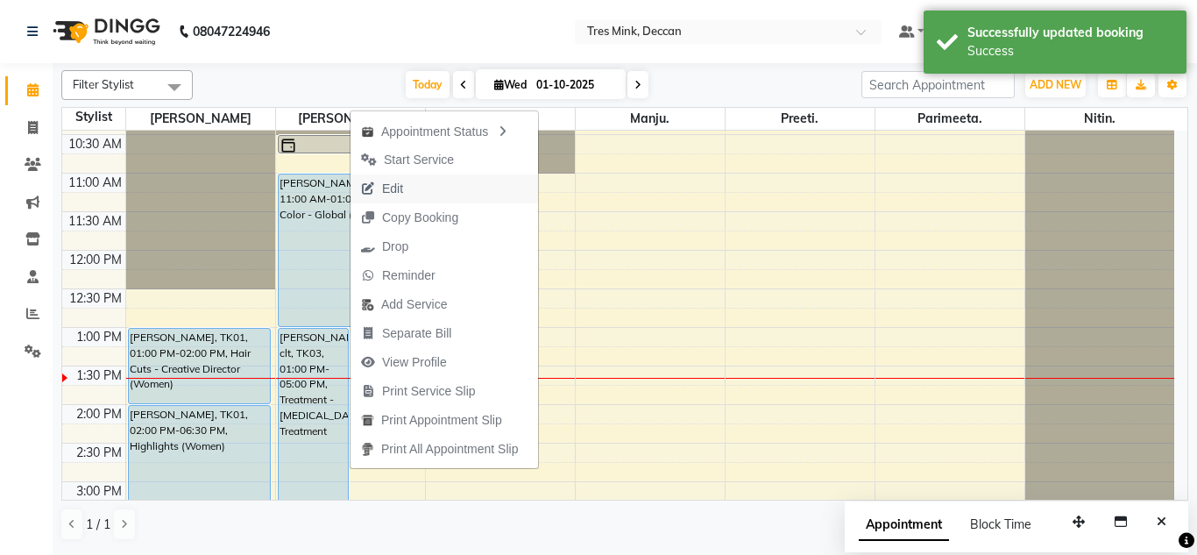
click at [394, 190] on span "Edit" at bounding box center [392, 189] width 21 height 18
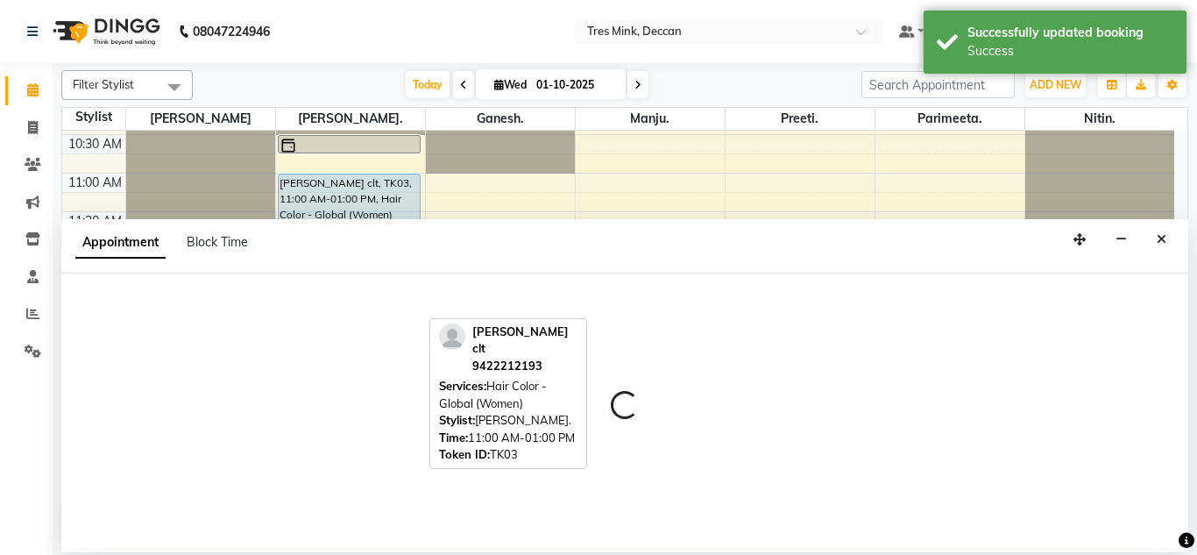
select select "tentative"
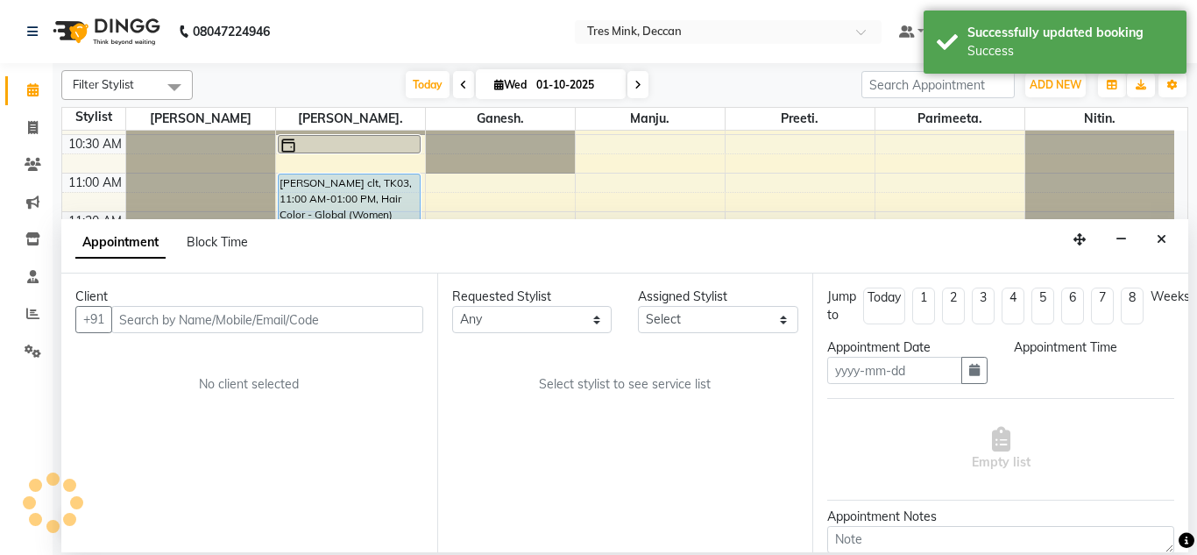
type input "01-10-2025"
select select "upcoming"
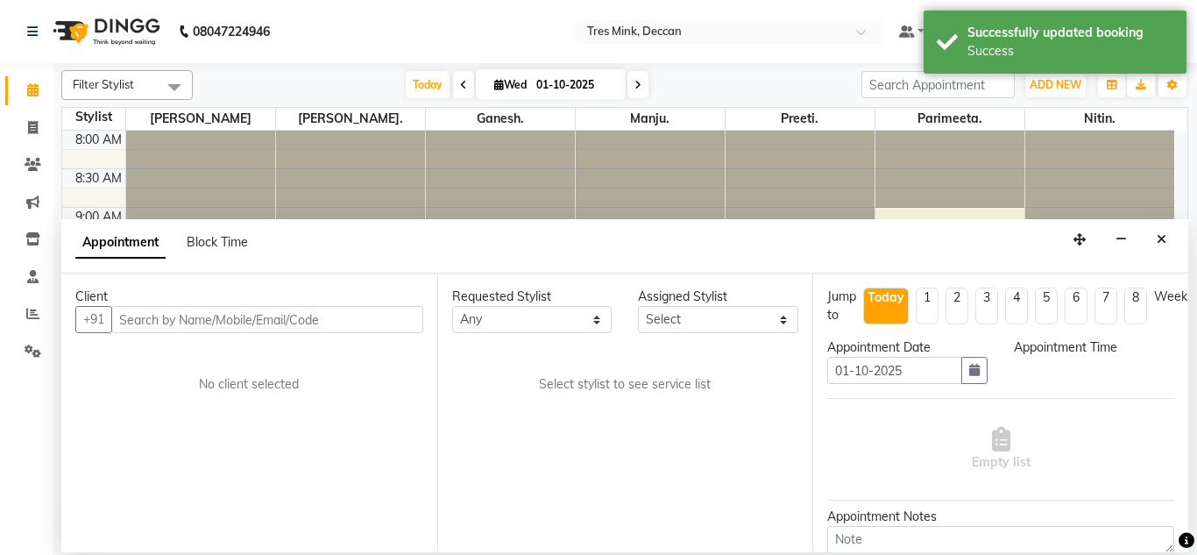
select select "660"
select select "59499"
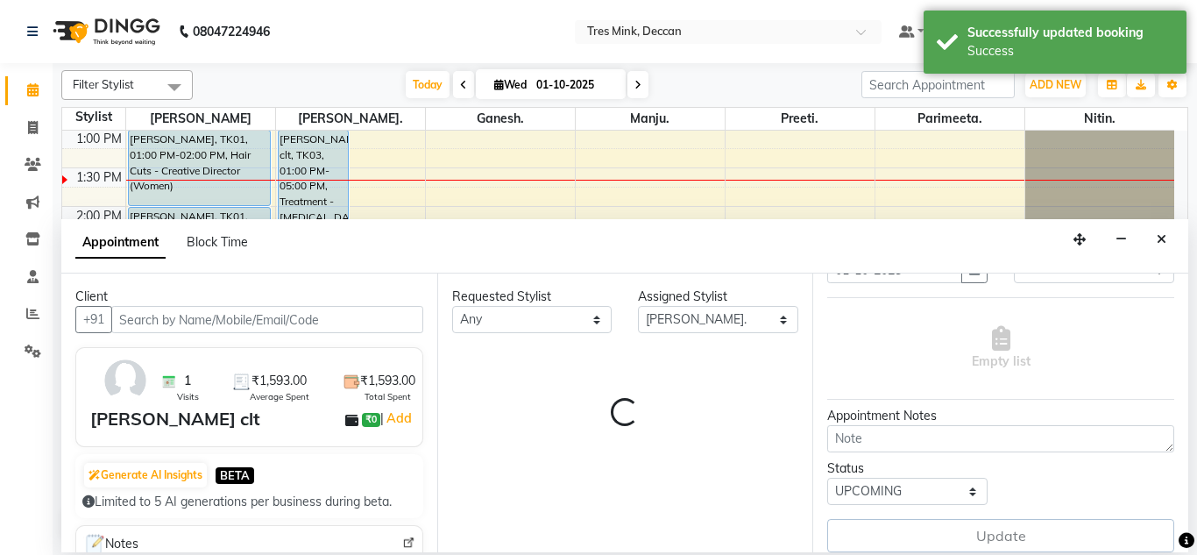
select select "3564"
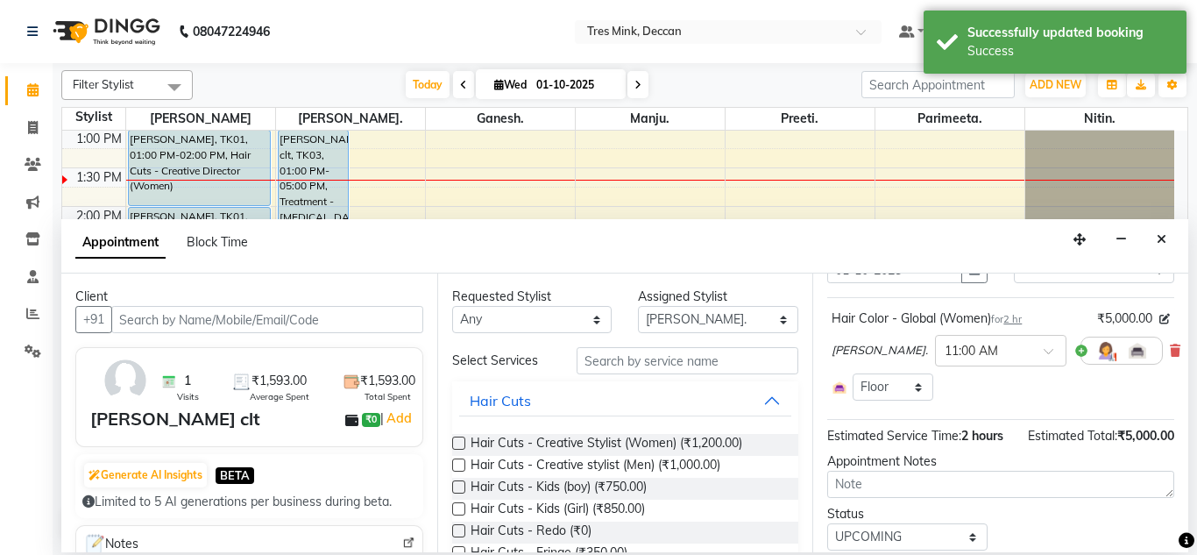
select select "3564"
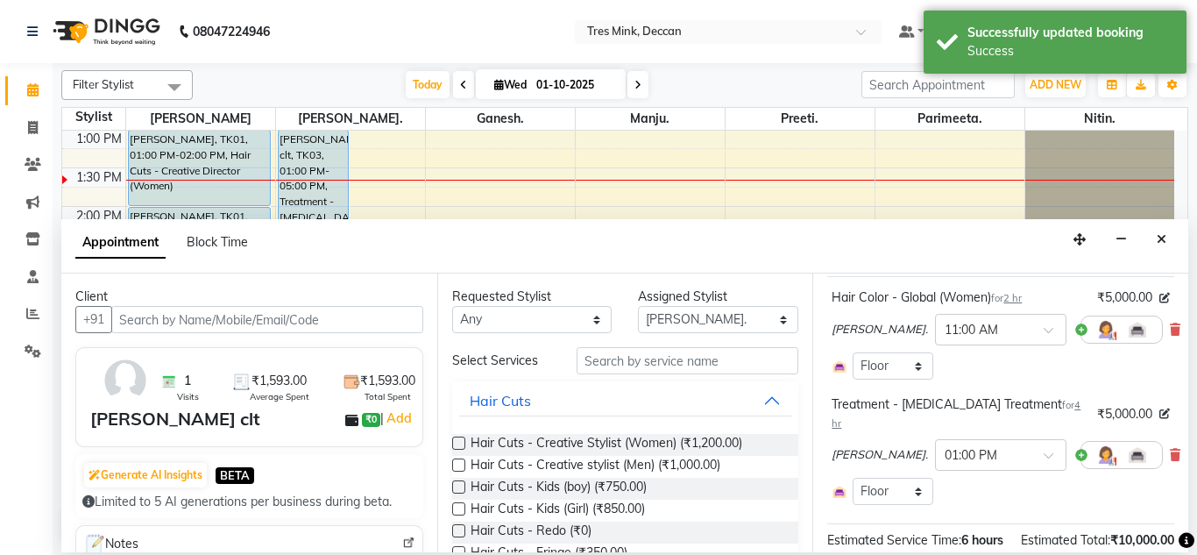
scroll to position [121, 0]
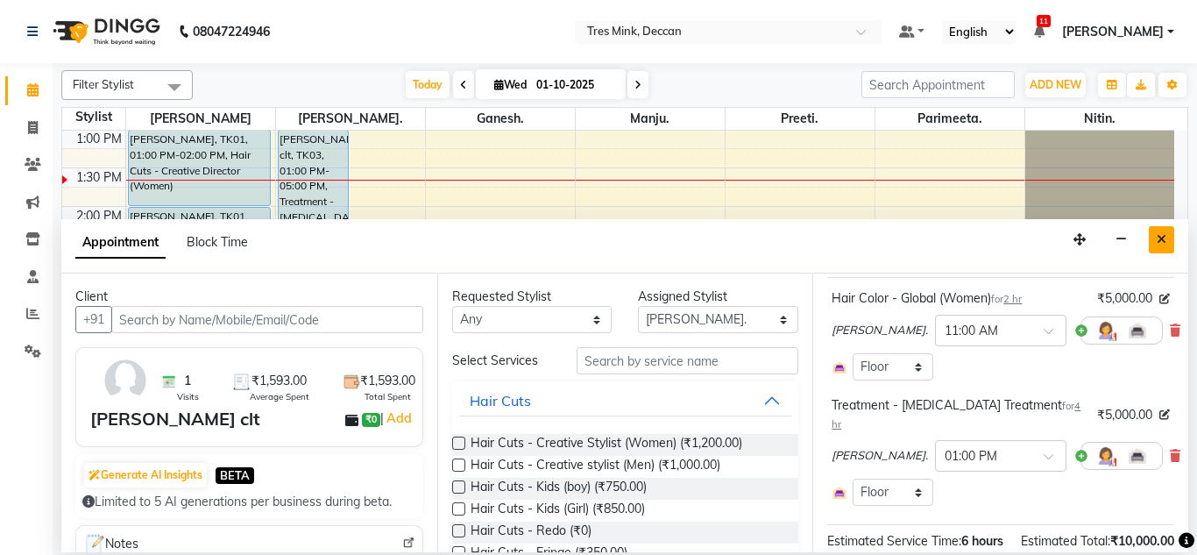
click at [1161, 246] on button "Close" at bounding box center [1161, 239] width 25 height 27
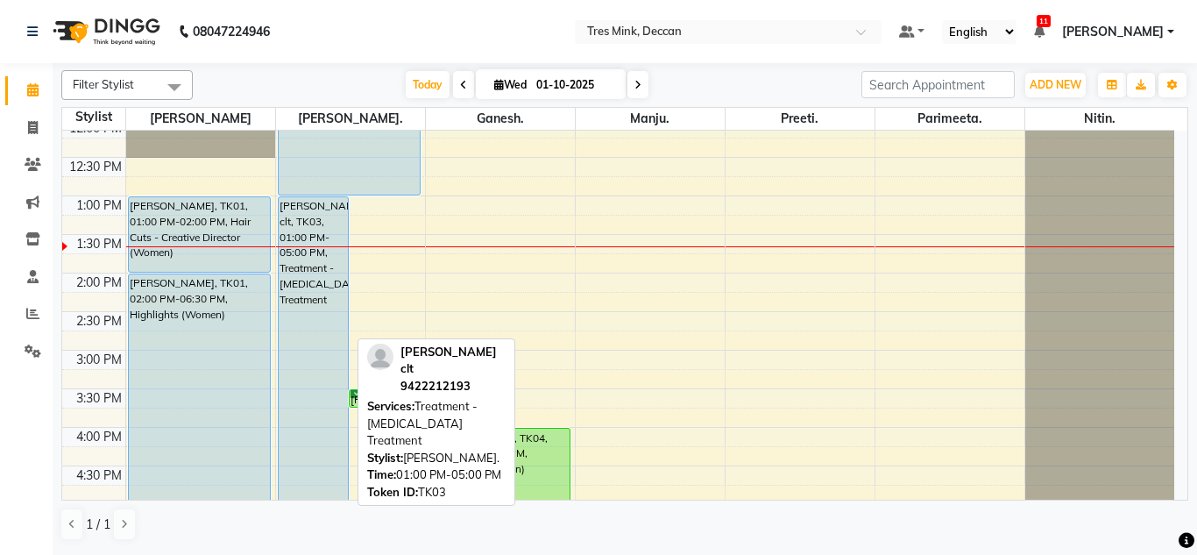
scroll to position [319, 0]
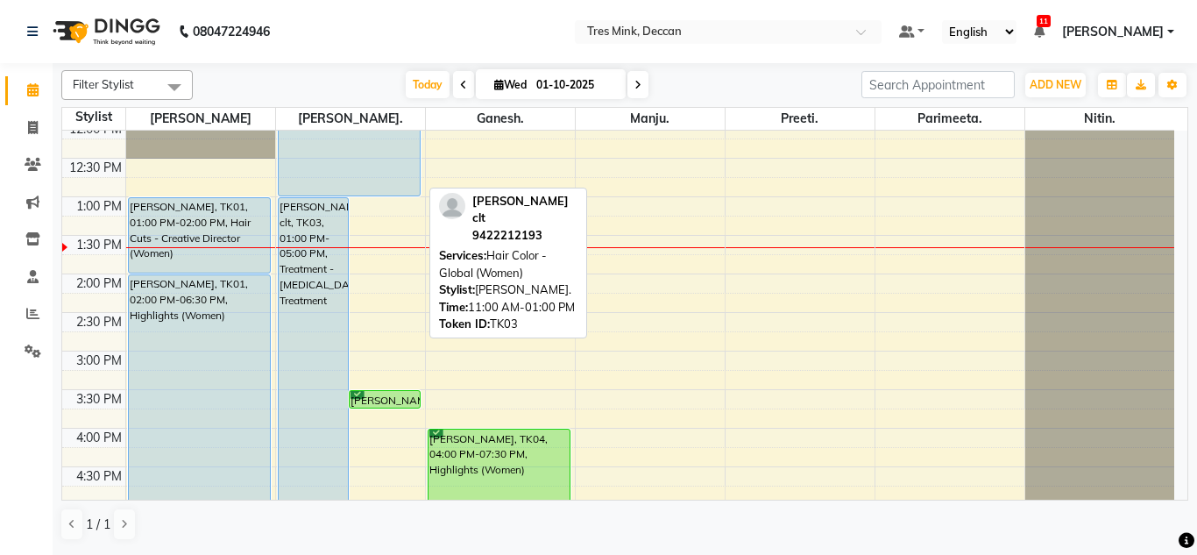
click at [329, 174] on div "[PERSON_NAME] clt, TK03, 11:00 AM-01:00 PM, Hair Color - Global (Women)" at bounding box center [350, 120] width 142 height 152
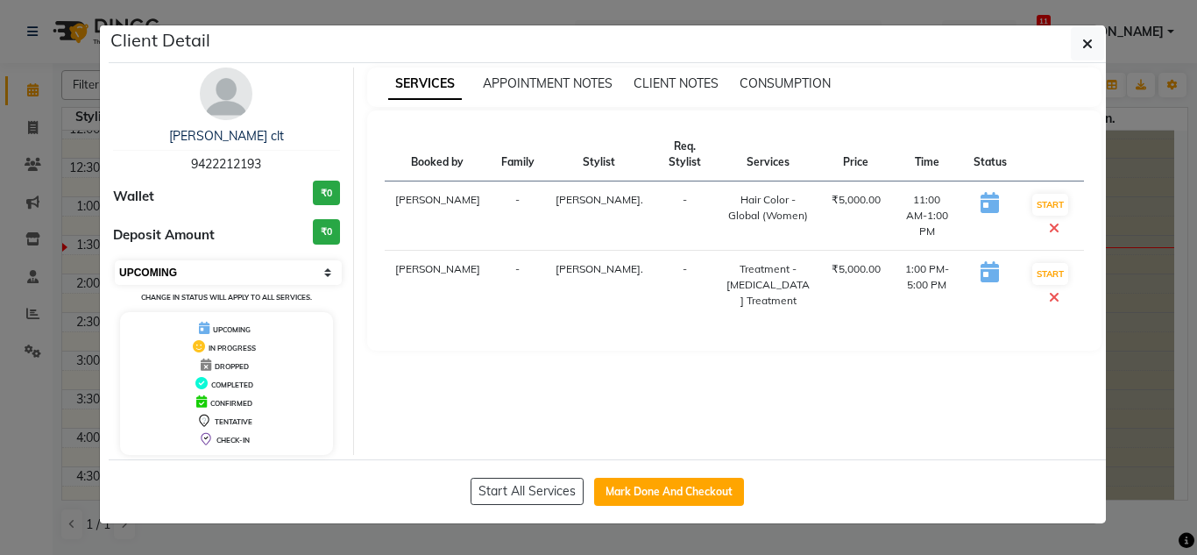
click at [188, 265] on select "Select IN SERVICE CONFIRMED TENTATIVE CHECK IN MARK DONE DROPPED UPCOMING" at bounding box center [228, 272] width 227 height 25
select select "1"
click at [115, 260] on select "Select IN SERVICE CONFIRMED TENTATIVE CHECK IN MARK DONE DROPPED UPCOMING" at bounding box center [228, 272] width 227 height 25
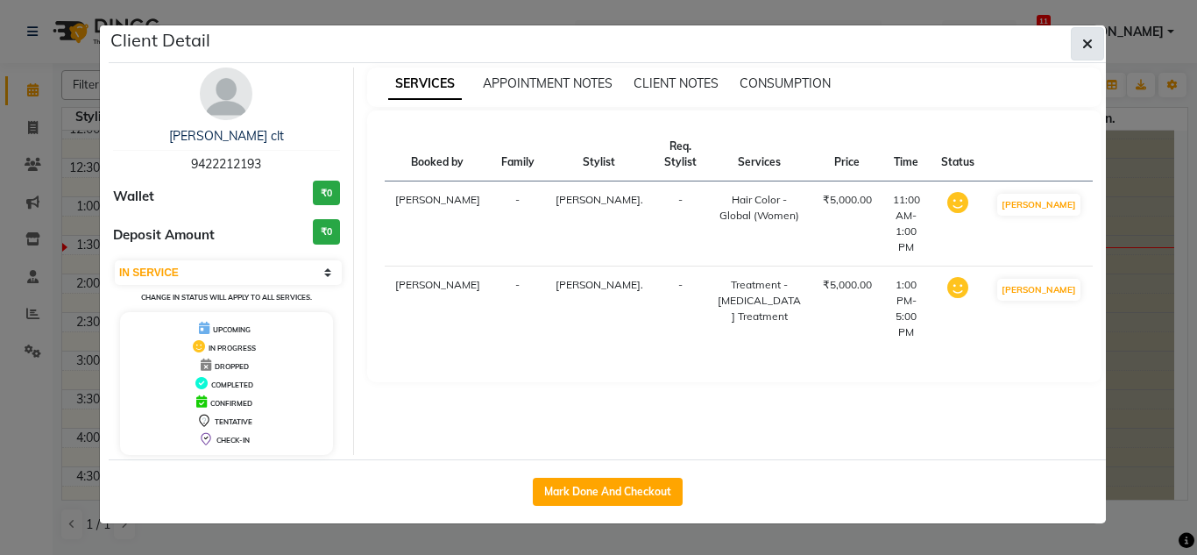
click at [1085, 42] on icon "button" at bounding box center [1087, 44] width 11 height 14
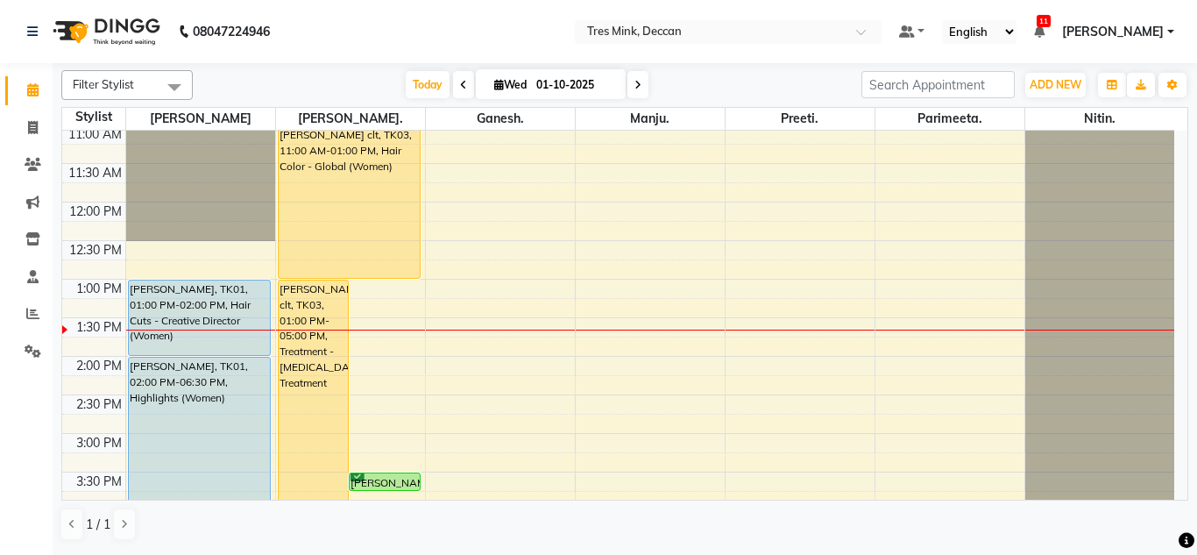
scroll to position [237, 0]
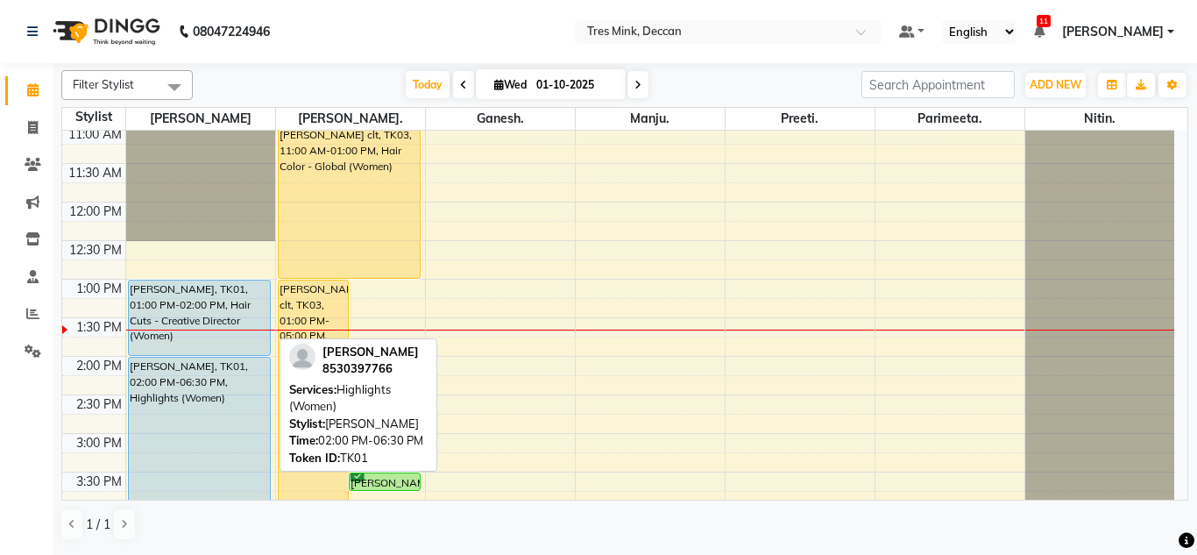
click at [202, 370] on div "[PERSON_NAME], TK01, 02:00 PM-06:30 PM, Highlights (Women)" at bounding box center [200, 529] width 142 height 344
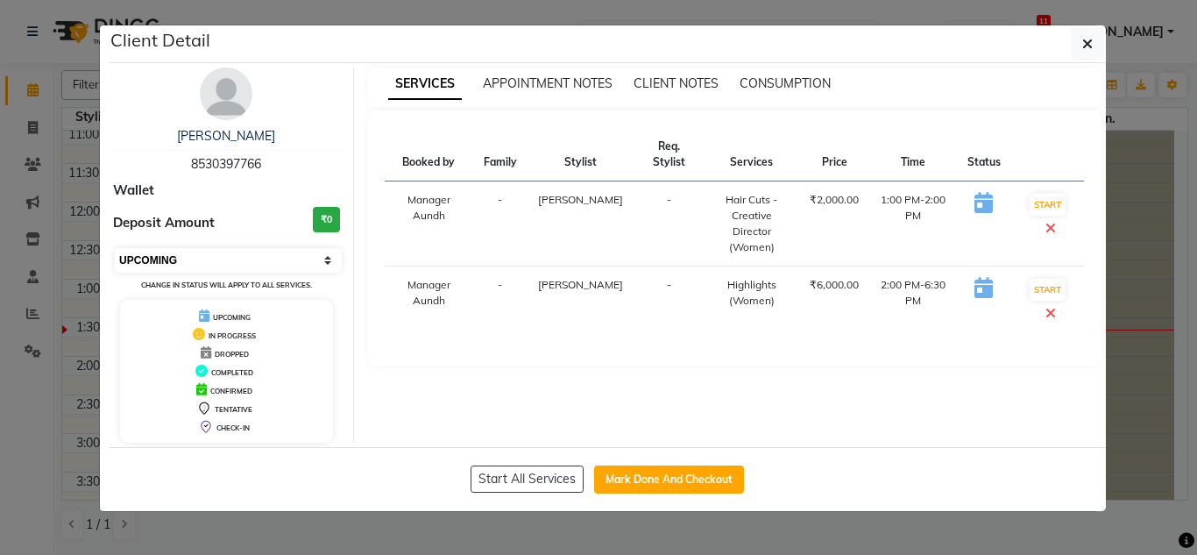
click at [177, 267] on select "Select IN SERVICE CONFIRMED TENTATIVE CHECK IN MARK DONE DROPPED UPCOMING" at bounding box center [228, 260] width 227 height 25
select select "1"
click at [115, 248] on select "Select IN SERVICE CONFIRMED TENTATIVE CHECK IN MARK DONE DROPPED UPCOMING" at bounding box center [228, 260] width 227 height 25
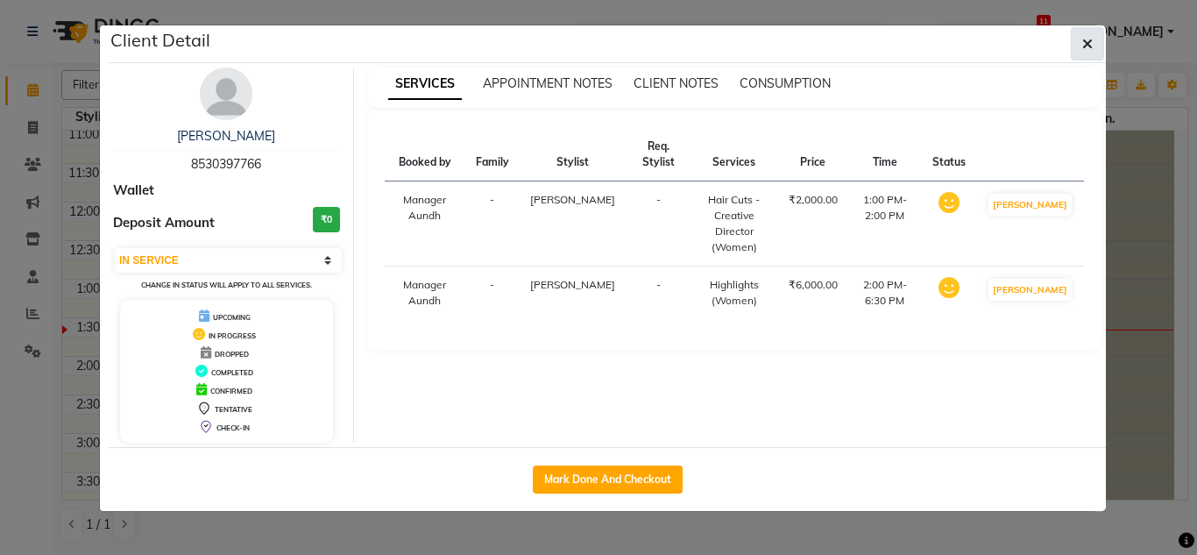
click at [1103, 42] on button "button" at bounding box center [1087, 43] width 33 height 33
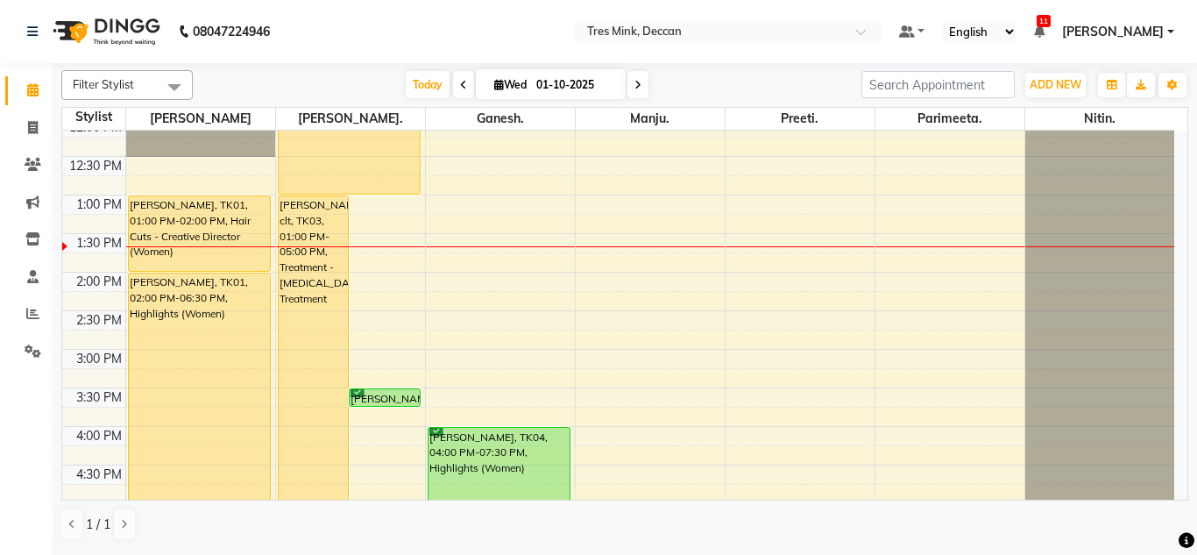
scroll to position [325, 0]
